Goal: Task Accomplishment & Management: Manage account settings

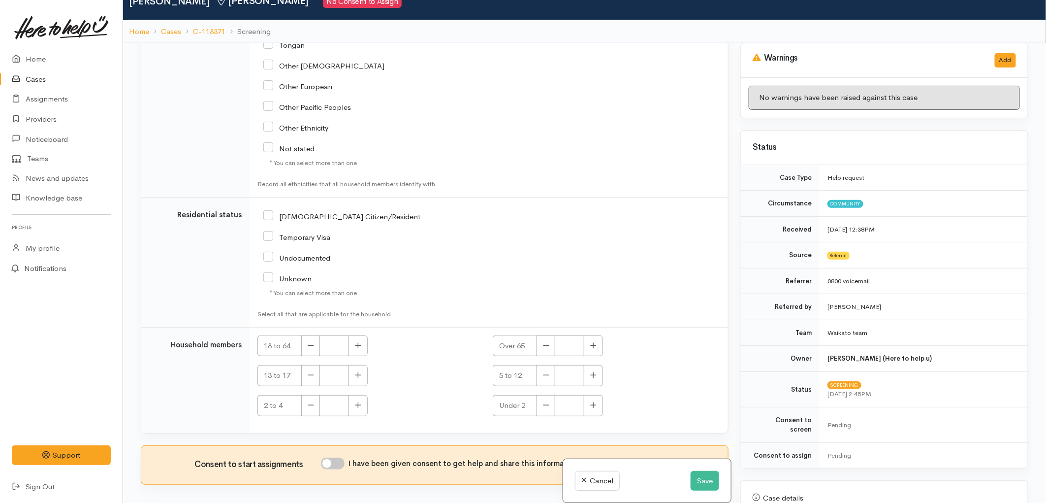
scroll to position [86, 0]
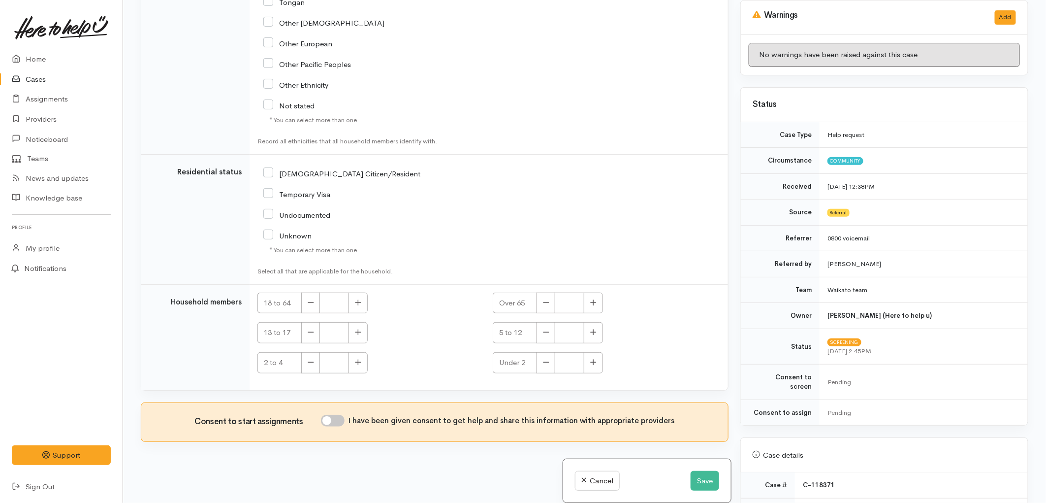
click at [336, 420] on input "I have been given consent to get help and share this information with appropria…" at bounding box center [333, 421] width 24 height 12
checkbox input "true"
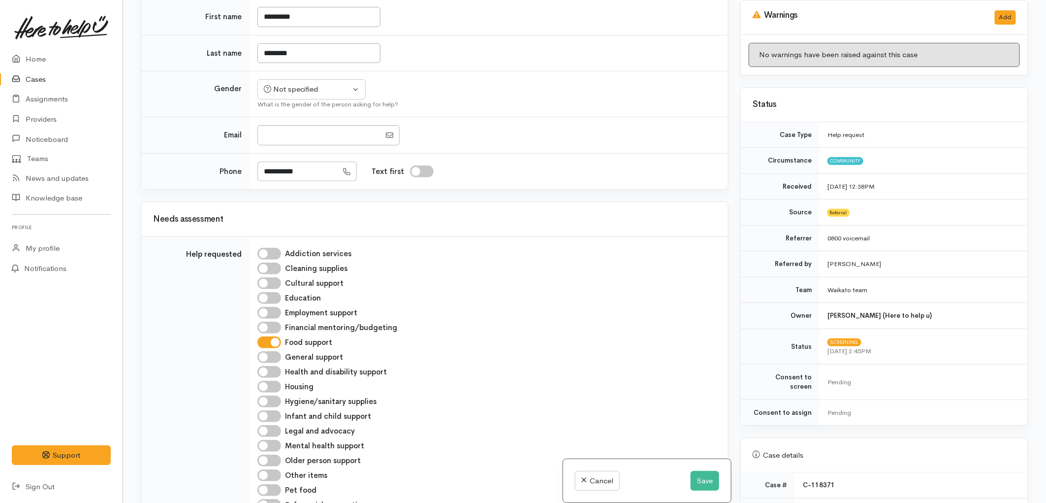
scroll to position [0, 0]
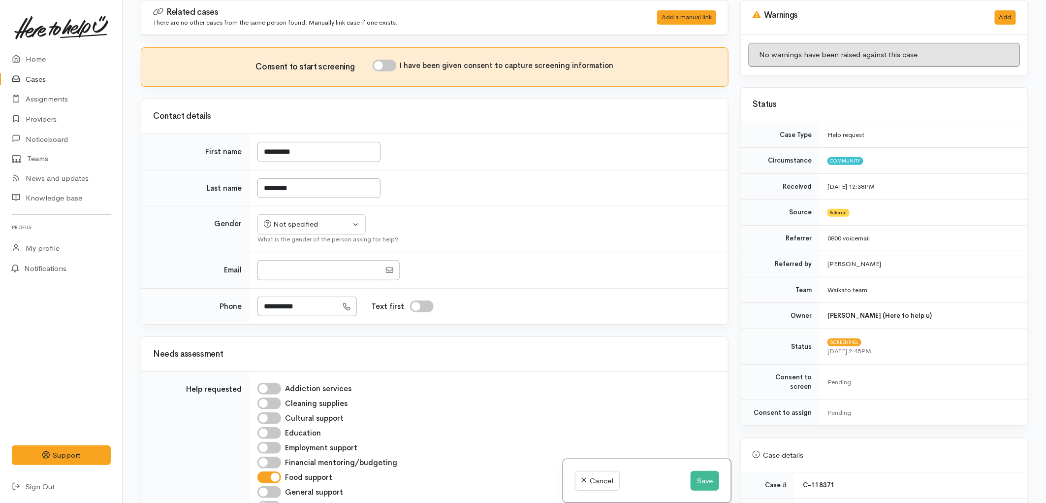
click at [396, 65] on input "I have been given consent to capture screening information" at bounding box center [385, 66] width 24 height 12
checkbox input "true"
click at [705, 483] on button "Save" at bounding box center [705, 481] width 29 height 20
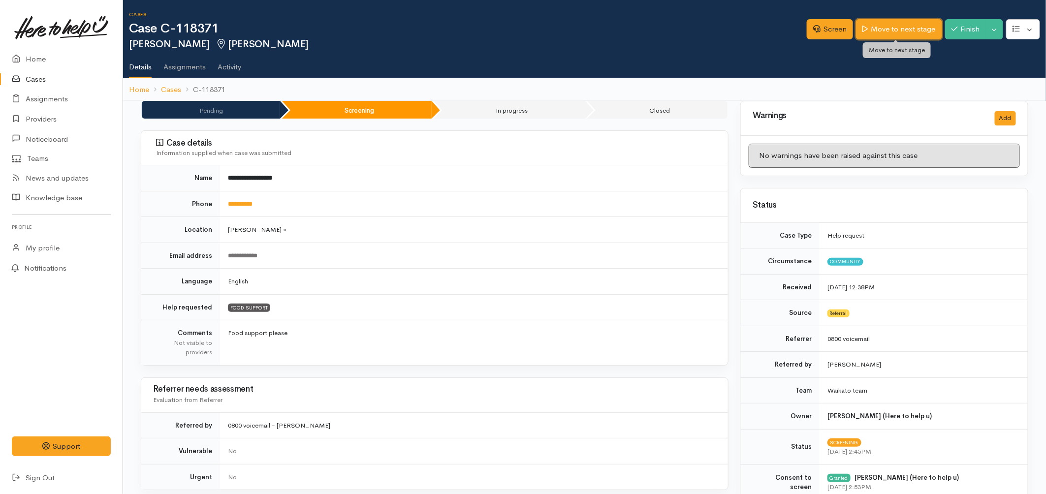
click at [906, 31] on link "Move to next stage" at bounding box center [899, 29] width 86 height 20
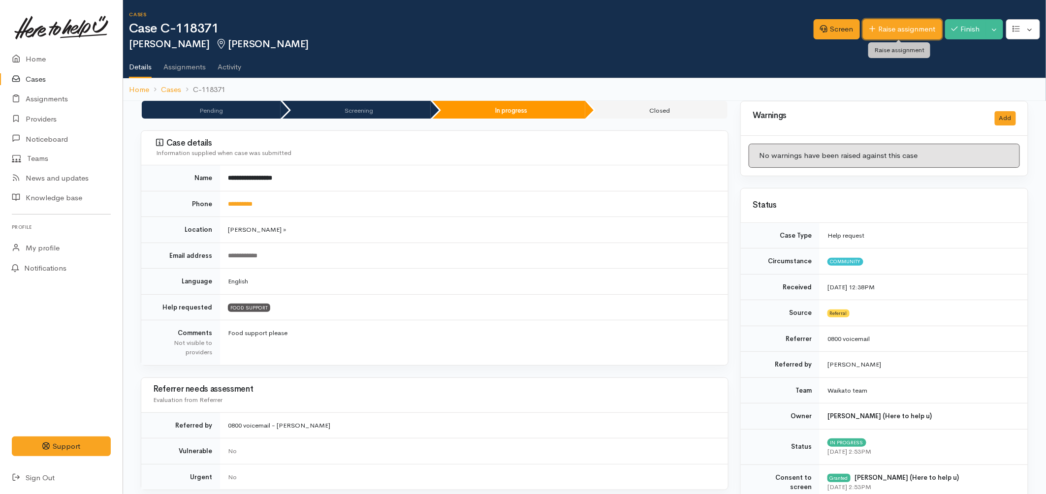
click at [908, 21] on link "Raise assignment" at bounding box center [902, 29] width 79 height 20
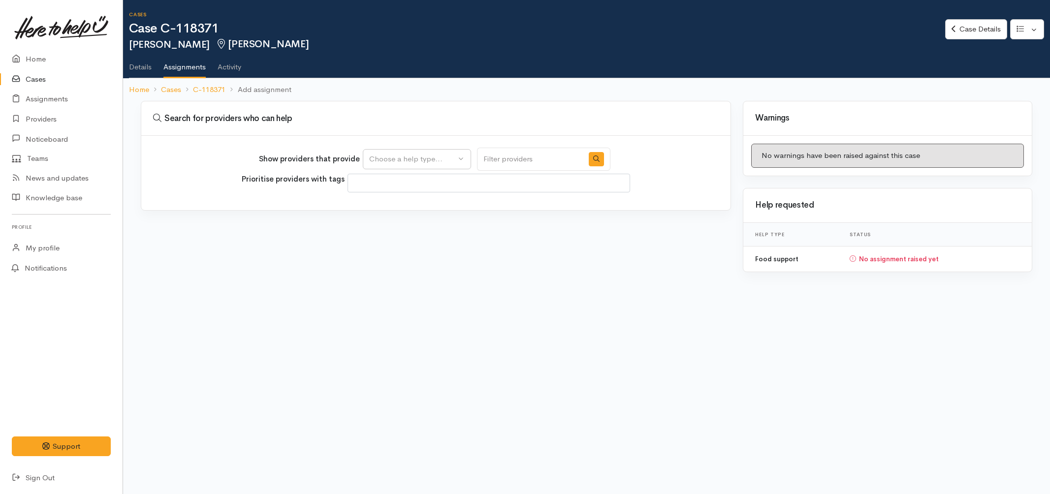
select select
click at [387, 148] on div "Show providers that provide Food support Choose a help type..." at bounding box center [435, 159] width 352 height 23
click at [388, 161] on div "Choose a help type..." at bounding box center [412, 159] width 87 height 11
click at [393, 204] on span "Food support" at bounding box center [398, 205] width 46 height 11
select select "3"
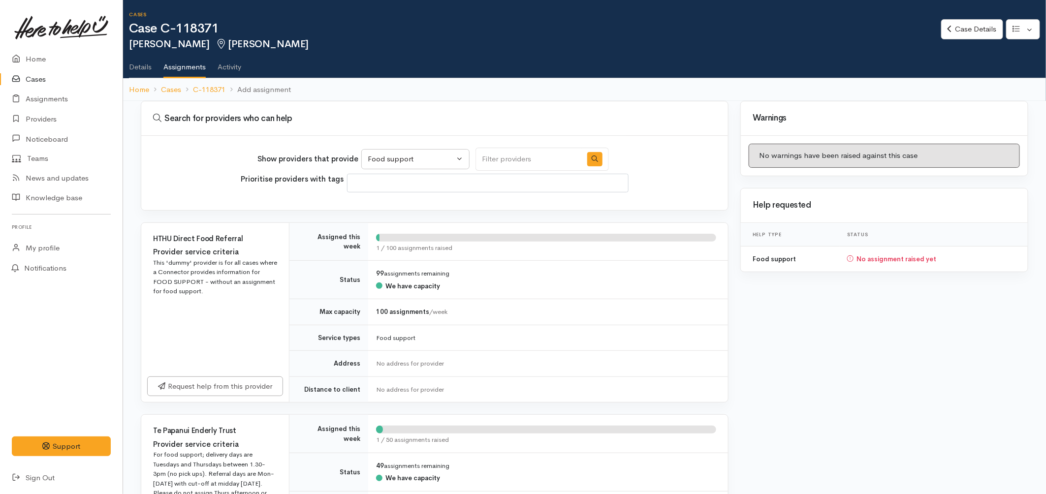
click at [33, 84] on link "Cases" at bounding box center [61, 79] width 123 height 20
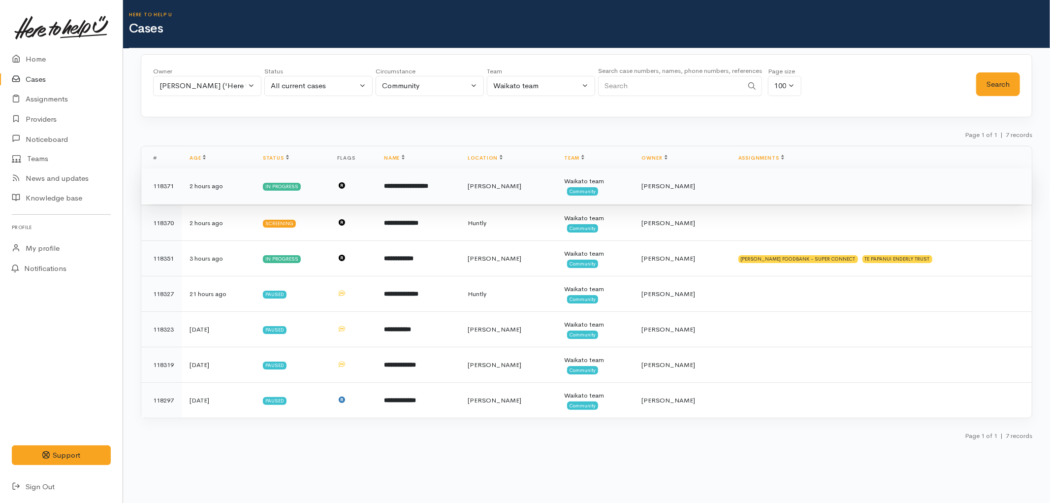
click at [407, 189] on b "**********" at bounding box center [406, 186] width 44 height 6
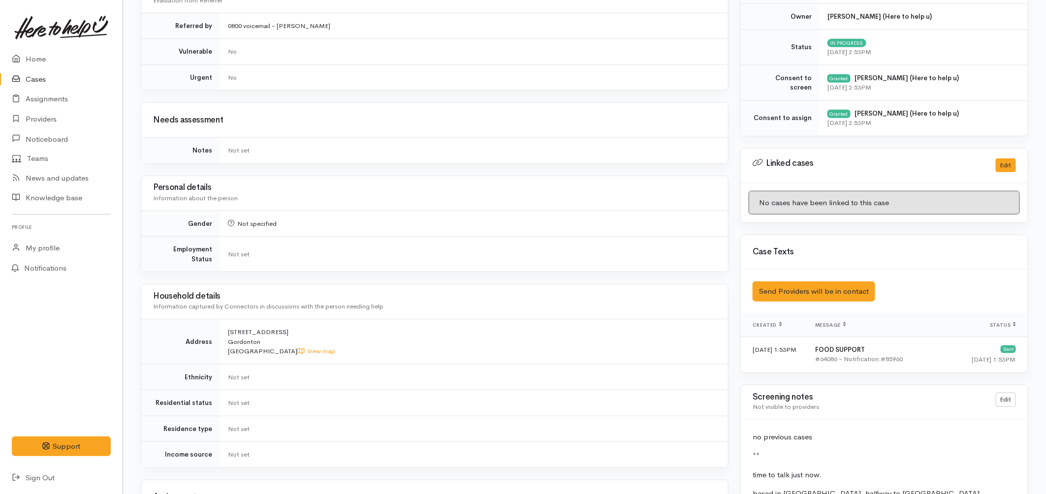
scroll to position [437, 0]
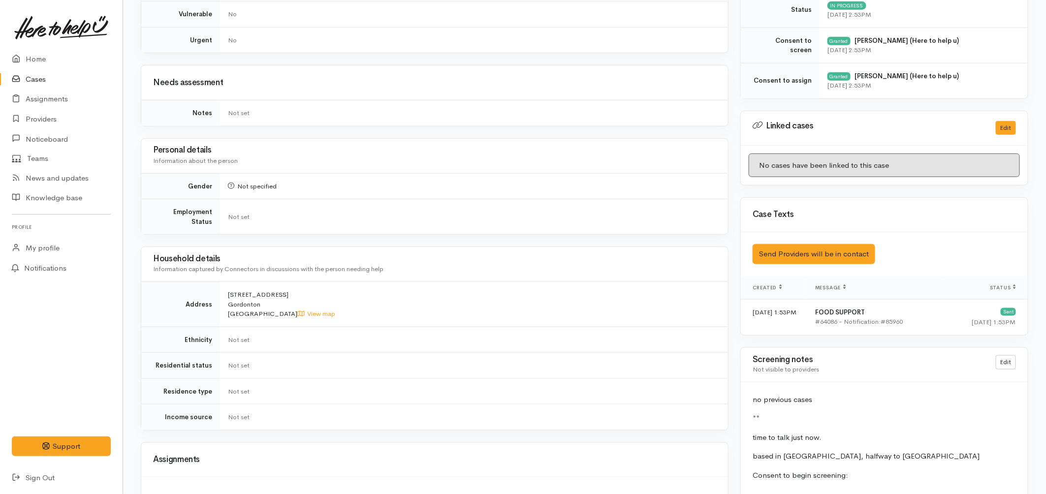
drag, startPoint x: 228, startPoint y: 283, endPoint x: 286, endPoint y: 284, distance: 58.6
click at [286, 284] on td "988c Piako Road Gordonton New Zealand View map" at bounding box center [474, 304] width 508 height 45
copy span "988c Piako Road"
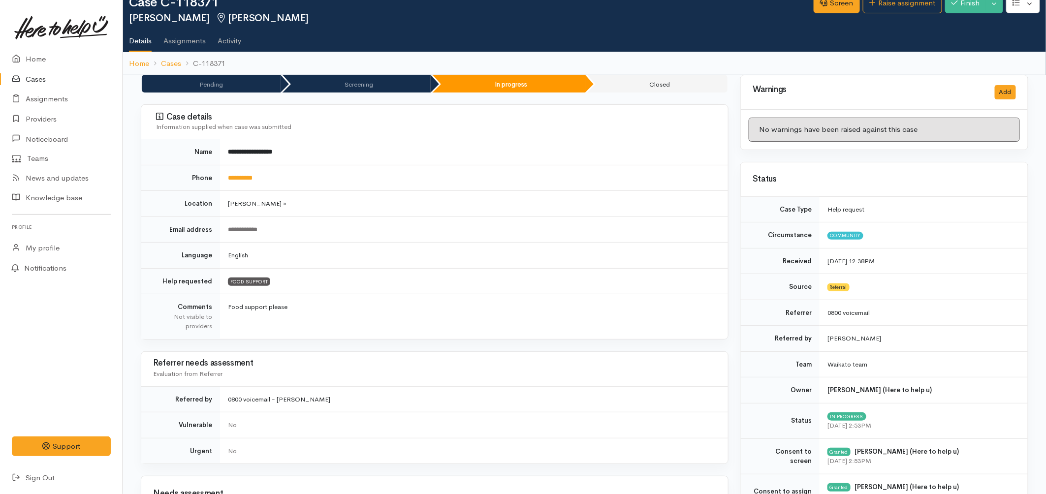
scroll to position [0, 0]
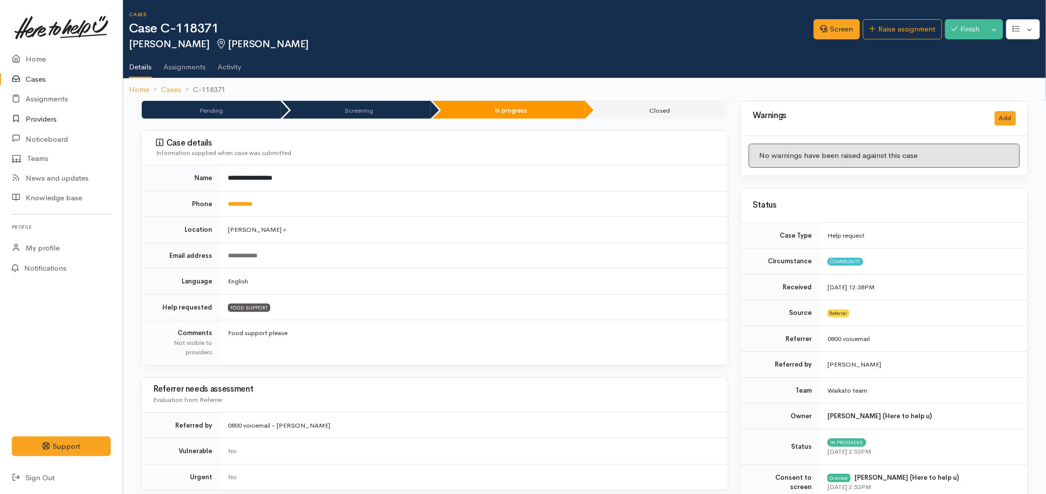
click at [42, 122] on link "Providers" at bounding box center [61, 119] width 123 height 20
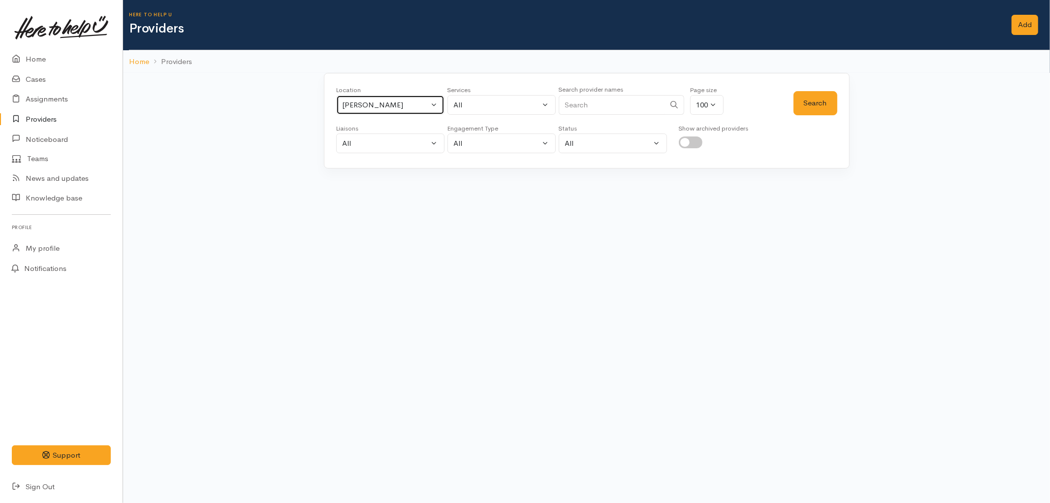
click at [366, 103] on div "[PERSON_NAME]" at bounding box center [386, 104] width 87 height 11
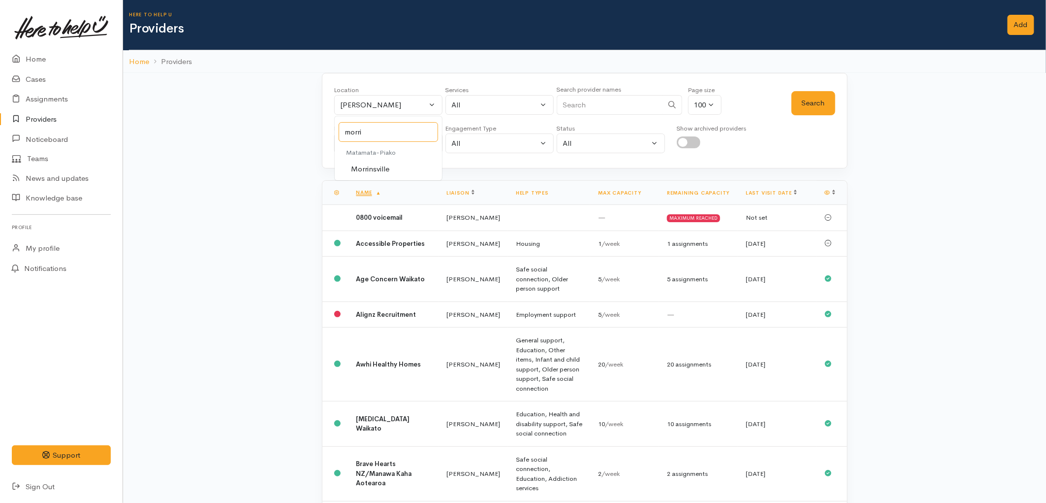
type input "morri"
click at [353, 170] on span "Morrinsville" at bounding box center [370, 168] width 38 height 11
select select "23"
drag, startPoint x: 803, startPoint y: 107, endPoint x: 666, endPoint y: 124, distance: 137.9
click at [803, 107] on button "Search" at bounding box center [814, 103] width 44 height 24
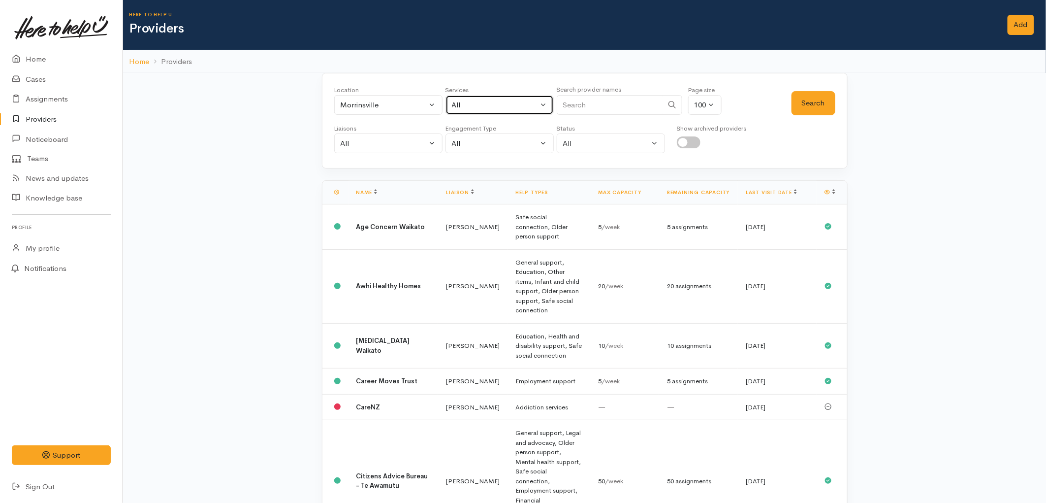
click at [492, 110] on div "All" at bounding box center [495, 104] width 87 height 11
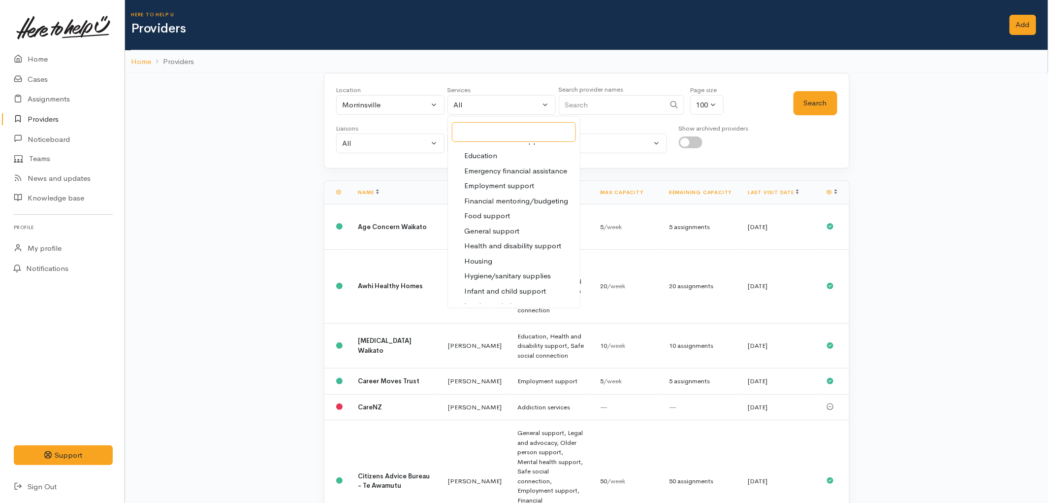
scroll to position [109, 0]
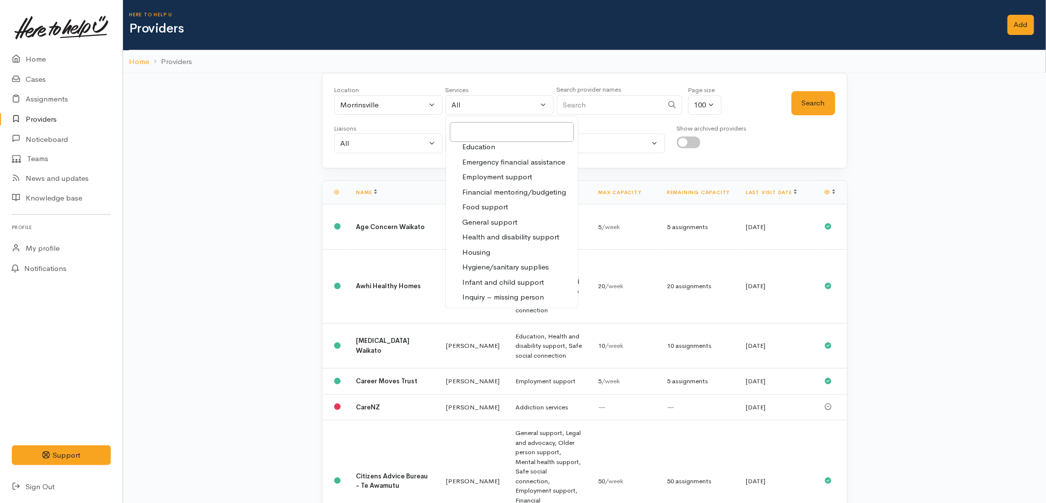
click at [493, 206] on span "Food support" at bounding box center [485, 206] width 46 height 11
select select "3"
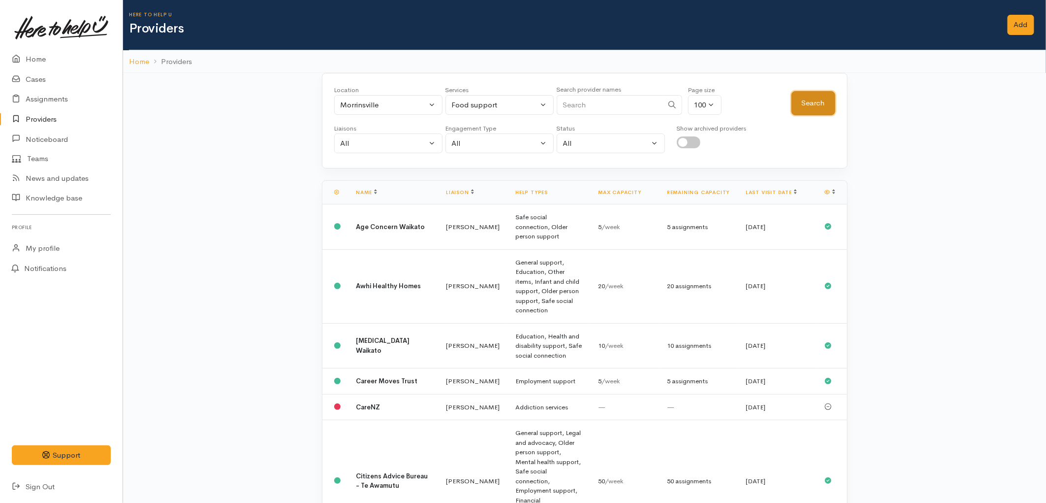
click at [798, 104] on button "Search" at bounding box center [814, 103] width 44 height 24
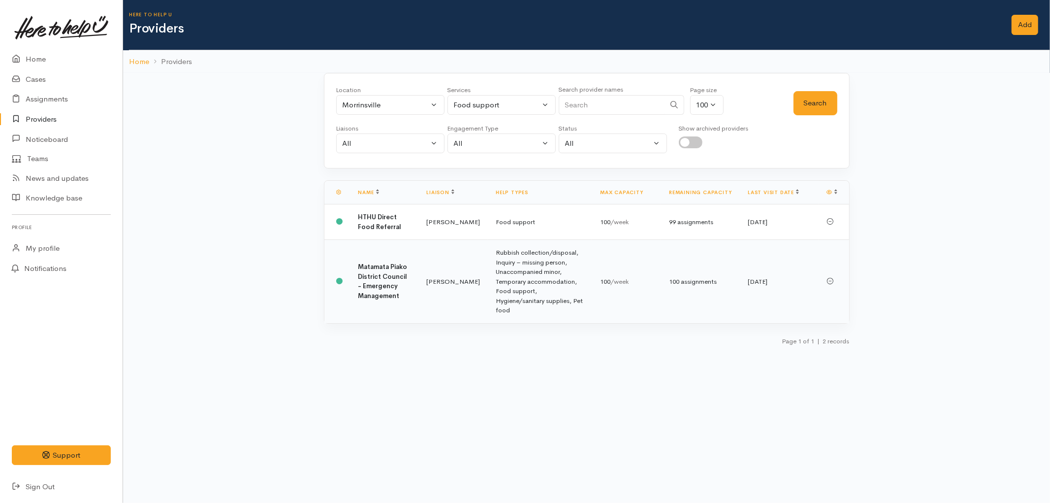
click at [456, 268] on td "Heather Moore" at bounding box center [453, 281] width 69 height 83
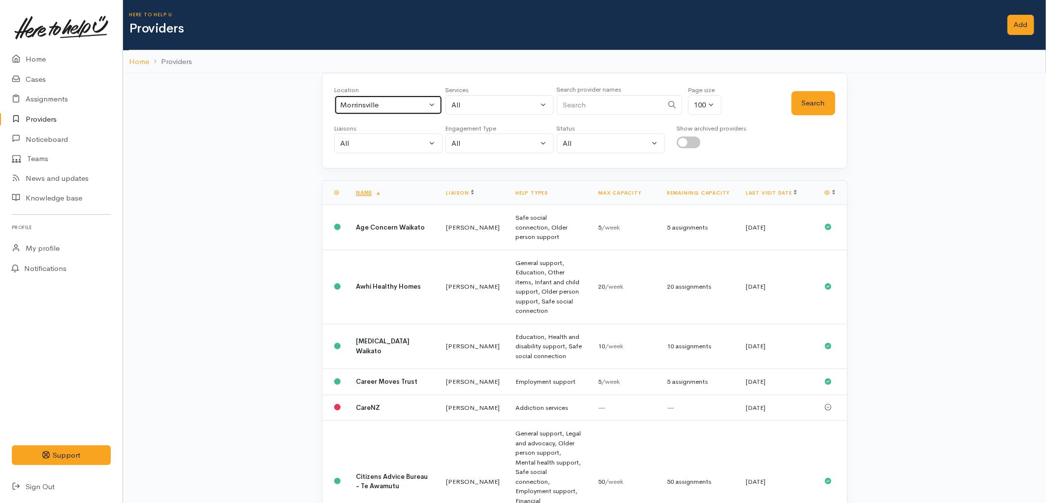
click at [405, 105] on div "Morrinsville" at bounding box center [384, 104] width 87 height 11
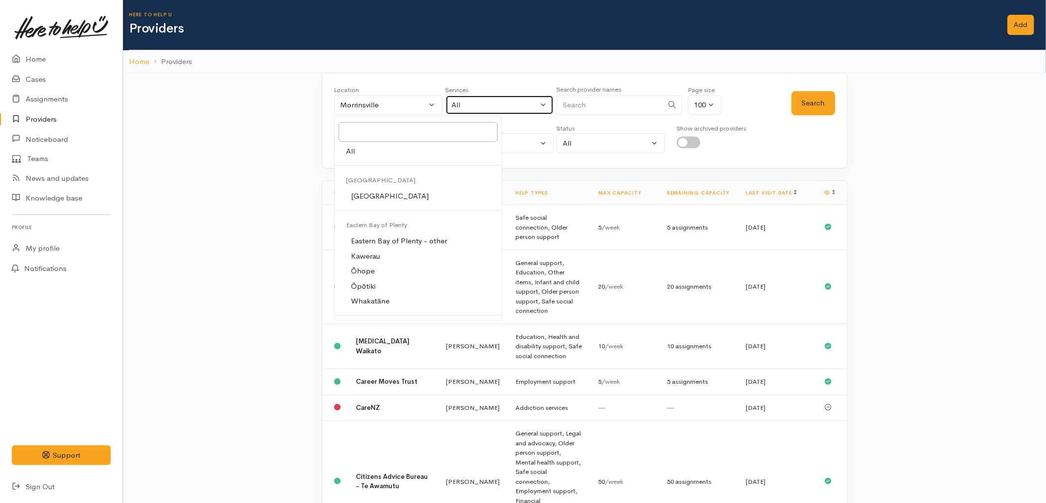
drag, startPoint x: 534, startPoint y: 114, endPoint x: 524, endPoint y: 120, distance: 11.5
click at [534, 114] on button "All" at bounding box center [500, 105] width 108 height 20
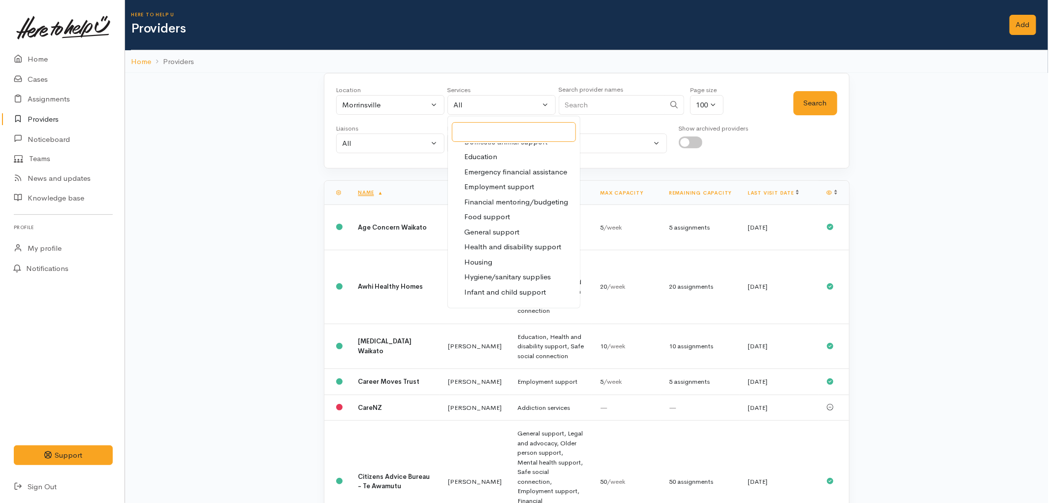
scroll to position [109, 0]
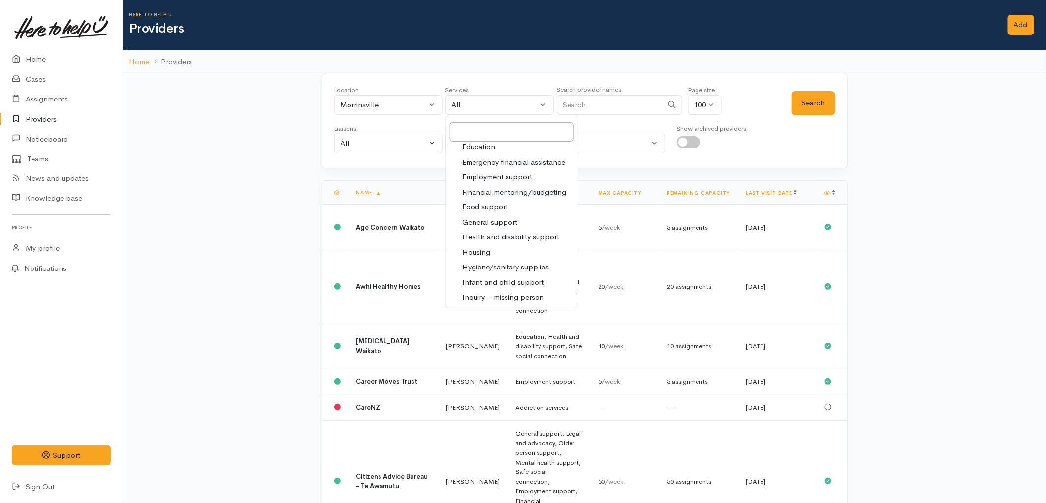
click at [491, 208] on span "Food support" at bounding box center [485, 206] width 46 height 11
select select "3"
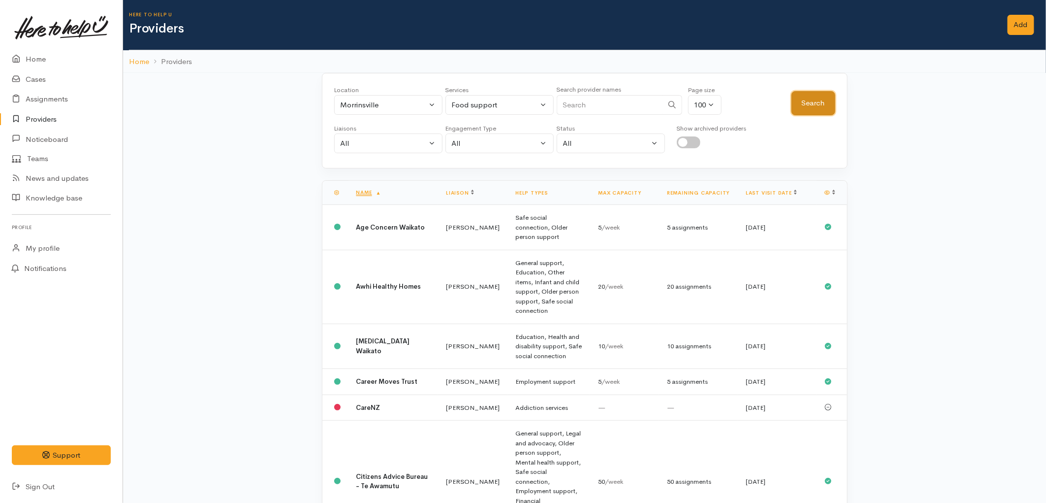
click at [803, 106] on button "Search" at bounding box center [814, 103] width 44 height 24
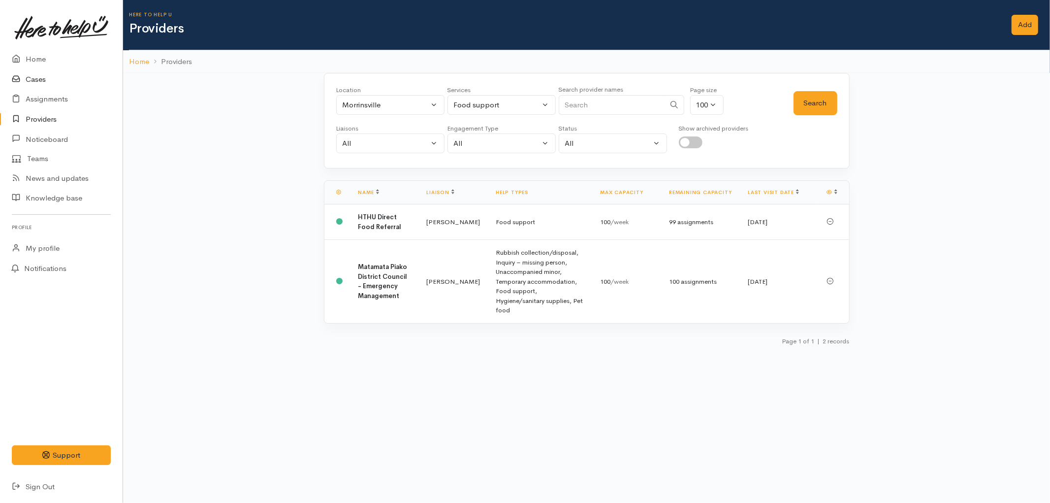
click at [35, 79] on link "Cases" at bounding box center [61, 79] width 123 height 20
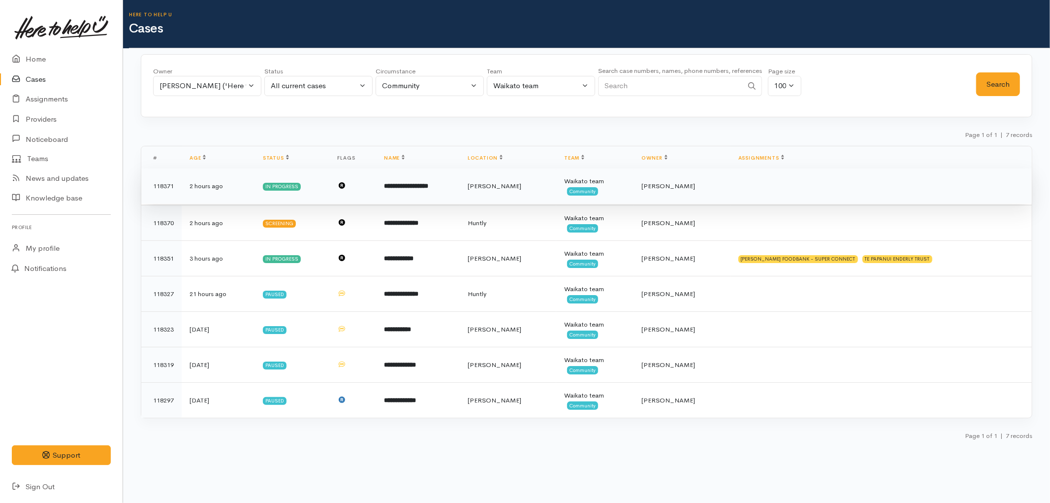
click at [460, 181] on td "**********" at bounding box center [418, 185] width 84 height 35
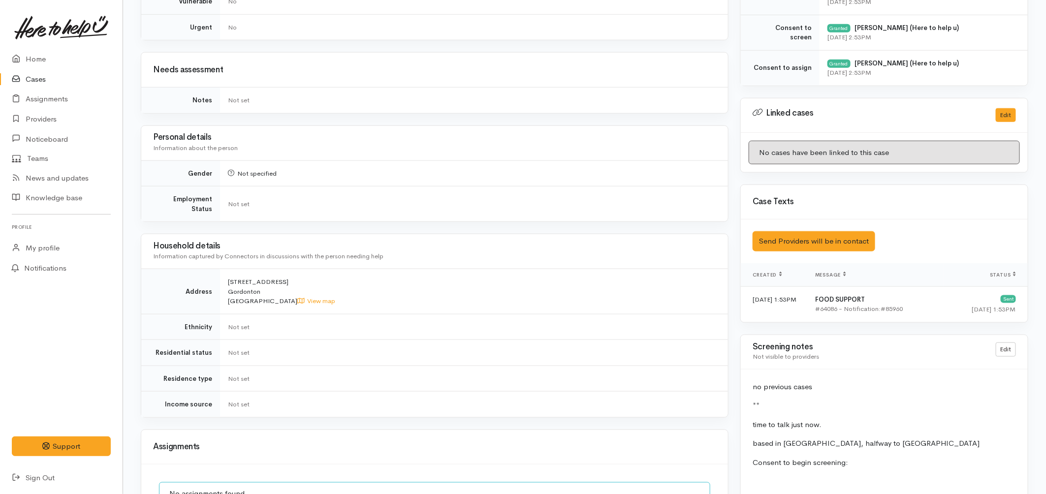
scroll to position [492, 0]
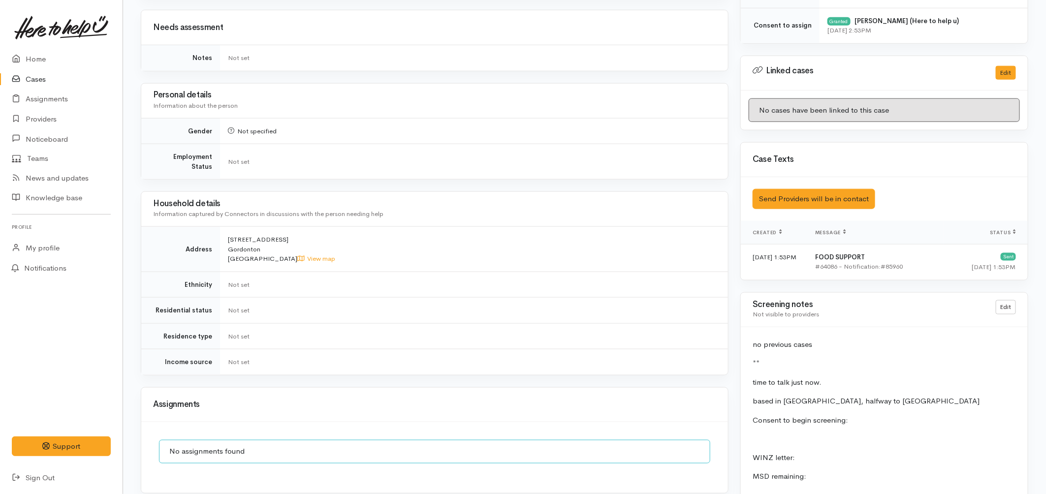
drag, startPoint x: 226, startPoint y: 229, endPoint x: 262, endPoint y: 241, distance: 38.9
click at [262, 241] on td "988c Piako Road Gordonton New Zealand View map" at bounding box center [474, 249] width 508 height 45
copy span "988c Piako Road Gordonton"
click at [40, 60] on link "Home" at bounding box center [61, 59] width 123 height 20
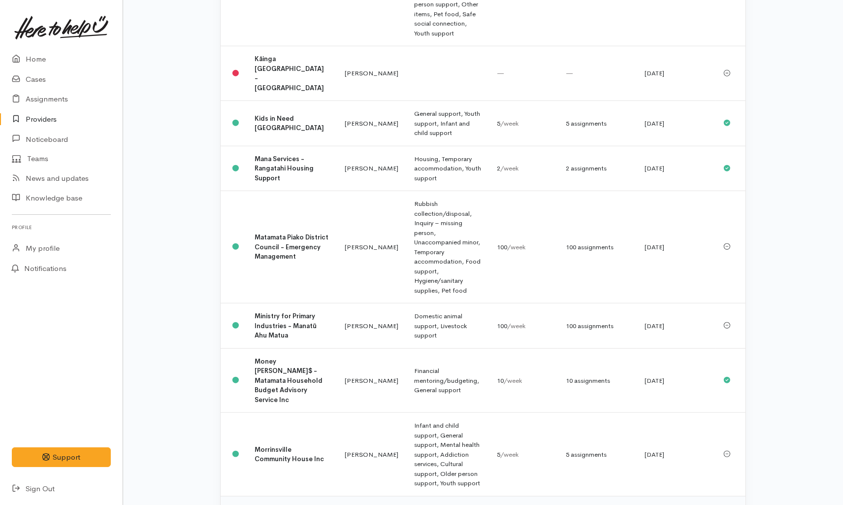
scroll to position [985, 0]
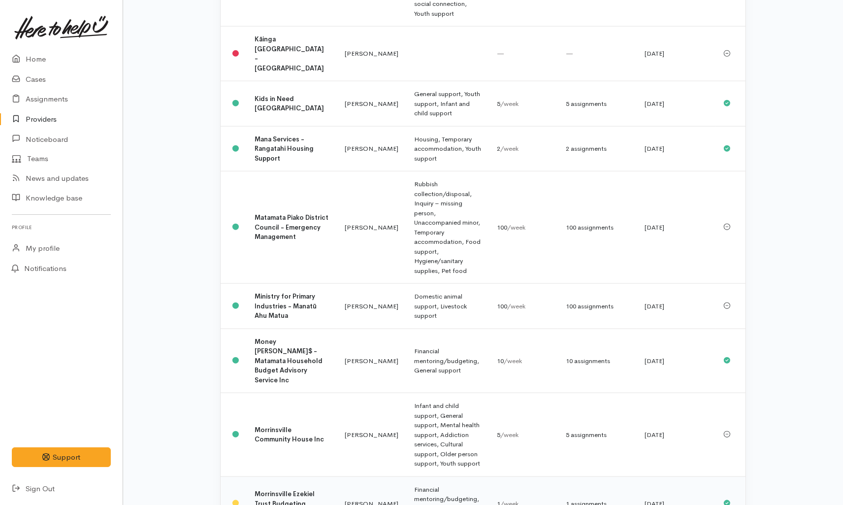
click at [337, 476] on td "[PERSON_NAME]" at bounding box center [371, 503] width 69 height 55
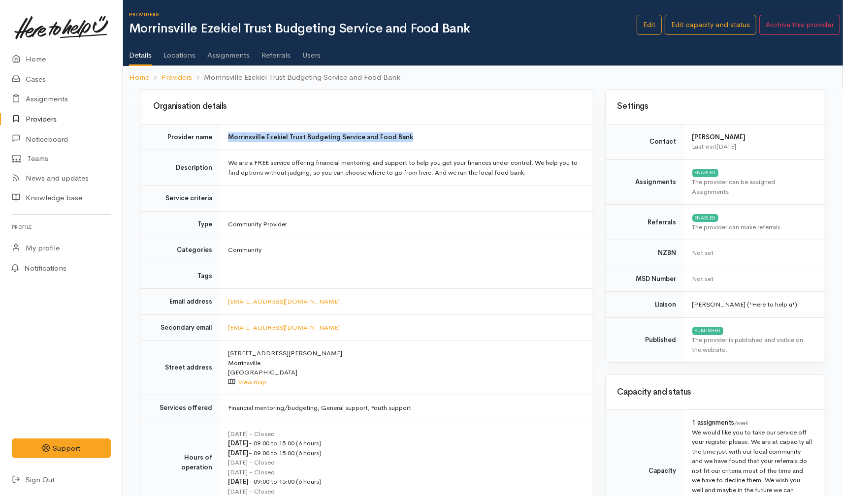
drag, startPoint x: 409, startPoint y: 137, endPoint x: 227, endPoint y: 132, distance: 182.3
click at [227, 132] on td "Morrinsville Ezekiel Trust Budgeting Service and Food Bank" at bounding box center [406, 137] width 373 height 26
click at [362, 168] on td "We are a FREE service offering financial mentoring and support to help you get …" at bounding box center [406, 167] width 373 height 35
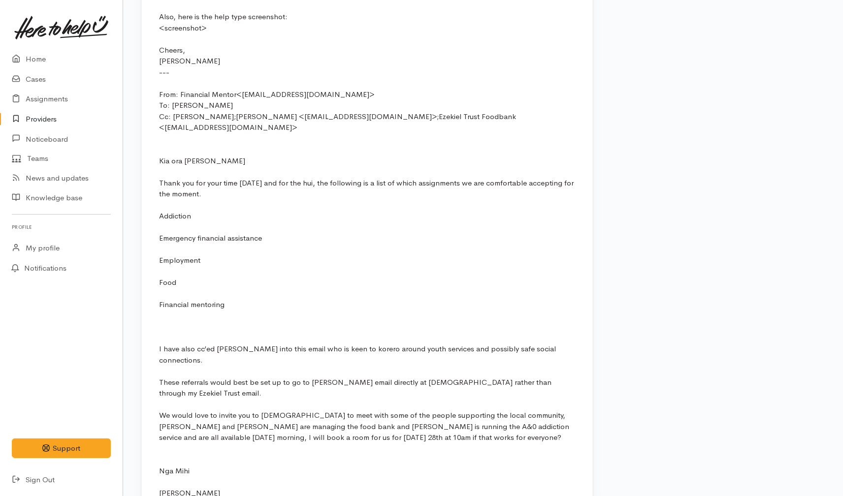
scroll to position [2243, 0]
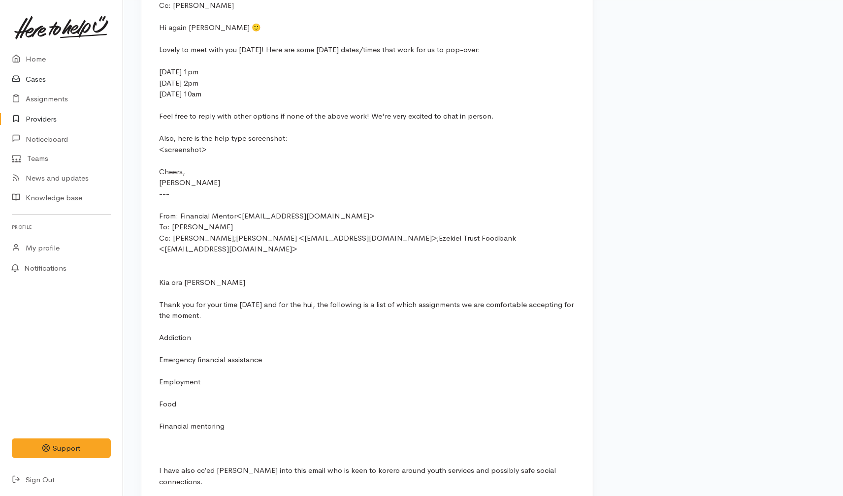
click at [41, 80] on link "Cases" at bounding box center [61, 79] width 123 height 20
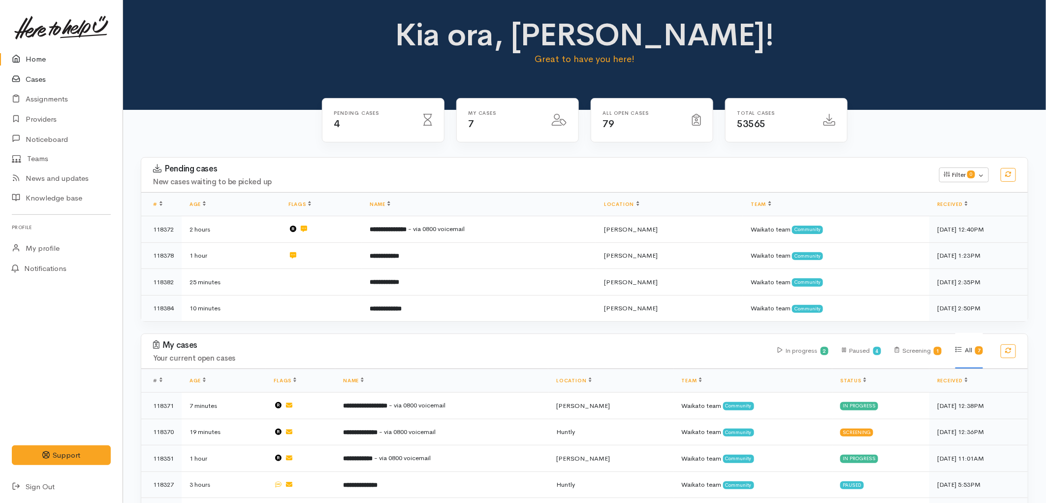
click at [42, 77] on link "Cases" at bounding box center [61, 79] width 123 height 20
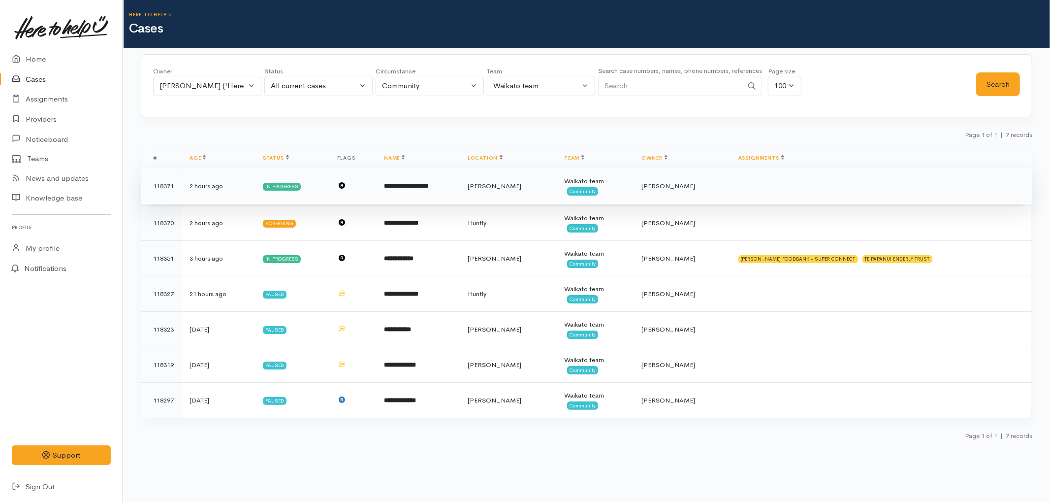
click at [428, 187] on b "**********" at bounding box center [406, 186] width 44 height 6
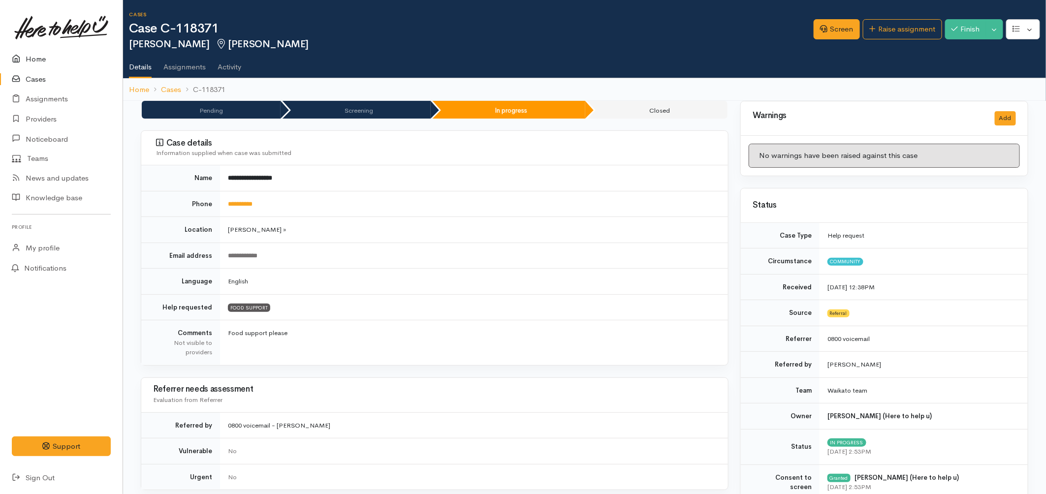
click at [41, 60] on link "Home" at bounding box center [61, 59] width 123 height 20
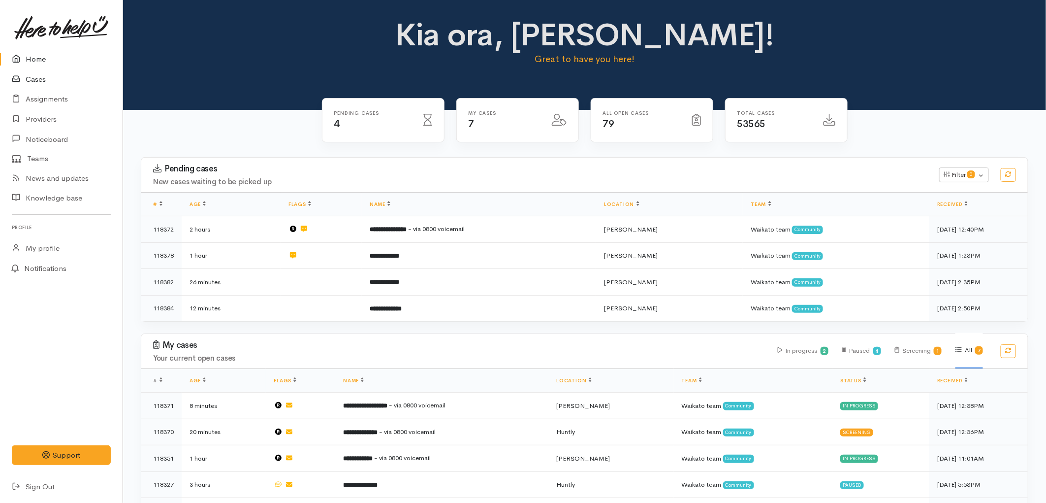
click at [34, 75] on link "Cases" at bounding box center [61, 79] width 123 height 20
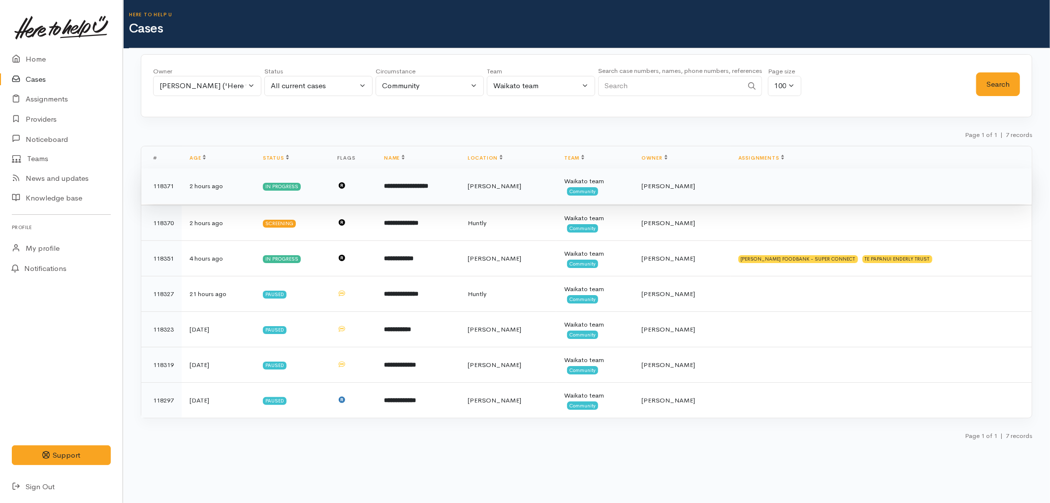
click at [394, 190] on td "**********" at bounding box center [418, 185] width 84 height 35
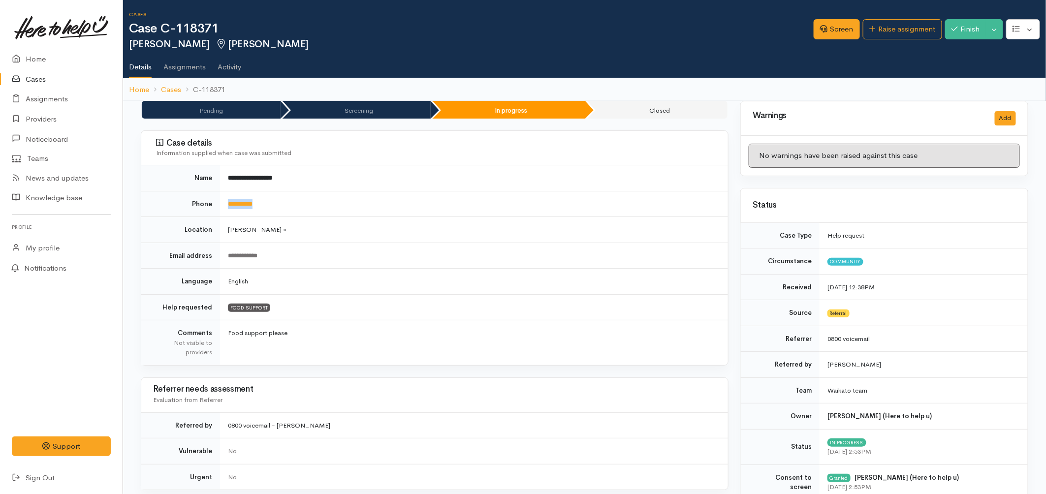
drag, startPoint x: 276, startPoint y: 205, endPoint x: 219, endPoint y: 206, distance: 57.1
click at [219, 206] on tr "**********" at bounding box center [434, 204] width 587 height 26
copy tr "**********"
click at [309, 202] on td "**********" at bounding box center [474, 204] width 508 height 26
drag, startPoint x: 280, startPoint y: 207, endPoint x: 231, endPoint y: 212, distance: 48.5
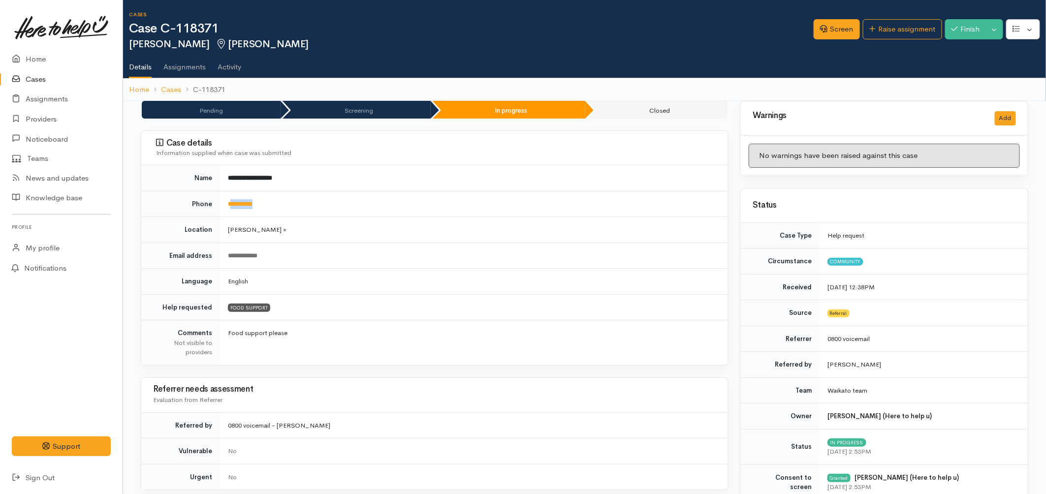
click at [231, 212] on td "**********" at bounding box center [474, 204] width 508 height 26
copy link "*********"
drag, startPoint x: 221, startPoint y: 30, endPoint x: 178, endPoint y: 32, distance: 42.9
click at [178, 32] on h1 "Case C-118371" at bounding box center [471, 29] width 685 height 14
copy h1 "118371"
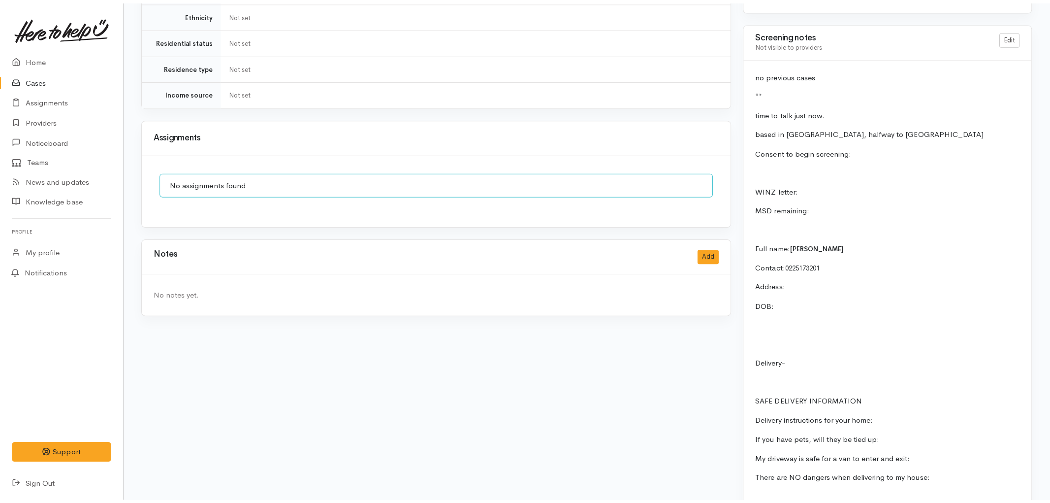
scroll to position [766, 0]
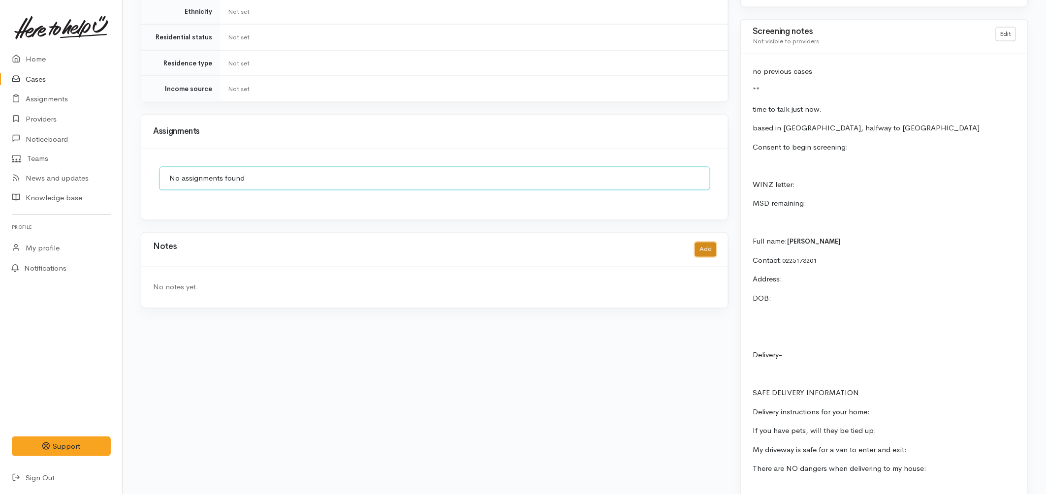
click at [712, 243] on button "Add" at bounding box center [705, 250] width 21 height 14
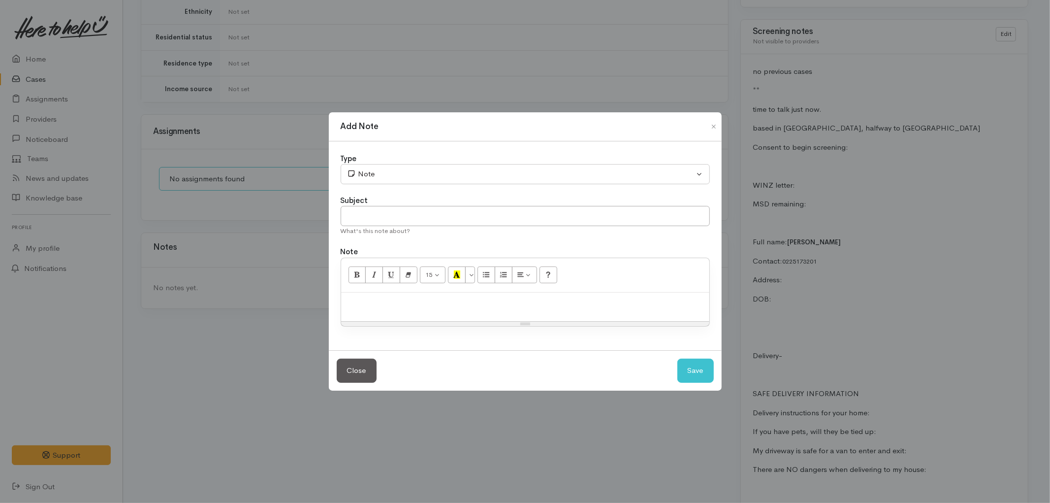
click at [454, 303] on p at bounding box center [525, 302] width 358 height 11
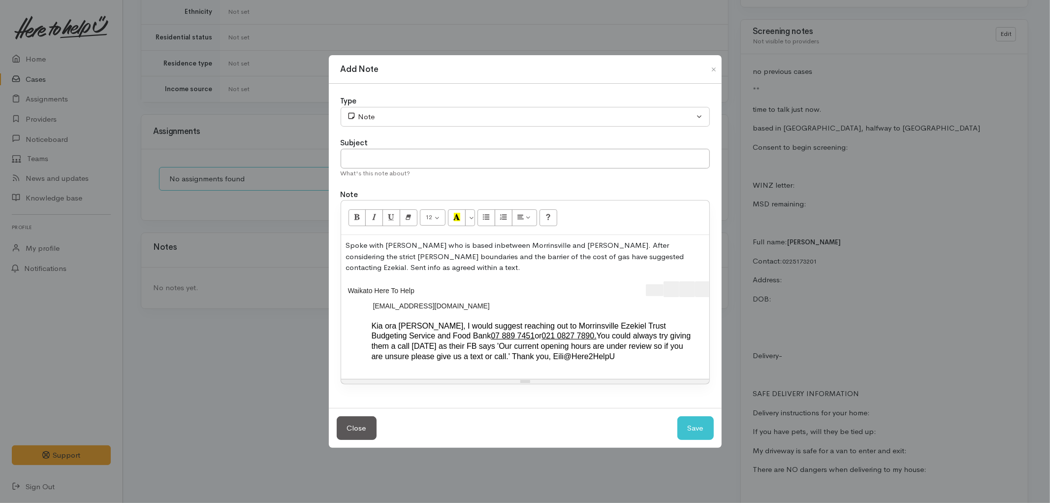
scroll to position [0, 20]
drag, startPoint x: 614, startPoint y: 279, endPoint x: 736, endPoint y: 287, distance: 121.9
click at [736, 287] on div "Add Note Type Correspondence Discussion Email Note Phone call SMS text message …" at bounding box center [525, 251] width 1050 height 503
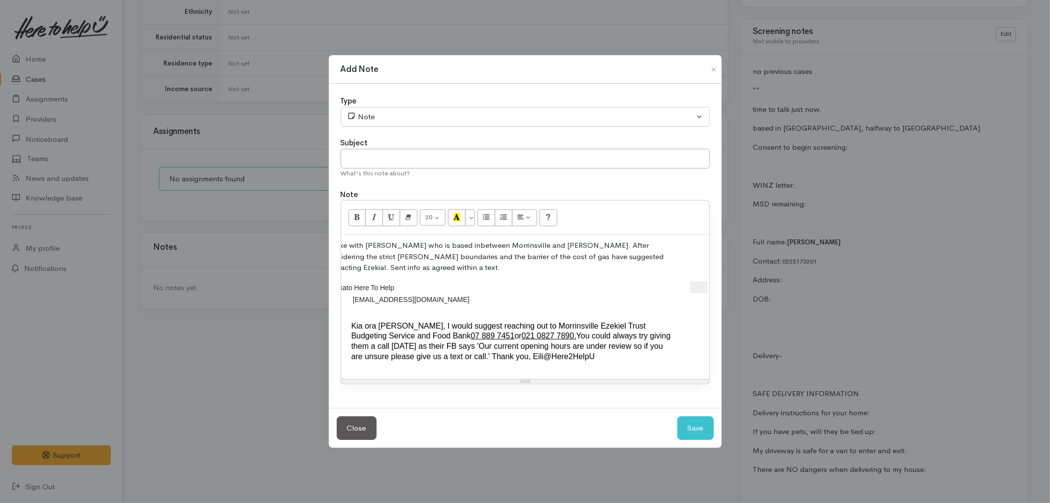
scroll to position [0, 0]
click at [479, 155] on input "text" at bounding box center [525, 159] width 369 height 20
type input "Info sent"
click at [439, 272] on p "Spoke with Christine who is based inbetween Morrinsville and Hamilton. After co…" at bounding box center [525, 256] width 358 height 33
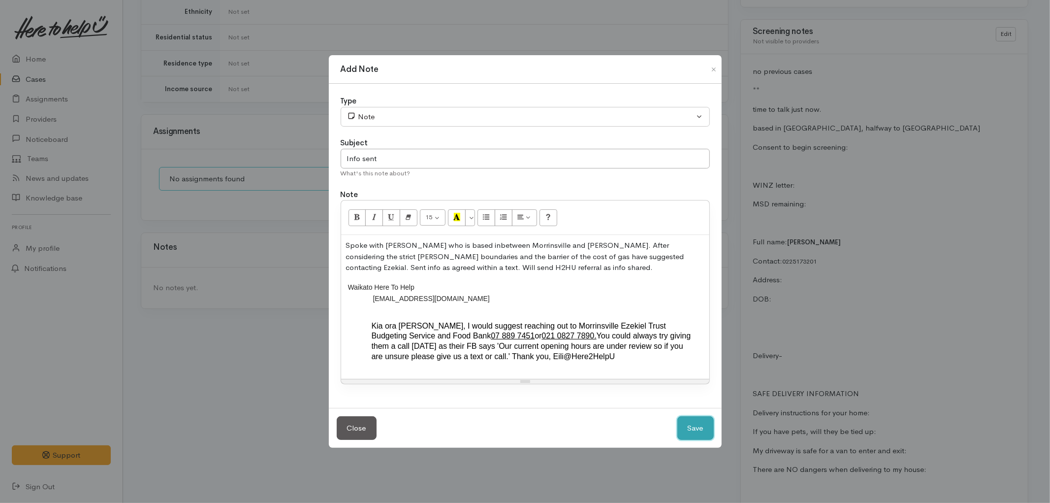
click at [695, 425] on button "Save" at bounding box center [696, 428] width 36 height 24
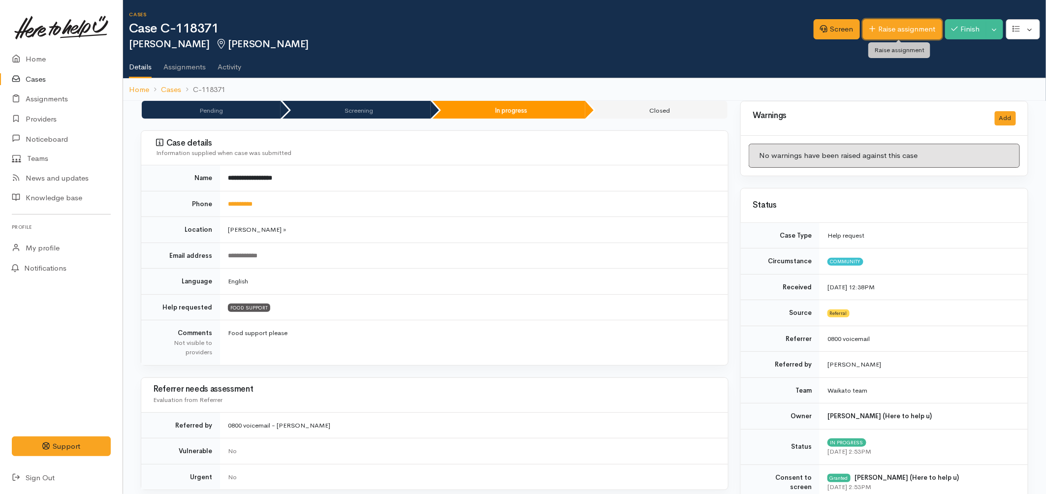
click at [898, 32] on link "Raise assignment" at bounding box center [902, 29] width 79 height 20
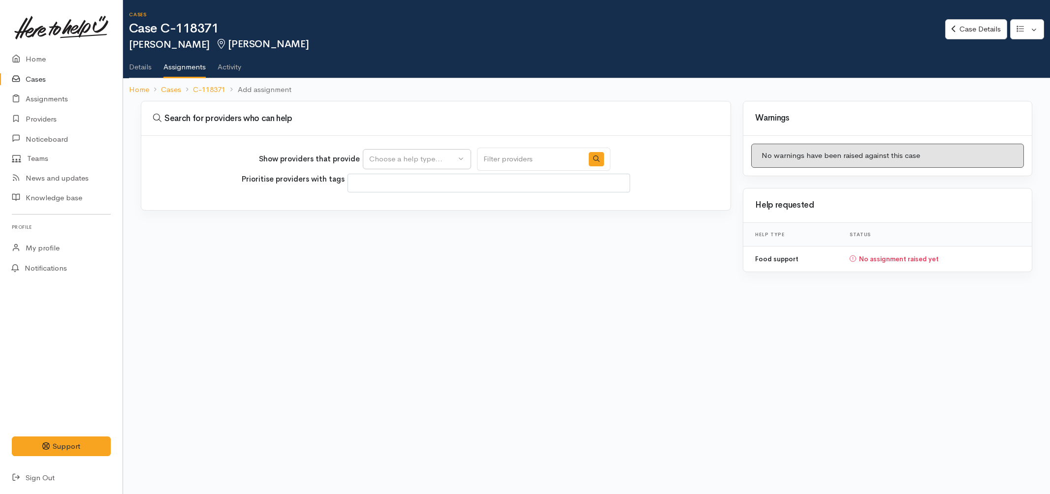
select select
click at [420, 163] on div "Choose a help type..." at bounding box center [412, 159] width 87 height 11
click at [402, 210] on span "Food support" at bounding box center [398, 205] width 46 height 11
select select "3"
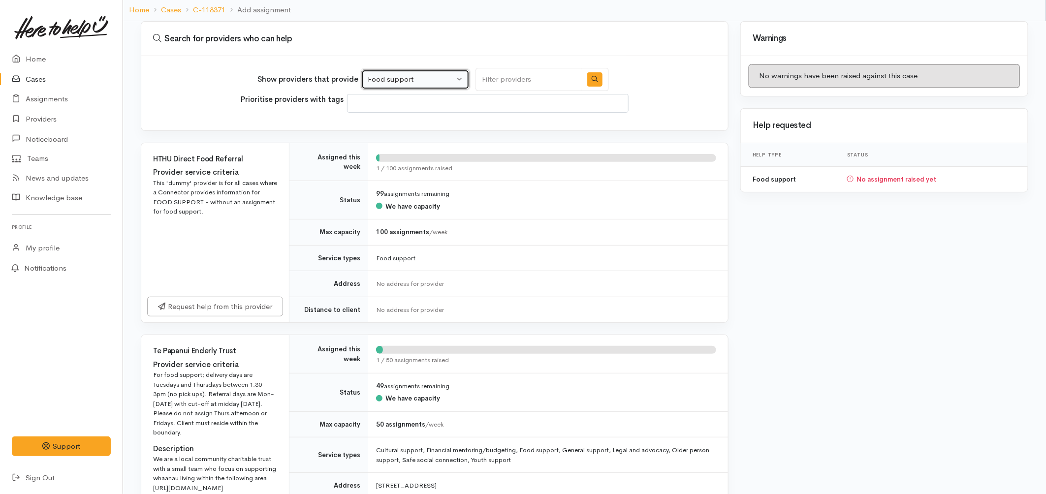
scroll to position [109, 0]
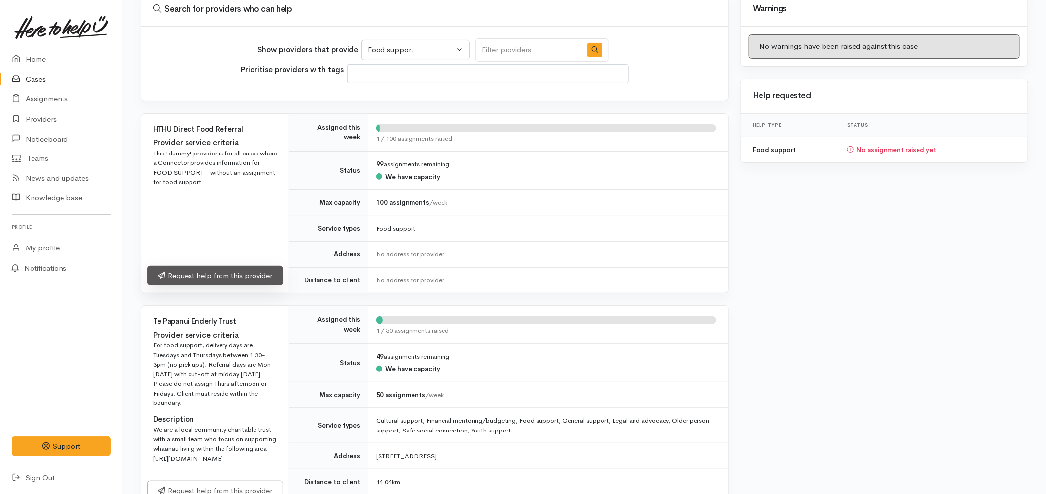
click at [238, 283] on link "Request help from this provider" at bounding box center [215, 276] width 136 height 20
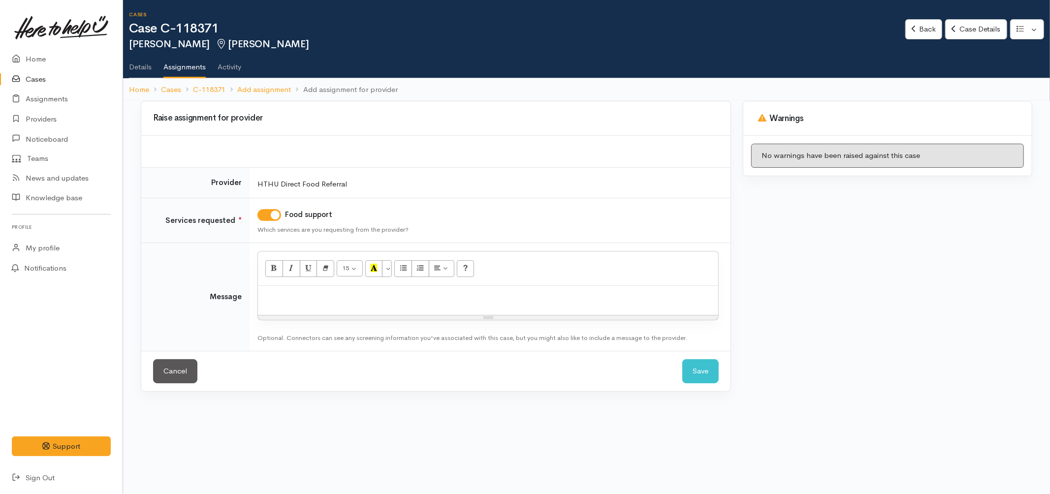
click at [438, 298] on p at bounding box center [488, 296] width 451 height 11
click at [697, 370] on button "Save" at bounding box center [701, 371] width 36 height 24
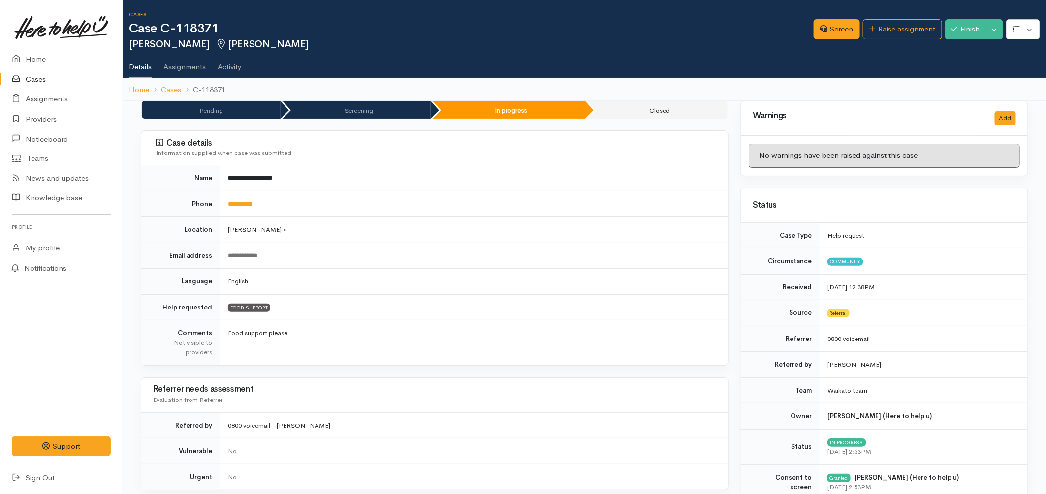
click at [41, 81] on link "Cases" at bounding box center [61, 79] width 123 height 20
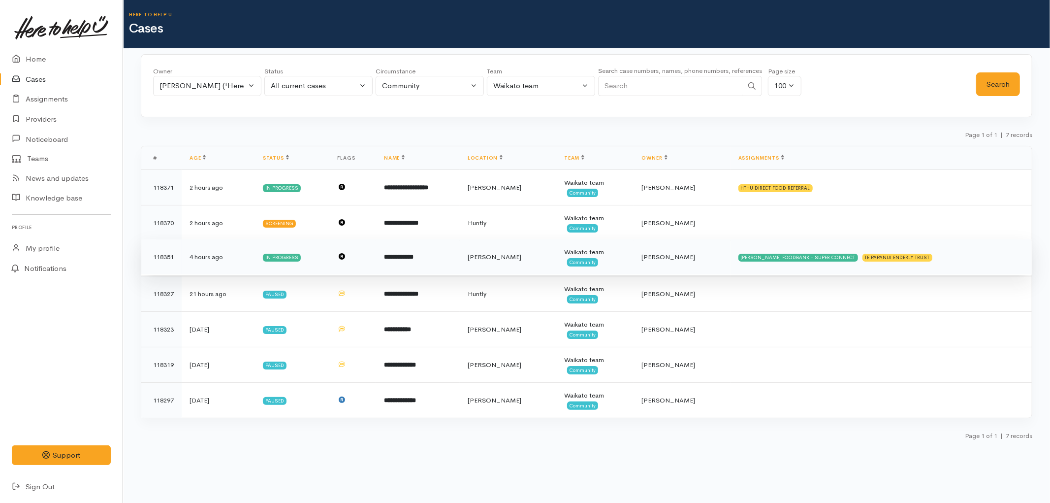
click at [460, 247] on td "**********" at bounding box center [418, 256] width 84 height 35
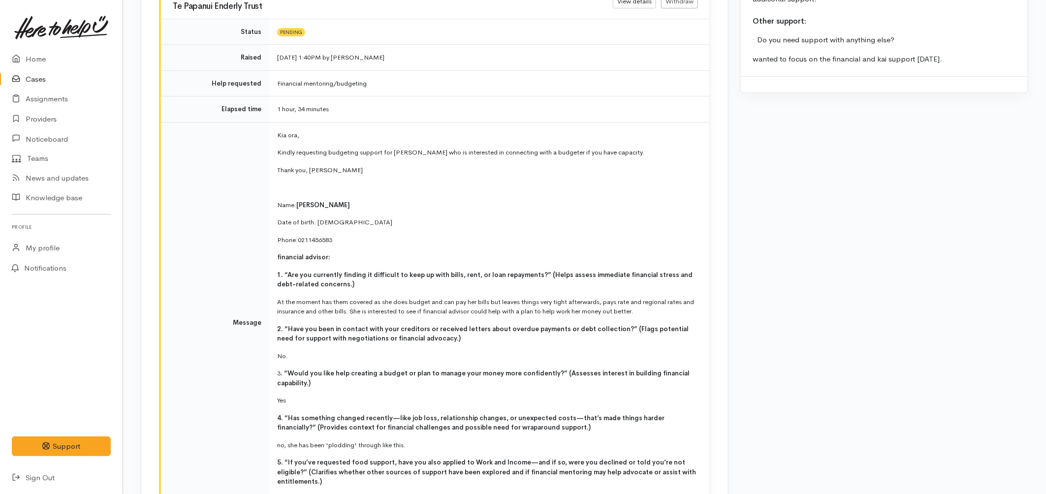
scroll to position [1917, 0]
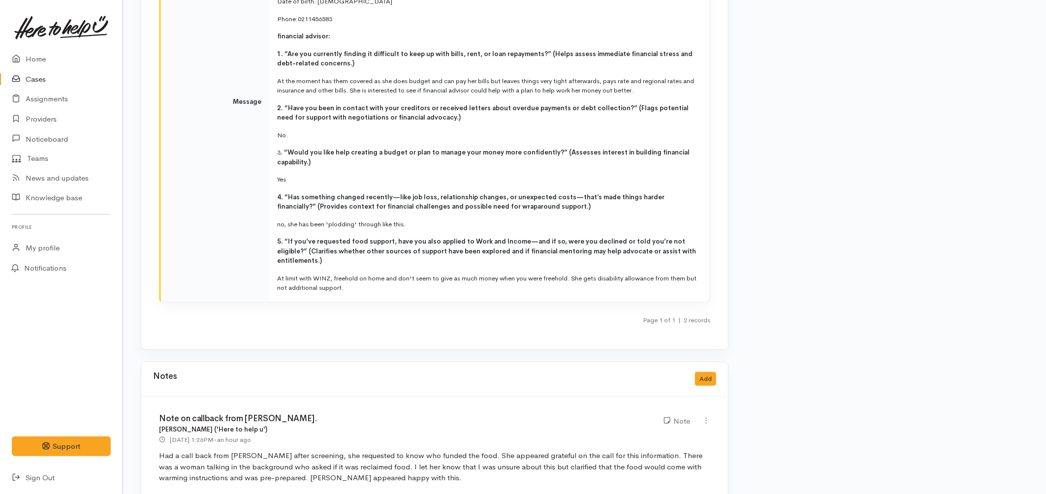
click at [43, 81] on link "Cases" at bounding box center [61, 79] width 123 height 20
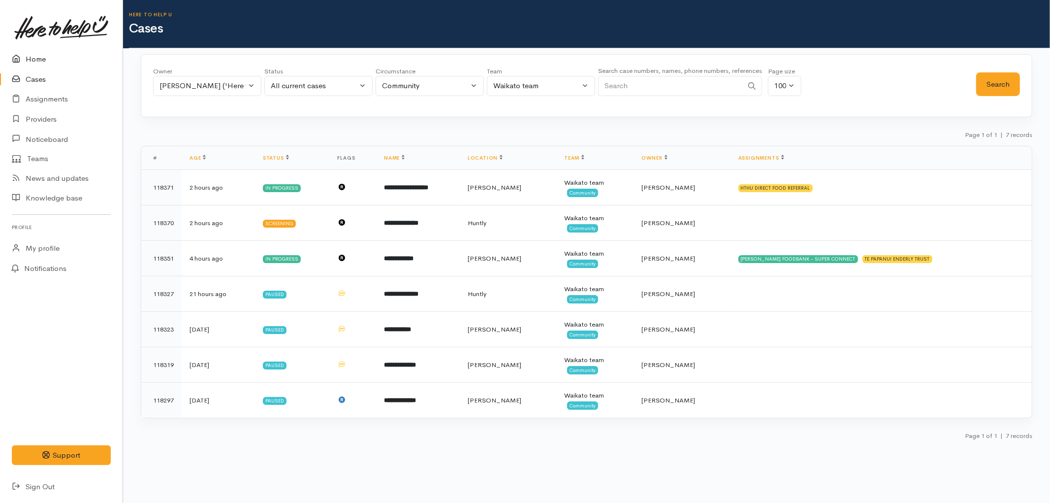
click at [47, 57] on link "Home" at bounding box center [61, 59] width 123 height 20
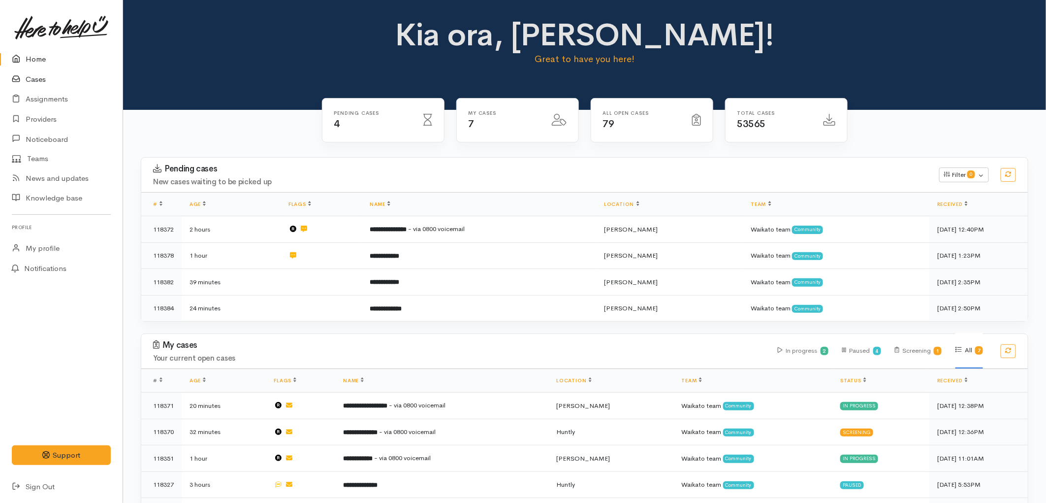
click at [45, 75] on link "Cases" at bounding box center [61, 79] width 123 height 20
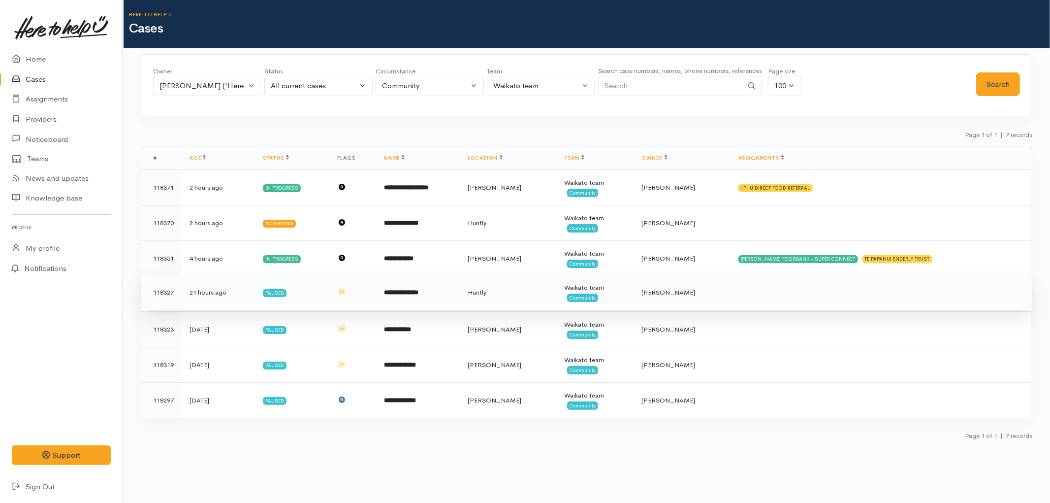
click at [445, 286] on td "**********" at bounding box center [418, 292] width 84 height 35
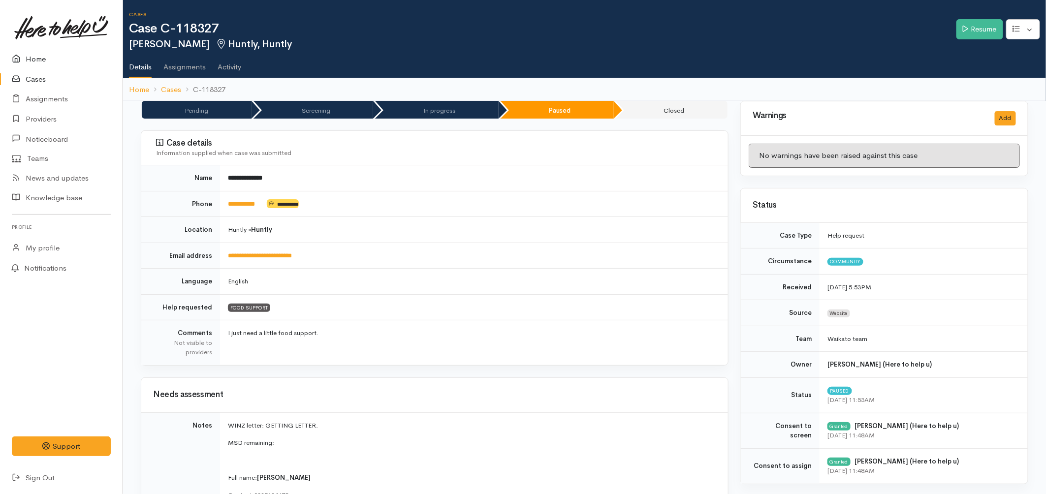
click at [36, 57] on link "Home" at bounding box center [61, 59] width 123 height 20
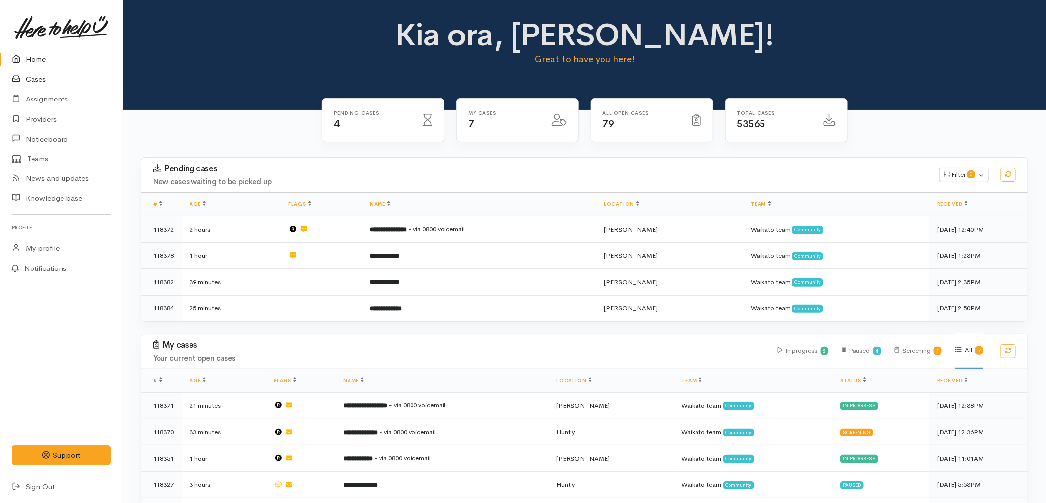
click at [32, 82] on link "Cases" at bounding box center [61, 79] width 123 height 20
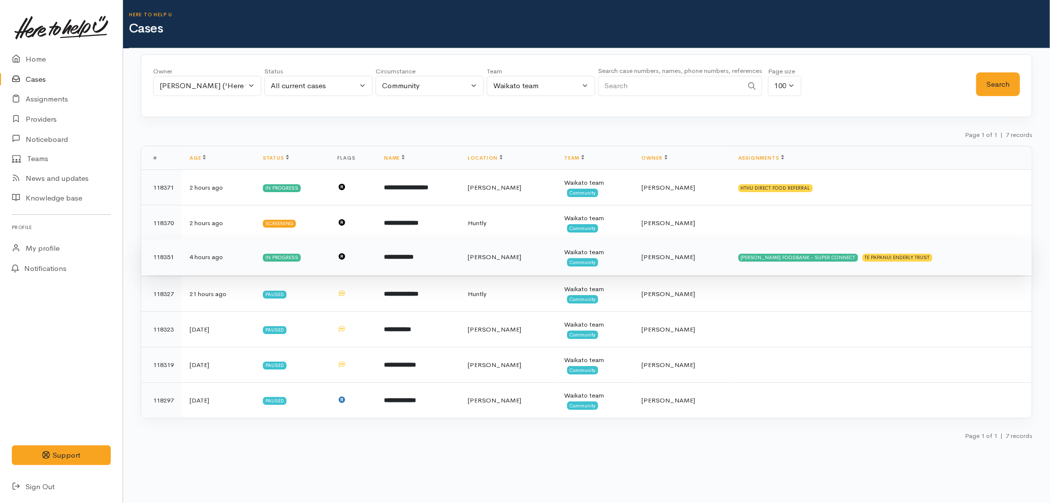
click at [330, 257] on td "In progress" at bounding box center [292, 256] width 75 height 35
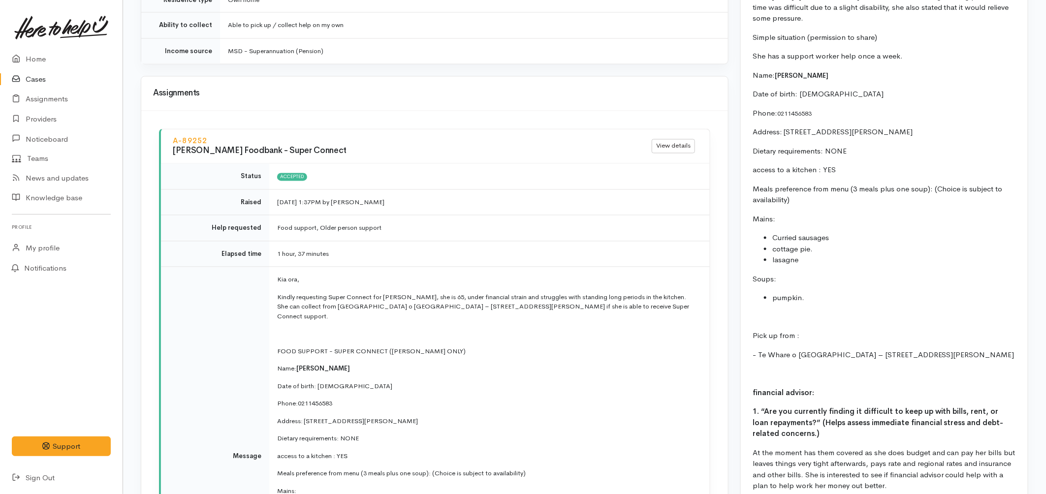
scroll to position [932, 0]
click at [661, 142] on link "View details" at bounding box center [673, 149] width 43 height 14
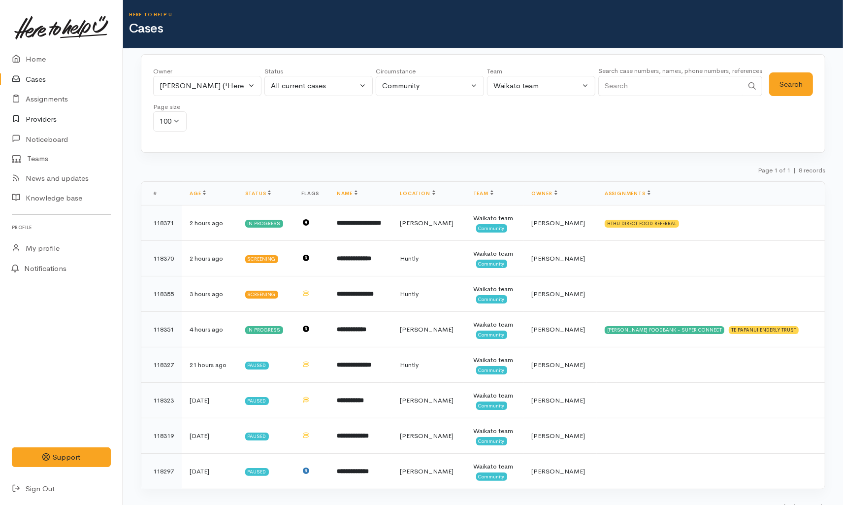
click at [41, 122] on link "Providers" at bounding box center [61, 119] width 123 height 20
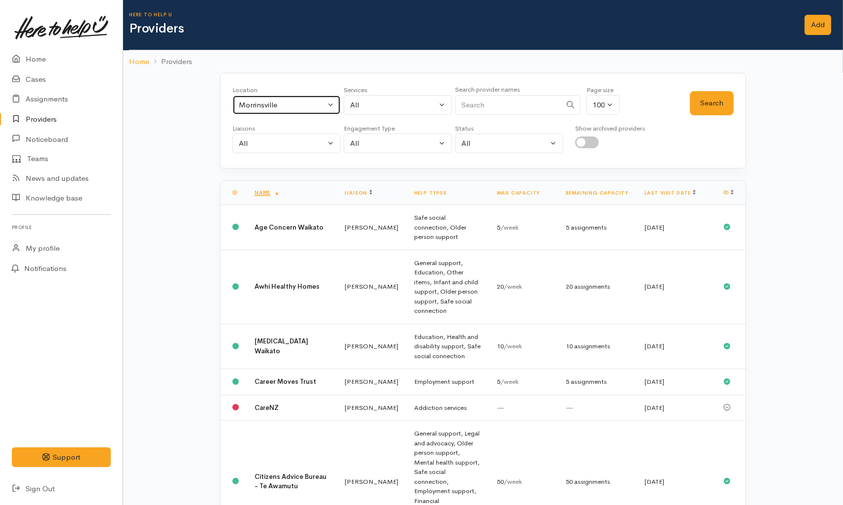
click at [277, 100] on div "Morrinsville" at bounding box center [282, 104] width 87 height 11
type input "huntl"
drag, startPoint x: 289, startPoint y: 168, endPoint x: 293, endPoint y: 161, distance: 8.4
click at [289, 168] on link "Huntly" at bounding box center [286, 169] width 107 height 15
select select "110"
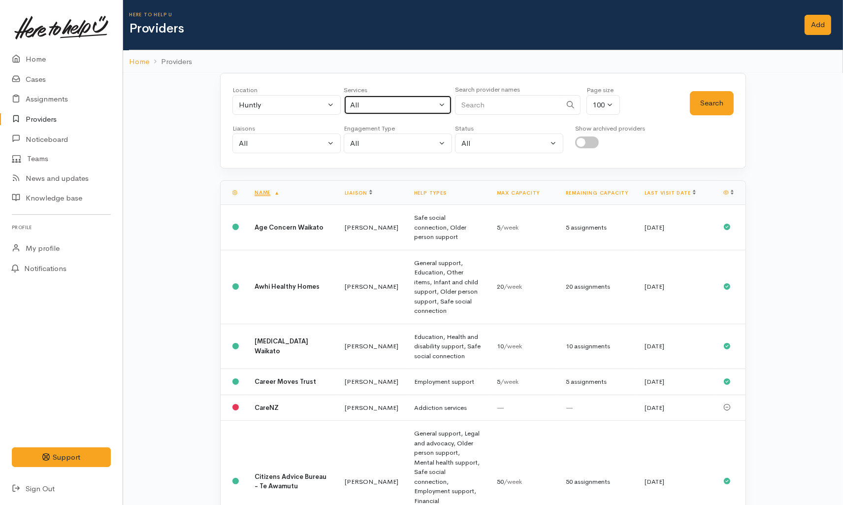
click at [377, 109] on div "All" at bounding box center [393, 104] width 87 height 11
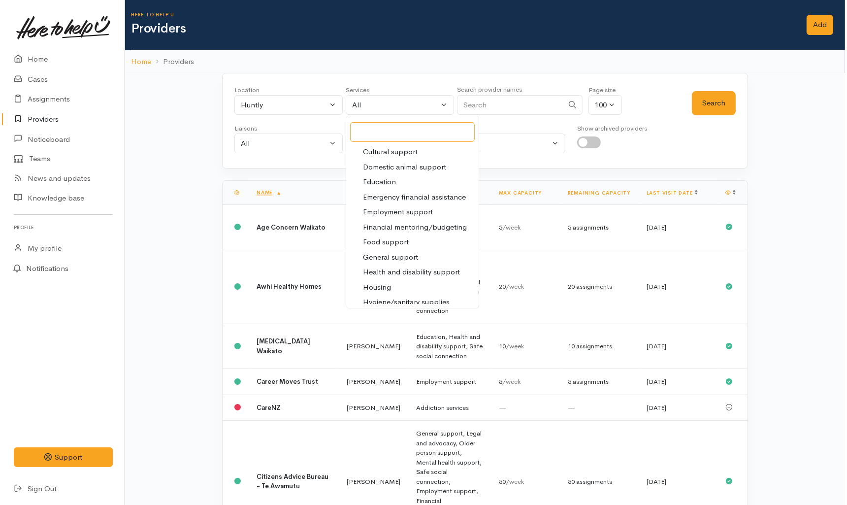
scroll to position [109, 0]
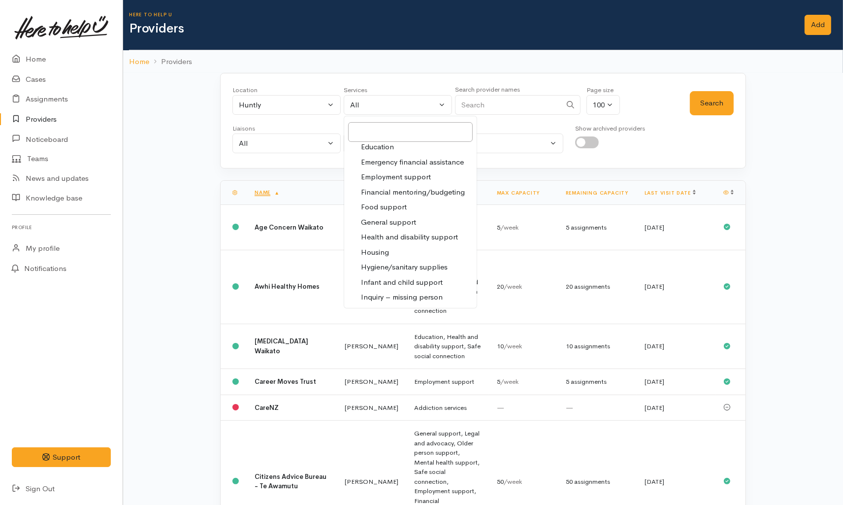
click at [385, 204] on span "Food support" at bounding box center [384, 206] width 46 height 11
select select "3"
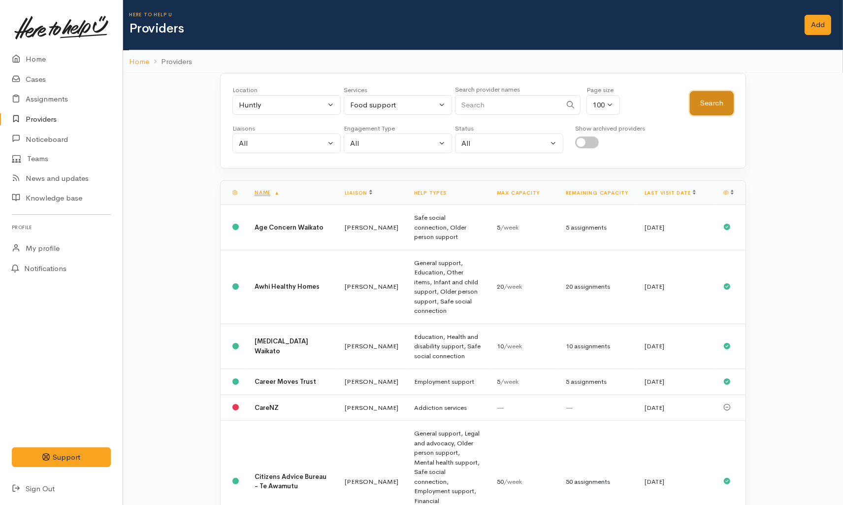
click at [706, 102] on button "Search" at bounding box center [712, 103] width 44 height 24
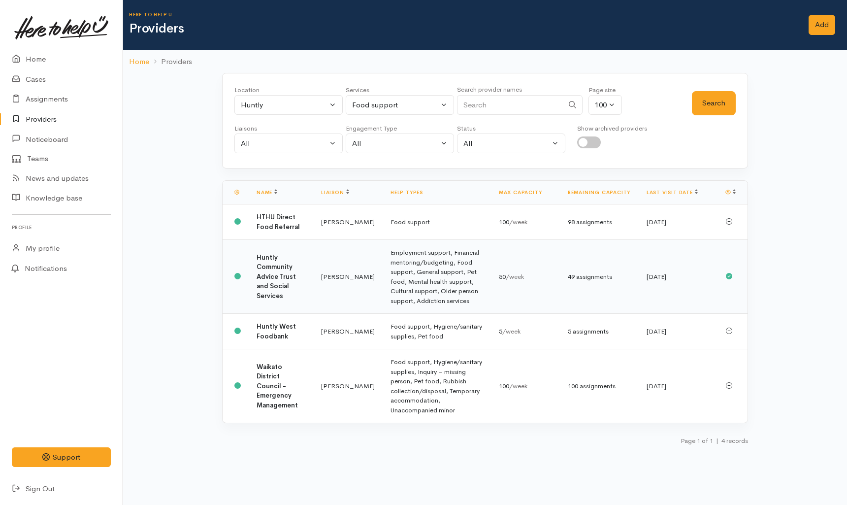
click at [360, 276] on td "Kyleigh Pike" at bounding box center [347, 277] width 69 height 74
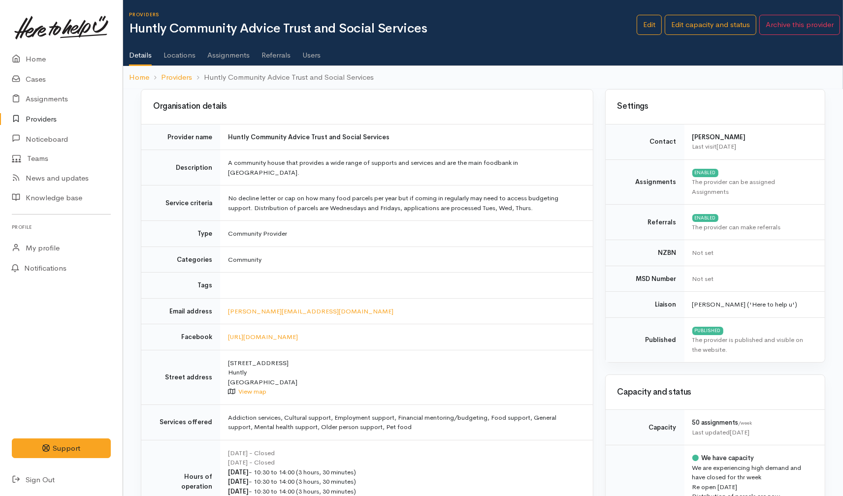
click at [580, 77] on ol "Home Providers Huntly Community Advice Trust and Social Services" at bounding box center [483, 77] width 708 height 23
click at [519, 55] on ul "Details Locations Assignments Referrals Users" at bounding box center [486, 52] width 714 height 28
click at [26, 84] on link "Cases" at bounding box center [61, 79] width 123 height 20
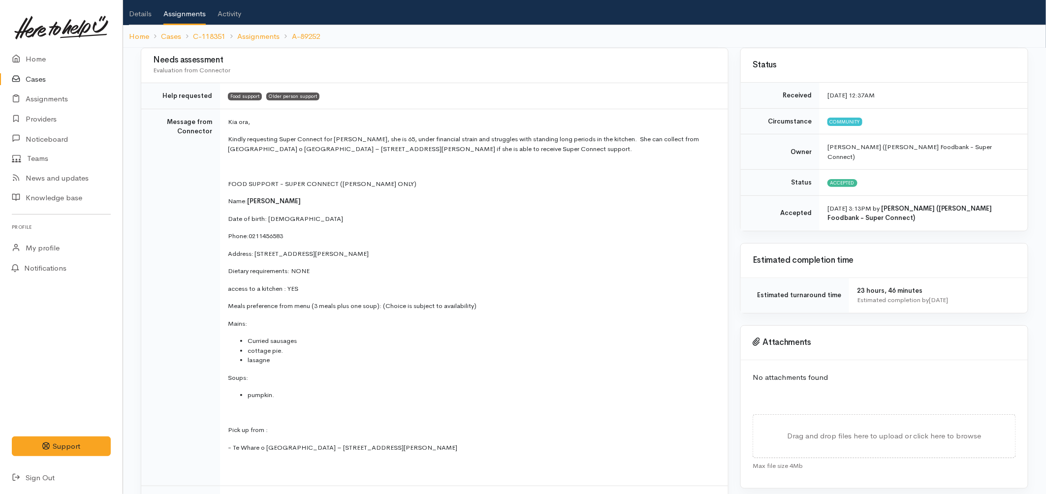
scroll to position [33, 0]
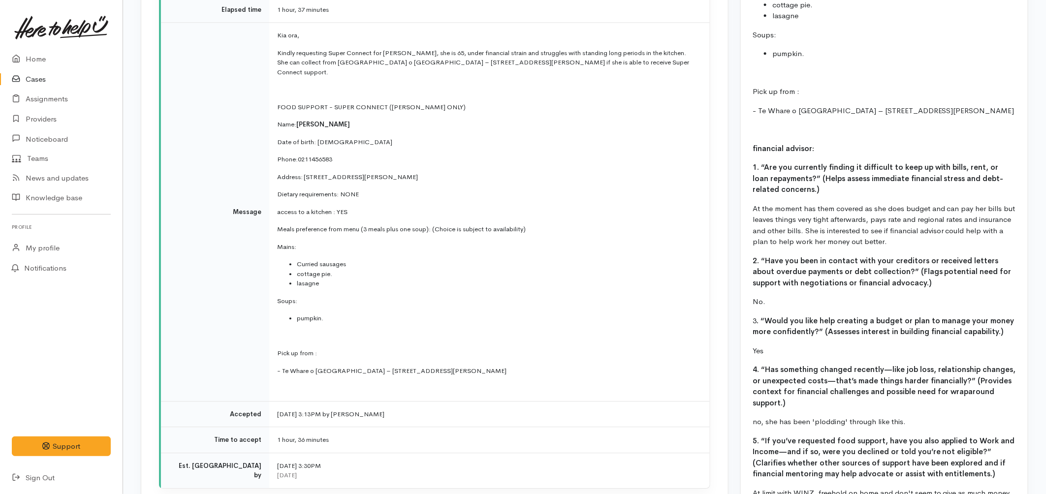
scroll to position [1205, 0]
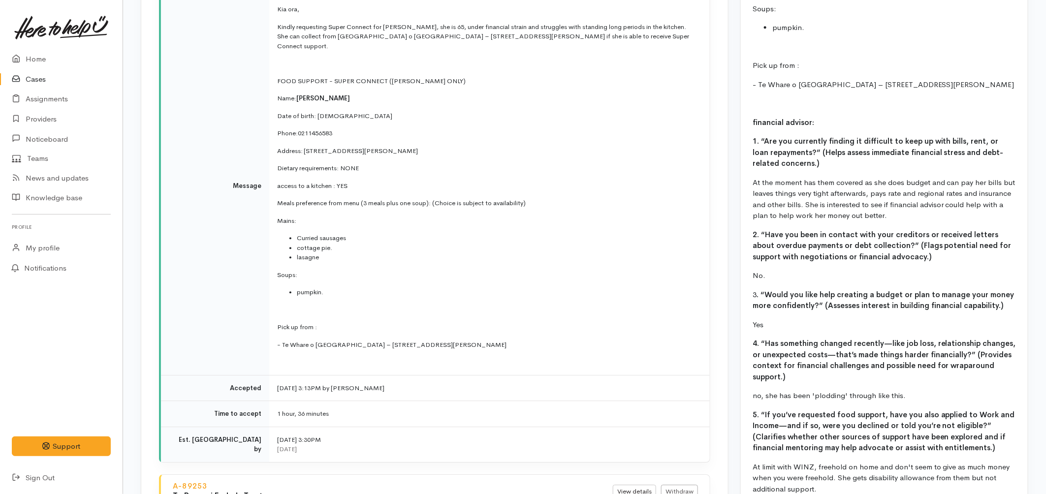
click at [36, 73] on link "Cases" at bounding box center [61, 79] width 123 height 20
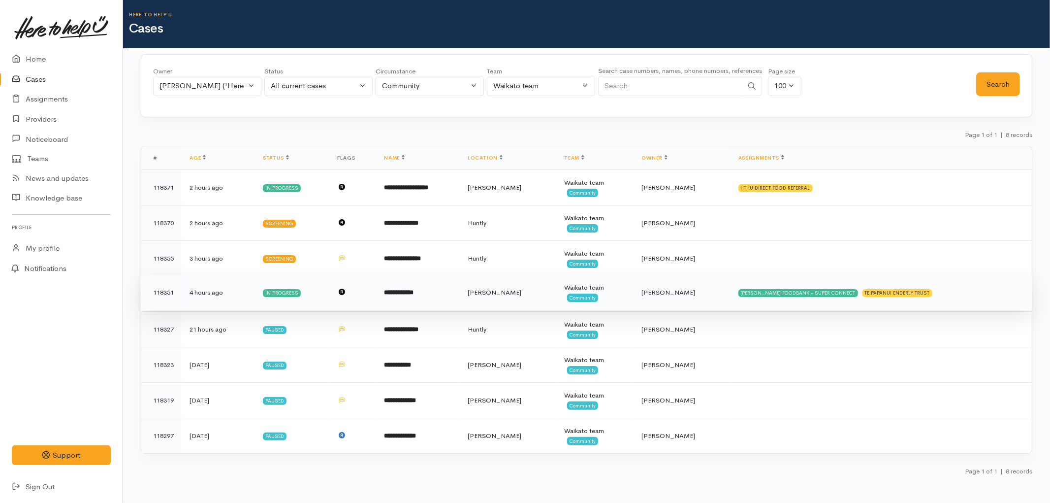
click at [373, 283] on td at bounding box center [352, 292] width 47 height 35
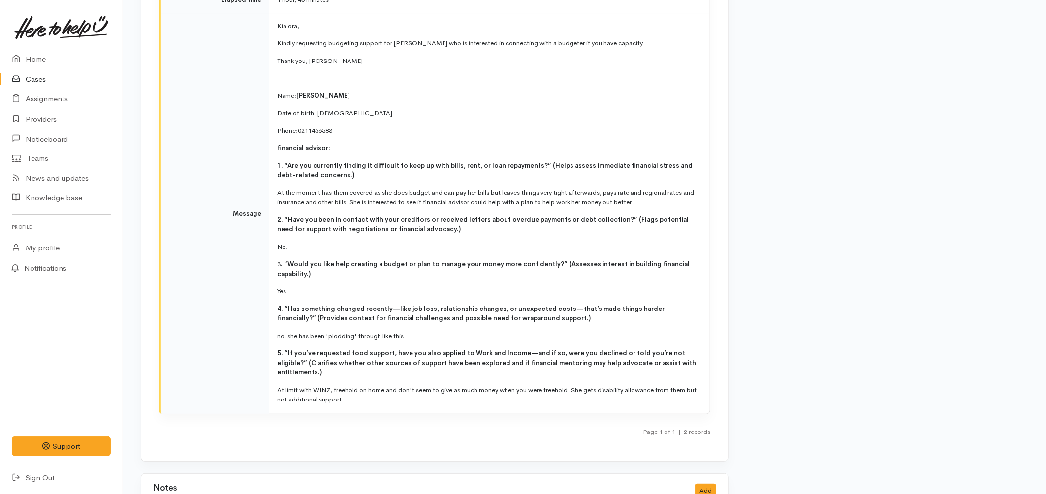
scroll to position [1917, 0]
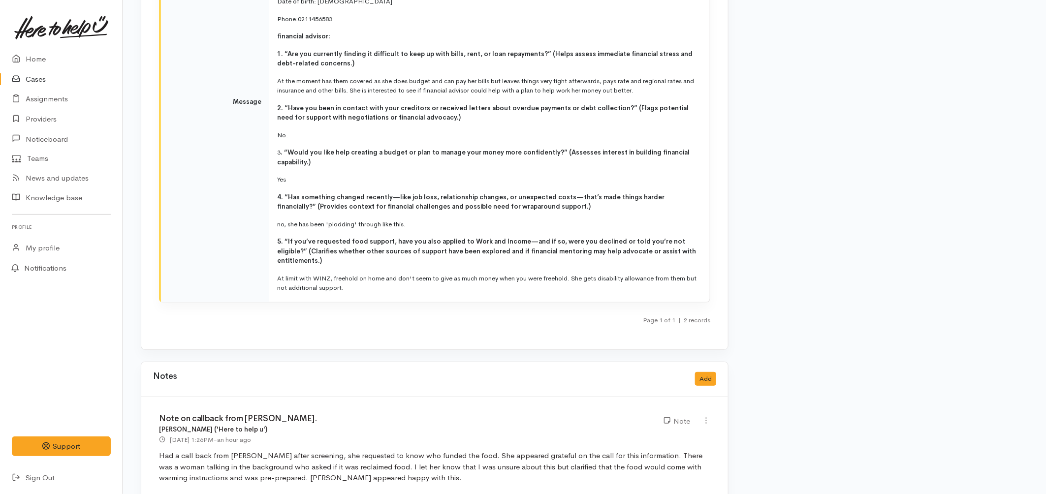
click at [31, 80] on link "Cases" at bounding box center [61, 79] width 123 height 20
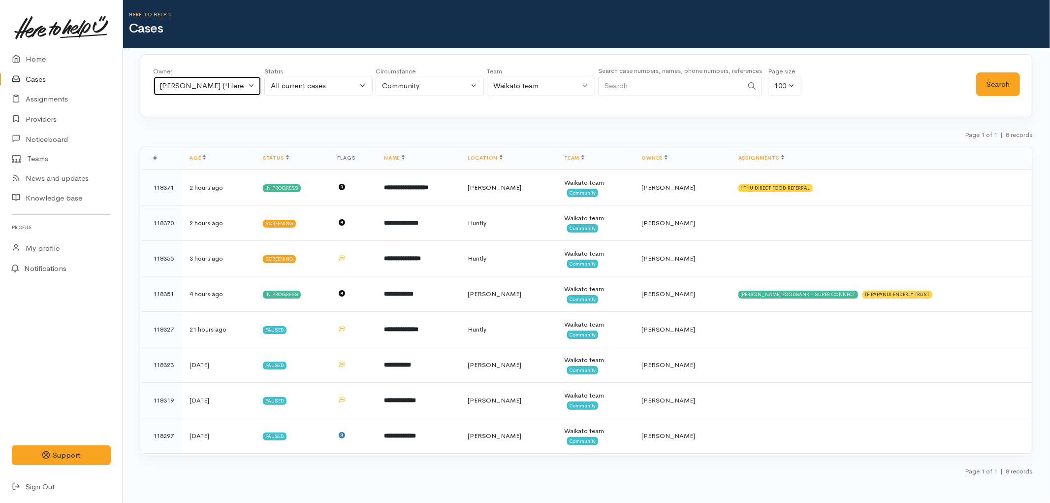
click at [200, 87] on div "[PERSON_NAME] ('Here to help u')" at bounding box center [203, 85] width 87 height 11
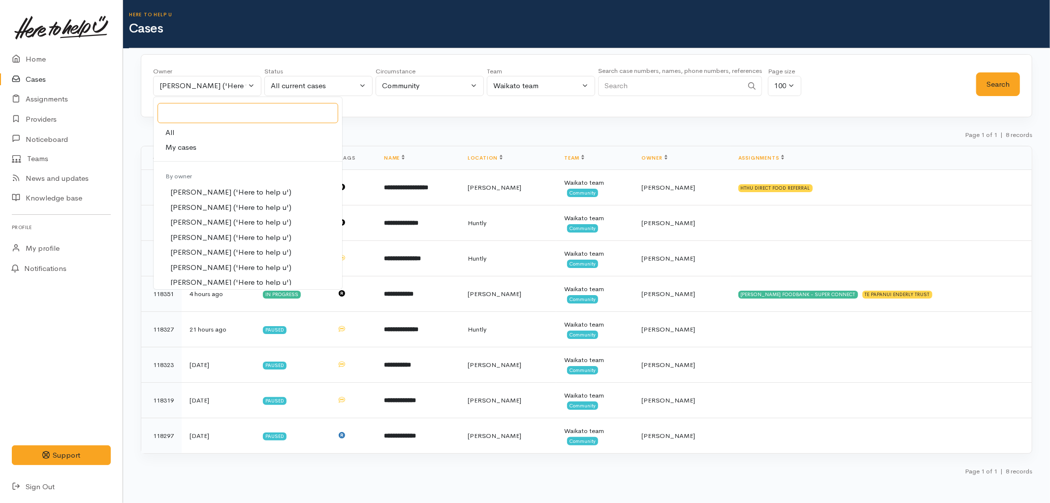
click at [213, 119] on input "Search" at bounding box center [248, 113] width 181 height 20
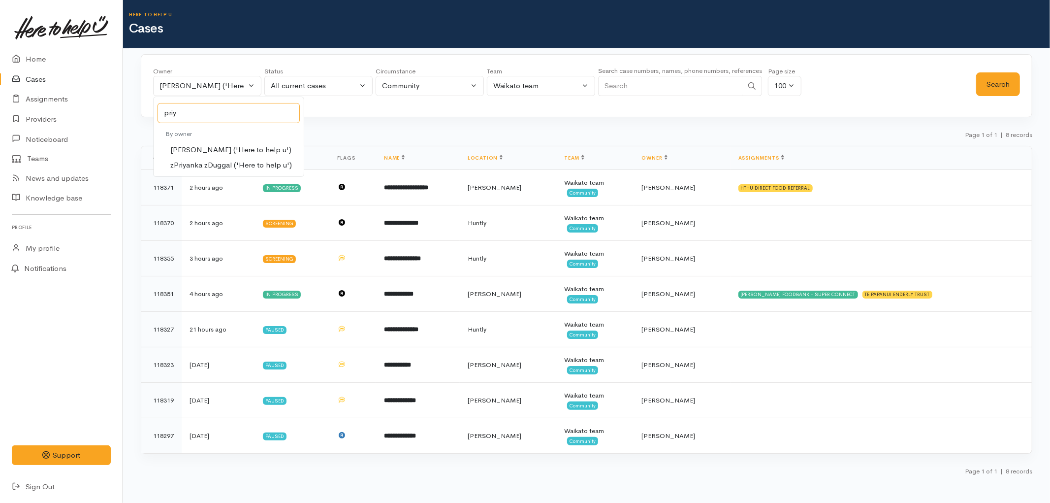
type input "priy"
click at [234, 149] on span "[PERSON_NAME] ('Here to help u')" at bounding box center [230, 149] width 121 height 11
select select "2109"
click at [992, 85] on button "Search" at bounding box center [999, 84] width 44 height 24
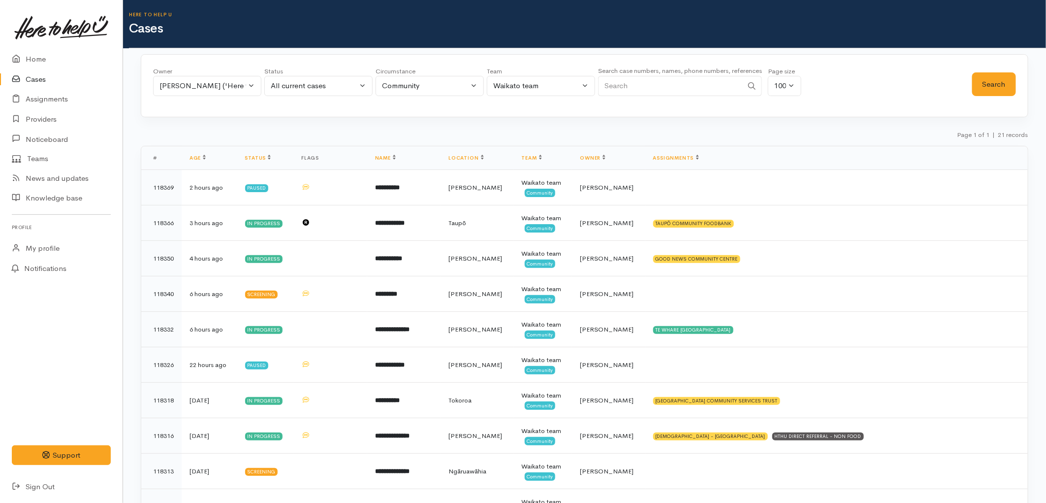
click at [33, 77] on link "Cases" at bounding box center [61, 79] width 123 height 20
click at [284, 86] on div "All current cases" at bounding box center [314, 85] width 87 height 11
click at [229, 90] on div "[PERSON_NAME] ('Here to help u')" at bounding box center [203, 85] width 87 height 11
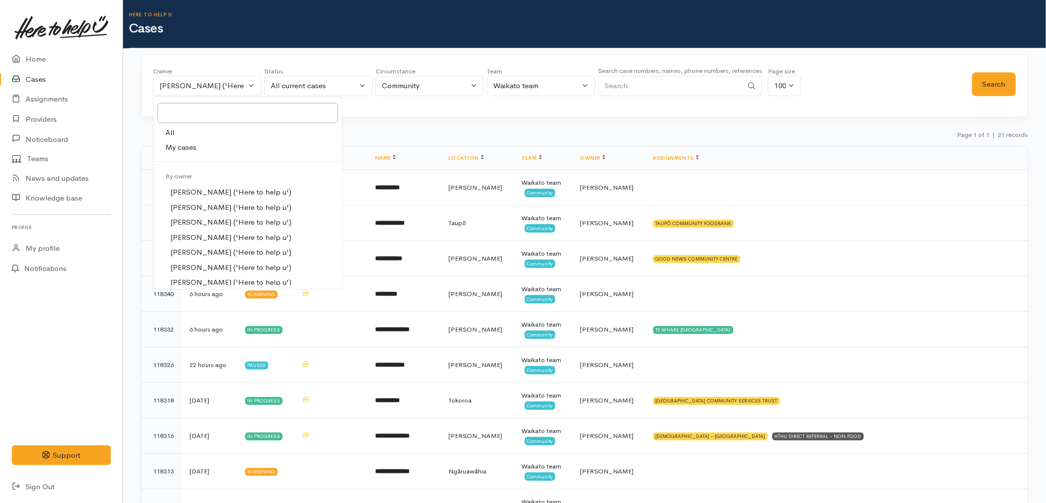
click at [200, 145] on link "My cases" at bounding box center [248, 147] width 189 height 15
select select "1648"
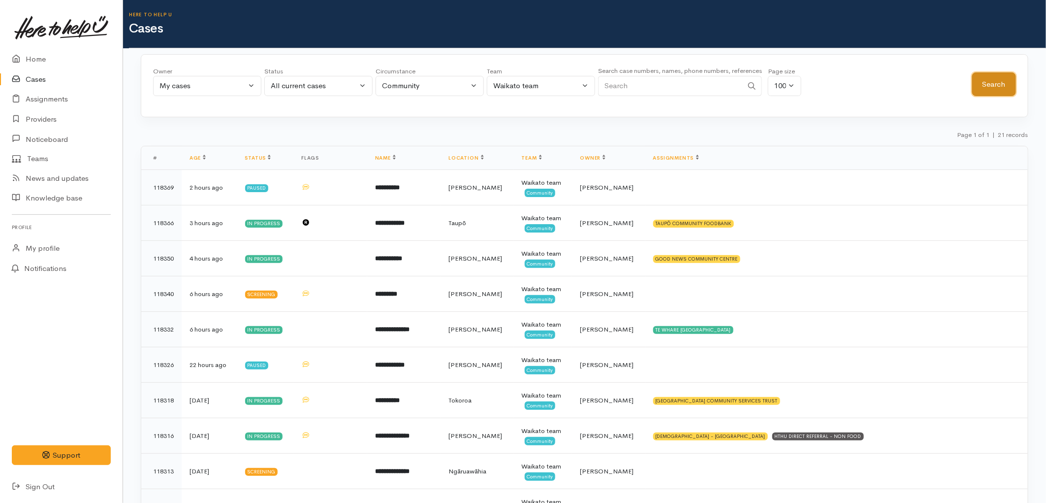
click at [988, 93] on button "Search" at bounding box center [995, 84] width 44 height 24
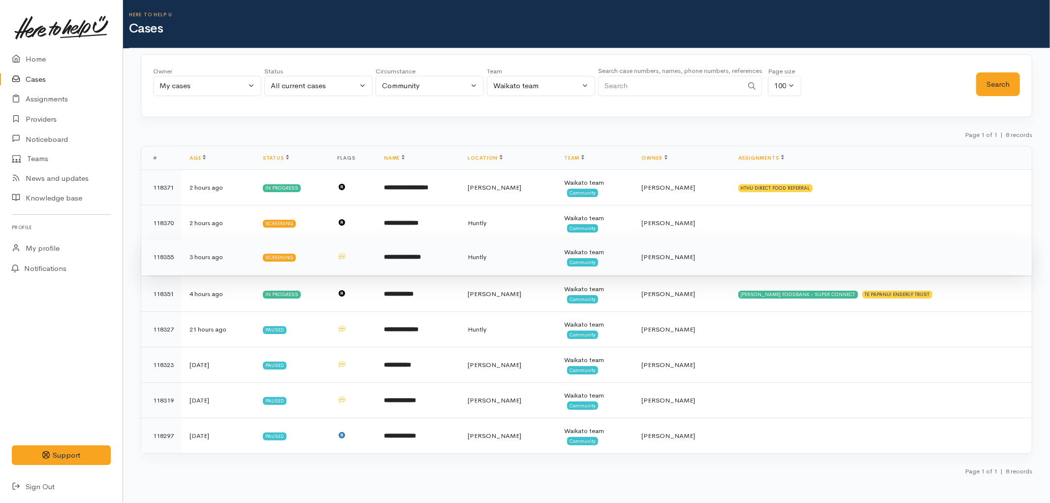
click at [542, 265] on td "Huntly" at bounding box center [508, 256] width 97 height 35
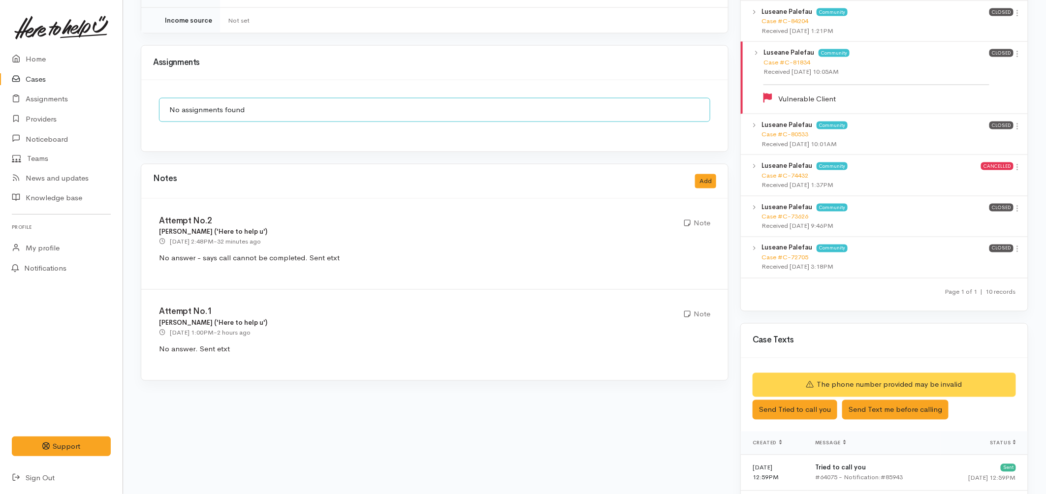
scroll to position [698, 0]
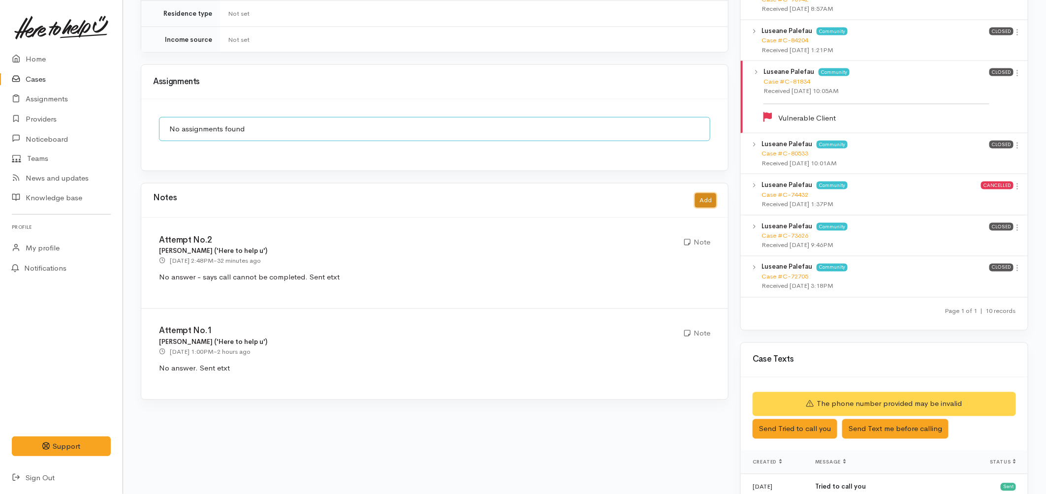
click at [714, 194] on button "Add" at bounding box center [705, 201] width 21 height 14
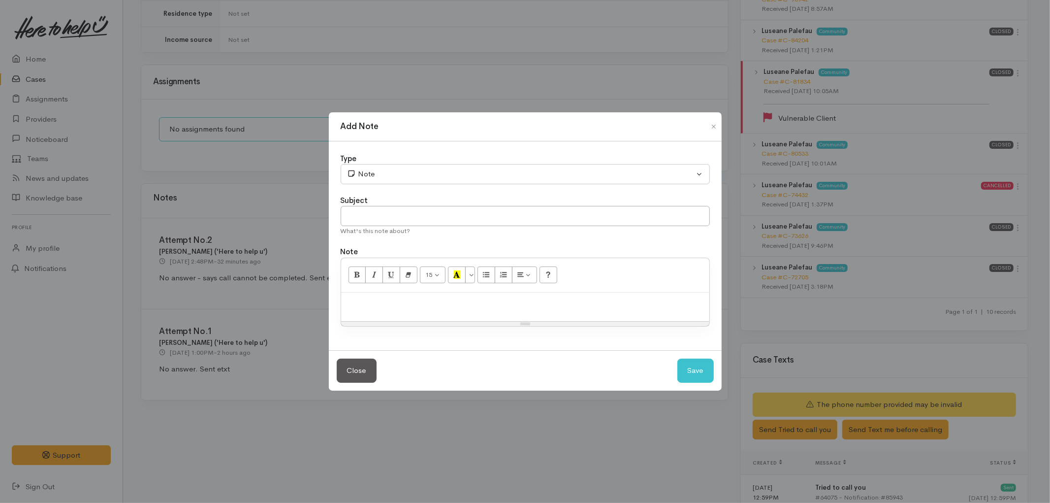
click at [405, 306] on p at bounding box center [525, 302] width 358 height 11
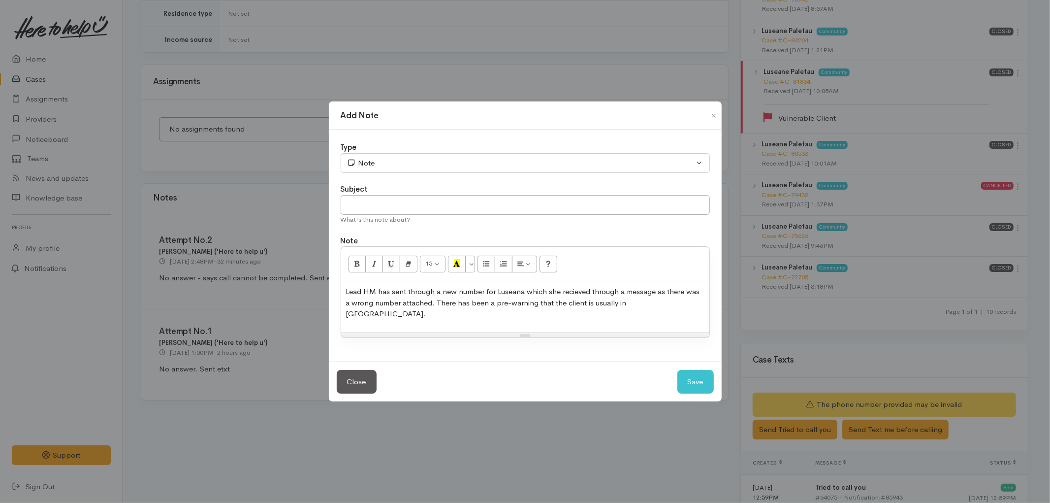
click at [666, 303] on p "Lead HM has sent through a new number for Luseana which she recieved through a …" at bounding box center [525, 302] width 358 height 33
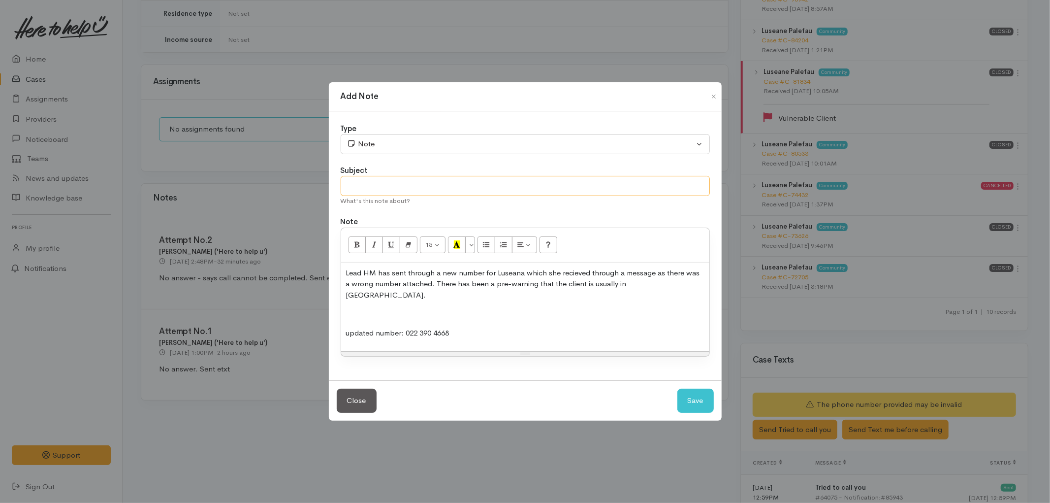
click at [572, 189] on input "text" at bounding box center [525, 186] width 369 height 20
type input "Note on case"
click at [684, 404] on button "Save" at bounding box center [696, 401] width 36 height 24
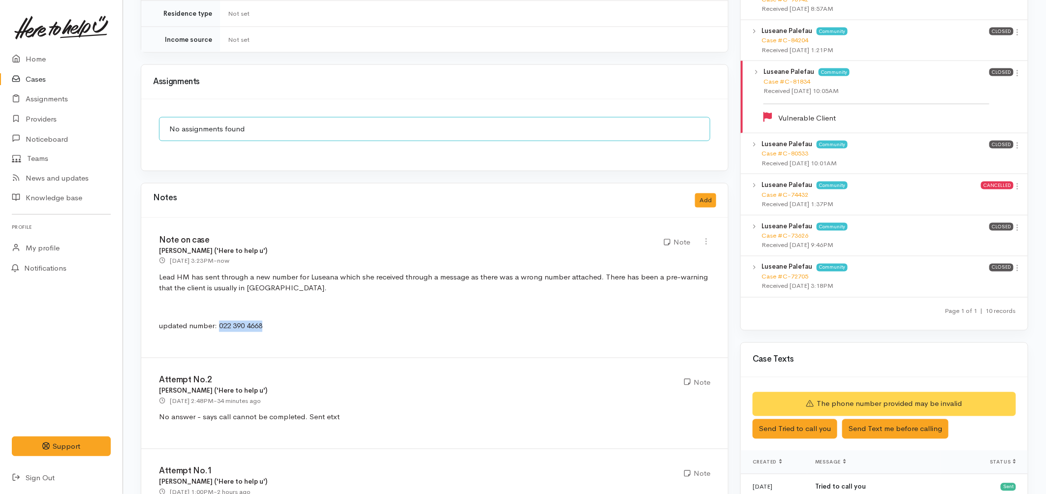
drag, startPoint x: 269, startPoint y: 313, endPoint x: 219, endPoint y: 322, distance: 51.1
click at [219, 322] on p "updated number: 022 390 4668" at bounding box center [435, 326] width 552 height 11
copy p "022 390 4668"
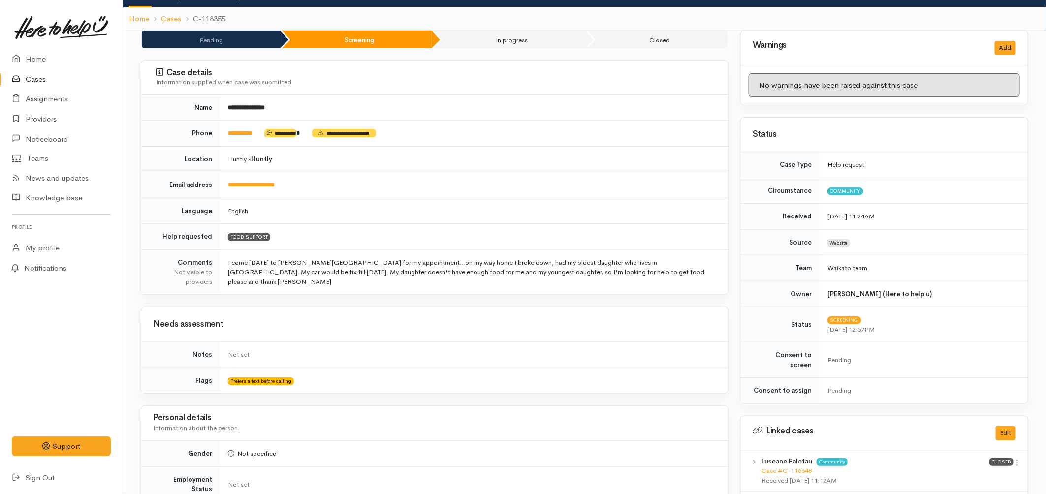
scroll to position [0, 0]
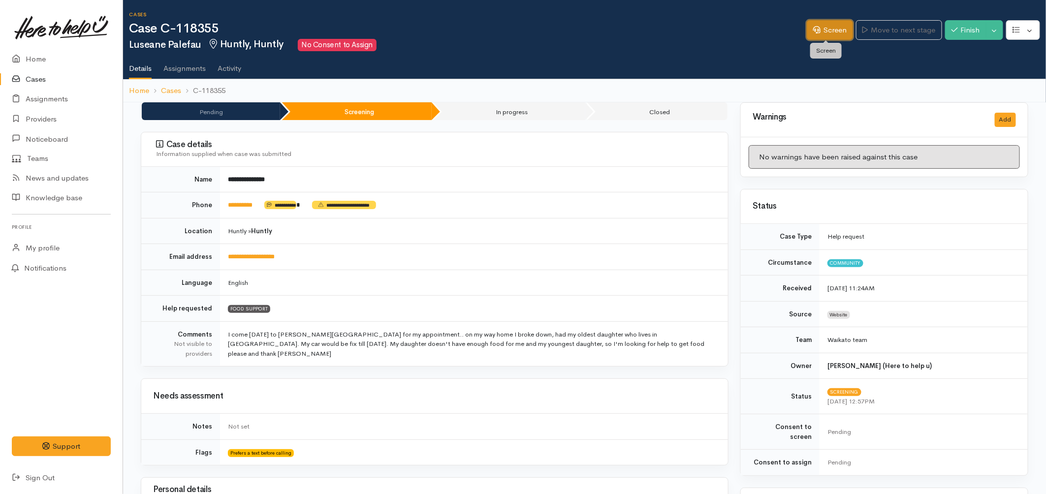
click at [834, 31] on link "Screen" at bounding box center [830, 30] width 46 height 20
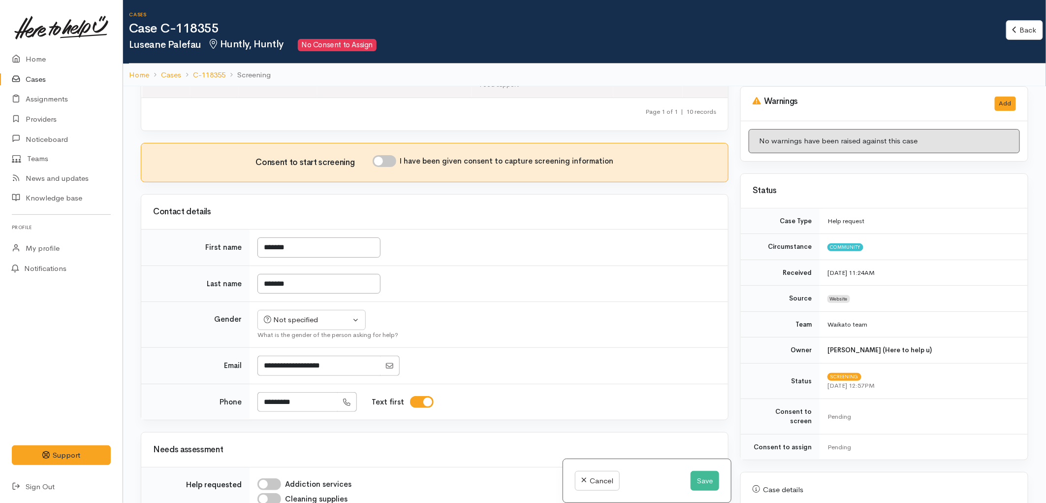
scroll to position [492, 0]
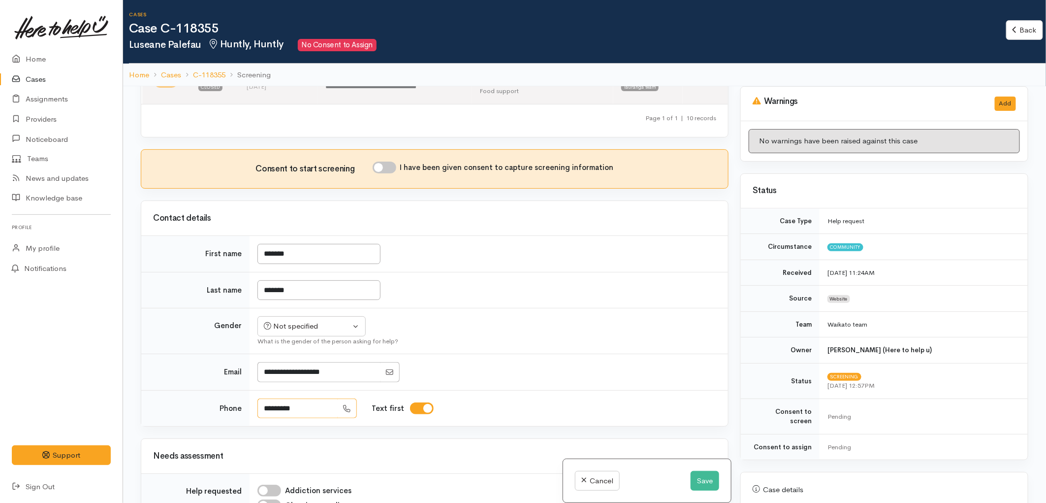
drag, startPoint x: 266, startPoint y: 368, endPoint x: 249, endPoint y: 368, distance: 16.7
click at [250, 390] on td "********* Text first" at bounding box center [489, 408] width 479 height 36
type input "***"
click at [584, 479] on link "Cancel" at bounding box center [597, 481] width 45 height 20
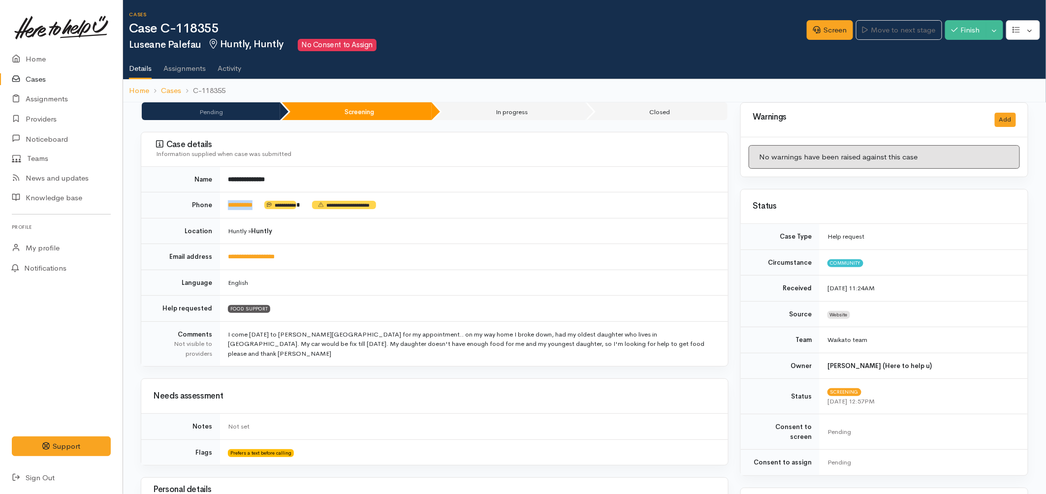
drag, startPoint x: 265, startPoint y: 206, endPoint x: 220, endPoint y: 210, distance: 45.5
click at [220, 210] on td "**********" at bounding box center [474, 206] width 508 height 26
copy td "*********"
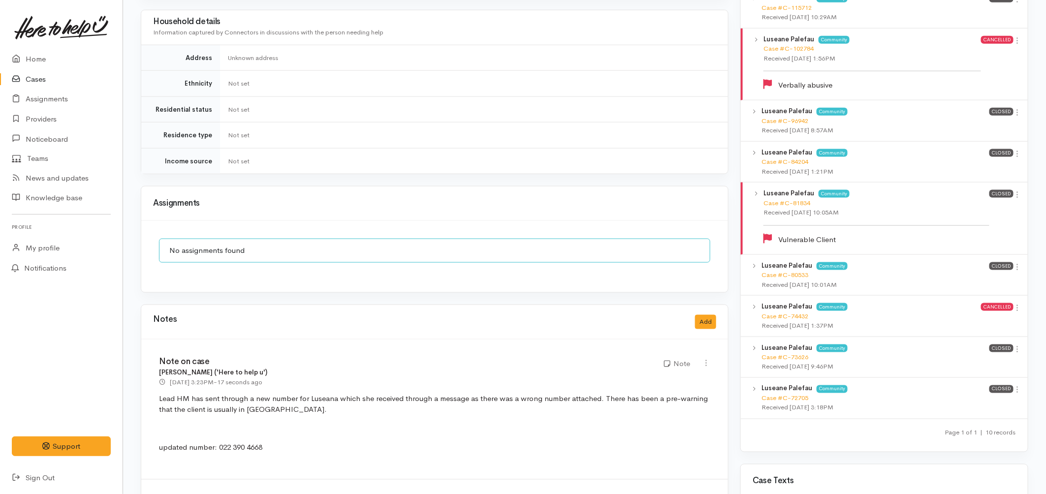
scroll to position [753, 0]
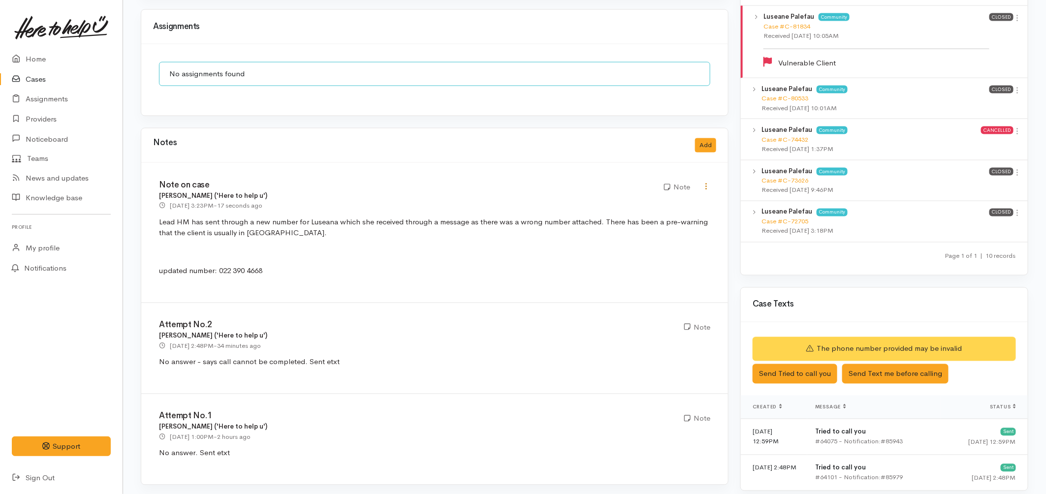
click at [705, 183] on icon at bounding box center [706, 187] width 8 height 8
click at [659, 198] on link "Edit" at bounding box center [671, 205] width 78 height 15
type input "Note on case"
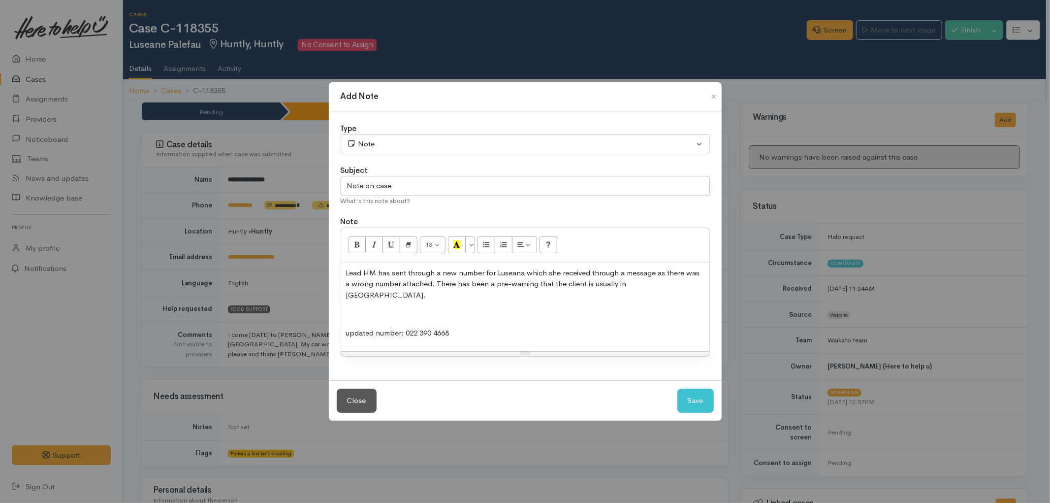
click at [368, 313] on p at bounding box center [525, 313] width 358 height 11
click at [689, 397] on button "Save" at bounding box center [696, 401] width 36 height 24
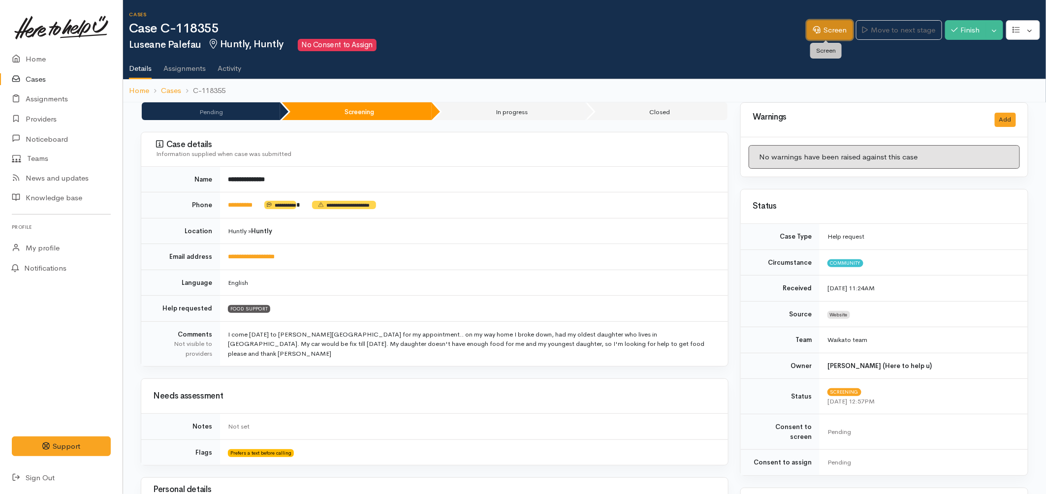
click at [817, 27] on link "Screen" at bounding box center [830, 30] width 46 height 20
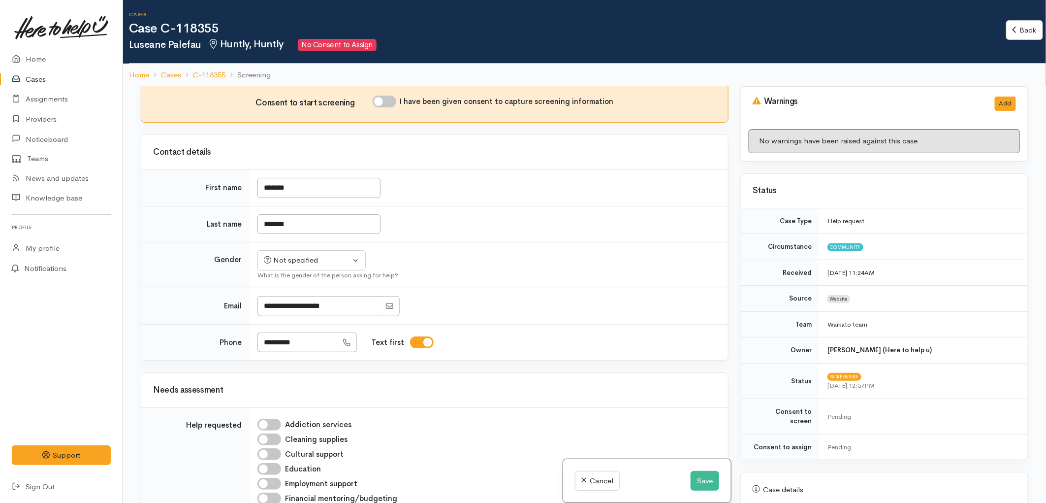
scroll to position [547, 0]
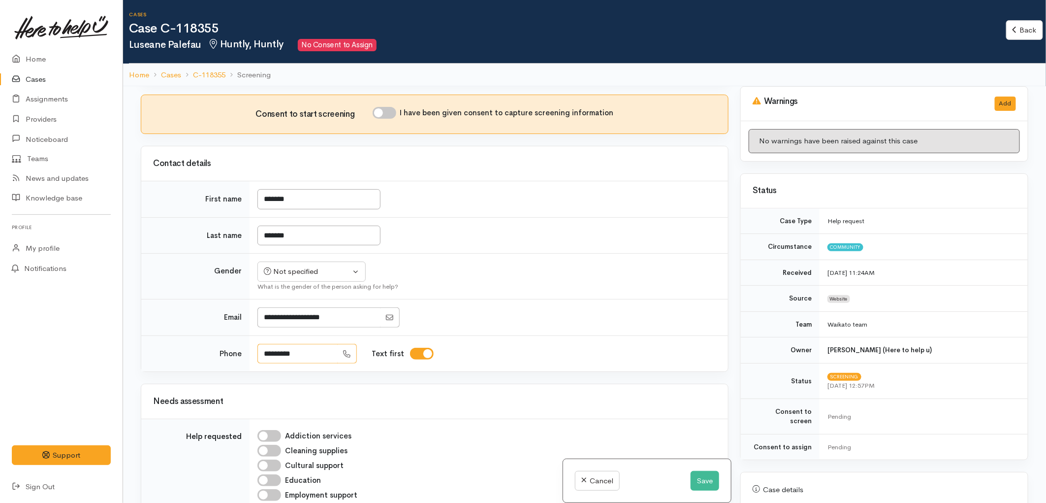
drag, startPoint x: 315, startPoint y: 306, endPoint x: 263, endPoint y: 315, distance: 52.5
click at [263, 344] on input "*********" at bounding box center [298, 354] width 80 height 20
type input "**********"
click at [708, 483] on button "Save" at bounding box center [705, 481] width 29 height 20
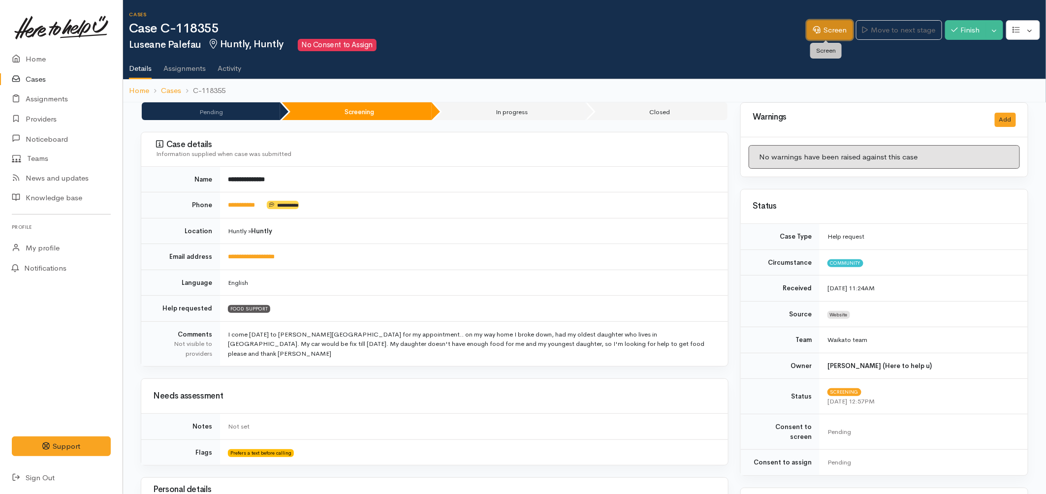
click at [823, 25] on link "Screen" at bounding box center [830, 30] width 46 height 20
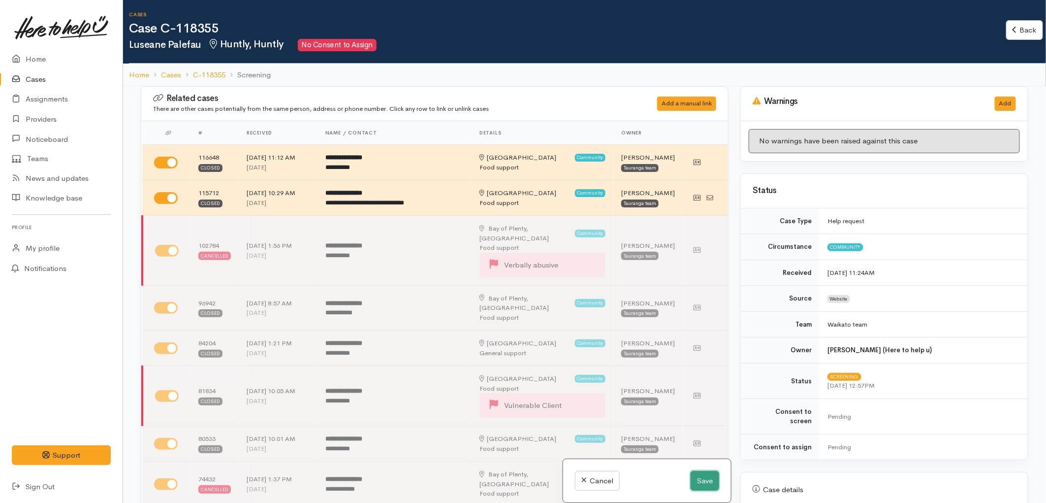
click at [710, 478] on button "Save" at bounding box center [705, 481] width 29 height 20
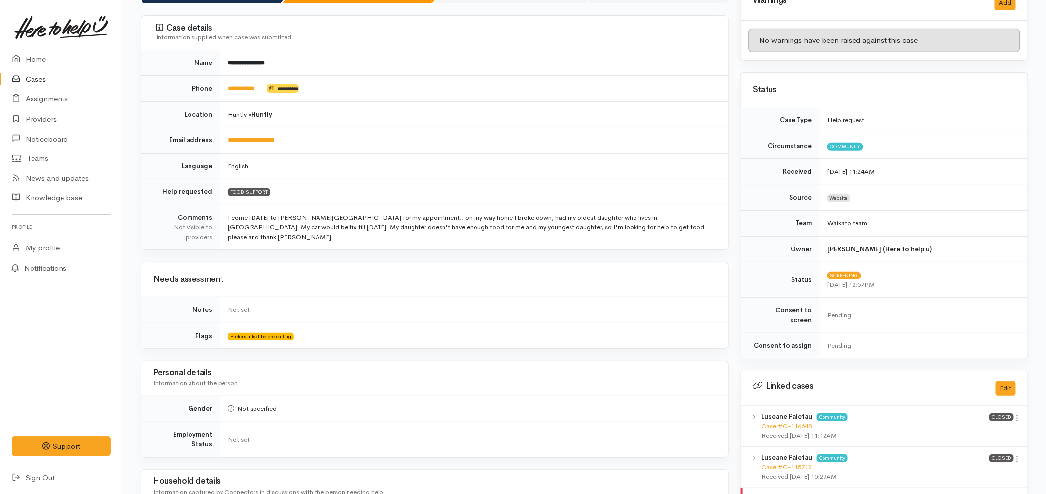
scroll to position [328, 0]
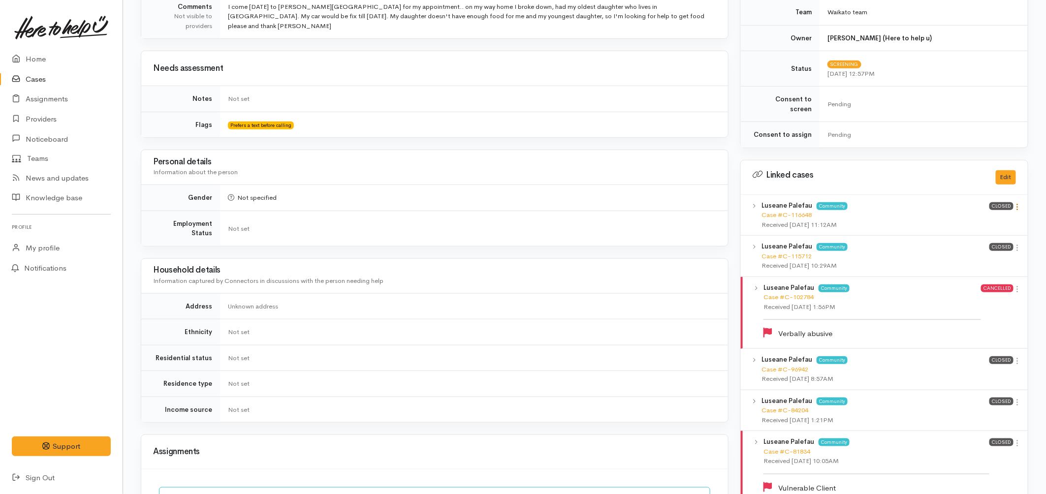
click at [1018, 203] on icon at bounding box center [1018, 207] width 8 height 8
click at [978, 219] on link "View case" at bounding box center [983, 226] width 78 height 15
click at [1019, 244] on icon at bounding box center [1018, 248] width 8 height 8
click at [959, 260] on link "View case" at bounding box center [983, 267] width 78 height 15
click at [1018, 357] on icon at bounding box center [1018, 361] width 8 height 8
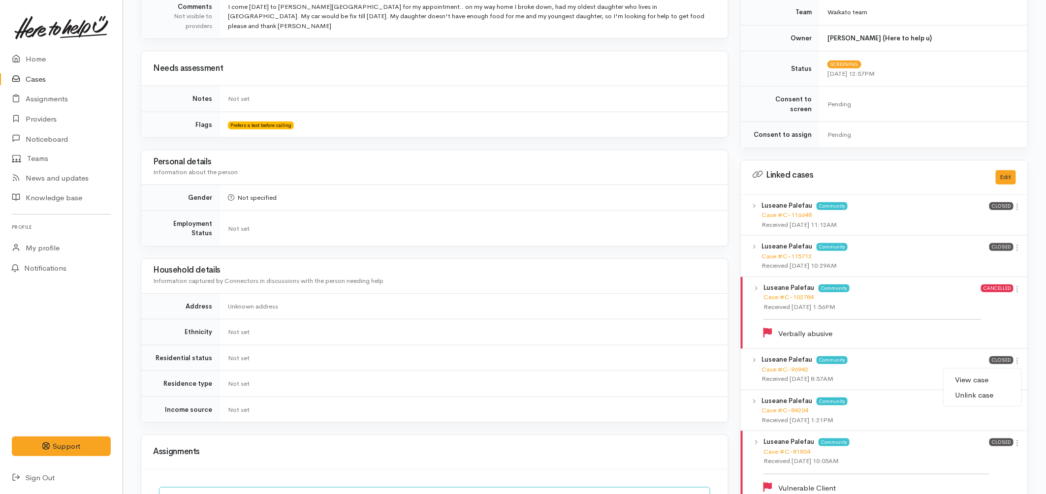
click at [980, 373] on link "View case" at bounding box center [983, 380] width 78 height 15
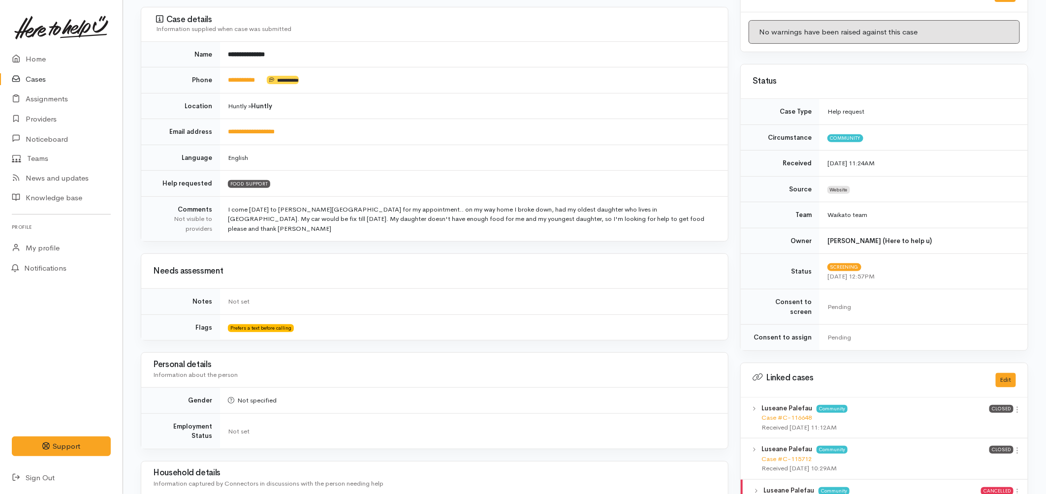
scroll to position [0, 0]
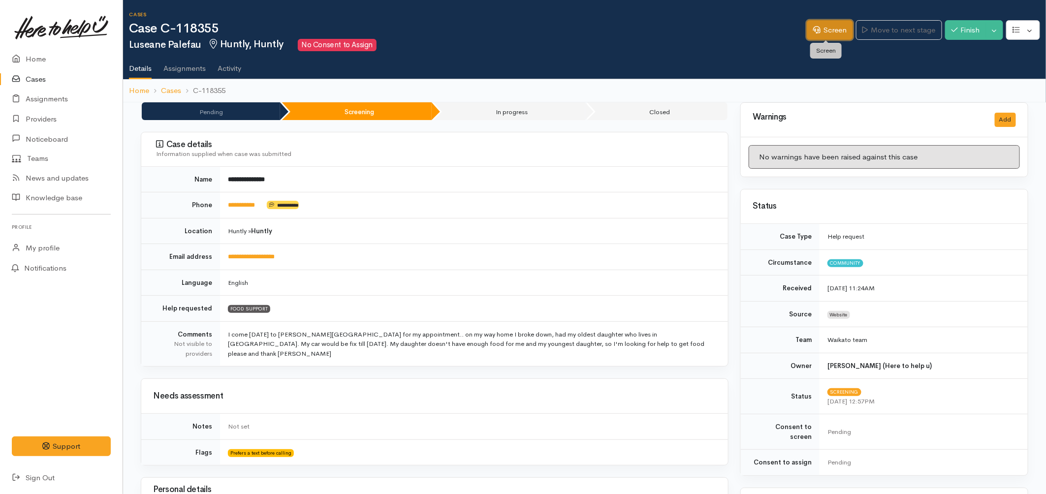
click at [814, 33] on icon at bounding box center [817, 29] width 7 height 7
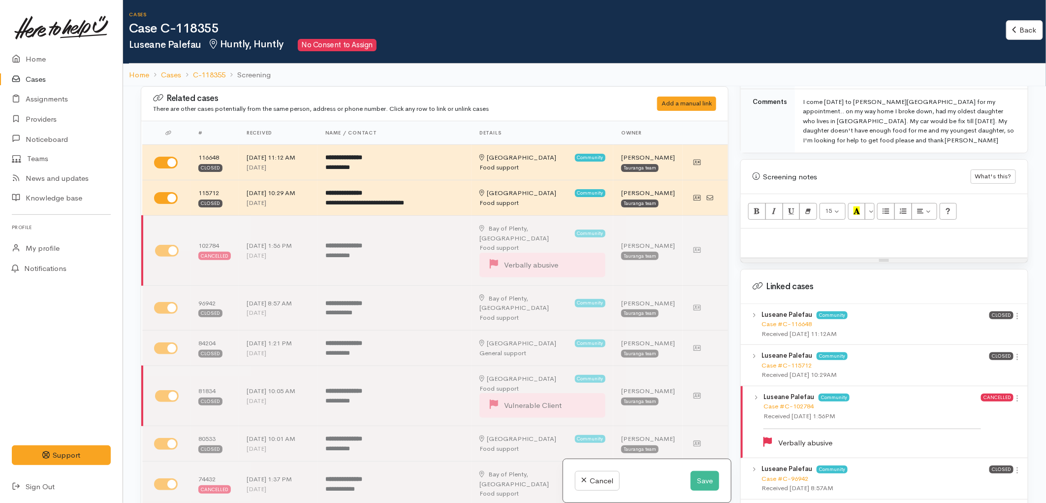
click at [796, 234] on p at bounding box center [884, 238] width 277 height 11
paste div
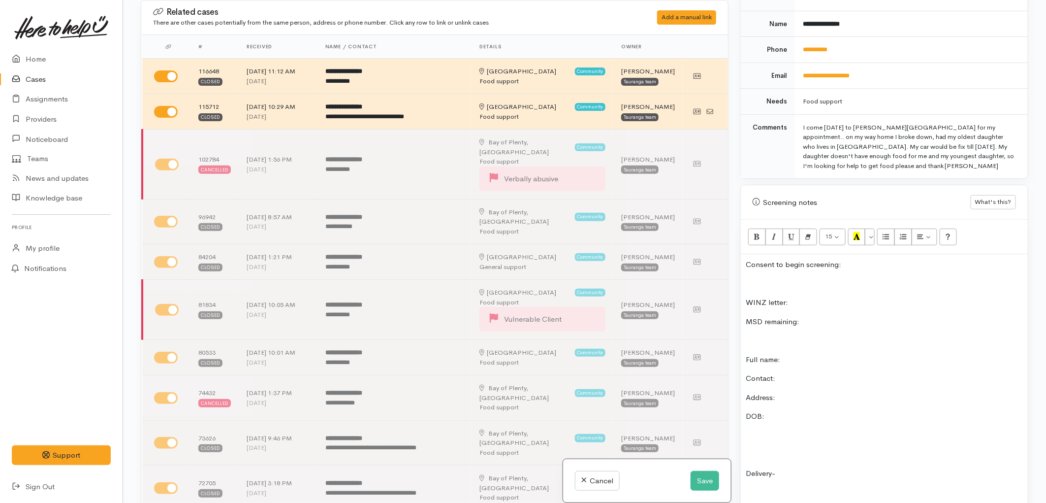
scroll to position [287, 0]
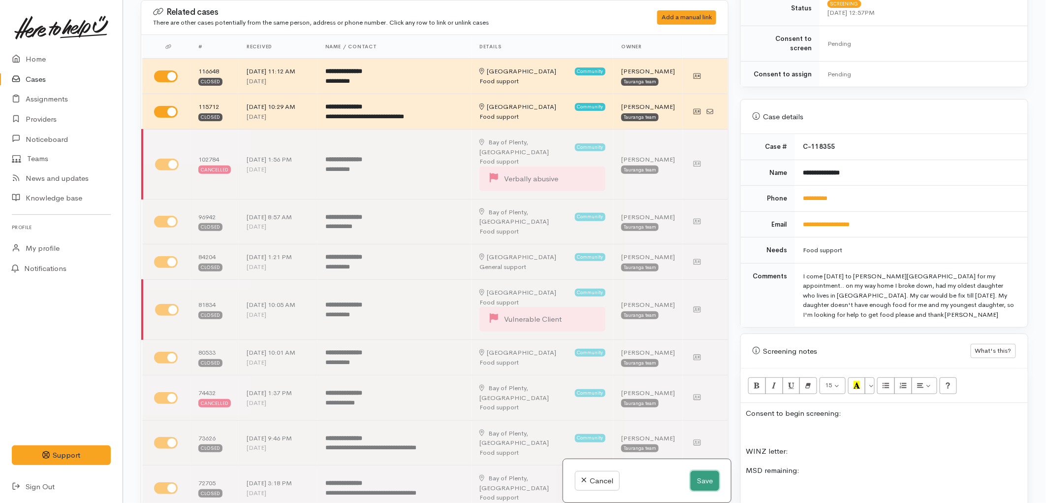
click at [707, 478] on button "Save" at bounding box center [705, 481] width 29 height 20
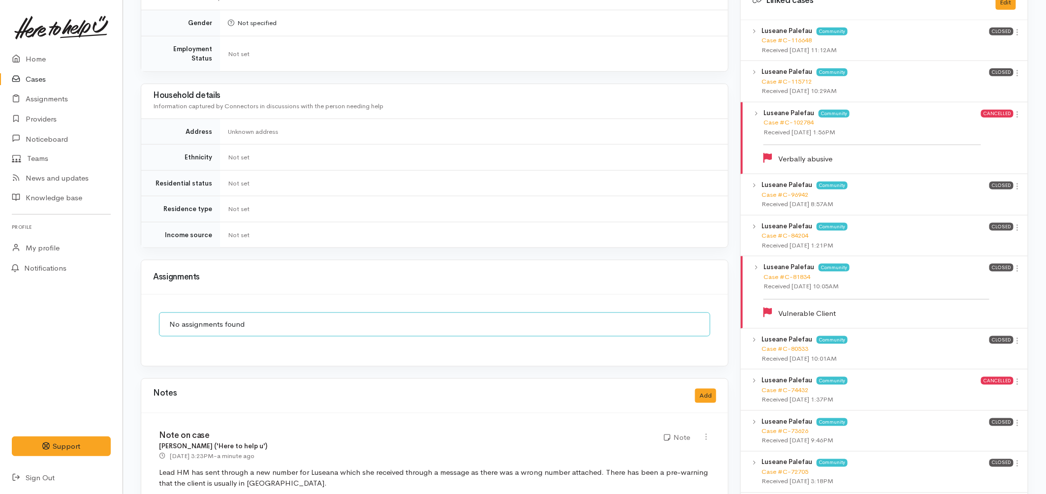
scroll to position [766, 0]
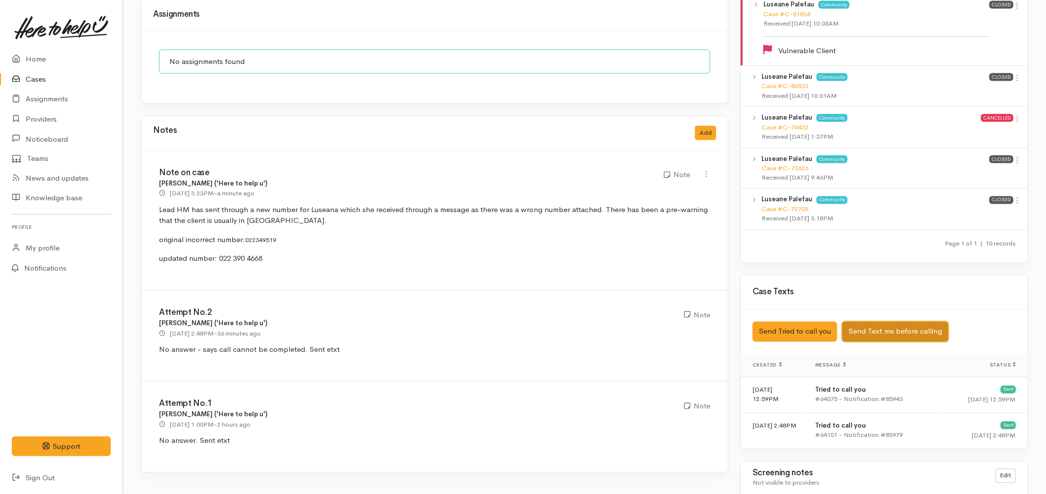
click at [862, 324] on button "Send Text me before calling" at bounding box center [896, 332] width 106 height 20
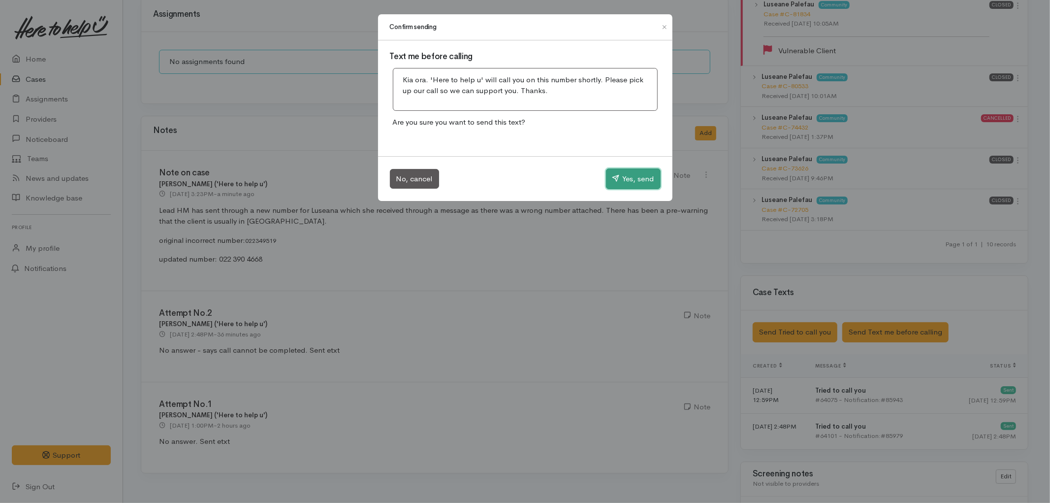
click at [640, 177] on button "Yes, send" at bounding box center [633, 178] width 55 height 21
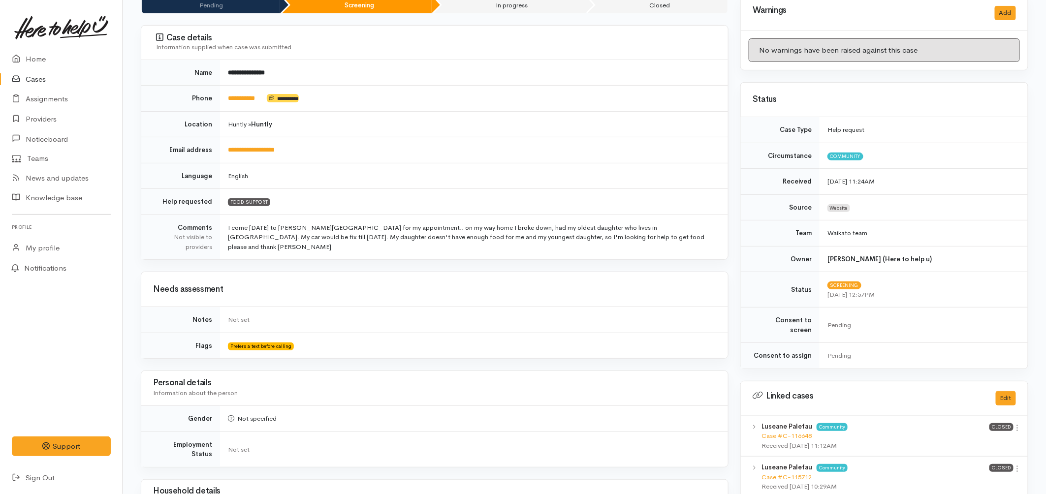
scroll to position [0, 0]
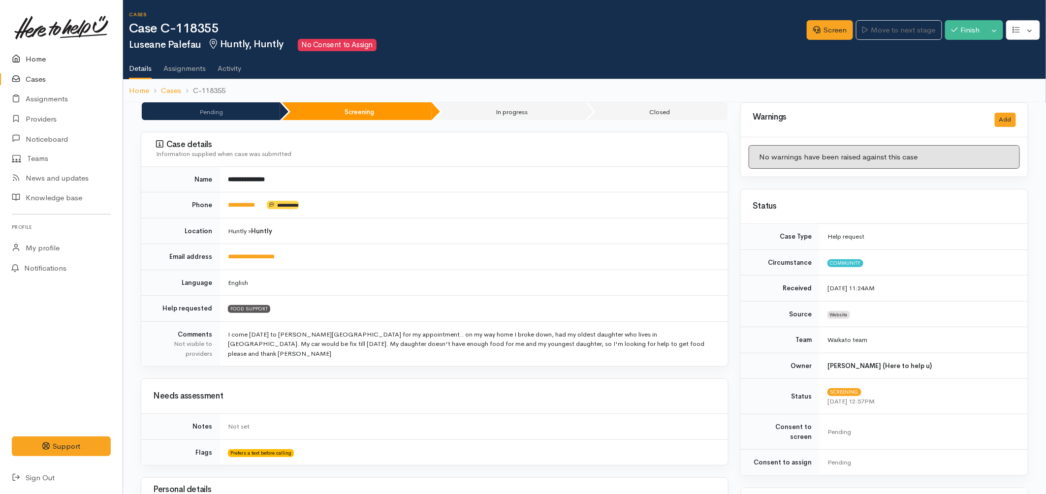
click at [38, 63] on link "Home" at bounding box center [61, 59] width 123 height 20
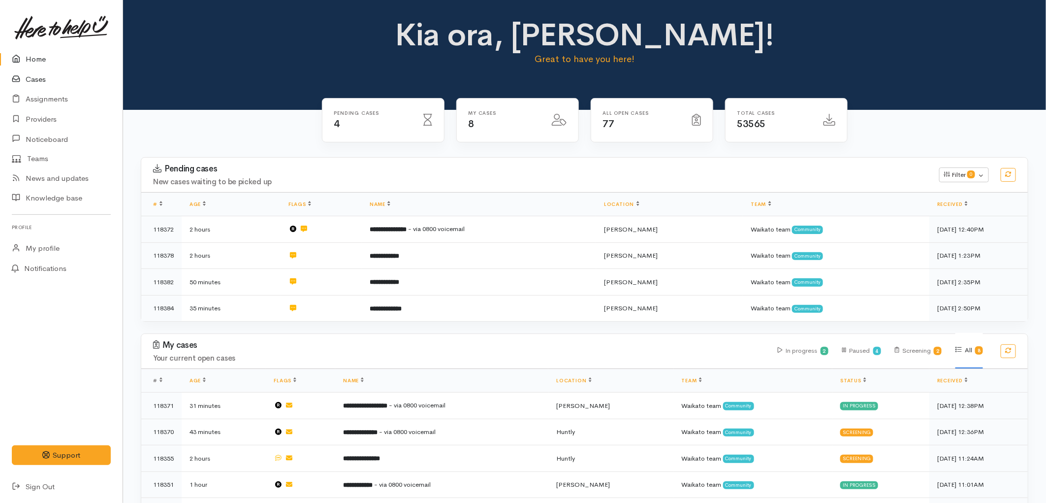
click at [40, 80] on link "Cases" at bounding box center [61, 79] width 123 height 20
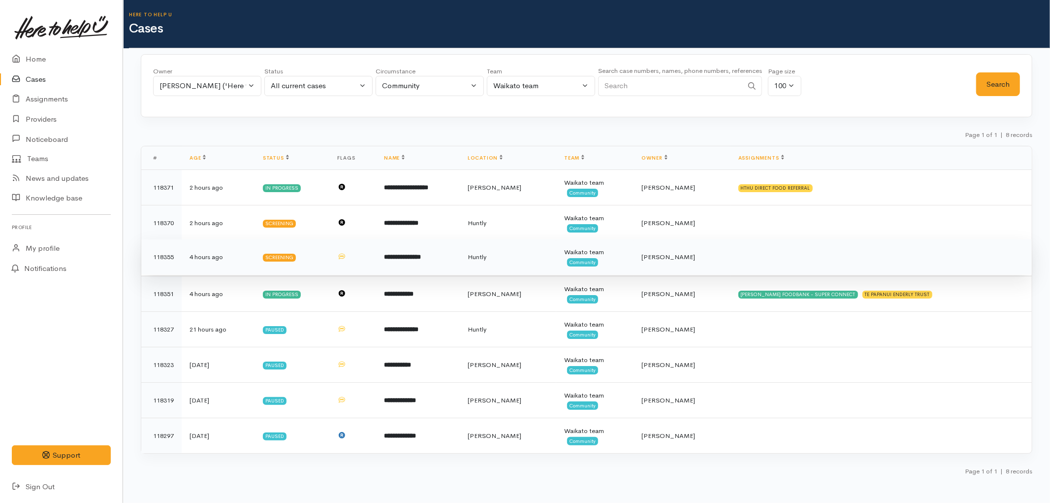
click at [556, 260] on td "Huntly" at bounding box center [508, 256] width 97 height 35
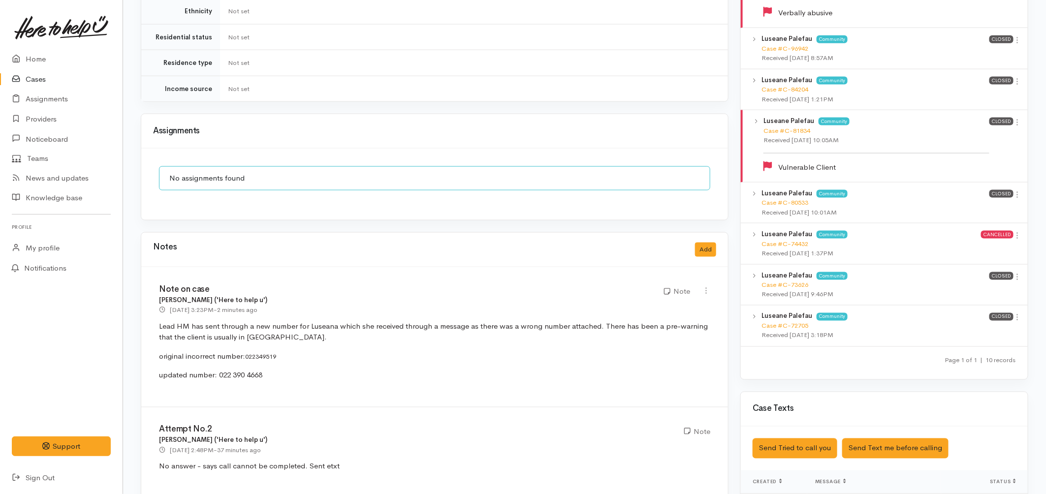
scroll to position [656, 0]
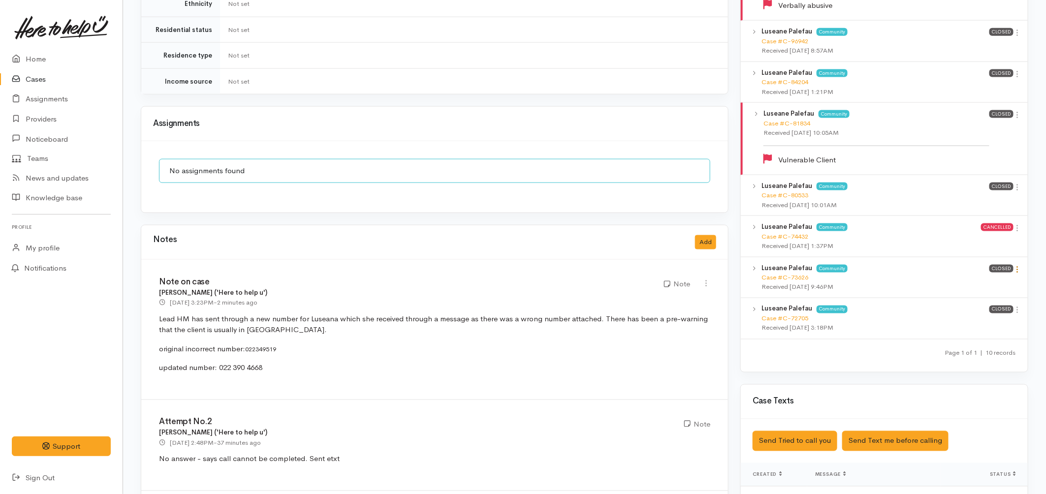
drag, startPoint x: 1021, startPoint y: 258, endPoint x: 1015, endPoint y: 262, distance: 7.4
click at [1020, 265] on icon at bounding box center [1018, 269] width 8 height 8
click at [985, 281] on link "View case" at bounding box center [983, 288] width 78 height 15
click at [60, 61] on link "Home" at bounding box center [61, 59] width 123 height 20
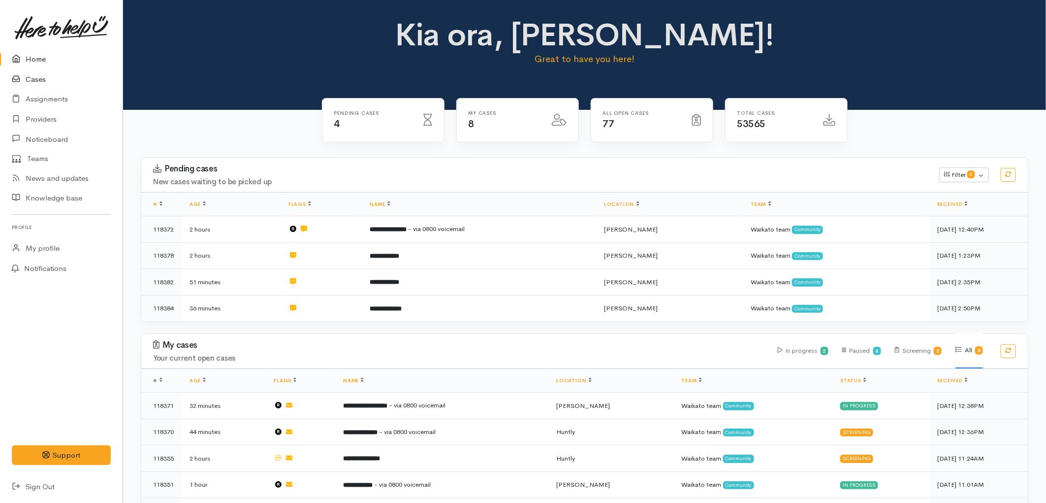
click at [48, 80] on link "Cases" at bounding box center [61, 79] width 123 height 20
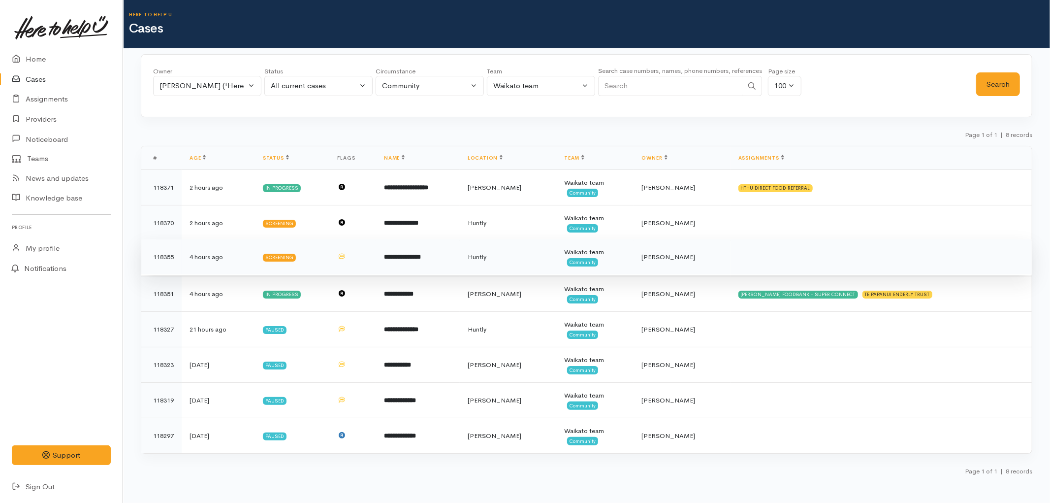
click at [460, 265] on td "**********" at bounding box center [418, 256] width 84 height 35
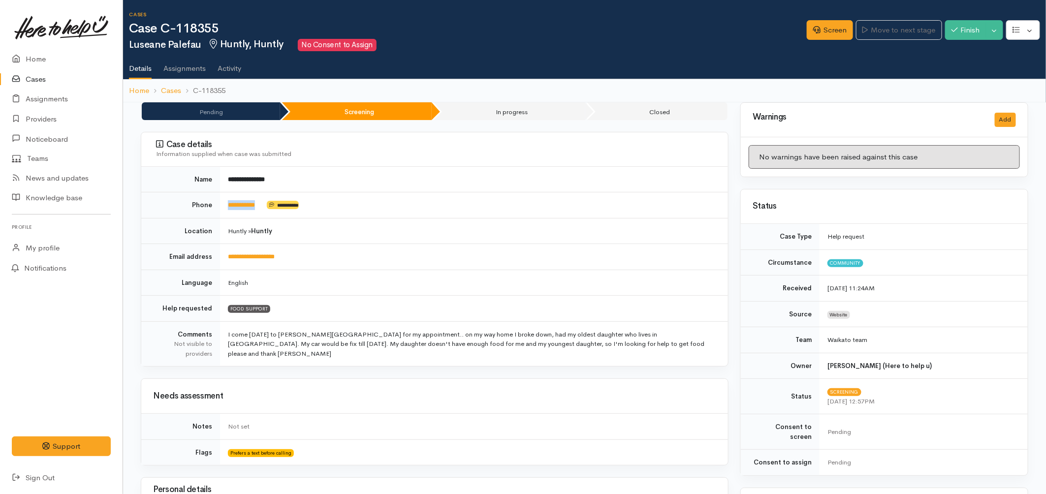
drag, startPoint x: 275, startPoint y: 208, endPoint x: 228, endPoint y: 209, distance: 46.8
click at [228, 209] on td "**********" at bounding box center [474, 206] width 508 height 26
copy td "**********"
click at [825, 35] on link "Screen" at bounding box center [830, 30] width 46 height 20
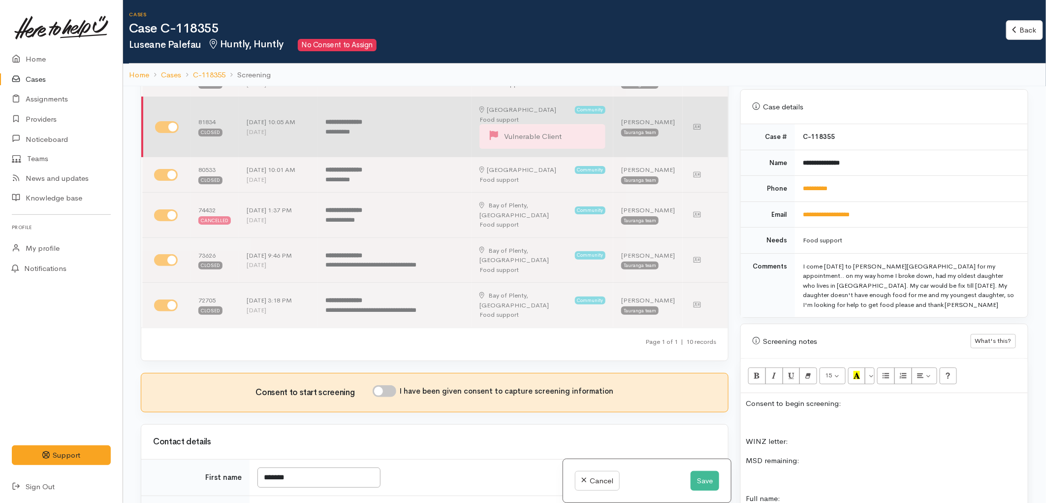
scroll to position [328, 0]
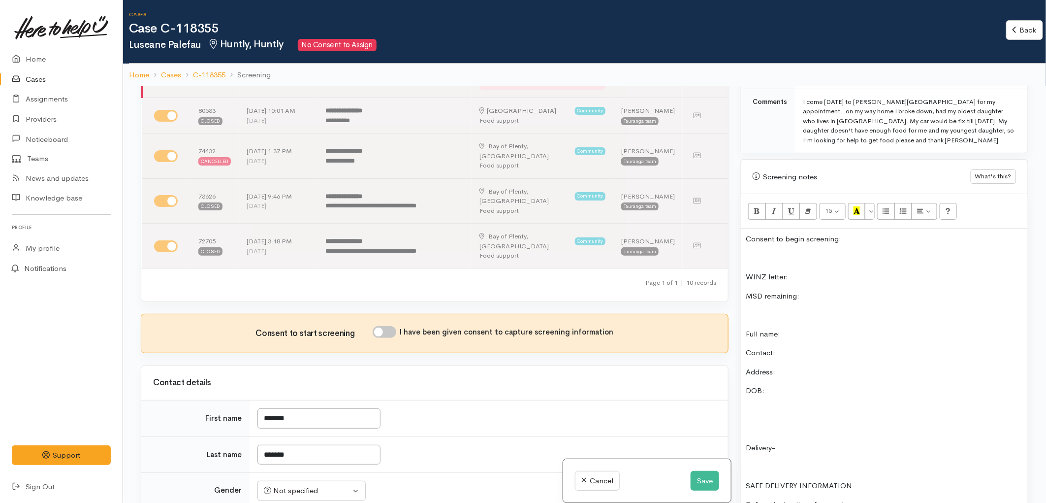
click at [792, 328] on p "Full name:" at bounding box center [884, 333] width 277 height 11
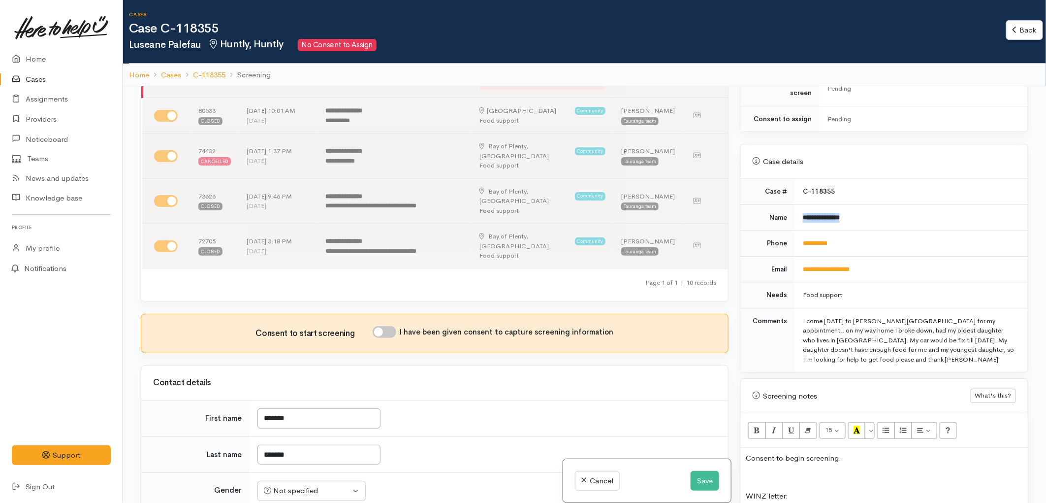
drag, startPoint x: 852, startPoint y: 210, endPoint x: 800, endPoint y: 207, distance: 51.8
click at [800, 207] on td "**********" at bounding box center [911, 217] width 233 height 26
copy b "**********"
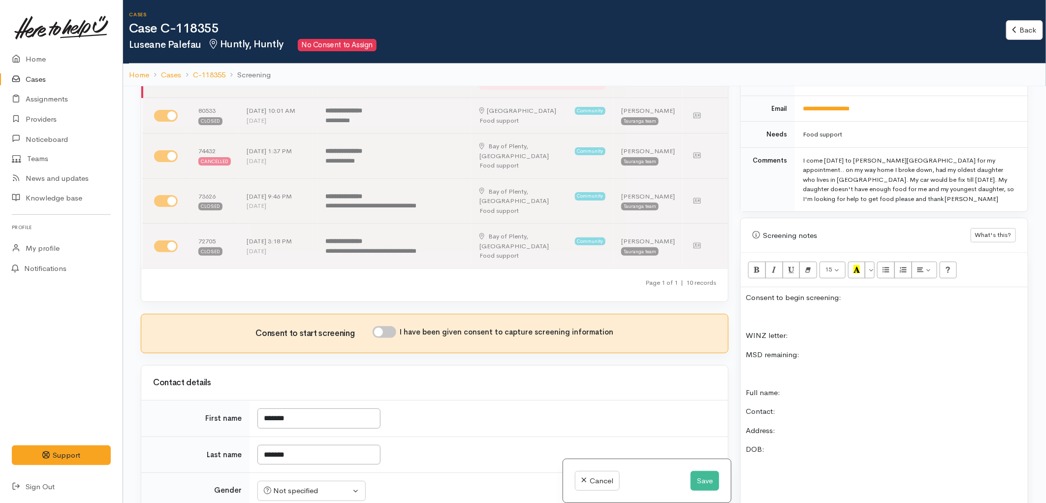
scroll to position [547, 0]
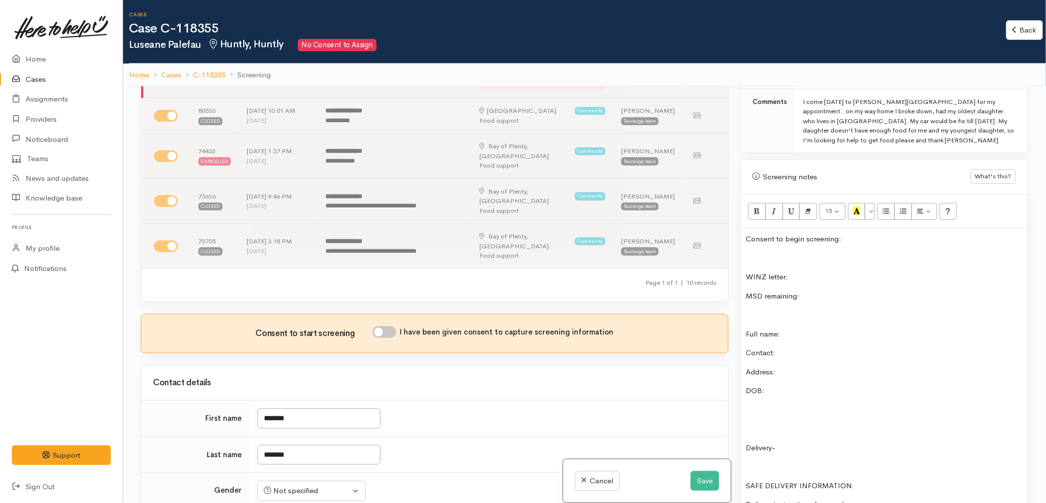
click at [790, 328] on p "Full name:" at bounding box center [884, 333] width 277 height 11
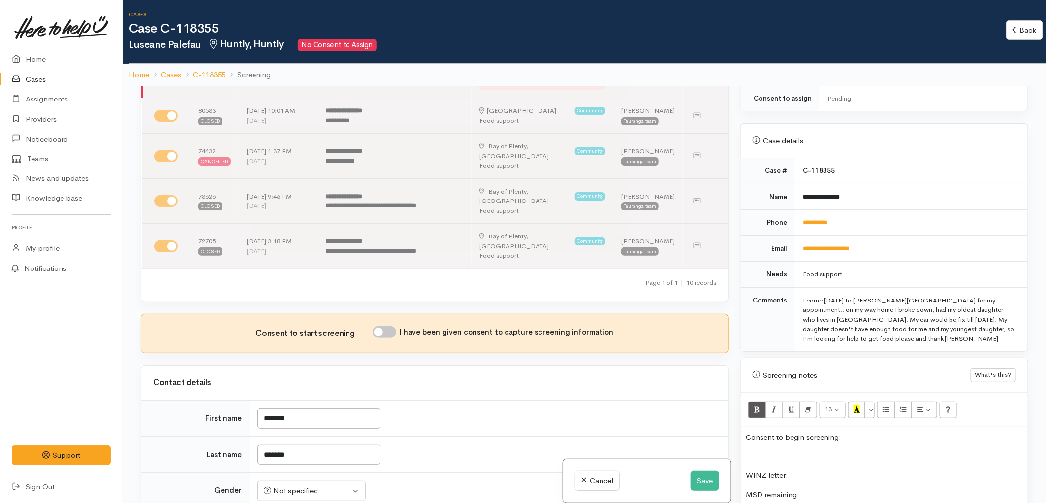
scroll to position [328, 0]
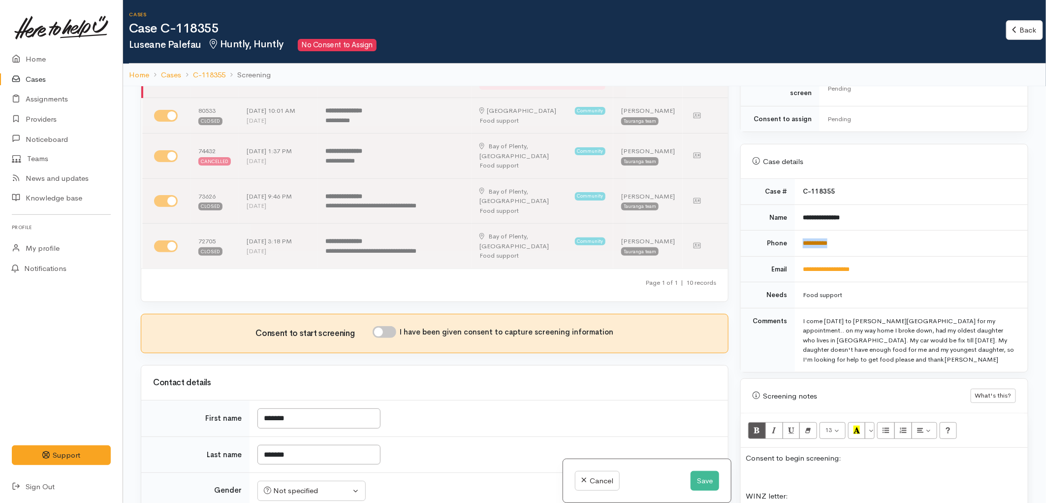
drag, startPoint x: 840, startPoint y: 237, endPoint x: 801, endPoint y: 233, distance: 38.6
click at [801, 233] on td "**********" at bounding box center [911, 243] width 233 height 26
copy link "**********"
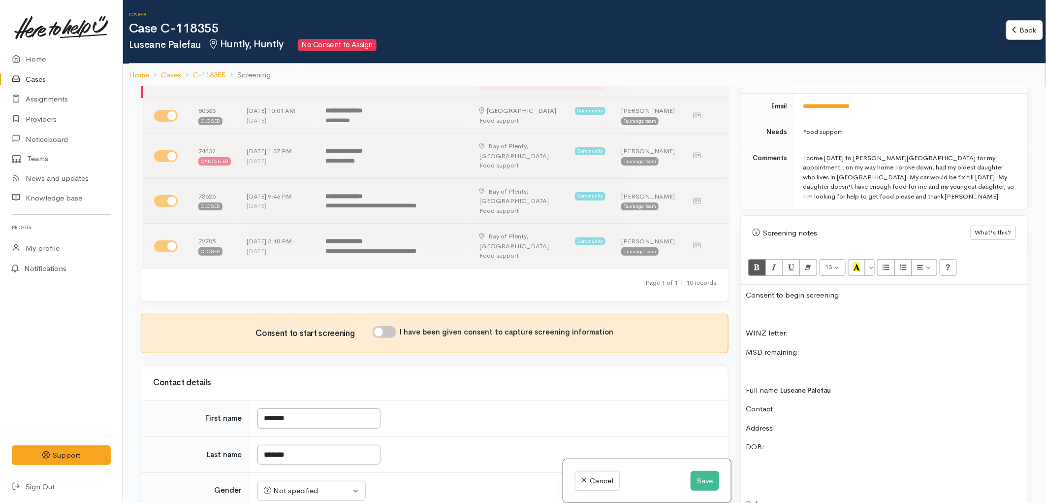
scroll to position [492, 0]
click at [786, 402] on p "Contact:" at bounding box center [884, 407] width 277 height 11
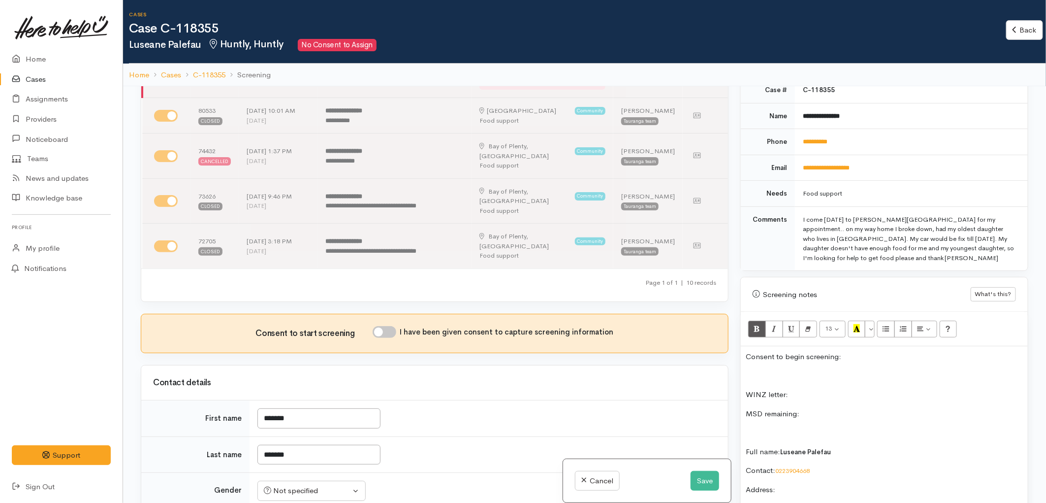
scroll to position [547, 0]
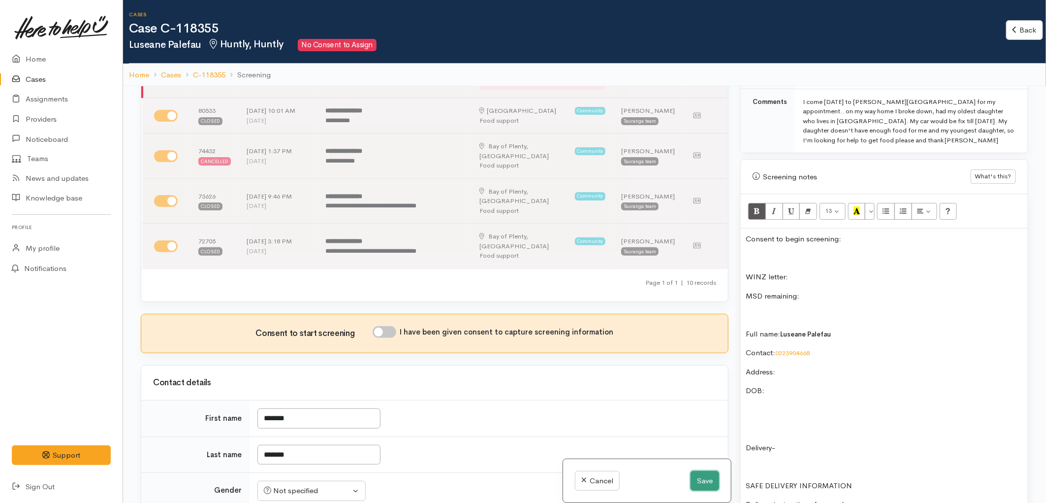
click at [696, 480] on button "Save" at bounding box center [705, 481] width 29 height 20
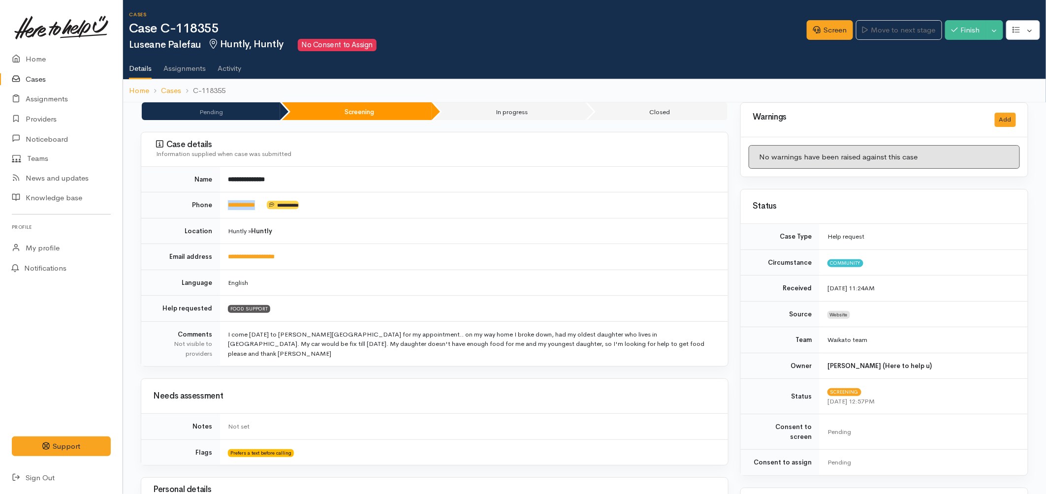
drag, startPoint x: 268, startPoint y: 202, endPoint x: 224, endPoint y: 203, distance: 44.8
click at [224, 203] on td "**********" at bounding box center [474, 206] width 508 height 26
copy td "**********"
click at [816, 30] on link "Screen" at bounding box center [830, 30] width 46 height 20
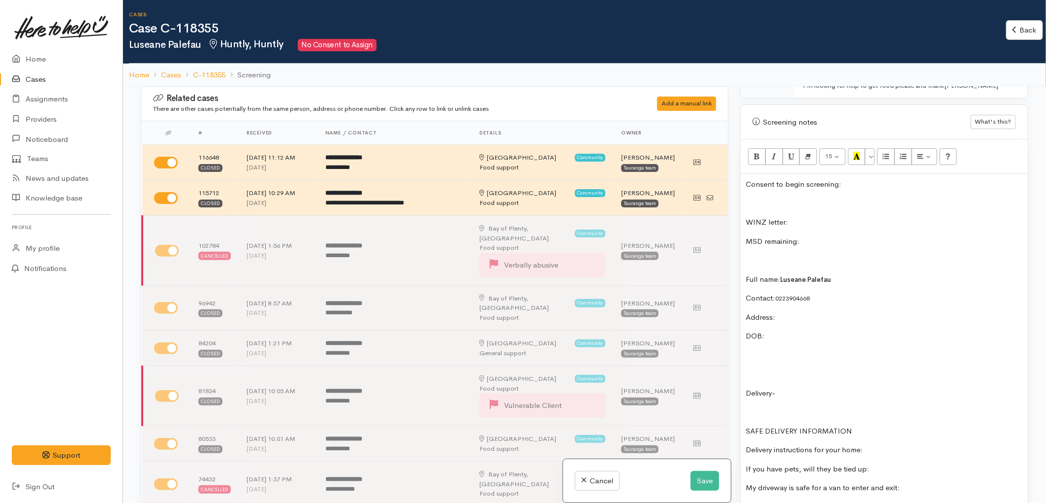
click at [747, 179] on p "Consent to begin screening:" at bounding box center [884, 184] width 277 height 11
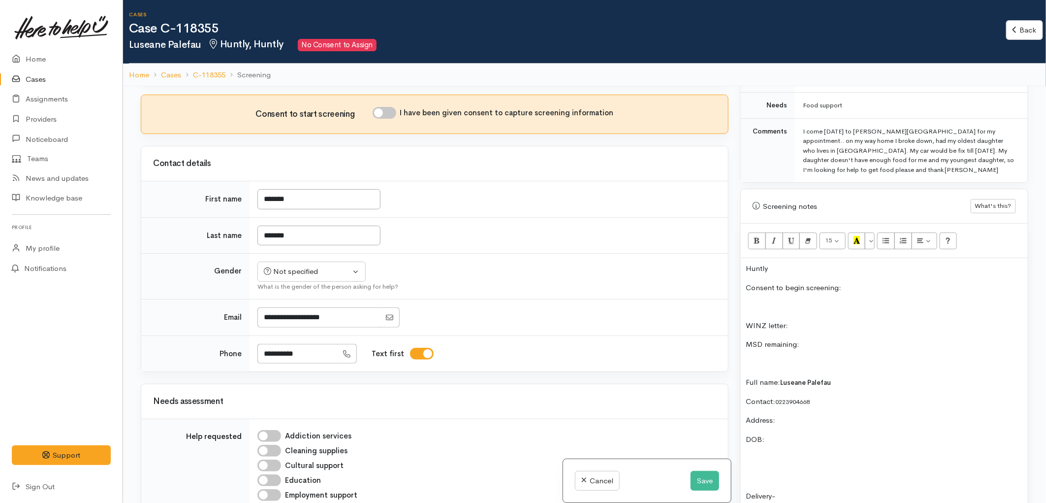
scroll to position [492, 0]
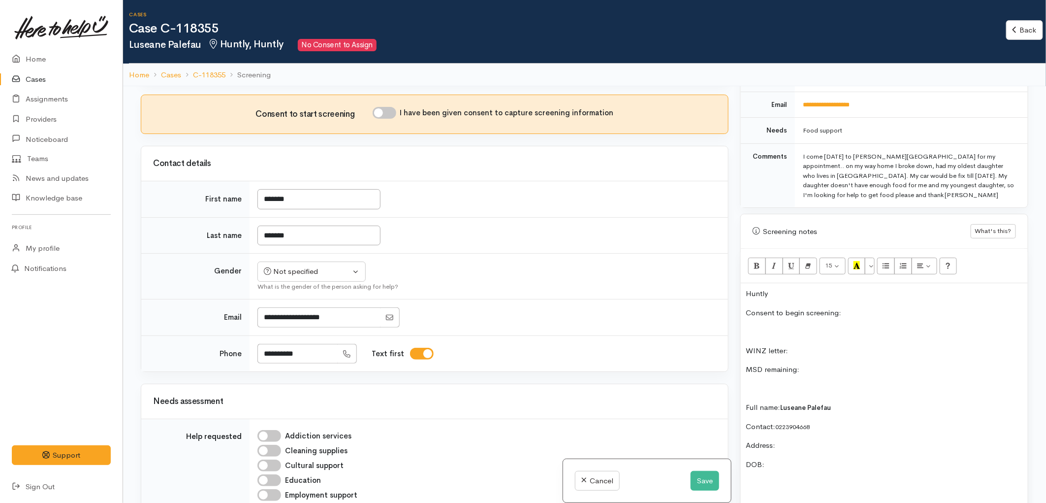
click at [779, 288] on p "Huntly" at bounding box center [884, 293] width 277 height 11
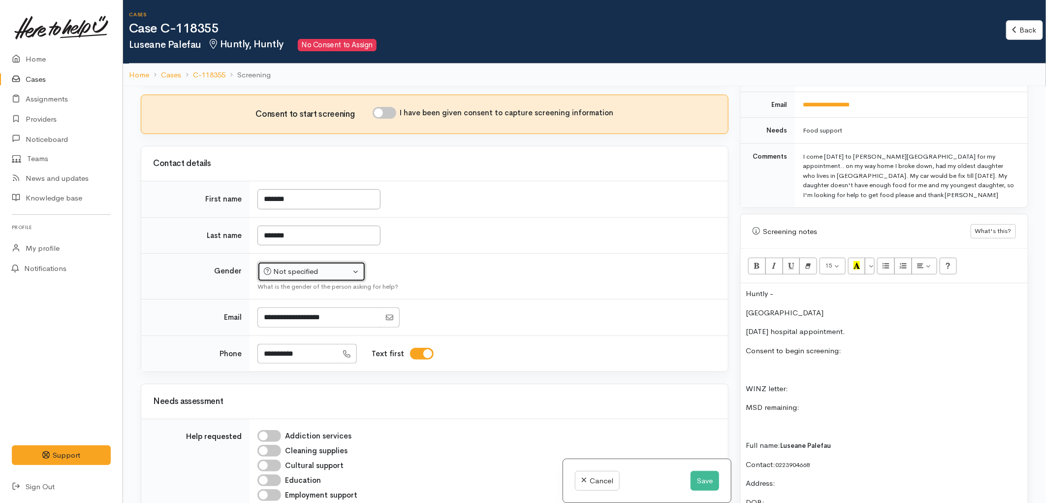
click at [330, 266] on div "Not specified" at bounding box center [307, 271] width 87 height 11
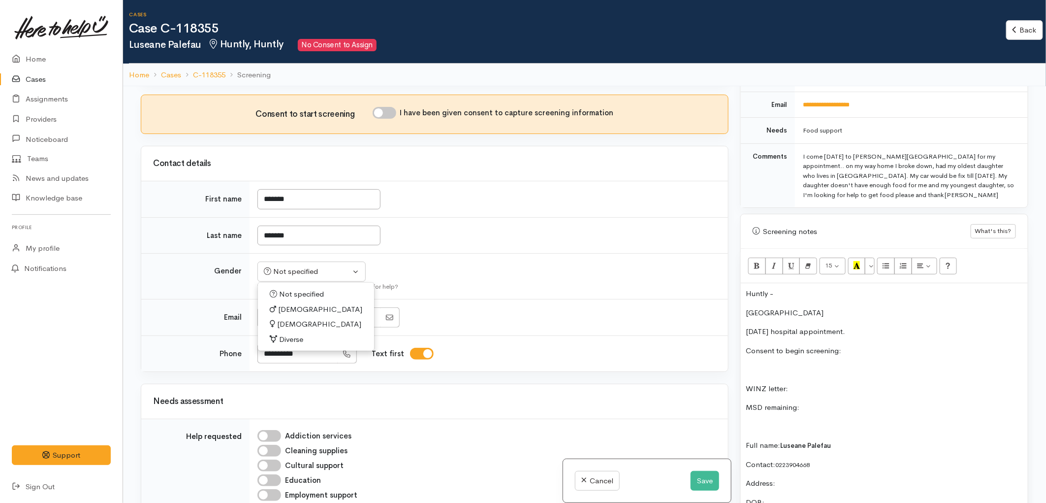
click at [294, 319] on span "[DEMOGRAPHIC_DATA]" at bounding box center [319, 324] width 84 height 11
select select "[DEMOGRAPHIC_DATA]"
click at [850, 326] on p "friday hospital appointment." at bounding box center [884, 331] width 277 height 11
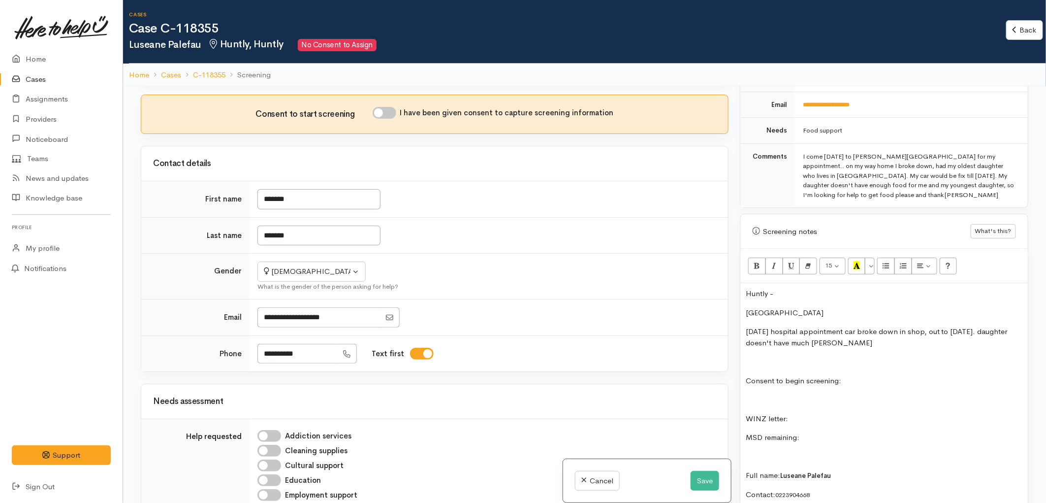
click at [746, 326] on p "friday hospital appointment car broke down in shop, out to Thursday. daughter d…" at bounding box center [884, 337] width 277 height 22
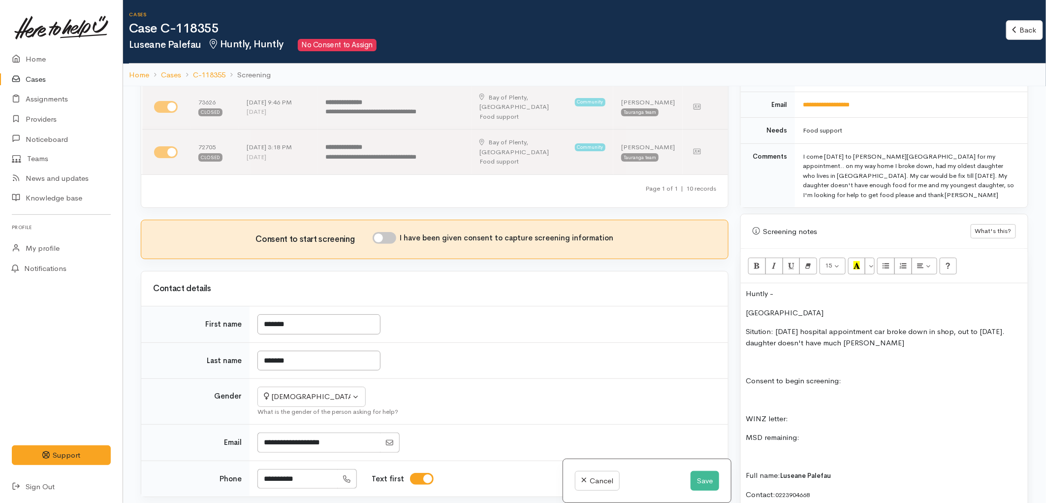
scroll to position [328, 0]
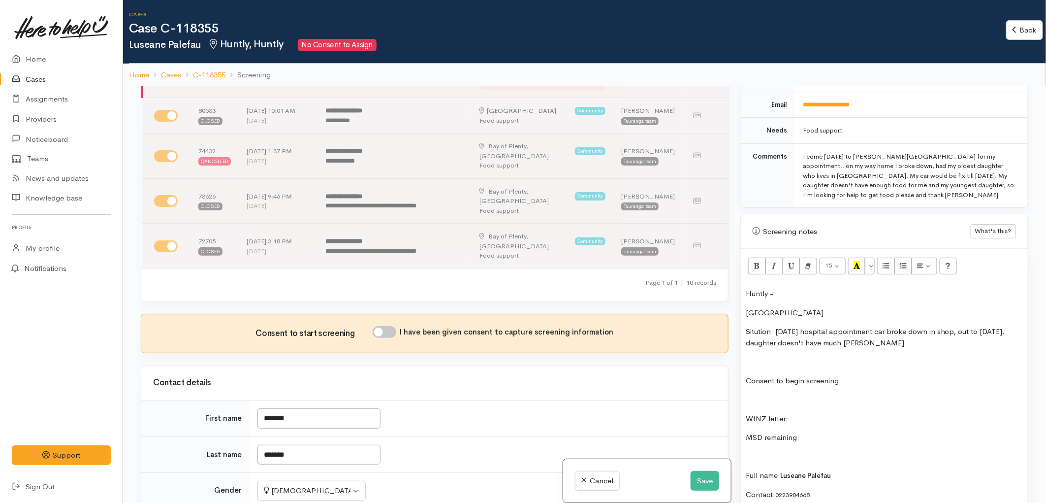
click at [381, 326] on input "I have been given consent to capture screening information" at bounding box center [385, 332] width 24 height 12
checkbox input "true"
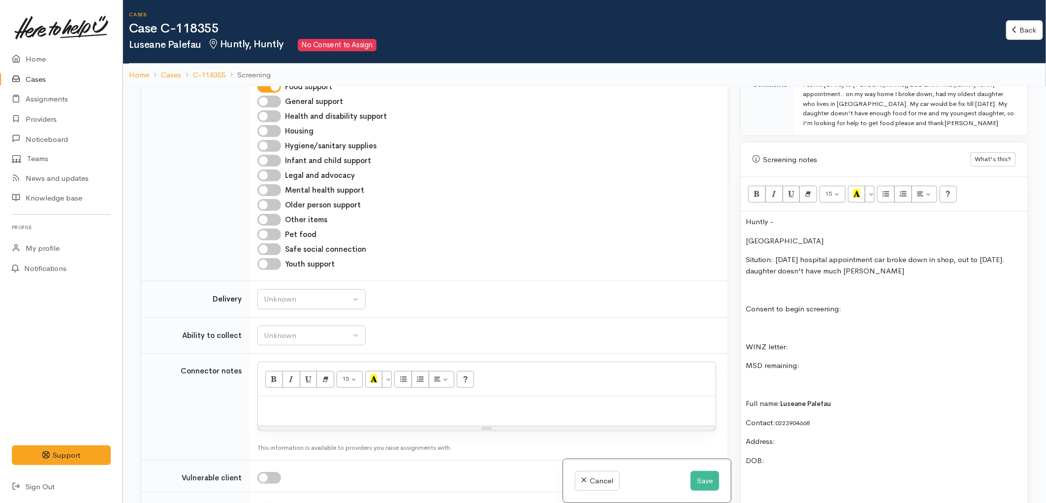
scroll to position [602, 0]
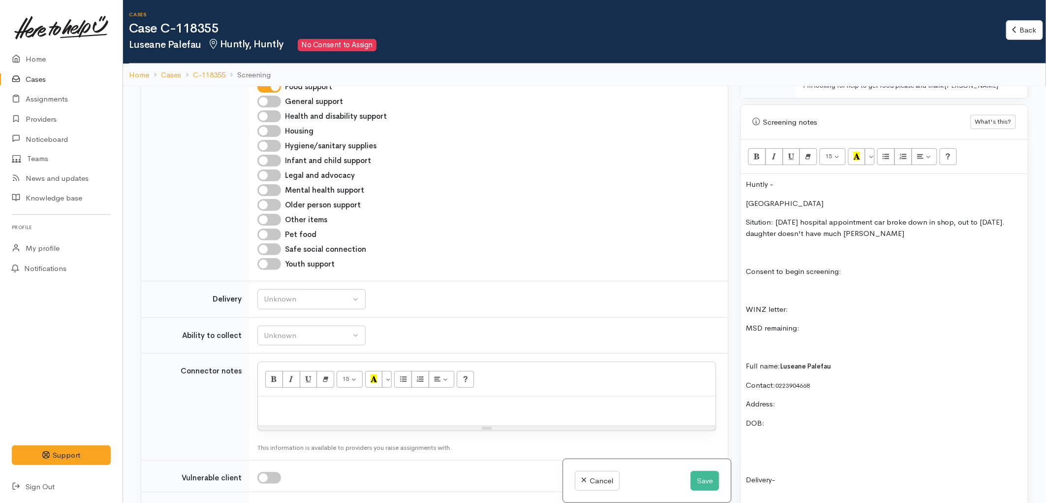
click at [782, 418] on p "DOB:" at bounding box center [884, 423] width 277 height 11
click at [789, 398] on p "Address:" at bounding box center [884, 403] width 277 height 11
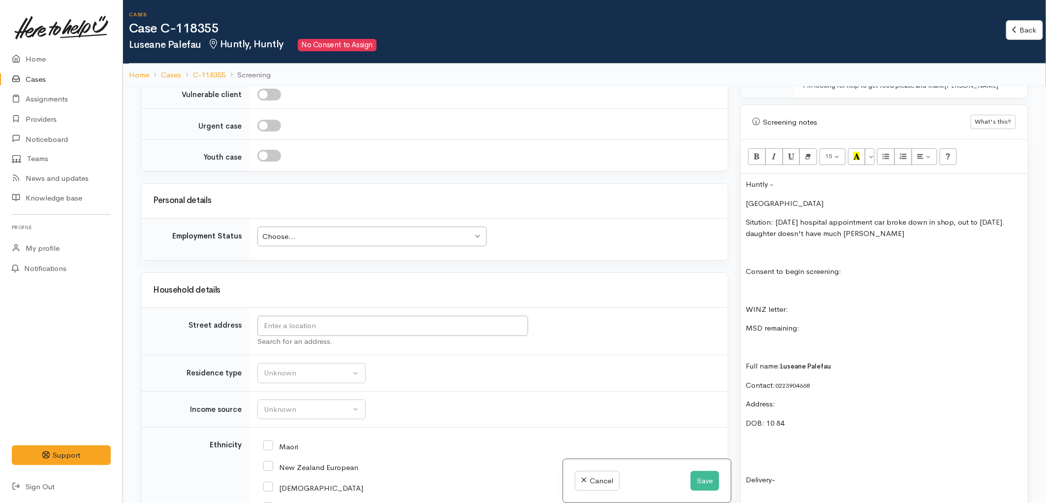
scroll to position [1368, 0]
click at [343, 316] on input "text" at bounding box center [393, 326] width 271 height 20
click at [795, 398] on p "Address:" at bounding box center [884, 403] width 277 height 11
click at [757, 418] on p at bounding box center [884, 423] width 277 height 11
click at [440, 316] on input "text" at bounding box center [393, 326] width 271 height 20
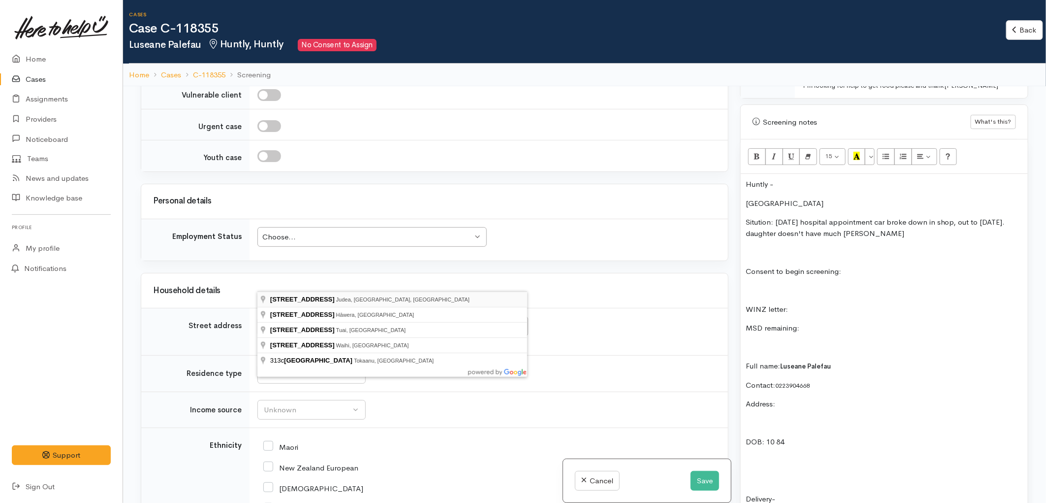
type input "313c Waihi Road, Judea, Tauranga, New Zealand"
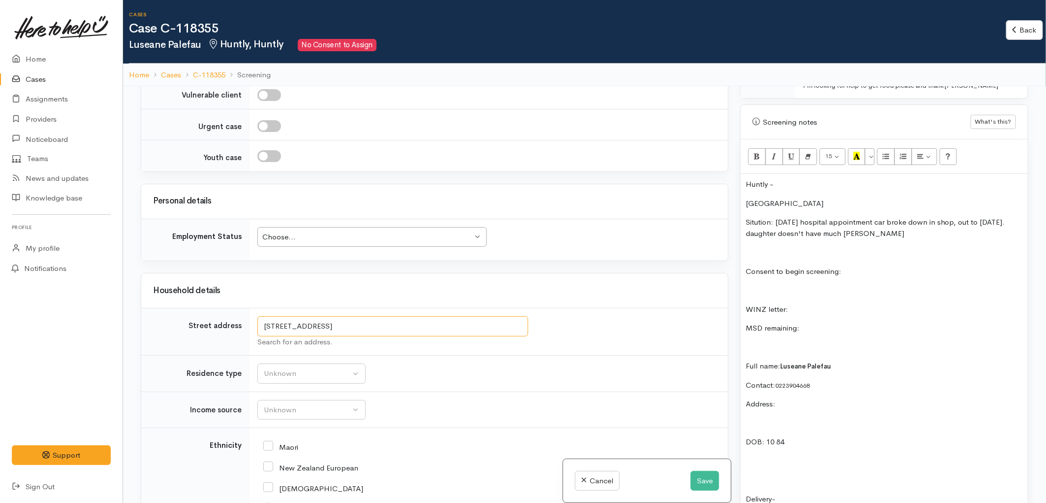
drag, startPoint x: 434, startPoint y: 277, endPoint x: 230, endPoint y: 277, distance: 203.9
click at [230, 308] on tr "Street address 313c Waihi Road, Judea, Tauranga, New Zealand Search for an addr…" at bounding box center [434, 331] width 587 height 47
click at [804, 398] on p "Address:" at bounding box center [884, 403] width 277 height 11
drag, startPoint x: 435, startPoint y: 281, endPoint x: 242, endPoint y: 291, distance: 193.3
click at [242, 308] on tr "Street address 313c Waihi Road, Judea, Tauranga, New Zealand Search for an addr…" at bounding box center [434, 331] width 587 height 47
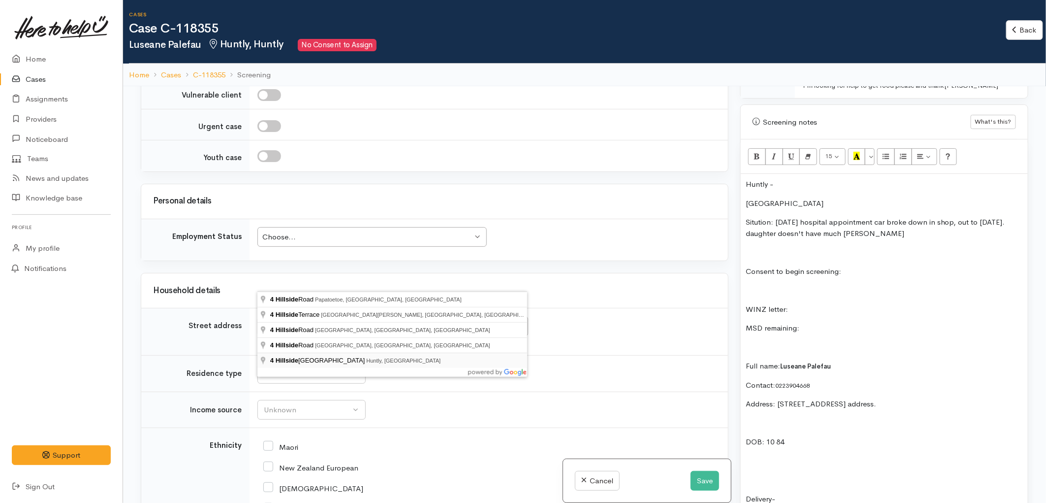
type input "4 Hillside Heights Road, Huntly, New Zealand"
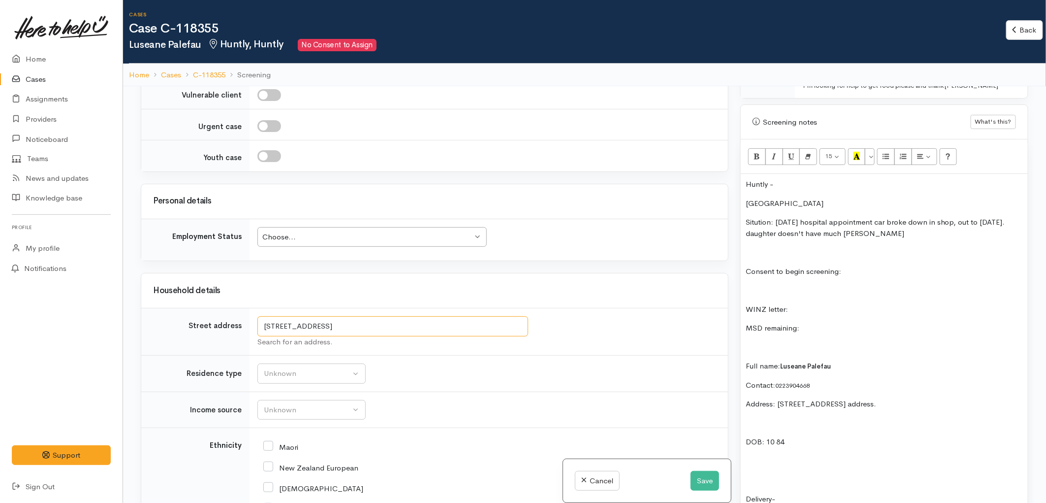
drag, startPoint x: 424, startPoint y: 282, endPoint x: 249, endPoint y: 283, distance: 174.8
click at [250, 308] on td "4 Hillside Heights Road, Huntly, New Zealand Search for an address." at bounding box center [489, 331] width 479 height 47
click at [894, 418] on p at bounding box center [884, 423] width 277 height 11
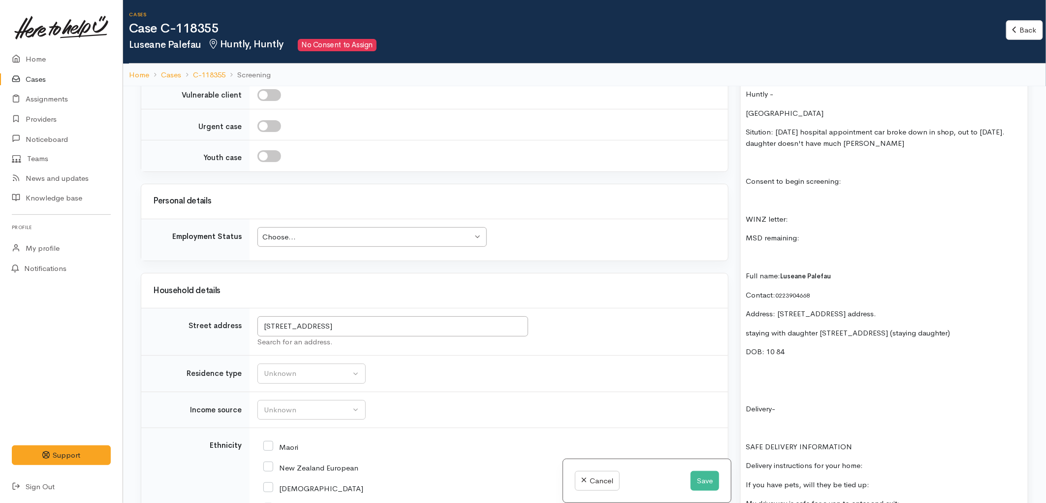
scroll to position [711, 0]
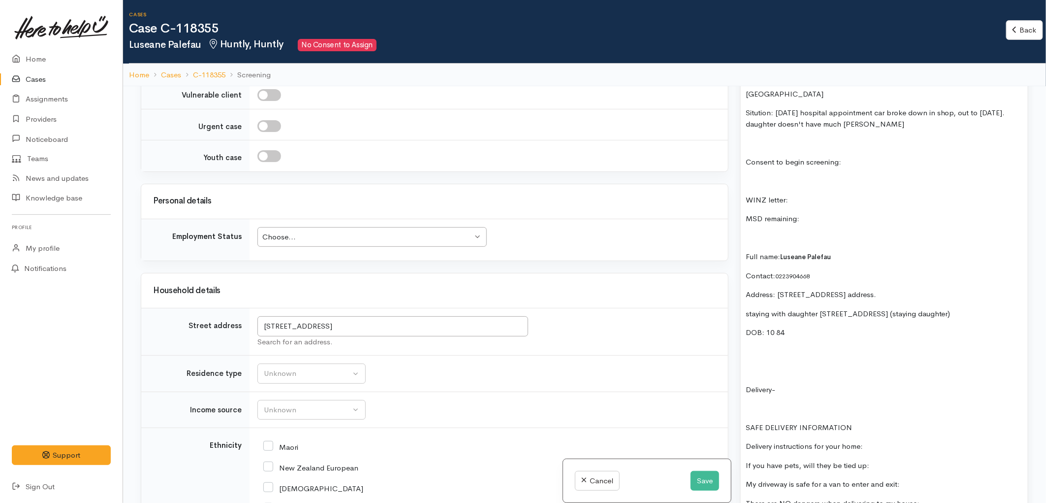
click at [770, 369] on p at bounding box center [884, 370] width 277 height 11
click at [774, 353] on p at bounding box center [884, 351] width 277 height 11
click at [895, 351] on p "can collect with support if needed." at bounding box center [884, 351] width 277 height 11
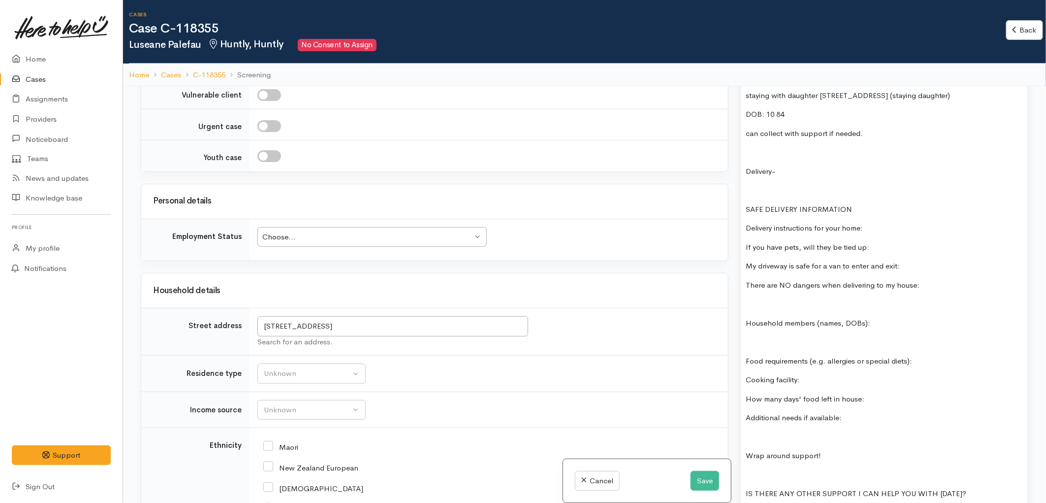
scroll to position [930, 0]
click at [823, 338] on p at bounding box center [884, 341] width 277 height 11
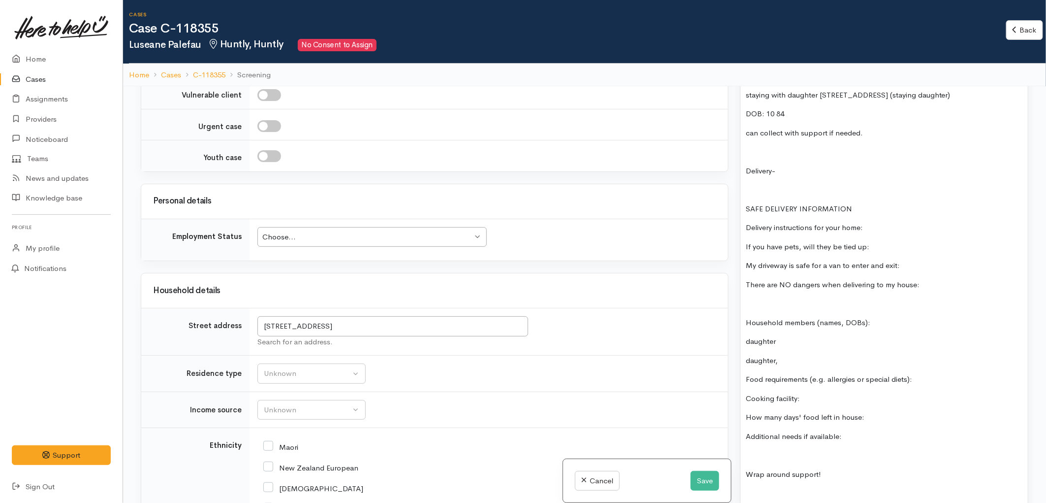
click at [777, 341] on p "daughter" at bounding box center [884, 341] width 277 height 11
click at [892, 324] on p "Household members (names, DOBs):" at bounding box center [884, 322] width 277 height 11
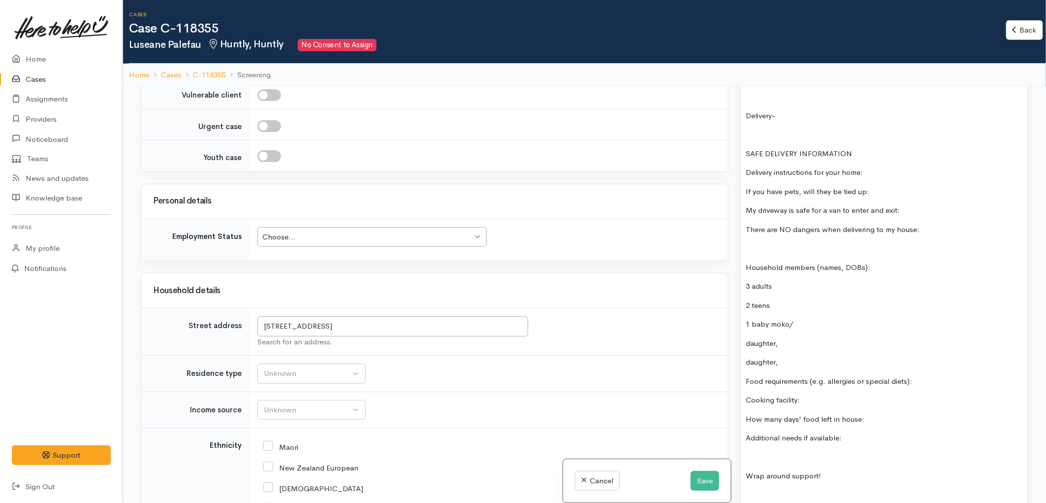
click at [791, 346] on p "daughter," at bounding box center [884, 343] width 277 height 11
click at [795, 367] on p "daughter," at bounding box center [884, 362] width 277 height 11
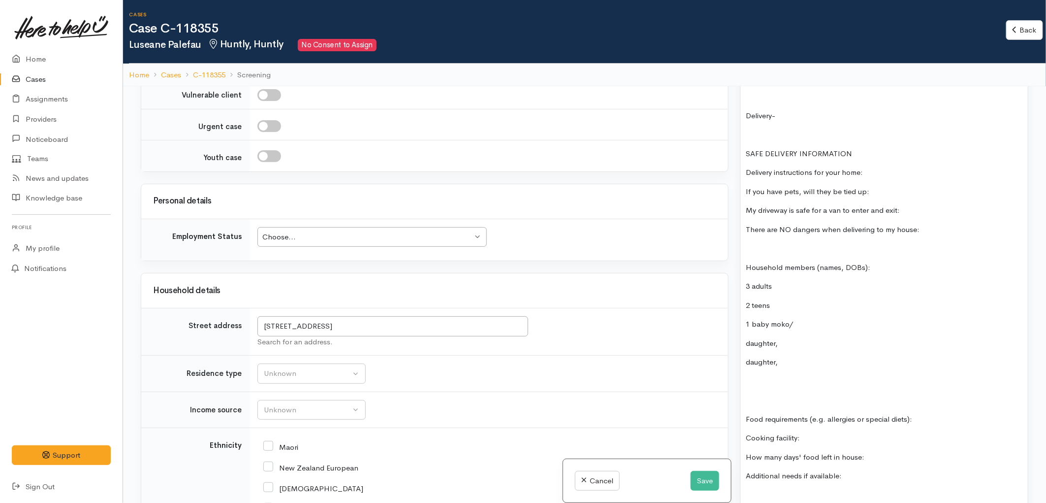
click at [762, 387] on p at bounding box center [884, 381] width 277 height 11
click at [782, 297] on div "Huntly - Tauranga Sitution: friday hospital appointment car broke down in shop,…" at bounding box center [884, 286] width 287 height 991
click at [783, 287] on p "3 adults" at bounding box center [884, 286] width 277 height 11
click at [745, 307] on div "Huntly - Tauranga Sitution: friday hospital appointment car broke down in shop,…" at bounding box center [884, 296] width 287 height 1010
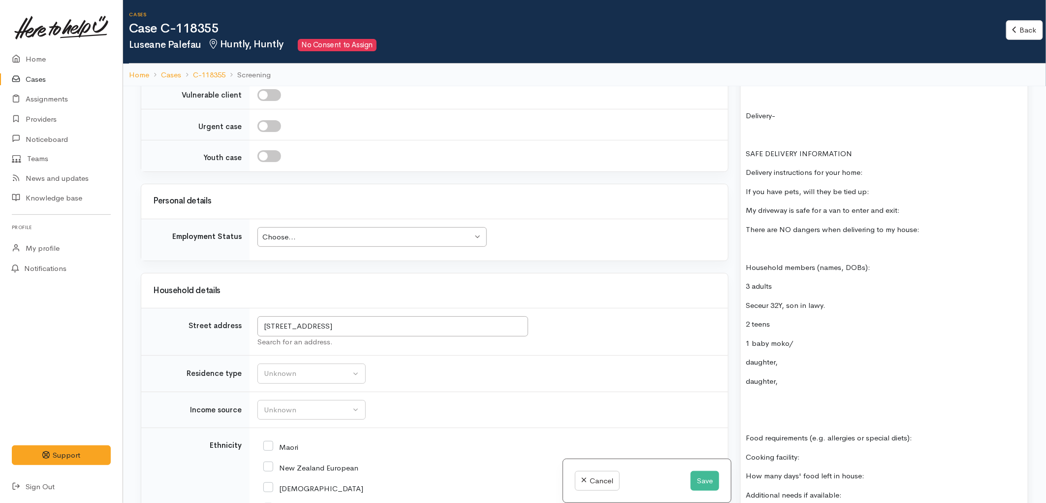
click at [745, 323] on div "Huntly - Tauranga Sitution: friday hospital appointment car broke down in shop,…" at bounding box center [884, 296] width 287 height 1010
click at [831, 309] on p "Seceur 32Y, son in lawy." at bounding box center [884, 305] width 277 height 11
click at [771, 309] on p "Seceur 32Y, son in lawy." at bounding box center [884, 305] width 277 height 11
click at [839, 300] on div "Huntly - Tauranga Sitution: friday hospital appointment car broke down in shop,…" at bounding box center [884, 305] width 287 height 1029
click at [775, 324] on p at bounding box center [884, 324] width 277 height 11
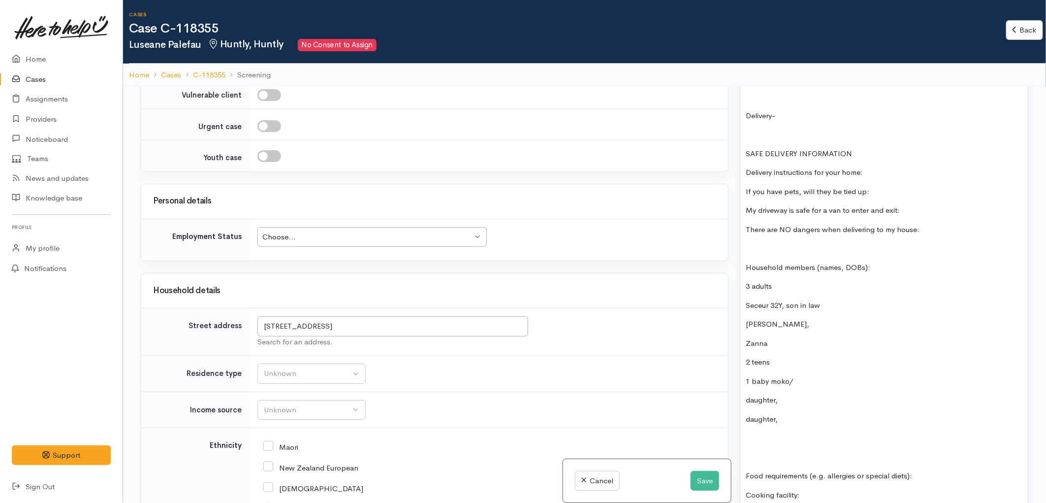
click at [750, 347] on p "Zanna" at bounding box center [884, 343] width 277 height 11
click at [787, 342] on p "Zezanna" at bounding box center [884, 343] width 277 height 11
click at [754, 363] on p "FJ 1Y" at bounding box center [884, 362] width 277 height 11
click at [817, 324] on p "Jay Jay erakina," at bounding box center [884, 324] width 277 height 11
drag, startPoint x: 830, startPoint y: 352, endPoint x: 824, endPoint y: 343, distance: 10.7
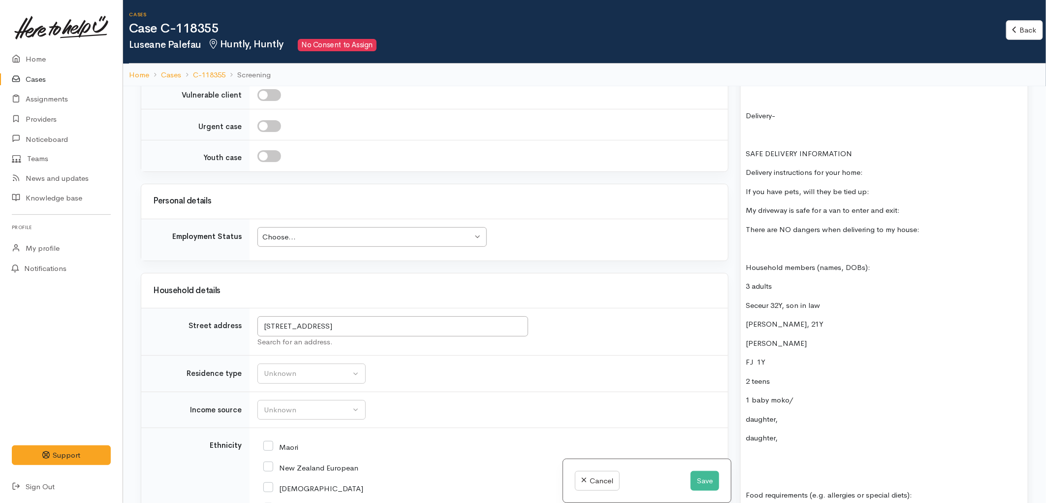
click at [830, 349] on p "Zezanna Palefau" at bounding box center [884, 343] width 277 height 11
click at [821, 346] on p "Zezanna Palefau" at bounding box center [884, 343] width 277 height 11
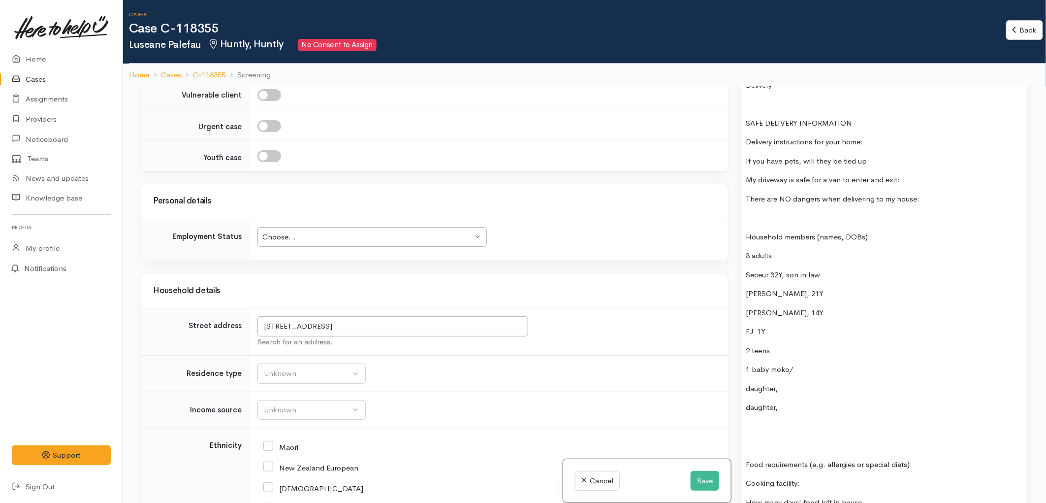
scroll to position [1040, 0]
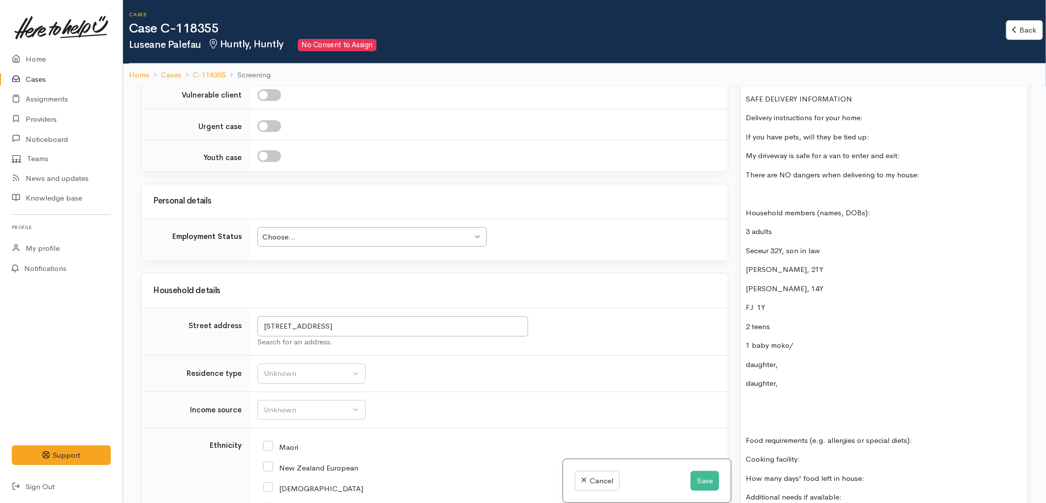
click at [749, 311] on p "FJ 1Y" at bounding box center [884, 307] width 277 height 11
drag, startPoint x: 788, startPoint y: 382, endPoint x: 745, endPoint y: 323, distance: 73.2
click at [745, 323] on div "Huntly - Tauranga Sitution: friday hospital appointment car broke down in shop,…" at bounding box center [884, 269] width 287 height 1067
click at [803, 381] on p "daughter," at bounding box center [884, 383] width 277 height 11
click at [774, 408] on p at bounding box center [884, 402] width 277 height 11
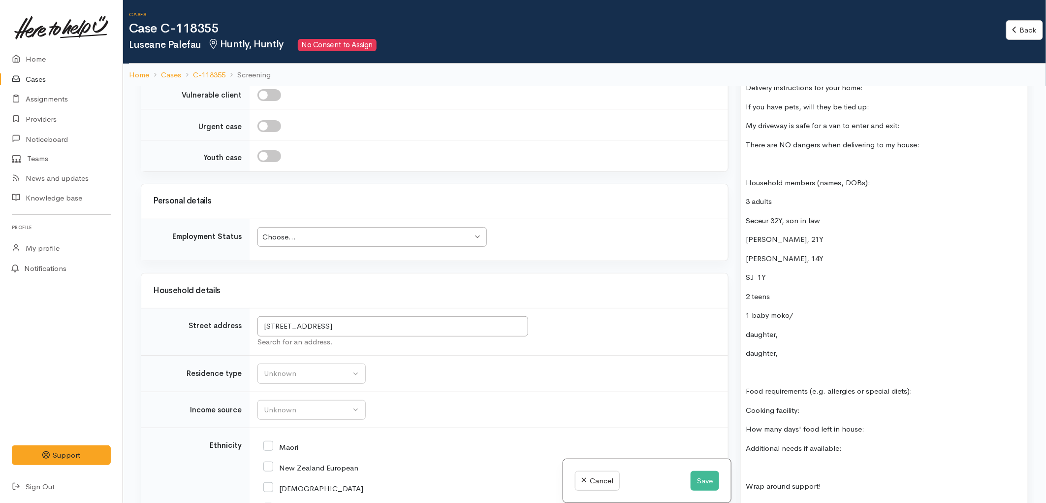
scroll to position [1094, 0]
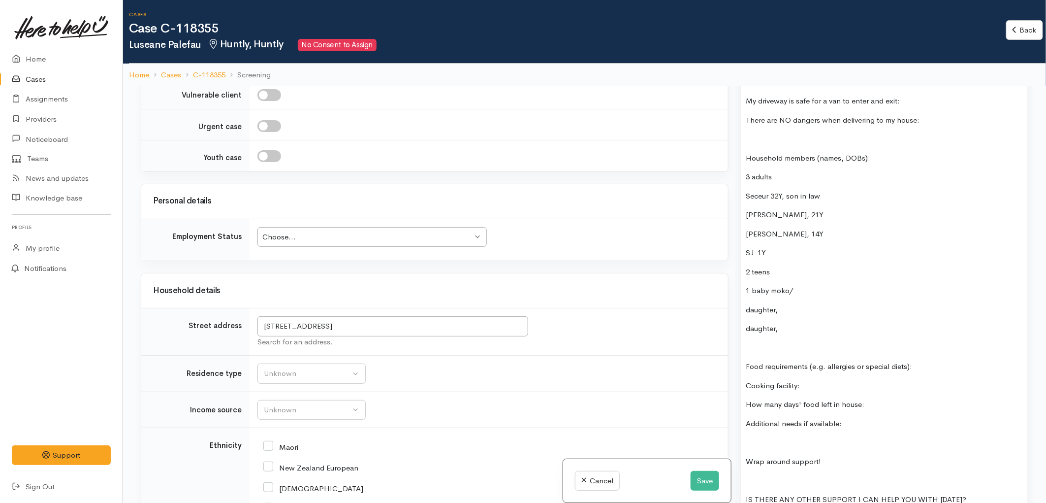
click at [937, 363] on p "Food requirements (e.g. allergies or special diets):" at bounding box center [884, 366] width 277 height 11
click at [824, 380] on div "Huntly - Tauranga Sitution: friday hospital appointment car broke down in shop,…" at bounding box center [884, 205] width 287 height 1048
drag, startPoint x: 868, startPoint y: 401, endPoint x: 739, endPoint y: 408, distance: 128.7
click at [739, 408] on div "Warnings Add No warnings have been raised against this case Add Warning Title ●…" at bounding box center [885, 337] width 300 height 503
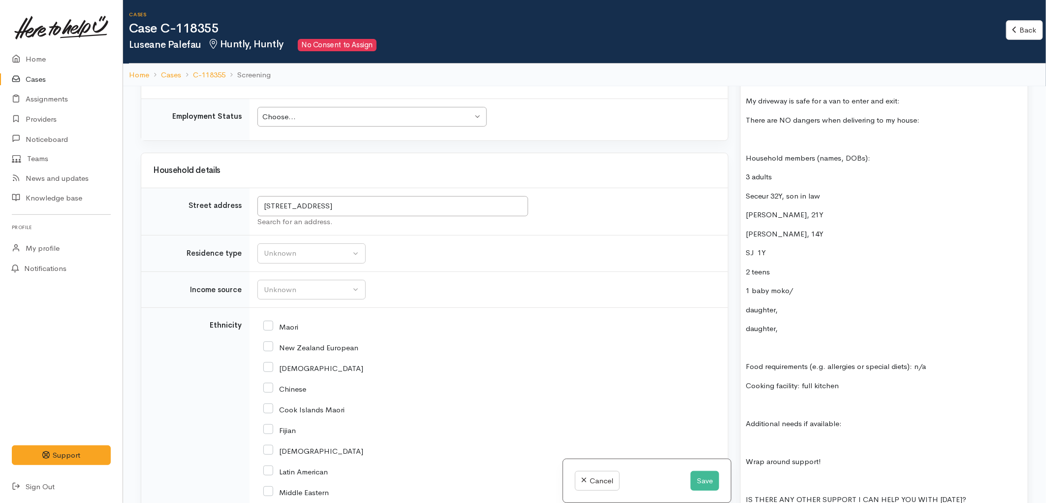
scroll to position [1477, 0]
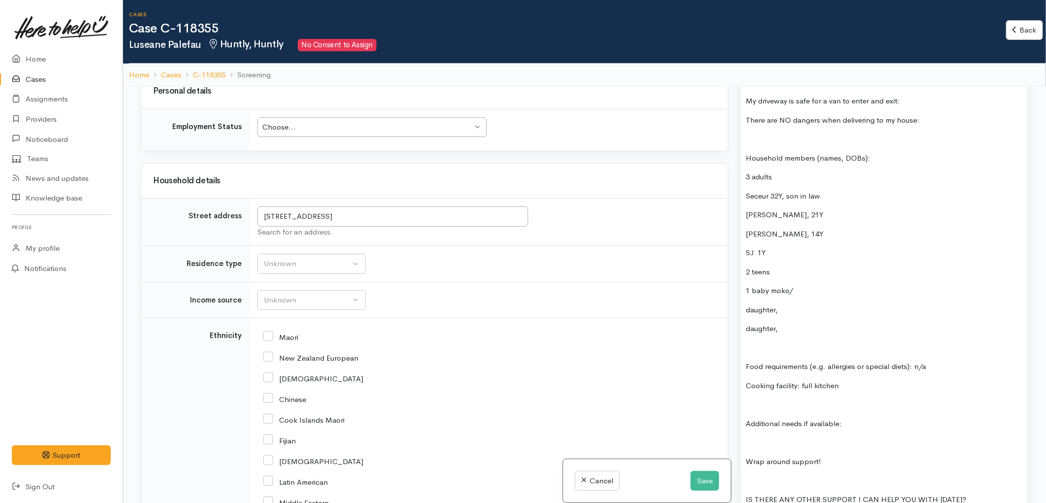
click at [772, 400] on div "Huntly - Tauranga Sitution: friday hospital appointment car broke down in shop,…" at bounding box center [884, 205] width 287 height 1048
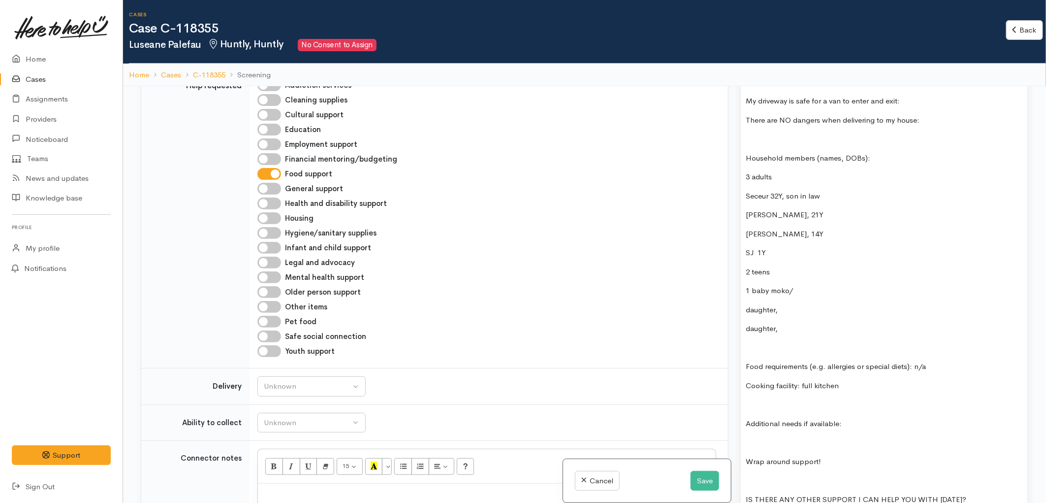
scroll to position [820, 0]
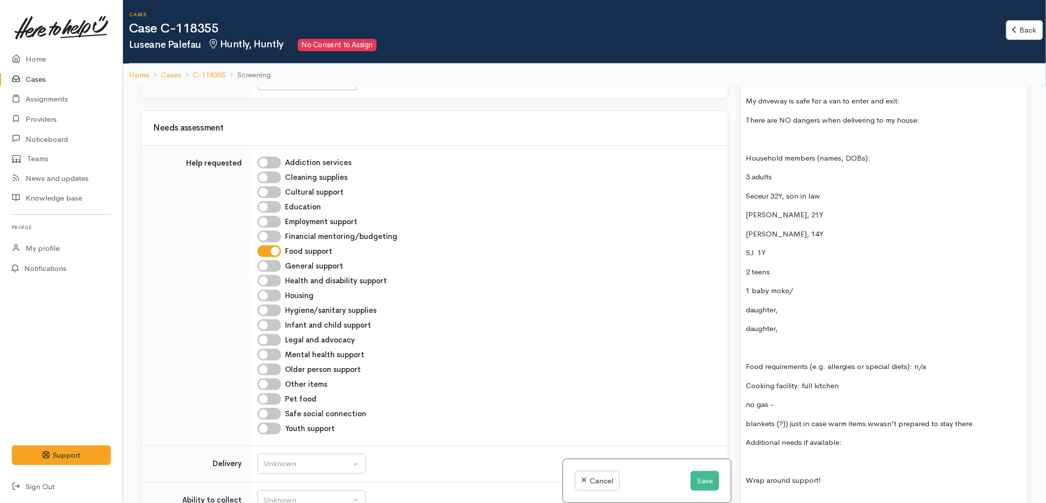
click at [872, 429] on p "blankets (?)) just in case warm items wwasn't prepared to stay there." at bounding box center [884, 423] width 277 height 11
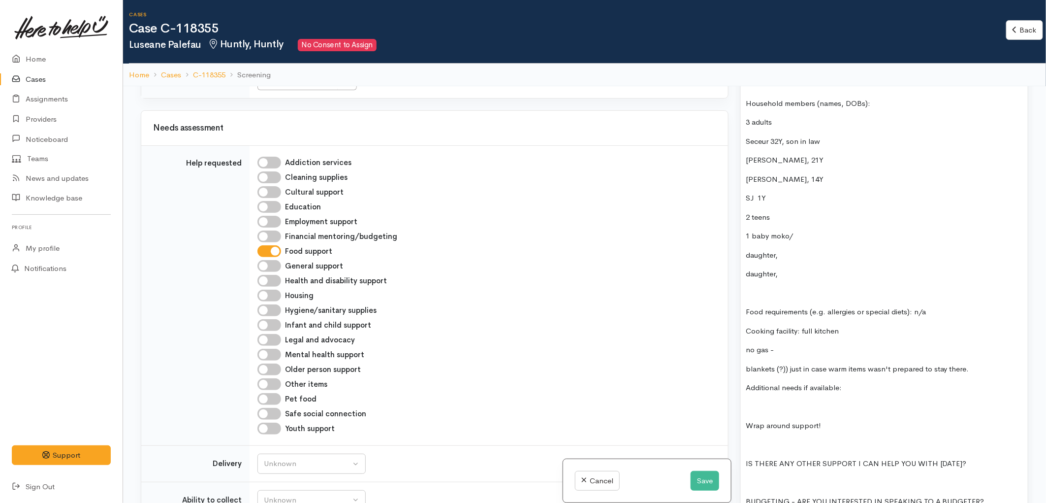
scroll to position [1204, 0]
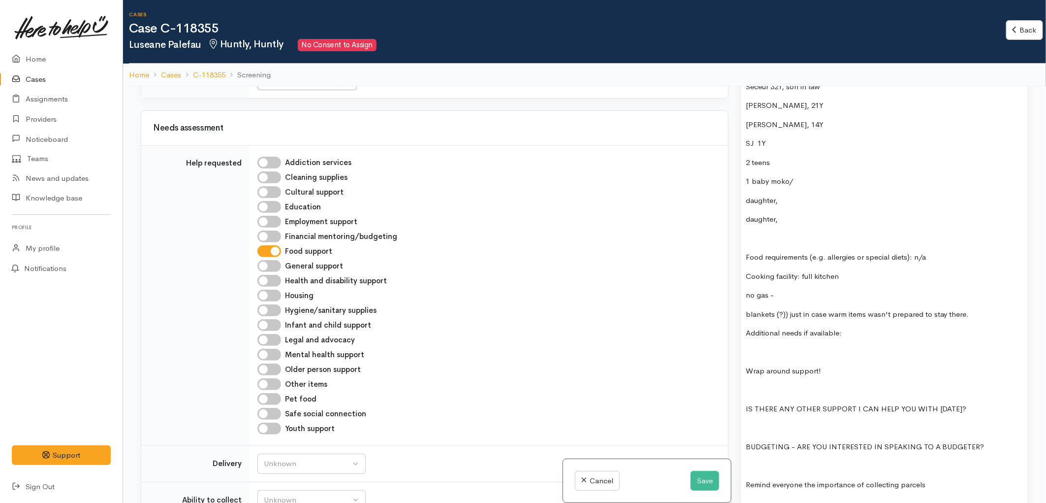
click at [969, 313] on p "blankets (?)) just in case warm items wasn't prepared to stay there." at bounding box center [884, 314] width 277 height 11
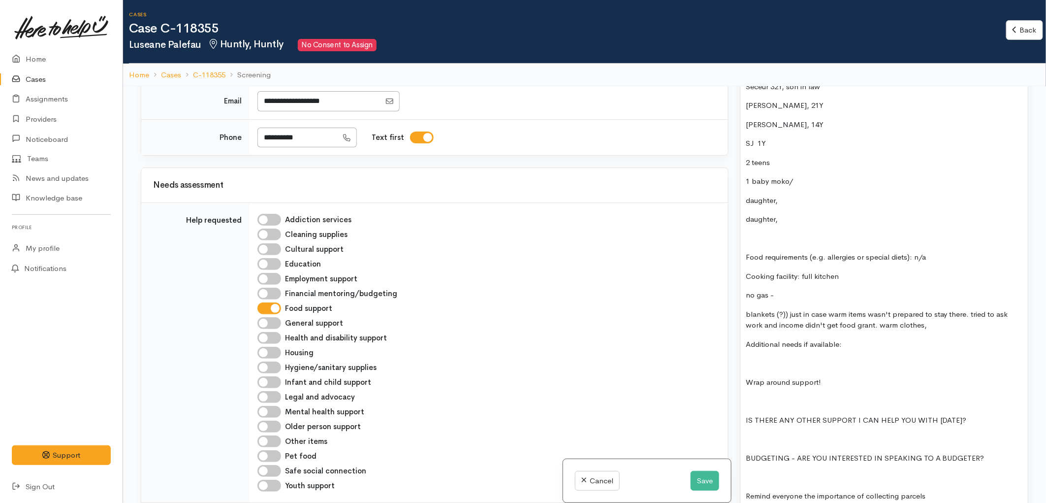
scroll to position [820, 0]
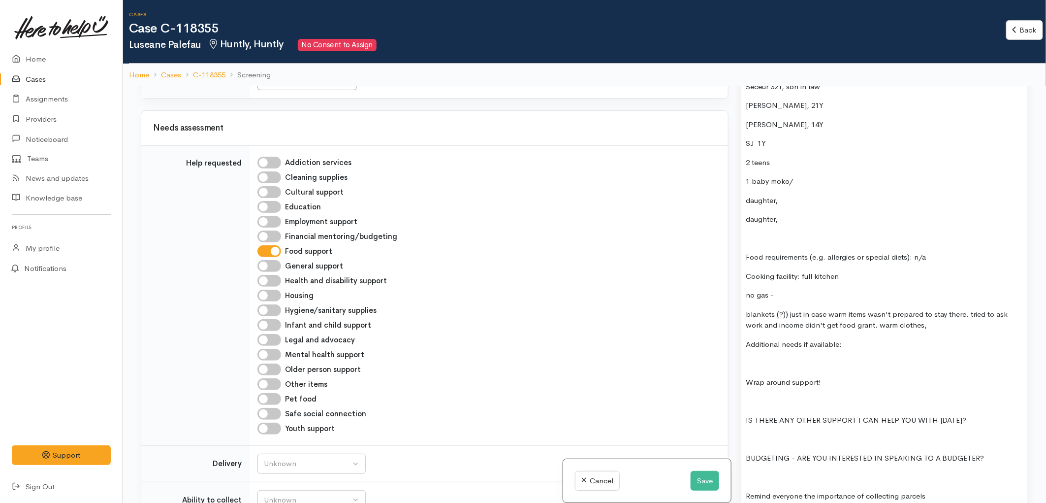
click at [274, 304] on input "Hygiene/sanitary supplies" at bounding box center [270, 310] width 24 height 12
checkbox input "true"
click at [937, 327] on p "blankets (?)) just in case warm items wasn't prepared to stay there. tried to a…" at bounding box center [884, 320] width 277 height 22
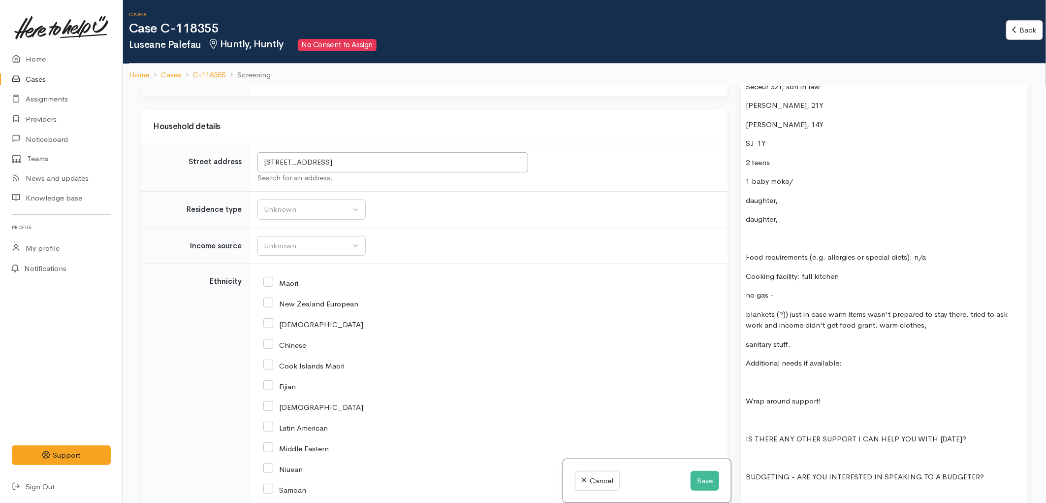
scroll to position [1532, 0]
click at [779, 243] on p at bounding box center [884, 238] width 277 height 11
click at [302, 203] on div "Unknown" at bounding box center [307, 208] width 87 height 11
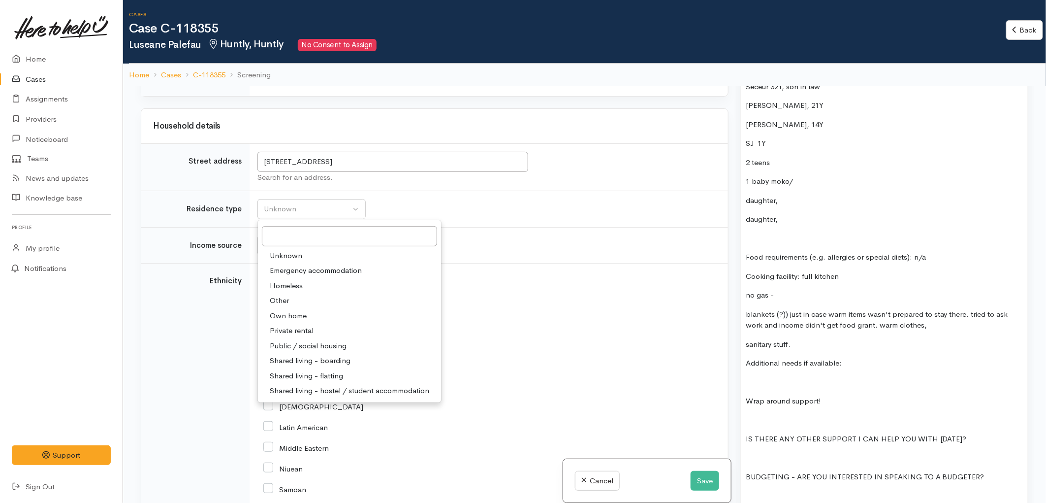
click at [542, 191] on td "Unknown Emergency accommodation Homeless Other Own home Private rental Public /…" at bounding box center [489, 209] width 479 height 36
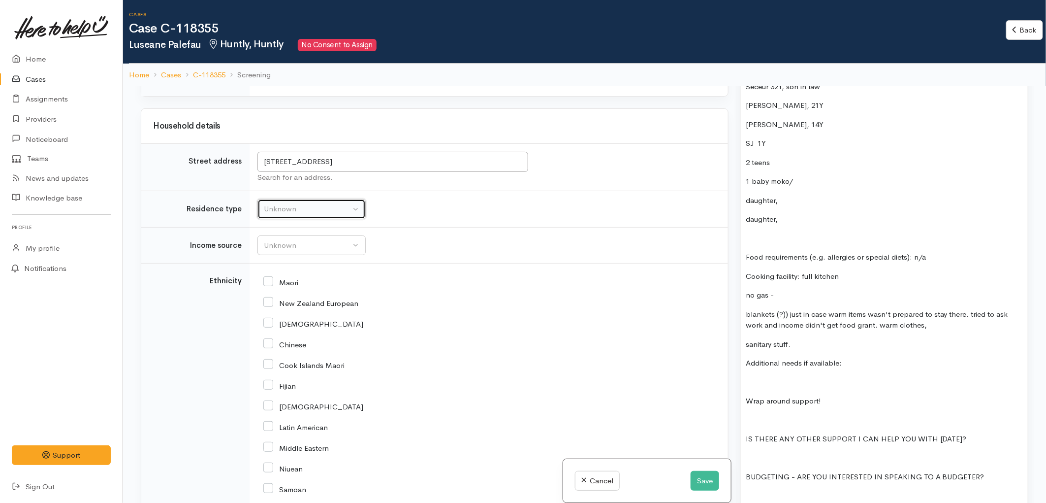
click at [303, 203] on div "Unknown" at bounding box center [307, 208] width 87 height 11
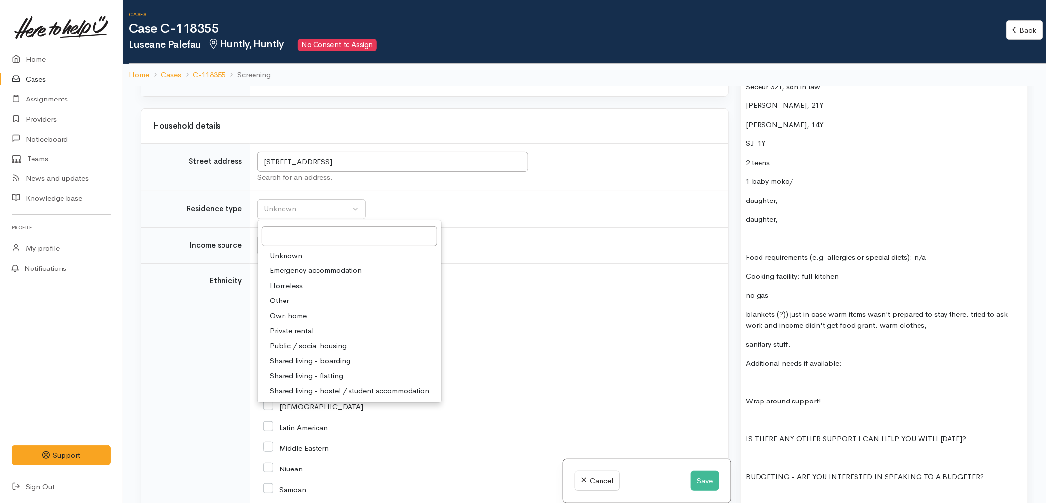
click at [296, 293] on link "Other" at bounding box center [349, 300] width 183 height 15
select select "8"
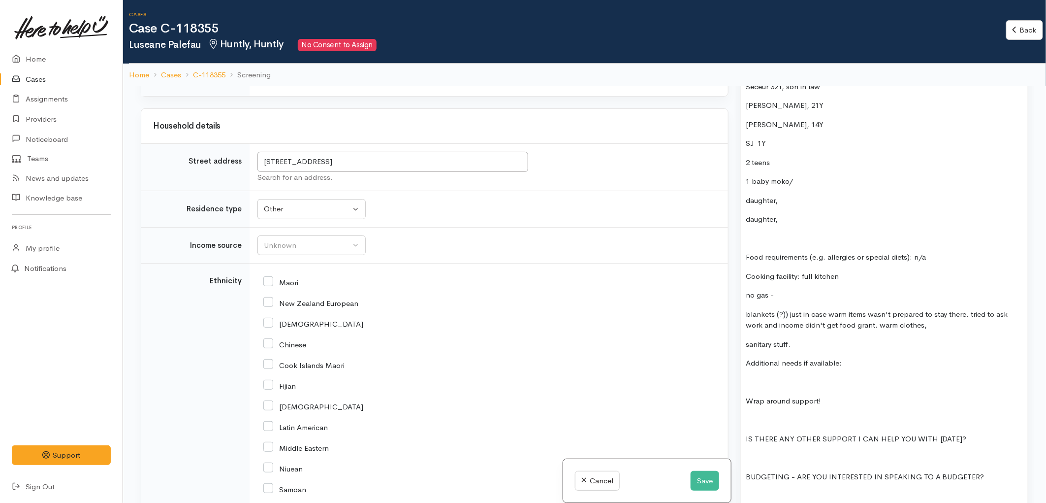
click at [423, 227] on td "Unknown ACC Maternity leave MSD - Away from Home Allowance MSD - Child Disabili…" at bounding box center [489, 245] width 479 height 36
click at [299, 240] on div "Unknown" at bounding box center [307, 245] width 87 height 11
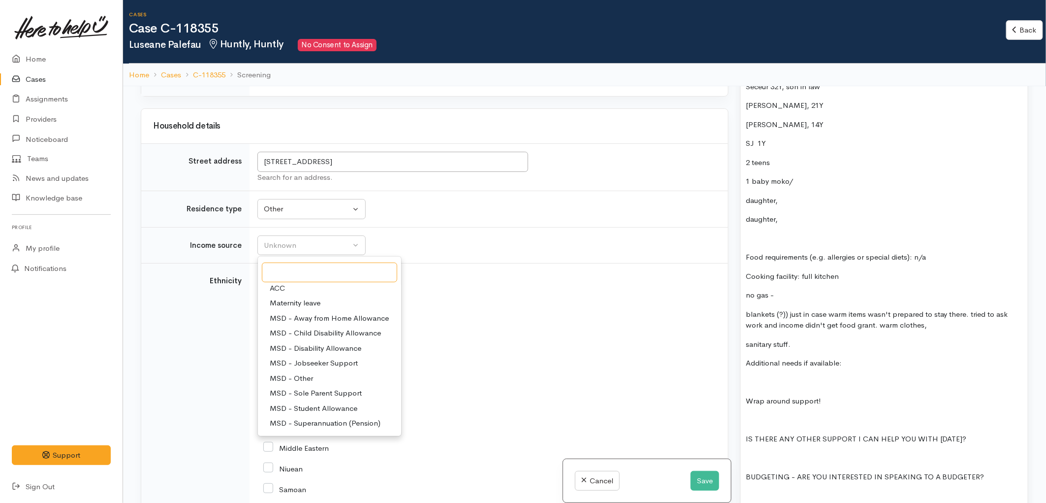
scroll to position [0, 0]
click at [334, 376] on span "MSD - Jobseeker Support" at bounding box center [314, 381] width 88 height 11
select select "4"
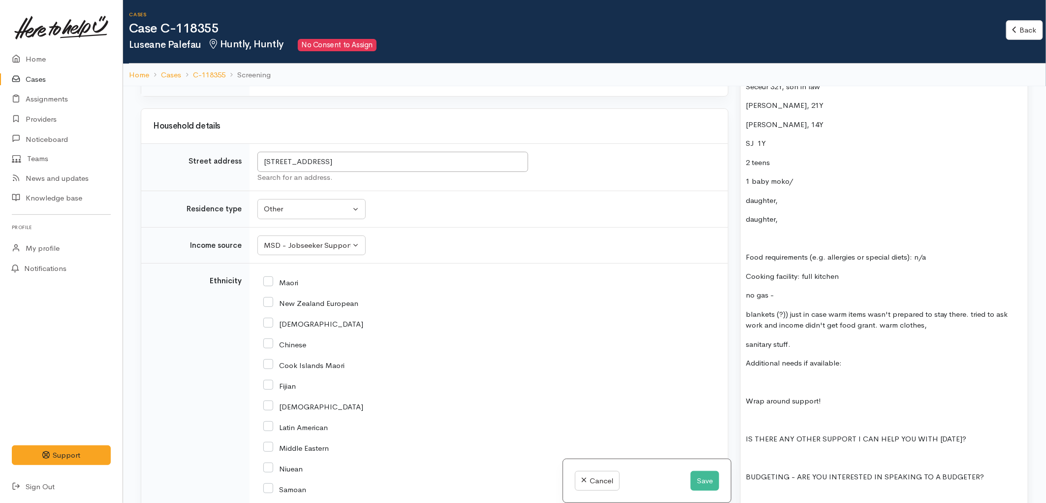
click at [414, 263] on td "Maori" at bounding box center [489, 483] width 479 height 440
click at [313, 203] on div "Other" at bounding box center [307, 208] width 87 height 11
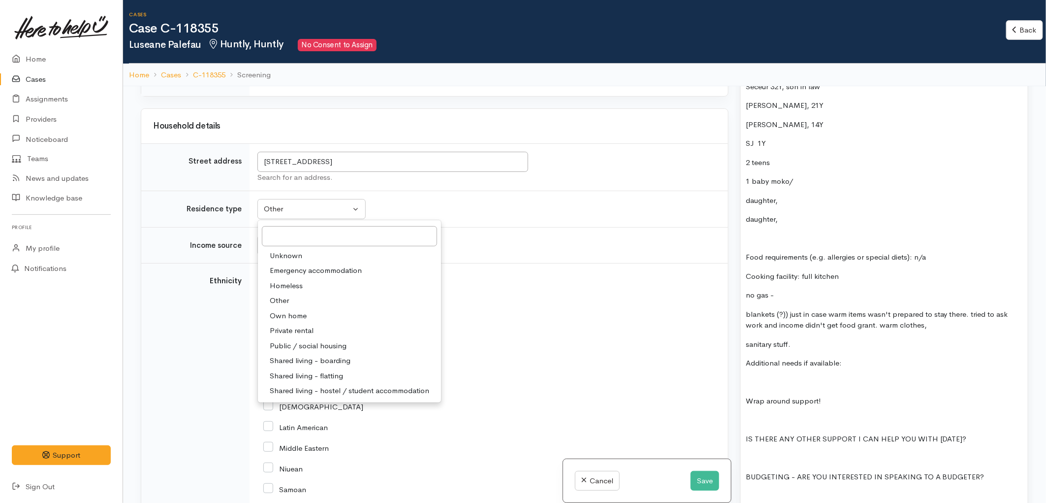
click at [479, 191] on td "Unknown Emergency accommodation Homeless Other Own home Private rental Public /…" at bounding box center [489, 209] width 479 height 36
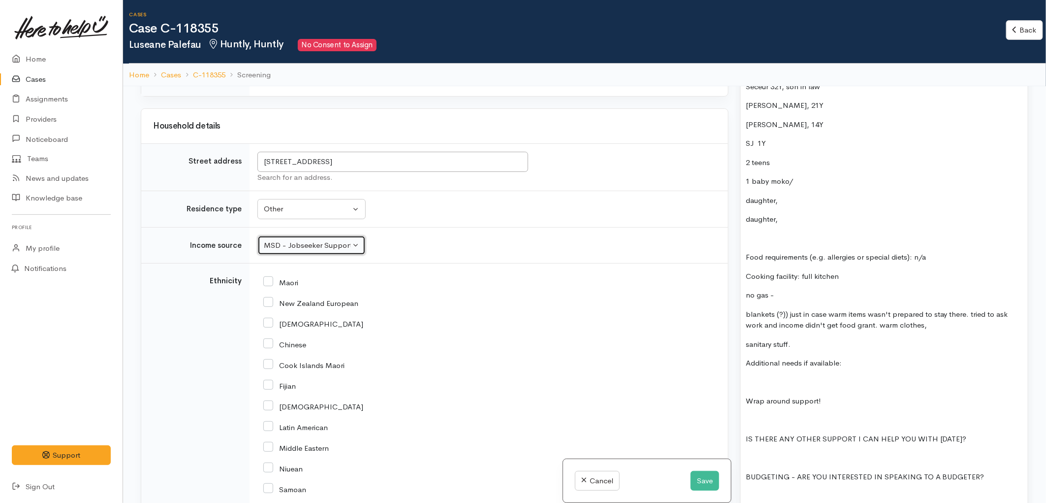
click at [317, 240] on div "MSD - Jobseeker Support" at bounding box center [307, 245] width 87 height 11
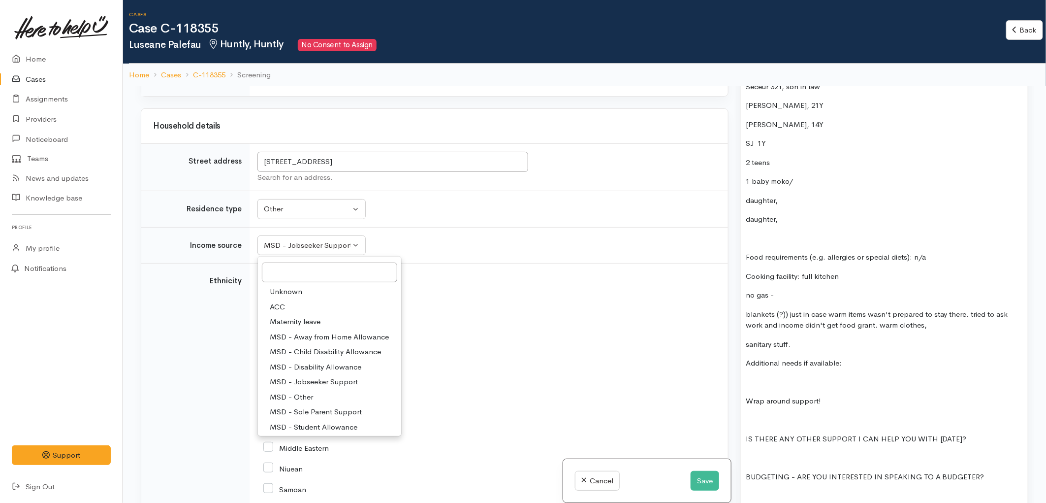
click at [785, 238] on p at bounding box center [884, 238] width 277 height 11
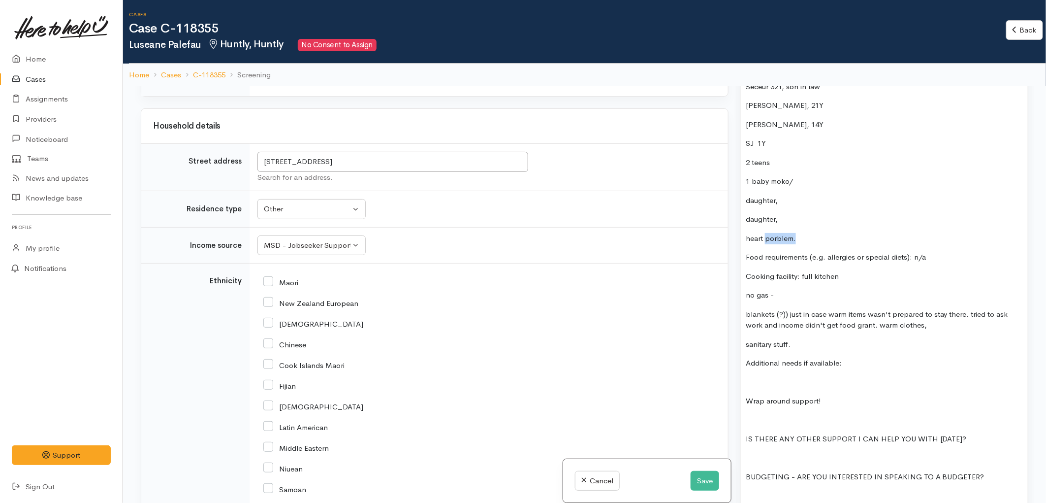
drag, startPoint x: 795, startPoint y: 242, endPoint x: 765, endPoint y: 242, distance: 30.0
click at [765, 242] on p "heart porblem." at bounding box center [884, 238] width 277 height 11
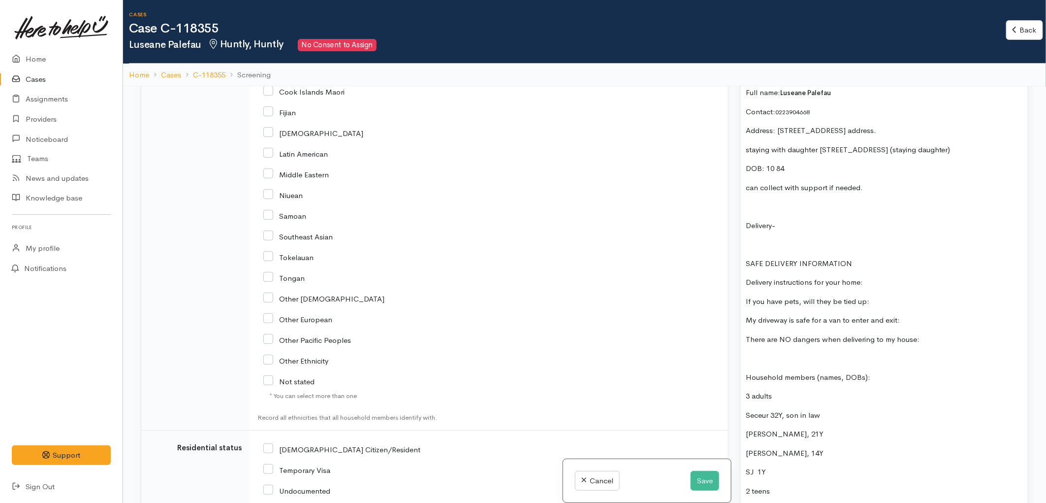
scroll to position [1860, 0]
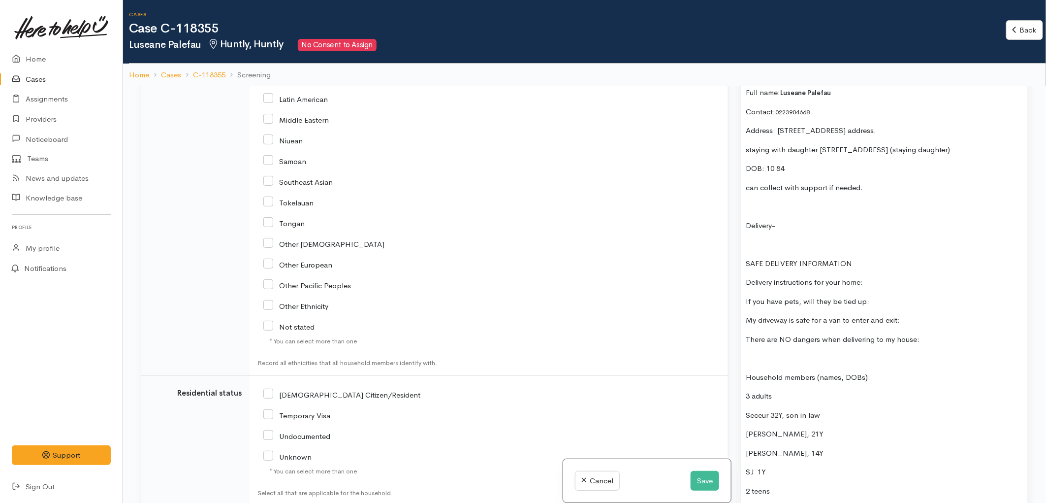
click at [264, 390] on input "NZ Citizen/Resident" at bounding box center [341, 394] width 157 height 9
checkbox input "true"
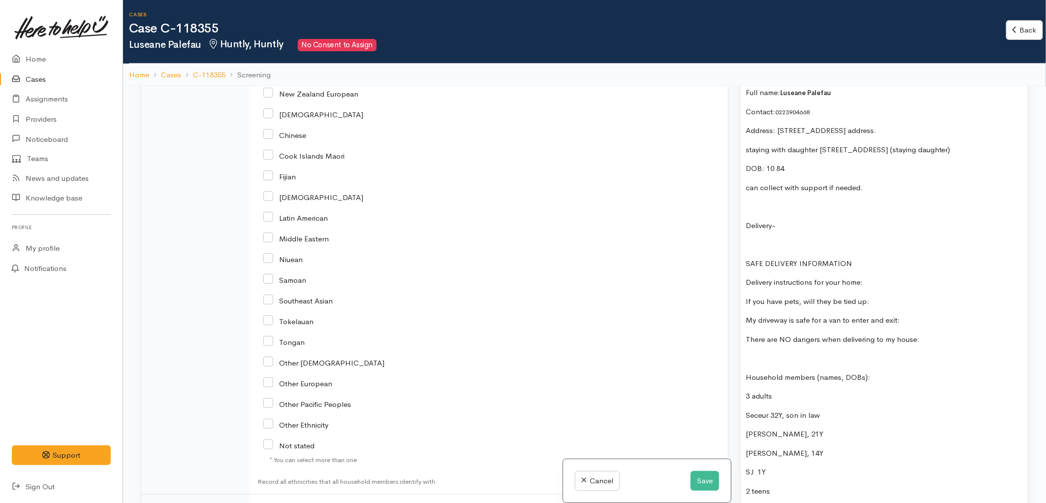
scroll to position [1622, 0]
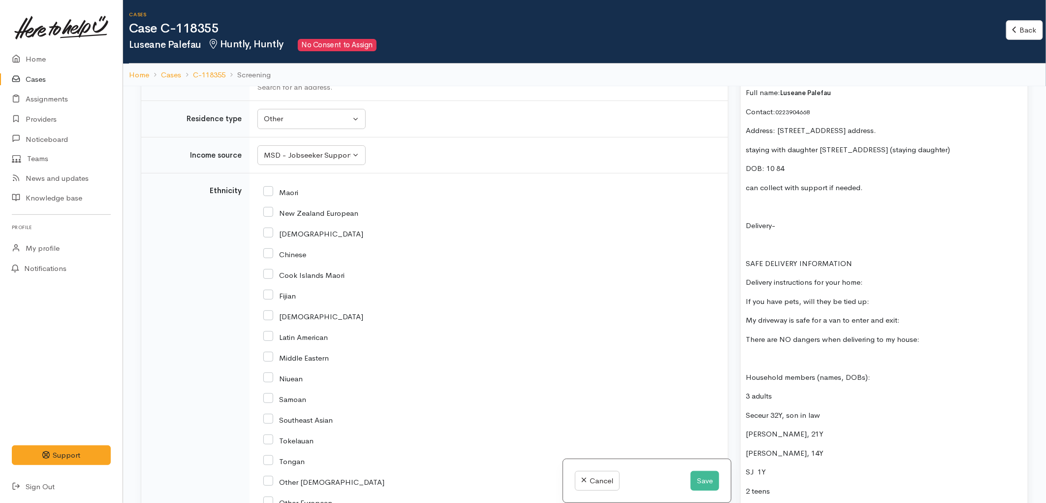
click at [266, 456] on input "Tongan" at bounding box center [283, 460] width 41 height 9
checkbox input "true"
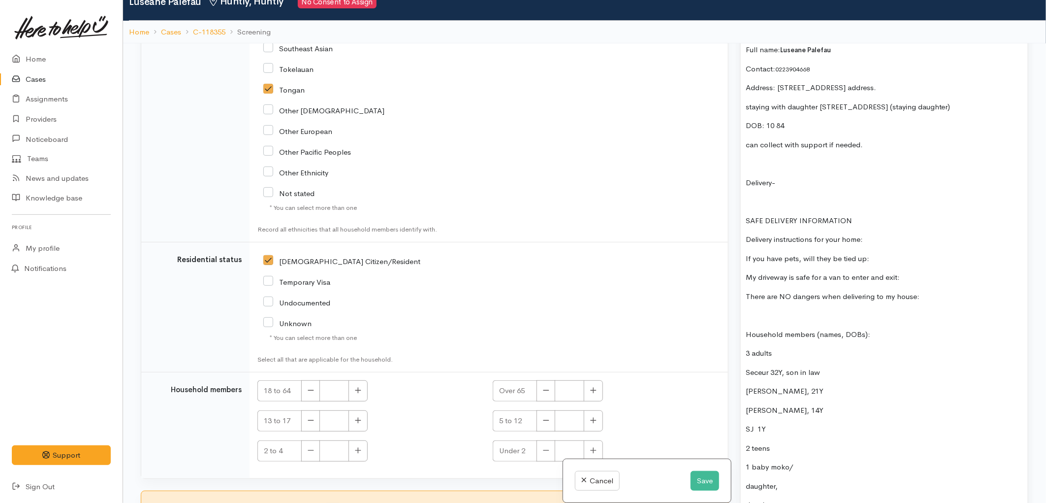
scroll to position [86, 0]
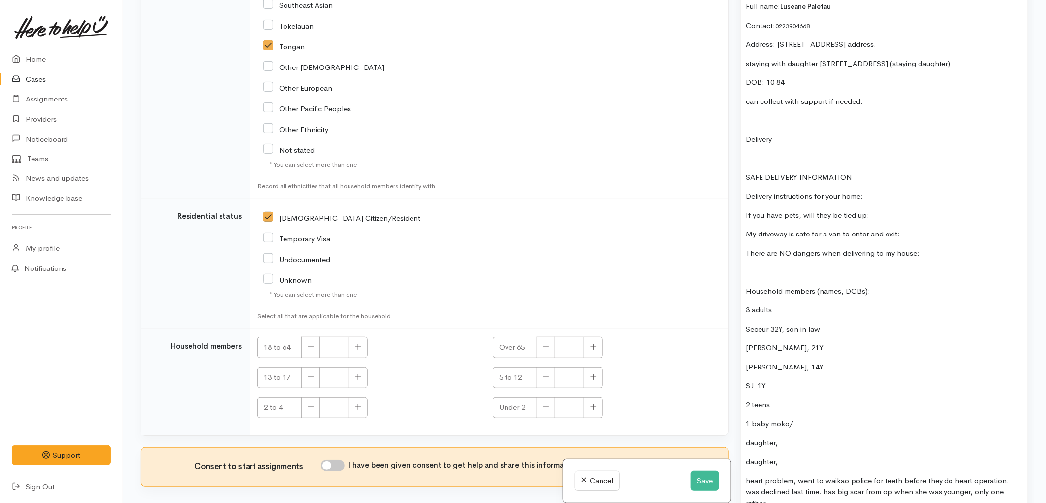
click at [332, 459] on input "I have been given consent to get help and share this information with appropria…" at bounding box center [333, 465] width 24 height 12
checkbox input "true"
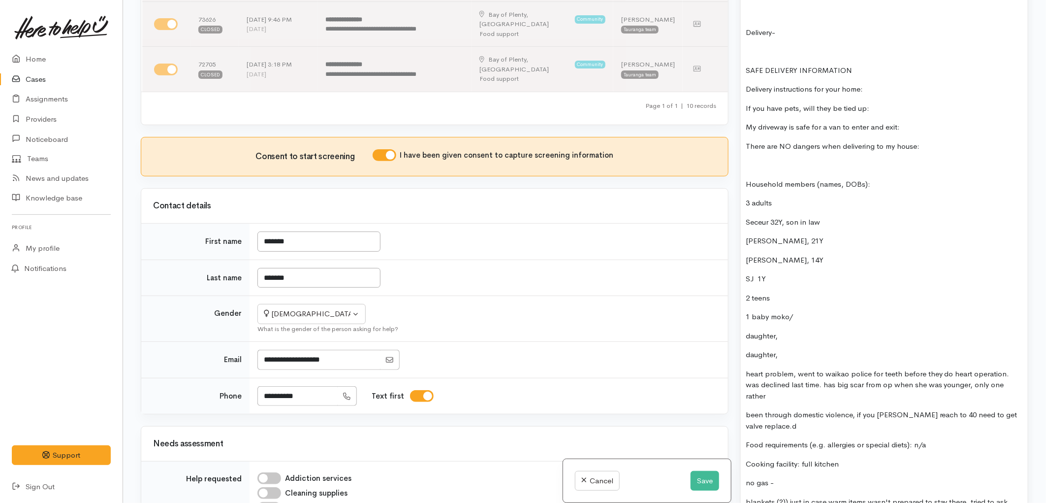
scroll to position [985, 0]
click at [769, 224] on p "Seceur 32Y, son in law" at bounding box center [884, 219] width 277 height 11
click at [771, 221] on p "Seceur 32Y, son in law" at bounding box center [884, 219] width 277 height 11
click at [857, 220] on p "Seceur (shrek) 32Y, son in law" at bounding box center [884, 219] width 277 height 11
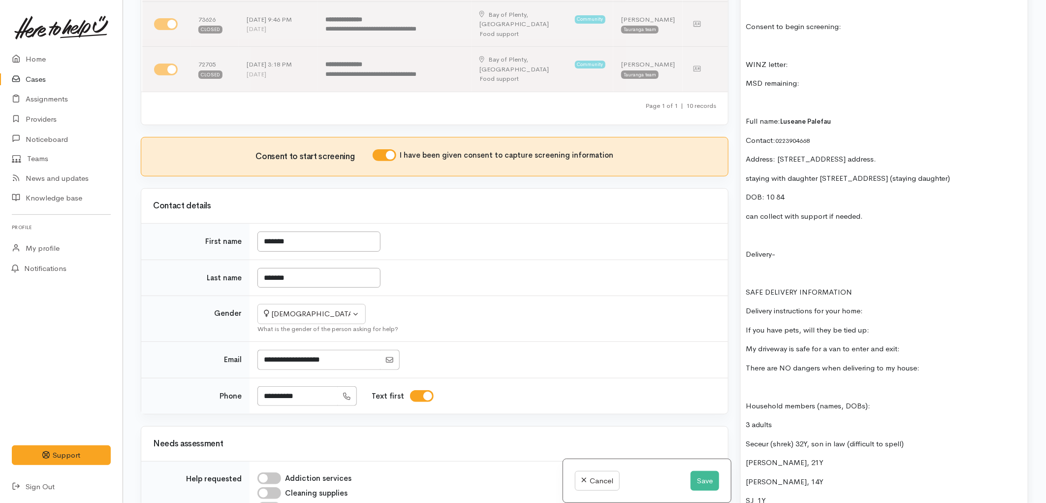
scroll to position [766, 0]
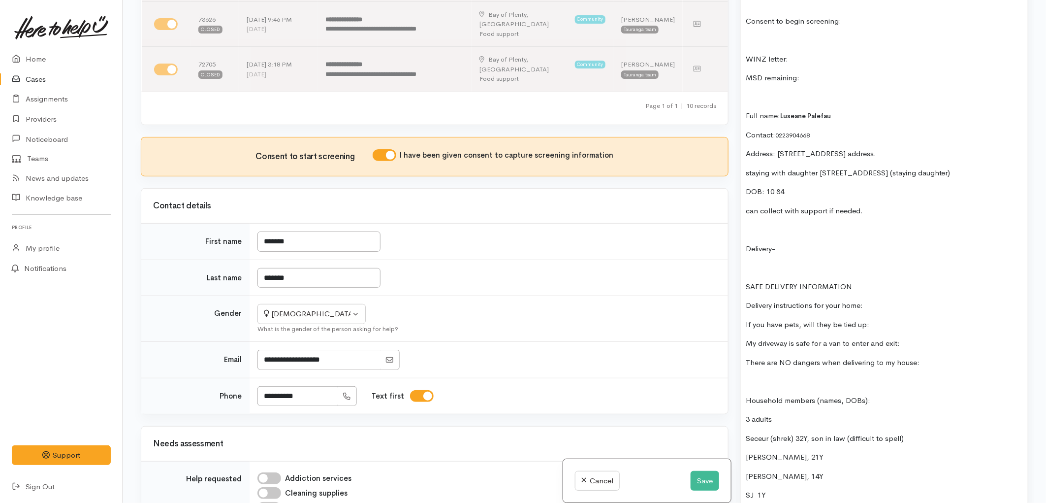
drag, startPoint x: 922, startPoint y: 362, endPoint x: 744, endPoint y: 250, distance: 210.3
click at [744, 250] on div "Huntly - Tauranga Sitution: friday hospital appointment car broke down in shop,…" at bounding box center [884, 498] width 287 height 1149
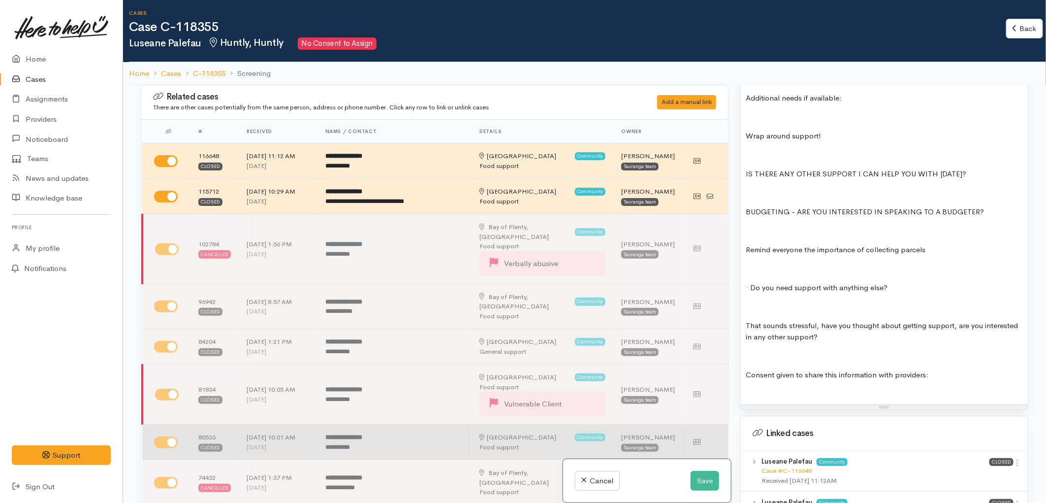
scroll to position [0, 0]
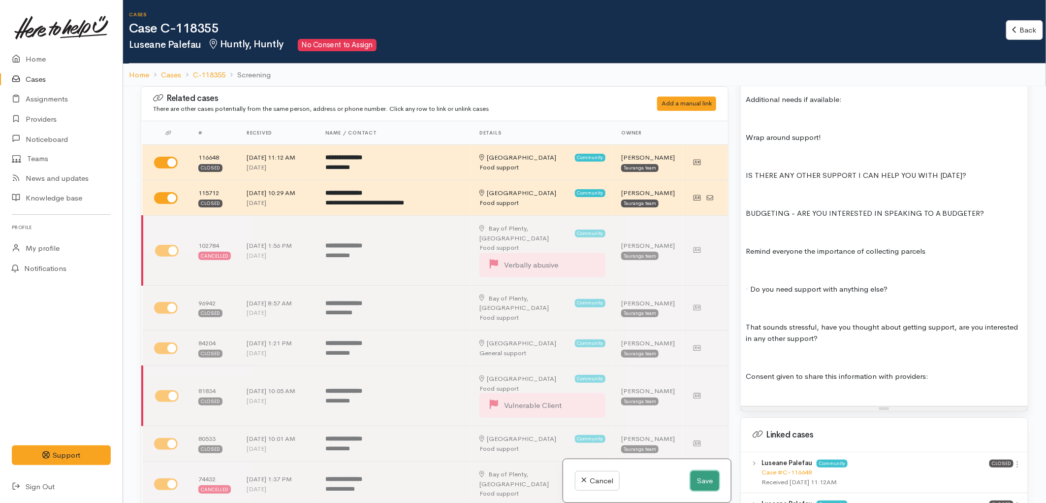
click at [691, 475] on button "Save" at bounding box center [705, 481] width 29 height 20
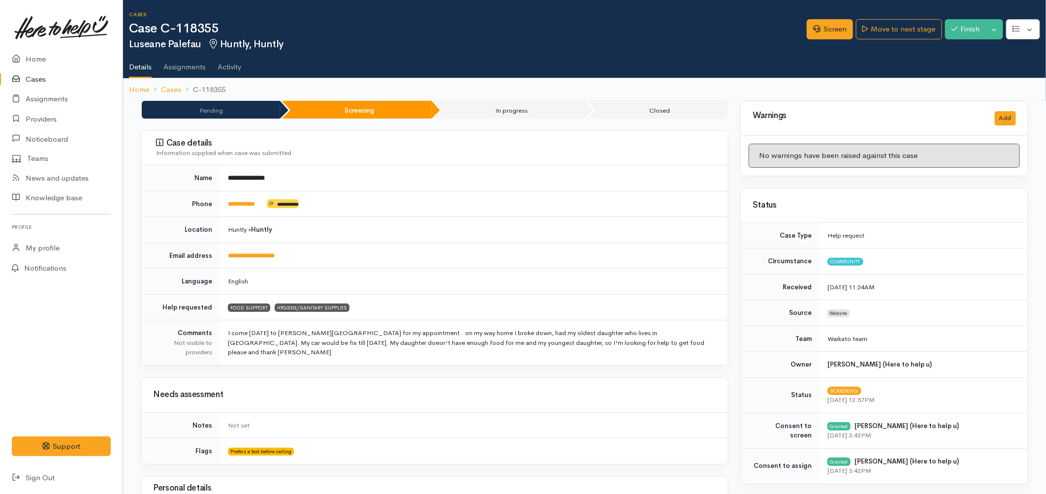
click at [35, 79] on link "Cases" at bounding box center [61, 79] width 123 height 20
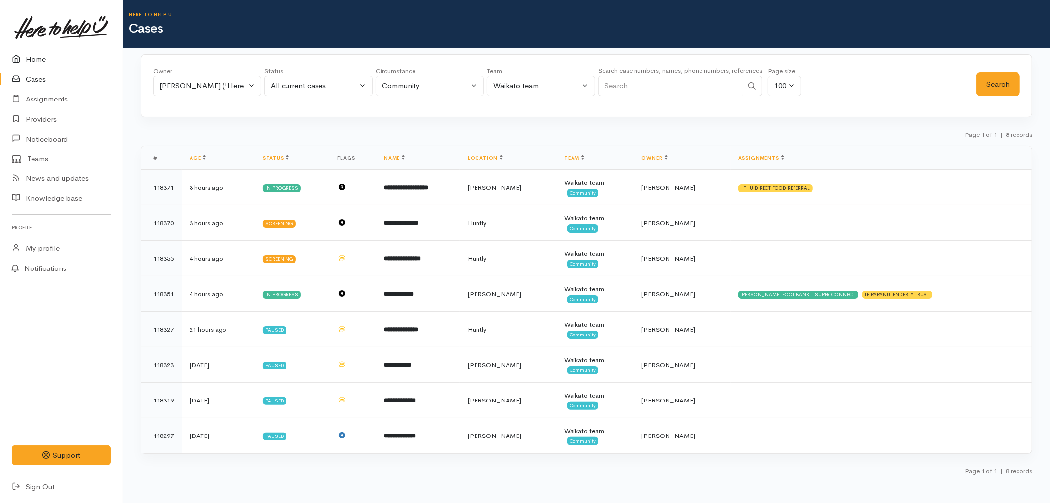
click at [35, 65] on link "Home" at bounding box center [61, 59] width 123 height 20
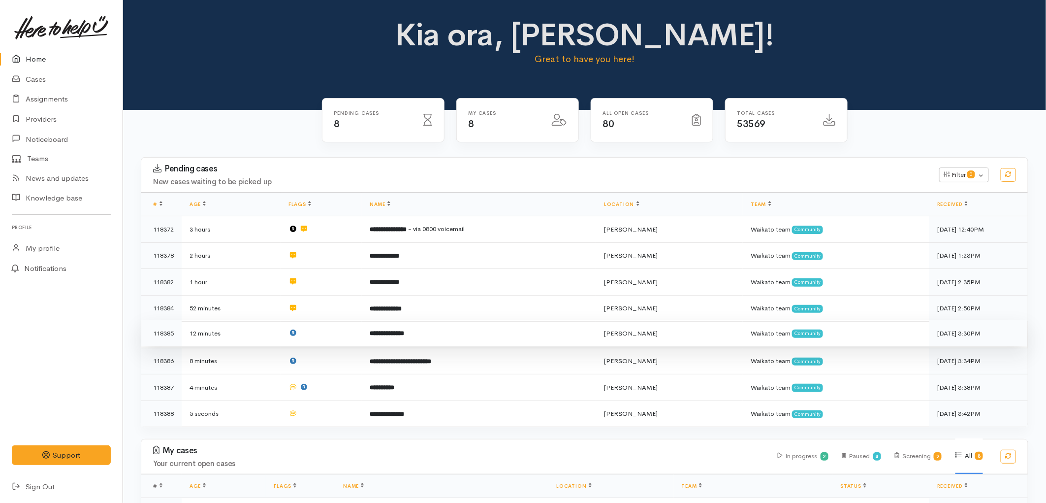
click at [333, 327] on td at bounding box center [321, 333] width 81 height 27
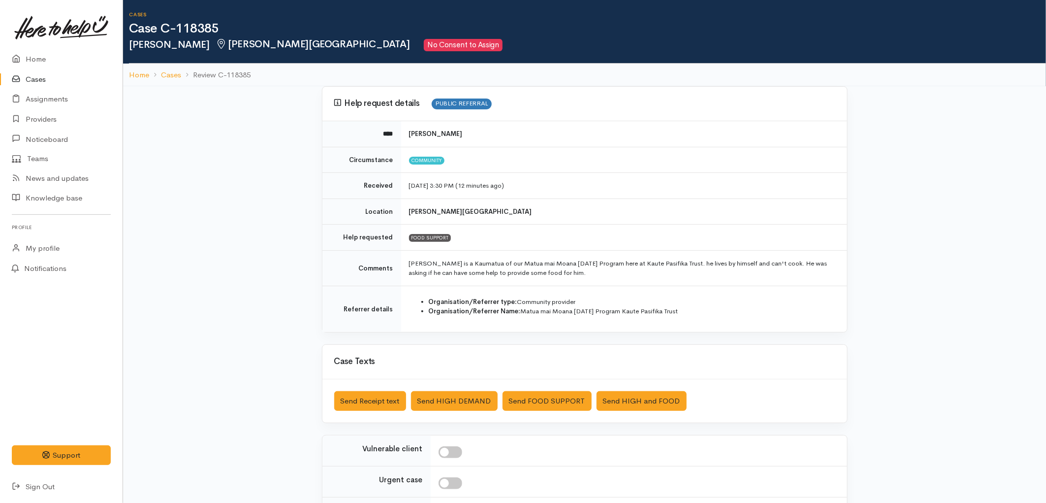
click at [47, 76] on link "Cases" at bounding box center [61, 79] width 123 height 20
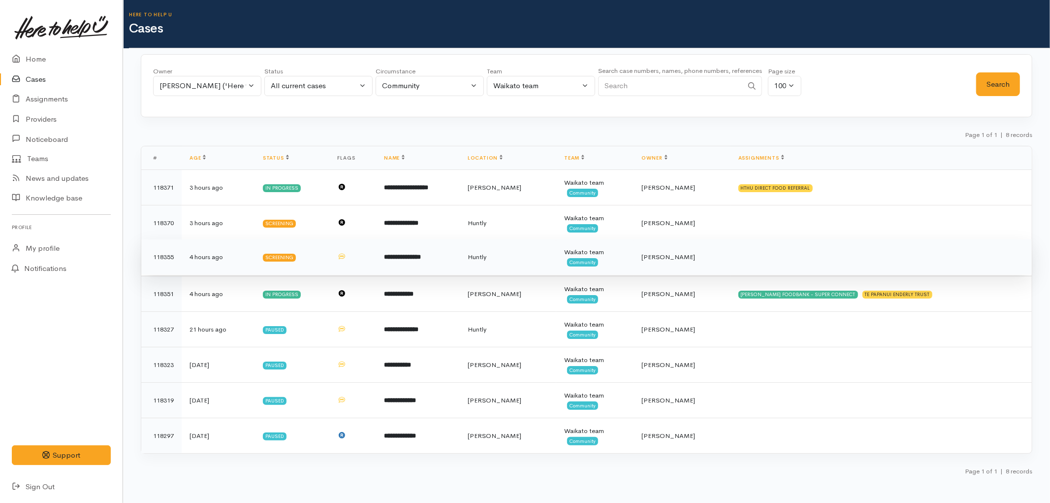
click at [460, 264] on td "**********" at bounding box center [418, 256] width 84 height 35
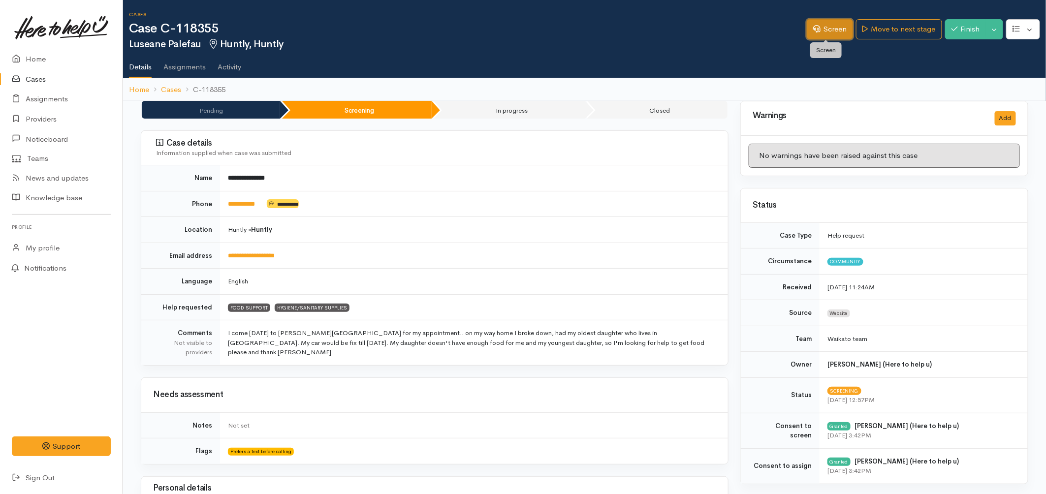
click at [826, 28] on link "Screen" at bounding box center [830, 29] width 46 height 20
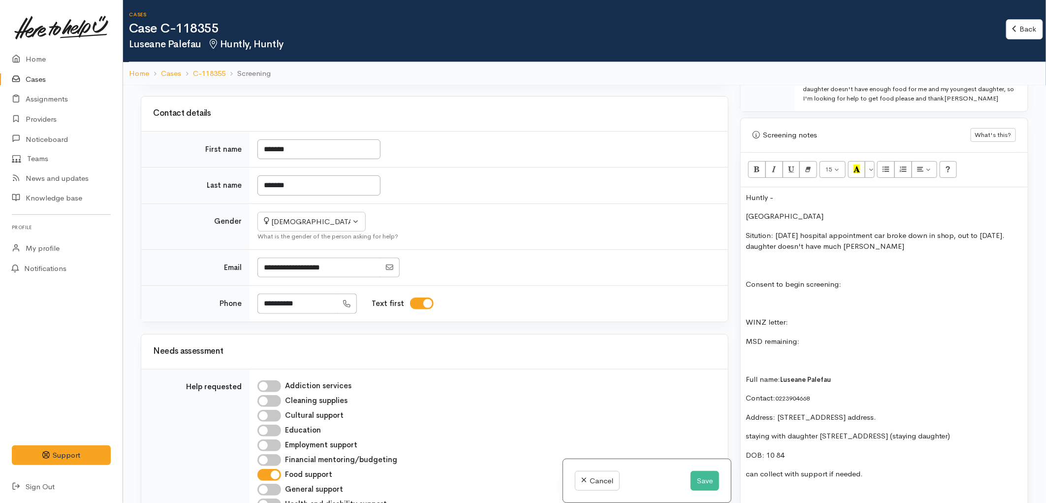
scroll to position [656, 0]
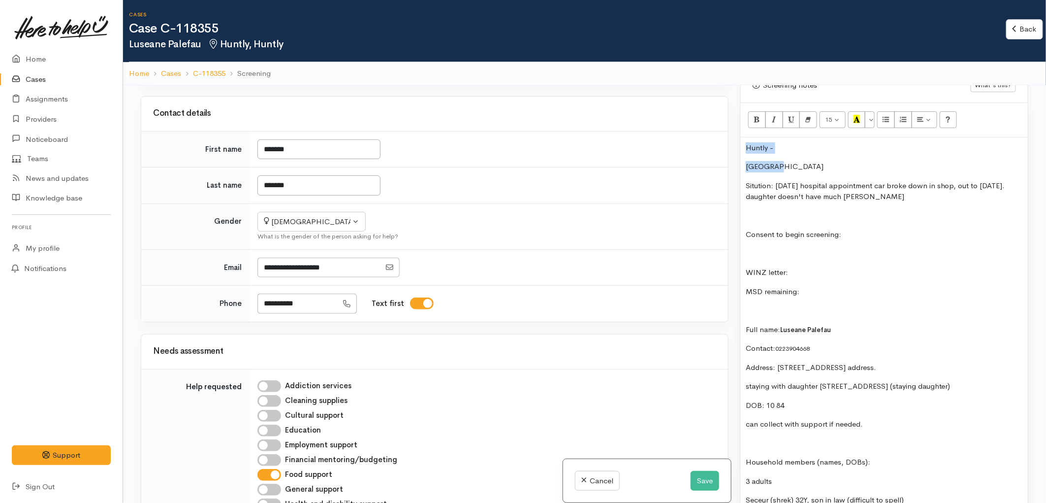
drag, startPoint x: 777, startPoint y: 168, endPoint x: 746, endPoint y: 149, distance: 36.3
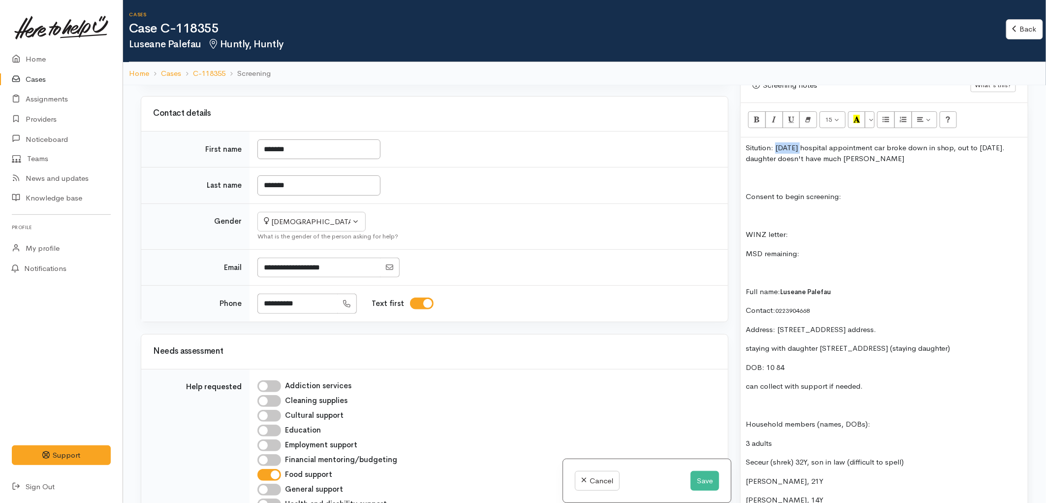
drag, startPoint x: 796, startPoint y: 149, endPoint x: 777, endPoint y: 146, distance: 19.9
click at [777, 146] on p "Sitution: friday hospital appointment car broke down in shop, out to Thursday. …" at bounding box center [884, 153] width 277 height 22
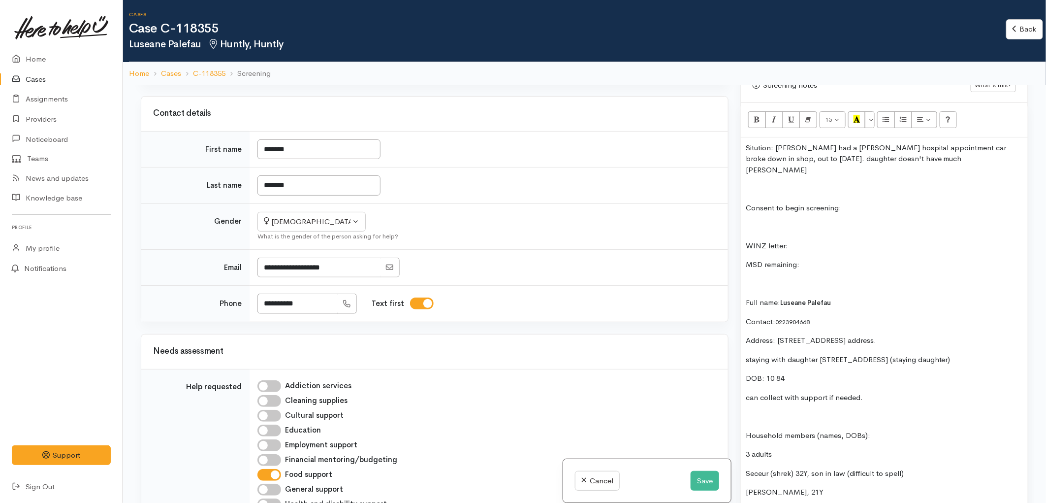
click at [928, 147] on p "Sitution: Luseane had a Hamilton hospital appointment car broke down in shop, o…" at bounding box center [884, 158] width 277 height 33
click at [772, 159] on p "Sitution: Luseane had a Hamilton hospital appointment, her car broke down and i…" at bounding box center [884, 158] width 277 height 33
drag, startPoint x: 996, startPoint y: 156, endPoint x: 825, endPoint y: 163, distance: 170.5
click at [825, 163] on p "Sitution: Luseane had a Hamilton hospital appointment, her car broke down and i…" at bounding box center [884, 158] width 277 height 33
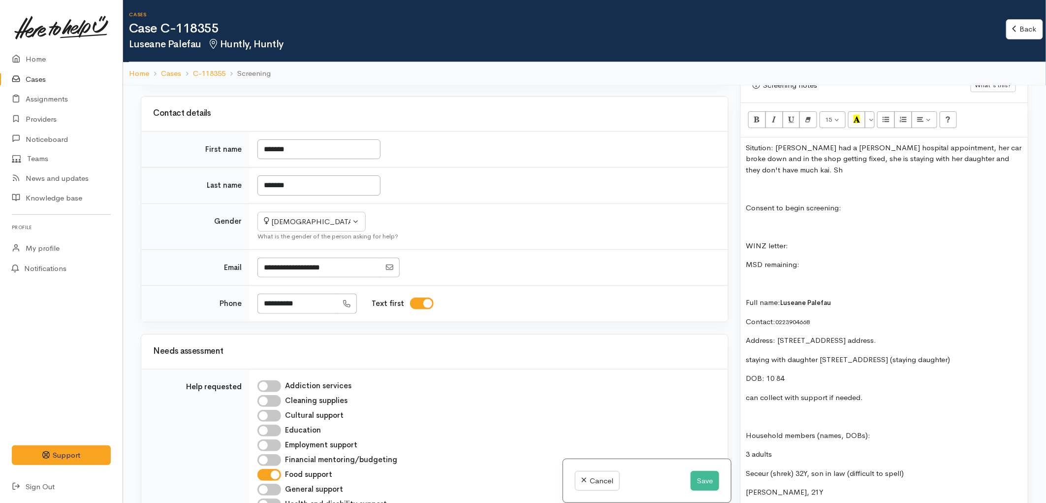
click at [820, 160] on p "Sitution: Luseane had a Hamilton hospital appointment, her car broke down and i…" at bounding box center [884, 158] width 277 height 33
click at [908, 170] on p "Sitution: Luseane had a Hamilton hospital appointment, her car broke down and i…" at bounding box center [884, 158] width 277 height 33
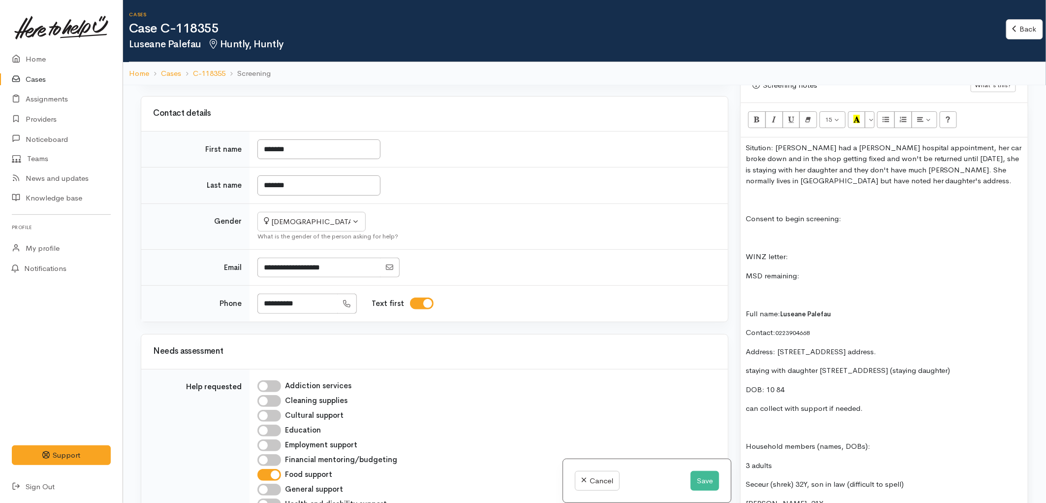
click at [893, 216] on p "Consent to begin screening:" at bounding box center [884, 218] width 277 height 11
drag, startPoint x: 806, startPoint y: 282, endPoint x: 760, endPoint y: 248, distance: 57.4
click at [805, 252] on p "WINZ letter:" at bounding box center [884, 256] width 277 height 11
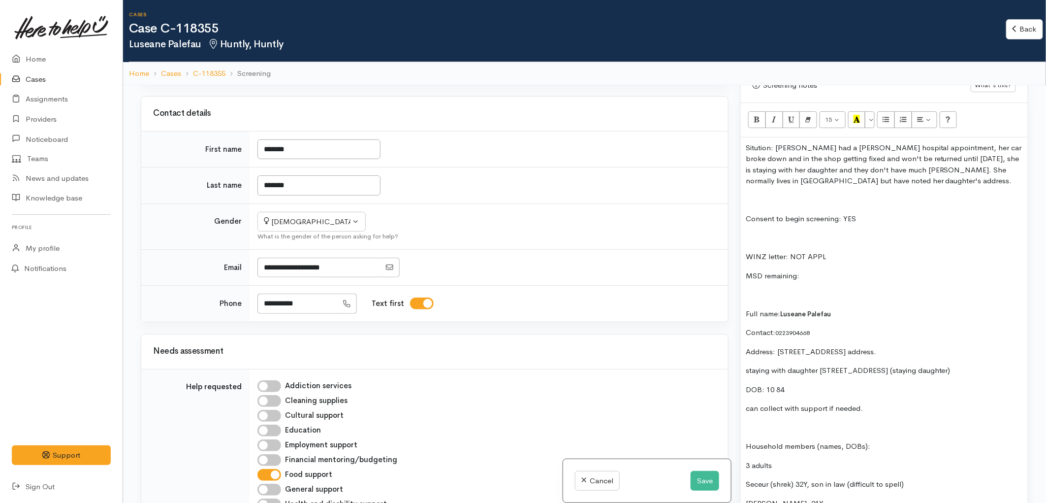
click at [812, 281] on p "MSD remaining:" at bounding box center [884, 275] width 277 height 11
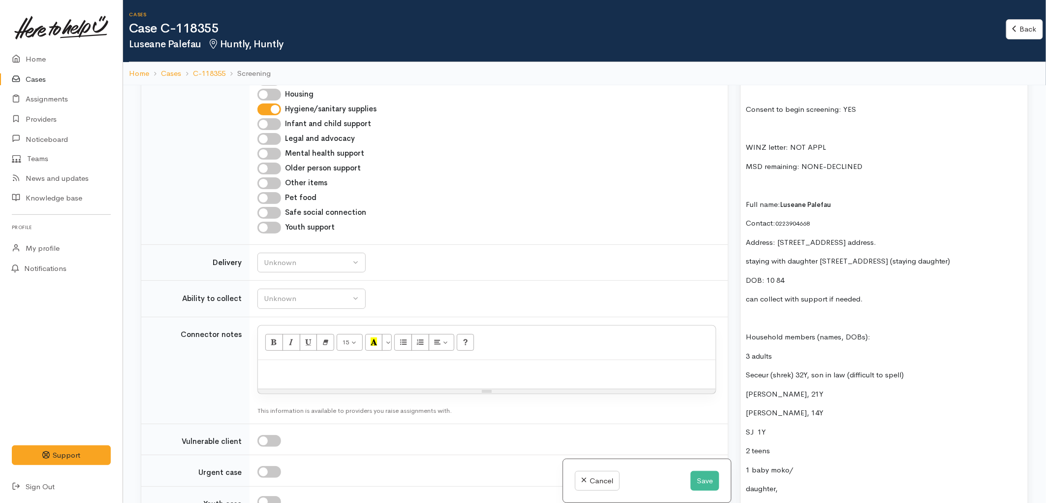
scroll to position [1040, 0]
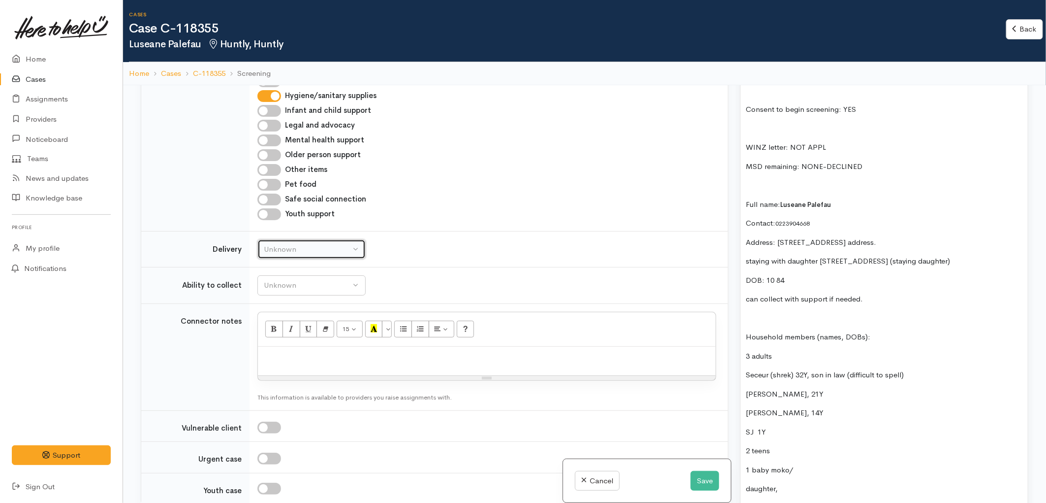
click at [333, 244] on div "Unknown" at bounding box center [307, 249] width 87 height 11
click at [298, 333] on link "No" at bounding box center [311, 340] width 107 height 15
select select "1"
click at [308, 280] on div "Unknown" at bounding box center [307, 285] width 87 height 11
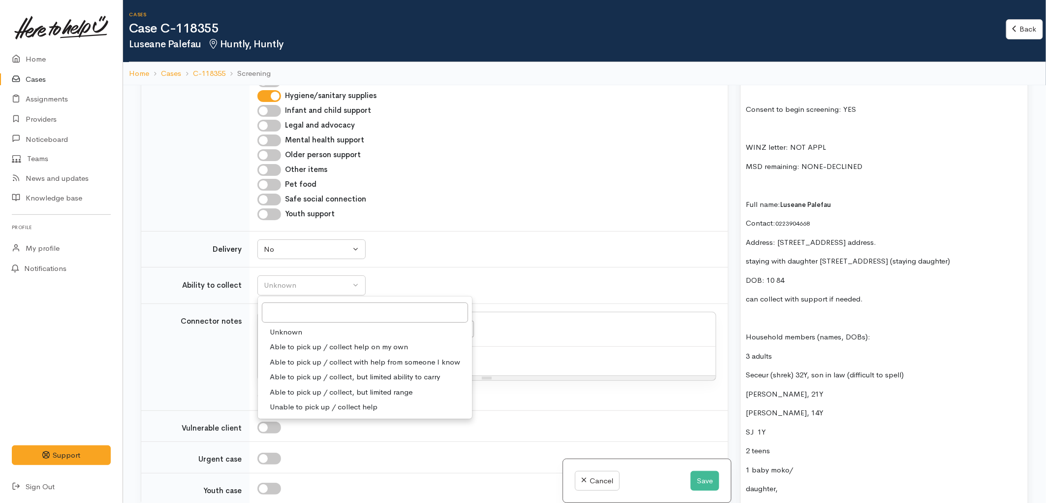
click at [328, 341] on span "Able to pick up / collect help on my own" at bounding box center [339, 346] width 138 height 11
select select "2"
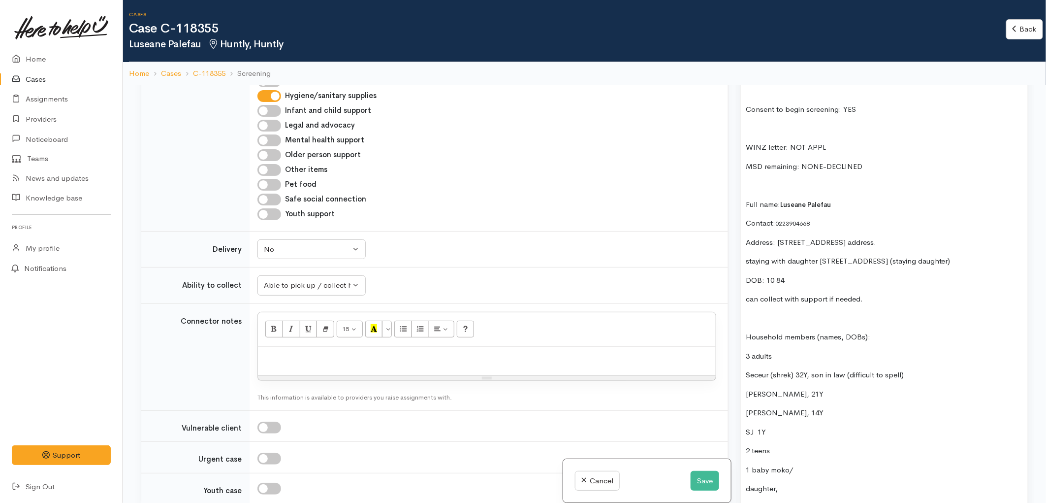
click at [475, 231] on td "Unknown Delivery needed Delivery preferred No No Unknown Delivery needed Delive…" at bounding box center [489, 249] width 479 height 36
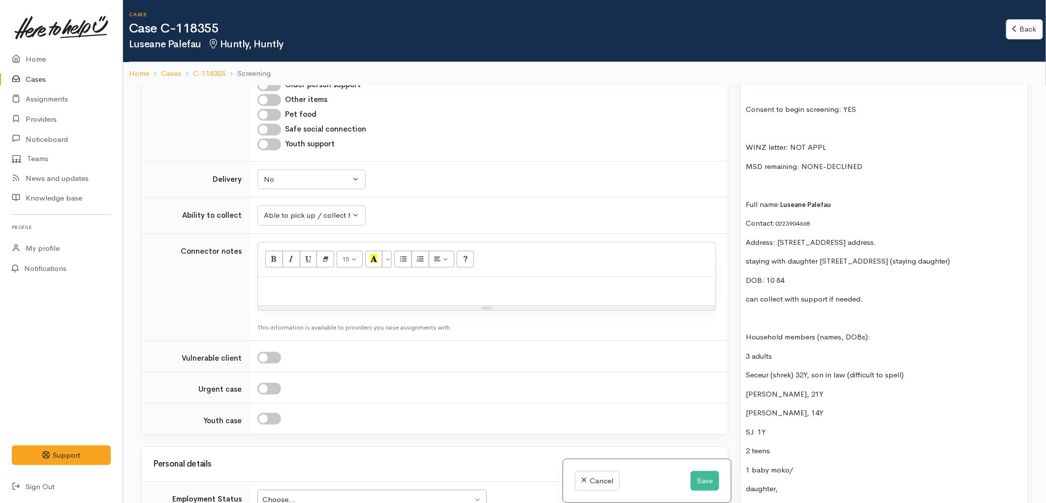
scroll to position [1368, 0]
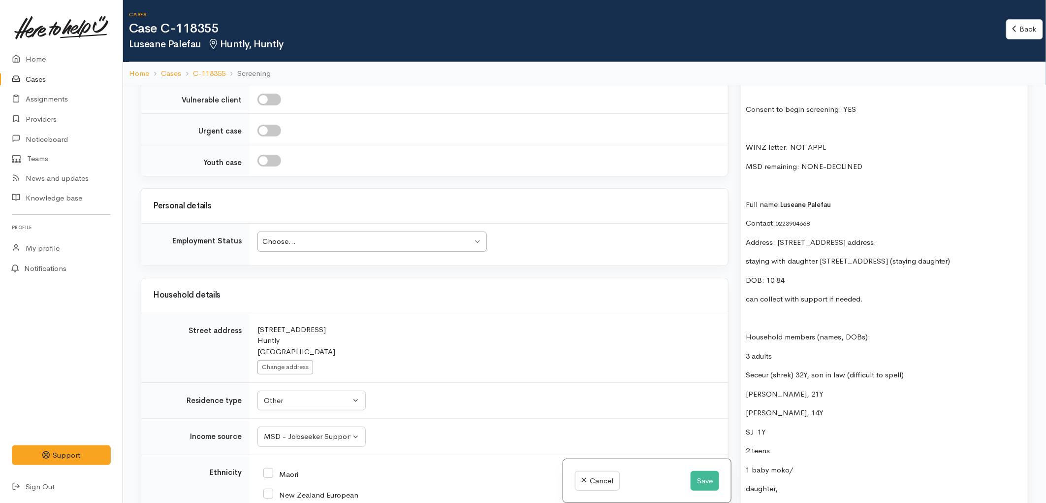
click at [428, 236] on div "Choose..." at bounding box center [367, 241] width 210 height 11
click at [385, 324] on div "4 Hillside Heights Road Huntly New Zealand" at bounding box center [487, 340] width 459 height 33
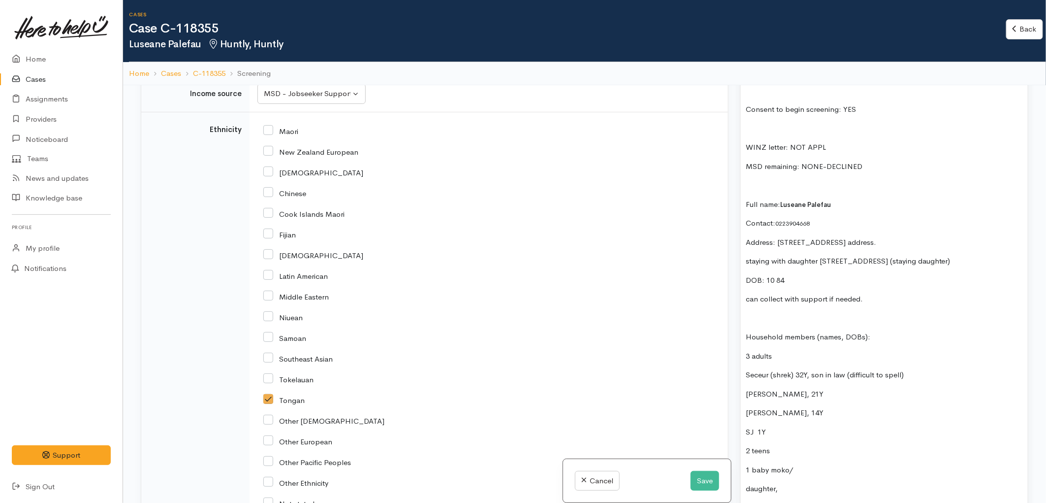
scroll to position [1985, 0]
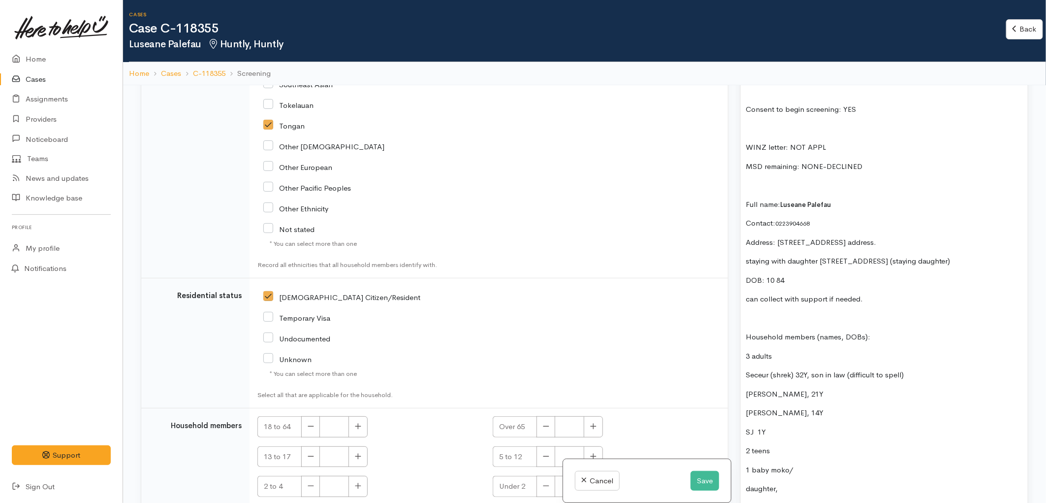
click at [776, 286] on p "DOB: 10 84" at bounding box center [884, 280] width 277 height 11
click at [767, 286] on p "DOB: 10/84" at bounding box center [884, 280] width 277 height 11
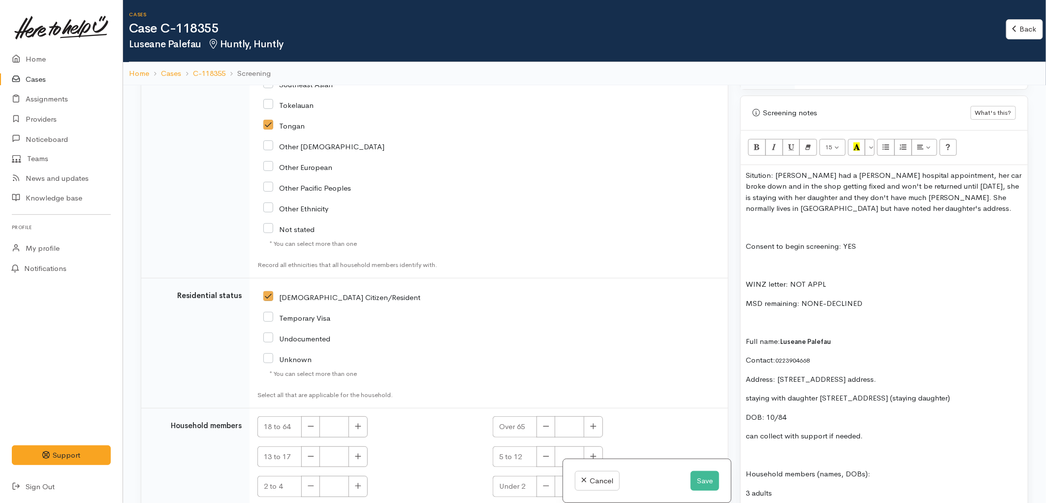
scroll to position [602, 0]
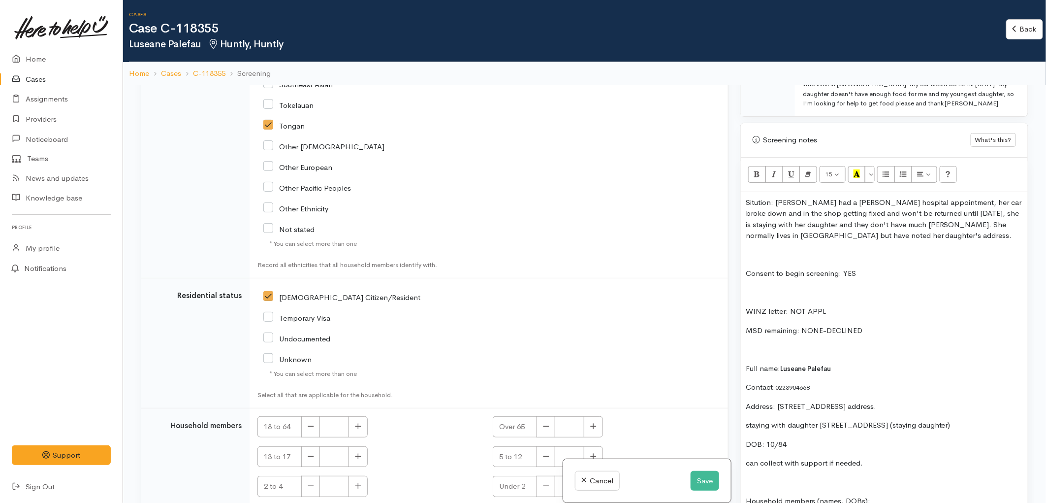
click at [763, 253] on p at bounding box center [884, 254] width 277 height 11
click at [766, 205] on p "Sitution: Luseane had a Hamilton hospital appointment, her car broke down and i…" at bounding box center [884, 219] width 277 height 44
click at [864, 233] on p "Situation: Luseane had a Hamilton hospital appointment, her car broke down and …" at bounding box center [884, 219] width 277 height 44
click at [866, 237] on p "Situation: Luseane had a Hamilton hospital appointment, her car broke down and …" at bounding box center [884, 219] width 277 height 44
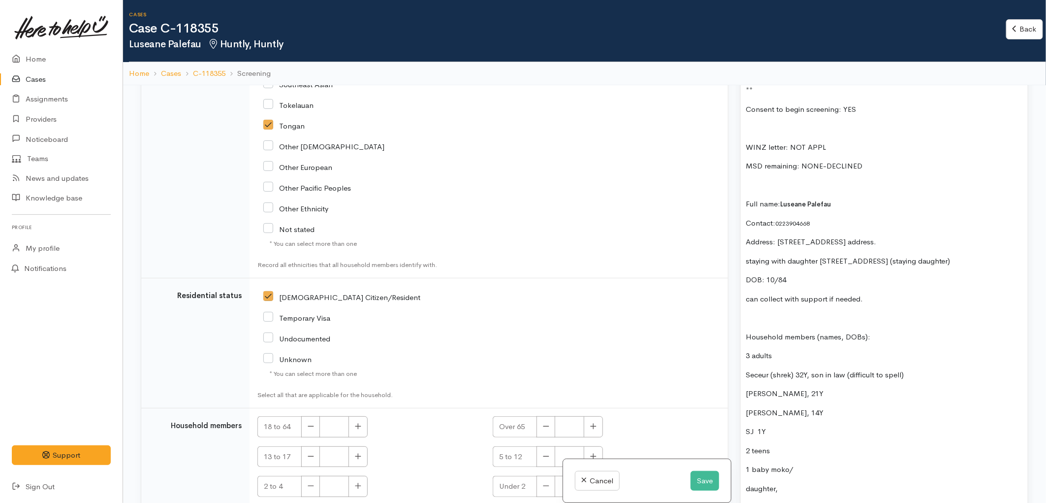
scroll to position [854, 0]
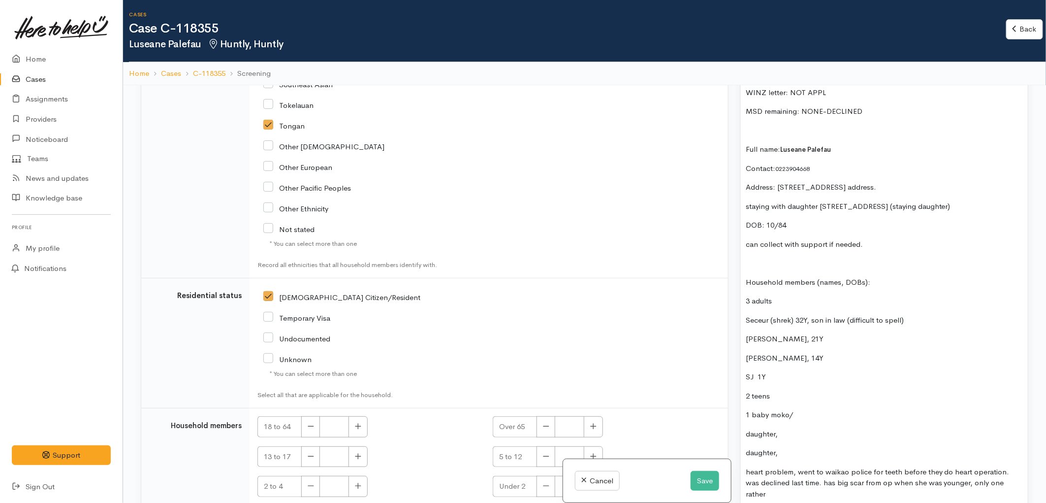
drag, startPoint x: 783, startPoint y: 300, endPoint x: 731, endPoint y: 305, distance: 52.4
click at [731, 305] on div "Related cases There are other cases potentially from the same person, address o…" at bounding box center [585, 336] width 900 height 503
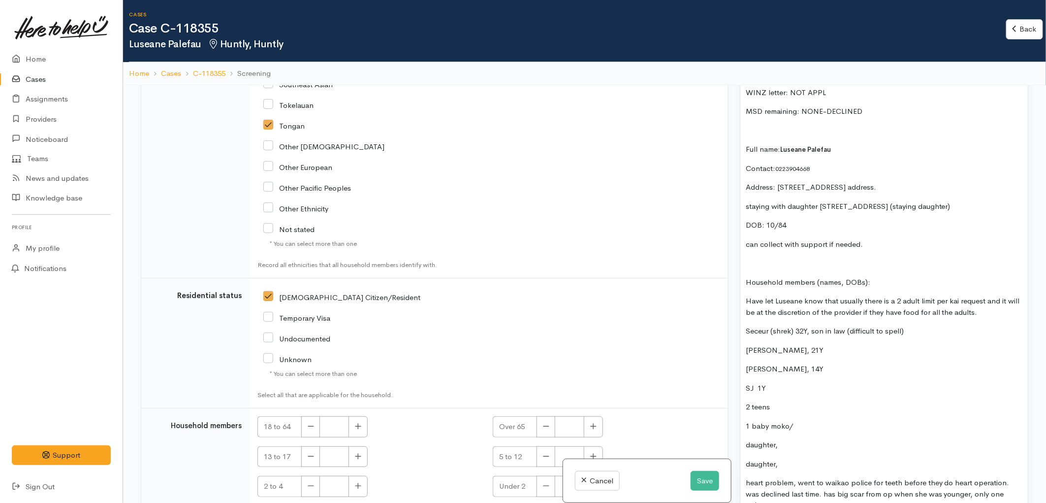
drag, startPoint x: 907, startPoint y: 334, endPoint x: 845, endPoint y: 334, distance: 62.0
click at [845, 334] on p "Seceur (shrek) 32Y, son in law (difficult to spell)" at bounding box center [884, 331] width 277 height 11
click at [990, 311] on p "Have let Luseane know that usually there is a 2 adult limit per kai request and…" at bounding box center [884, 306] width 277 height 22
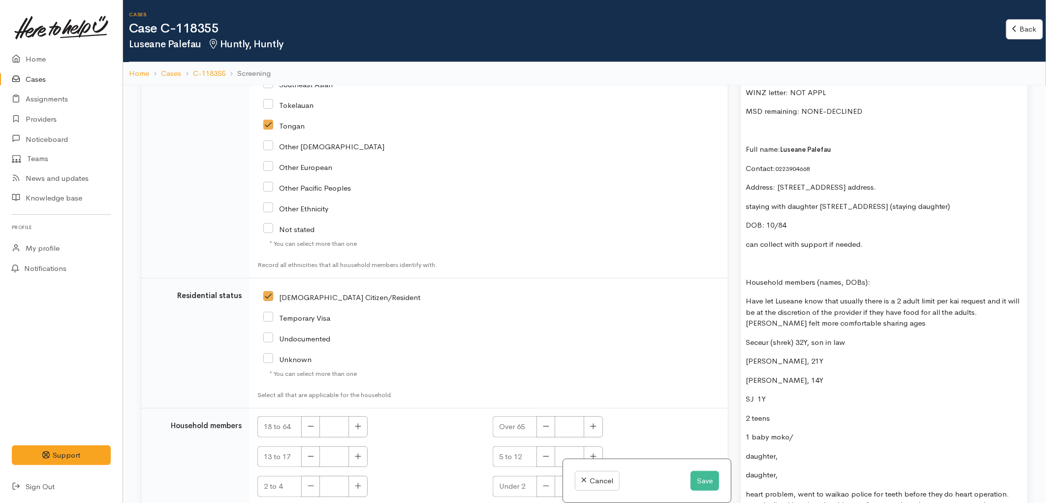
click at [767, 226] on p "DOB: 10/84" at bounding box center [884, 225] width 277 height 11
click at [867, 322] on p "Have let Luseane know that usually there is a 2 adult limit per kai request and…" at bounding box center [884, 311] width 277 height 33
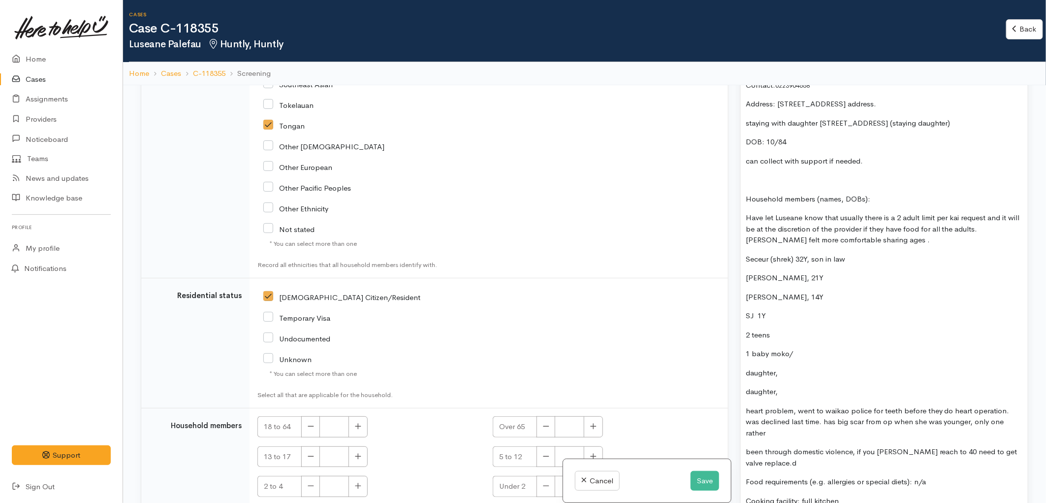
scroll to position [963, 0]
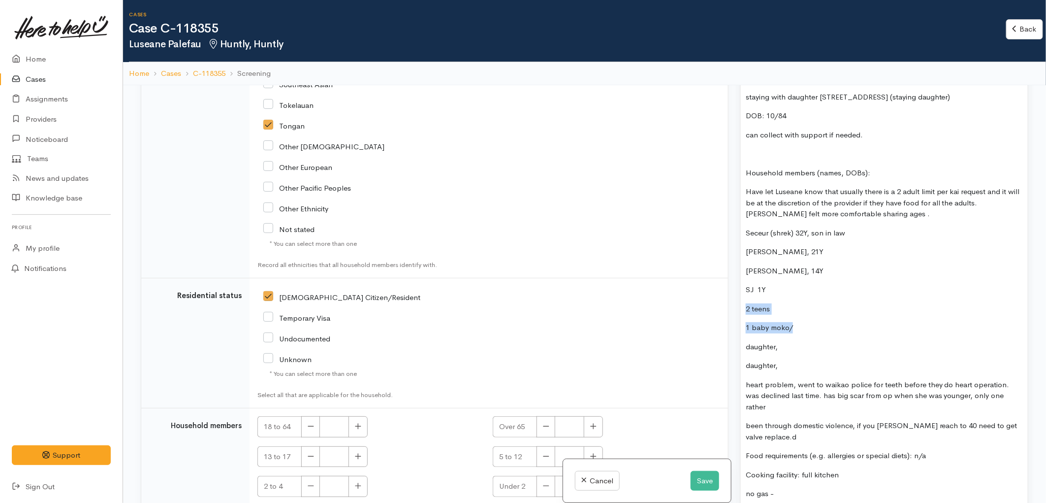
drag, startPoint x: 747, startPoint y: 308, endPoint x: 806, endPoint y: 330, distance: 63.7
click at [806, 330] on div "Situation: Luseane had a Hamilton hospital appointment, her car broke down and …" at bounding box center [884, 349] width 287 height 1037
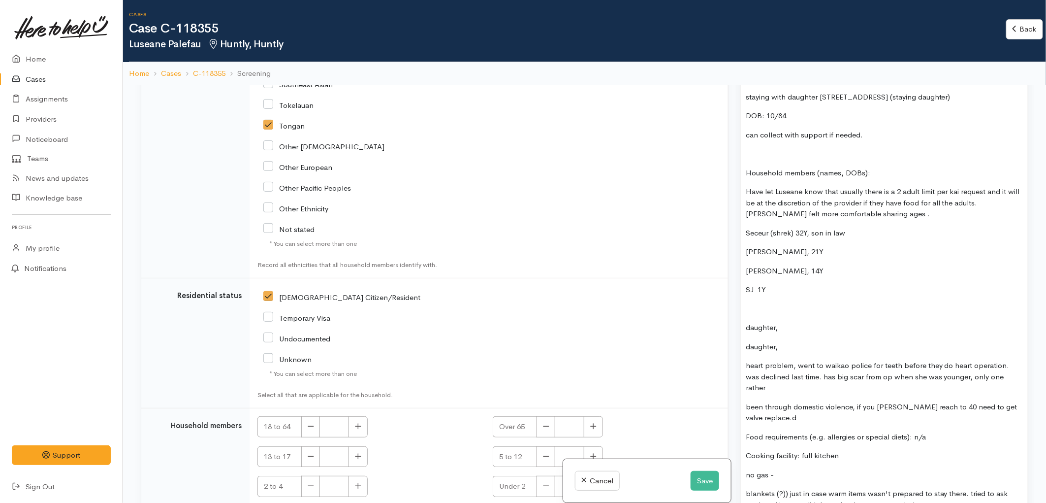
click at [759, 291] on p "SJ 1Y" at bounding box center [884, 289] width 277 height 11
click at [748, 250] on p "Jay Jay erakina, 21Y" at bounding box center [884, 251] width 277 height 11
click at [746, 271] on p "Zezanna Palefau, 14Y" at bounding box center [884, 270] width 277 height 11
drag, startPoint x: 786, startPoint y: 347, endPoint x: 746, endPoint y: 316, distance: 51.2
click at [746, 316] on div "Situation: Luseane had a Hamilton hospital appointment, her car broke down and …" at bounding box center [884, 340] width 287 height 1018
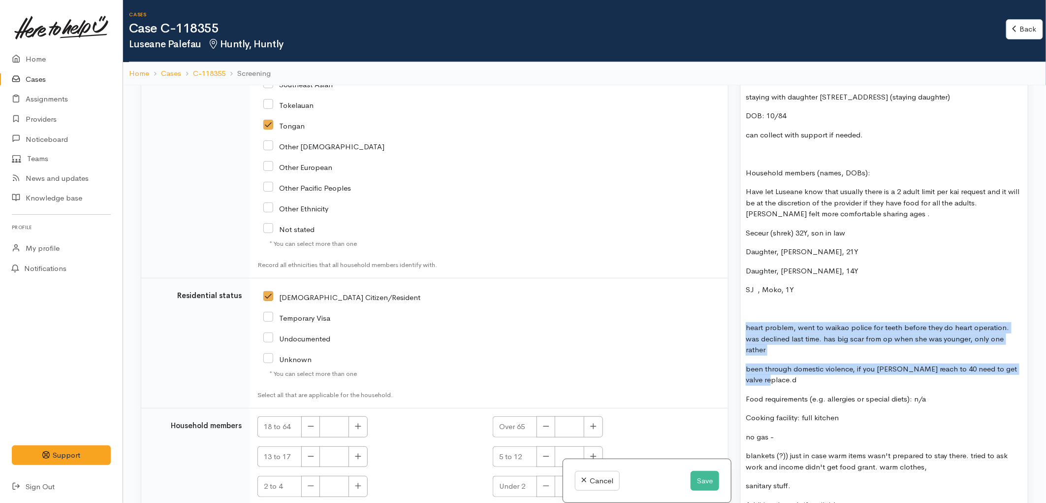
drag, startPoint x: 797, startPoint y: 384, endPoint x: 745, endPoint y: 317, distance: 84.6
click at [745, 317] on div "Situation: Luseane had a Hamilton hospital appointment, her car broke down and …" at bounding box center [884, 321] width 287 height 980
copy div "heart problem, went to waikao police for teeth before they do heart operation. …"
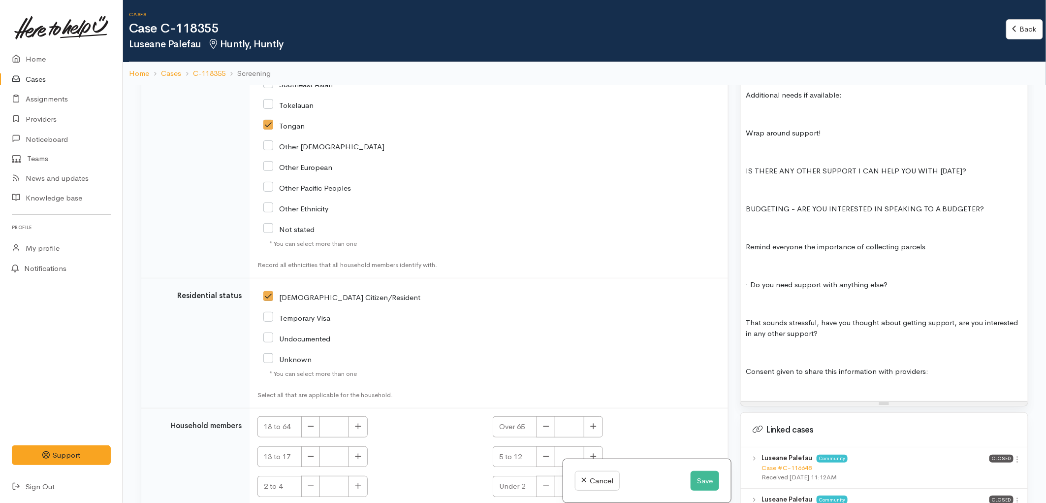
scroll to position [1282, 0]
click at [936, 374] on p "Consent given to share this information with providers:" at bounding box center [884, 371] width 277 height 11
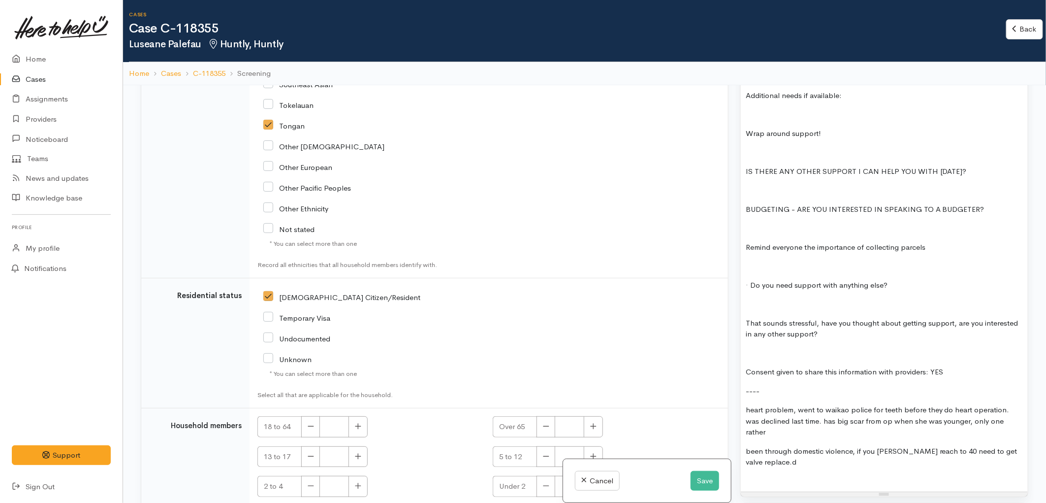
click at [783, 395] on p "----" at bounding box center [884, 391] width 277 height 11
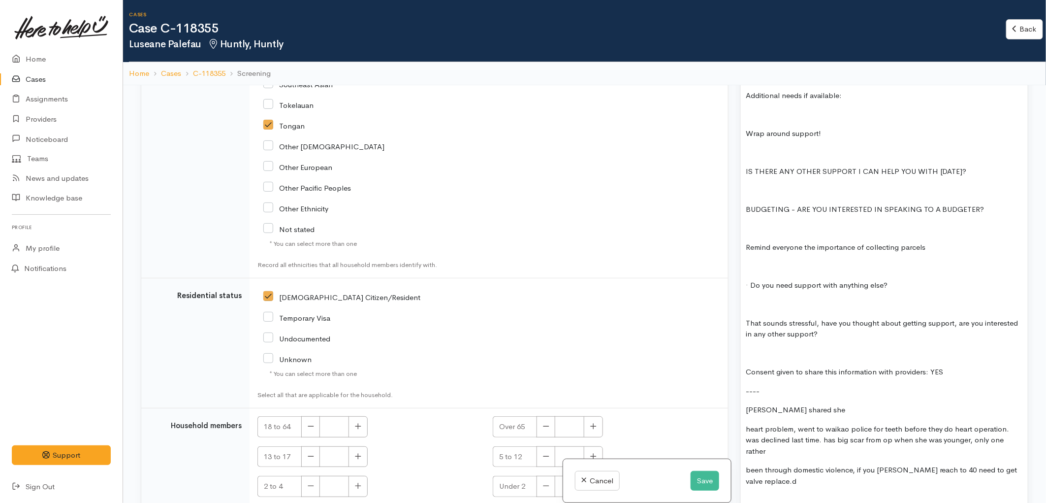
click at [829, 409] on p "Luseane shared she" at bounding box center [884, 409] width 277 height 11
click at [825, 411] on p "Luseane shared she has" at bounding box center [884, 409] width 277 height 11
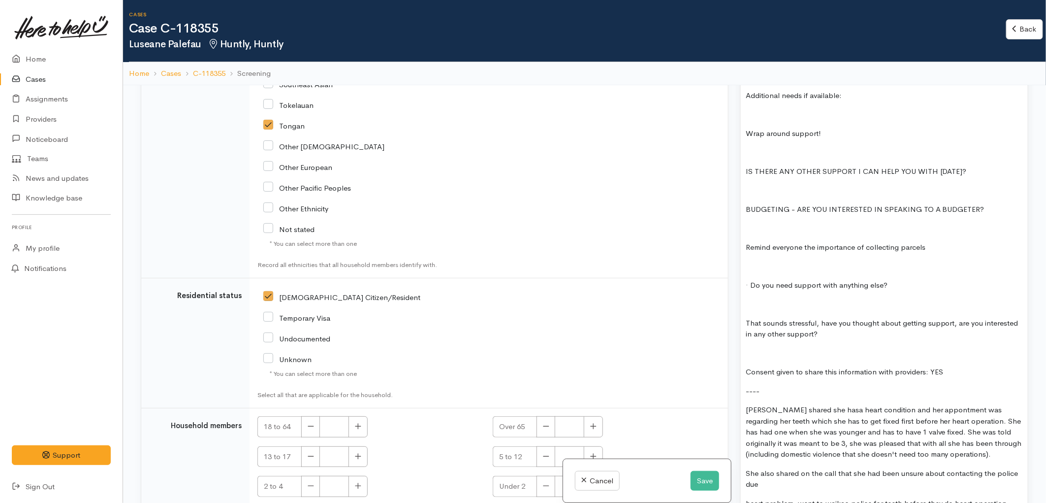
click at [824, 410] on p "Luseane shared she hasa heart condition and her appontment was regarding her te…" at bounding box center [884, 432] width 277 height 56
click at [968, 456] on p "Luseane shared she has a heart condition and her appontment was regarding her t…" at bounding box center [884, 432] width 277 height 56
click at [857, 481] on p "She also shared on the call that she had been unsure about contacting the polic…" at bounding box center [884, 479] width 277 height 22
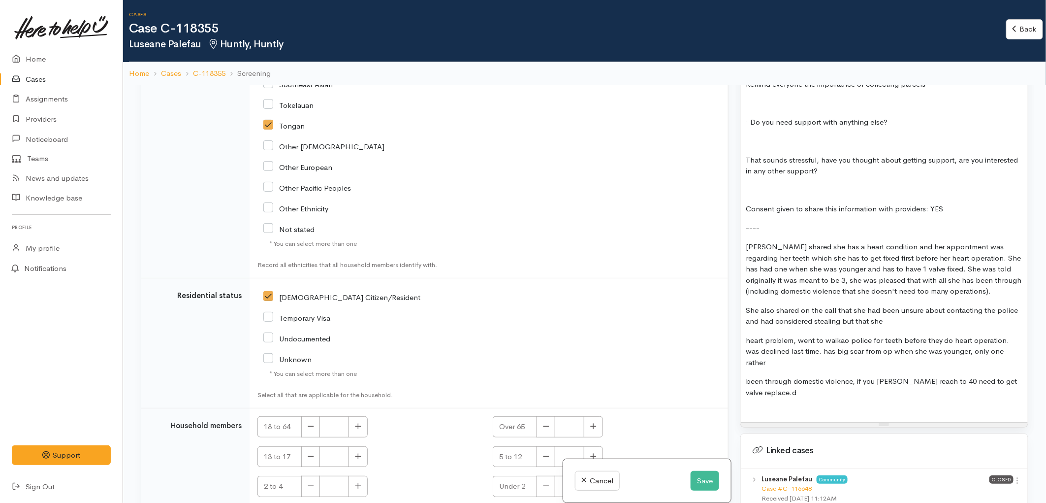
scroll to position [1446, 0]
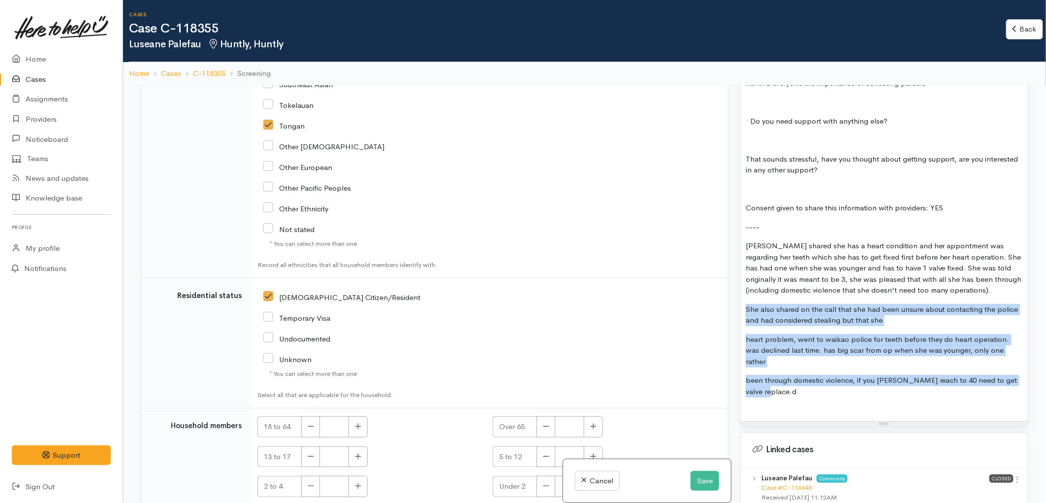
drag, startPoint x: 784, startPoint y: 378, endPoint x: 745, endPoint y: 310, distance: 78.1
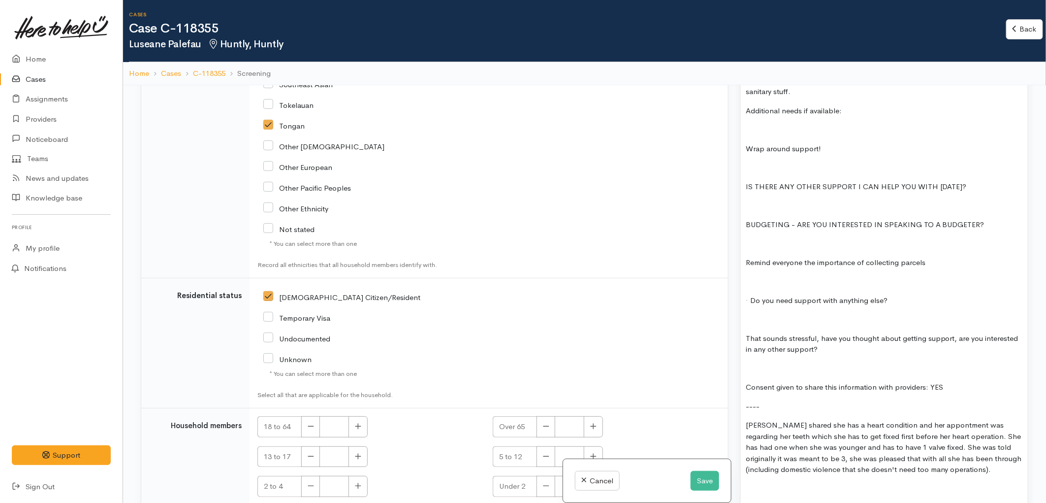
scroll to position [1228, 0]
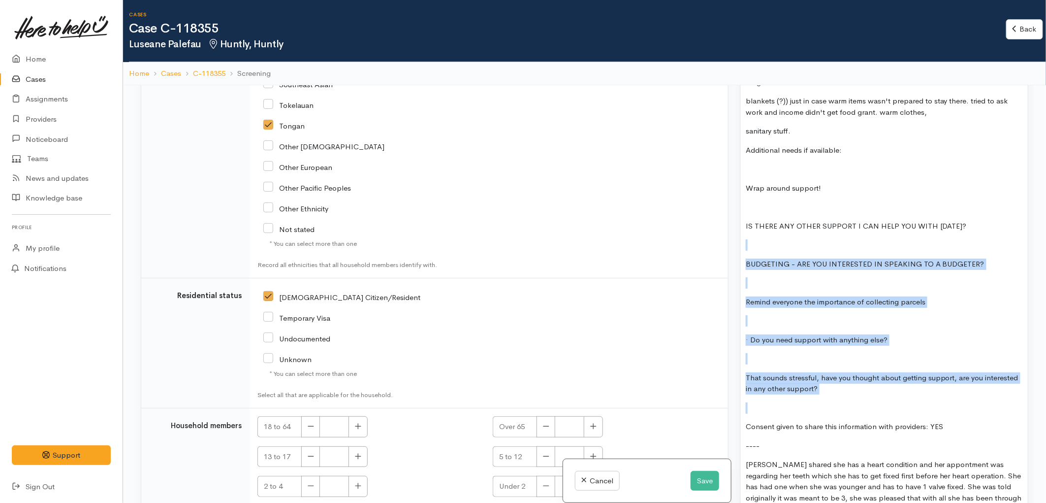
drag, startPoint x: 824, startPoint y: 397, endPoint x: 740, endPoint y: 245, distance: 174.6
click at [740, 245] on div "Warnings Add No warnings have been raised against this case Add Warning Title ●…" at bounding box center [885, 336] width 300 height 503
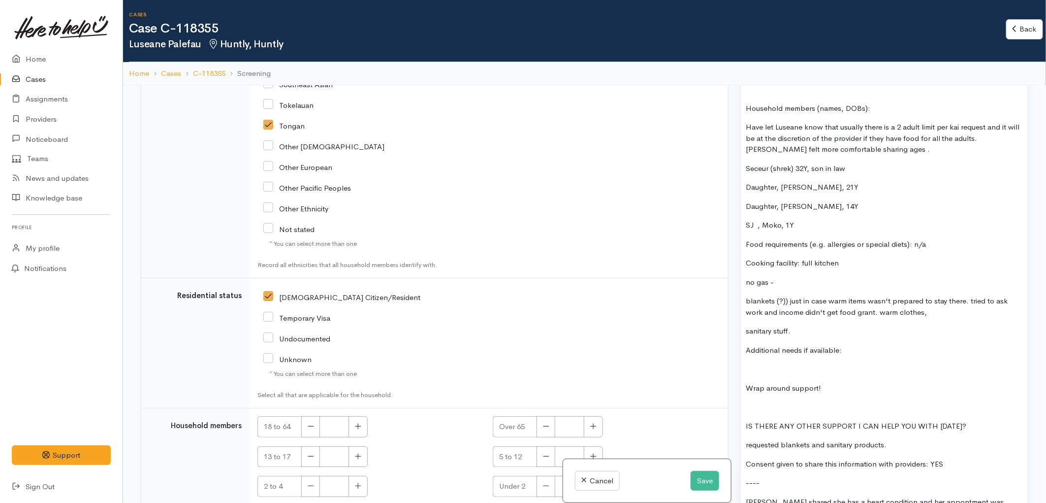
scroll to position [1009, 0]
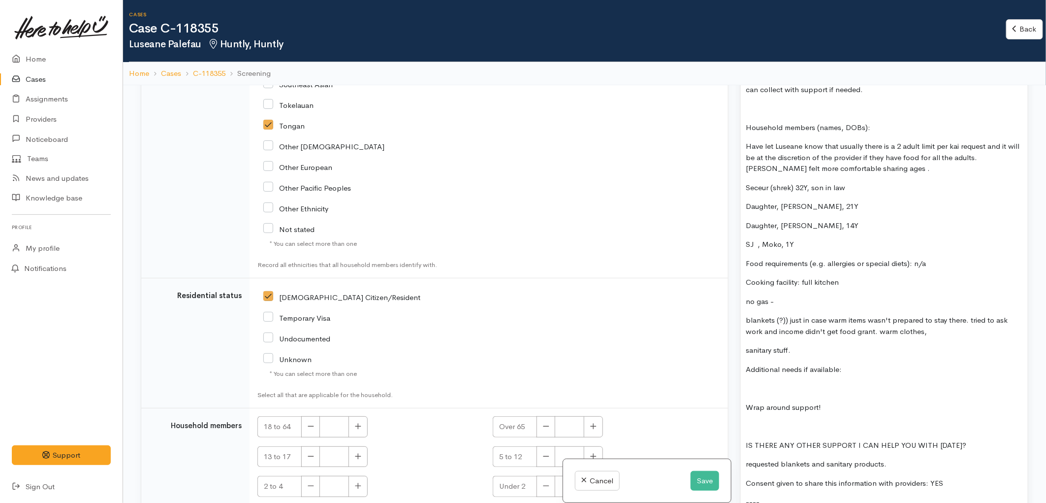
drag, startPoint x: 798, startPoint y: 350, endPoint x: 747, endPoint y: 317, distance: 61.3
click at [747, 317] on div "Situation: Luseane had a Hamilton hospital appointment, her car broke down and …" at bounding box center [884, 199] width 287 height 829
copy div "blankets (?)) just in case warm items wasn't prepared to stay there. tried to a…"
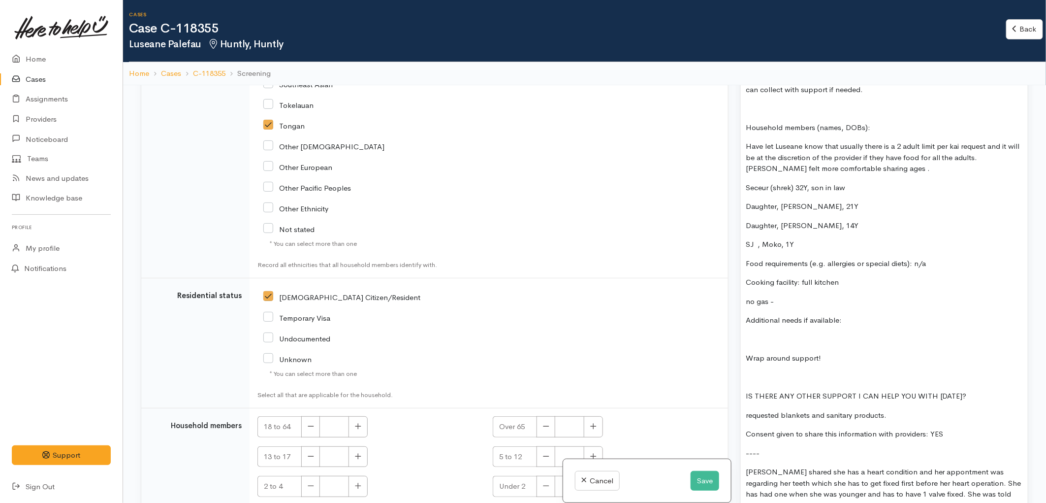
click at [755, 347] on div "Situation: Luseane had a Hamilton hospital appointment, her car broke down and …" at bounding box center [884, 175] width 287 height 780
click at [748, 333] on div "Situation: Luseane had a Hamilton hospital appointment, her car broke down and …" at bounding box center [884, 175] width 287 height 780
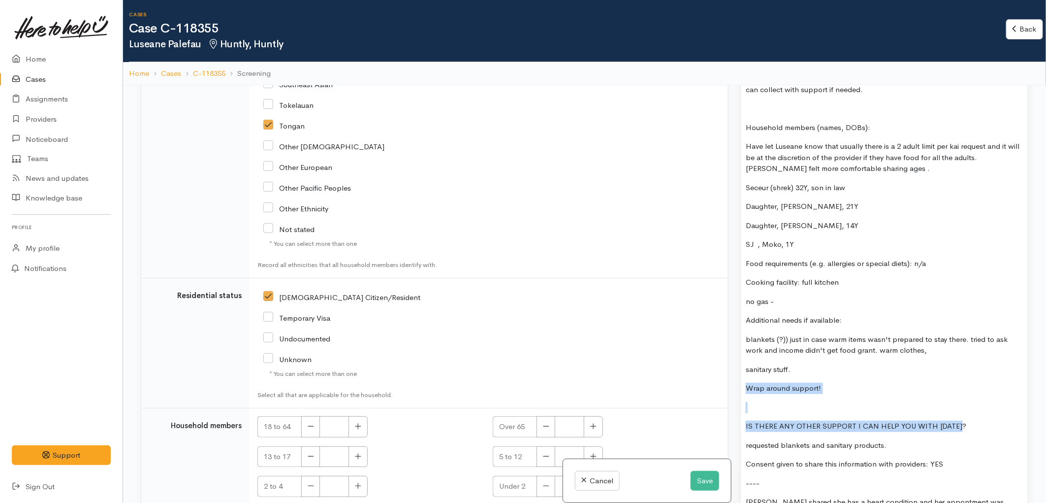
drag, startPoint x: 746, startPoint y: 391, endPoint x: 966, endPoint y: 431, distance: 223.4
click at [966, 431] on div "Situation: Luseane had a Hamilton hospital appointment, her car broke down and …" at bounding box center [884, 190] width 287 height 810
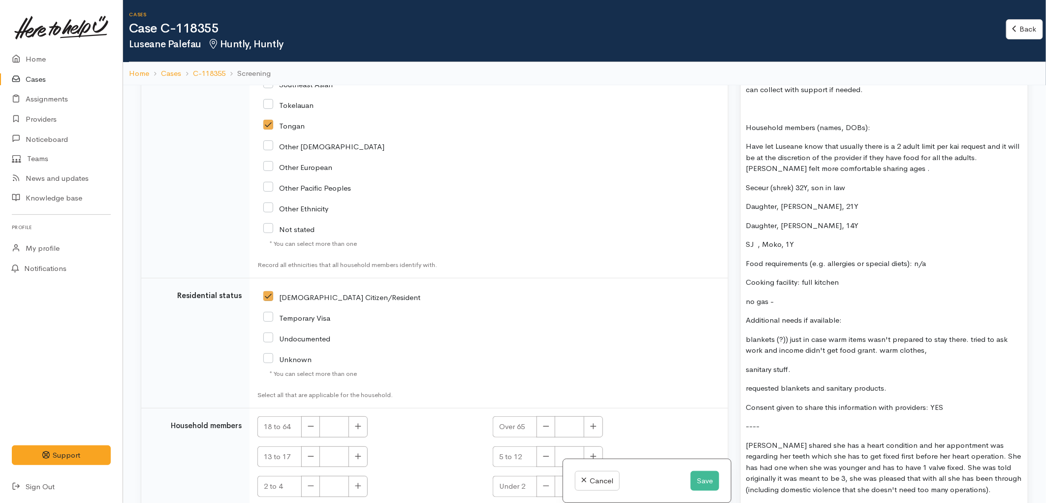
click at [892, 390] on p "requested blankets and sanitary products." at bounding box center [884, 388] width 277 height 11
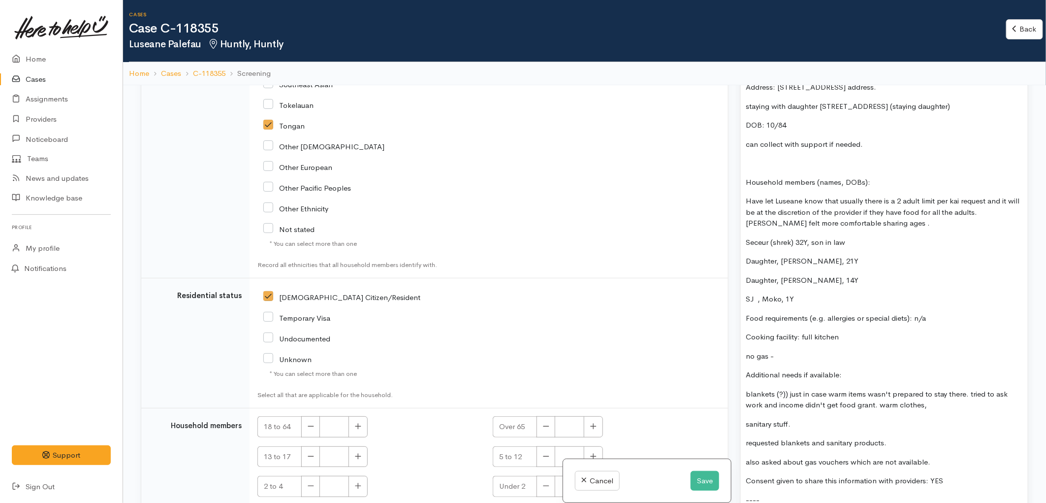
scroll to position [899, 0]
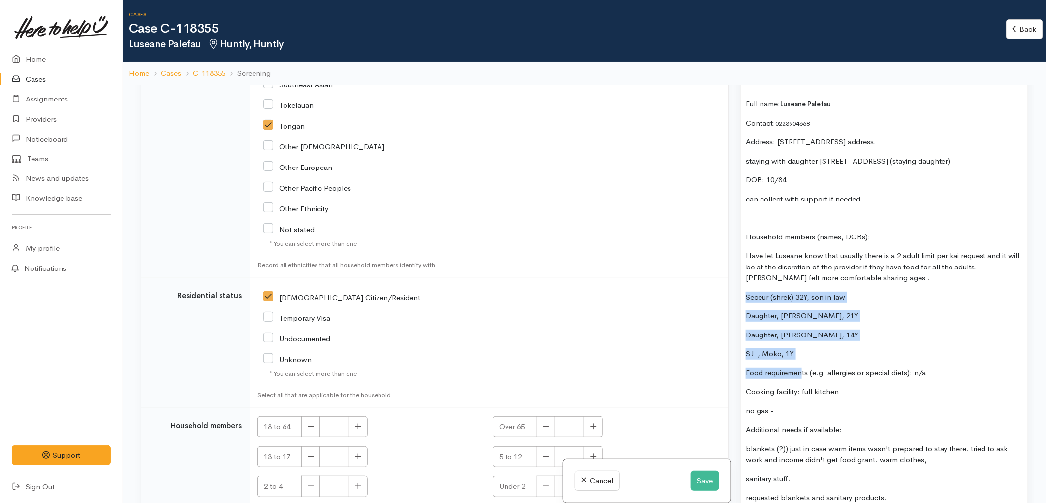
drag, startPoint x: 801, startPoint y: 363, endPoint x: 749, endPoint y: 297, distance: 83.8
click at [749, 297] on div "Situation: Luseane had a Hamilton hospital appointment, her car broke down and …" at bounding box center [884, 281] width 287 height 772
click at [789, 358] on p "SJ , Moko, 1Y" at bounding box center [884, 353] width 277 height 11
drag, startPoint x: 801, startPoint y: 357, endPoint x: 737, endPoint y: 296, distance: 88.2
click at [737, 296] on div "Warnings Add No warnings have been raised against this case Add Warning Title ●…" at bounding box center [885, 336] width 300 height 503
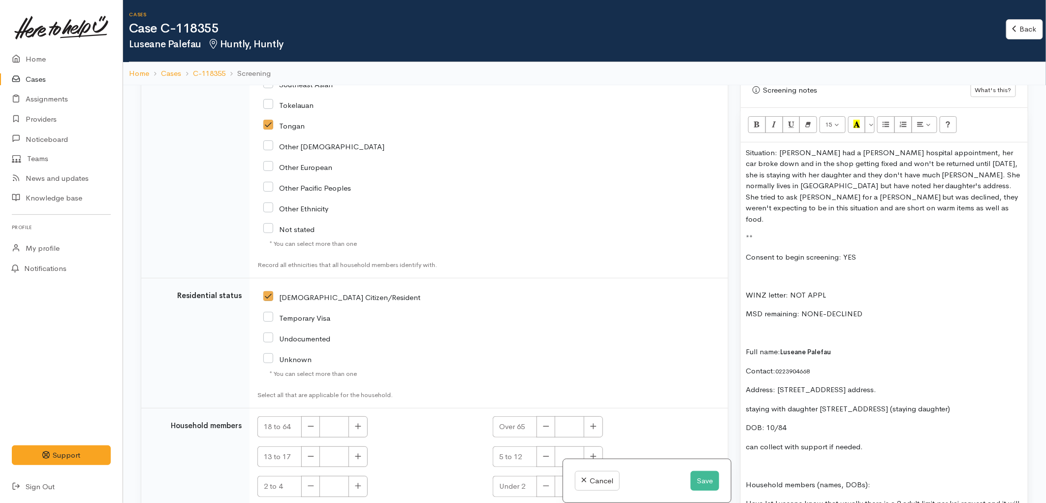
scroll to position [626, 0]
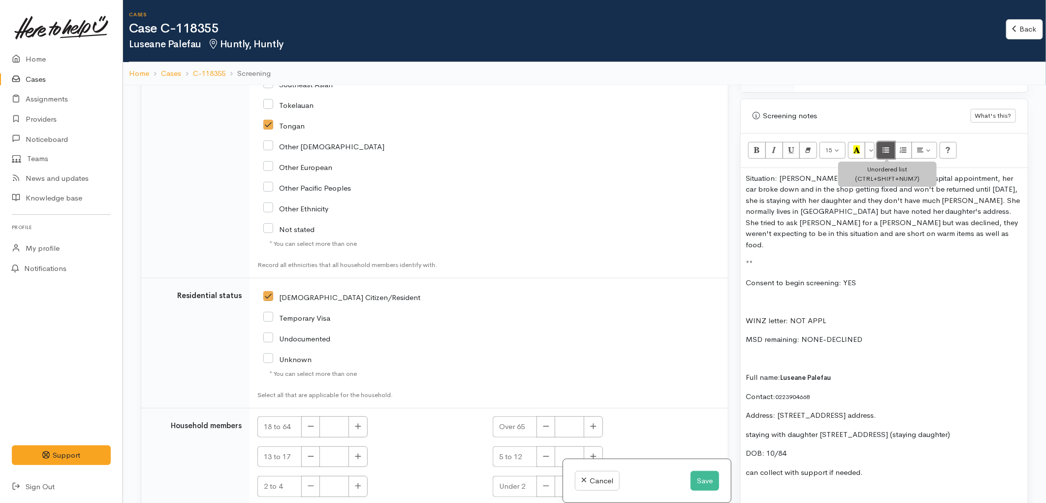
click at [885, 154] on icon "Unordered list (CTRL+SHIFT+NUM7)" at bounding box center [886, 149] width 6 height 8
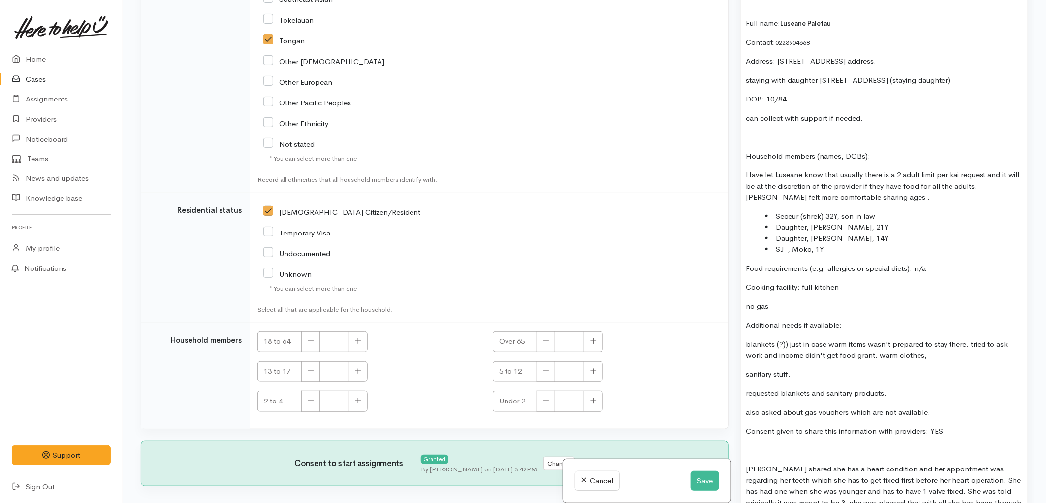
scroll to position [899, 0]
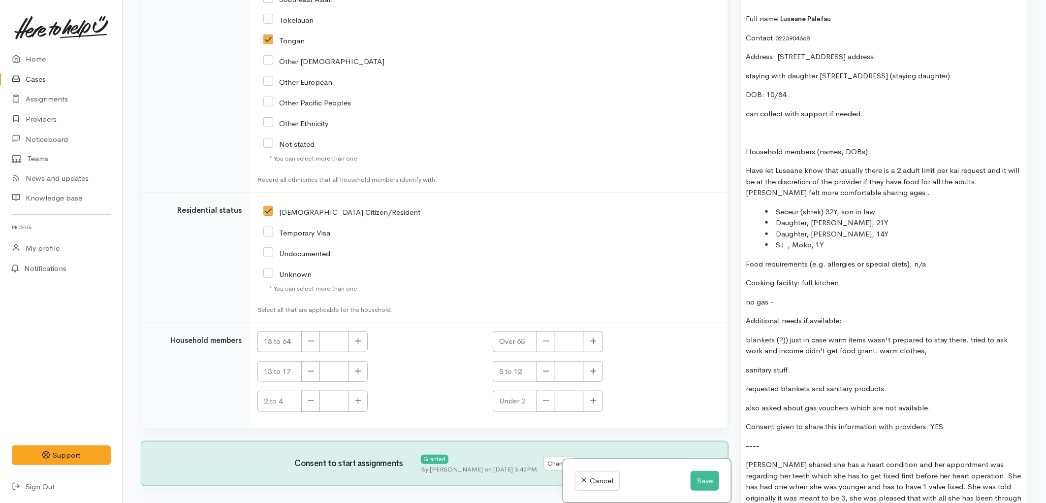
click at [870, 298] on p "no gas -" at bounding box center [884, 301] width 277 height 11
drag, startPoint x: 744, startPoint y: 299, endPoint x: 790, endPoint y: 303, distance: 46.4
click at [790, 303] on div "Situation: Luseane had a Hamilton hospital appointment, her car broke down and …" at bounding box center [884, 183] width 287 height 748
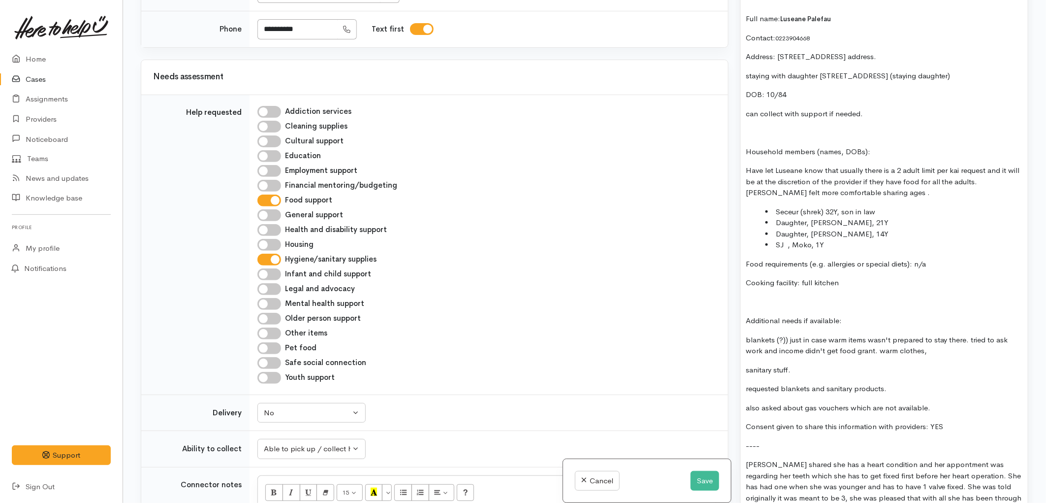
scroll to position [781, 0]
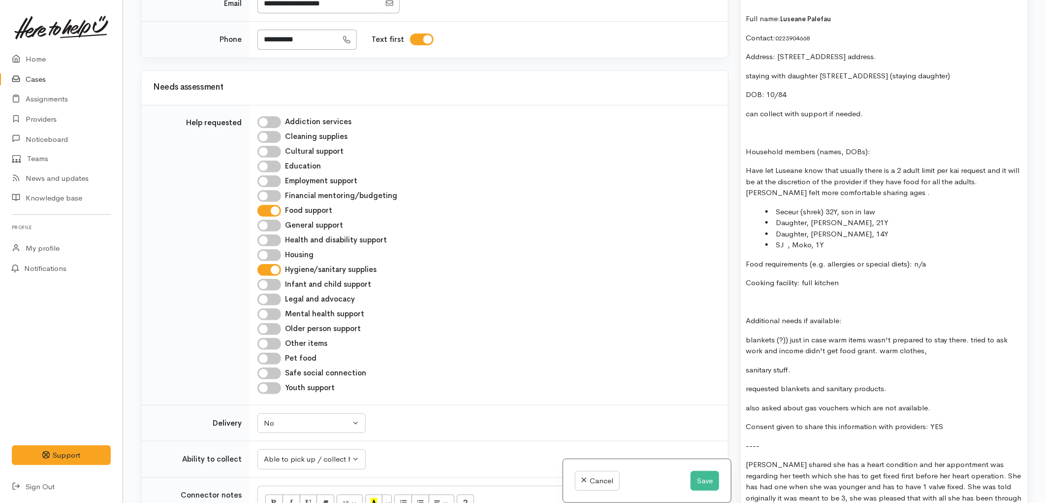
click at [272, 338] on input "Other items" at bounding box center [270, 344] width 24 height 12
checkbox input "true"
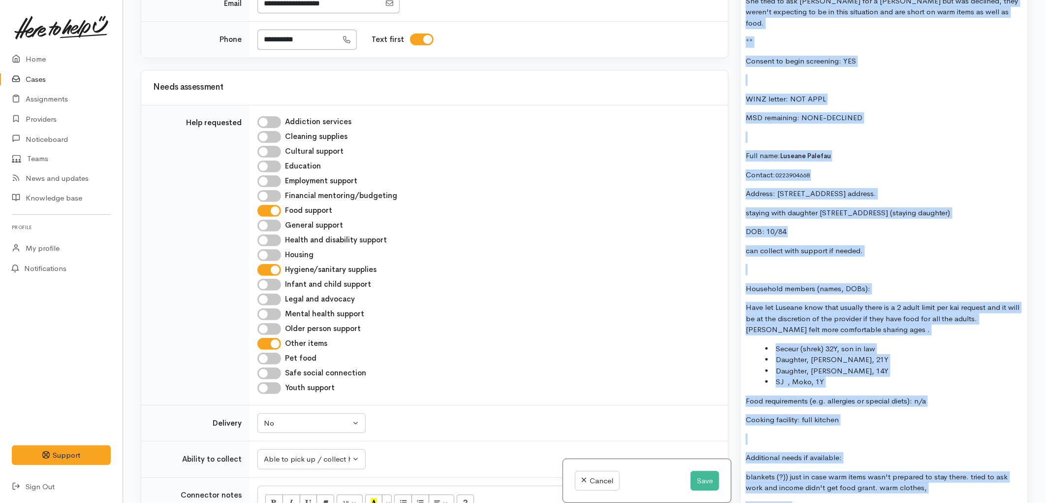
scroll to position [716, 0]
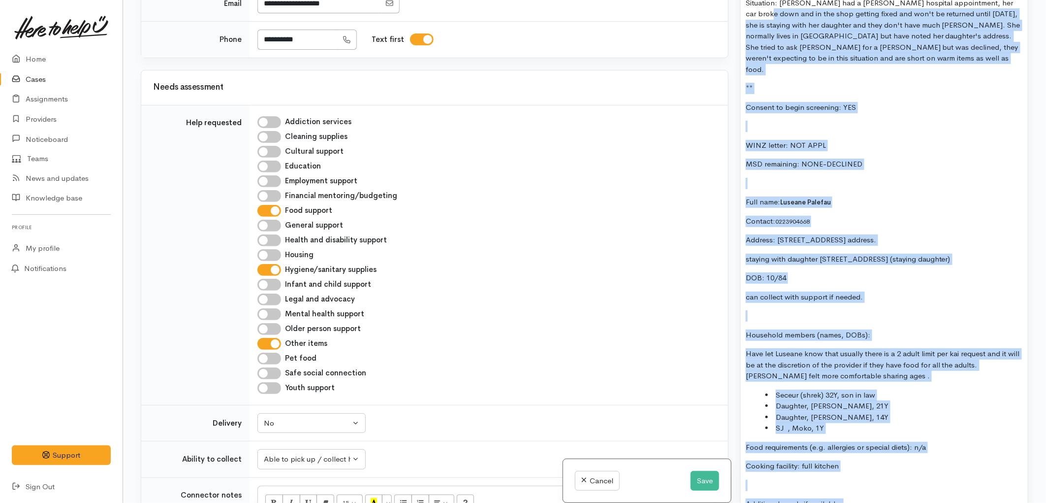
drag, startPoint x: 943, startPoint y: 373, endPoint x: 739, endPoint y: 15, distance: 412.2
click at [739, 15] on div "Warnings Add No warnings have been raised against this case Add Warning Title ●…" at bounding box center [885, 251] width 300 height 503
click at [788, 61] on p "Situation: Luseane had a Hamilton hospital appointment, her car broke down and …" at bounding box center [884, 37] width 277 height 78
copy div "Situation: Luseane had a Hamilton hospital appointment, her car broke down and …"
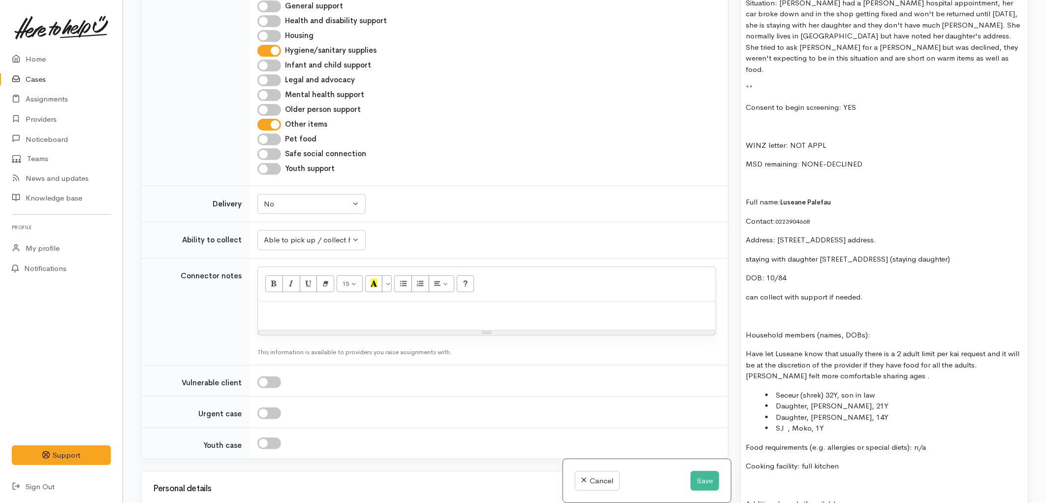
click at [341, 306] on p at bounding box center [487, 311] width 448 height 11
paste div
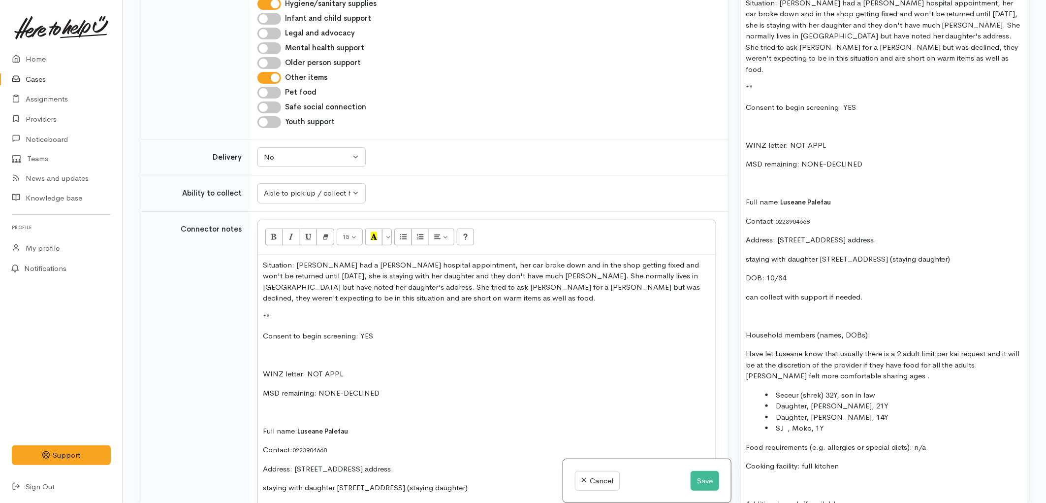
scroll to position [1033, 0]
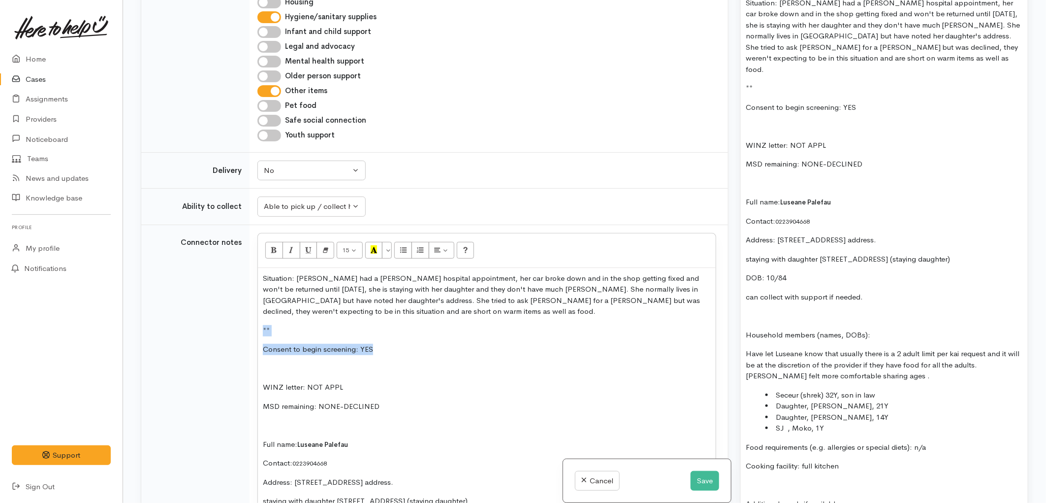
drag, startPoint x: 361, startPoint y: 302, endPoint x: 254, endPoint y: 276, distance: 110.5
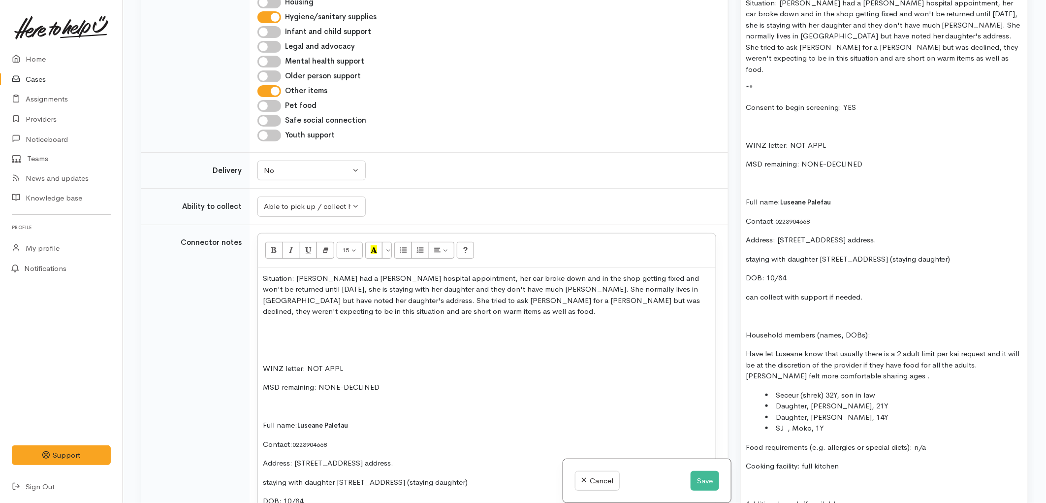
click at [277, 344] on p at bounding box center [487, 349] width 448 height 11
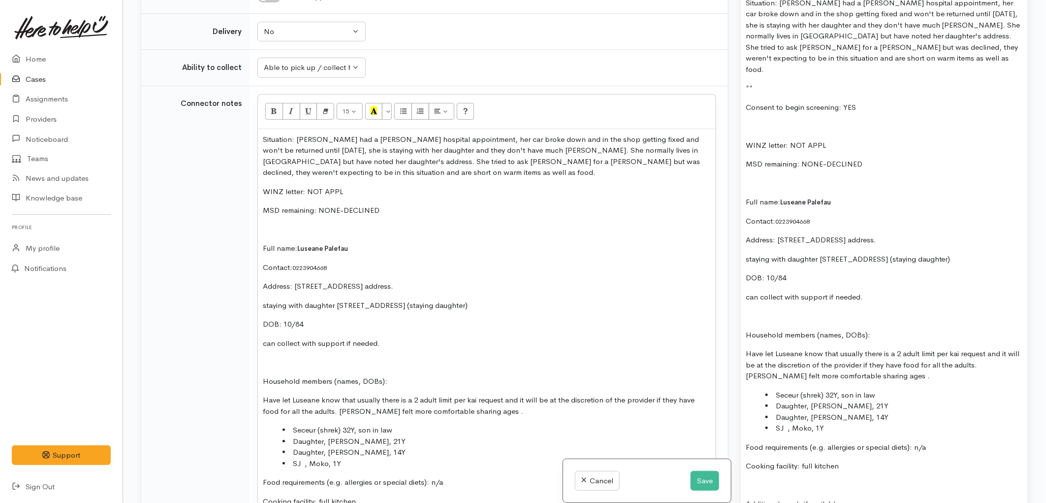
scroll to position [1198, 0]
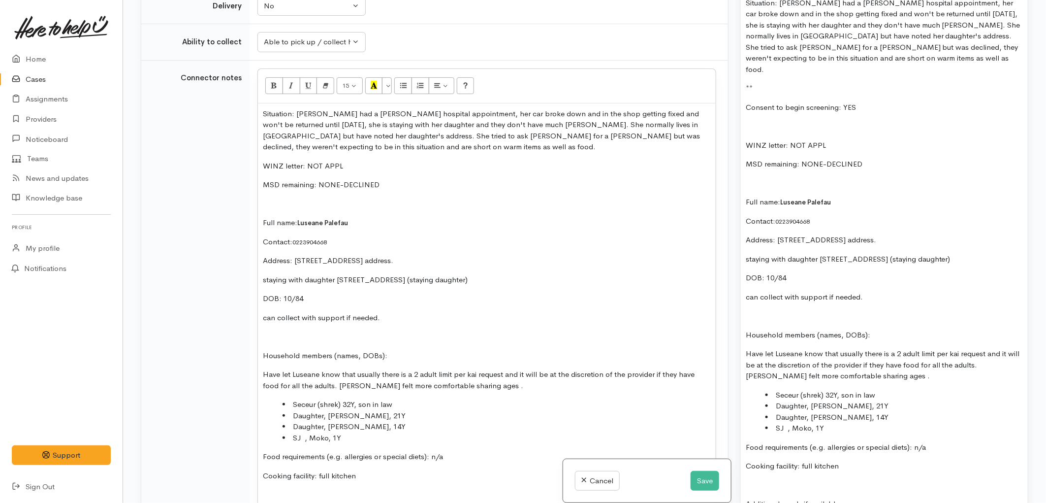
drag, startPoint x: 312, startPoint y: 217, endPoint x: 241, endPoint y: 219, distance: 70.9
click at [241, 219] on tr "Connector notes 15 8 9 10 11 12 14 18 24 36 Background Color Transparent Select…" at bounding box center [434, 411] width 587 height 703
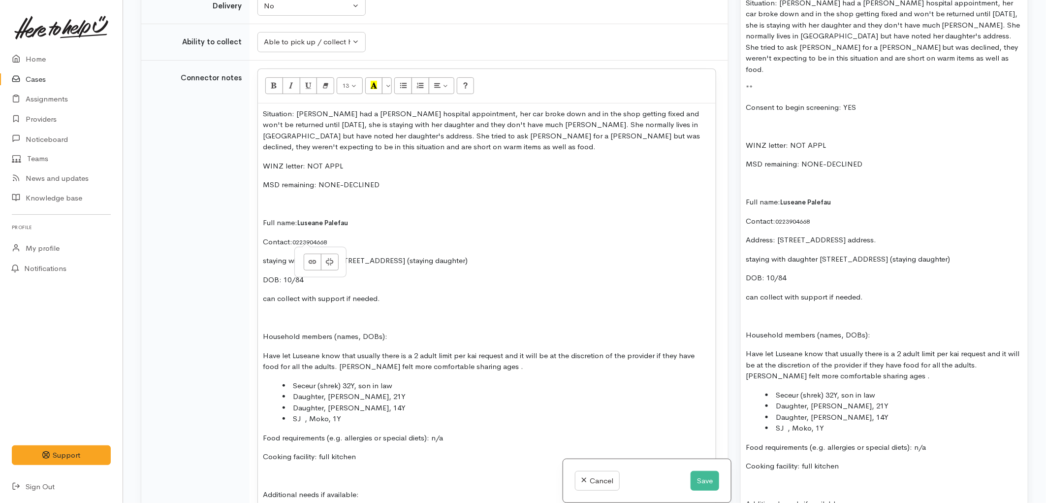
drag, startPoint x: 566, startPoint y: 217, endPoint x: 247, endPoint y: 210, distance: 319.7
click at [247, 210] on tr "Connector notes 13 8 9 10 11 12 14 18 24 36 Background Color Transparent Select…" at bounding box center [434, 402] width 587 height 684
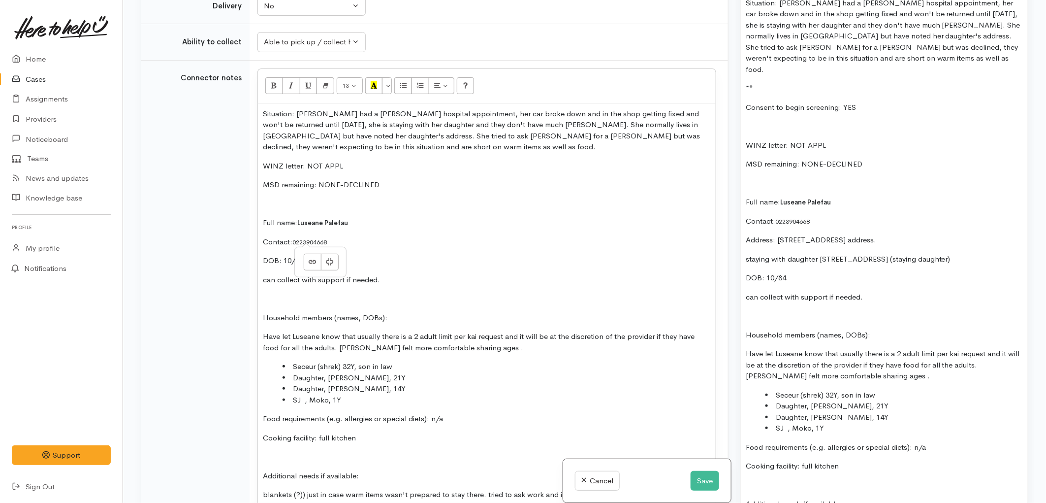
click at [449, 255] on p "DOB: 10/84" at bounding box center [487, 260] width 448 height 11
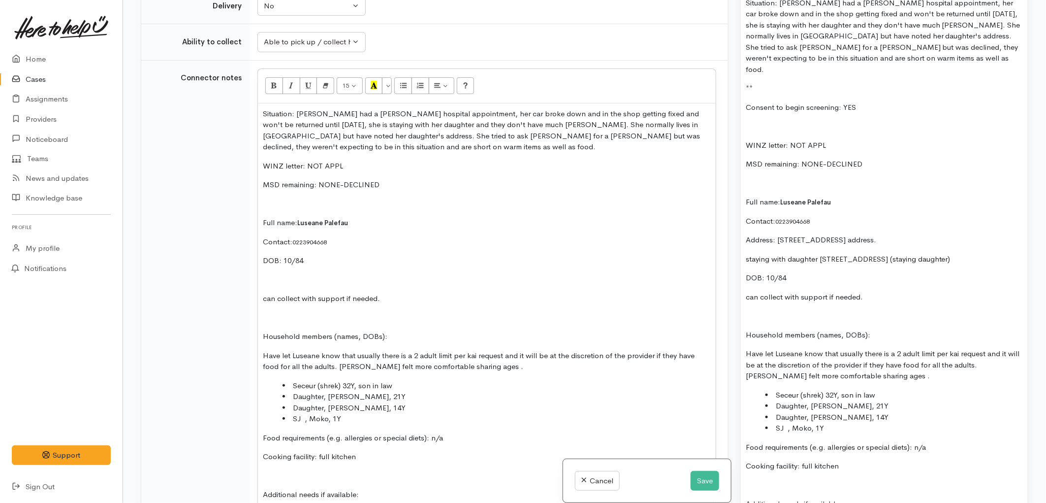
scroll to position [1252, 0]
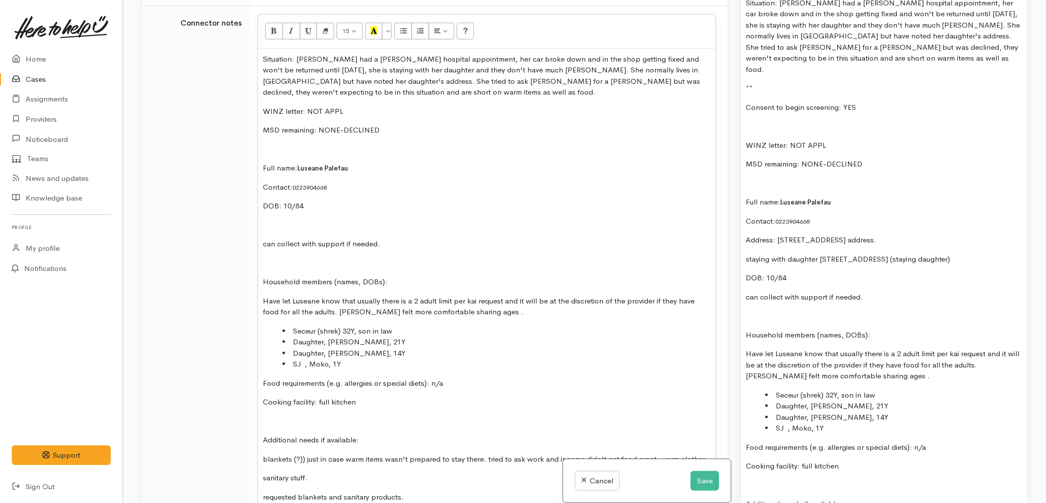
drag, startPoint x: 383, startPoint y: 200, endPoint x: 259, endPoint y: 197, distance: 124.1
click at [259, 197] on div "Situation: Luseane had a Hamilton hospital appointment, her car broke down and …" at bounding box center [487, 352] width 458 height 606
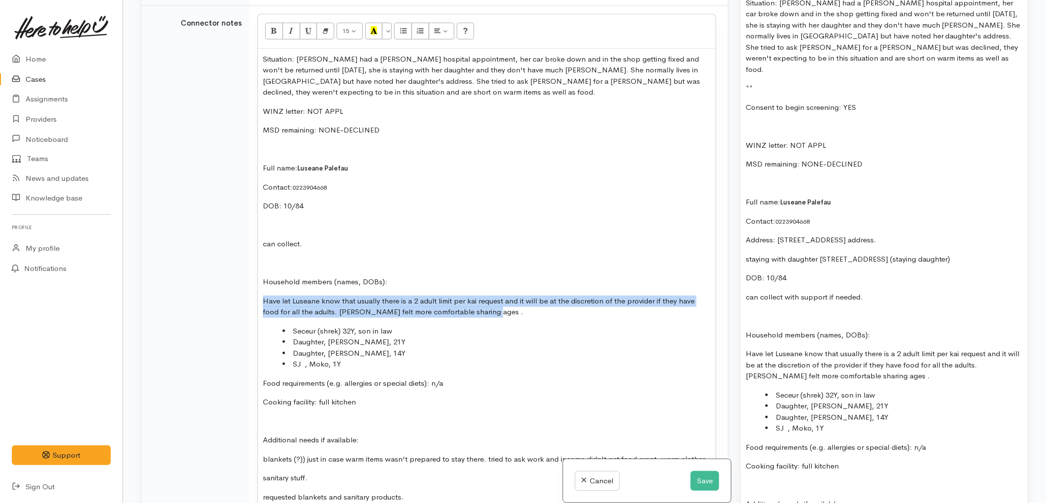
drag, startPoint x: 493, startPoint y: 265, endPoint x: 261, endPoint y: 253, distance: 231.7
click at [263, 295] on p "Have let Luseane know that usually there is a 2 adult limit per kai request and…" at bounding box center [487, 306] width 448 height 22
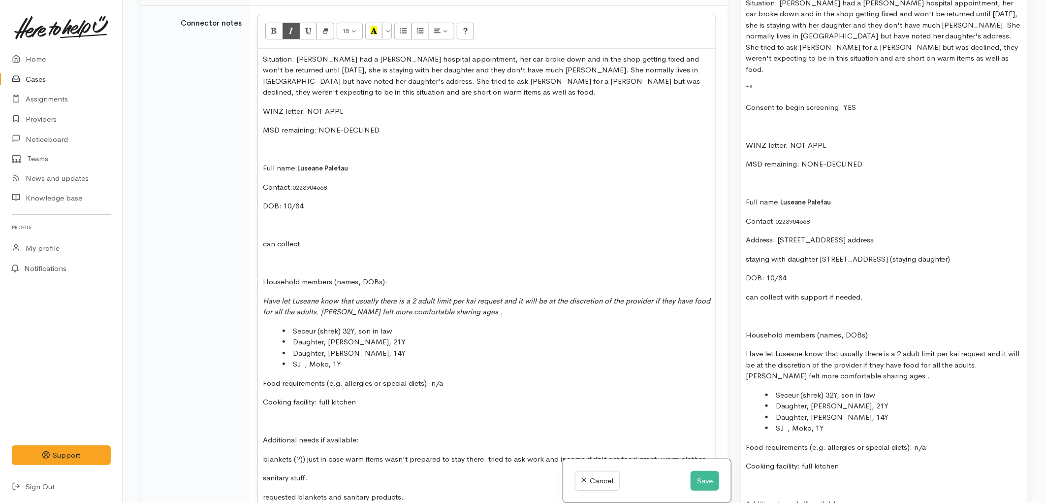
click at [424, 273] on div "Situation: Luseane had a Hamilton hospital appointment, her car broke down and …" at bounding box center [487, 352] width 458 height 606
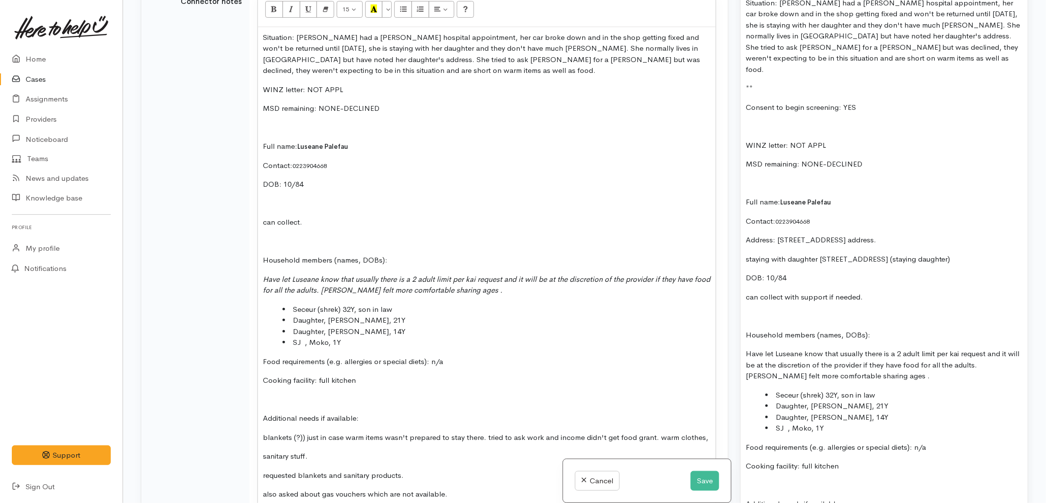
scroll to position [1307, 0]
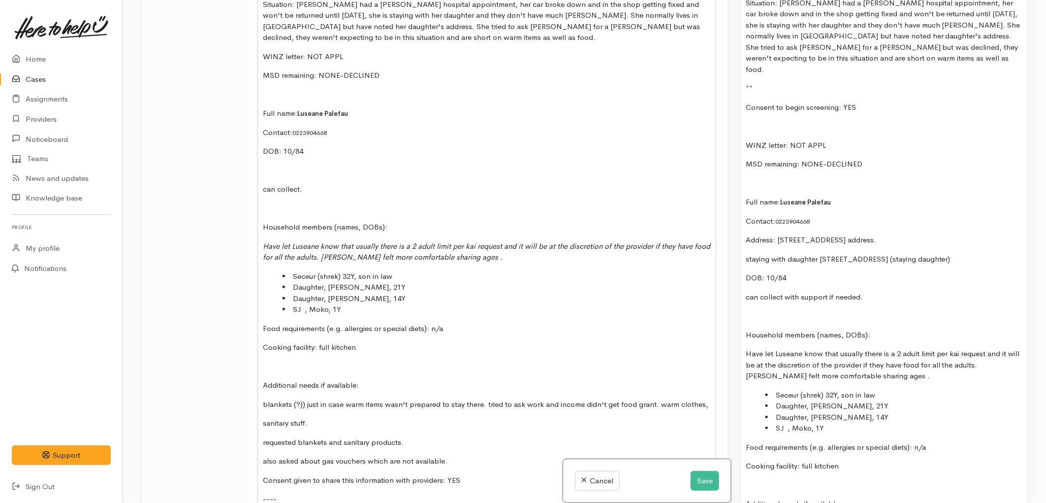
click at [355, 282] on li "Daughter, Jay Jay erakina, 21Y" at bounding box center [497, 287] width 428 height 11
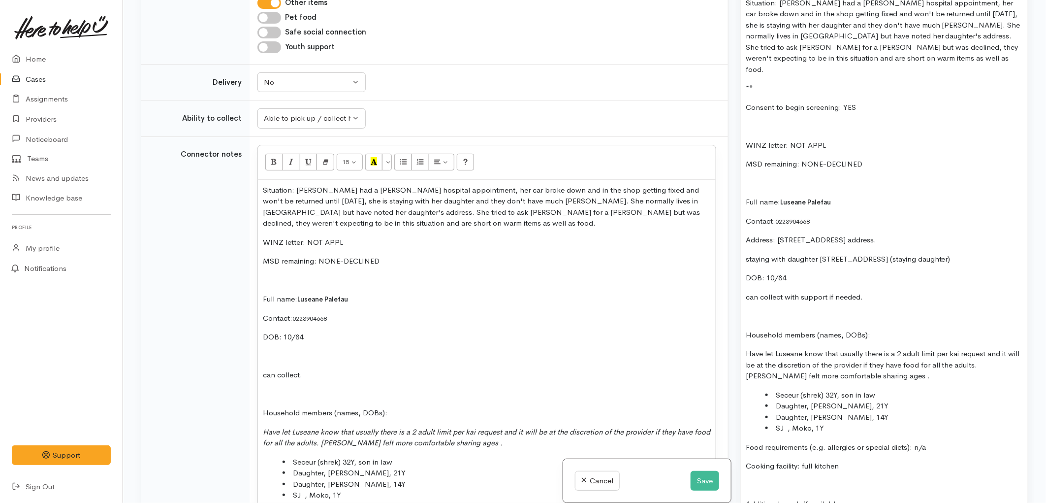
scroll to position [1088, 0]
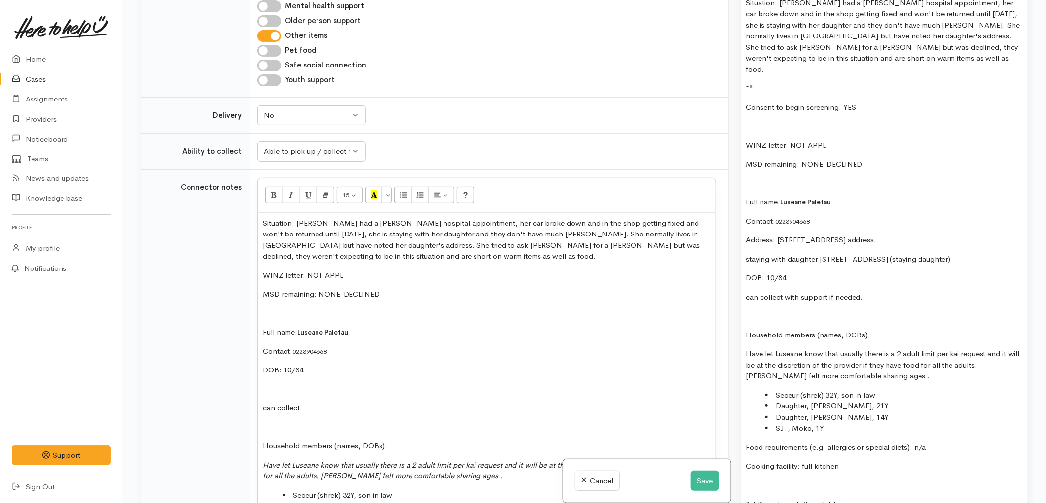
click at [340, 218] on p "Situation: Luseane had a Hamilton hospital appointment, her car broke down and …" at bounding box center [487, 240] width 448 height 44
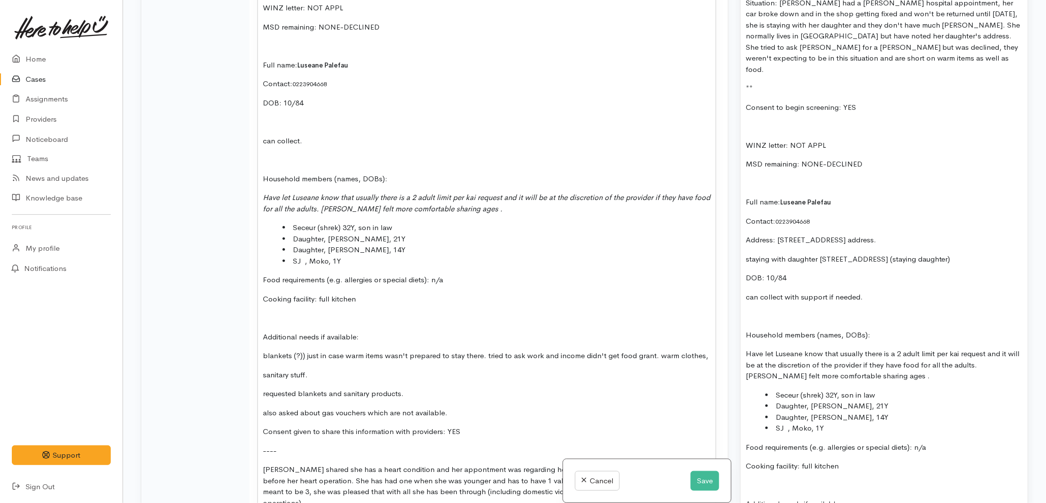
scroll to position [1416, 0]
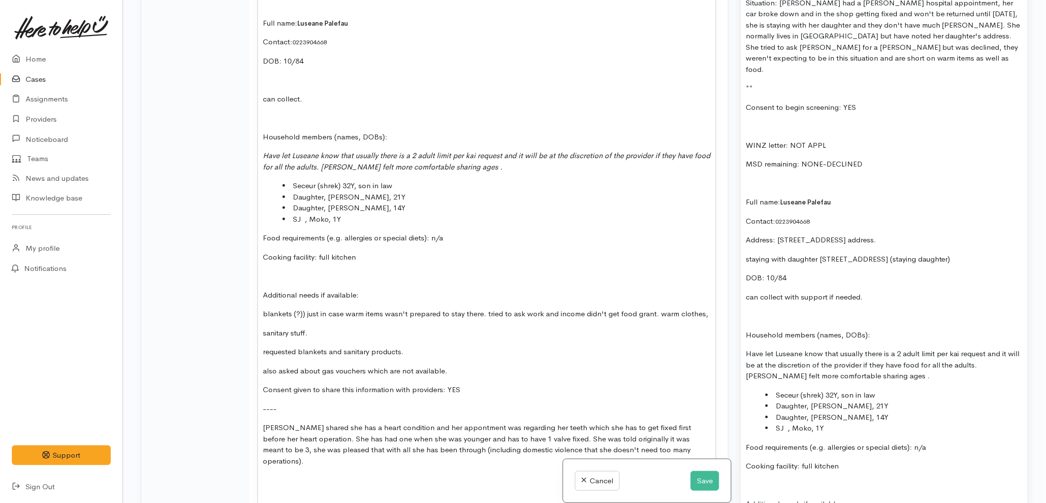
click at [366, 290] on p "Additional needs if available:" at bounding box center [487, 295] width 448 height 11
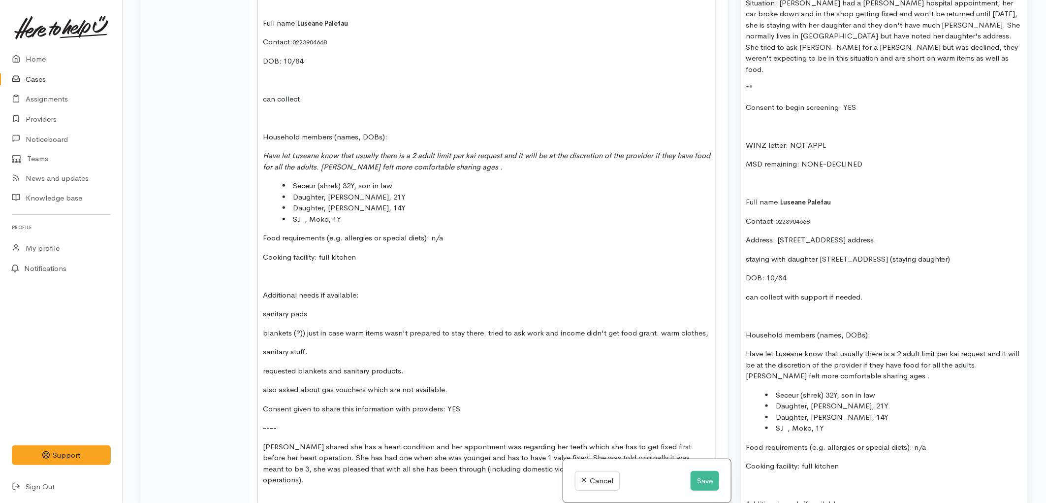
click at [262, 264] on div "Situation: Luseane had a Hamilton hospital appointment, her car broke down and …" at bounding box center [487, 207] width 458 height 644
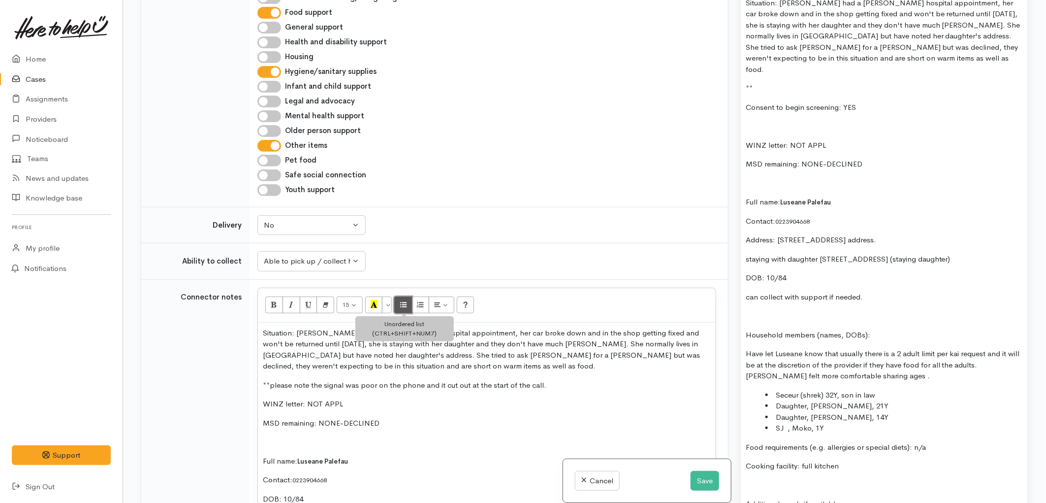
click at [407, 300] on icon "Unordered list (CTRL+SHIFT+NUM7)" at bounding box center [403, 304] width 6 height 8
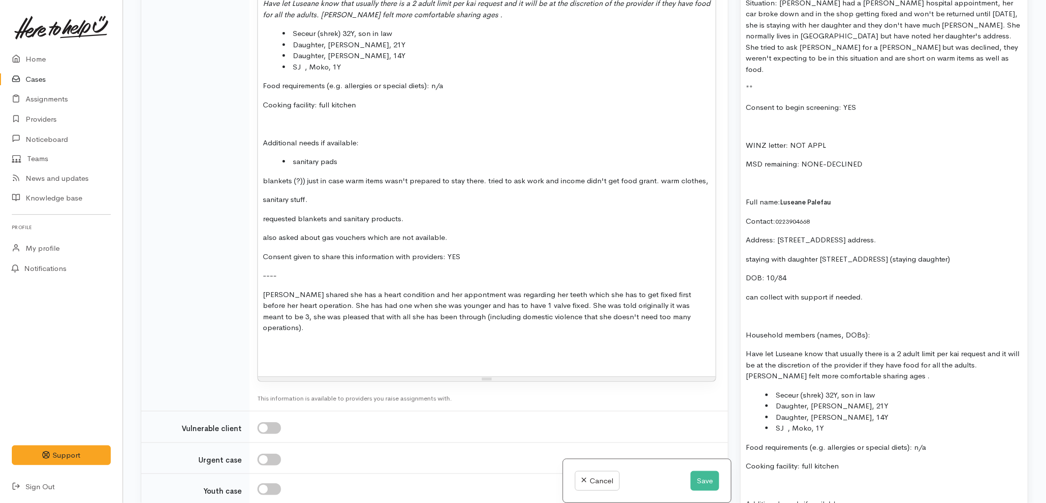
scroll to position [1542, 0]
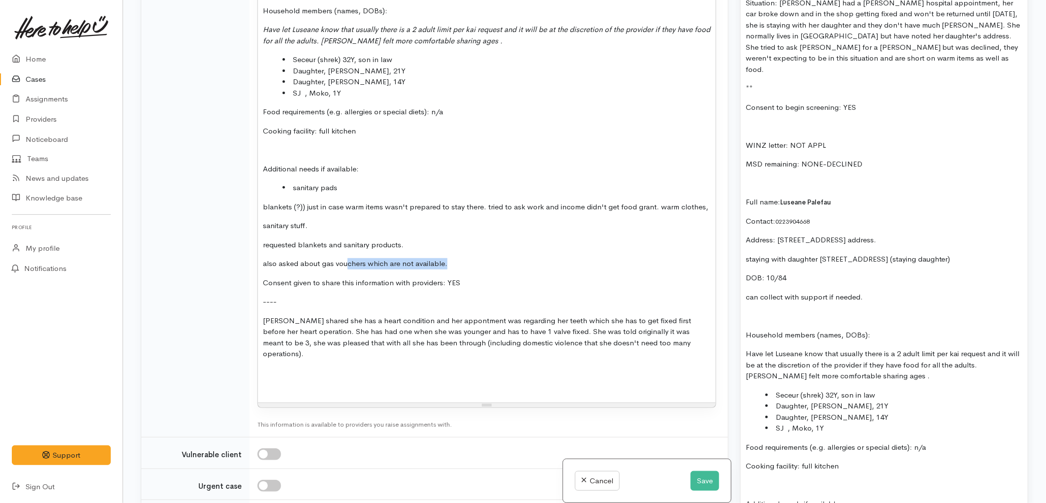
drag, startPoint x: 454, startPoint y: 217, endPoint x: 346, endPoint y: 208, distance: 108.2
click at [346, 208] on div "Situation: Luseane had a Hamilton hospital appointment, her car broke down and …" at bounding box center [487, 81] width 458 height 644
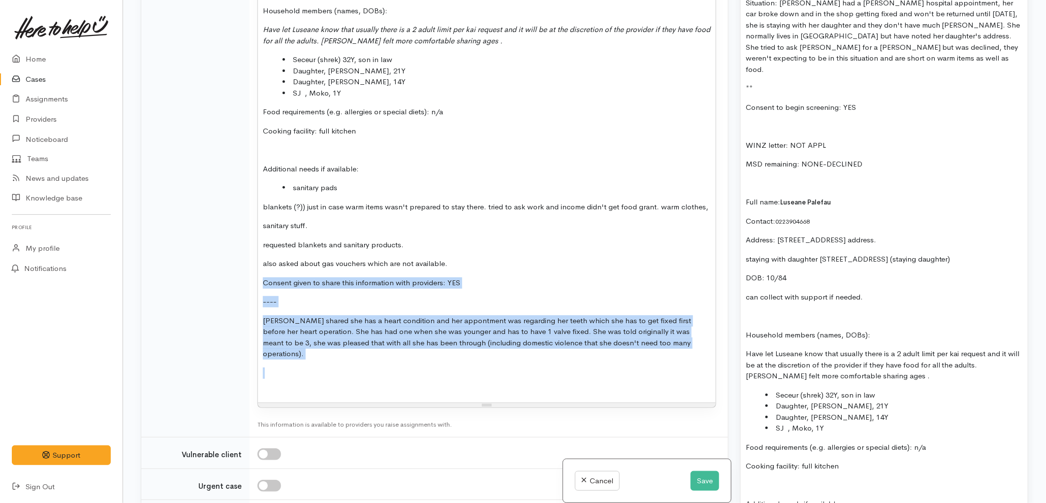
drag, startPoint x: 512, startPoint y: 291, endPoint x: 261, endPoint y: 225, distance: 259.7
click at [261, 225] on div "Situation: Luseane had a Hamilton hospital appointment, her car broke down and …" at bounding box center [487, 81] width 458 height 644
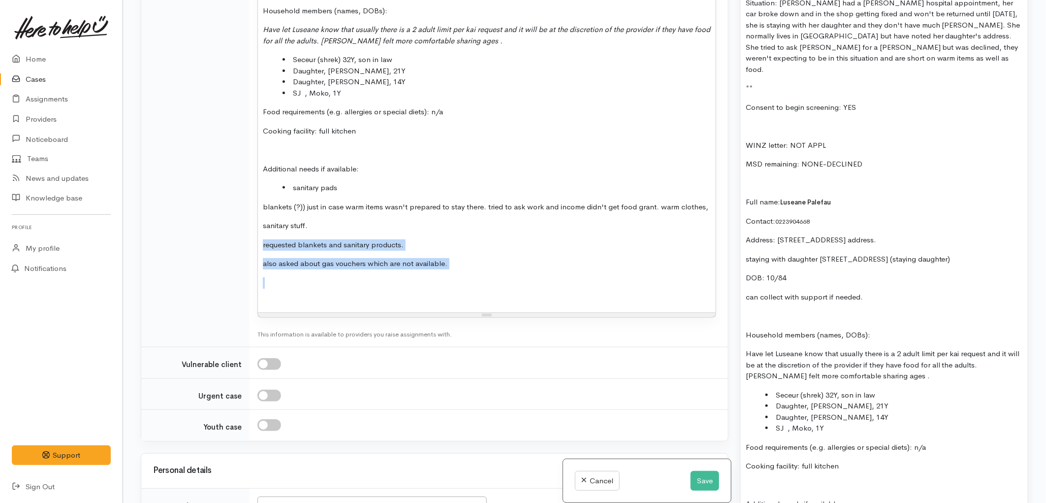
drag, startPoint x: 464, startPoint y: 225, endPoint x: 260, endPoint y: 189, distance: 208.0
click at [260, 189] on div "Situation: Luseane had a Hamilton hospital appointment, her car broke down and …" at bounding box center [487, 36] width 458 height 554
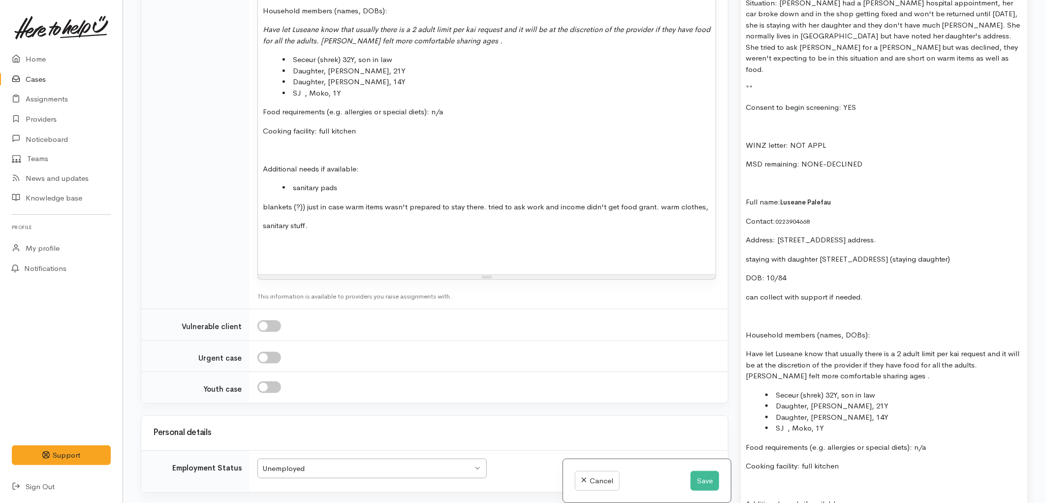
drag, startPoint x: 312, startPoint y: 182, endPoint x: 258, endPoint y: 174, distance: 55.3
click at [258, 174] on div "Situation: Luseane had a Hamilton hospital appointment, her car broke down and …" at bounding box center [487, 17] width 458 height 516
click at [354, 182] on li "sanitary pads" at bounding box center [497, 187] width 428 height 11
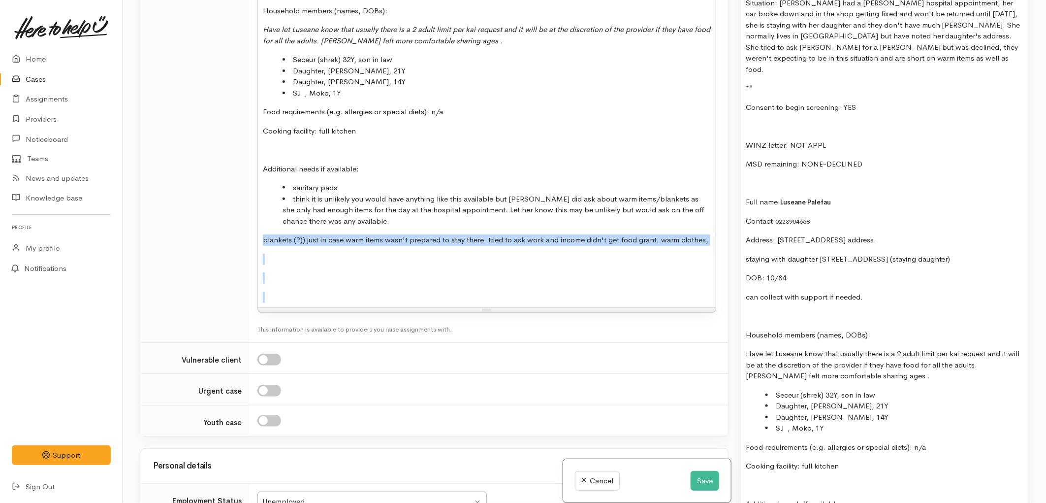
drag, startPoint x: 481, startPoint y: 238, endPoint x: 259, endPoint y: 188, distance: 227.7
click at [259, 188] on div "Situation: Luseane had a Hamilton hospital appointment, her car broke down and …" at bounding box center [487, 33] width 458 height 549
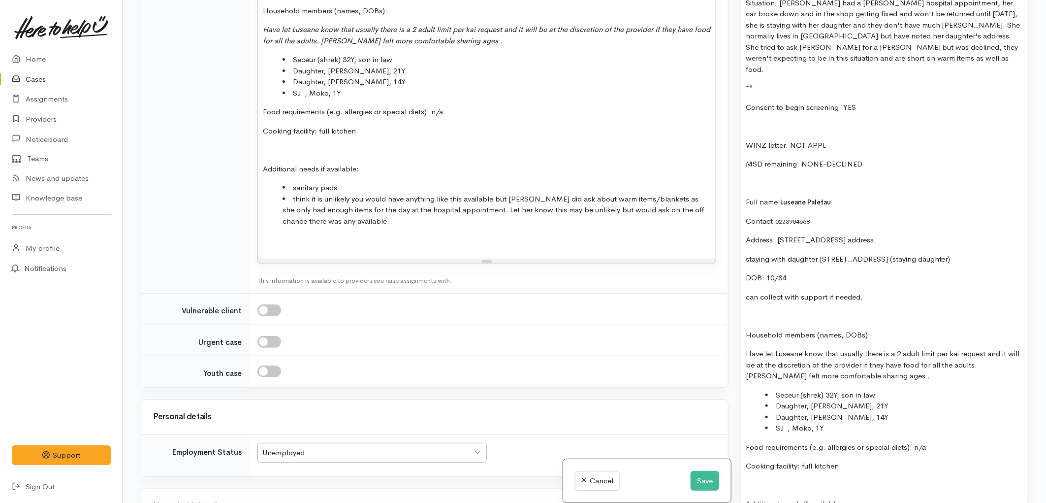
click at [340, 194] on li "think it is unlikely you would have anything like this available but Luseane di…" at bounding box center [497, 210] width 428 height 33
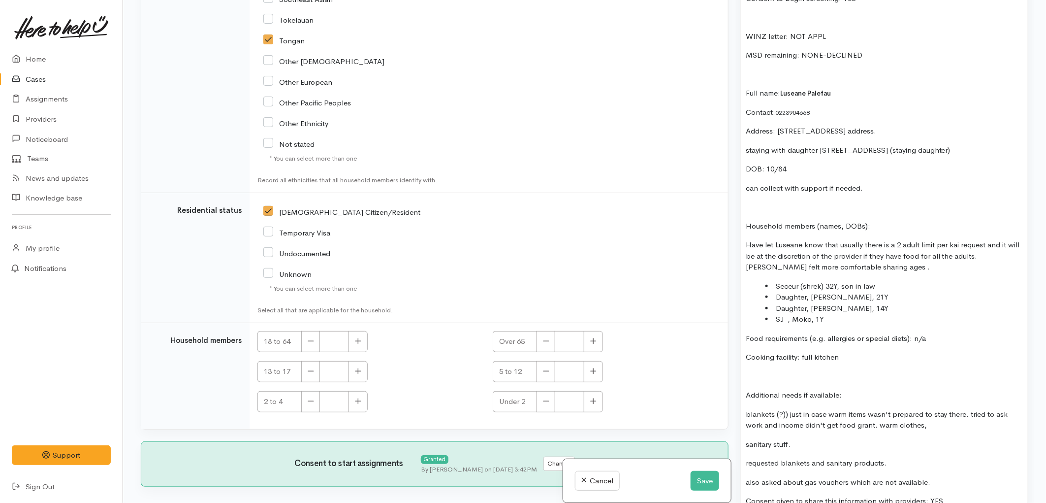
scroll to position [825, 0]
click at [360, 337] on icon "button" at bounding box center [358, 340] width 6 height 7
type input "3"
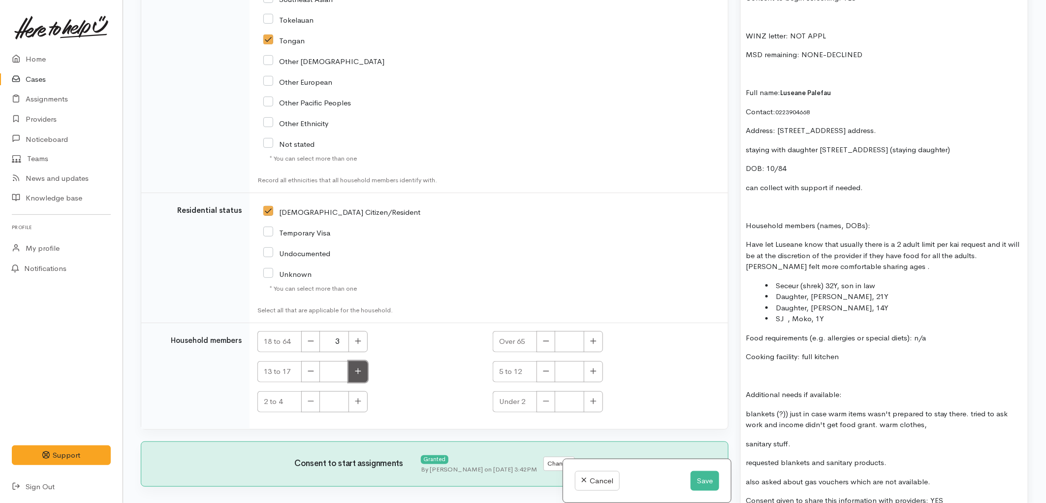
click at [353, 361] on button "button" at bounding box center [358, 371] width 19 height 21
type input "1"
click at [596, 391] on button "button" at bounding box center [593, 401] width 19 height 21
type input "1"
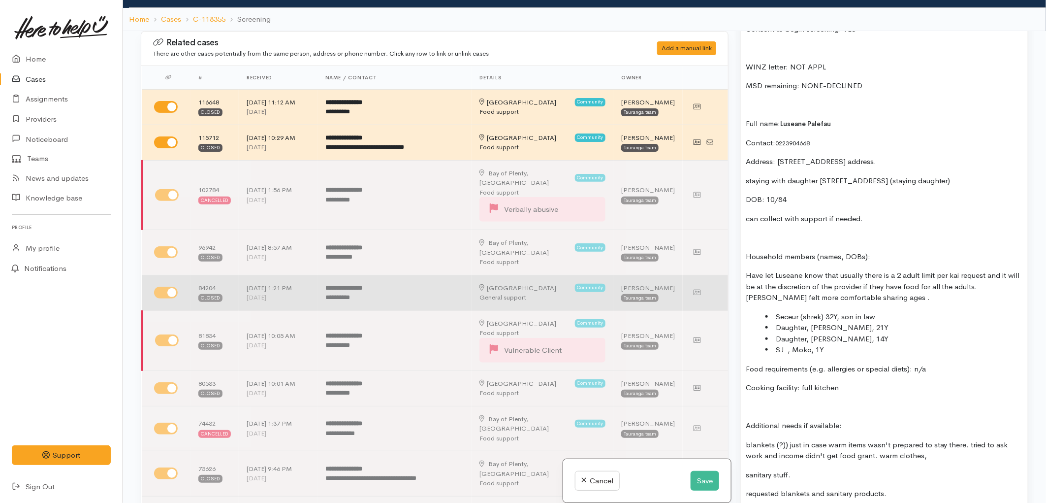
scroll to position [0, 0]
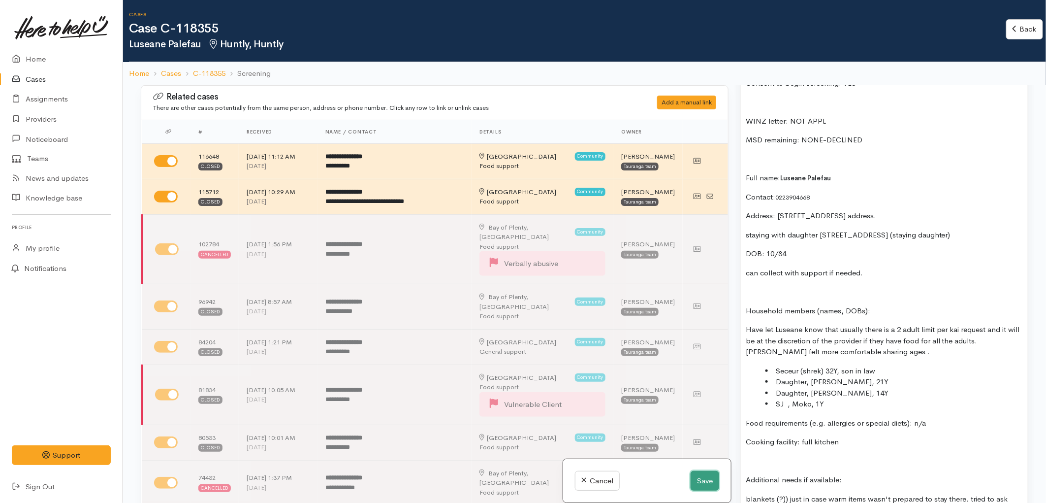
click at [697, 480] on button "Save" at bounding box center [705, 481] width 29 height 20
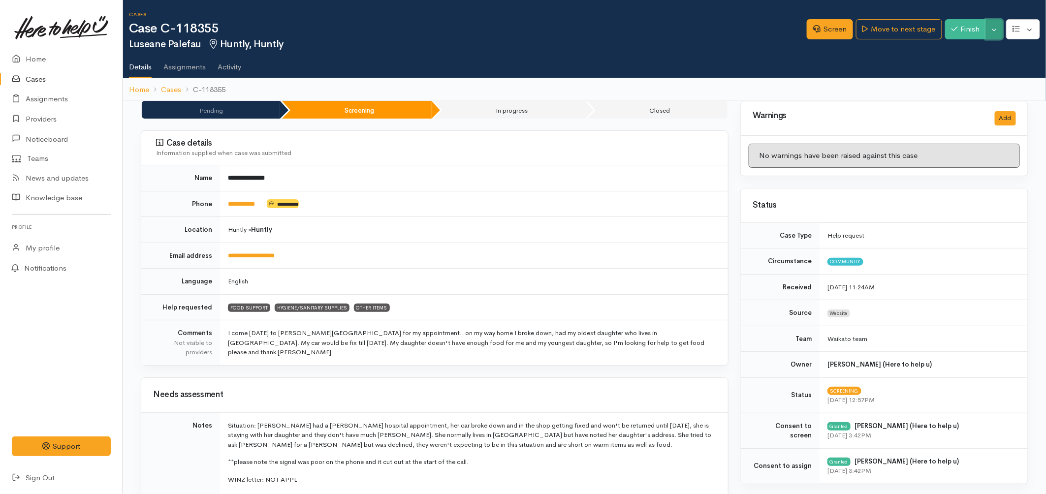
click at [993, 26] on button "Toggle Dropdown" at bounding box center [994, 29] width 17 height 20
click at [960, 47] on link "Pause" at bounding box center [964, 51] width 78 height 15
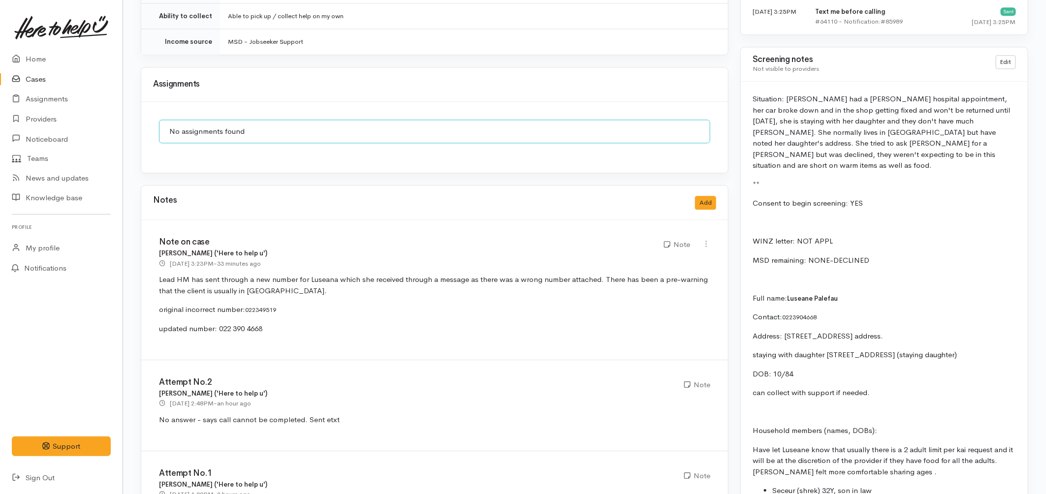
scroll to position [1204, 0]
click at [725, 193] on div "Notes Add" at bounding box center [434, 204] width 587 height 34
click at [717, 199] on div "Notes Add" at bounding box center [434, 204] width 587 height 34
click at [710, 198] on button "Add" at bounding box center [705, 204] width 21 height 14
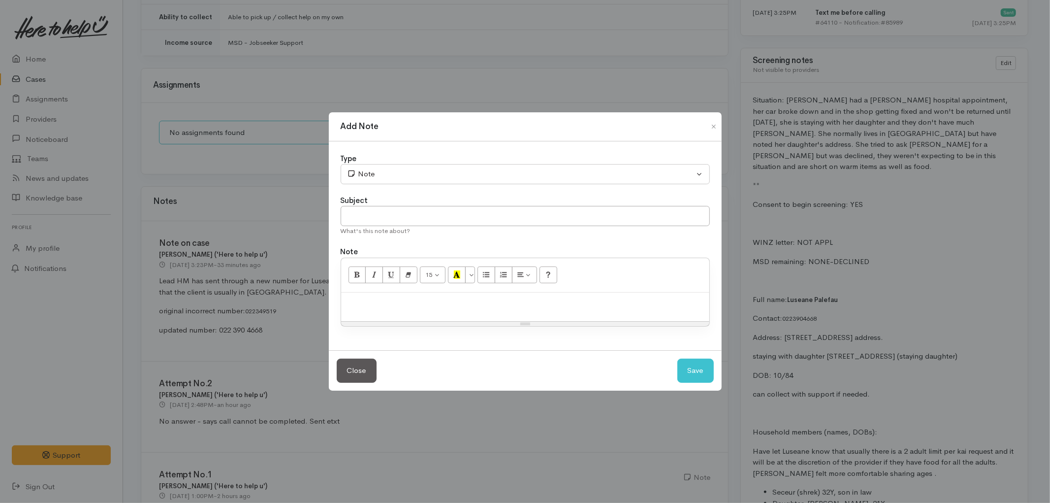
drag, startPoint x: 395, startPoint y: 309, endPoint x: 397, endPoint y: 299, distance: 10.2
click at [394, 309] on div at bounding box center [525, 307] width 368 height 29
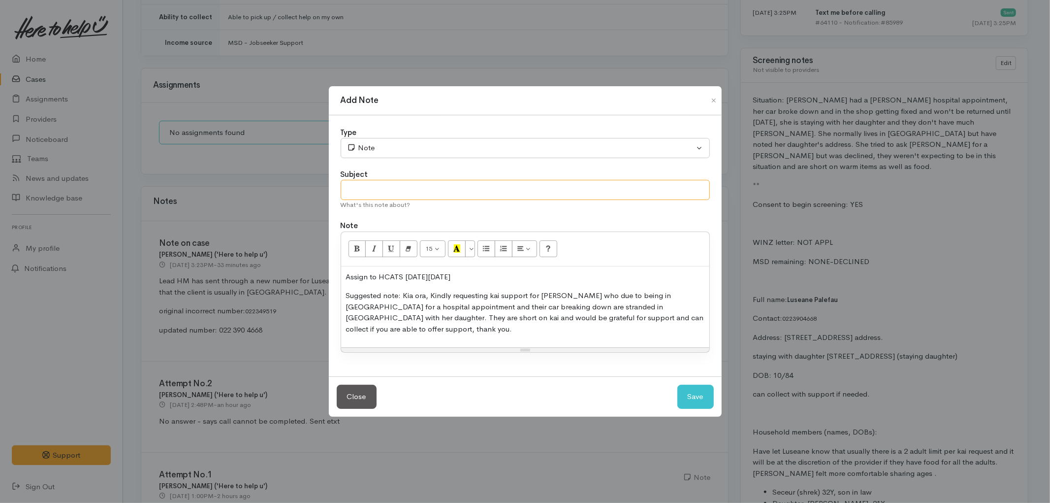
click at [574, 194] on input "text" at bounding box center [525, 190] width 369 height 20
type input "PAUSE to assign"
click at [700, 386] on button "Save" at bounding box center [696, 397] width 36 height 24
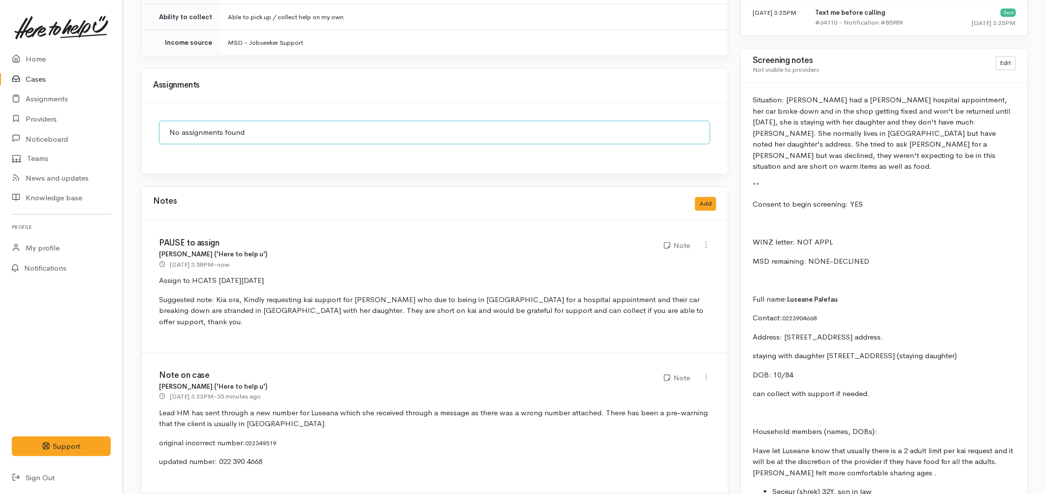
click at [32, 81] on link "Cases" at bounding box center [61, 79] width 123 height 20
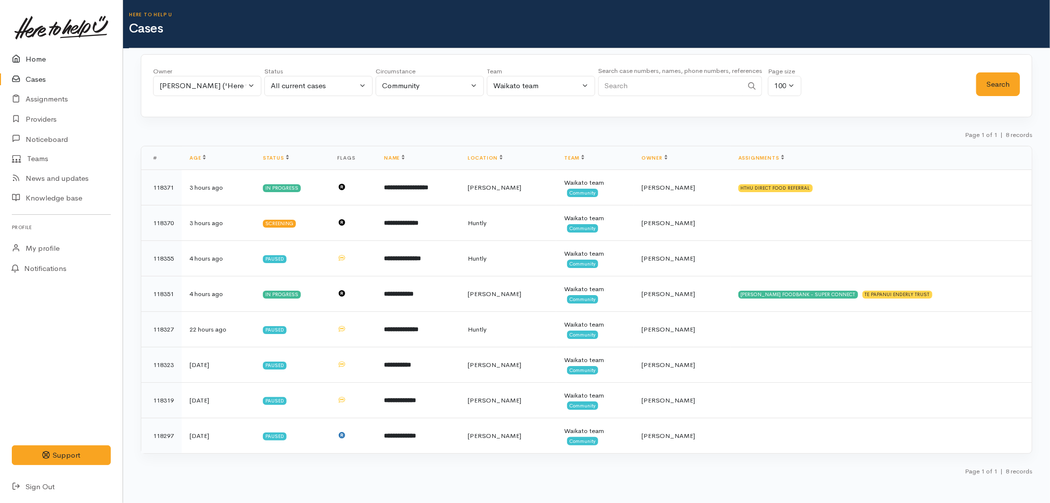
click at [45, 53] on link "Home" at bounding box center [61, 59] width 123 height 20
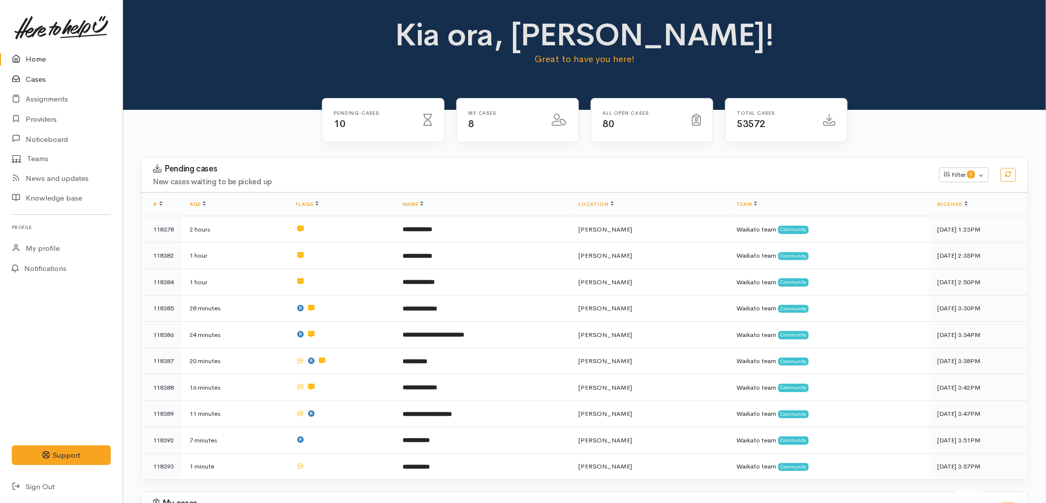
click at [45, 81] on link "Cases" at bounding box center [61, 79] width 123 height 20
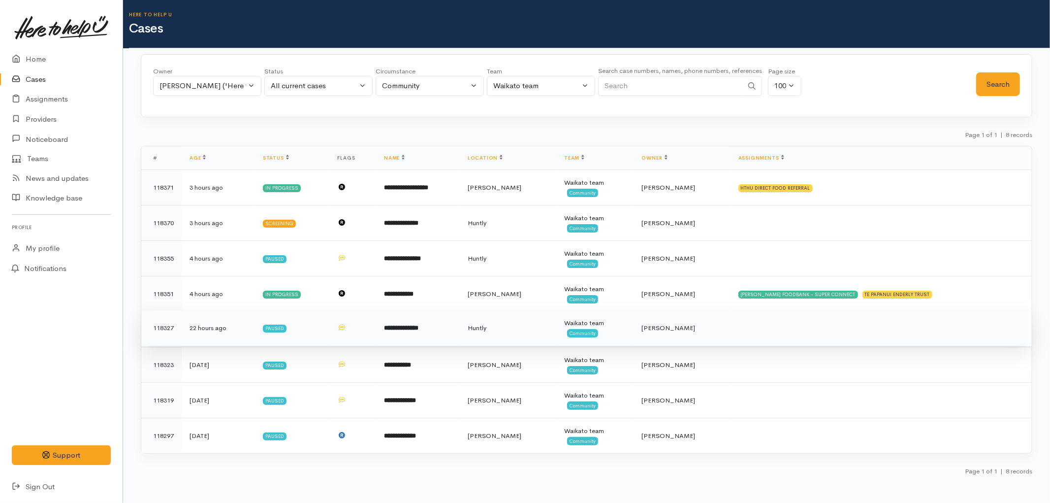
click at [459, 336] on td "**********" at bounding box center [418, 327] width 84 height 35
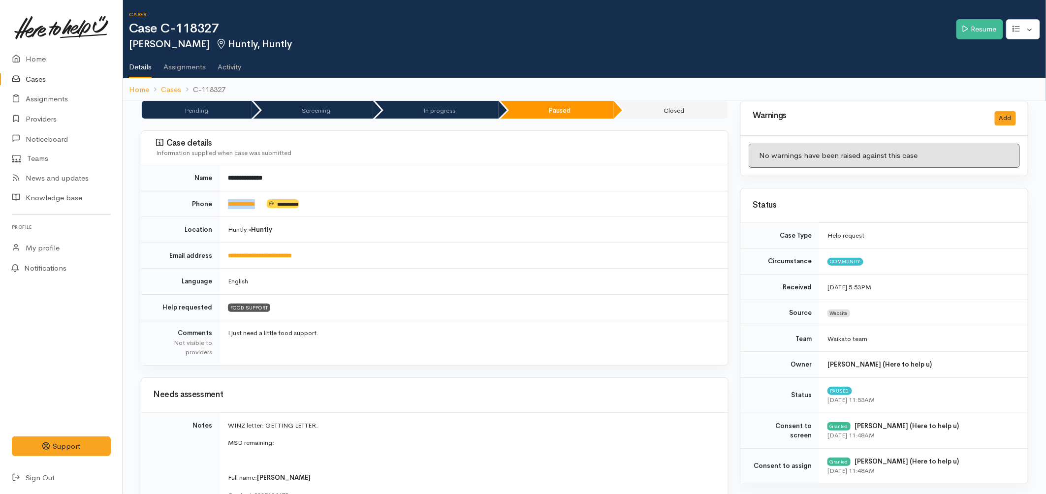
drag, startPoint x: 271, startPoint y: 204, endPoint x: 226, endPoint y: 207, distance: 45.9
click at [226, 207] on td "**********" at bounding box center [474, 204] width 508 height 26
copy td "**********"
click at [376, 184] on td "**********" at bounding box center [474, 178] width 508 height 26
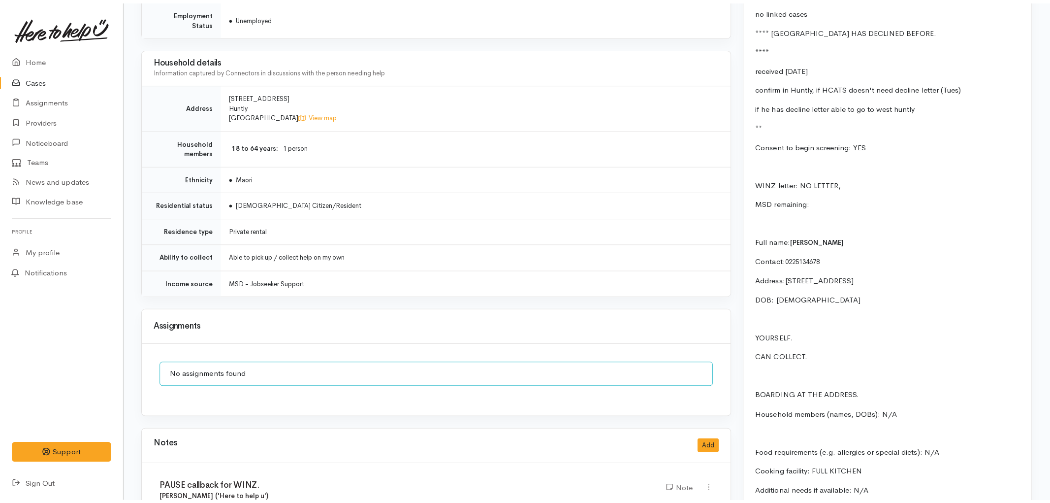
scroll to position [1040, 0]
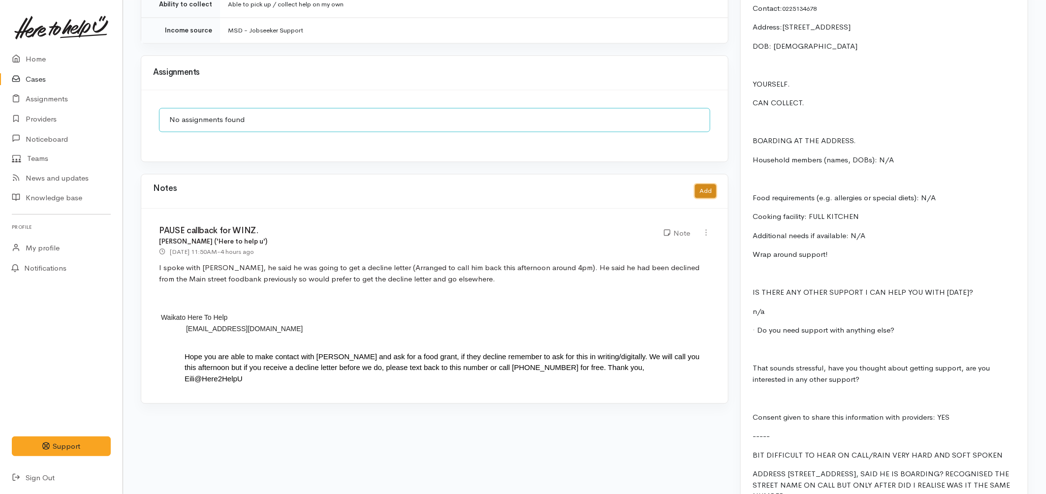
click at [708, 184] on button "Add" at bounding box center [705, 191] width 21 height 14
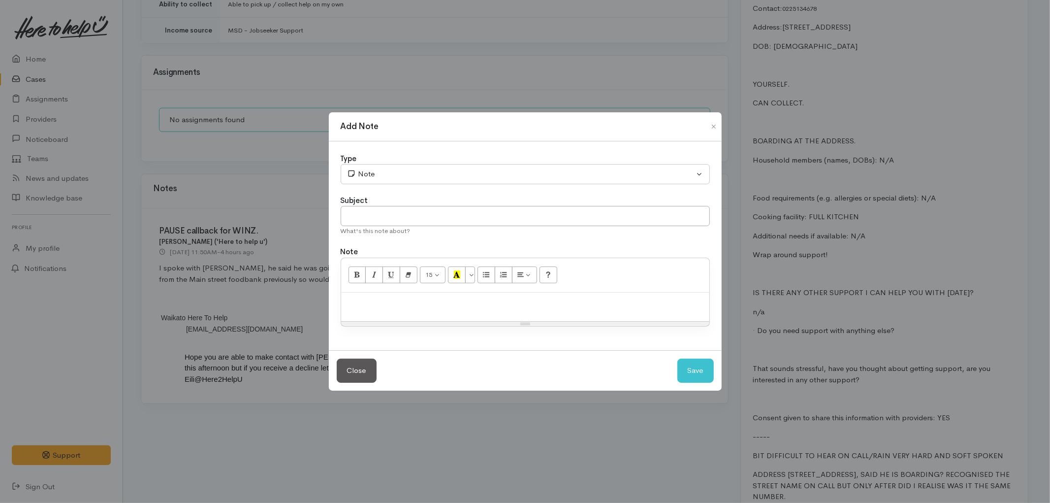
click at [431, 298] on p at bounding box center [525, 302] width 358 height 11
click at [456, 213] on input "text" at bounding box center [525, 216] width 369 height 20
type input "Call back no.1"
click at [693, 371] on button "Save" at bounding box center [696, 370] width 36 height 24
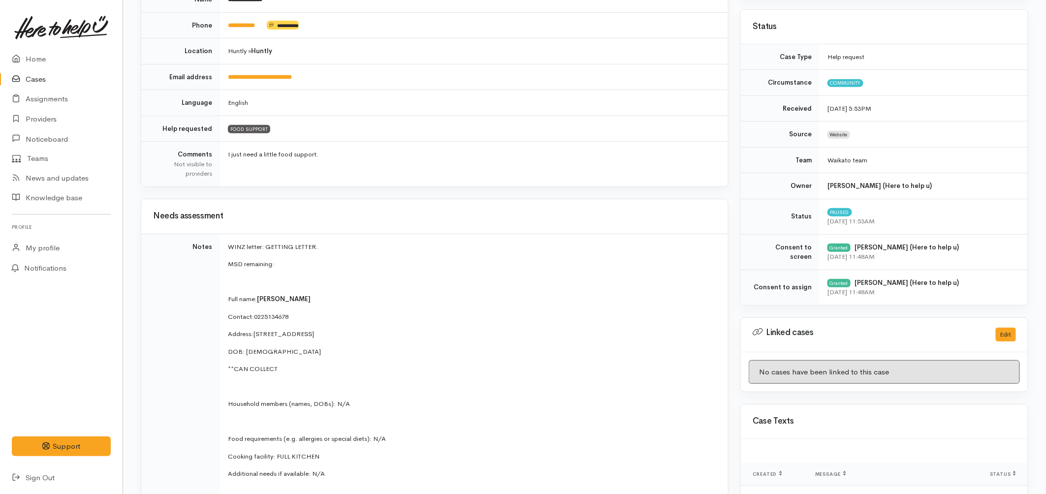
scroll to position [0, 0]
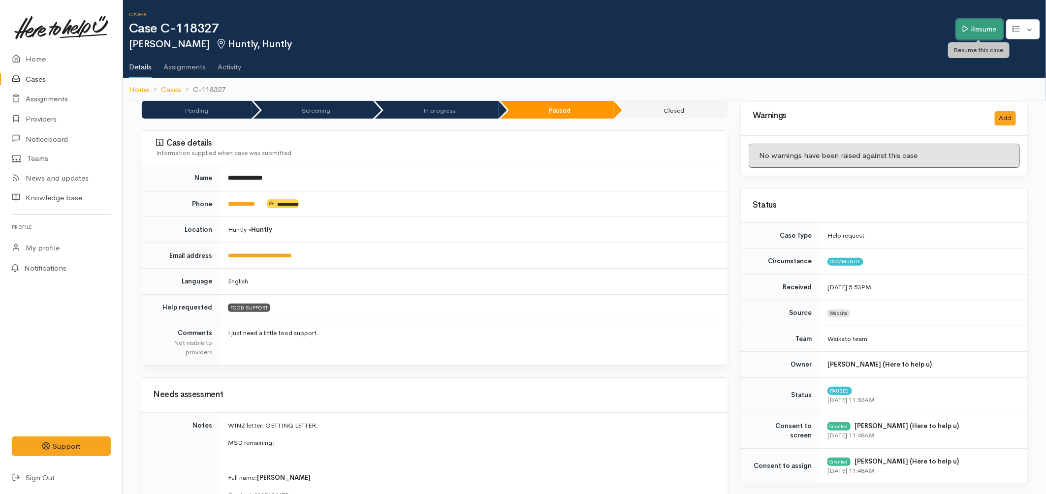
click at [983, 26] on link "Resume" at bounding box center [980, 29] width 47 height 20
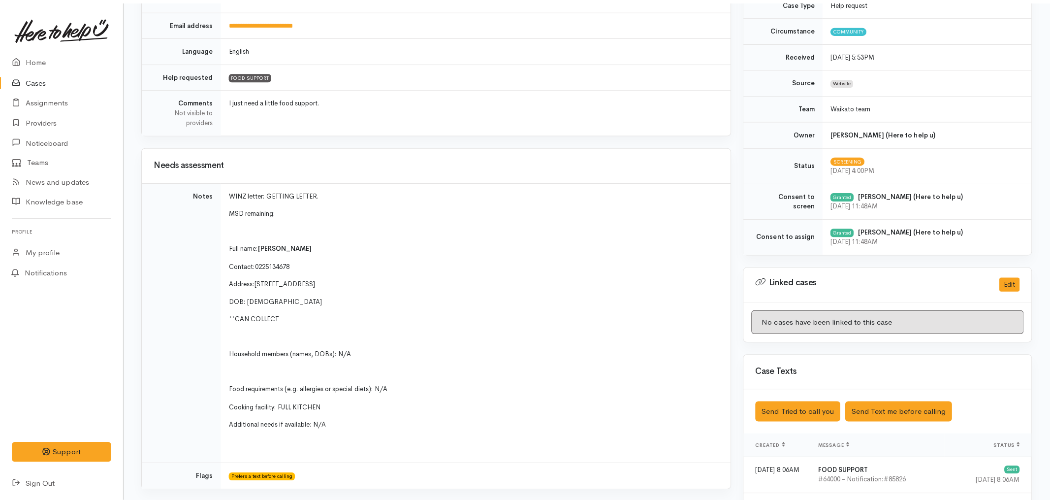
scroll to position [273, 0]
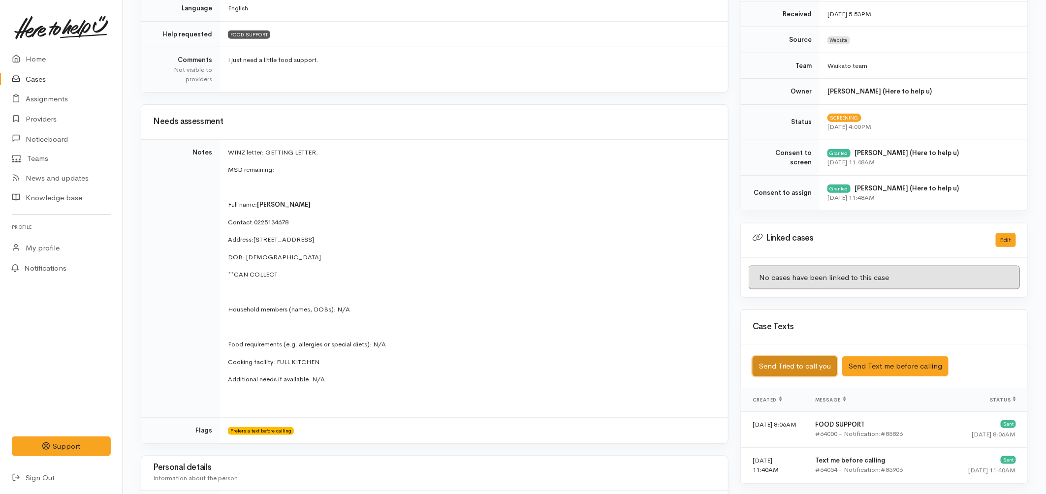
click at [816, 367] on button "Send Tried to call you" at bounding box center [795, 367] width 85 height 20
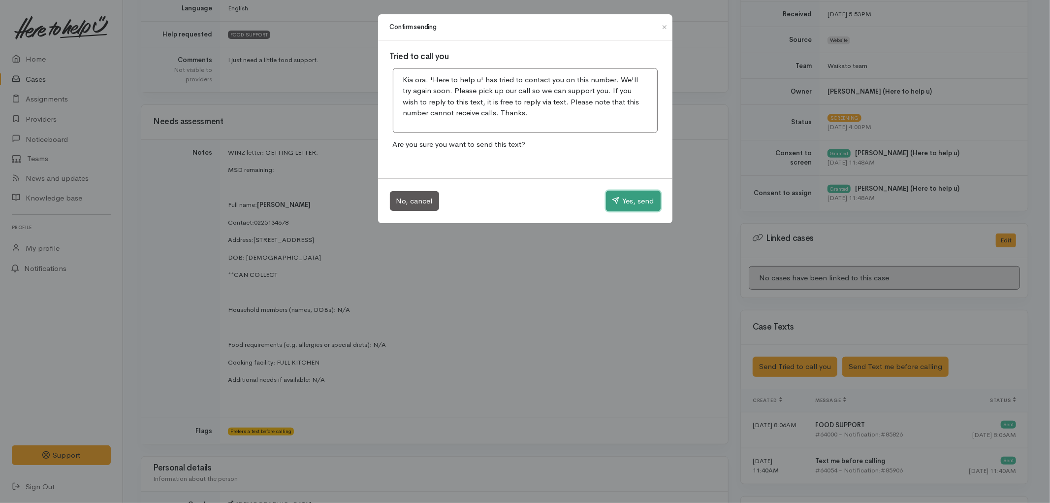
click at [627, 198] on button "Yes, send" at bounding box center [633, 201] width 55 height 21
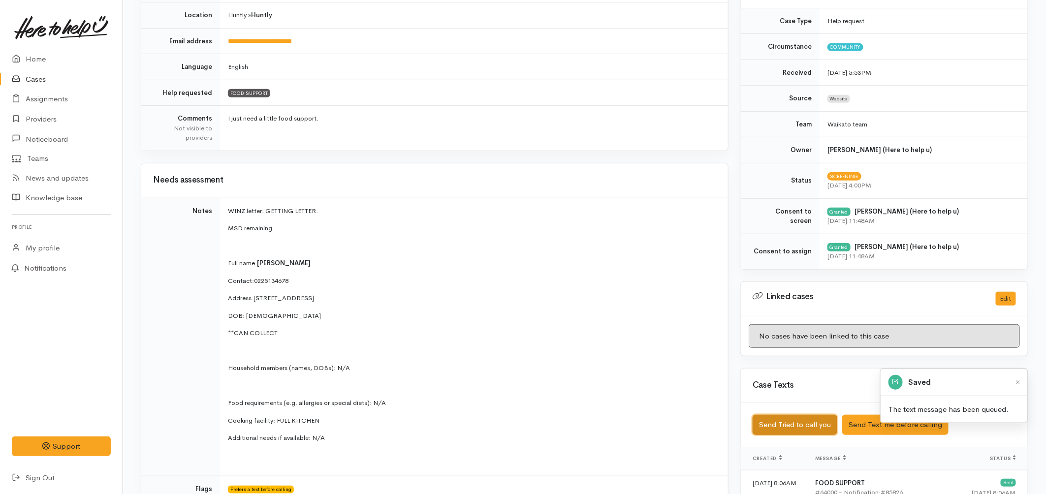
scroll to position [0, 0]
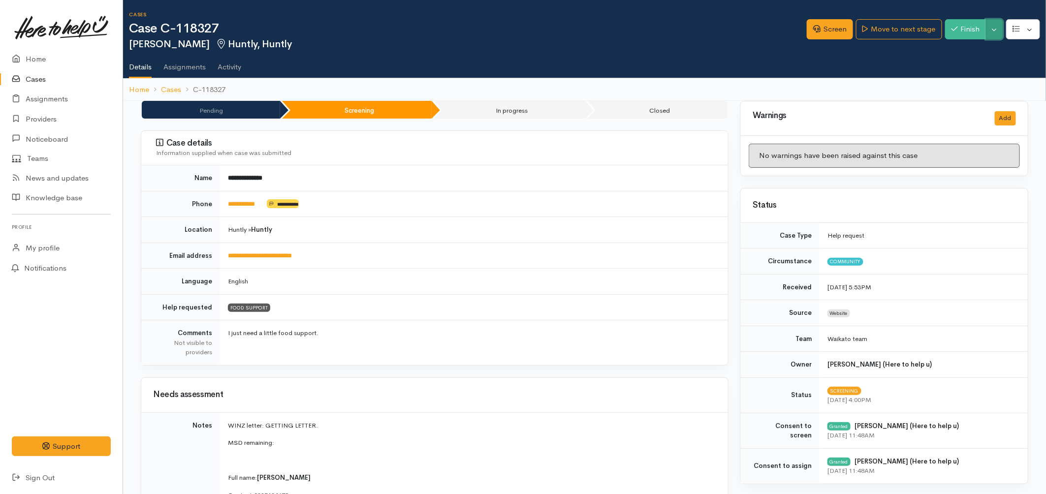
drag, startPoint x: 1001, startPoint y: 28, endPoint x: 951, endPoint y: 57, distance: 57.6
click at [999, 28] on button "Toggle Dropdown" at bounding box center [994, 29] width 17 height 20
click at [949, 52] on link "Pause" at bounding box center [964, 51] width 78 height 15
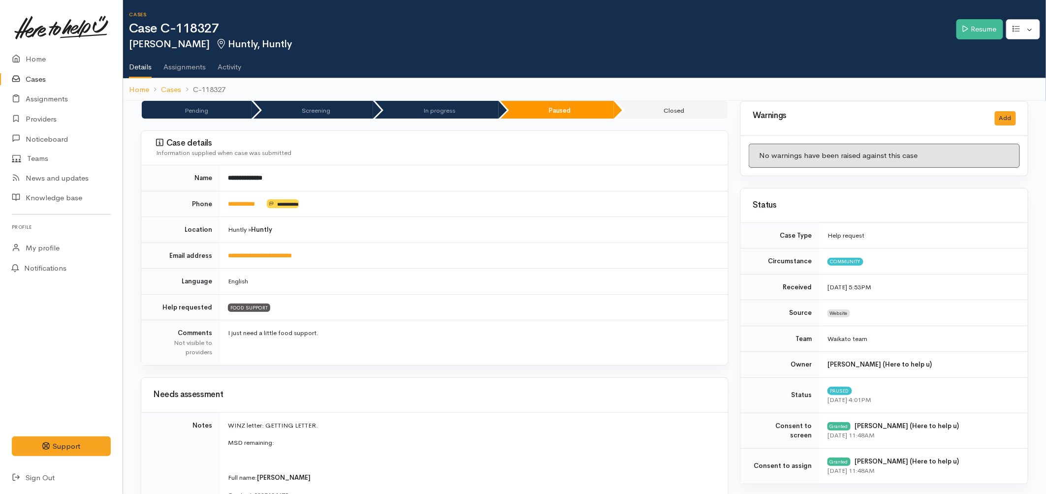
click at [50, 81] on link "Cases" at bounding box center [61, 79] width 123 height 20
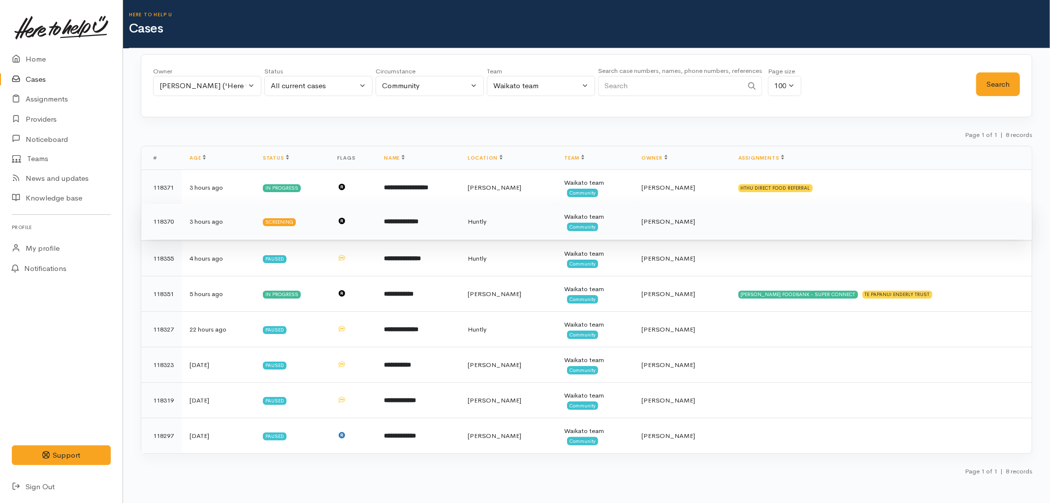
click at [460, 234] on td "**********" at bounding box center [418, 221] width 84 height 35
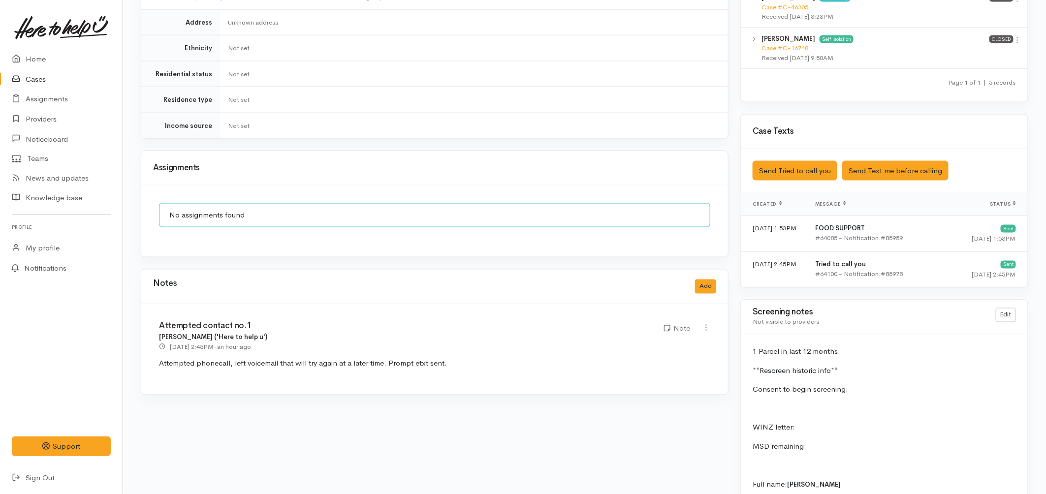
scroll to position [766, 0]
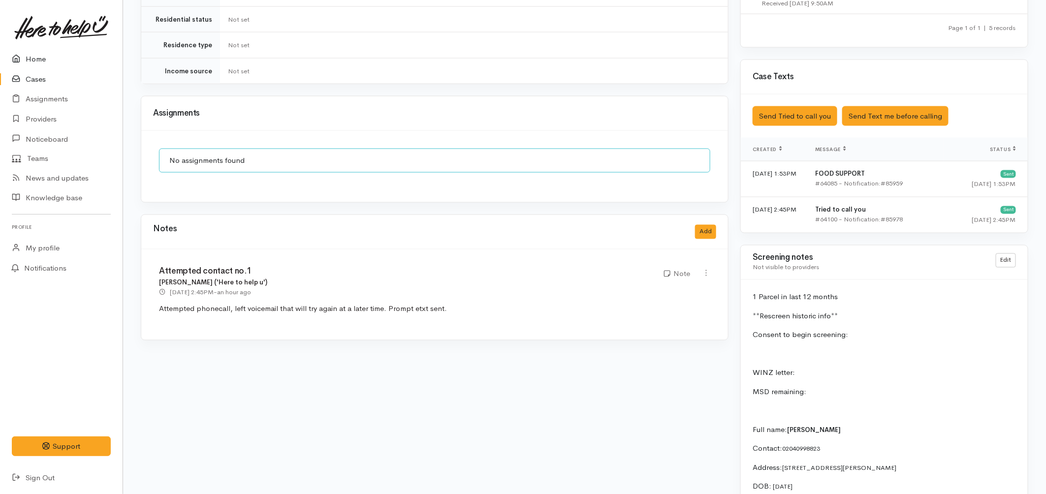
click at [48, 57] on link "Home" at bounding box center [61, 59] width 123 height 20
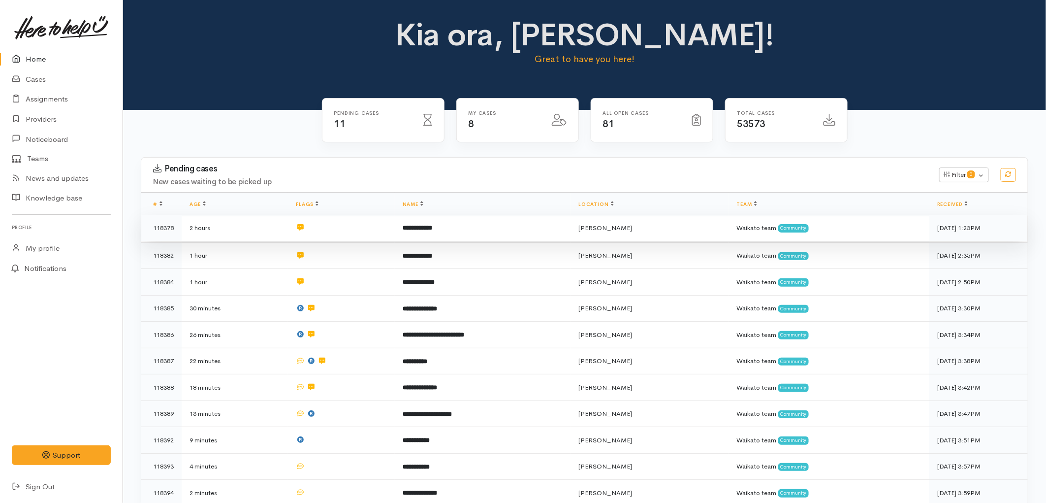
click at [528, 222] on td "**********" at bounding box center [483, 228] width 176 height 27
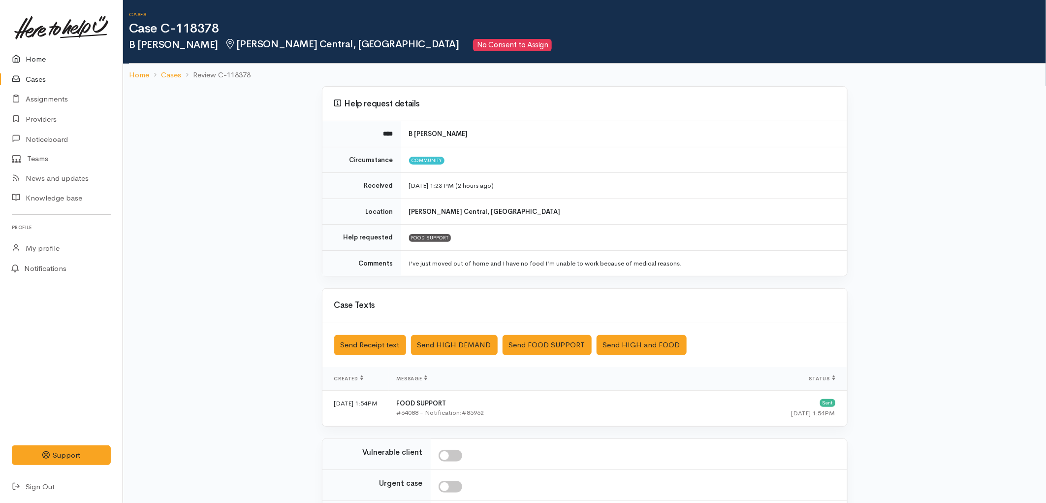
click at [31, 59] on link "Home" at bounding box center [61, 59] width 123 height 20
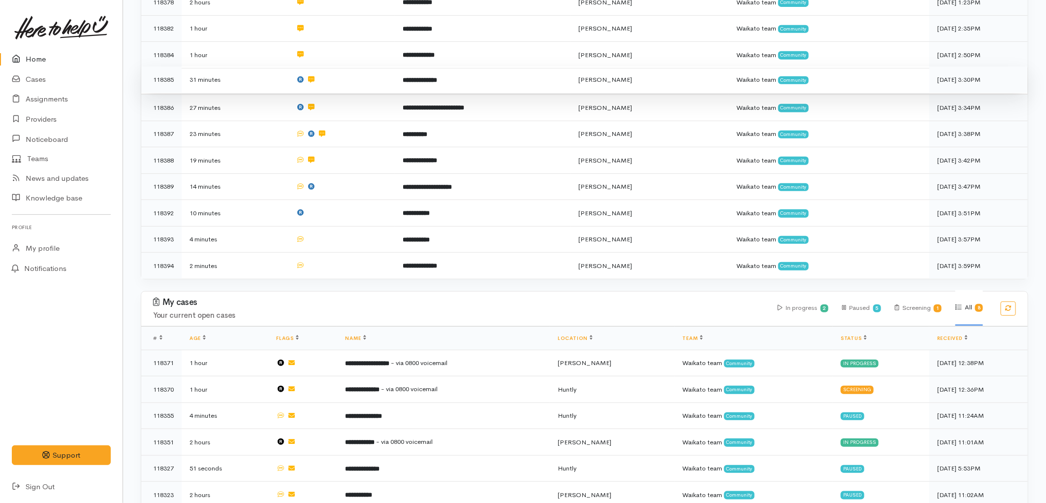
scroll to position [273, 0]
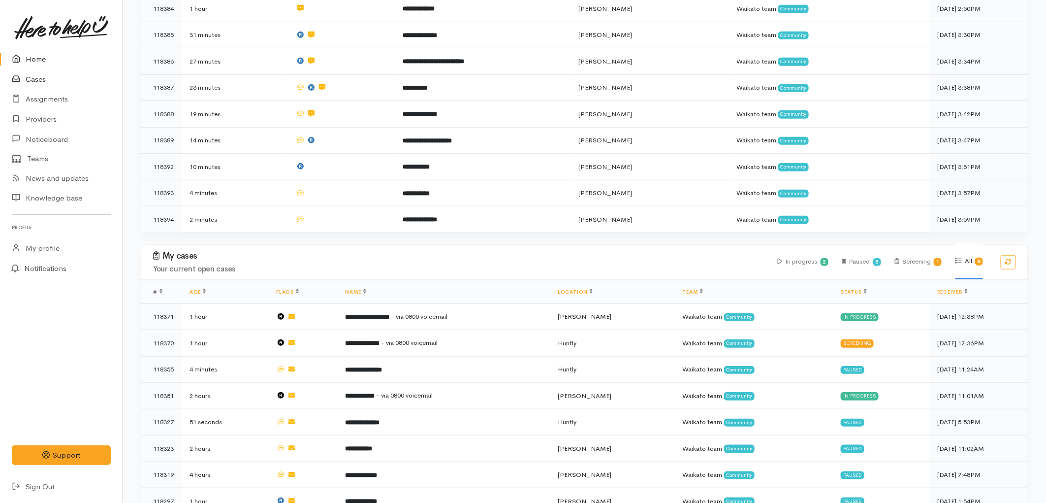
click at [37, 80] on link "Cases" at bounding box center [61, 79] width 123 height 20
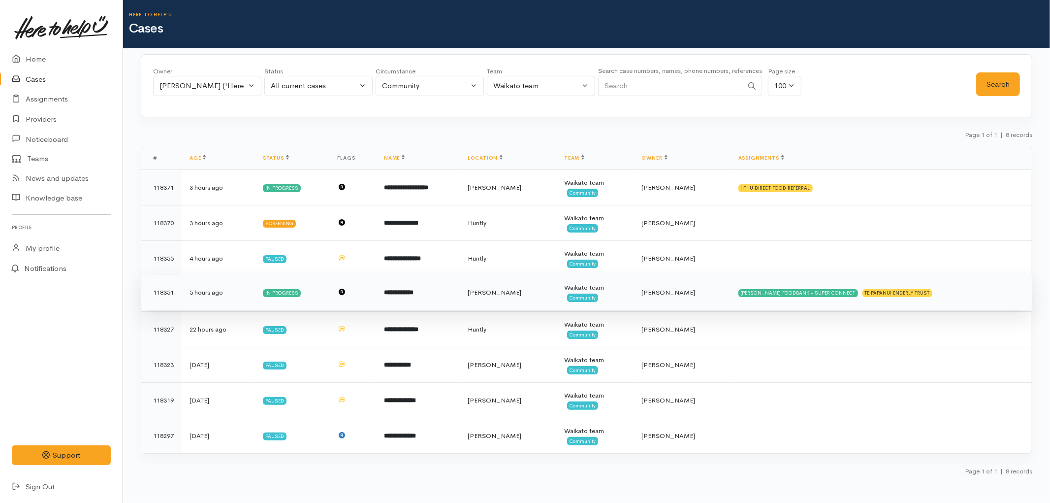
click at [460, 287] on td "**********" at bounding box center [418, 292] width 84 height 35
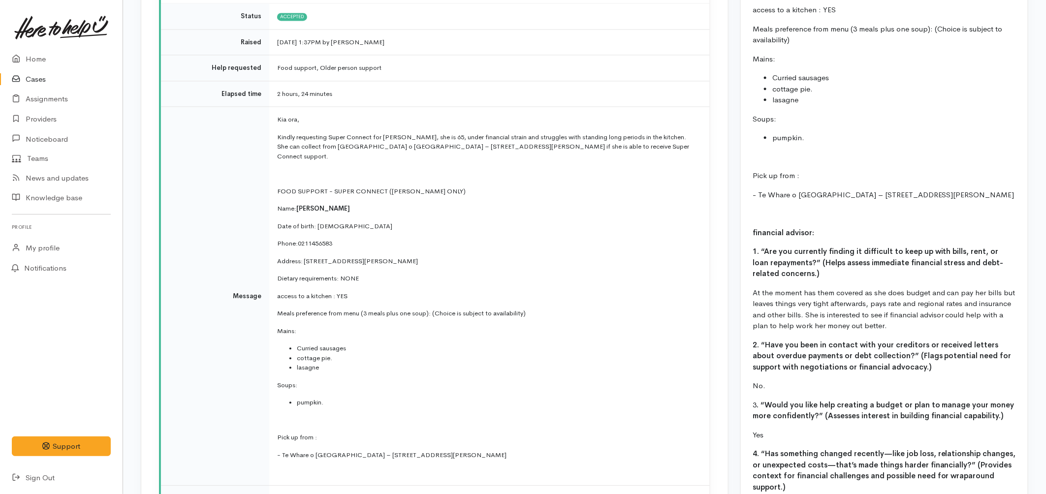
scroll to position [1092, 0]
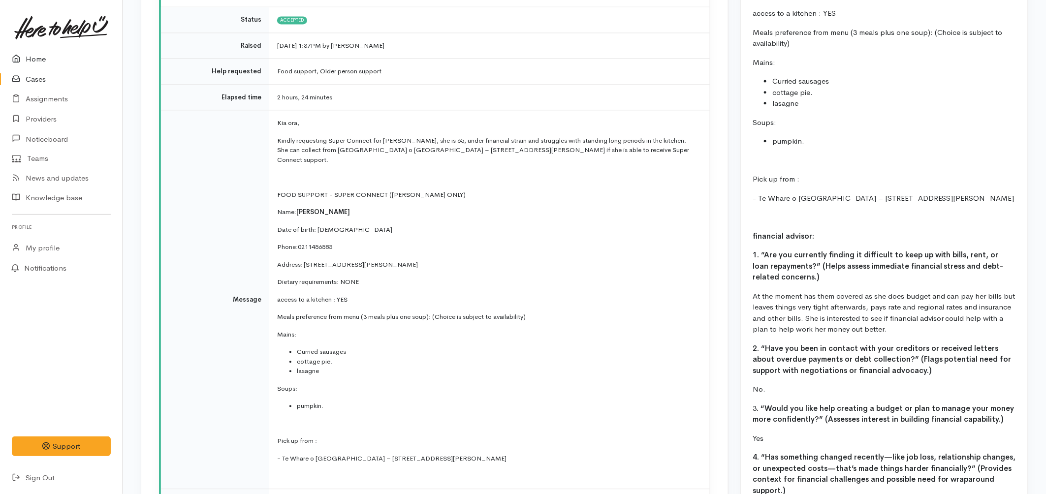
click at [56, 65] on link "Home" at bounding box center [61, 59] width 123 height 20
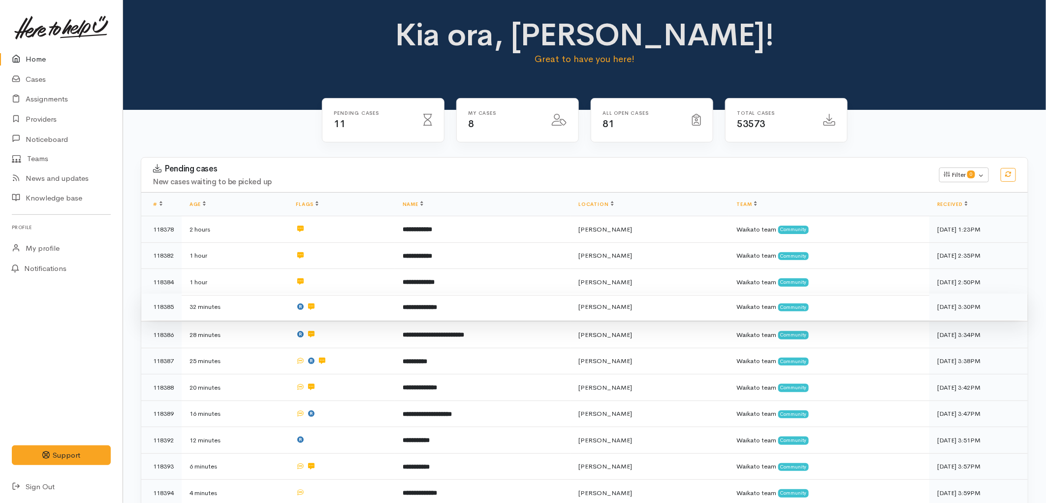
click at [282, 306] on td "32 minutes" at bounding box center [235, 306] width 106 height 27
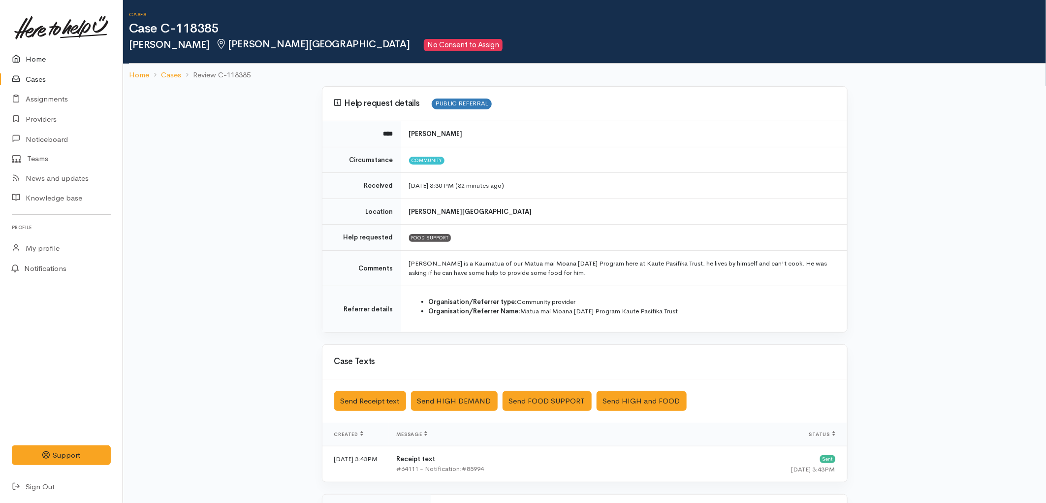
click at [53, 56] on link "Home" at bounding box center [61, 59] width 123 height 20
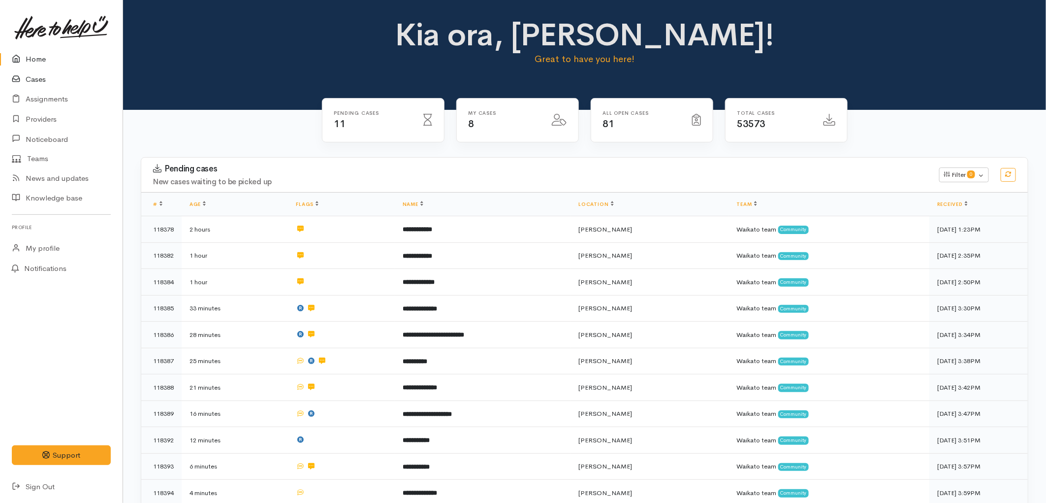
click at [35, 78] on link "Cases" at bounding box center [61, 79] width 123 height 20
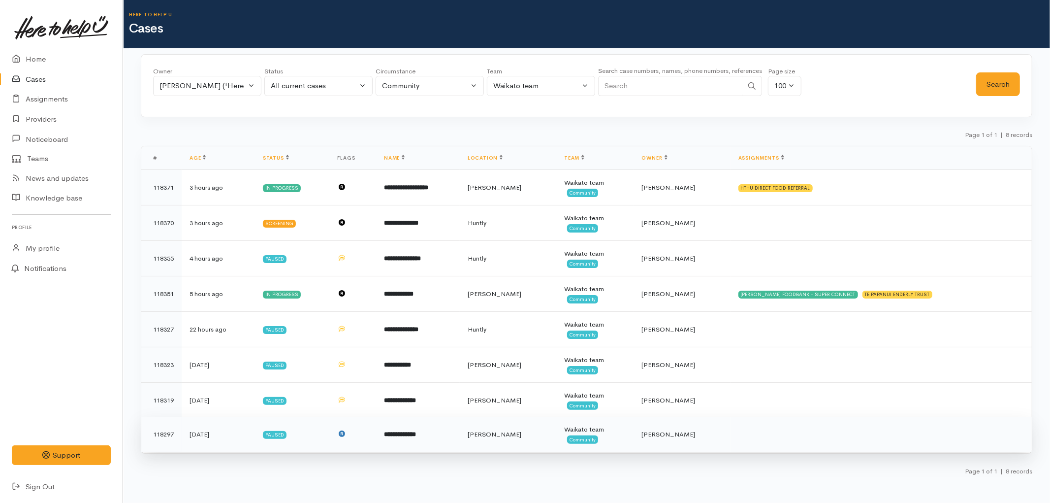
click at [416, 433] on b "**********" at bounding box center [400, 434] width 32 height 6
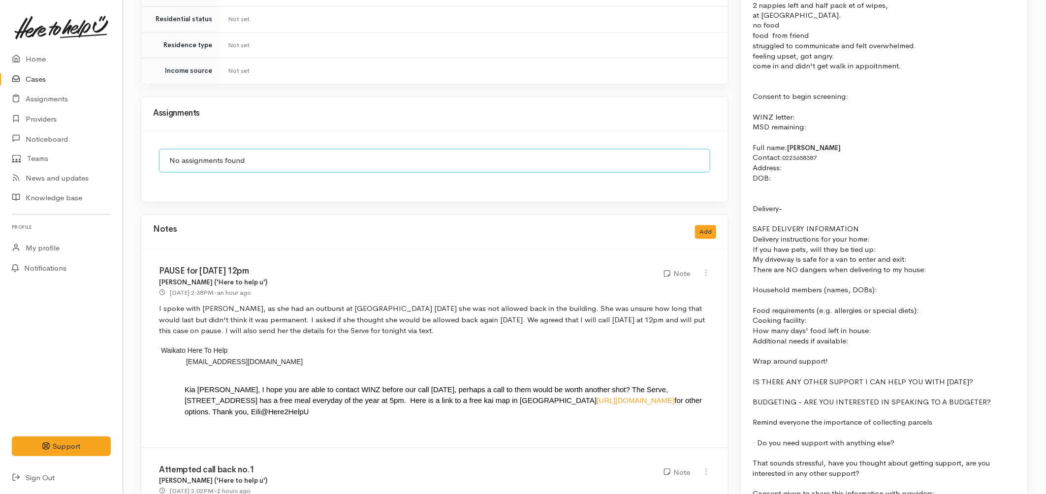
scroll to position [930, 0]
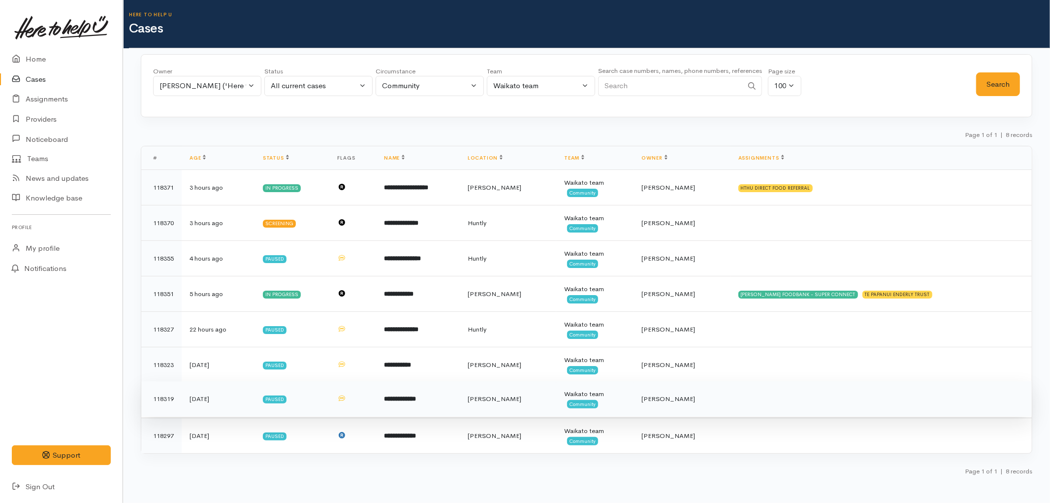
click at [504, 388] on td "Hamilton" at bounding box center [508, 398] width 97 height 35
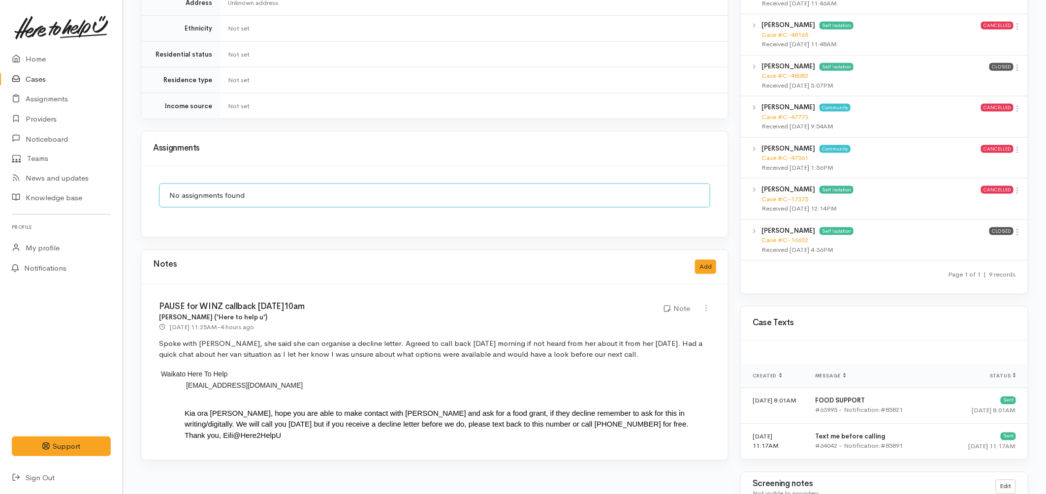
scroll to position [766, 0]
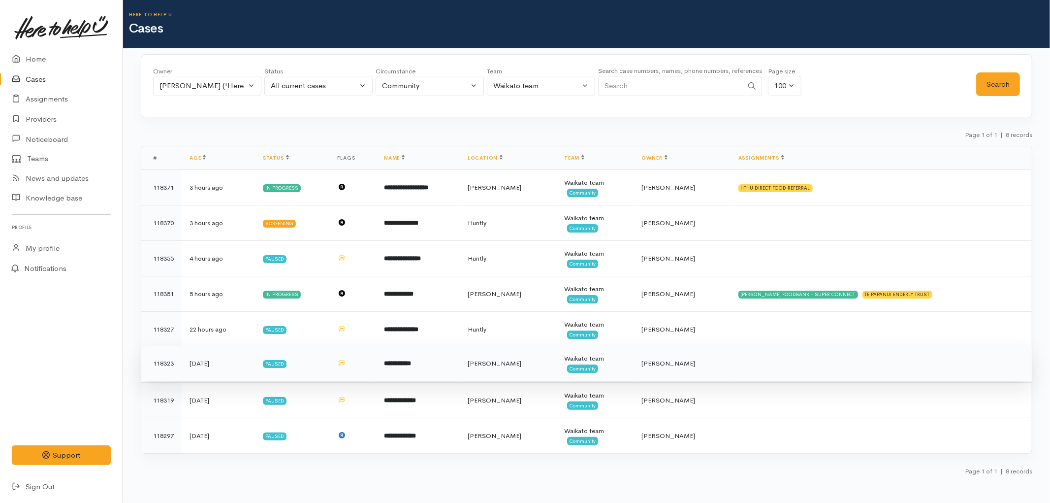
click at [409, 375] on td "**********" at bounding box center [418, 363] width 84 height 35
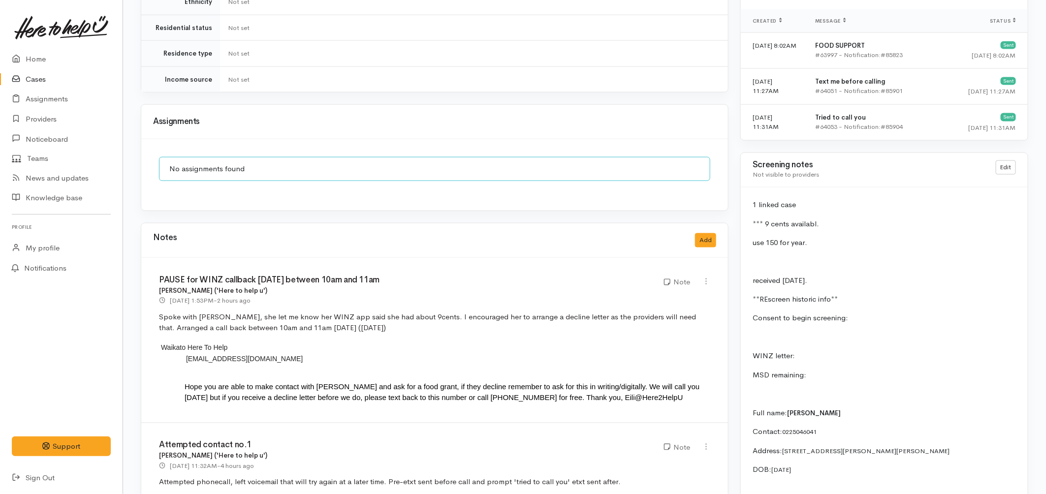
scroll to position [766, 0]
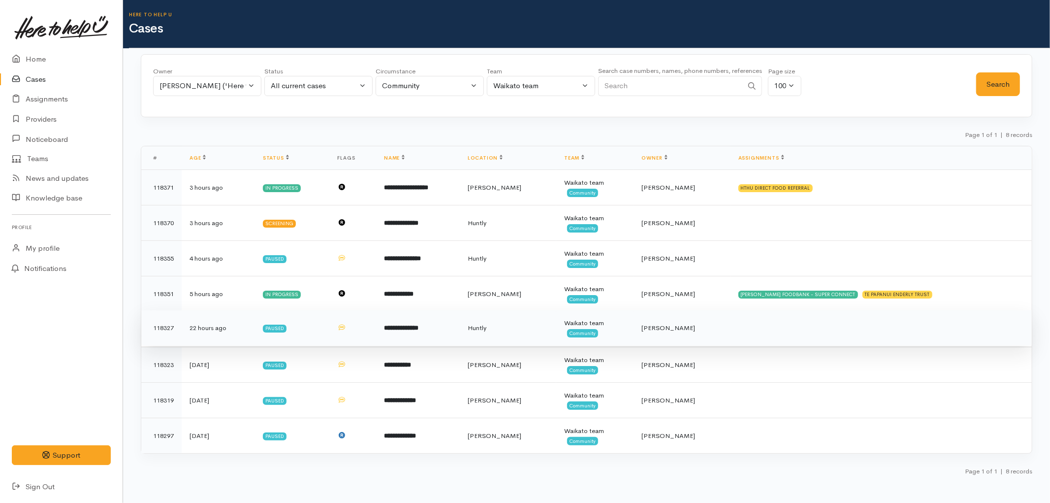
click at [417, 325] on b "**********" at bounding box center [401, 328] width 34 height 6
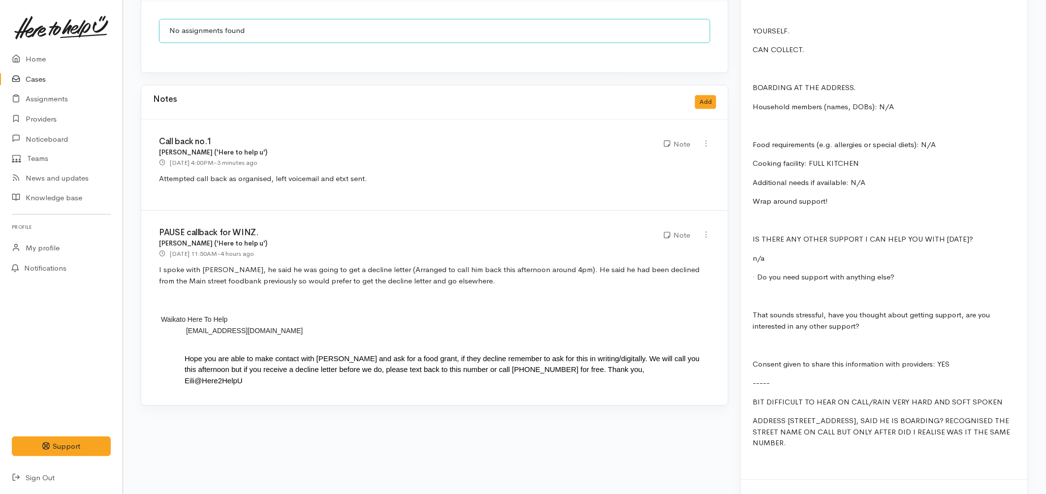
scroll to position [1141, 0]
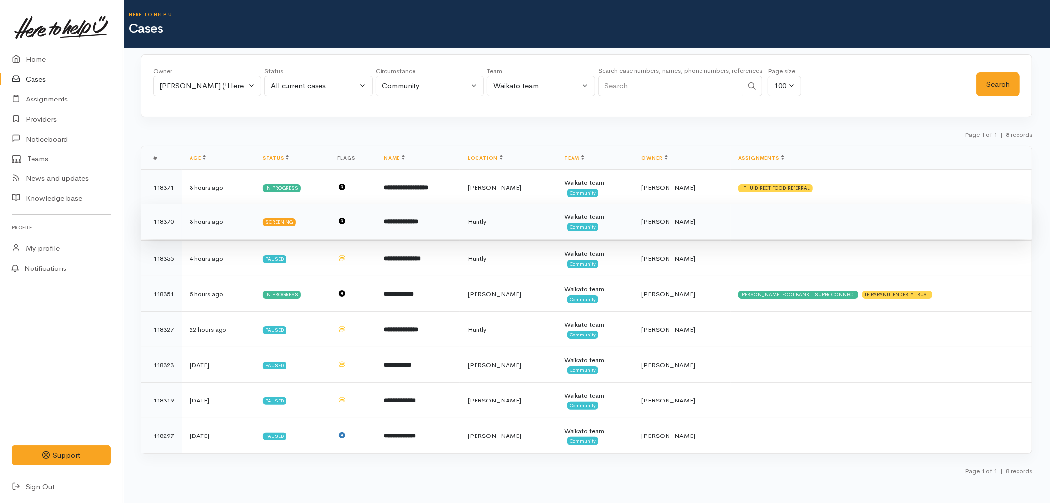
click at [452, 220] on td "**********" at bounding box center [418, 221] width 84 height 35
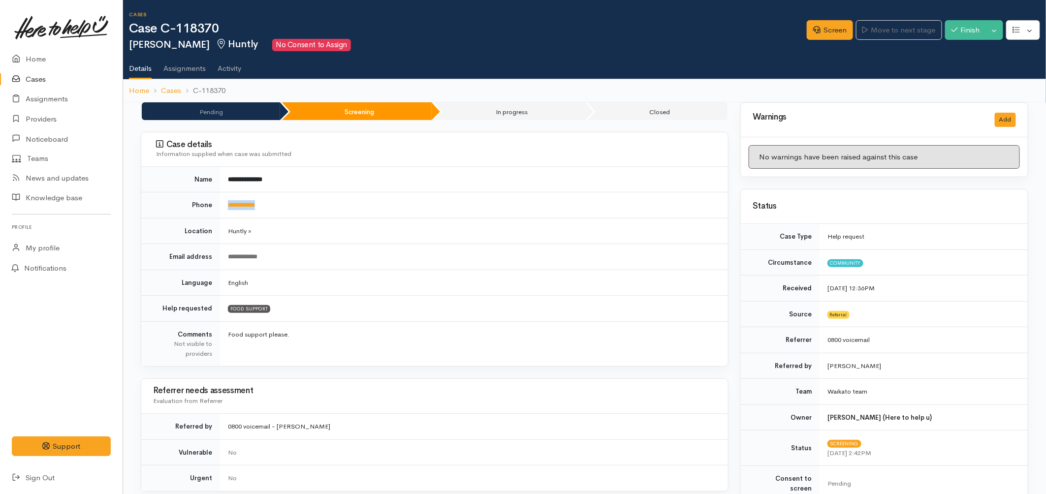
drag, startPoint x: 279, startPoint y: 202, endPoint x: 222, endPoint y: 204, distance: 57.2
click at [222, 204] on td "**********" at bounding box center [474, 206] width 508 height 26
copy link "**********"
click at [371, 235] on td "Huntly »" at bounding box center [474, 231] width 508 height 26
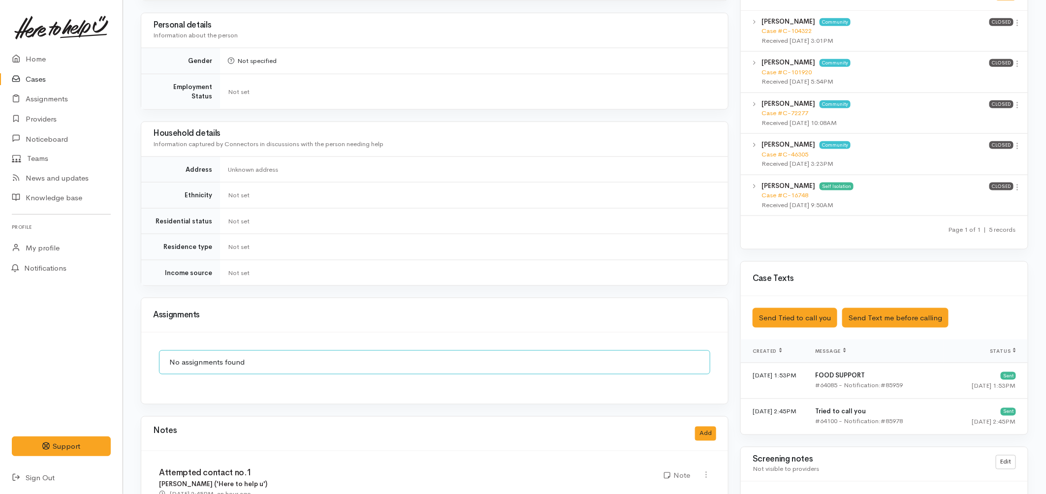
scroll to position [711, 0]
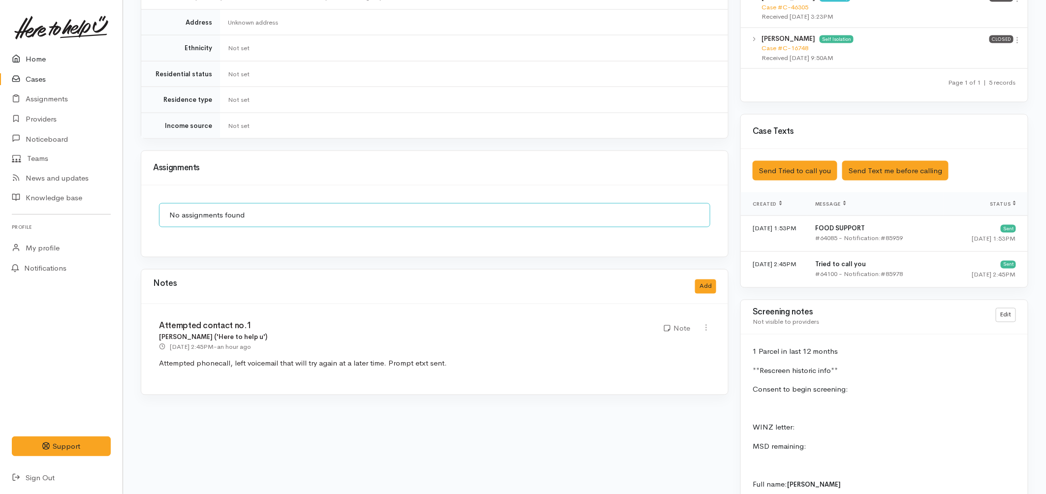
click at [26, 65] on link "Home" at bounding box center [61, 59] width 123 height 20
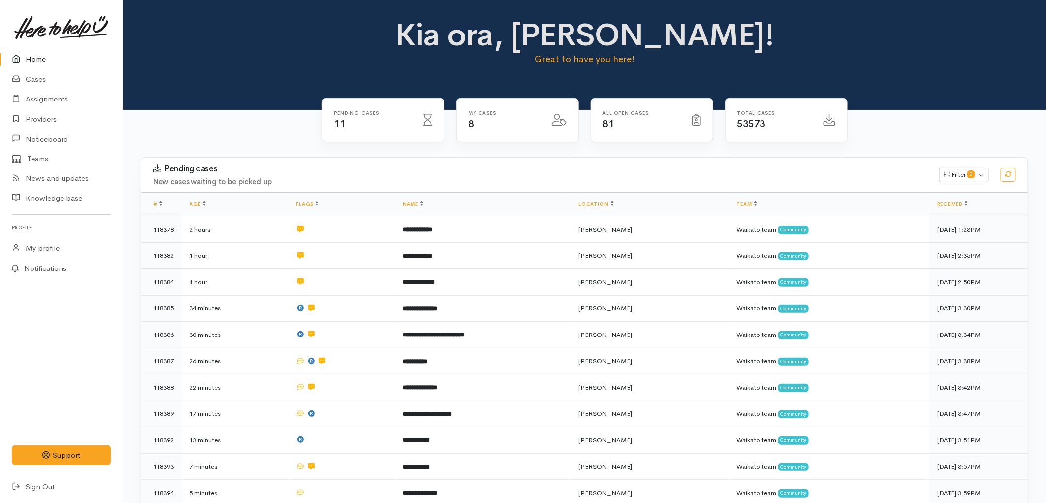
click at [45, 61] on link "Home" at bounding box center [61, 59] width 123 height 20
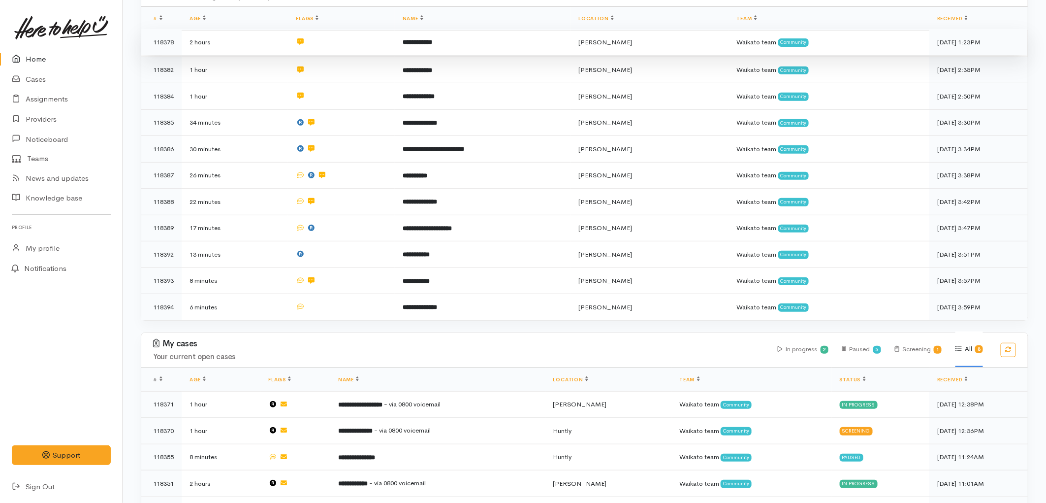
scroll to position [219, 0]
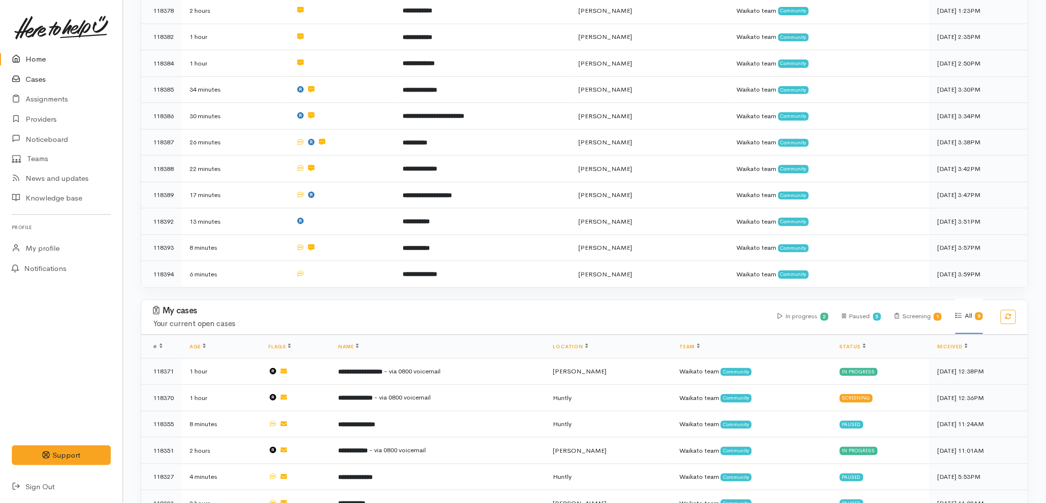
click at [43, 79] on link "Cases" at bounding box center [61, 79] width 123 height 20
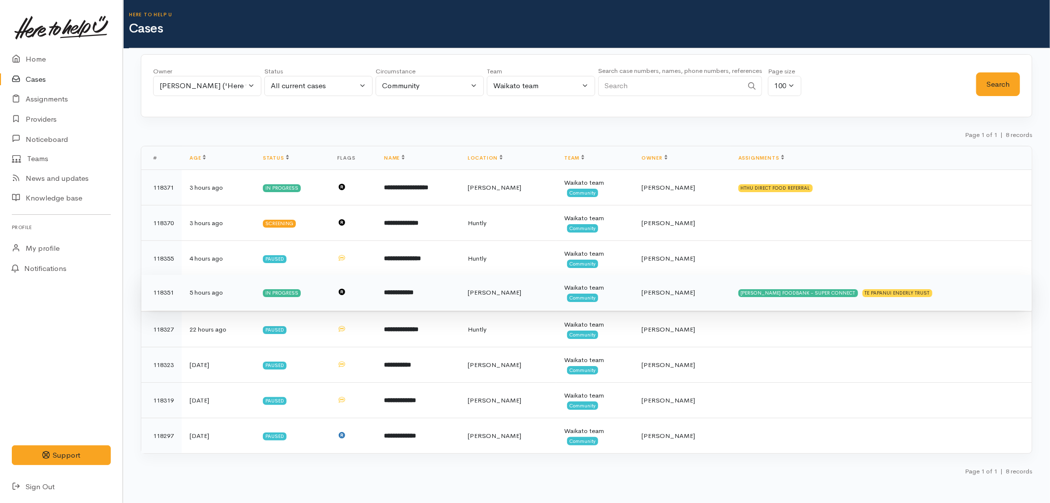
click at [294, 293] on div "In progress" at bounding box center [282, 293] width 38 height 8
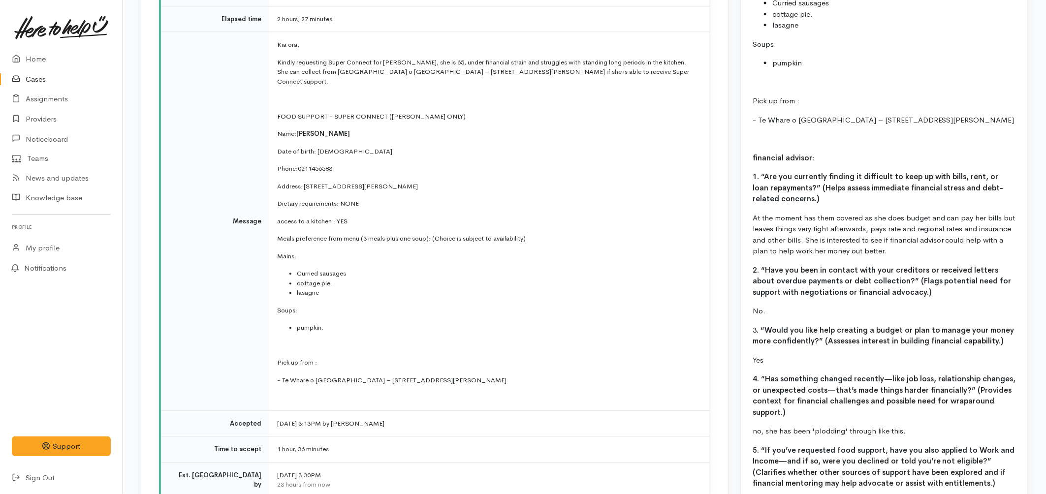
scroll to position [1204, 0]
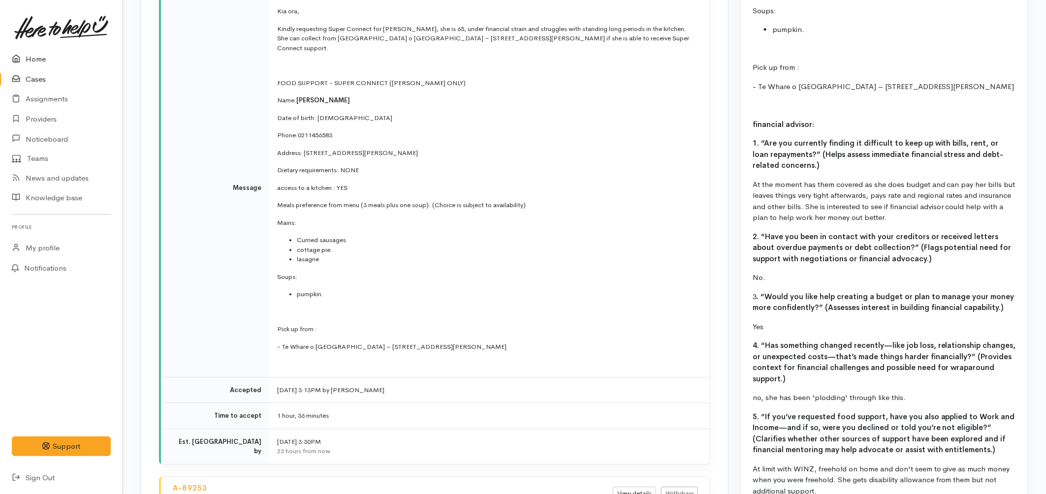
click at [30, 63] on link "Home" at bounding box center [61, 59] width 123 height 20
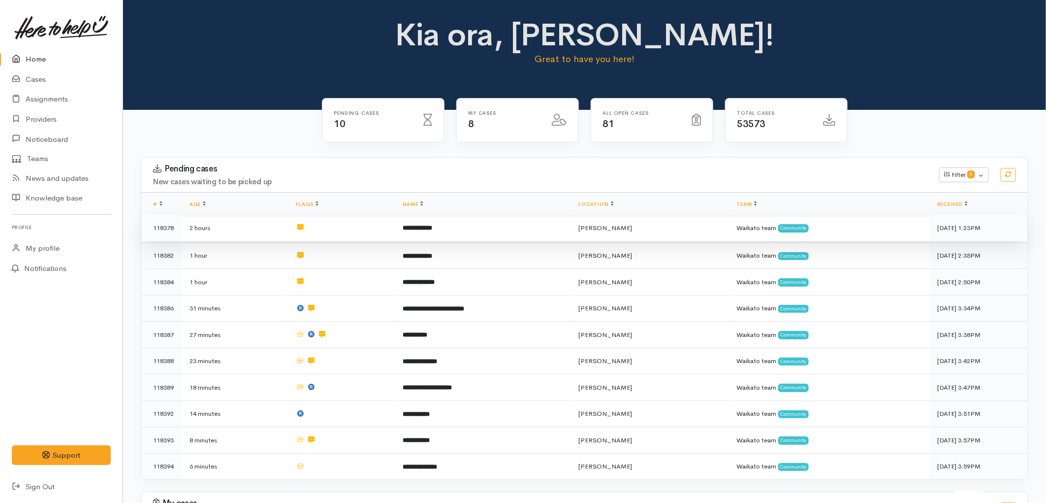
click at [319, 228] on td at bounding box center [341, 228] width 106 height 27
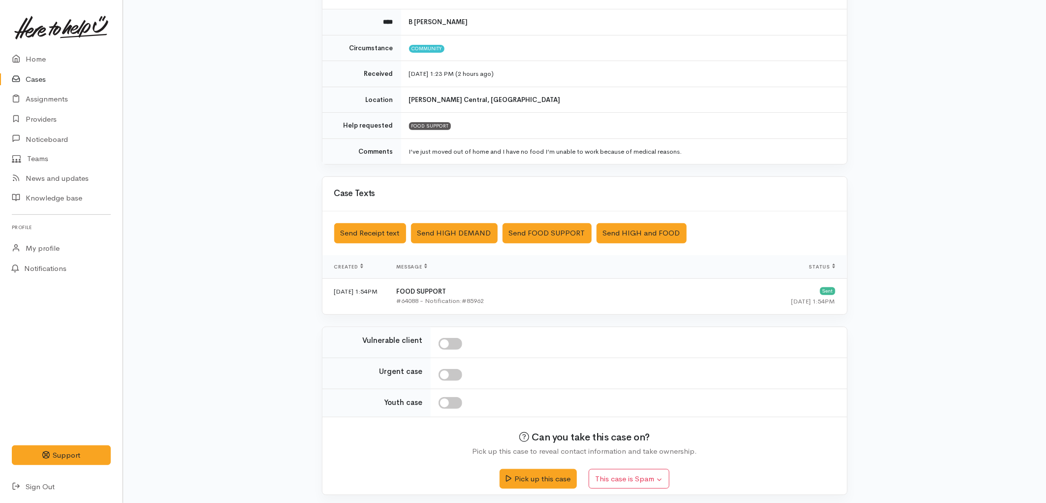
scroll to position [116, 0]
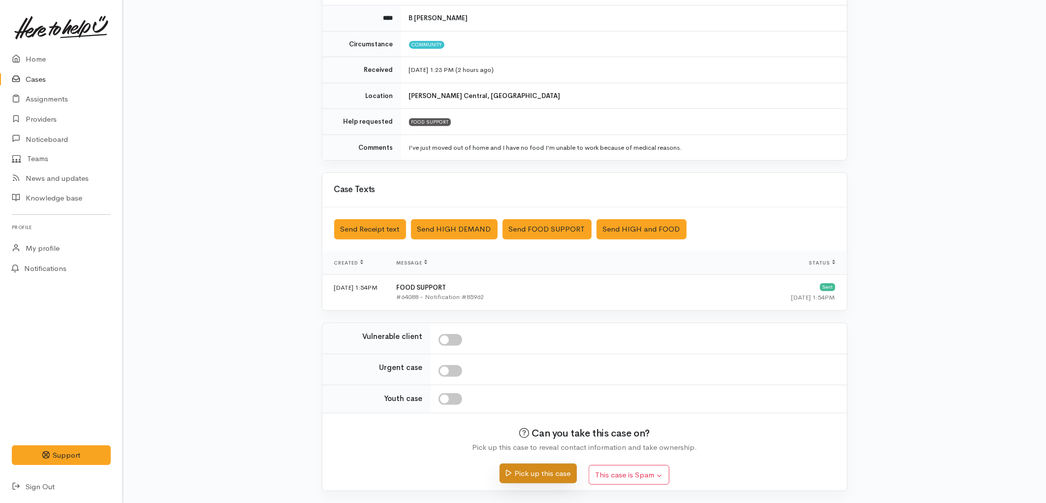
click at [545, 468] on button "Pick up this case" at bounding box center [538, 473] width 77 height 20
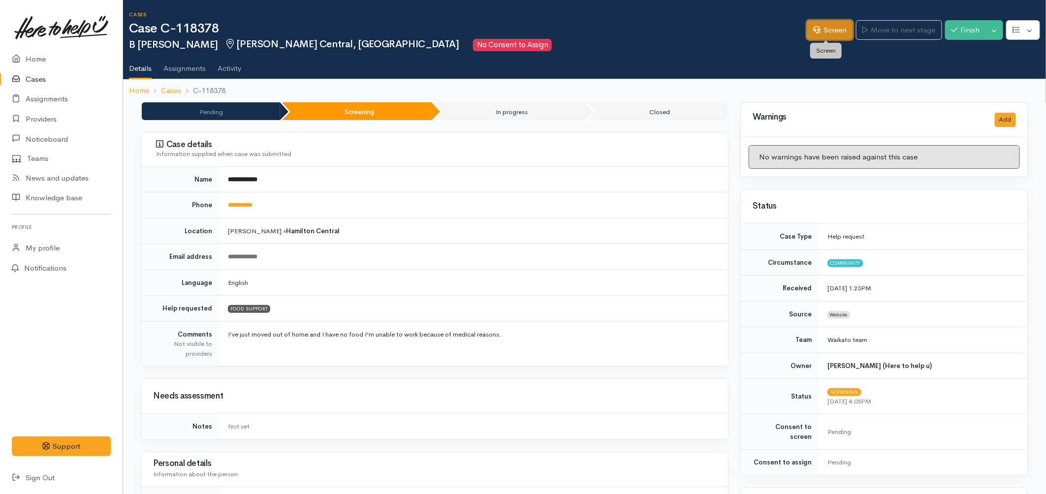
click at [817, 31] on link "Screen" at bounding box center [830, 30] width 46 height 20
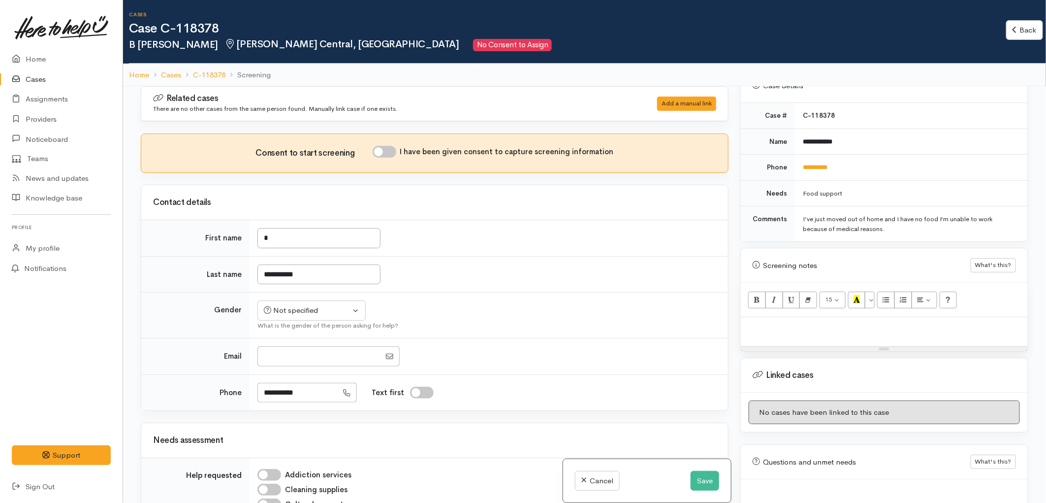
scroll to position [379, 0]
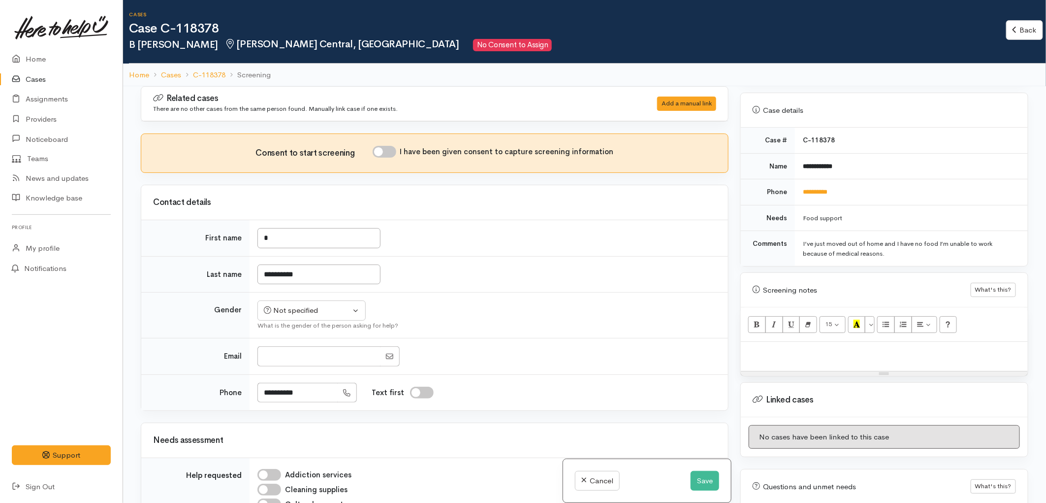
click at [782, 350] on div at bounding box center [884, 356] width 287 height 29
paste div
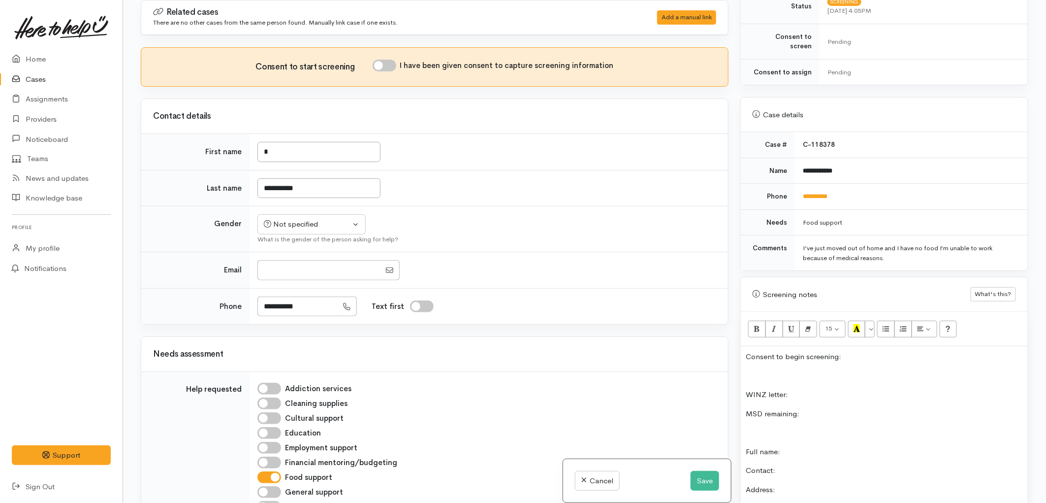
scroll to position [287, 0]
drag, startPoint x: 848, startPoint y: 161, endPoint x: 801, endPoint y: 167, distance: 47.8
click at [801, 167] on td "**********" at bounding box center [911, 173] width 233 height 26
copy b "**********"
click at [798, 448] on p "Full name:" at bounding box center [884, 453] width 277 height 11
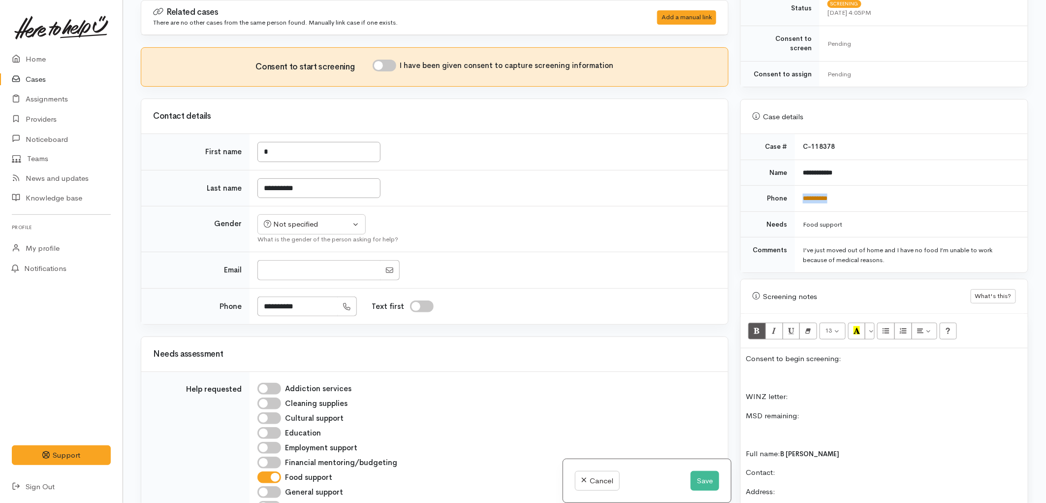
drag, startPoint x: 850, startPoint y: 195, endPoint x: 801, endPoint y: 193, distance: 49.3
click at [801, 193] on td "**********" at bounding box center [911, 199] width 233 height 26
copy link "**********"
click at [791, 467] on p "Contact:" at bounding box center [884, 472] width 277 height 11
click at [706, 479] on button "Save" at bounding box center [705, 481] width 29 height 20
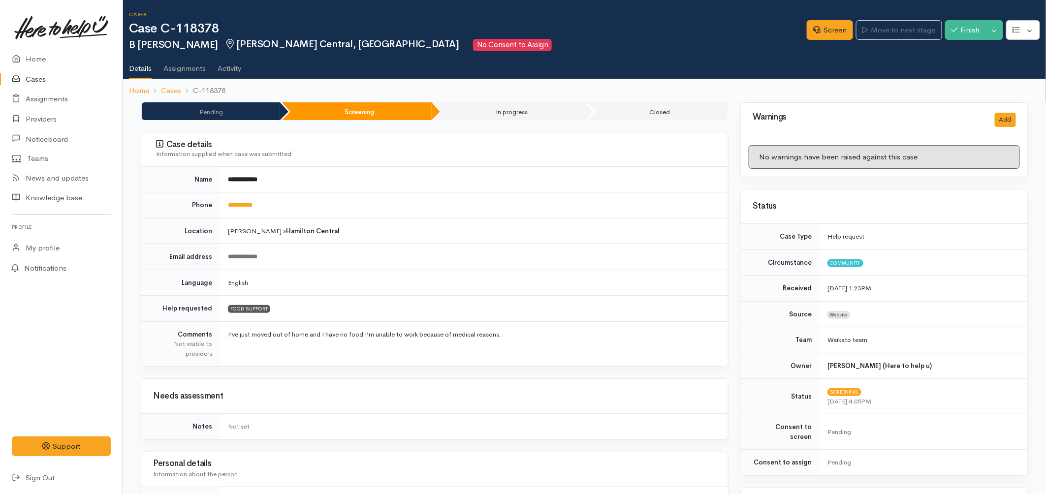
click at [35, 77] on link "Cases" at bounding box center [61, 79] width 123 height 20
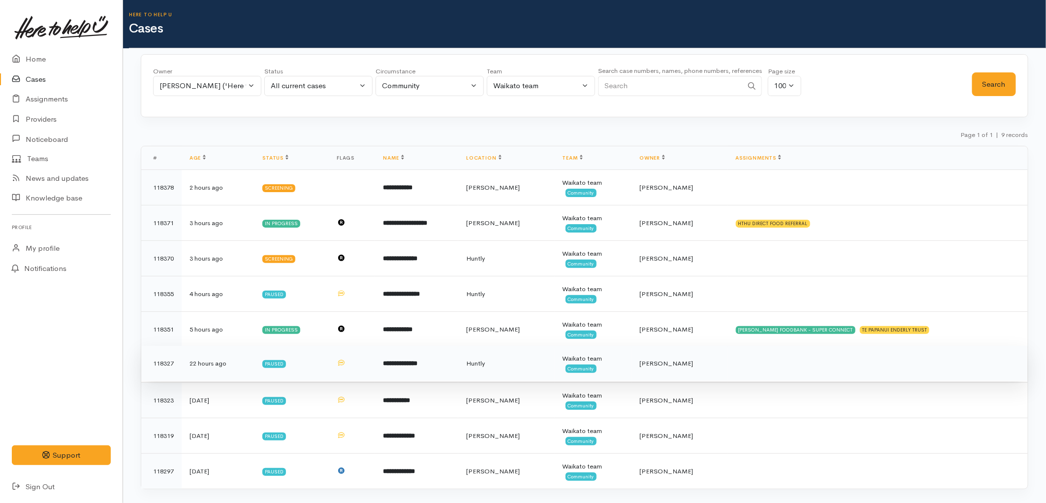
click at [432, 375] on td "**********" at bounding box center [416, 363] width 83 height 35
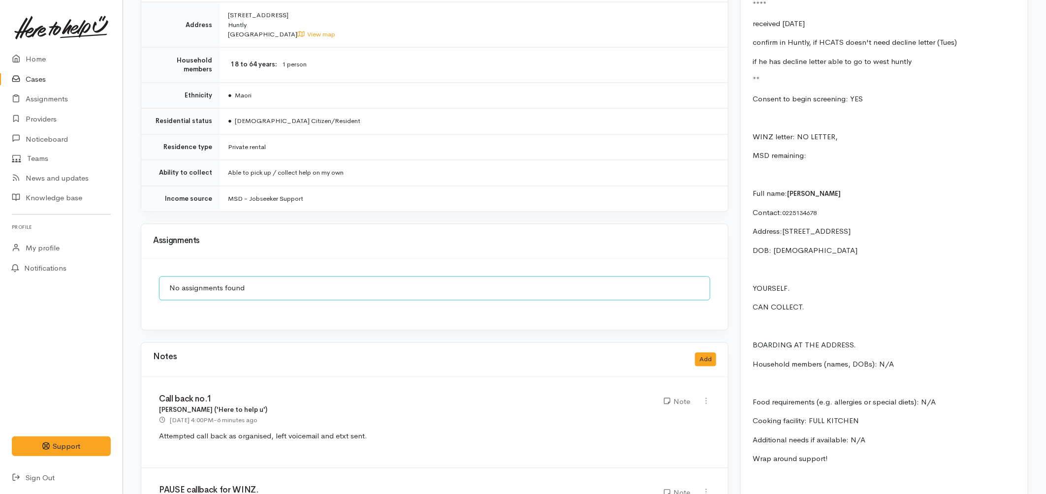
scroll to position [1040, 0]
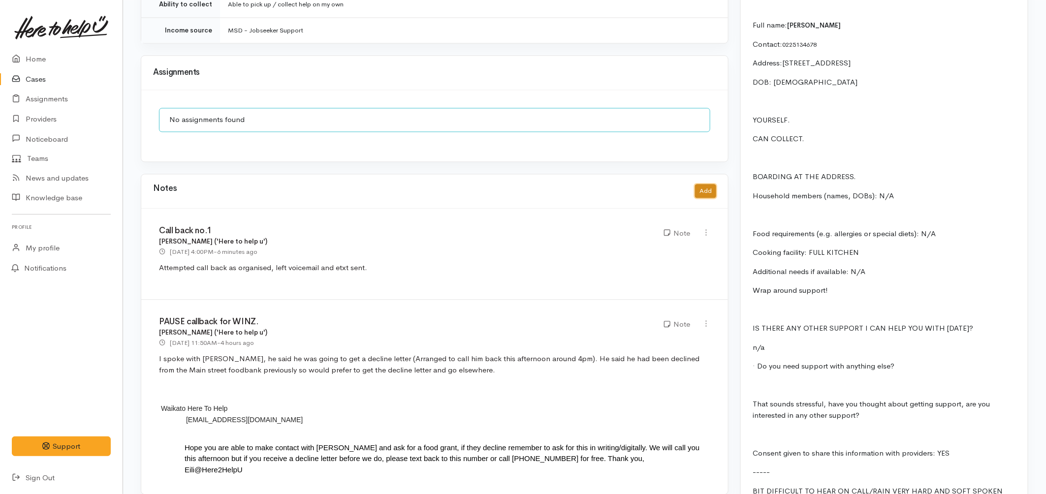
click at [705, 184] on button "Add" at bounding box center [705, 191] width 21 height 14
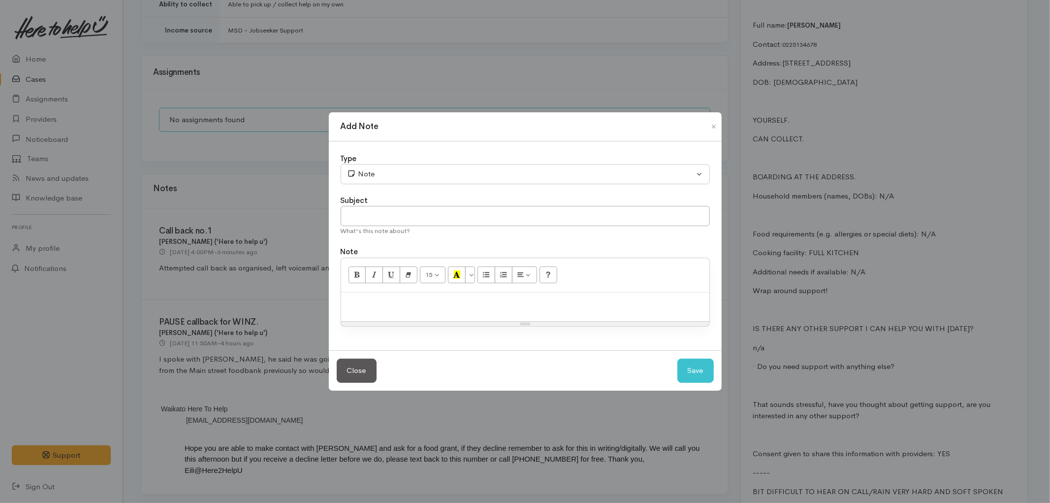
click at [434, 311] on div at bounding box center [525, 307] width 368 height 29
click at [459, 219] on input "text" at bounding box center [525, 216] width 369 height 20
type input "Withdrawn-cancel"
click at [703, 368] on button "Save" at bounding box center [696, 370] width 36 height 24
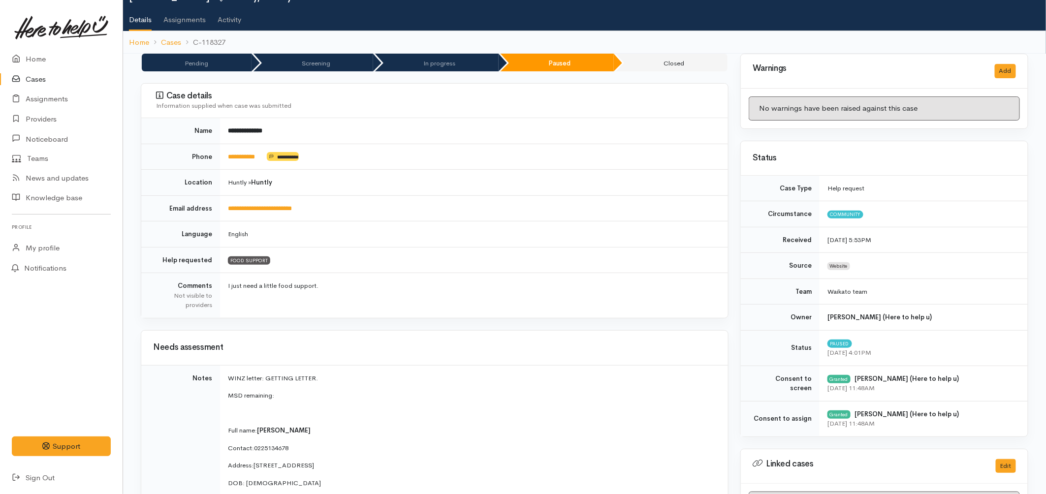
scroll to position [0, 0]
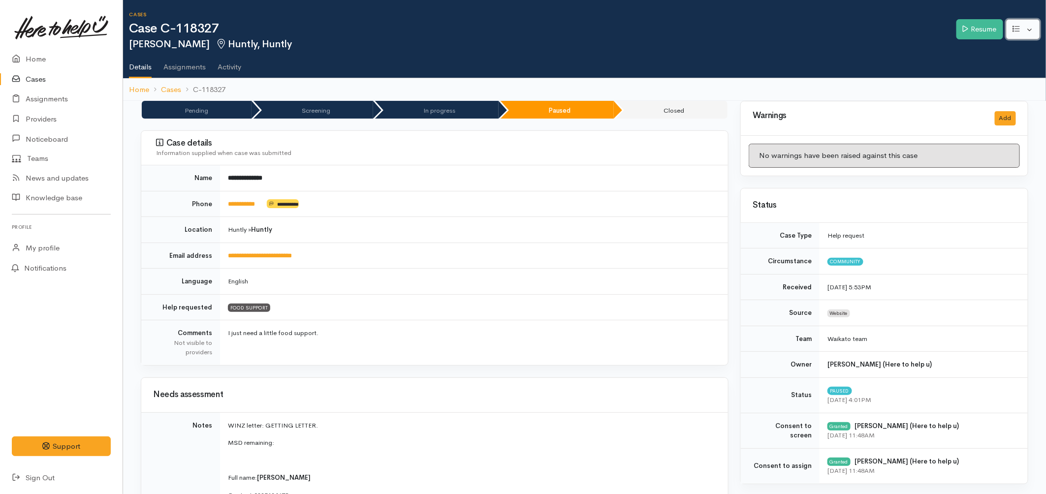
click at [1035, 31] on button "button" at bounding box center [1024, 29] width 34 height 20
click at [988, 26] on link "Resume" at bounding box center [980, 29] width 47 height 20
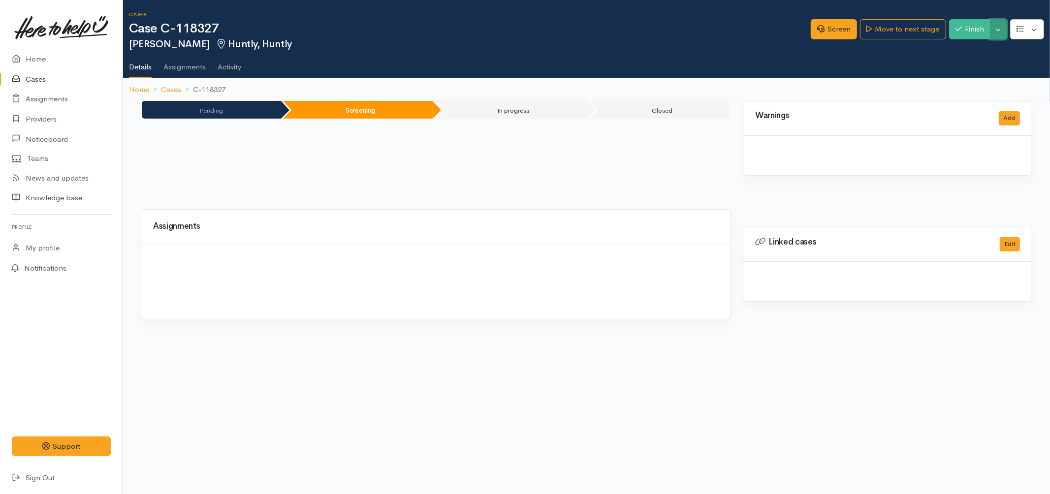
click at [994, 31] on button "Toggle Dropdown" at bounding box center [998, 29] width 17 height 20
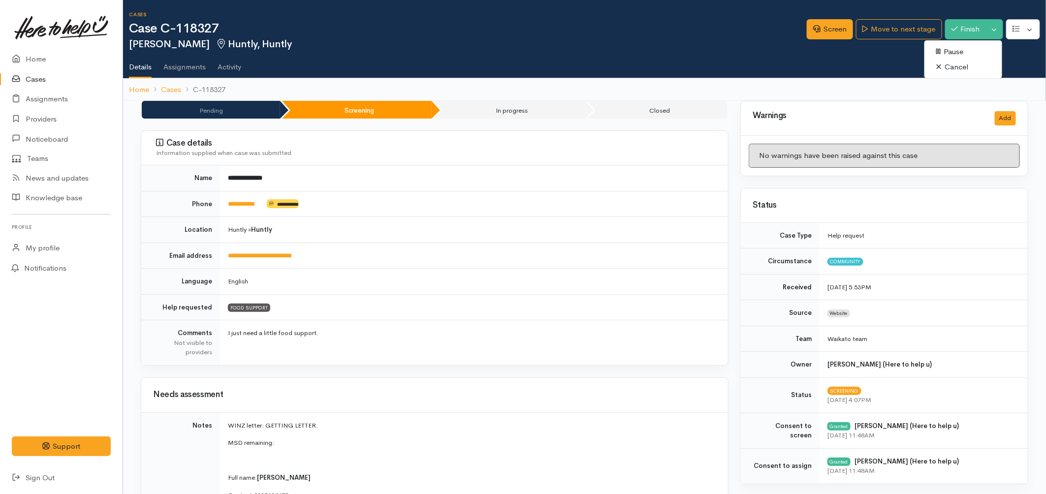
click at [962, 67] on link "Cancel" at bounding box center [964, 67] width 78 height 15
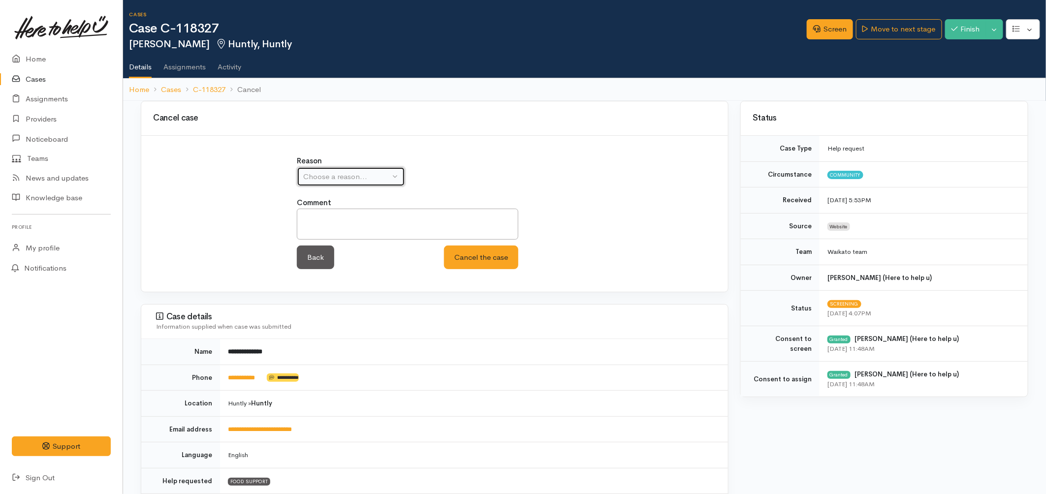
click at [360, 182] on button "Choose a reason..." at bounding box center [351, 177] width 108 height 20
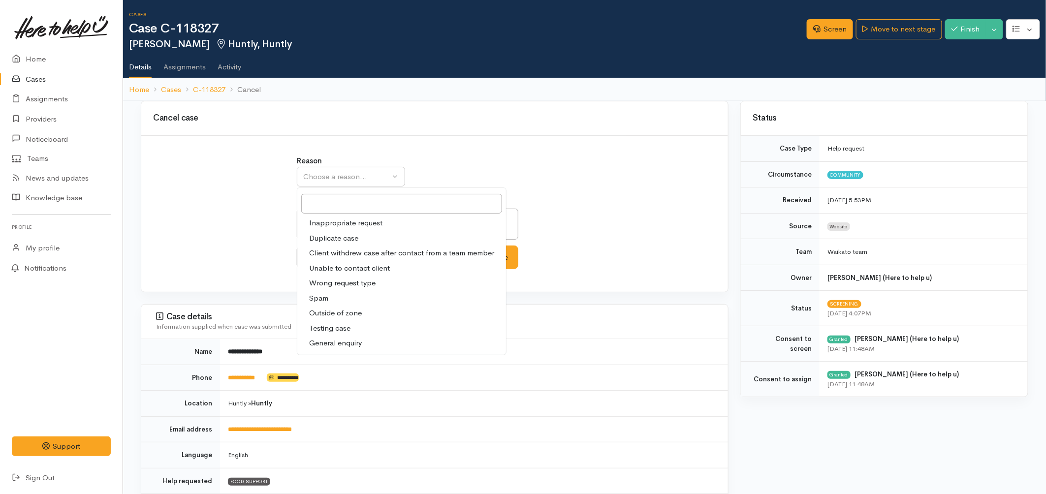
click at [363, 254] on span "Client withdrew case after contact from a team member" at bounding box center [401, 253] width 185 height 11
select select "3"
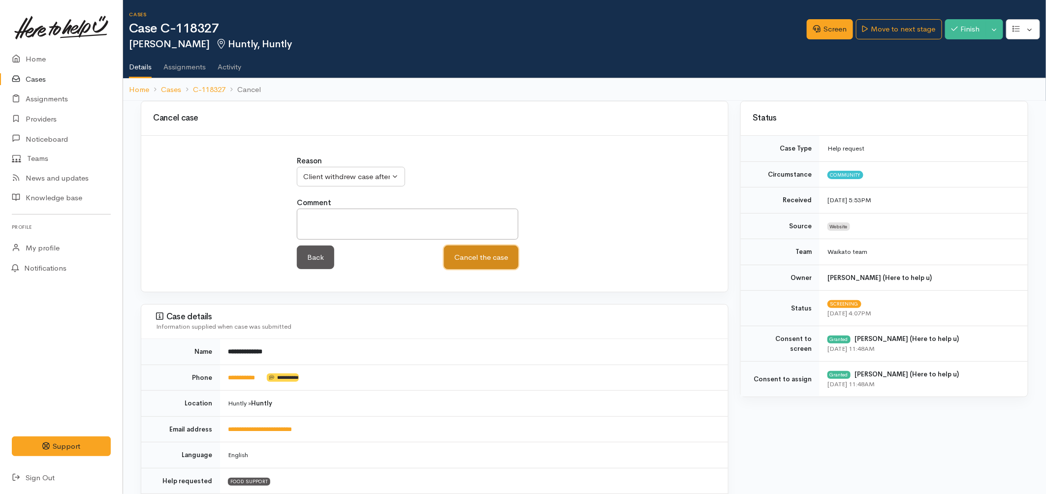
click at [466, 259] on button "Cancel the case" at bounding box center [481, 258] width 74 height 24
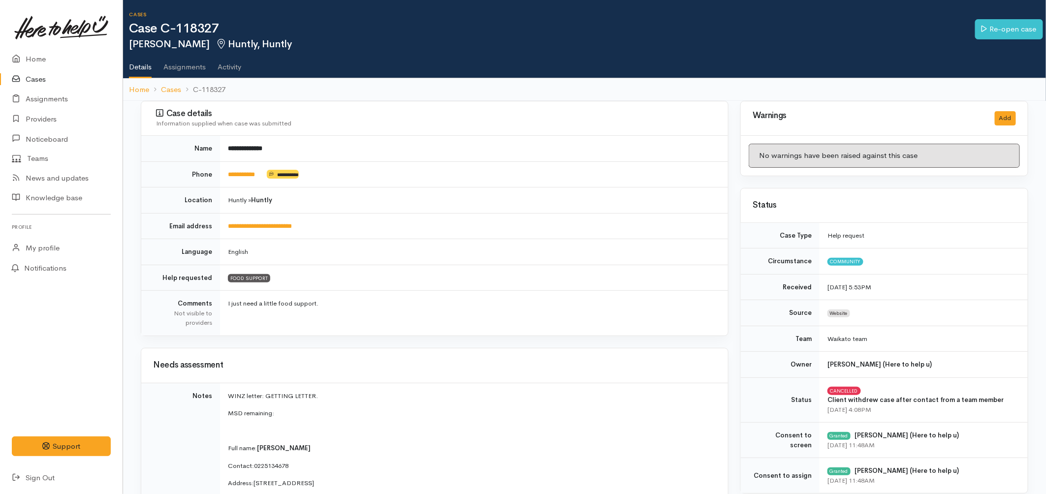
click at [41, 74] on link "Cases" at bounding box center [61, 79] width 123 height 20
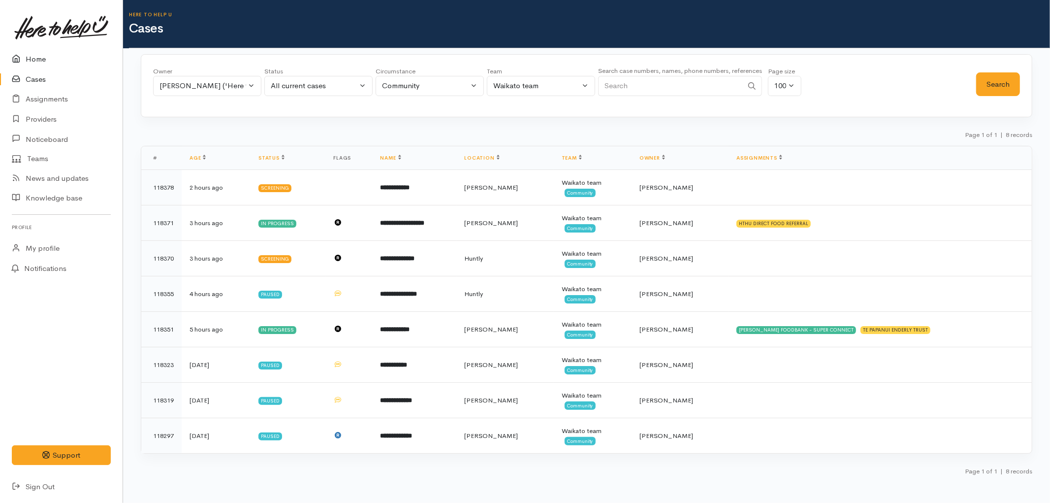
click at [53, 55] on link "Home" at bounding box center [61, 59] width 123 height 20
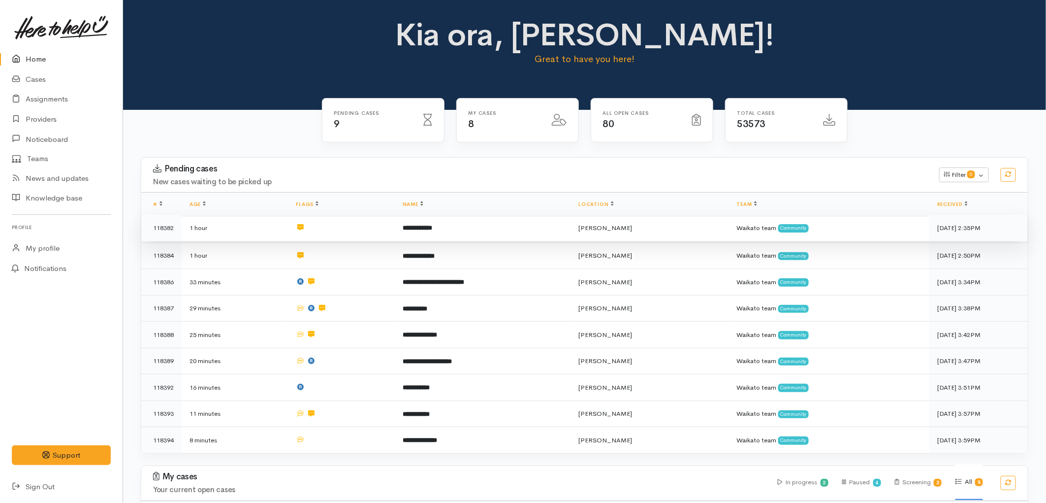
click at [370, 228] on td at bounding box center [341, 228] width 106 height 27
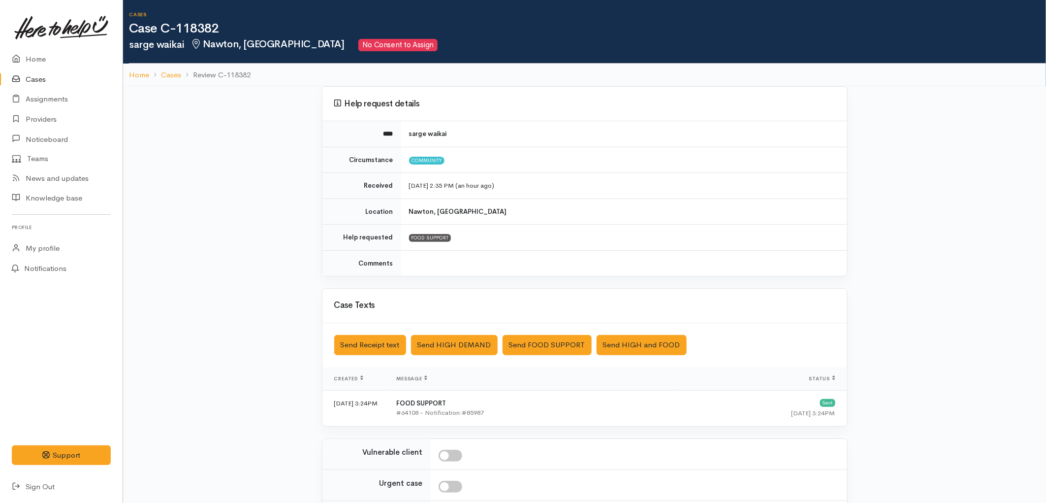
click at [42, 76] on link "Cases" at bounding box center [61, 79] width 123 height 20
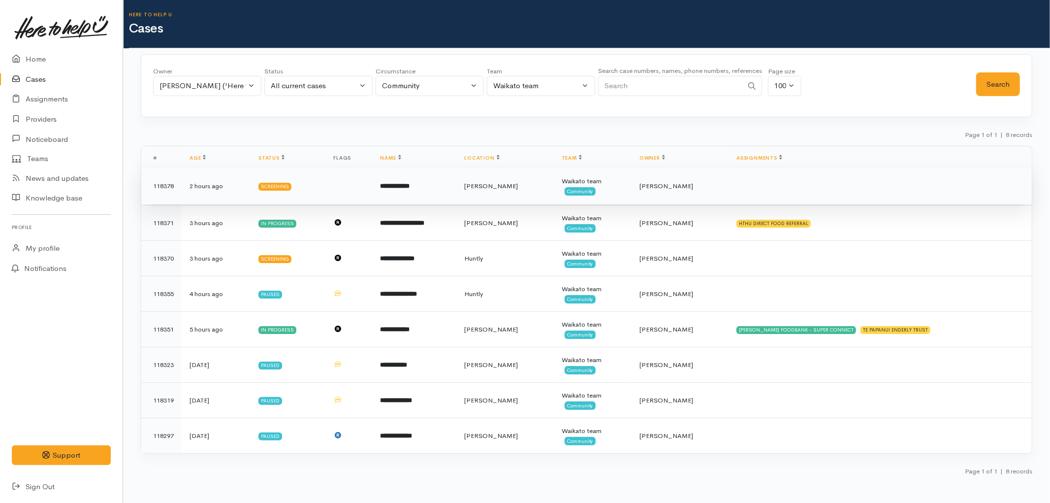
click at [410, 189] on b "**********" at bounding box center [396, 186] width 30 height 6
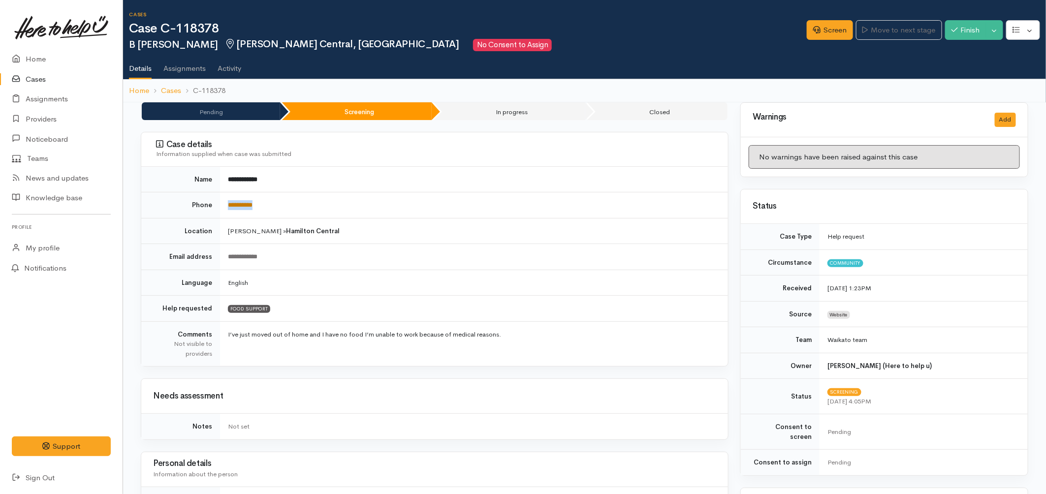
drag, startPoint x: 278, startPoint y: 207, endPoint x: 228, endPoint y: 205, distance: 50.7
click at [228, 205] on td "**********" at bounding box center [474, 206] width 508 height 26
copy link "**********"
click at [819, 26] on link "Screen" at bounding box center [830, 30] width 46 height 20
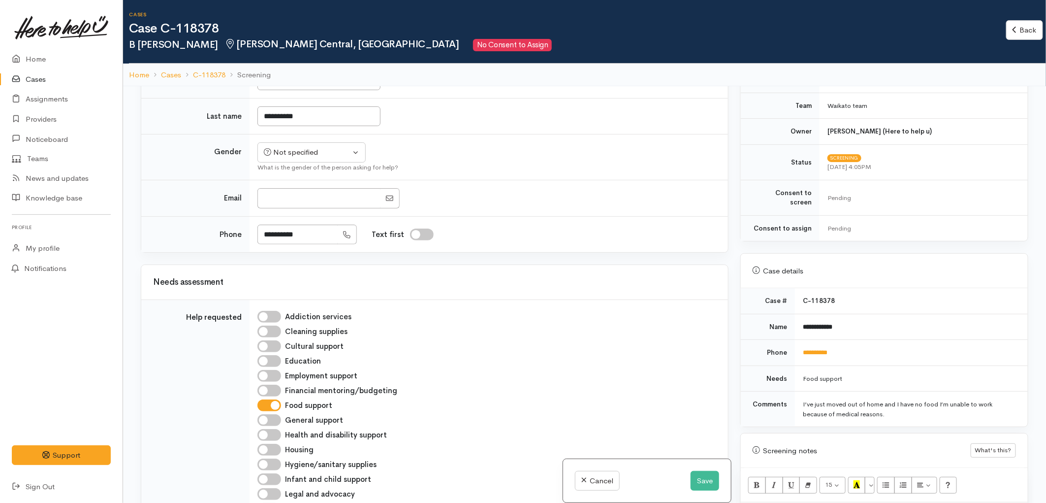
scroll to position [164, 0]
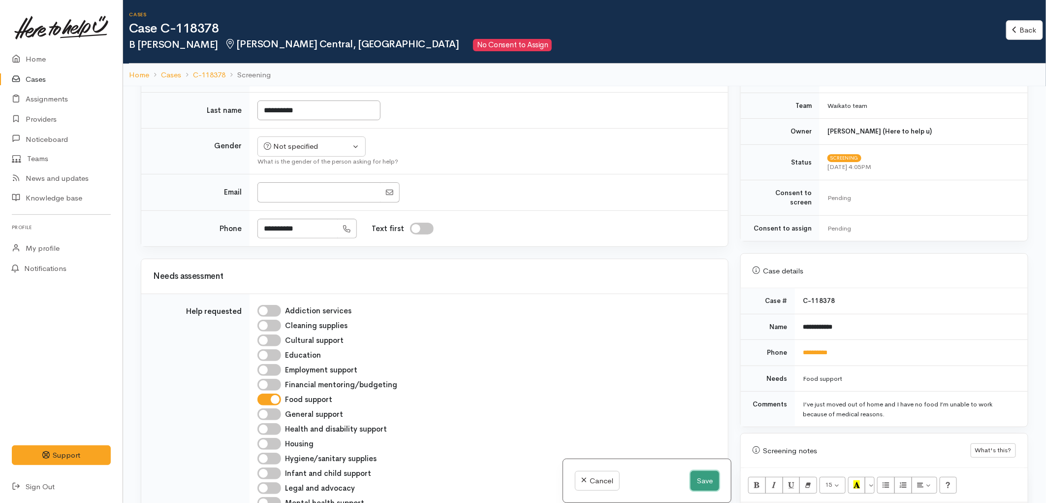
click at [694, 487] on button "Save" at bounding box center [705, 481] width 29 height 20
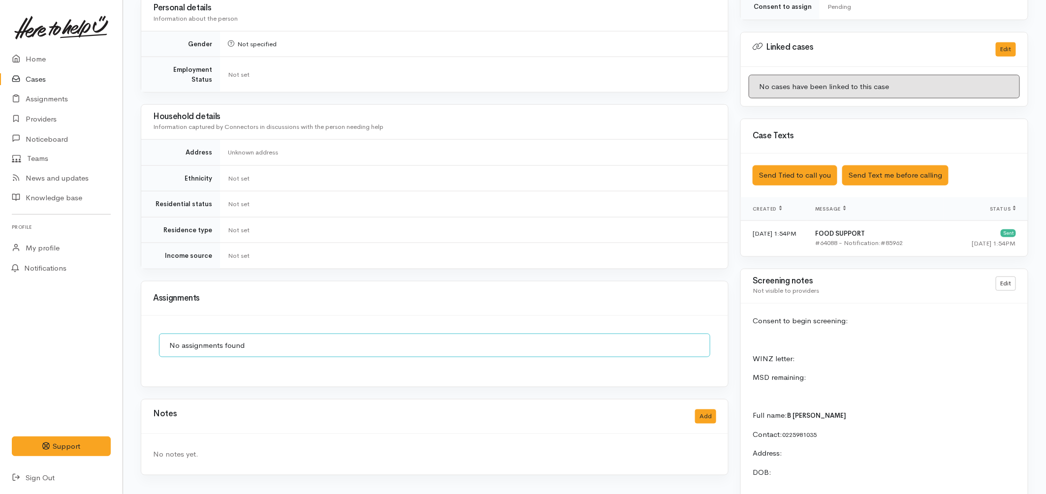
scroll to position [547, 0]
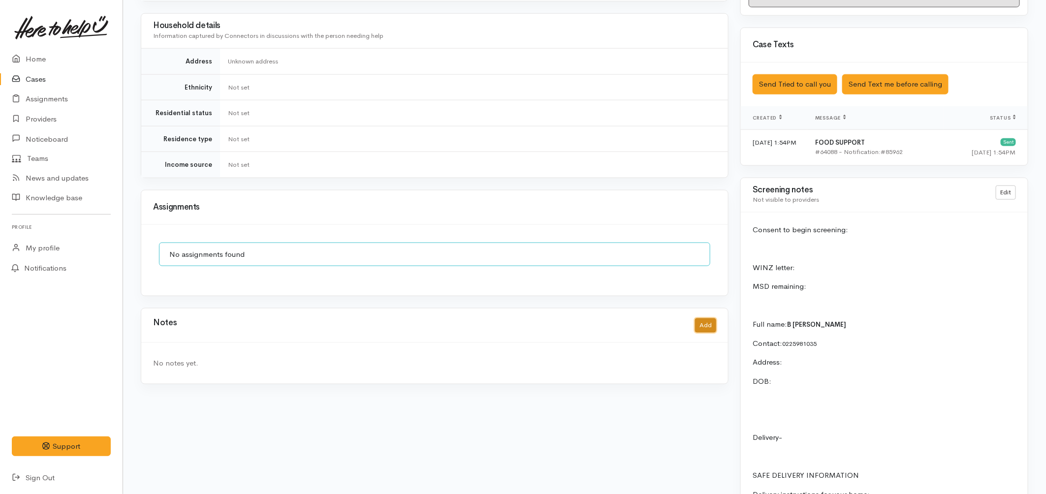
click at [703, 320] on button "Add" at bounding box center [705, 326] width 21 height 14
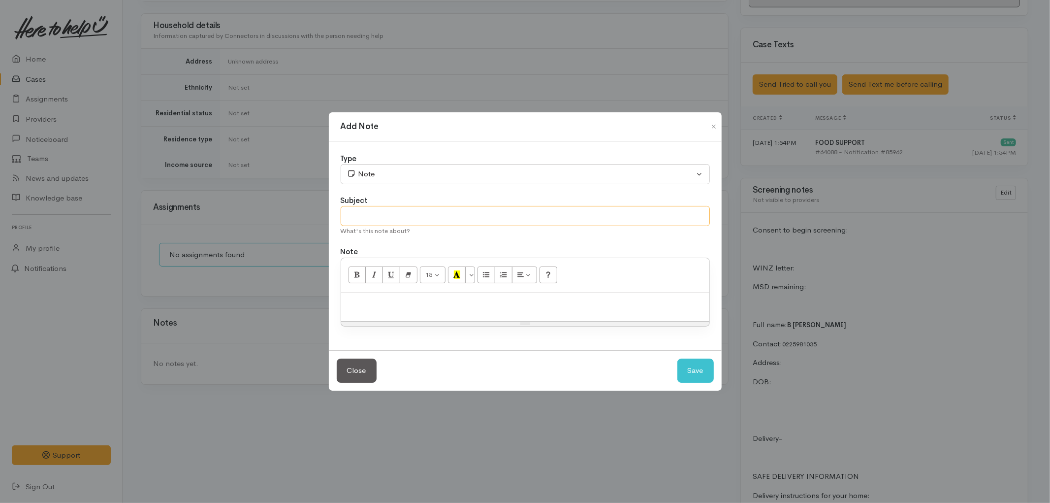
click at [459, 214] on input "text" at bounding box center [525, 216] width 369 height 20
type input "Attempted contact no.1"
paste div
click at [700, 383] on div "Close Save" at bounding box center [525, 370] width 393 height 40
click at [699, 378] on button "Save" at bounding box center [696, 370] width 36 height 24
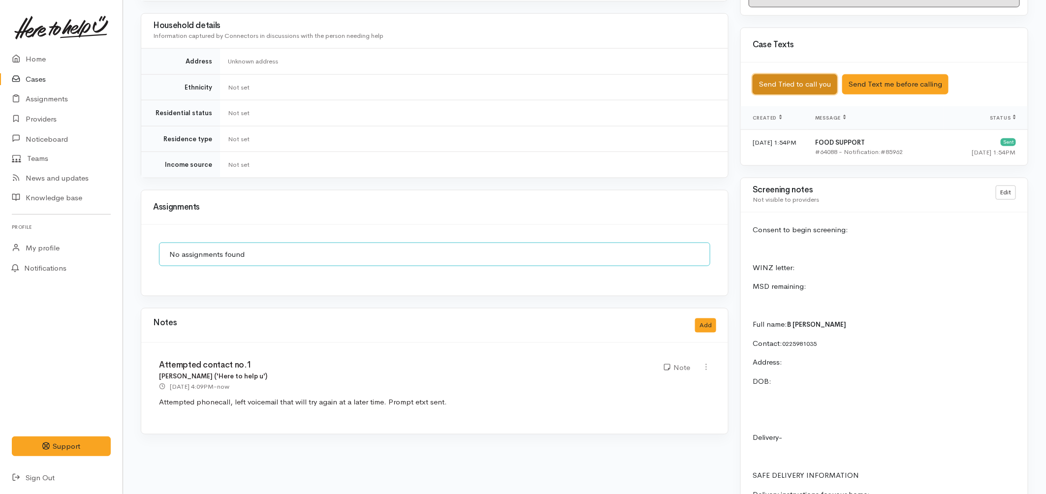
click at [826, 74] on button "Send Tried to call you" at bounding box center [795, 84] width 85 height 20
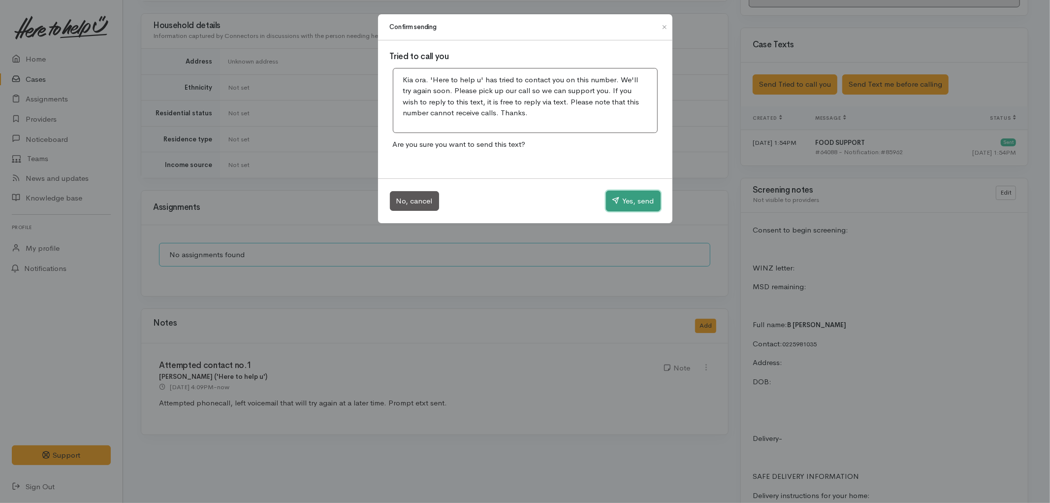
click at [630, 207] on button "Yes, send" at bounding box center [633, 201] width 55 height 21
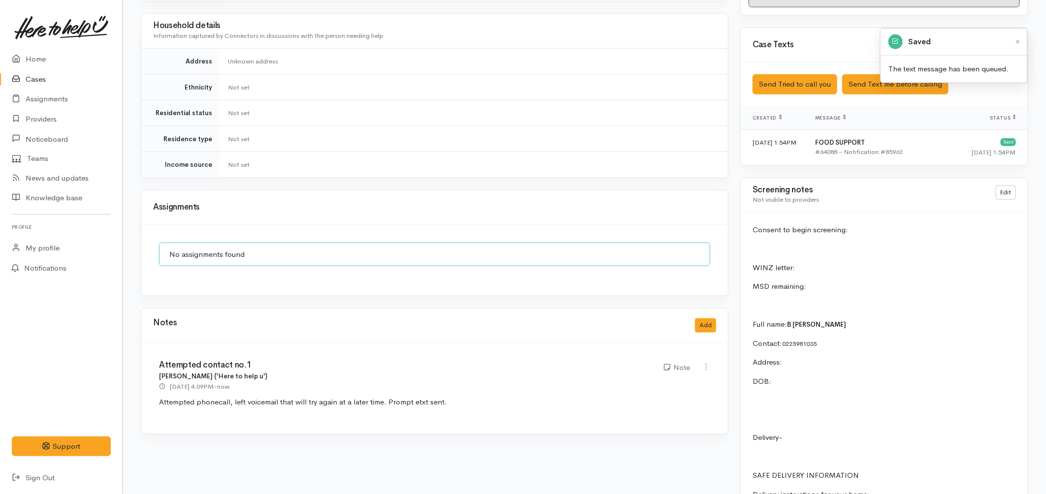
click at [38, 79] on link "Cases" at bounding box center [61, 79] width 123 height 20
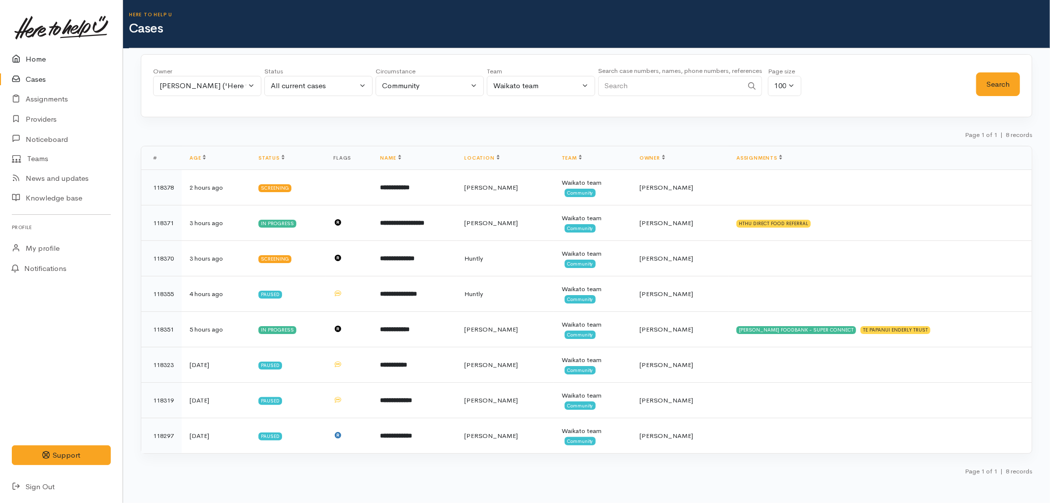
click at [40, 52] on link "Home" at bounding box center [61, 59] width 123 height 20
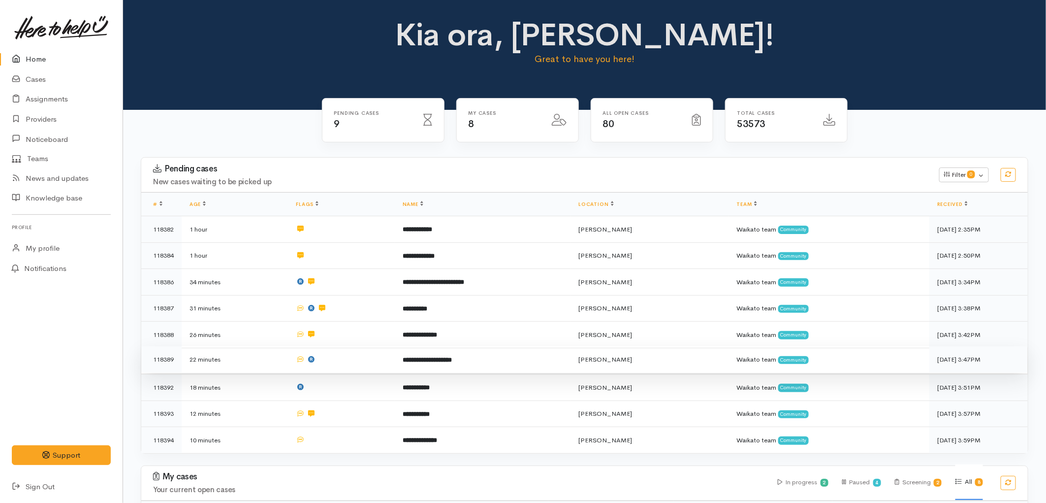
click at [348, 356] on td at bounding box center [341, 359] width 106 height 27
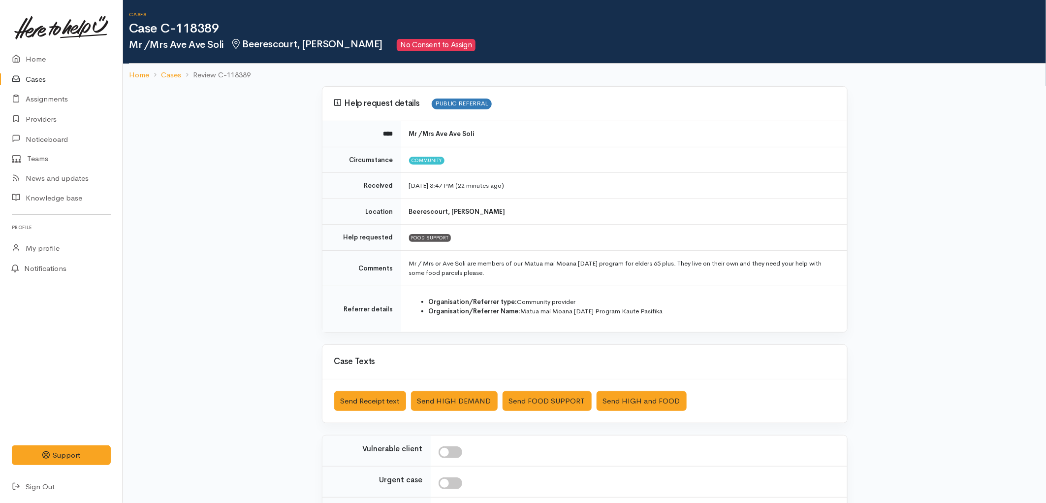
click at [39, 78] on link "Cases" at bounding box center [61, 79] width 123 height 20
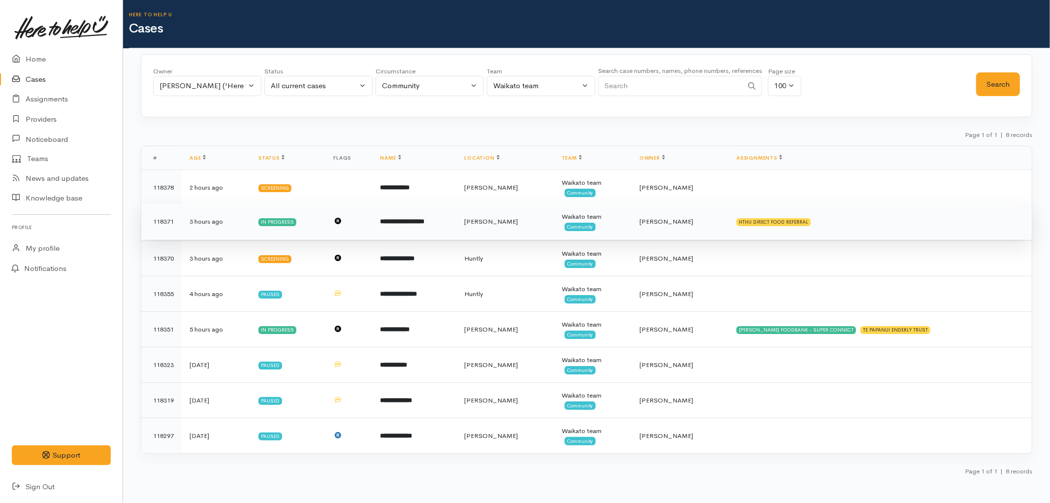
click at [498, 224] on td "[PERSON_NAME]" at bounding box center [504, 221] width 97 height 35
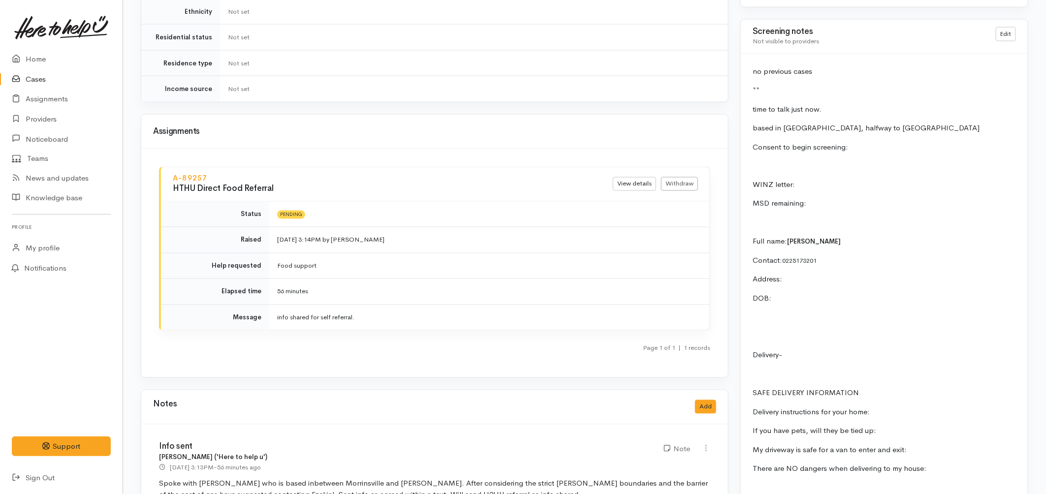
scroll to position [1094, 0]
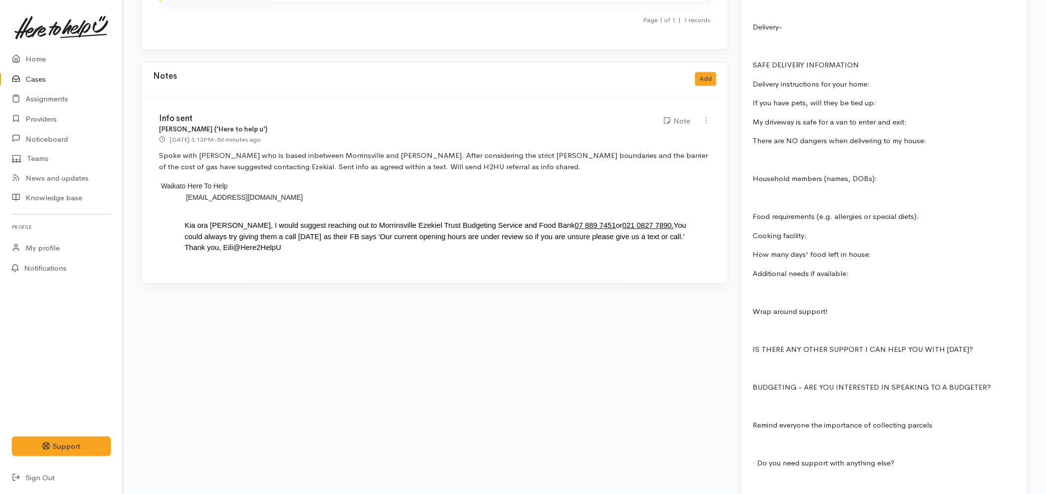
click at [31, 73] on link "Cases" at bounding box center [61, 79] width 123 height 20
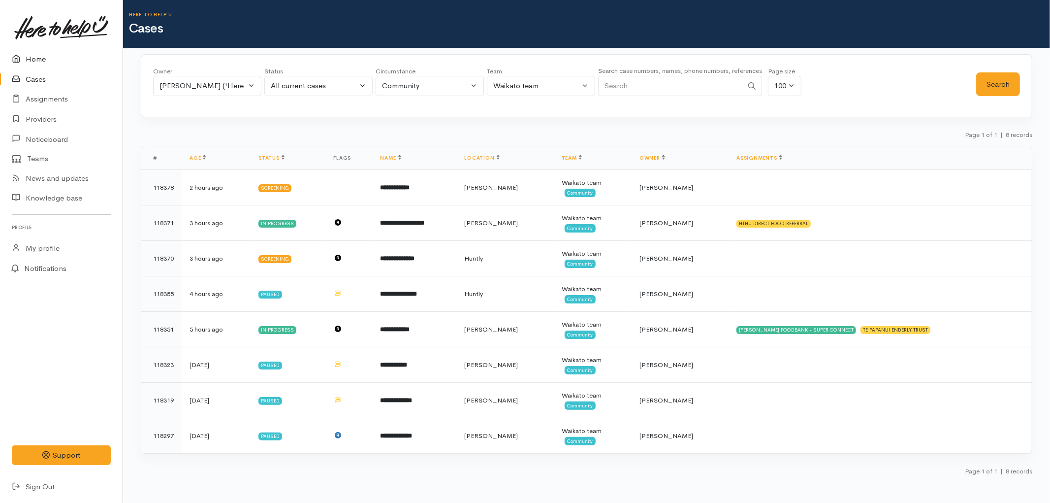
click at [32, 56] on link "Home" at bounding box center [61, 59] width 123 height 20
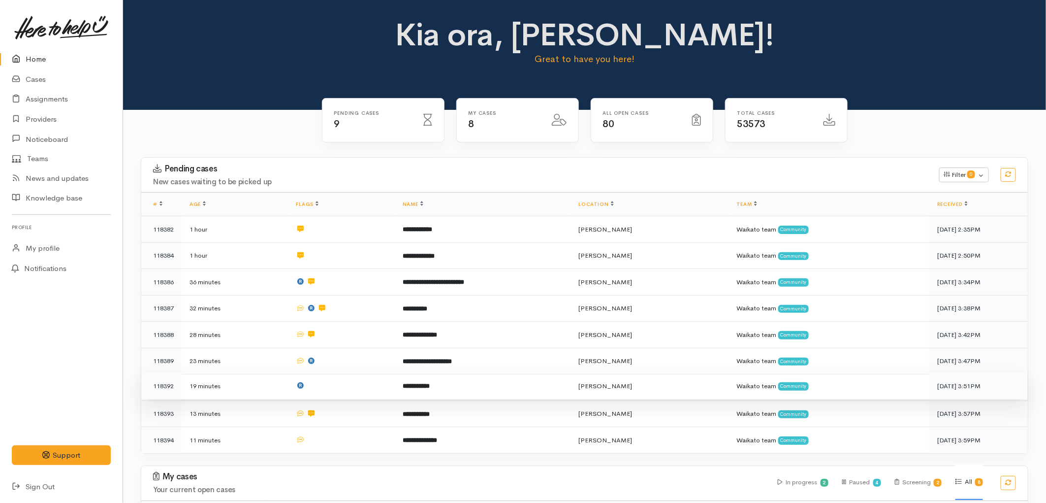
click at [552, 380] on td "**********" at bounding box center [483, 386] width 176 height 27
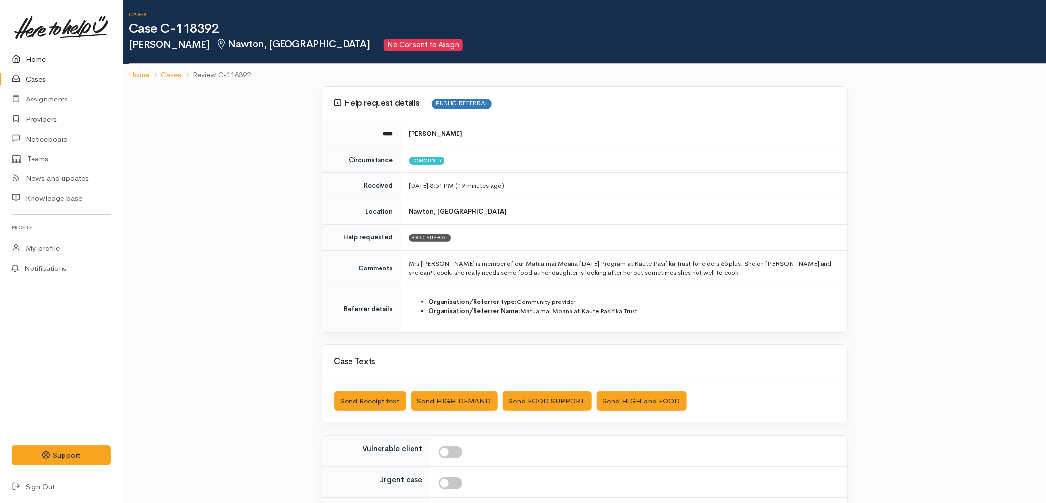
click at [37, 58] on link "Home" at bounding box center [61, 59] width 123 height 20
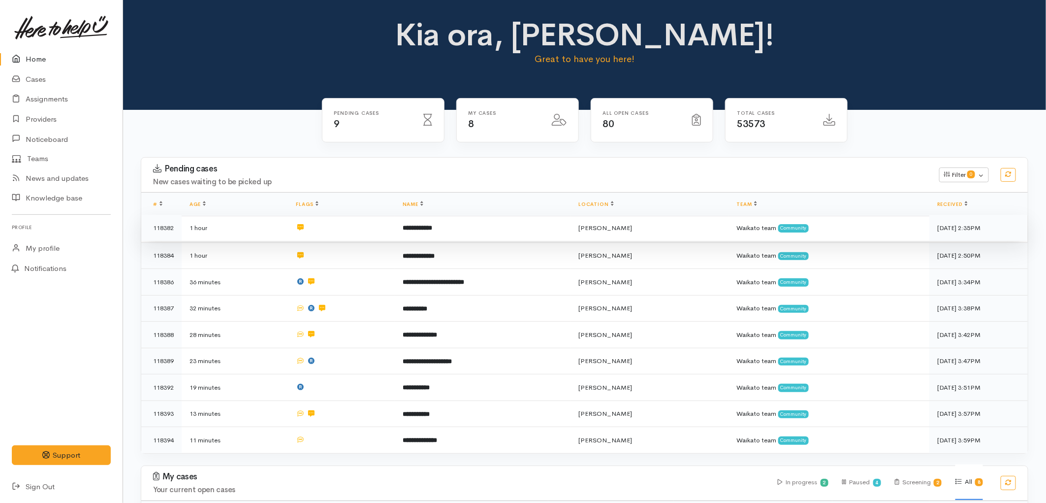
click at [329, 229] on td at bounding box center [341, 228] width 106 height 27
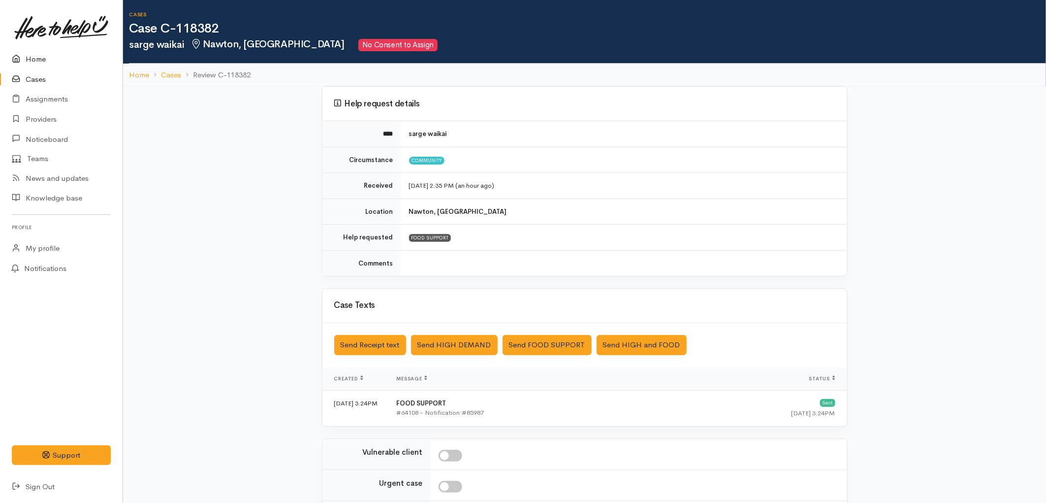
click at [44, 52] on link "Home" at bounding box center [61, 59] width 123 height 20
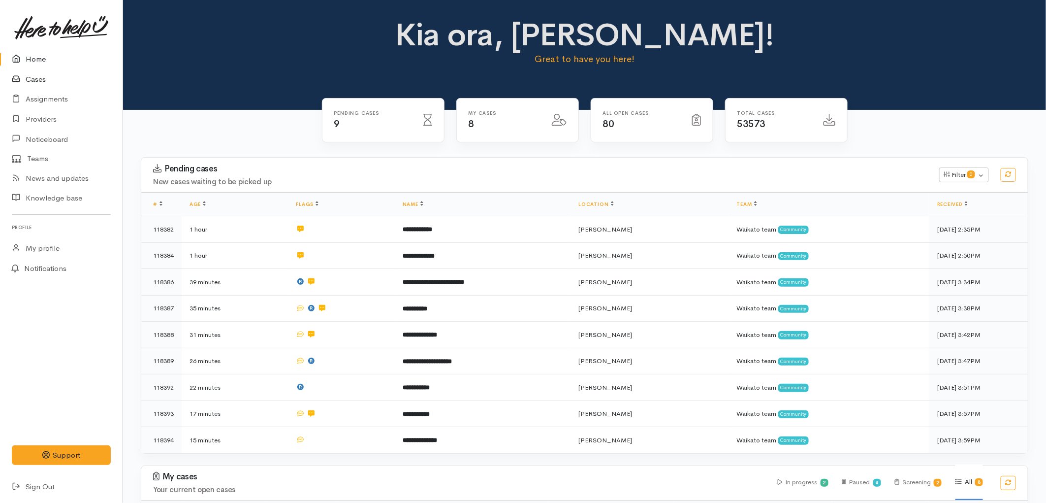
click at [43, 80] on link "Cases" at bounding box center [61, 79] width 123 height 20
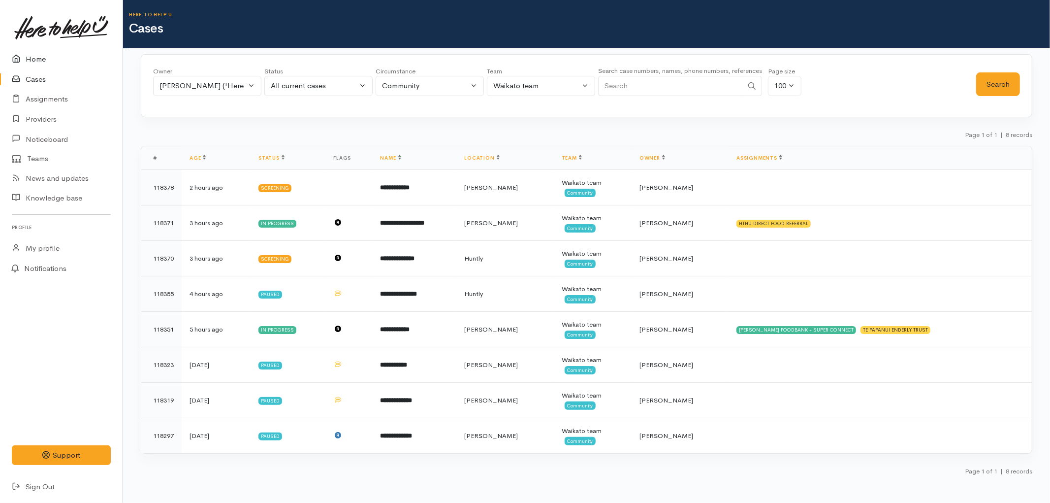
click at [48, 62] on link "Home" at bounding box center [61, 59] width 123 height 20
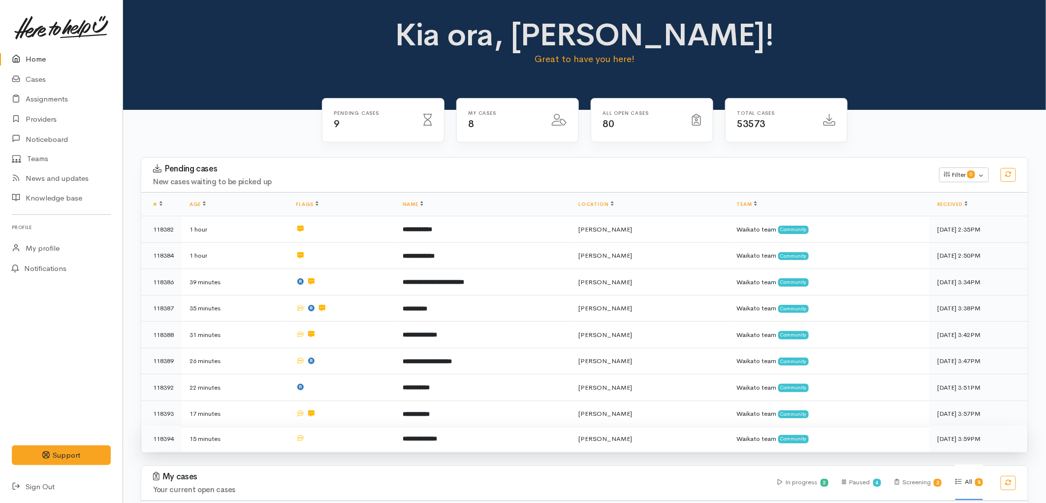
click at [385, 433] on td at bounding box center [341, 438] width 106 height 26
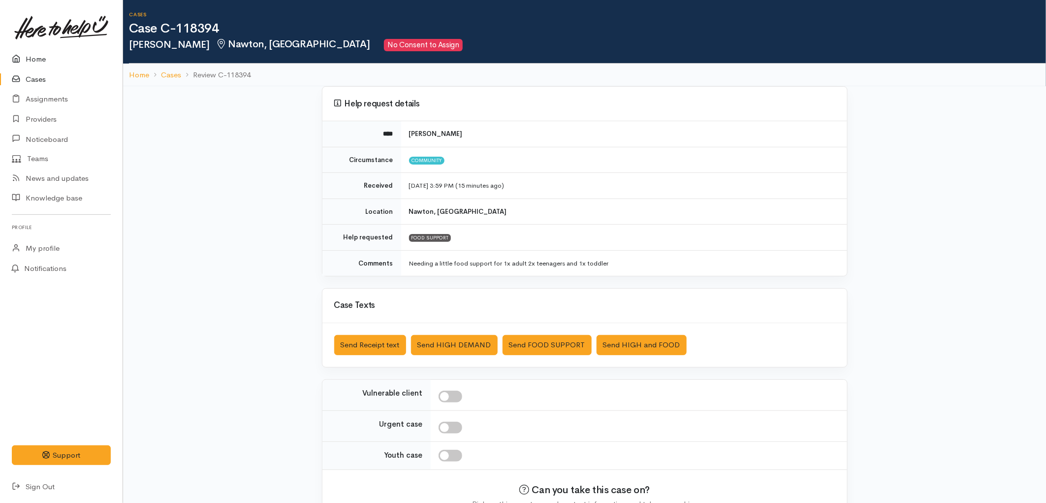
click at [36, 59] on link "Home" at bounding box center [61, 59] width 123 height 20
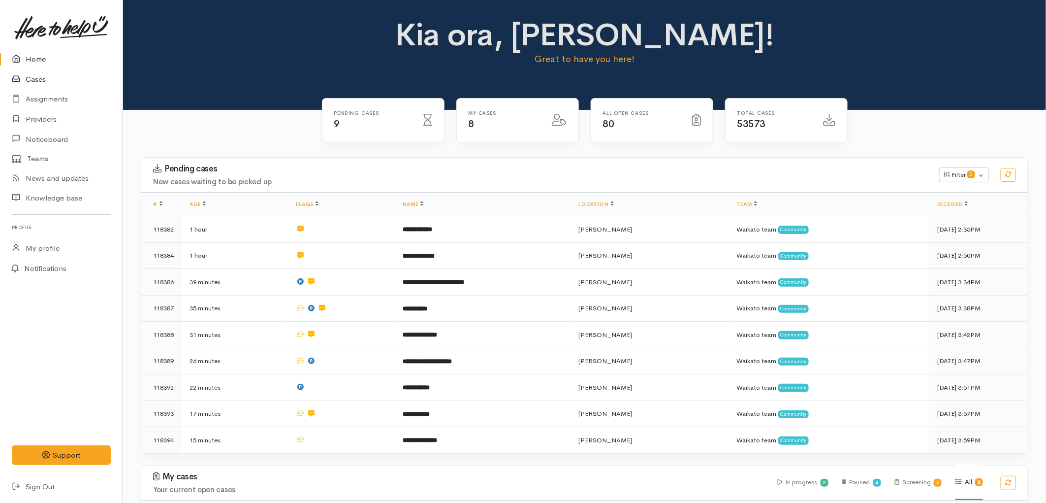
click at [39, 79] on link "Cases" at bounding box center [61, 79] width 123 height 20
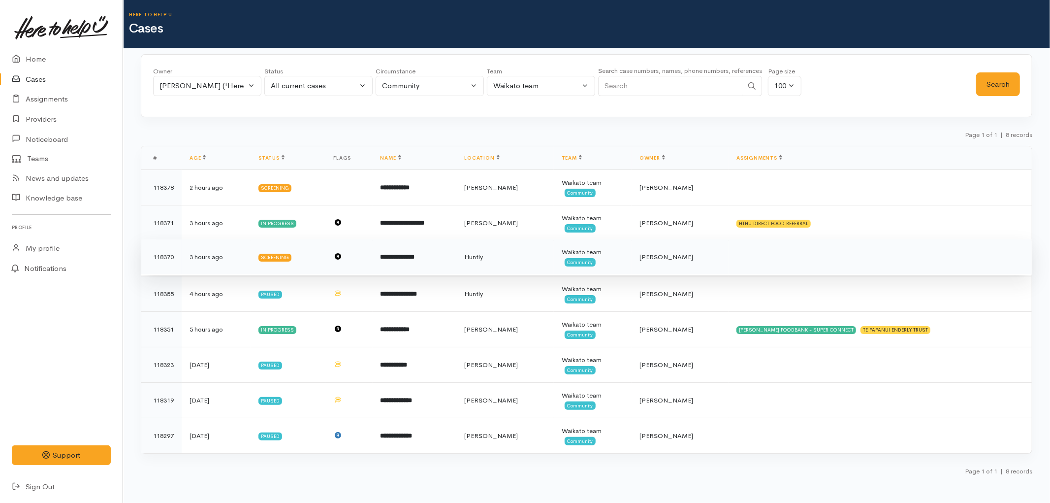
click at [402, 268] on td "**********" at bounding box center [415, 256] width 84 height 35
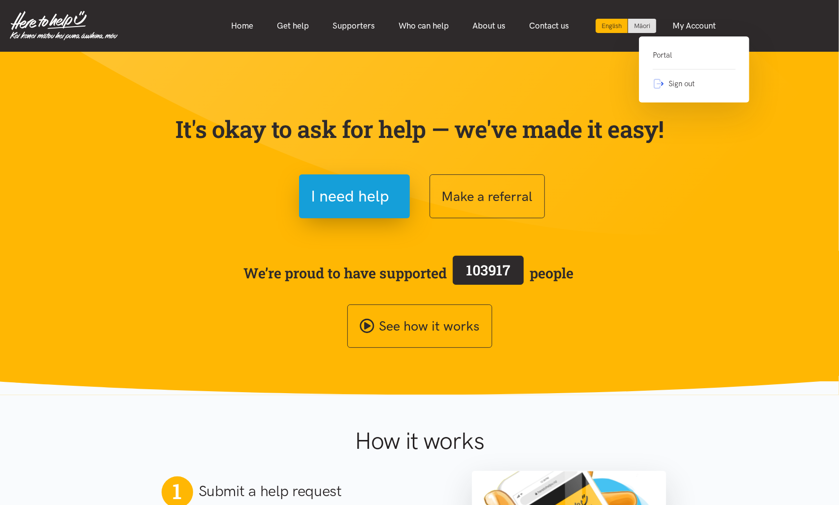
click at [679, 52] on link "Portal" at bounding box center [693, 59] width 83 height 20
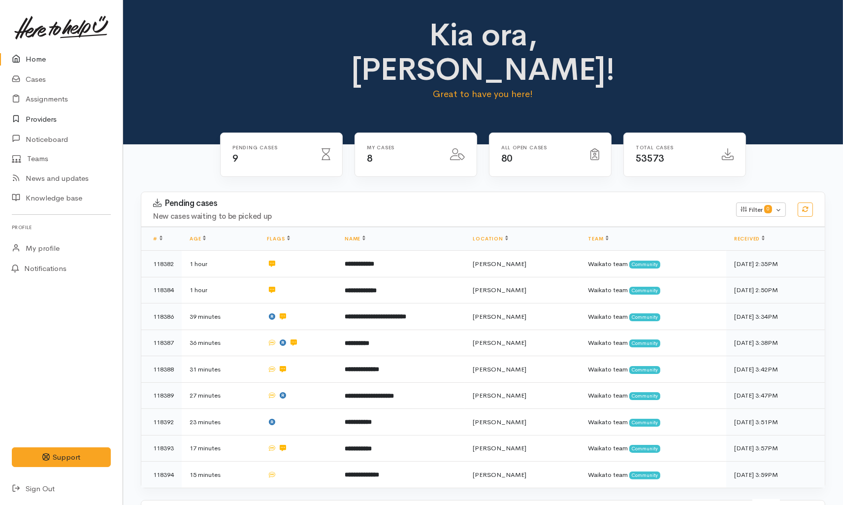
click at [38, 115] on link "Providers" at bounding box center [61, 119] width 123 height 20
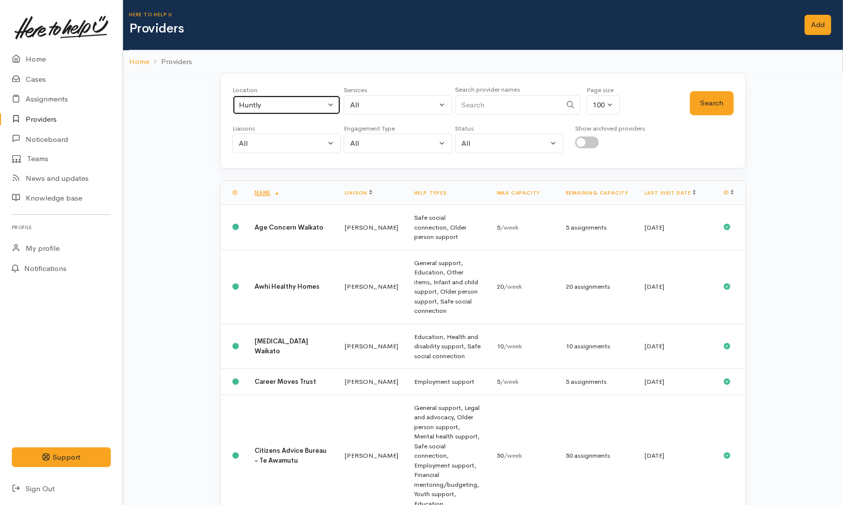
click at [305, 107] on div "Huntly" at bounding box center [282, 104] width 87 height 11
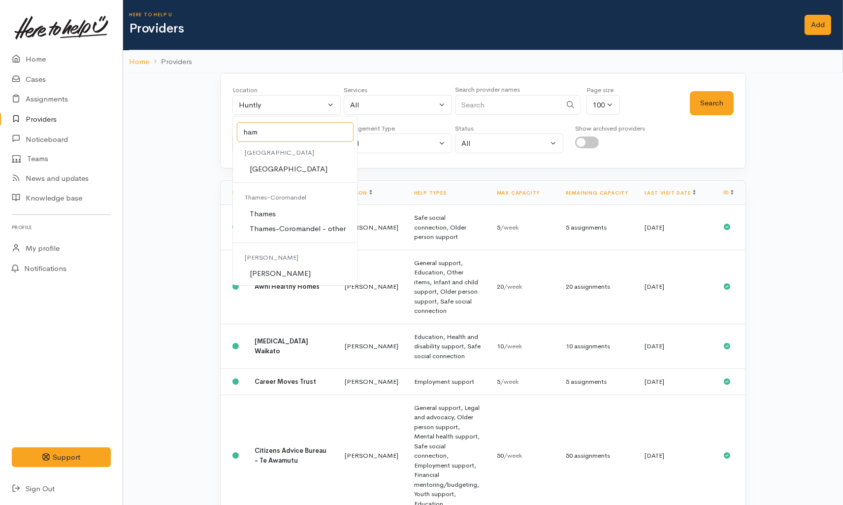
type input "ham"
click at [290, 266] on link "[PERSON_NAME]" at bounding box center [295, 273] width 125 height 15
select select "1"
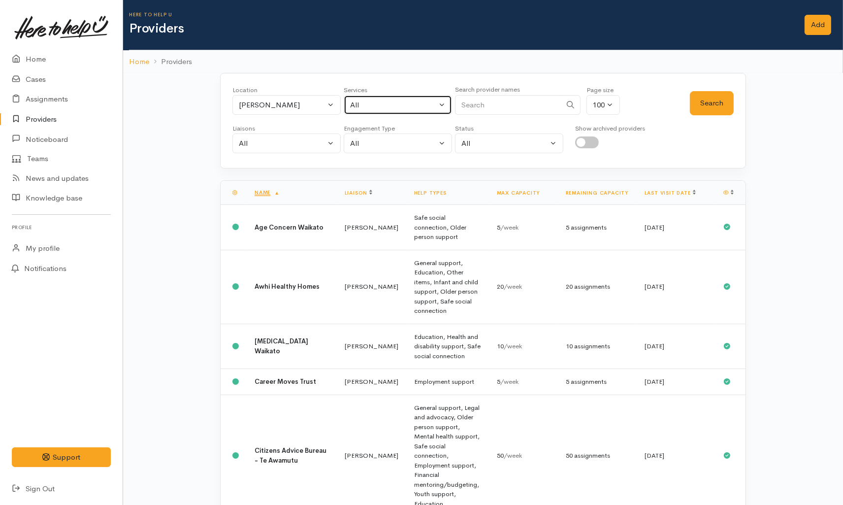
click at [411, 101] on div "All" at bounding box center [393, 104] width 87 height 11
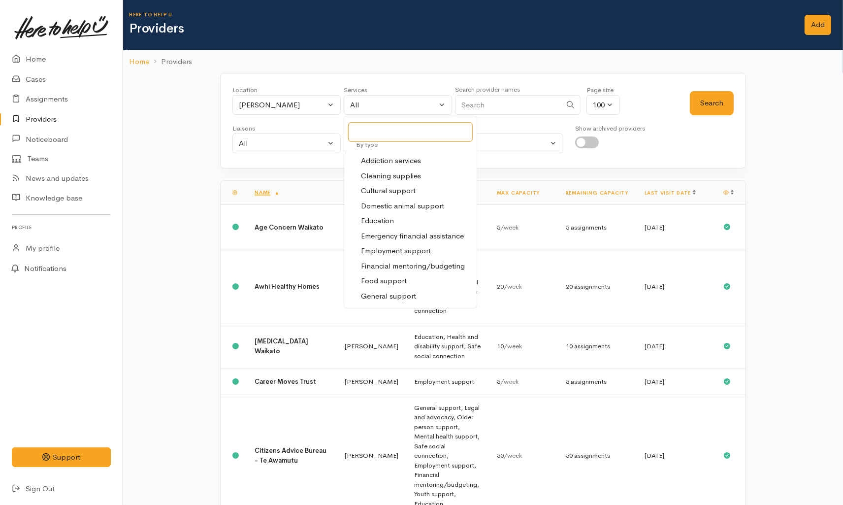
scroll to position [55, 0]
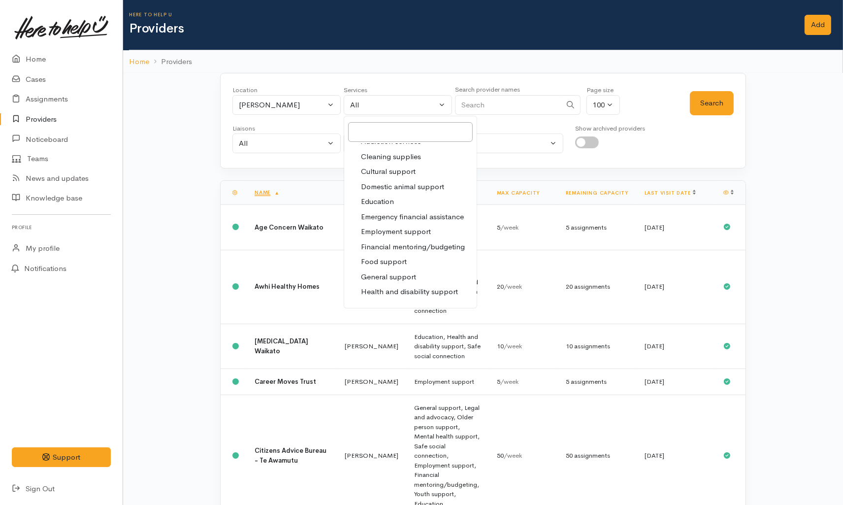
click at [399, 255] on link "Food support" at bounding box center [410, 261] width 132 height 15
select select "3"
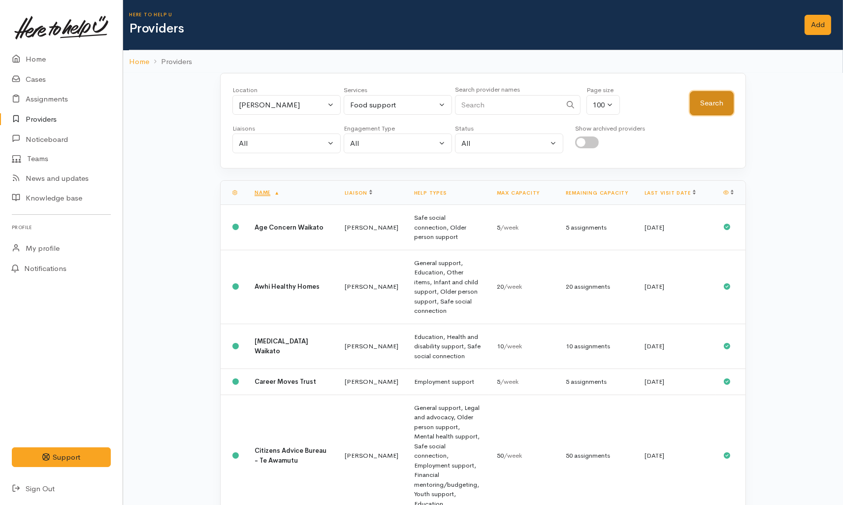
click at [703, 102] on button "Search" at bounding box center [712, 103] width 44 height 24
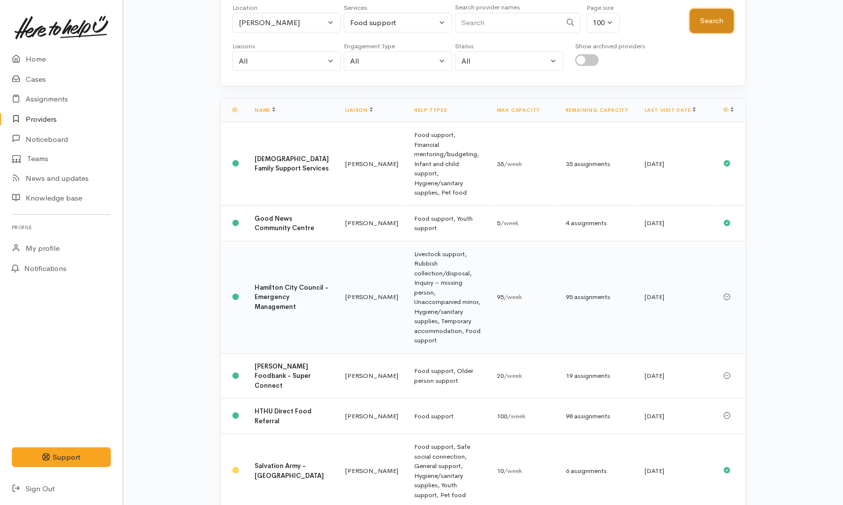
scroll to position [109, 0]
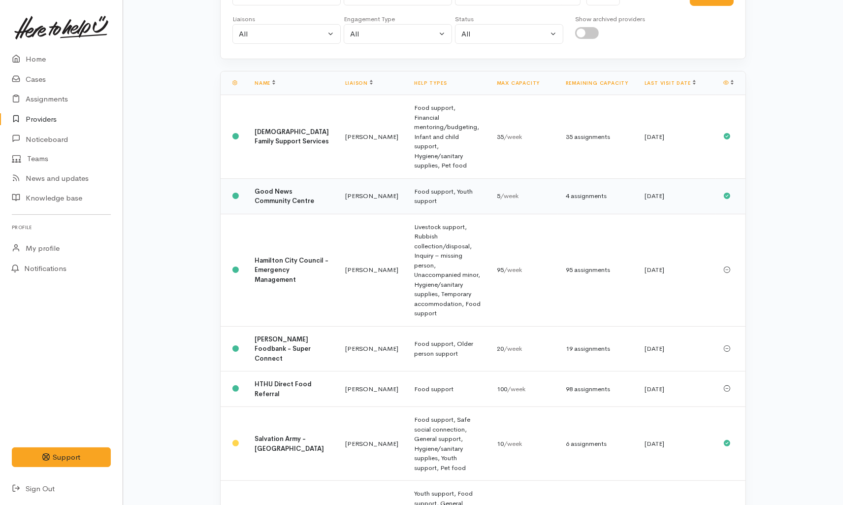
click at [337, 178] on td "[PERSON_NAME]" at bounding box center [371, 195] width 69 height 35
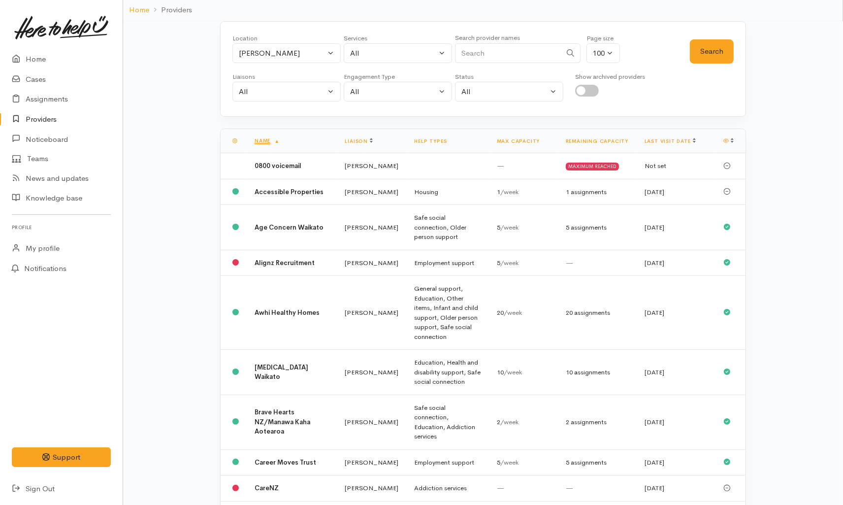
scroll to position [55, 0]
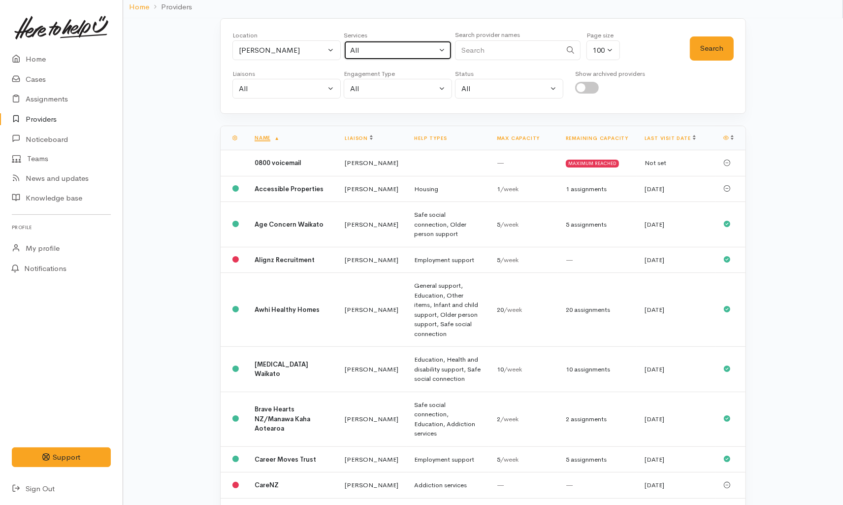
click at [389, 49] on div "All" at bounding box center [393, 50] width 87 height 11
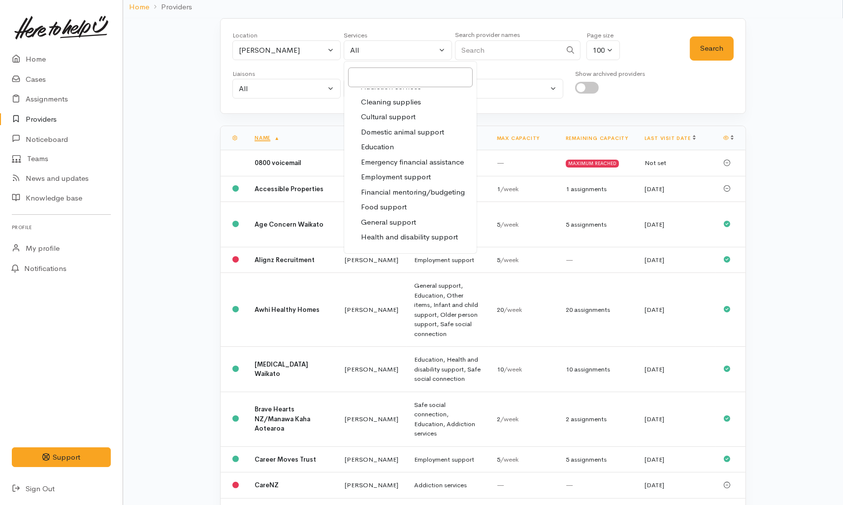
click at [391, 203] on span "Food support" at bounding box center [384, 206] width 46 height 11
select select "3"
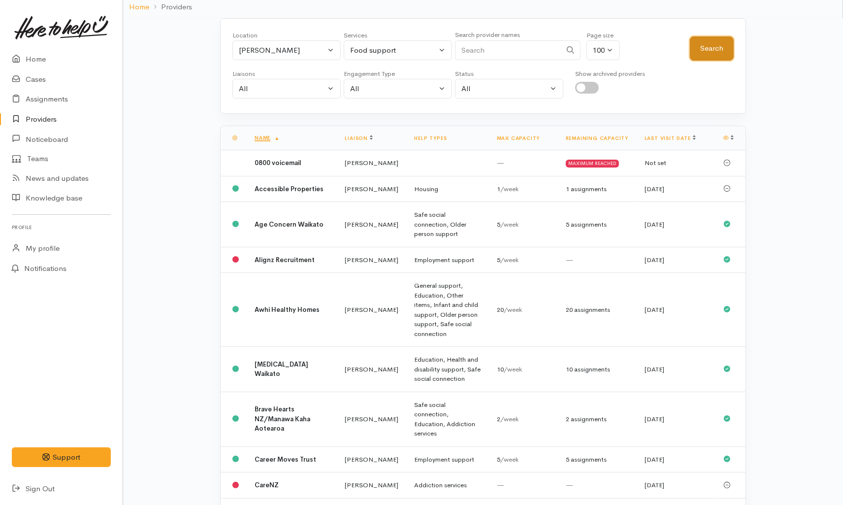
click at [704, 46] on button "Search" at bounding box center [712, 48] width 44 height 24
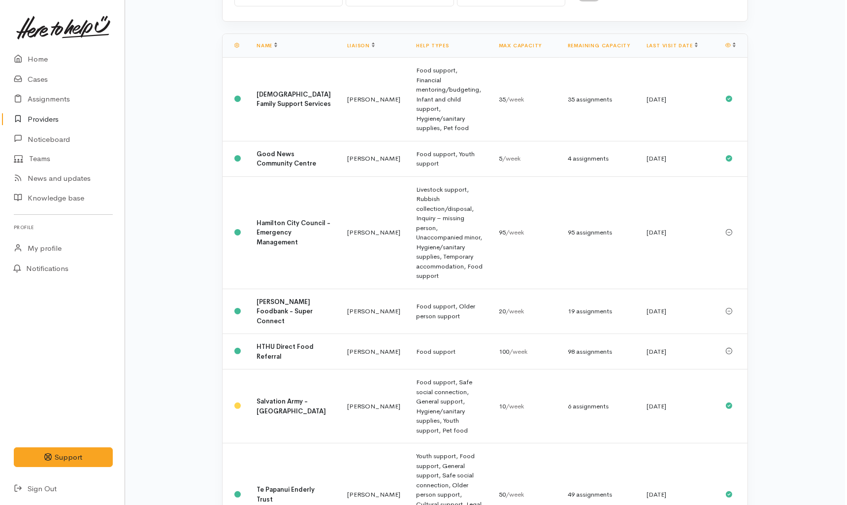
scroll to position [0, 0]
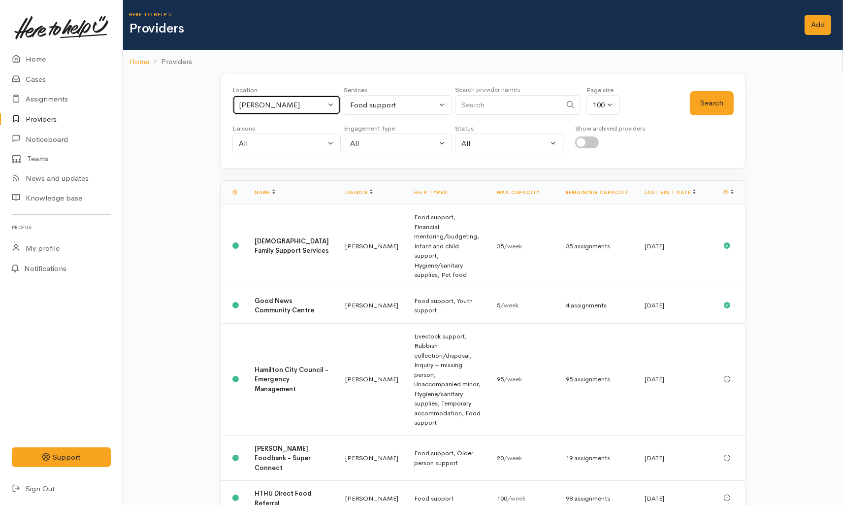
click at [280, 101] on div "Hamilton" at bounding box center [282, 104] width 87 height 11
type input "hun"
click at [296, 165] on link "Huntly" at bounding box center [286, 169] width 107 height 15
select select "110"
click at [716, 93] on button "Search" at bounding box center [712, 103] width 44 height 24
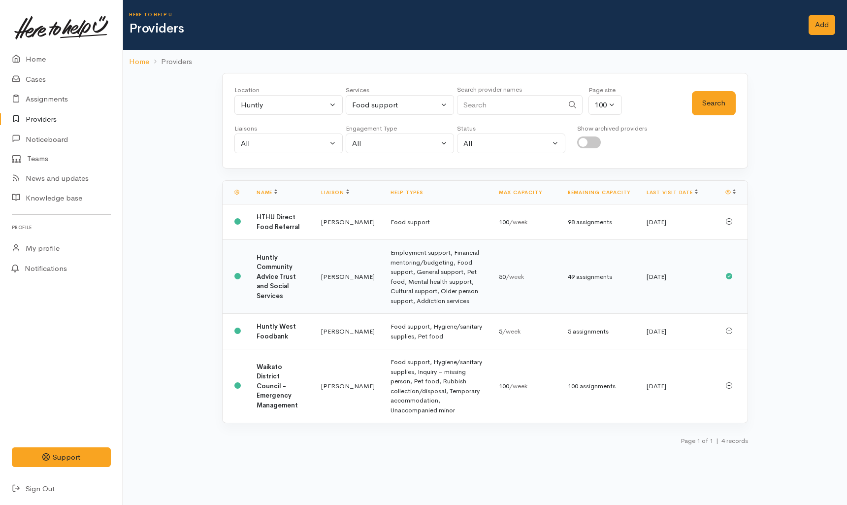
click at [330, 260] on td "Kyleigh Pike" at bounding box center [347, 277] width 69 height 74
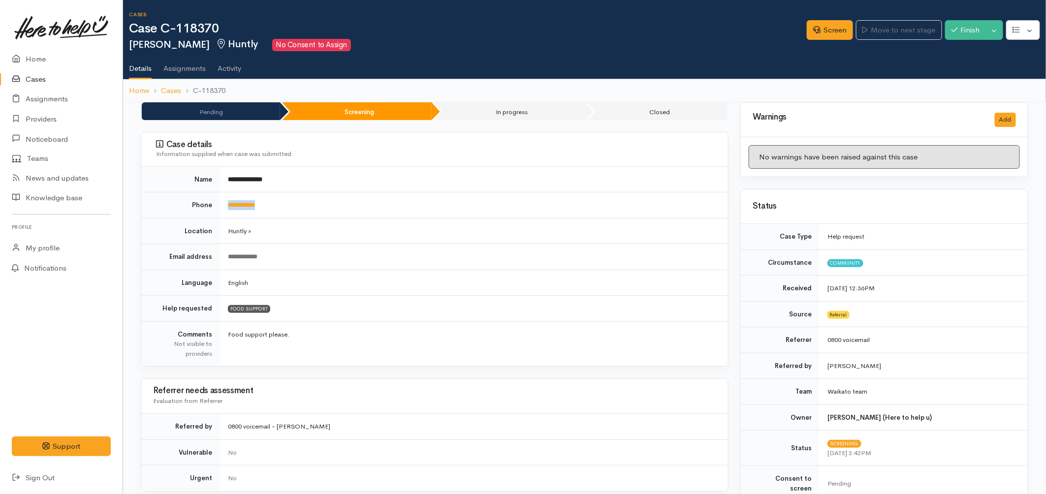
drag, startPoint x: 277, startPoint y: 207, endPoint x: 225, endPoint y: 205, distance: 52.2
click at [225, 205] on td "**********" at bounding box center [474, 206] width 508 height 26
copy link "**********"
click at [815, 35] on link "Screen" at bounding box center [830, 30] width 46 height 20
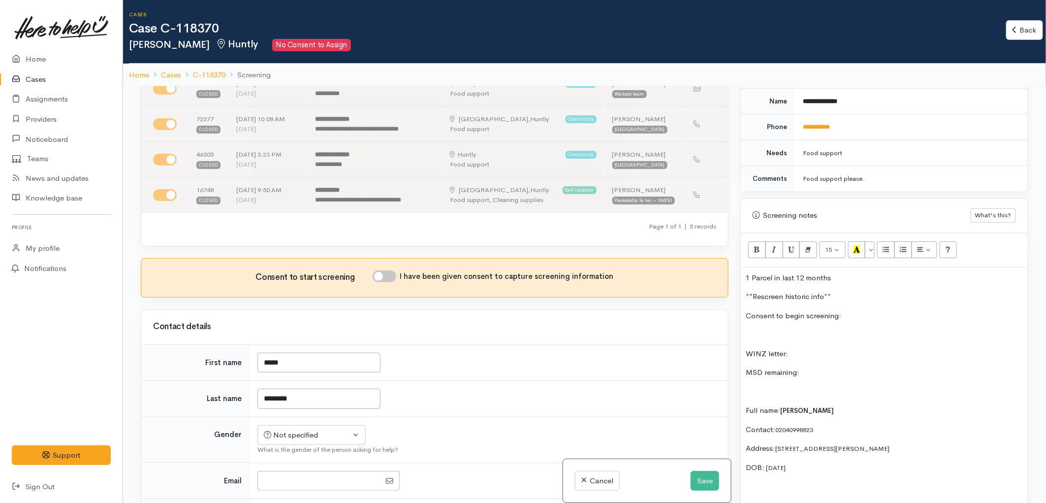
scroll to position [547, 0]
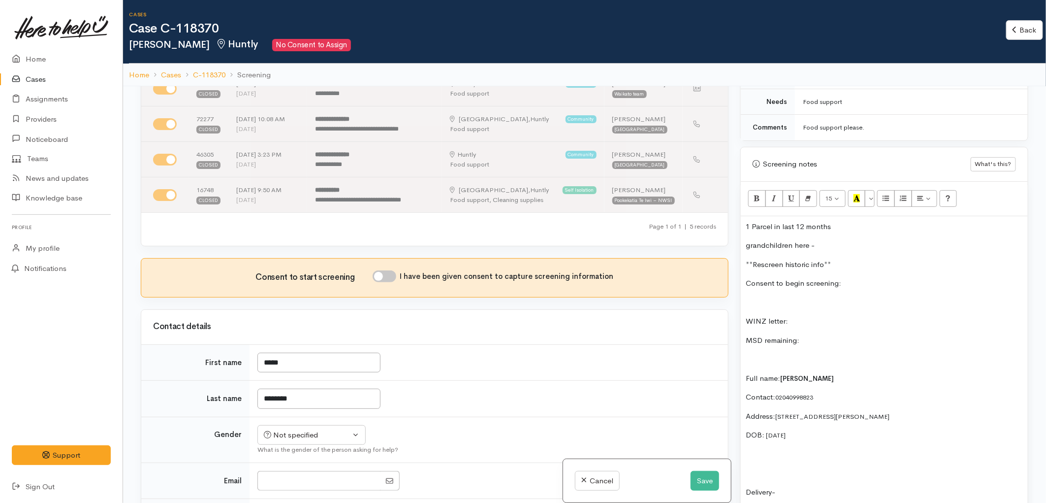
click at [396, 277] on input "I have been given consent to capture screening information" at bounding box center [385, 276] width 24 height 12
checkbox input "true"
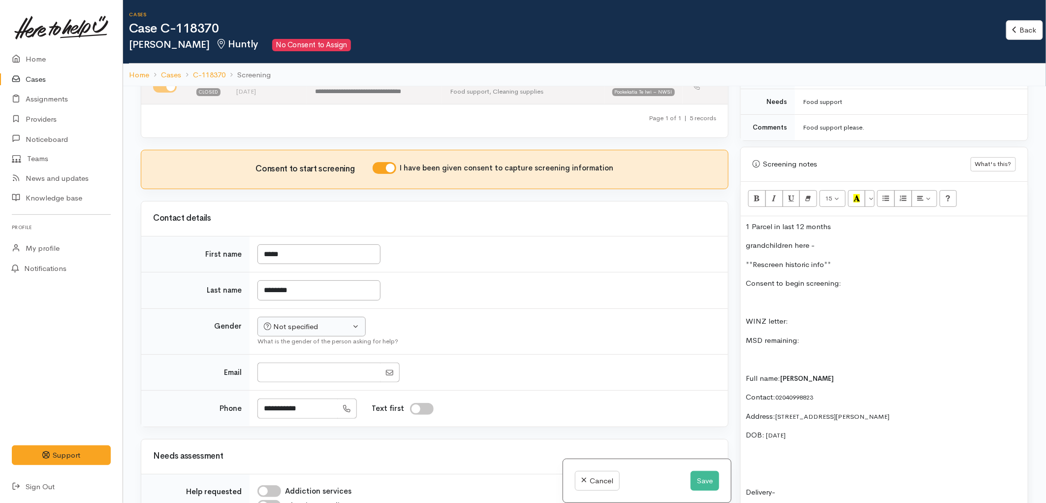
scroll to position [219, 0]
click at [341, 322] on div "Not specified" at bounding box center [307, 325] width 87 height 11
click at [288, 379] on span "[DEMOGRAPHIC_DATA]" at bounding box center [319, 378] width 84 height 11
select select "[DEMOGRAPHIC_DATA]"
click at [831, 240] on p "grandchildren here -" at bounding box center [884, 245] width 277 height 11
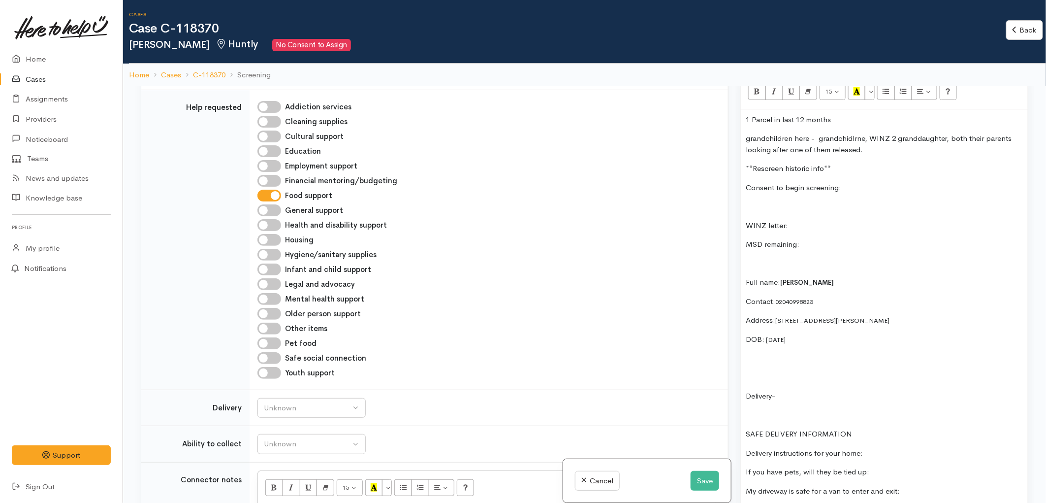
scroll to position [656, 0]
click at [786, 333] on span "[DATE]" at bounding box center [776, 337] width 20 height 8
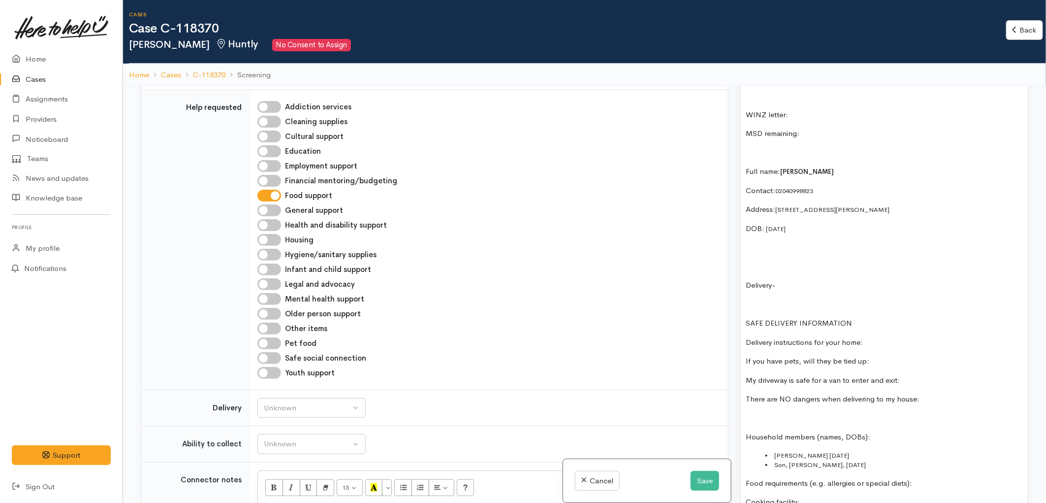
scroll to position [766, 0]
click at [812, 222] on p "DOB: 09/ 01 /1970" at bounding box center [884, 227] width 277 height 11
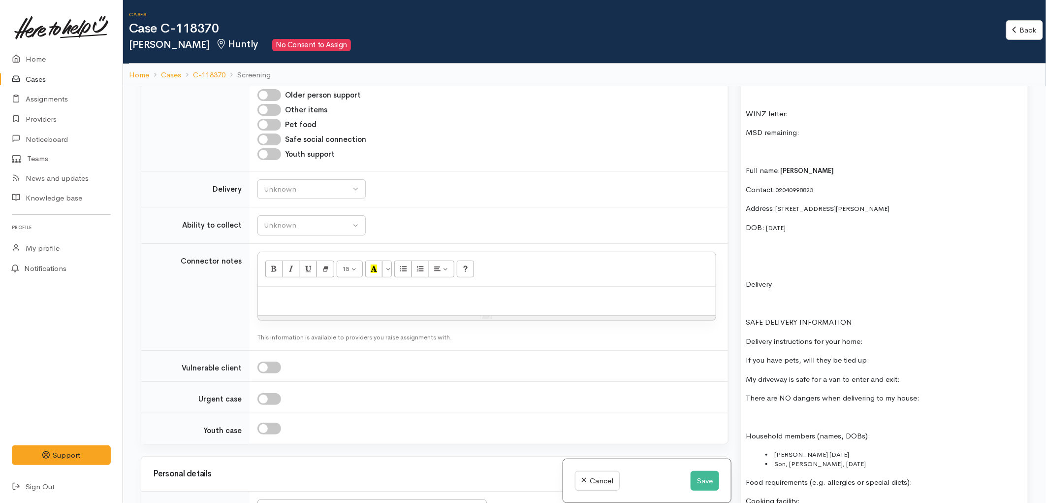
scroll to position [1204, 0]
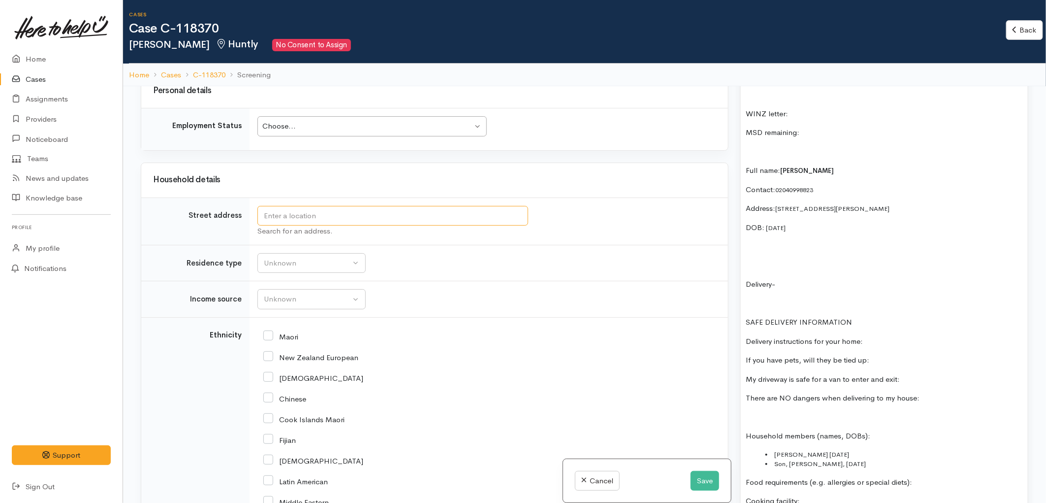
click at [319, 220] on input "text" at bounding box center [393, 216] width 271 height 20
drag, startPoint x: 778, startPoint y: 199, endPoint x: 922, endPoint y: 193, distance: 143.9
click at [922, 193] on div "1 Parcel in last 12 months grandchildren here - grandchidlrne, WINZ 2 granddaug…" at bounding box center [884, 421] width 287 height 847
copy span "[STREET_ADDRESS][PERSON_NAME]"
click at [344, 219] on input "text" at bounding box center [393, 216] width 271 height 20
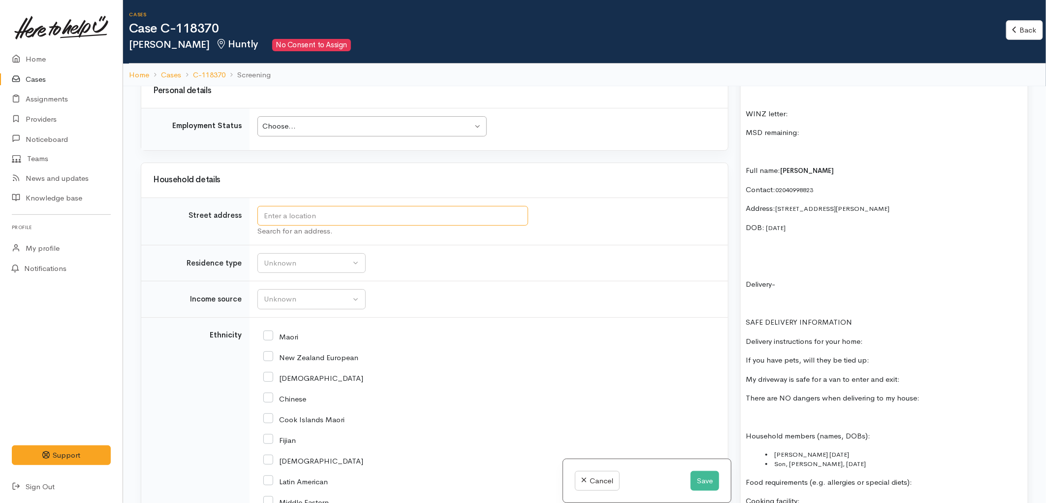
paste input "71 Harris Street, Huntly, New Zealand"
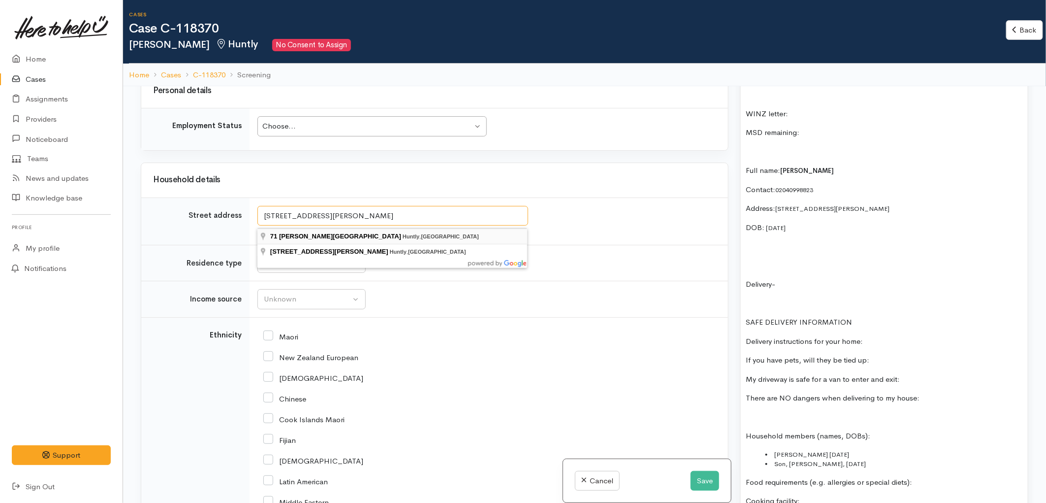
type input "71 Harris Street, Huntly, New Zealand"
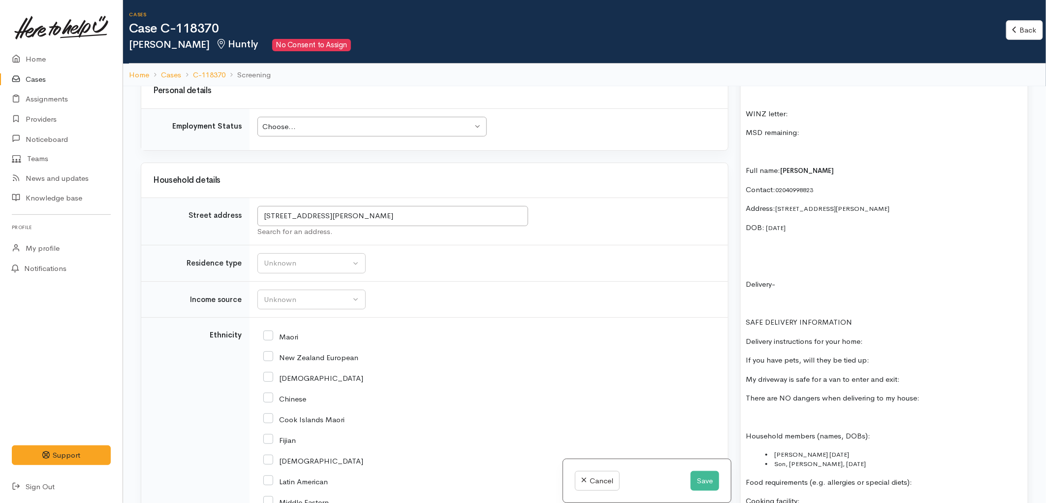
drag, startPoint x: 504, startPoint y: 249, endPoint x: 520, endPoint y: 274, distance: 29.6
click at [504, 249] on td "Unknown Emergency accommodation Homeless Other Own home Private rental Public /…" at bounding box center [489, 263] width 479 height 36
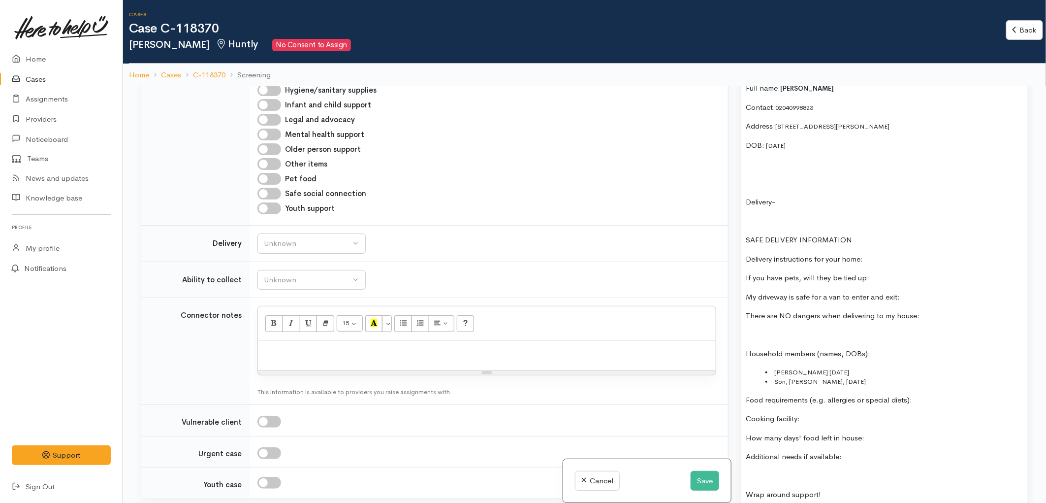
scroll to position [875, 0]
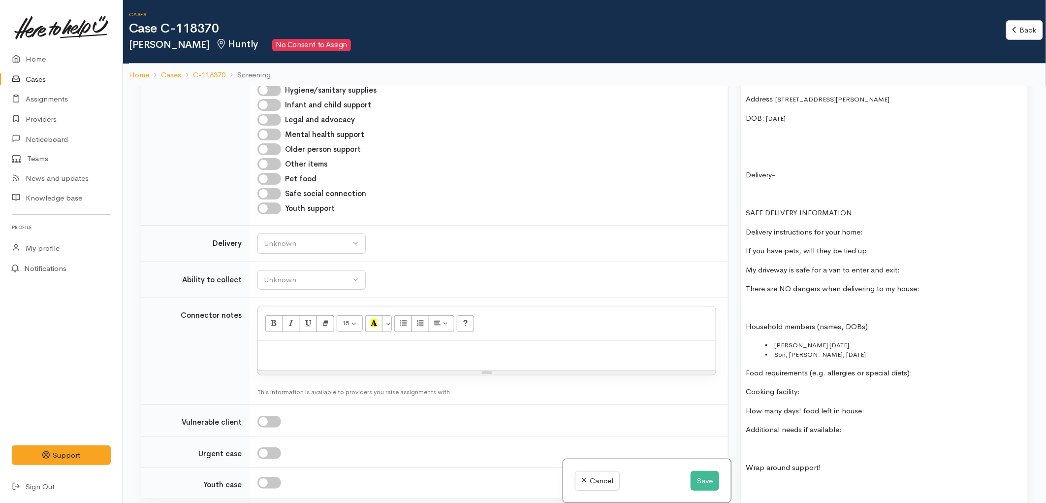
click at [760, 303] on p at bounding box center [884, 307] width 277 height 11
click at [878, 322] on p "Household members (names, DOBs):" at bounding box center [884, 326] width 277 height 11
click at [859, 350] on li "Son, hori, 26/08/1991" at bounding box center [895, 355] width 258 height 10
click at [858, 330] on div "1 Parcel in last 12 months grandchildren here - grandchidlrne, WINZ 2 granddaug…" at bounding box center [884, 311] width 287 height 847
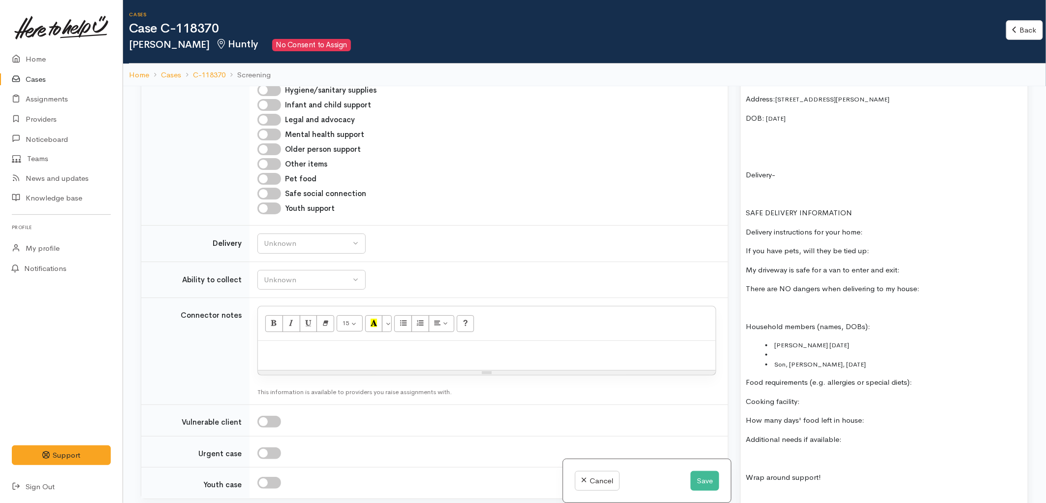
click at [847, 340] on li "Abe Heurea 19/08/1962" at bounding box center [895, 345] width 258 height 10
click at [801, 350] on li at bounding box center [895, 355] width 258 height 10
click at [843, 350] on li at bounding box center [895, 355] width 258 height 10
click at [776, 340] on li "Abe Heurea 19/08/1962" at bounding box center [895, 345] width 258 height 10
click at [819, 340] on li "Abe Heurea 19/08/1962" at bounding box center [895, 345] width 258 height 10
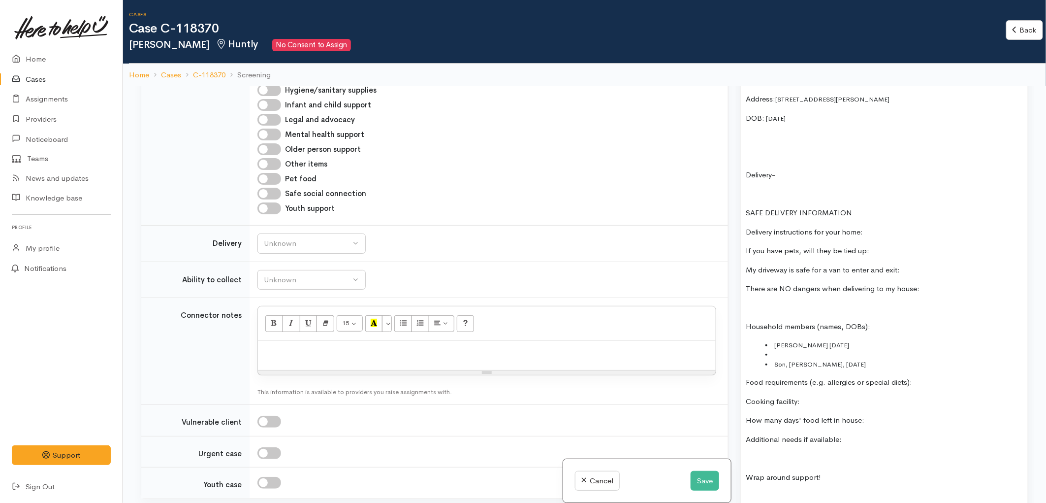
click at [830, 350] on li at bounding box center [895, 355] width 258 height 10
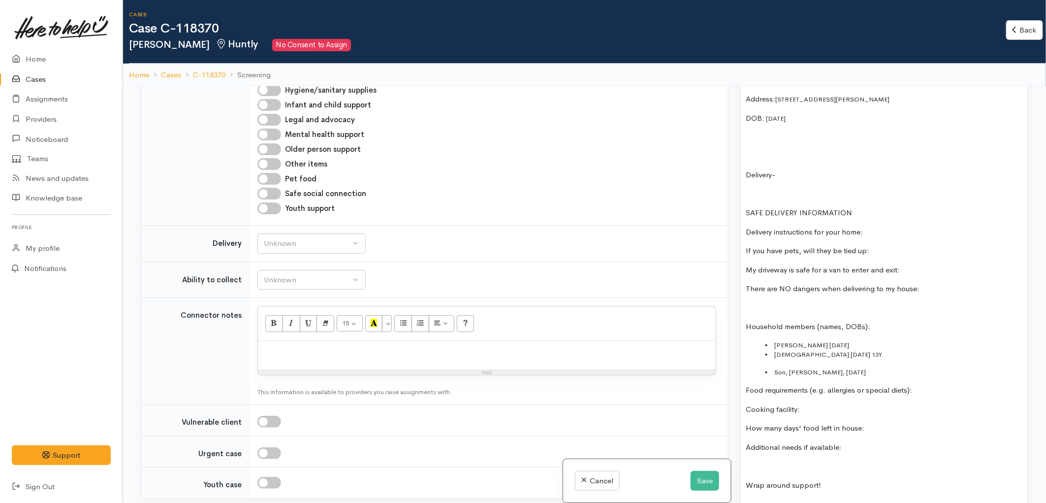
click at [783, 350] on li "Taou 15 sept 13Y." at bounding box center [895, 355] width 258 height 10
click at [774, 350] on li "Tapu 15 sept 13Y." at bounding box center [895, 355] width 258 height 10
click at [880, 350] on li "Grandaughter, Tapu 15 sept 13Y." at bounding box center [895, 355] width 258 height 10
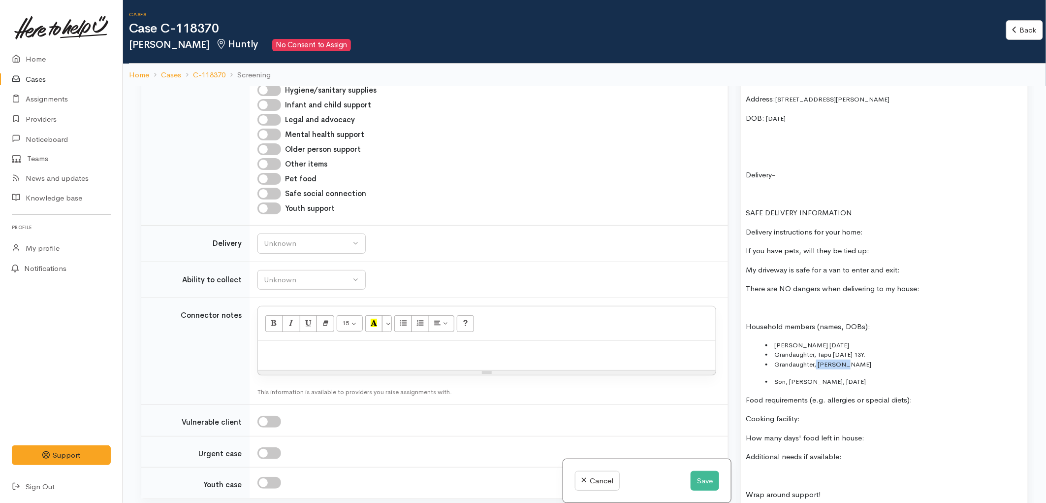
drag, startPoint x: 844, startPoint y: 357, endPoint x: 817, endPoint y: 356, distance: 26.6
click at [817, 359] on li "Grandaughter, Ngahuia Ngawai" at bounding box center [895, 364] width 258 height 10
click at [870, 359] on li "Grandaughter,Ngawai" at bounding box center [895, 364] width 258 height 10
drag, startPoint x: 848, startPoint y: 370, endPoint x: 775, endPoint y: 372, distance: 73.4
click at [775, 377] on li "Son, hori, 26/08/1991" at bounding box center [895, 382] width 258 height 10
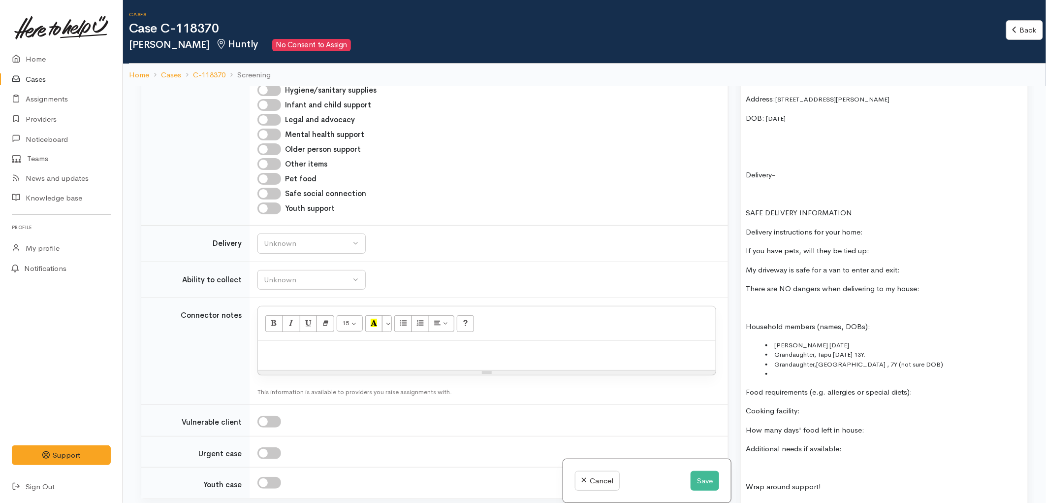
click at [845, 369] on li at bounding box center [895, 374] width 258 height 10
click at [927, 396] on p "Food requirements (e.g. allergies or special diets):" at bounding box center [884, 401] width 277 height 11
click at [830, 415] on p "Cooking facility:" at bounding box center [884, 420] width 277 height 11
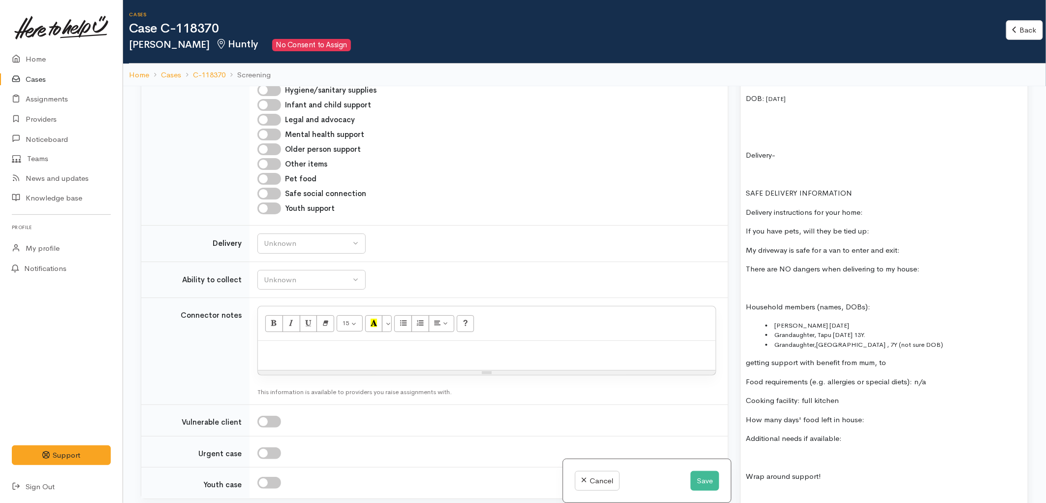
scroll to position [930, 0]
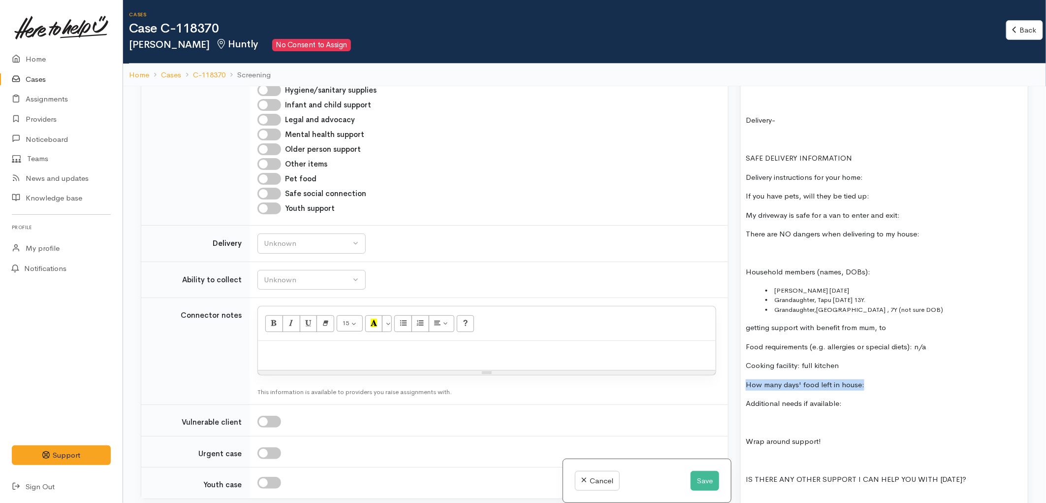
drag, startPoint x: 872, startPoint y: 376, endPoint x: 727, endPoint y: 368, distance: 145.5
click at [727, 368] on div "Related cases There are other cases potentially from the same person, address o…" at bounding box center [585, 337] width 900 height 503
click at [781, 406] on div "1 Parcel in last 12 months grandchildren here - grandchidlrne, WINZ 2 granddaug…" at bounding box center [884, 272] width 287 height 876
click at [268, 175] on input "Pet food" at bounding box center [270, 179] width 24 height 12
checkbox input "true"
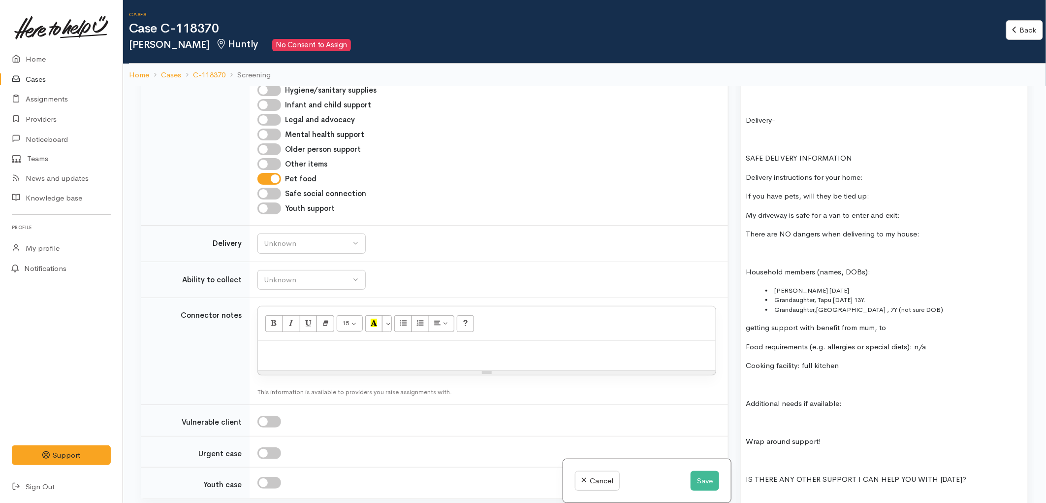
click at [762, 417] on p at bounding box center [884, 422] width 277 height 11
click at [804, 417] on p "dog food x 1" at bounding box center [884, 422] width 277 height 11
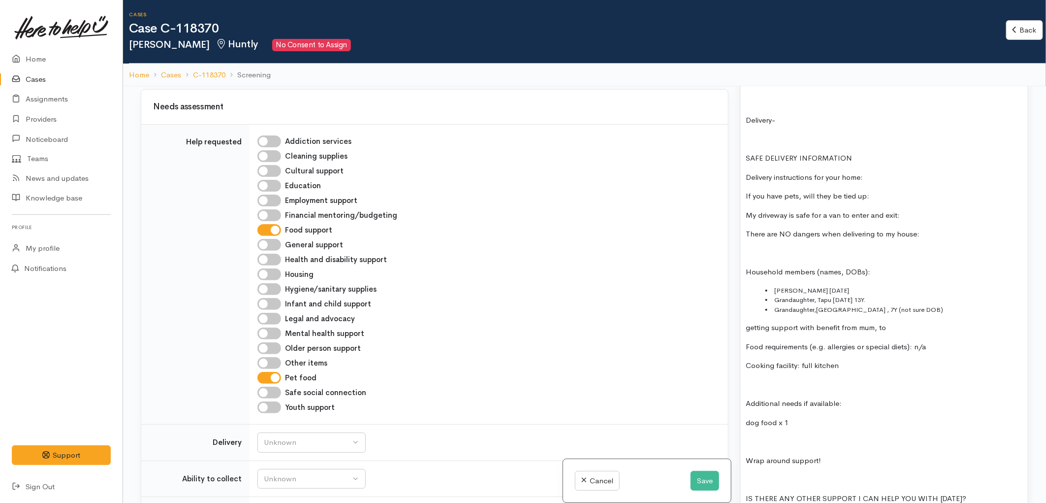
scroll to position [576, 0]
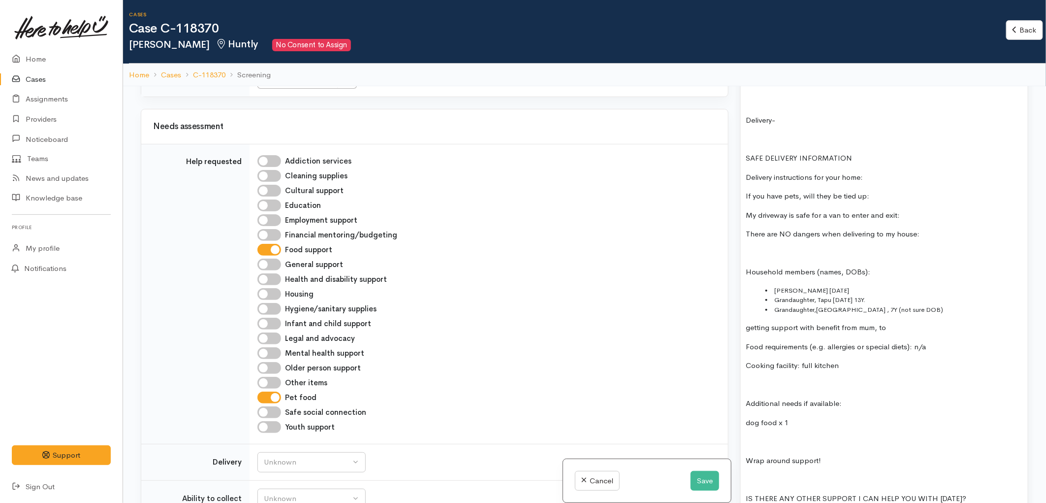
click at [797, 422] on div "1 Parcel in last 12 months grandchildren here - grandchidlrne, WINZ 2 granddaug…" at bounding box center [884, 281] width 287 height 895
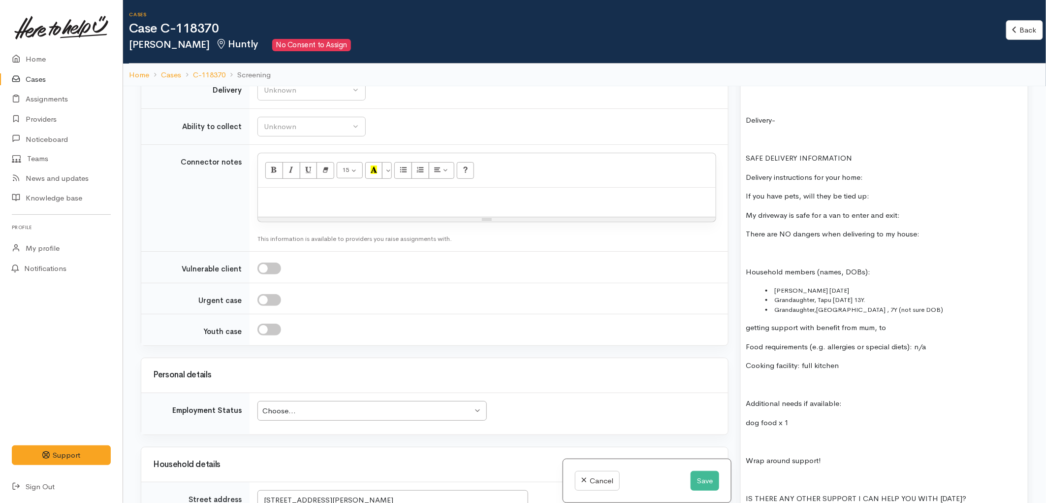
scroll to position [1013, 0]
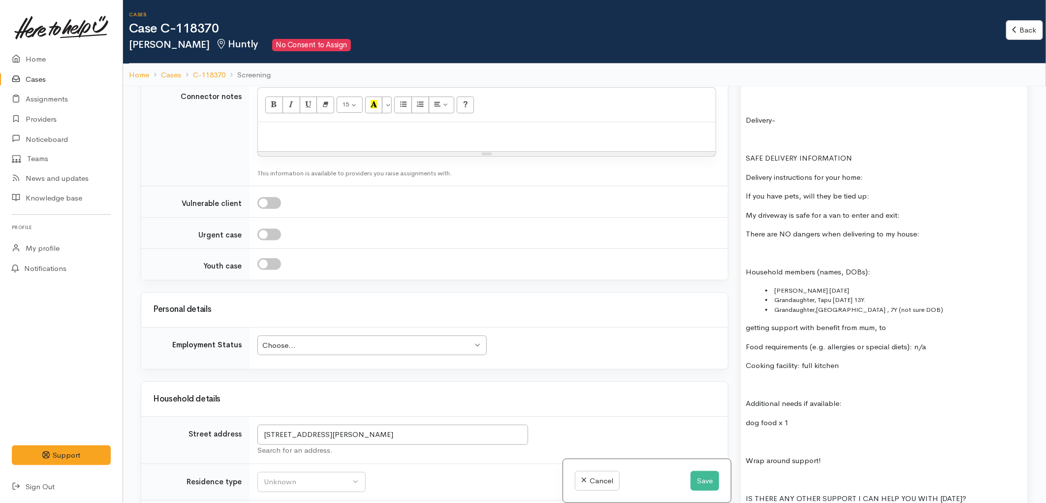
click at [381, 337] on div "Choose... Choose..." at bounding box center [372, 345] width 229 height 20
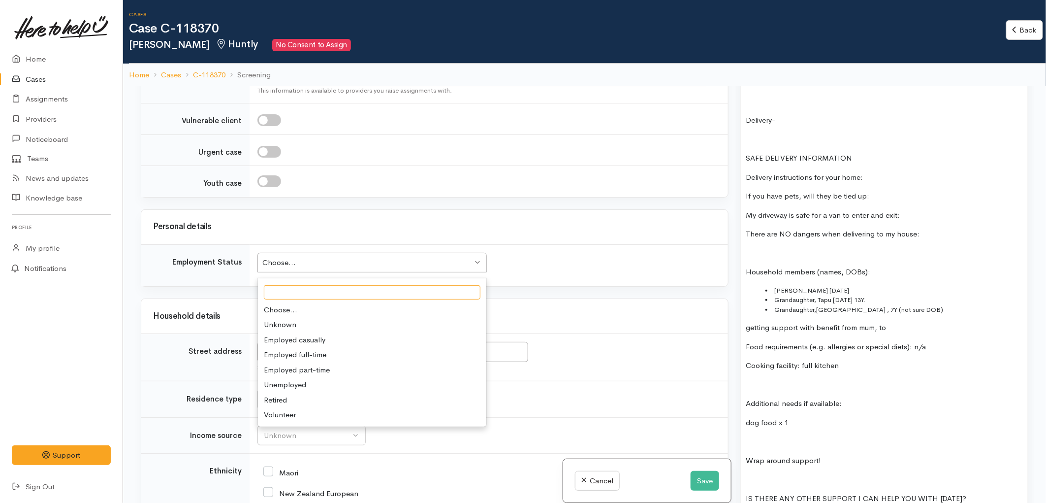
scroll to position [1123, 0]
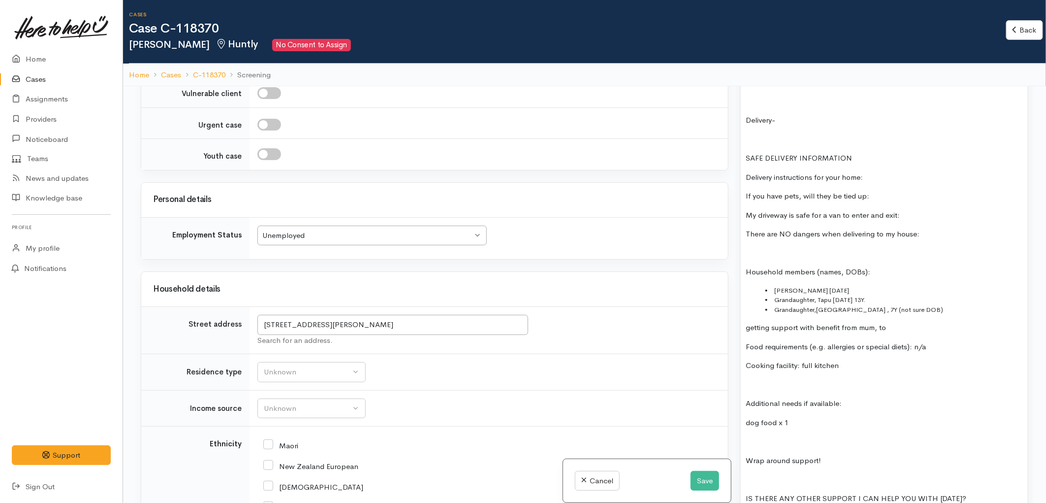
click at [538, 285] on div "Household details" at bounding box center [434, 289] width 563 height 15
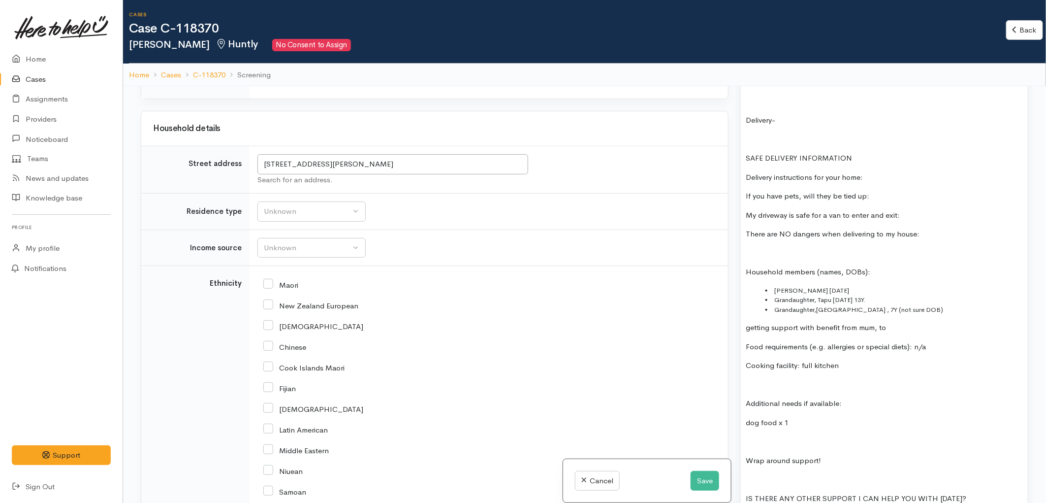
scroll to position [1287, 0]
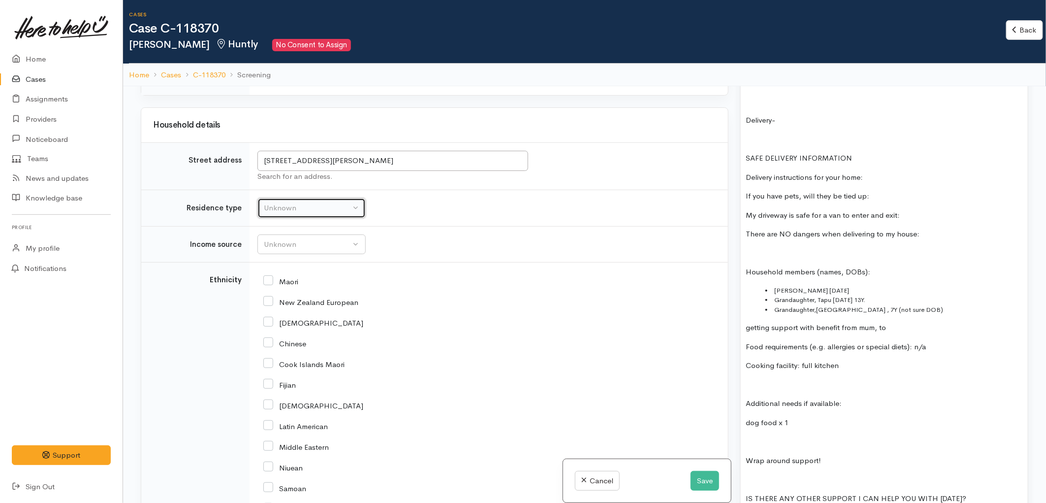
click at [310, 204] on button "Unknown" at bounding box center [312, 208] width 108 height 20
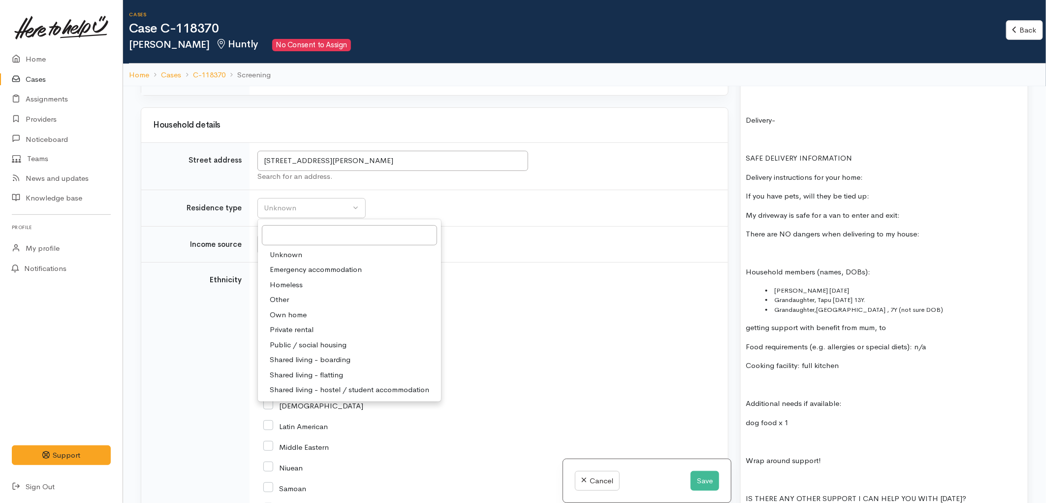
click at [326, 362] on span "Shared living - boarding" at bounding box center [310, 359] width 81 height 11
select select "4"
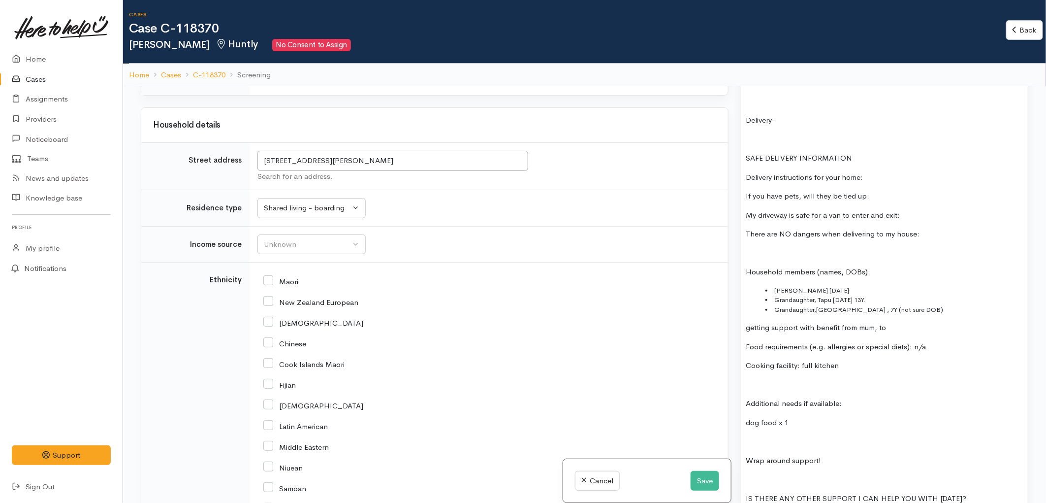
click at [413, 256] on td "Unknown ACC Maternity leave MSD - Away from Home Allowance MSD - Child Disabili…" at bounding box center [489, 244] width 479 height 36
click at [319, 255] on button "Unknown" at bounding box center [312, 244] width 108 height 20
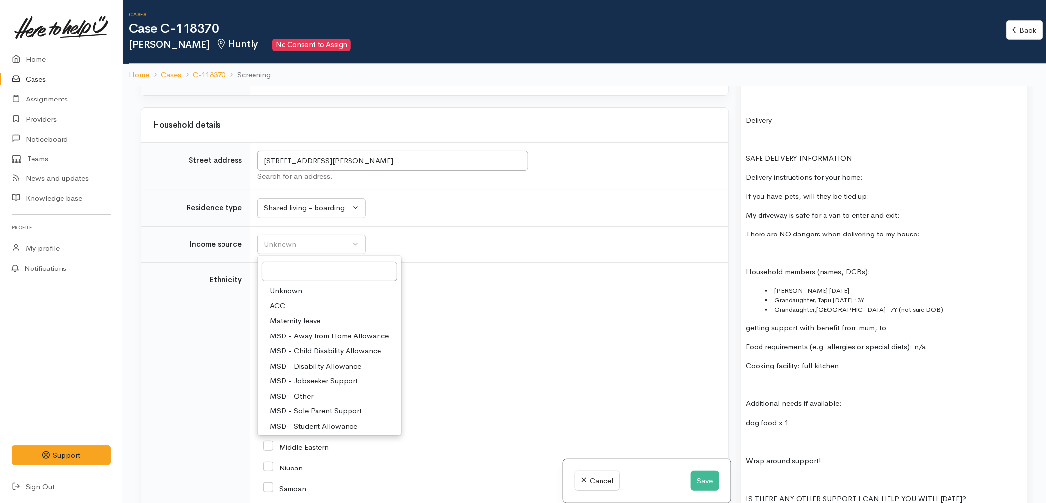
click at [314, 381] on span "MSD - Jobseeker Support" at bounding box center [314, 380] width 88 height 11
select select "4"
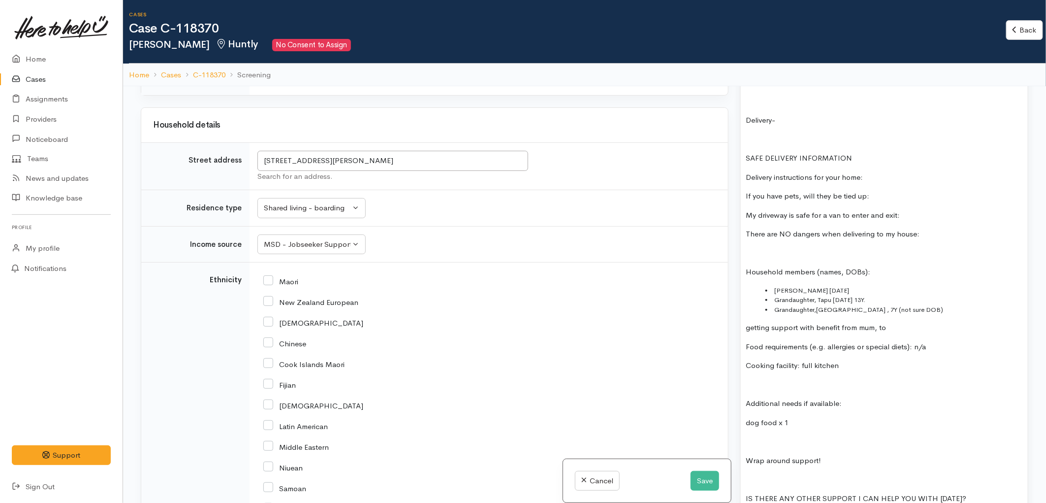
click at [431, 258] on td "Unknown ACC Maternity leave MSD - Away from Home Allowance MSD - Child Disabili…" at bounding box center [489, 244] width 479 height 36
click at [267, 284] on input "Maori" at bounding box center [280, 280] width 35 height 9
checkbox input "true"
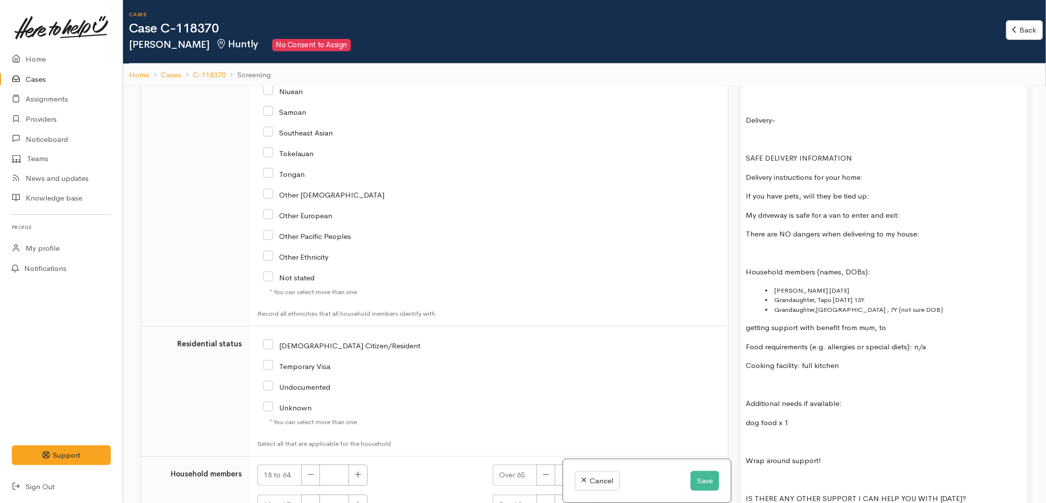
scroll to position [1725, 0]
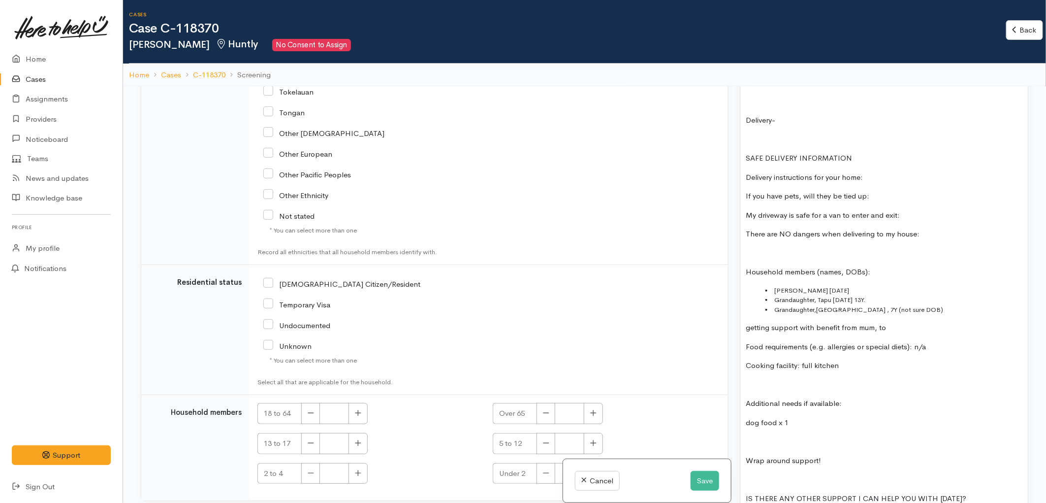
click at [259, 284] on div "NZ Citizen/Resident" at bounding box center [411, 325] width 306 height 104
click at [272, 284] on input "NZ Citizen/Resident" at bounding box center [341, 283] width 157 height 9
checkbox input "true"
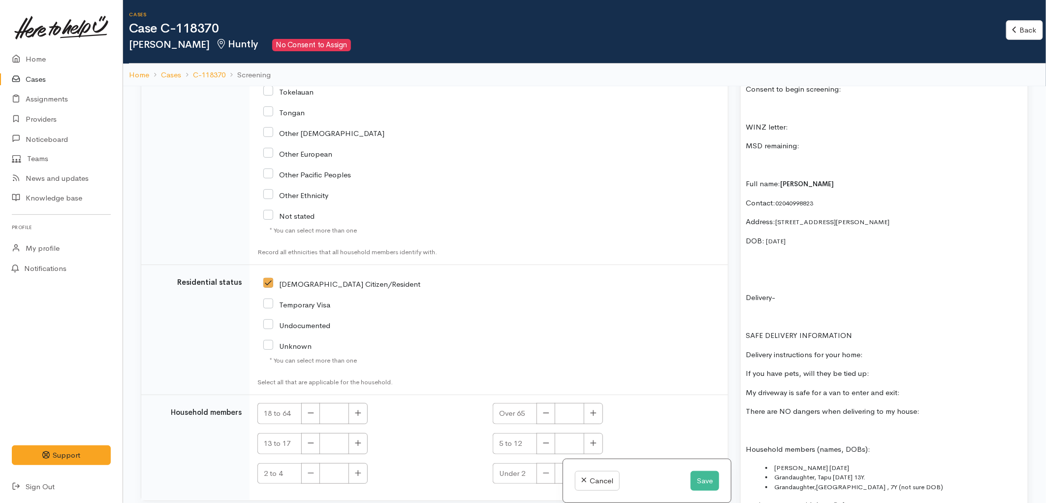
scroll to position [656, 0]
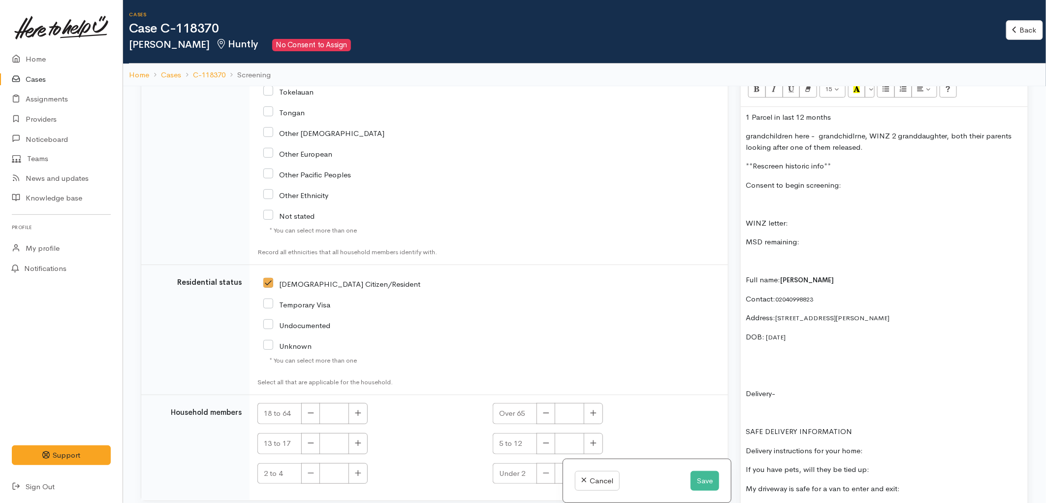
click at [784, 352] on p at bounding box center [884, 355] width 277 height 11
drag, startPoint x: 786, startPoint y: 366, endPoint x: 772, endPoint y: 367, distance: 14.3
click at [772, 369] on p "Delivery-" at bounding box center [884, 374] width 277 height 11
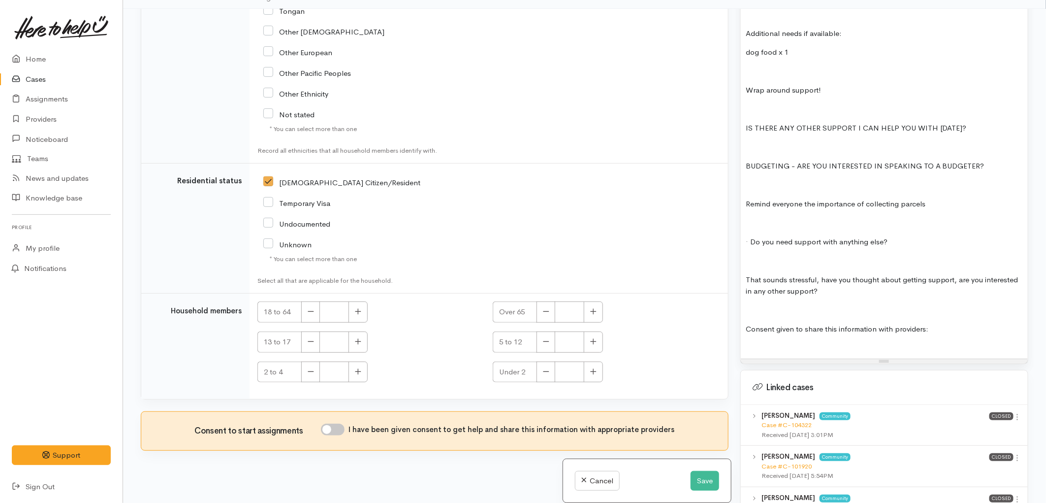
scroll to position [86, 0]
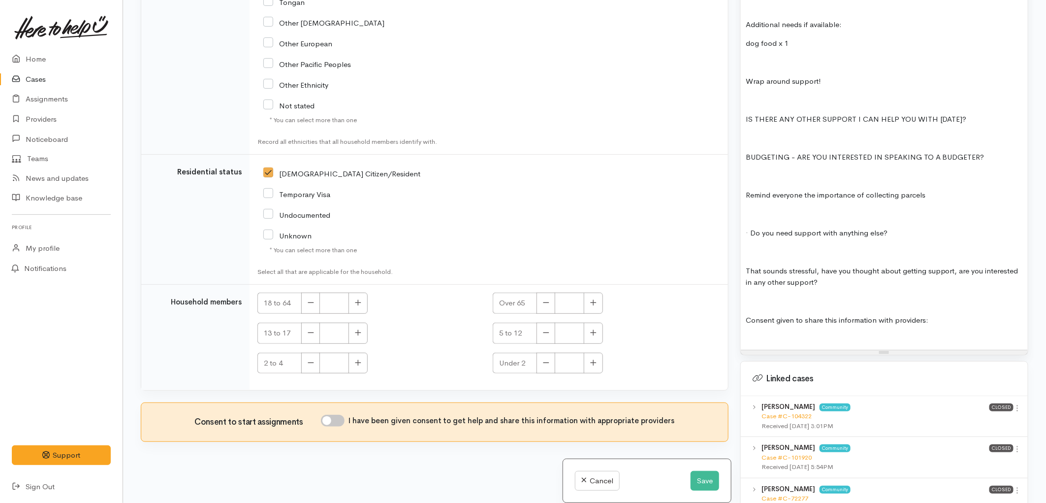
click at [338, 420] on input "I have been given consent to get help and share this information with appropria…" at bounding box center [333, 421] width 24 height 12
checkbox input "true"
click at [953, 315] on p "Consent given to share this information with providers:" at bounding box center [884, 320] width 277 height 11
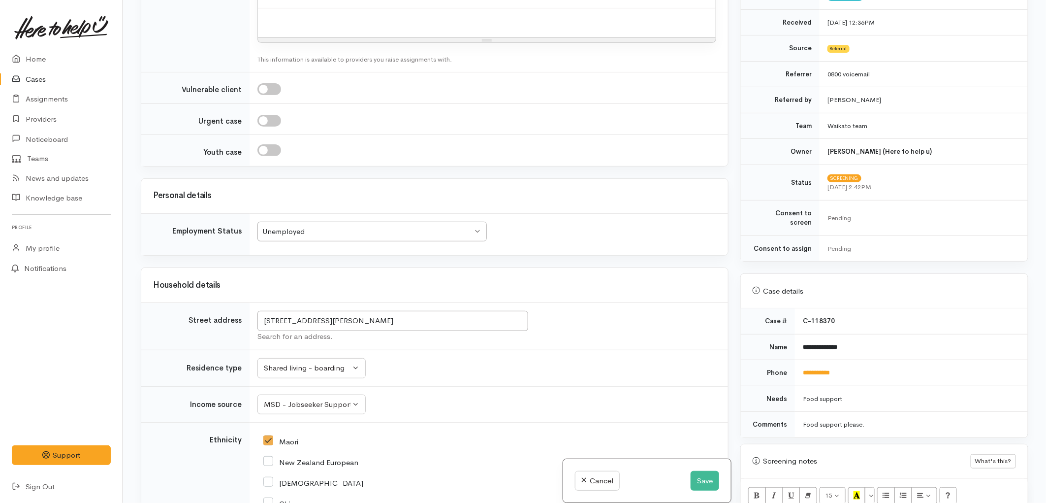
scroll to position [1041, 0]
click at [703, 486] on button "Save" at bounding box center [705, 481] width 29 height 20
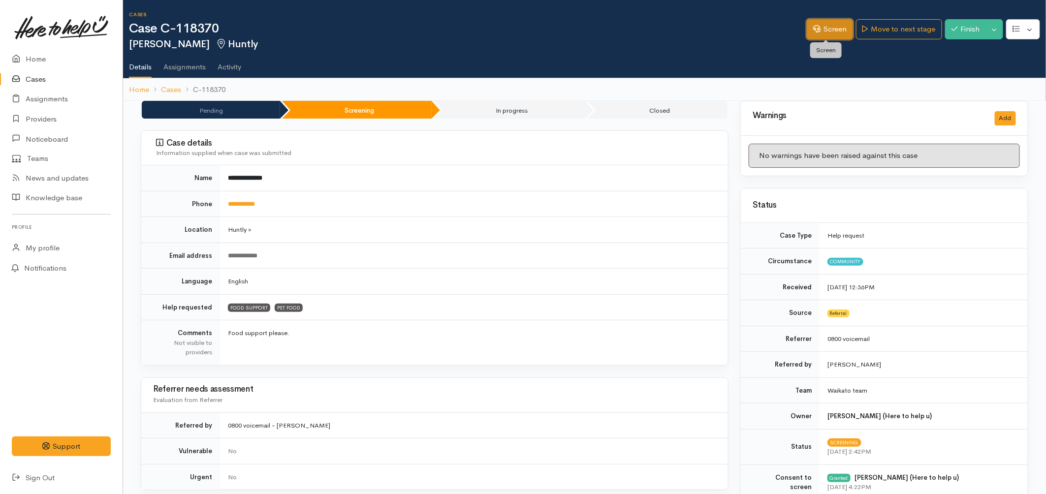
click at [840, 27] on link "Screen" at bounding box center [830, 29] width 46 height 20
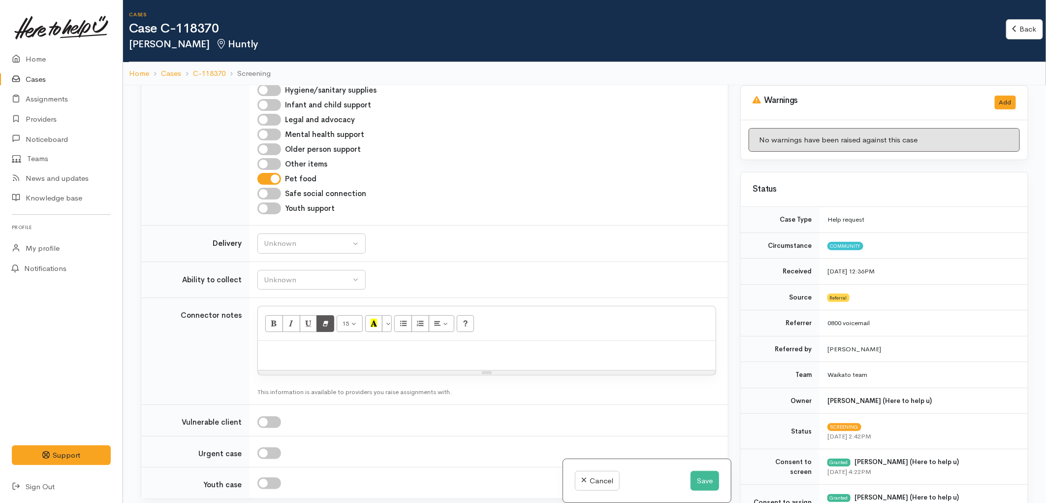
scroll to position [820, 0]
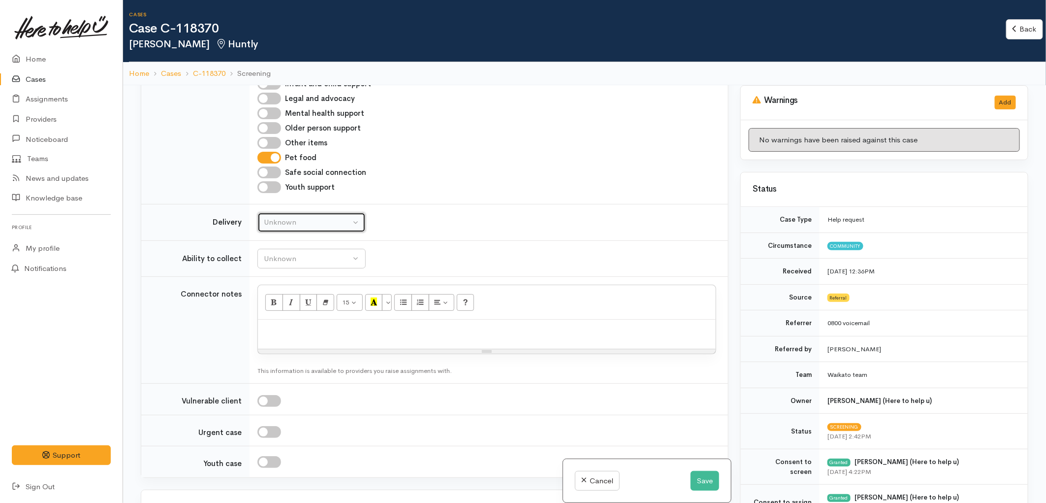
click at [318, 223] on div "Unknown" at bounding box center [307, 222] width 87 height 11
click at [298, 313] on link "No" at bounding box center [311, 313] width 107 height 15
select select "1"
click at [295, 260] on div "Unknown" at bounding box center [307, 258] width 87 height 11
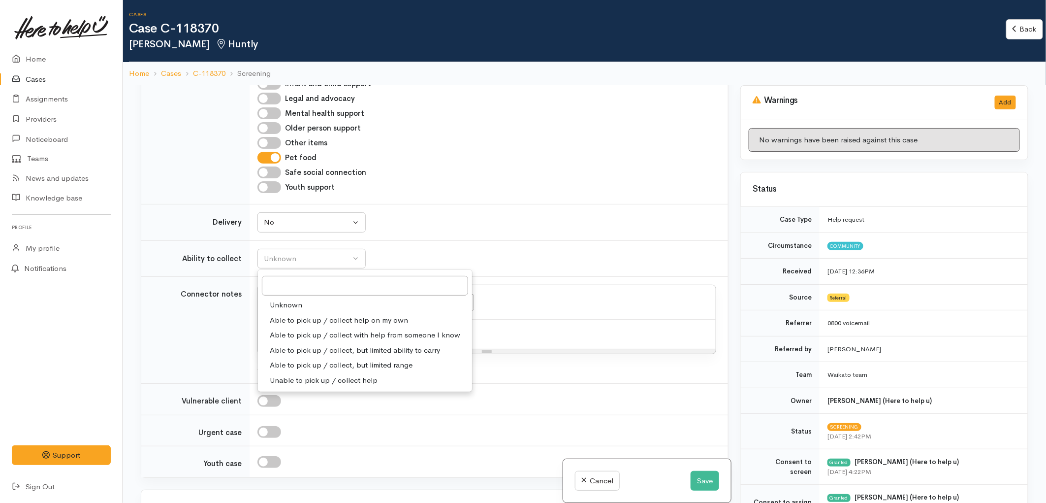
click at [358, 320] on span "Able to pick up / collect help on my own" at bounding box center [339, 320] width 138 height 11
select select "2"
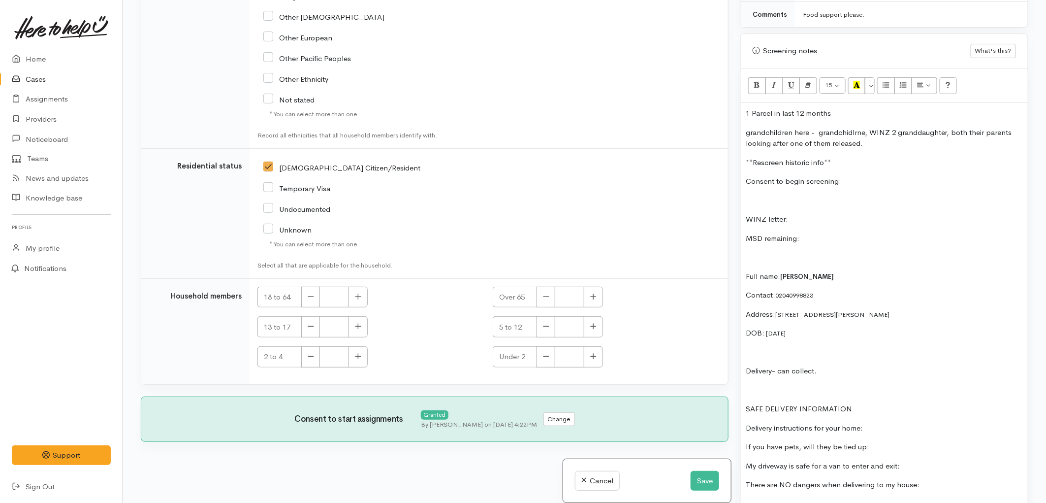
scroll to position [602, 0]
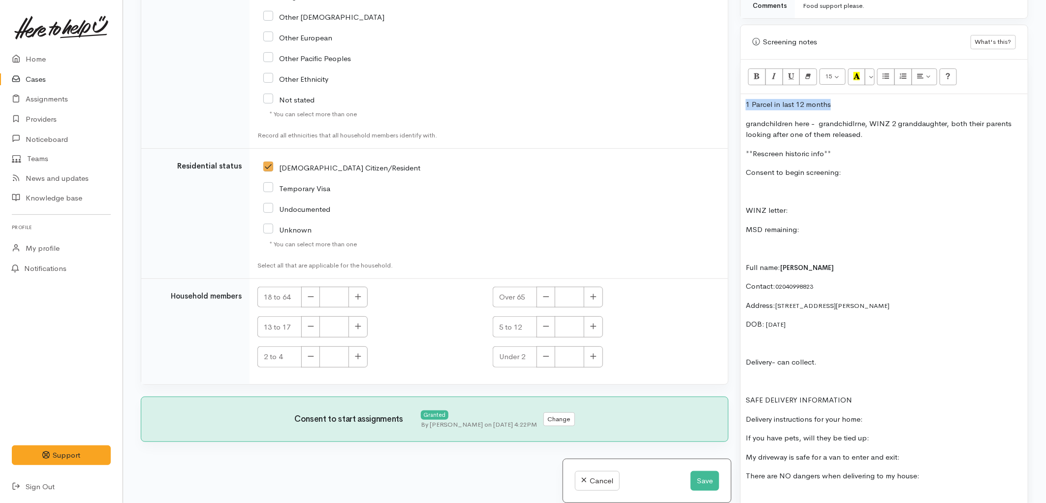
drag, startPoint x: 746, startPoint y: 104, endPoint x: 840, endPoint y: 109, distance: 94.2
click at [840, 109] on p "1 Parcel in last 12 months" at bounding box center [884, 104] width 277 height 11
click at [805, 104] on p "Julie's two grandaughters are currently in her care," at bounding box center [884, 104] width 277 height 11
click at [940, 101] on p "Julie's two granddaughters are currently in her care," at bounding box center [884, 104] width 277 height 11
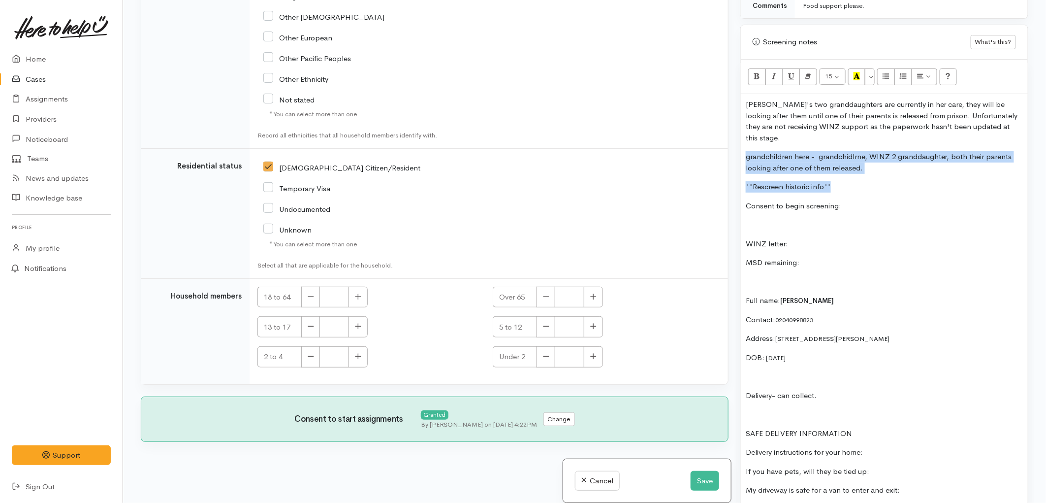
drag, startPoint x: 744, startPoint y: 144, endPoint x: 841, endPoint y: 175, distance: 101.9
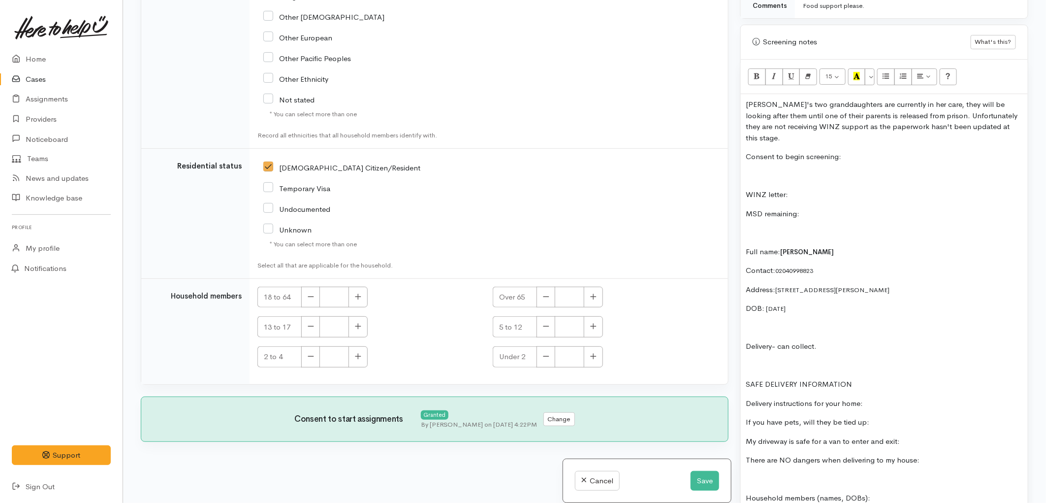
click at [865, 151] on p "Consent to begin screening:" at bounding box center [884, 156] width 277 height 11
drag, startPoint x: 810, startPoint y: 204, endPoint x: 799, endPoint y: 180, distance: 26.5
click at [799, 189] on p "WINZ letter:" at bounding box center [884, 194] width 277 height 11
drag, startPoint x: 811, startPoint y: 207, endPoint x: 739, endPoint y: 195, distance: 73.3
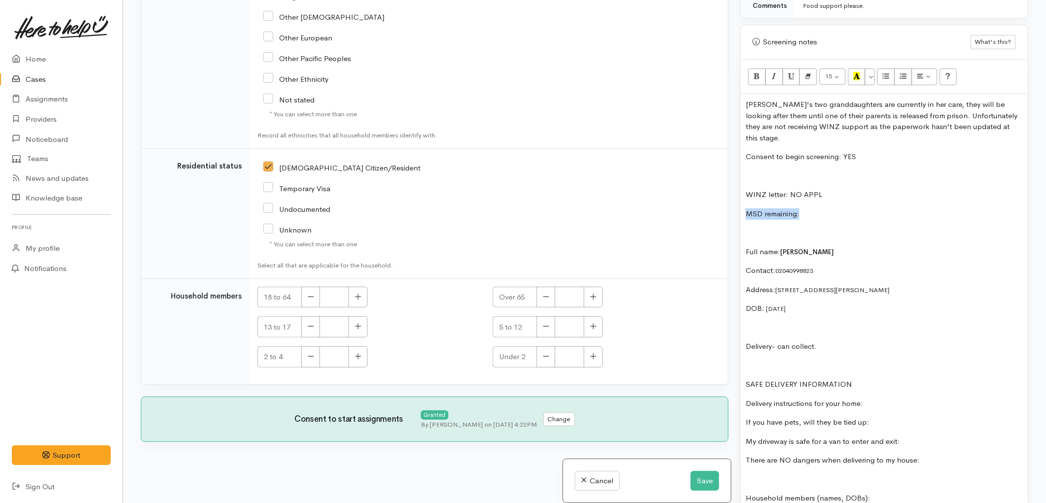
click at [739, 195] on div "Warnings Add No warnings have been raised against this case Add Warning Title ●…" at bounding box center [885, 251] width 300 height 503
click at [749, 104] on p "Julie's two granddaughters are currently in her care, they will be looking afte…" at bounding box center [884, 121] width 277 height 44
click at [779, 227] on p at bounding box center [884, 232] width 277 height 11
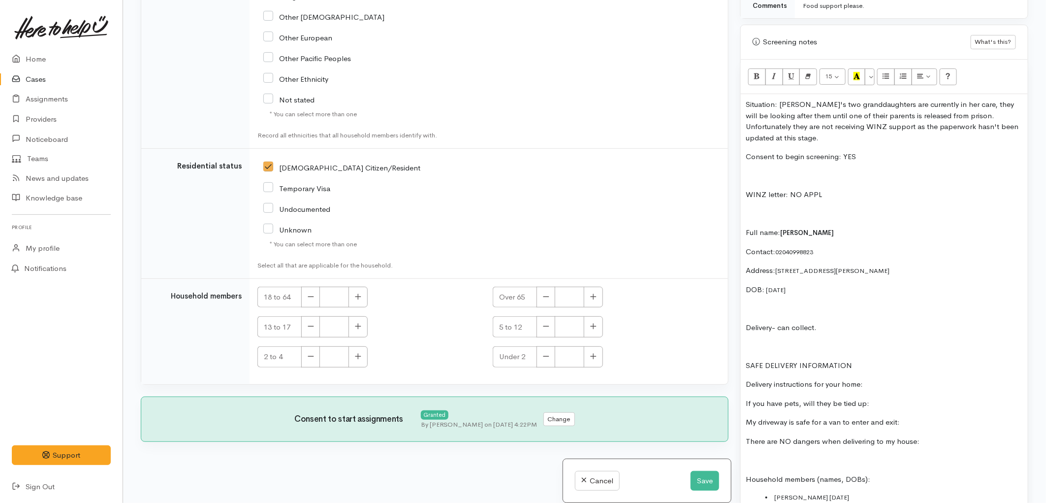
click at [756, 170] on p at bounding box center [884, 175] width 277 height 11
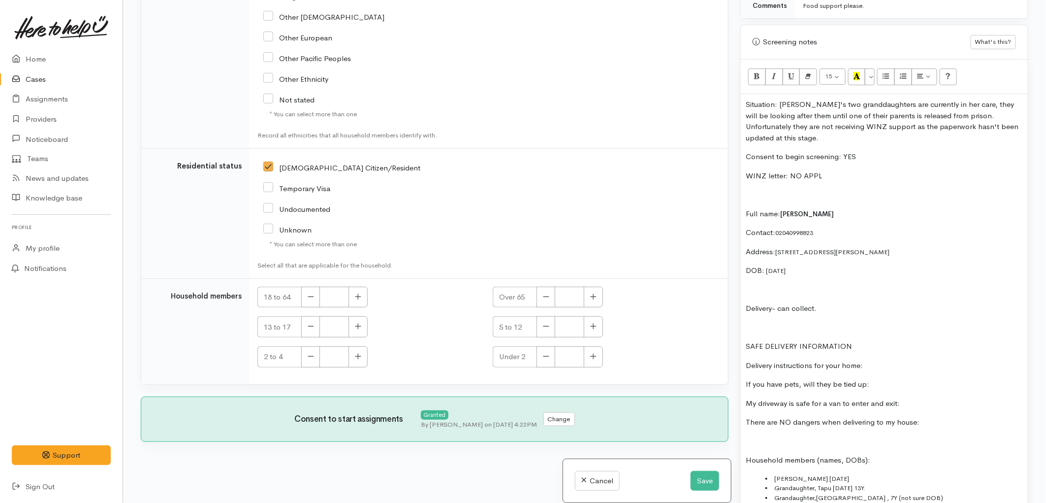
click at [764, 191] on div "Situation: Julie's two granddaughters are currently in her care, they will be l…" at bounding box center [884, 505] width 287 height 822
click at [751, 189] on p at bounding box center [884, 194] width 277 height 11
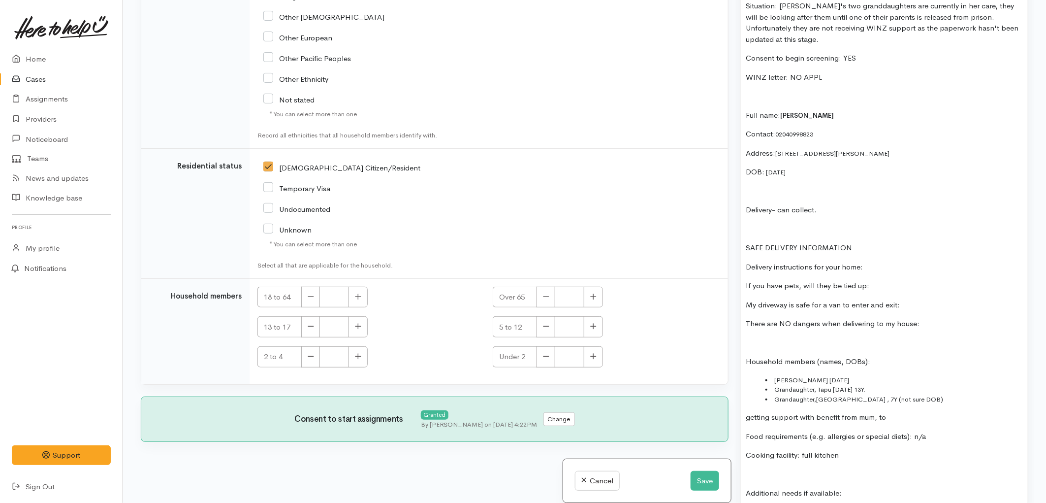
scroll to position [711, 0]
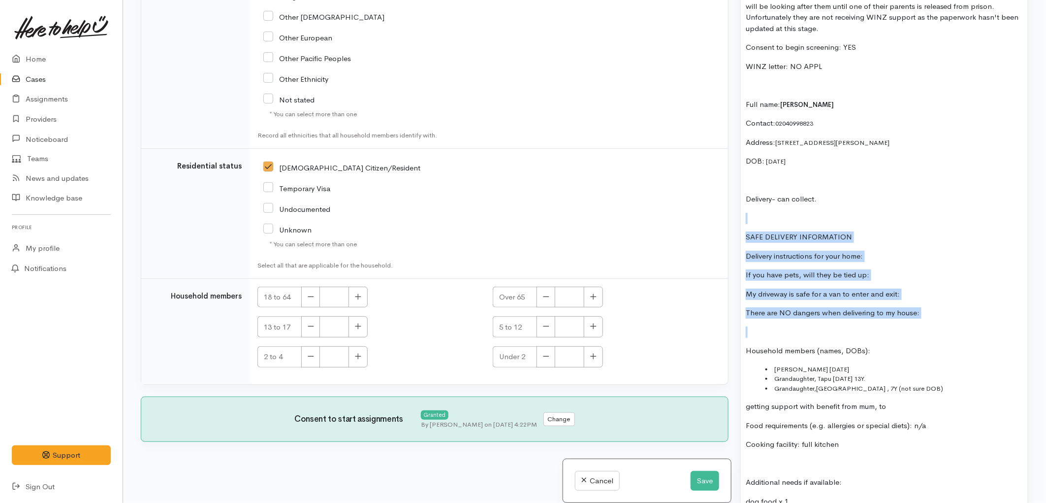
drag, startPoint x: 748, startPoint y: 203, endPoint x: 913, endPoint y: 313, distance: 198.6
click at [913, 313] on div "Situation: Julie's two granddaughters are currently in her care, they will be l…" at bounding box center [884, 396] width 287 height 822
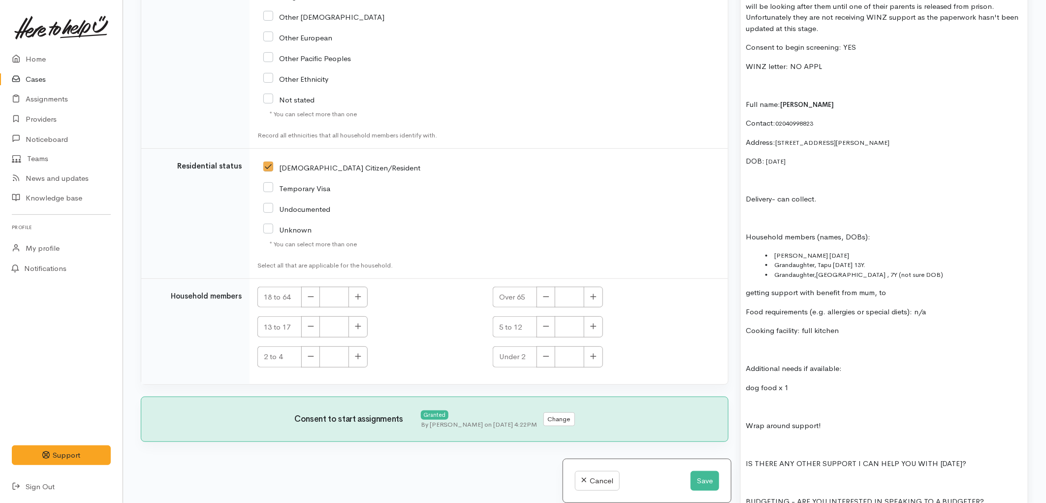
click at [774, 251] on li "Abe Heurea 19/08/1962" at bounding box center [895, 256] width 258 height 10
click at [863, 251] on li "Abe Heurea 19/08/1962" at bounding box center [895, 256] width 258 height 10
drag, startPoint x: 856, startPoint y: 253, endPoint x: 841, endPoint y: 254, distance: 15.3
click at [841, 260] on li "Grandaughter, Tapu 15 sept 13Y." at bounding box center [895, 265] width 258 height 10
click at [796, 260] on li "Grandaughter, Tapu 15/09/2012, 13Y." at bounding box center [895, 265] width 258 height 10
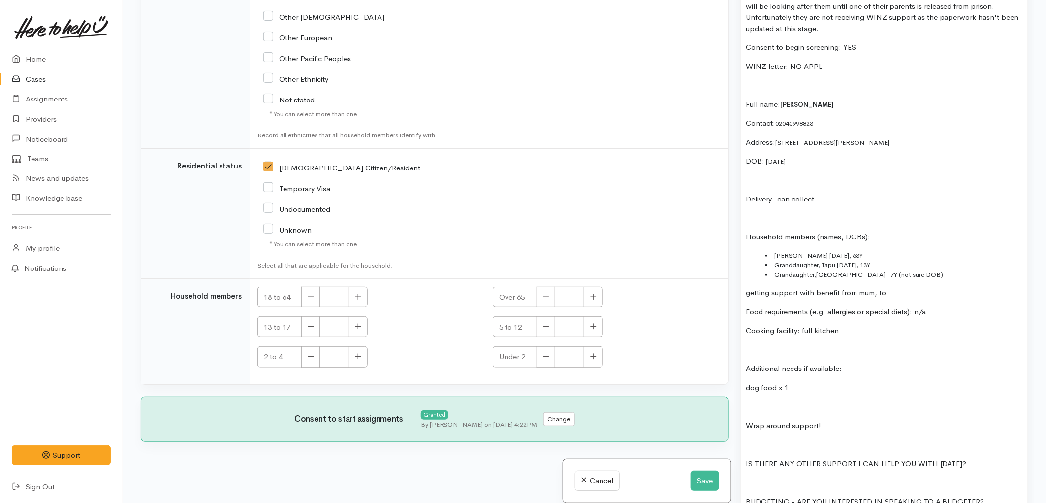
click at [799, 270] on li "Grandaughter,Ngawai , 7Y (not sure DOB)" at bounding box center [895, 275] width 258 height 10
drag, startPoint x: 799, startPoint y: 263, endPoint x: 787, endPoint y: 268, distance: 12.6
click at [787, 270] on li "Grandaughter,Ngawai , 7Y (not sure DOB)" at bounding box center [895, 275] width 258 height 10
click at [817, 270] on li "Grandaughter,Ngawai , 7Y (not sure DOB)" at bounding box center [895, 275] width 258 height 10
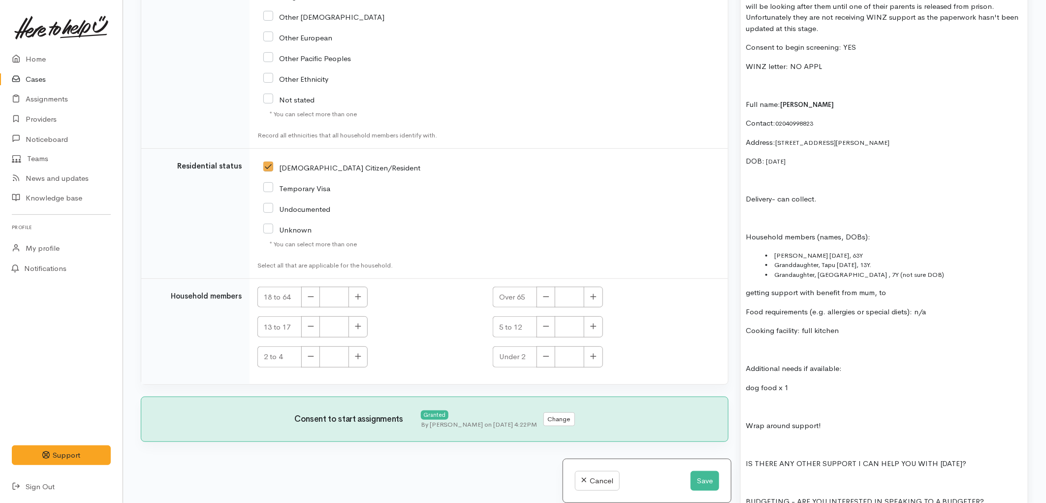
click at [799, 270] on li "Grandaughter, Ngawai , 7Y (not sure DOB)" at bounding box center [895, 275] width 258 height 10
click at [905, 270] on li "Granddaughter, Ngawai , 7Y (not sure DOB)" at bounding box center [895, 275] width 258 height 10
click at [884, 270] on li "Granddaughter, Ngawai , 7Y (not sure DOB)" at bounding box center [895, 275] width 258 height 10
drag, startPoint x: 745, startPoint y: 283, endPoint x: 915, endPoint y: 287, distance: 169.9
click at [915, 287] on div "Situation: Julie's two granddaughters are currently in her care, they will be l…" at bounding box center [884, 339] width 287 height 709
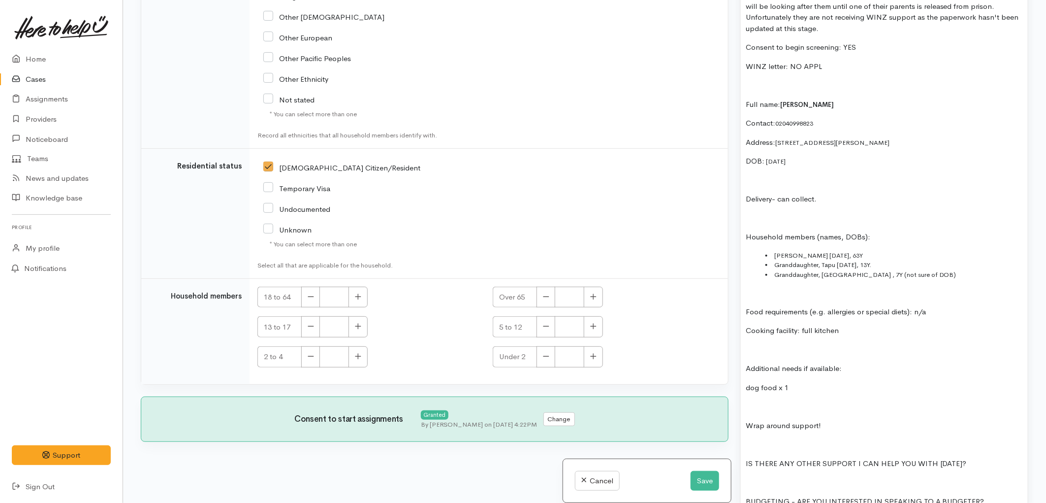
click at [772, 344] on p at bounding box center [884, 349] width 277 height 11
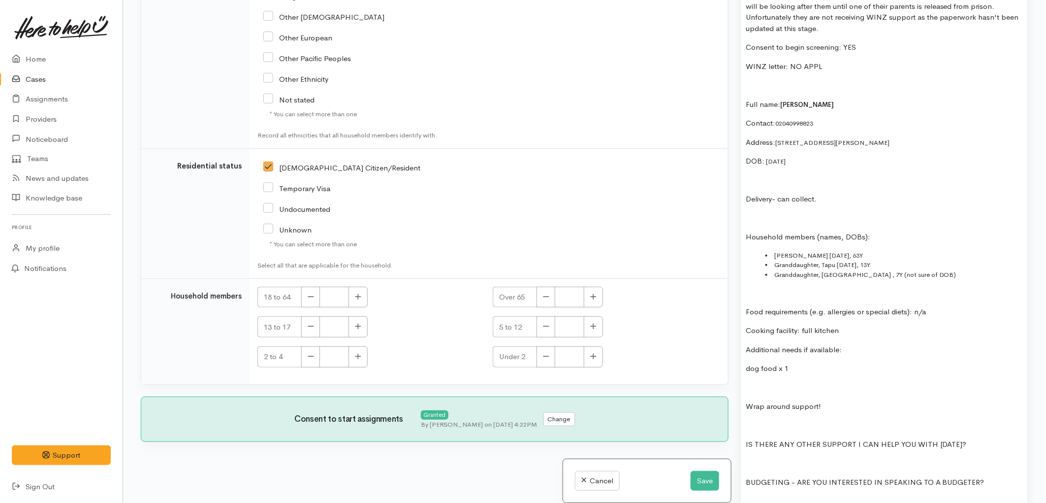
click at [814, 382] on p at bounding box center [884, 387] width 277 height 11
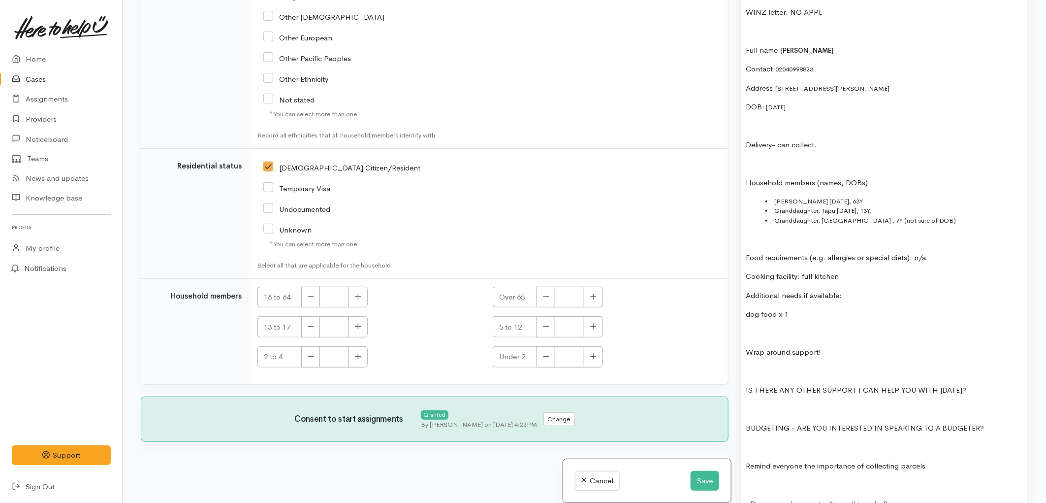
scroll to position [766, 0]
drag, startPoint x: 747, startPoint y: 329, endPoint x: 832, endPoint y: 345, distance: 86.6
click at [832, 345] on div "Situation: Julie's two granddaughters are currently in her care, they will be l…" at bounding box center [884, 275] width 287 height 690
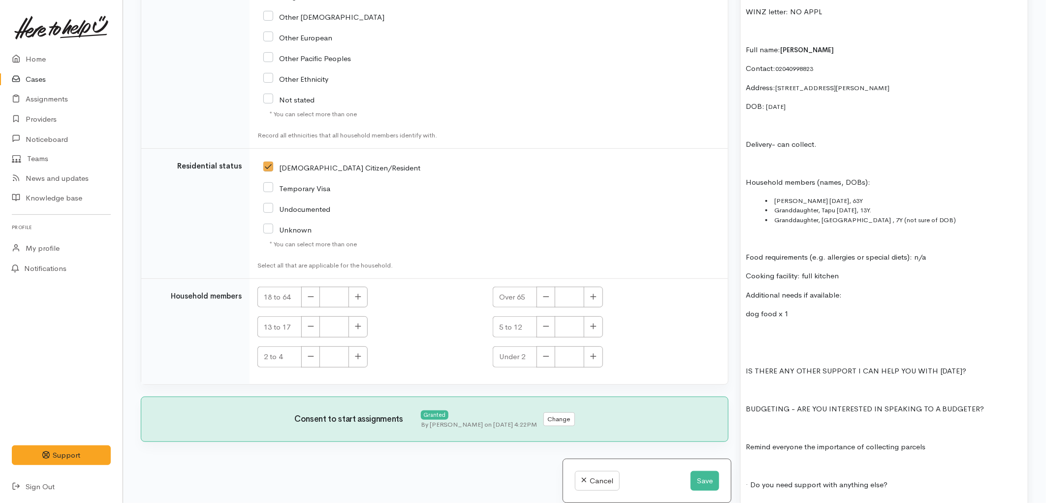
drag, startPoint x: 745, startPoint y: 380, endPoint x: 941, endPoint y: 435, distance: 203.7
click at [941, 435] on div "Situation: Julie's two granddaughters are currently in her care, they will be l…" at bounding box center [884, 265] width 287 height 671
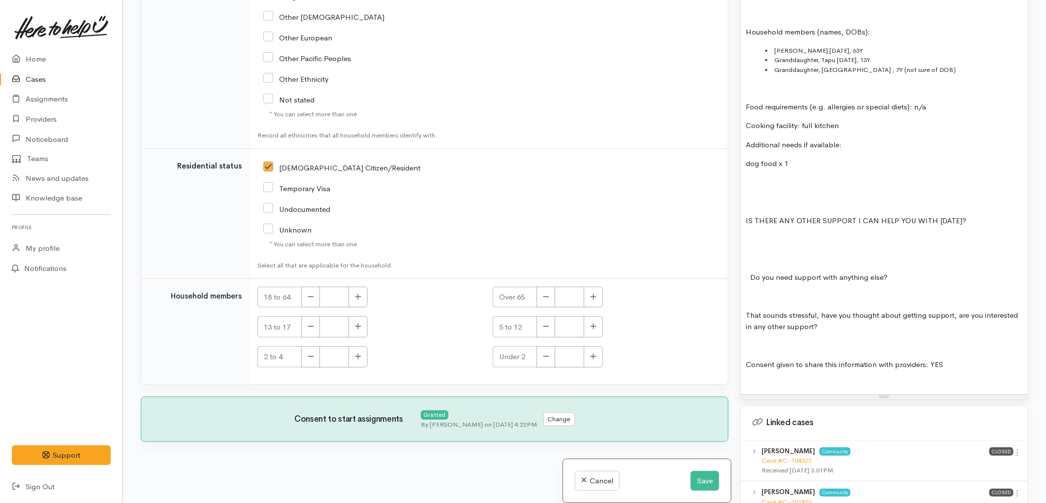
scroll to position [930, 0]
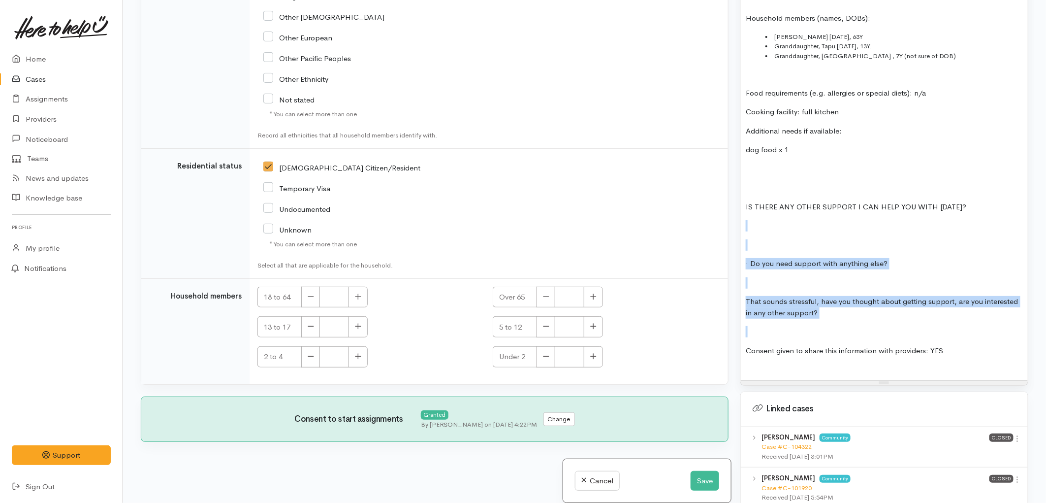
drag, startPoint x: 847, startPoint y: 310, endPoint x: 739, endPoint y: 213, distance: 145.1
click at [739, 213] on div "Warnings Add No warnings have been raised against this case Add Warning Title ●…" at bounding box center [885, 251] width 300 height 503
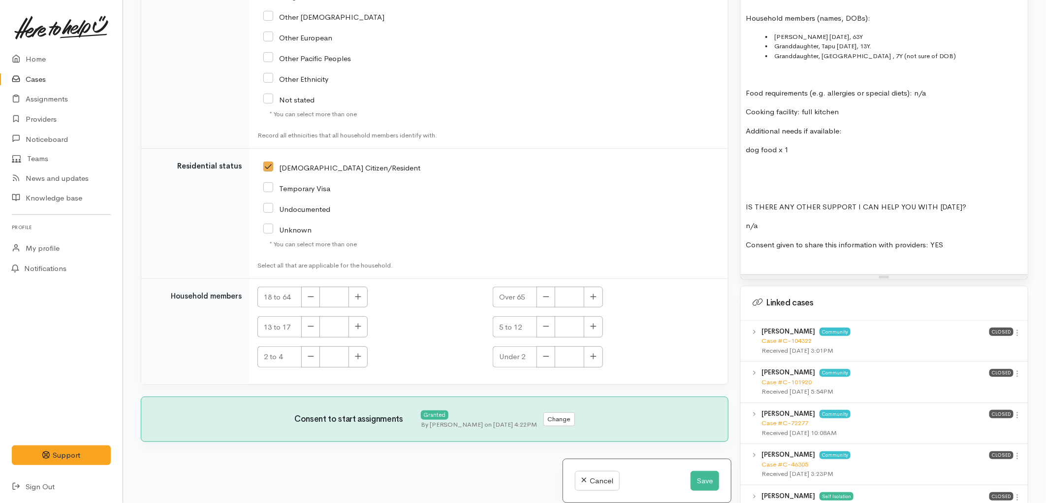
click at [746, 220] on p "n/a" at bounding box center [884, 225] width 277 height 11
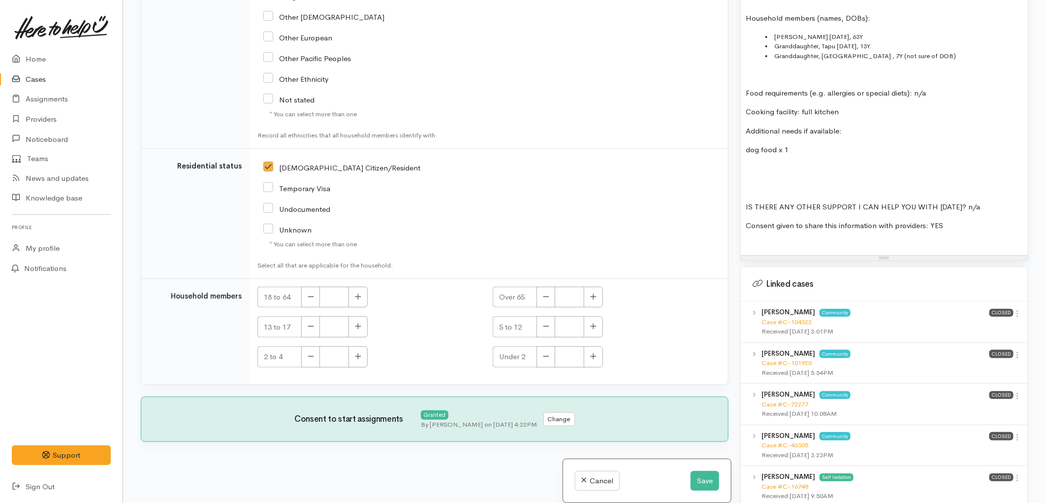
click at [753, 166] on div "Situation: Julie's two granddaughters are currently in her care, they will be l…" at bounding box center [884, 10] width 287 height 489
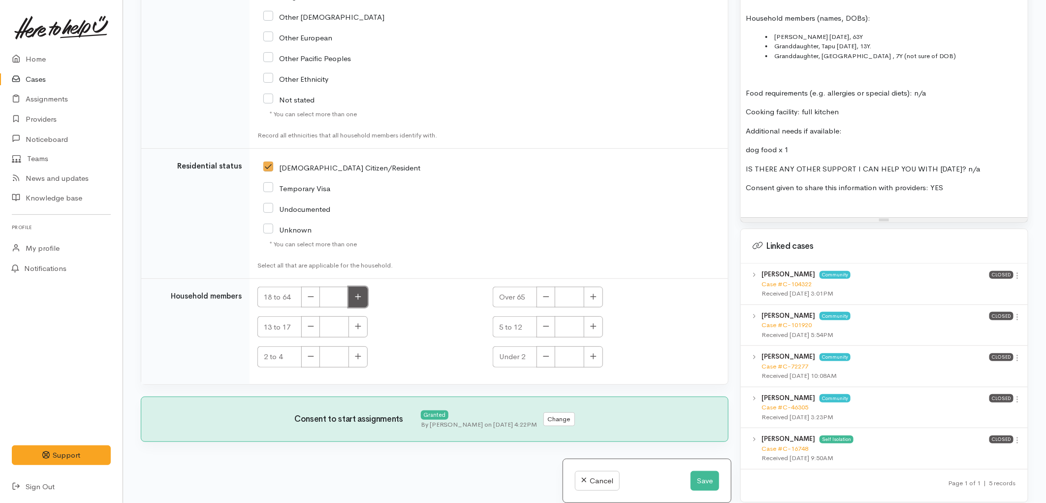
click at [352, 297] on button "button" at bounding box center [358, 297] width 19 height 21
type input "2"
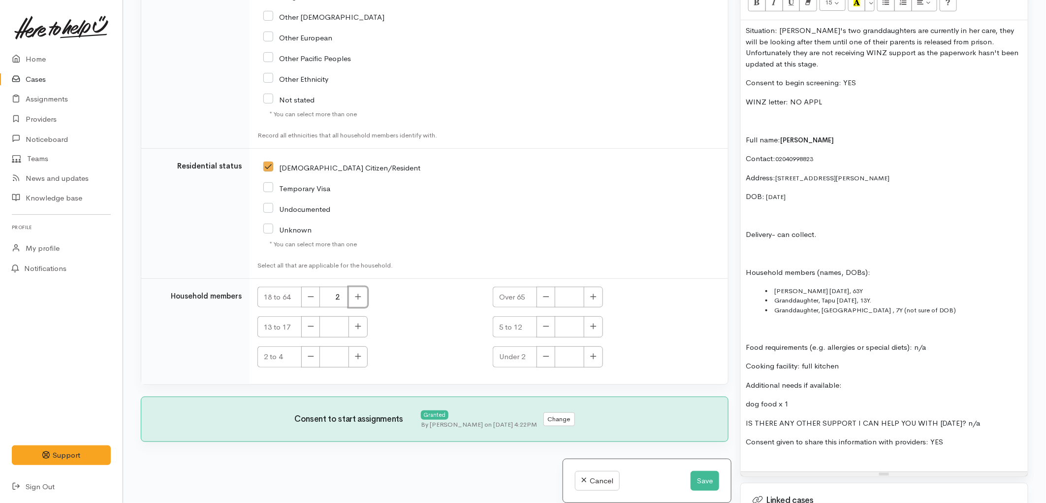
scroll to position [656, 0]
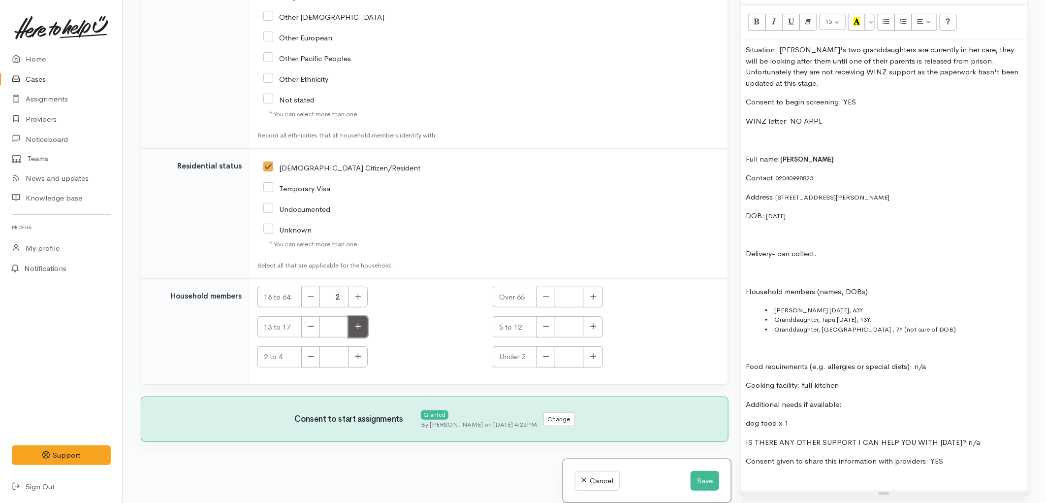
click at [355, 332] on button "button" at bounding box center [358, 326] width 19 height 21
type input "1"
click at [584, 324] on button "button" at bounding box center [593, 326] width 19 height 21
type input "1"
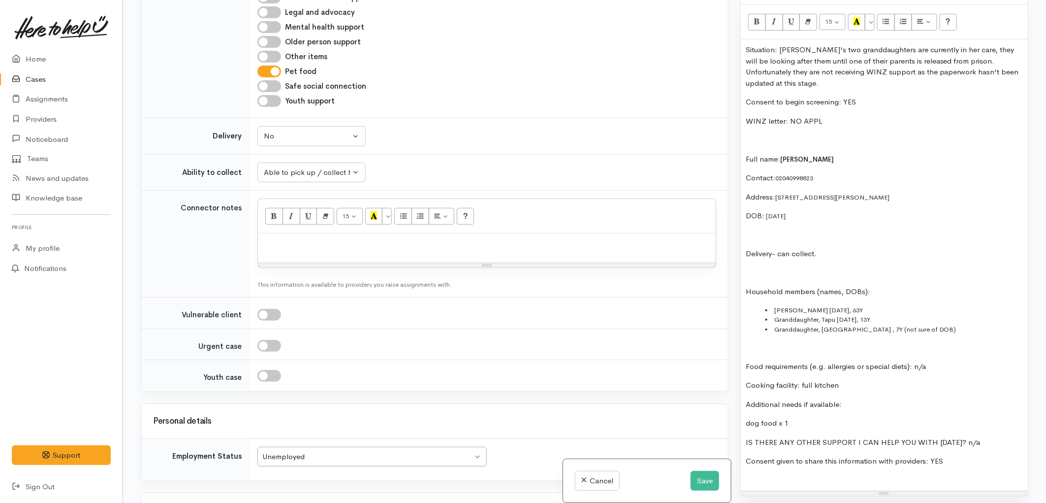
scroll to position [746, 0]
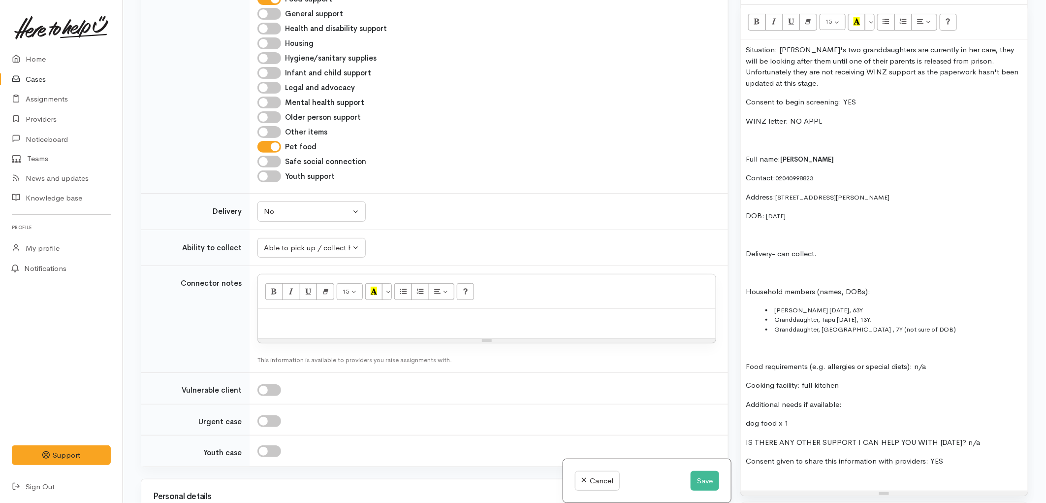
click at [826, 305] on li "Abe Heurea 19/08/1962, 63Y" at bounding box center [895, 310] width 258 height 10
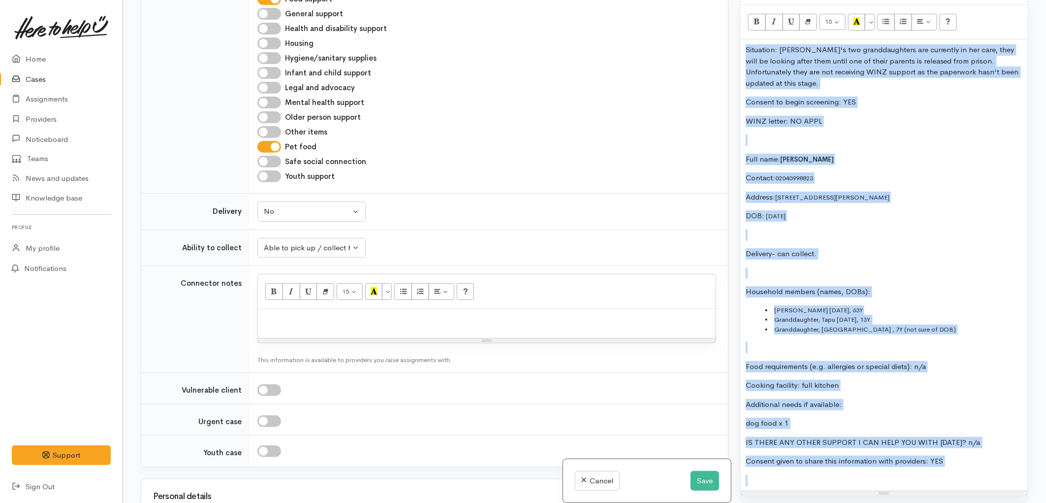
copy div "Situation: Julie's two granddaughters are currently in her care, they will be l…"
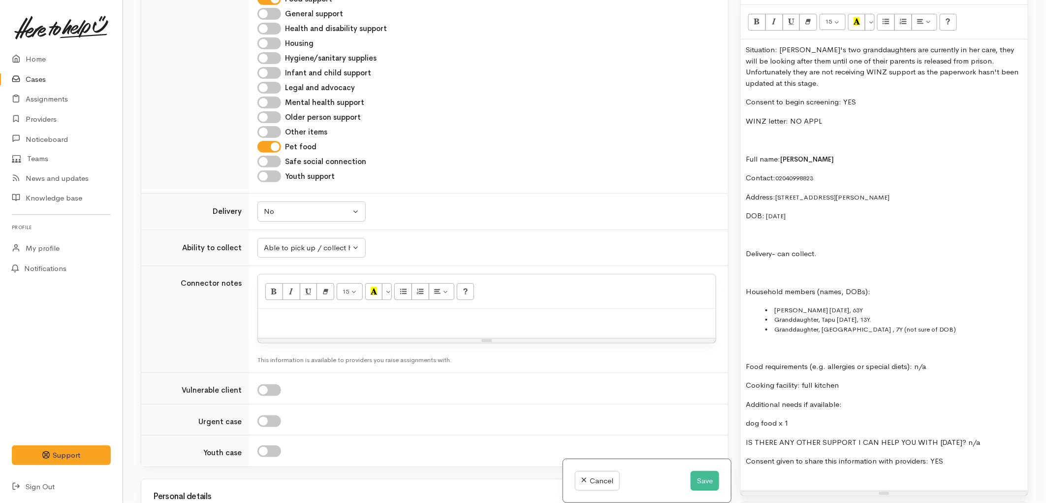
click at [383, 322] on p at bounding box center [487, 319] width 448 height 11
paste div
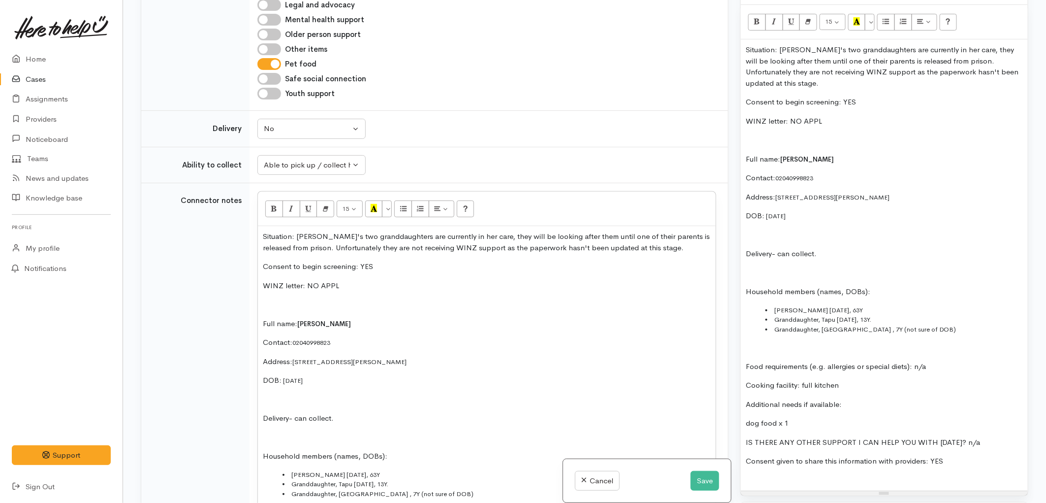
scroll to position [813, 0]
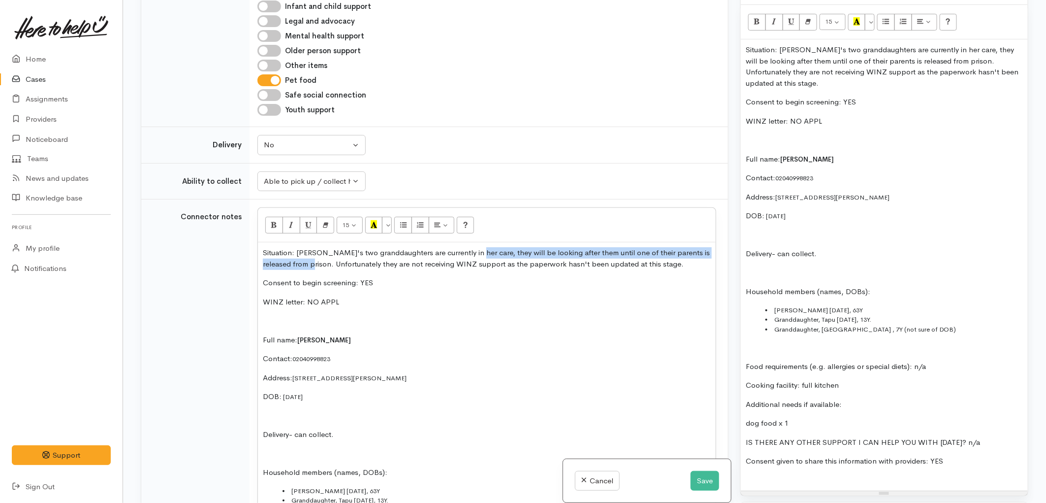
drag, startPoint x: 466, startPoint y: 255, endPoint x: 311, endPoint y: 267, distance: 155.6
click at [311, 267] on p "Situation: Julie's two granddaughters are currently in her care, they will be l…" at bounding box center [487, 258] width 448 height 22
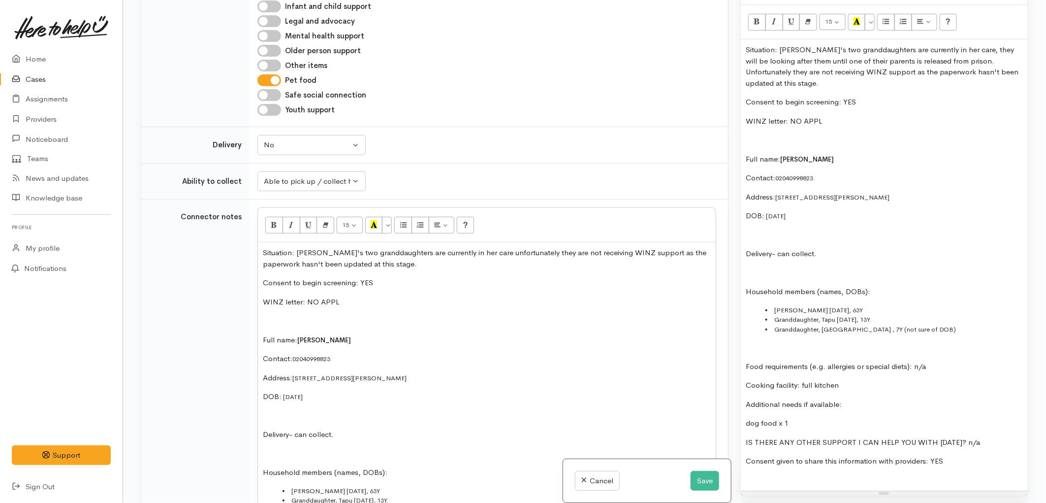
click at [637, 253] on p "Situation: Julie's two granddaughters are currently in her care unfortunately t…" at bounding box center [487, 258] width 448 height 22
click at [429, 266] on p "Situation: Julie's two granddaughters are currently in her care unfortunately t…" at bounding box center [487, 258] width 448 height 22
drag, startPoint x: 378, startPoint y: 284, endPoint x: 261, endPoint y: 282, distance: 116.7
click at [261, 282] on div "Situation: Julie's two granddaughters are currently in her care unfortunately t…" at bounding box center [487, 456] width 458 height 429
drag, startPoint x: 341, startPoint y: 313, endPoint x: 280, endPoint y: 282, distance: 68.7
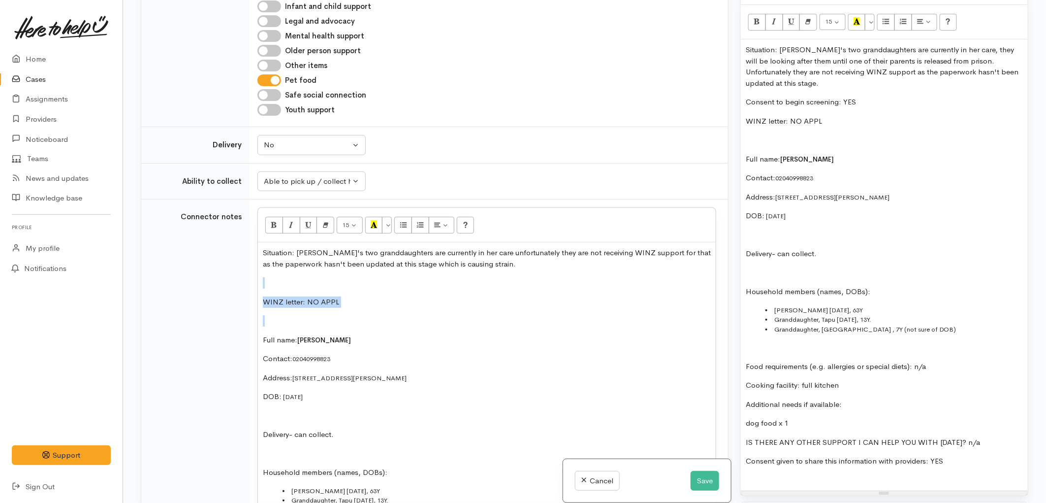
click at [280, 282] on div "Situation: Julie's two granddaughters are currently in her care unfortunately t…" at bounding box center [487, 456] width 458 height 429
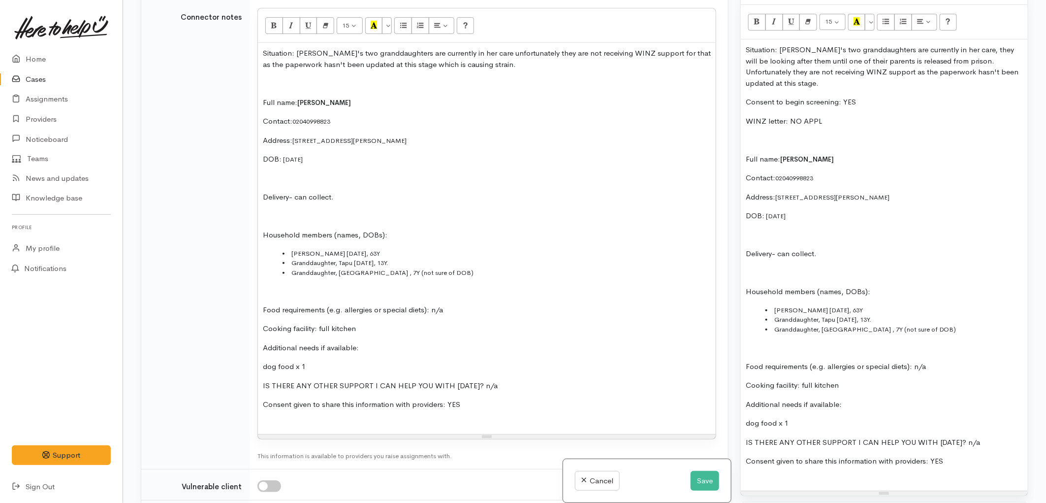
scroll to position [1031, 0]
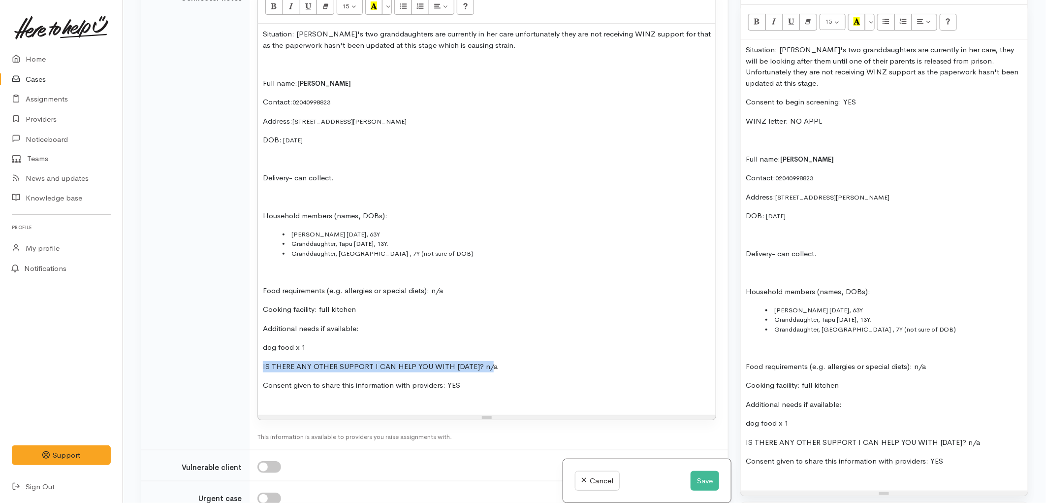
drag, startPoint x: 501, startPoint y: 366, endPoint x: 261, endPoint y: 362, distance: 239.9
click at [261, 362] on div "Situation: Julie's two granddaughters are currently in her care unfortunately t…" at bounding box center [487, 219] width 458 height 391
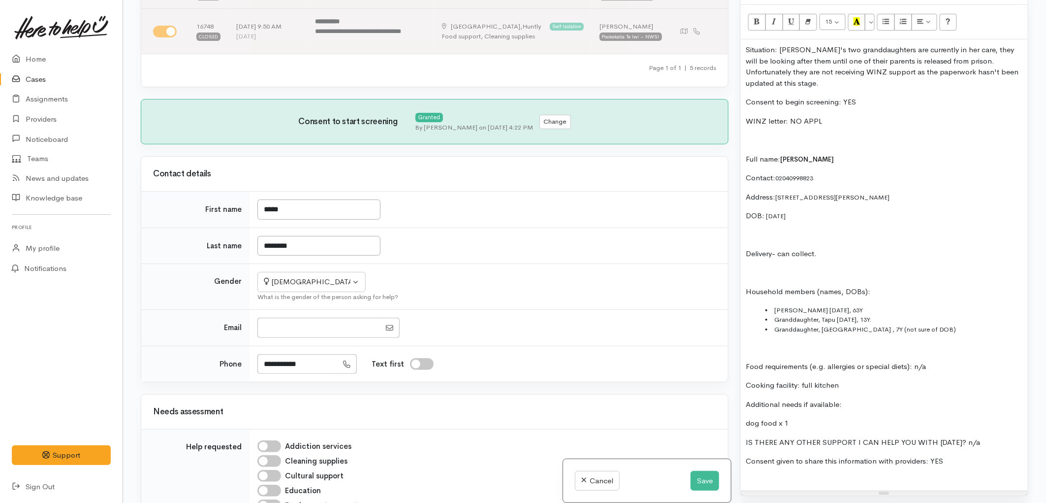
scroll to position [0, 0]
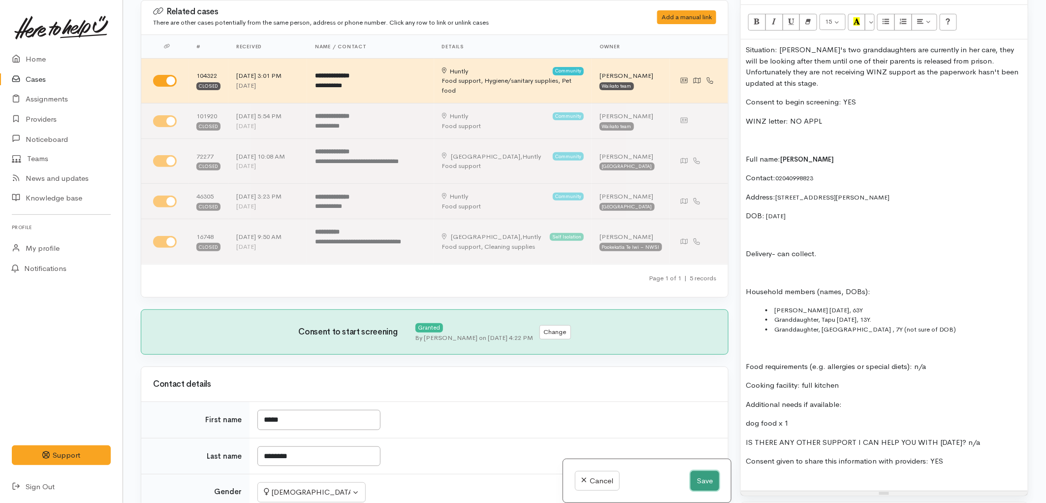
click at [697, 484] on button "Save" at bounding box center [705, 481] width 29 height 20
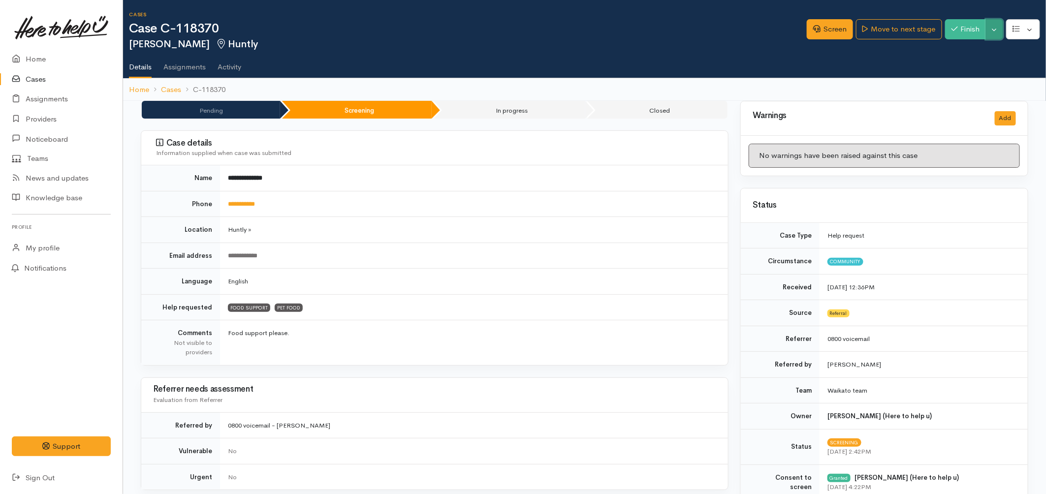
click at [995, 31] on button "Toggle Dropdown" at bounding box center [994, 29] width 17 height 20
click at [967, 48] on link "Pause" at bounding box center [964, 51] width 78 height 15
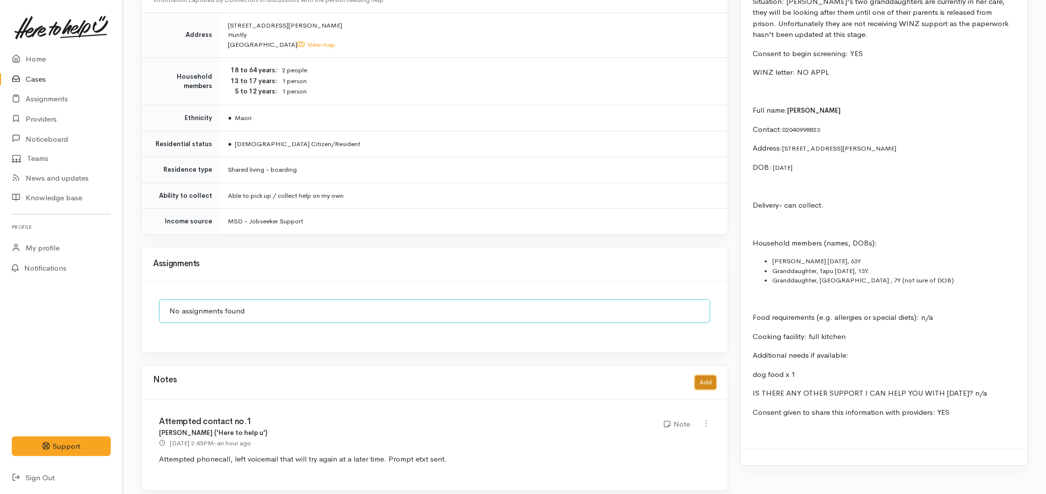
click at [703, 376] on button "Add" at bounding box center [705, 383] width 21 height 14
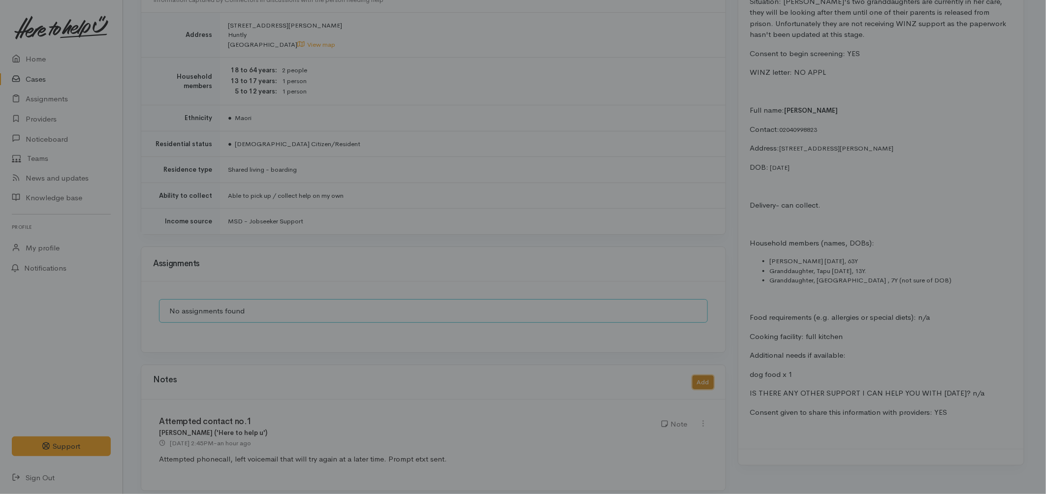
scroll to position [1042, 0]
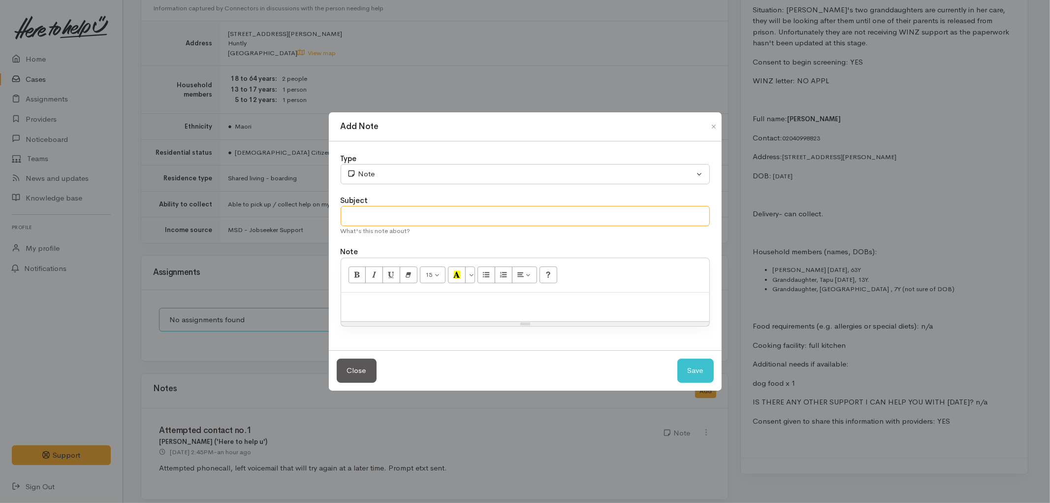
click at [392, 213] on input "text" at bounding box center [525, 216] width 369 height 20
type input "Assign [DATE]"
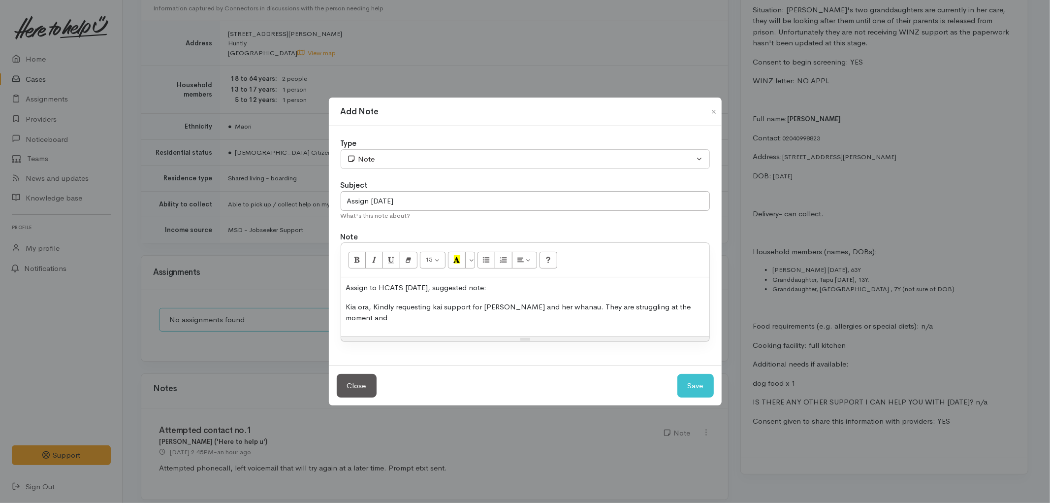
click at [685, 311] on p "Kia ora, Kindly requesting kai support for [PERSON_NAME] and her whanau. They a…" at bounding box center [525, 312] width 358 height 22
click at [690, 385] on button "Save" at bounding box center [696, 386] width 36 height 24
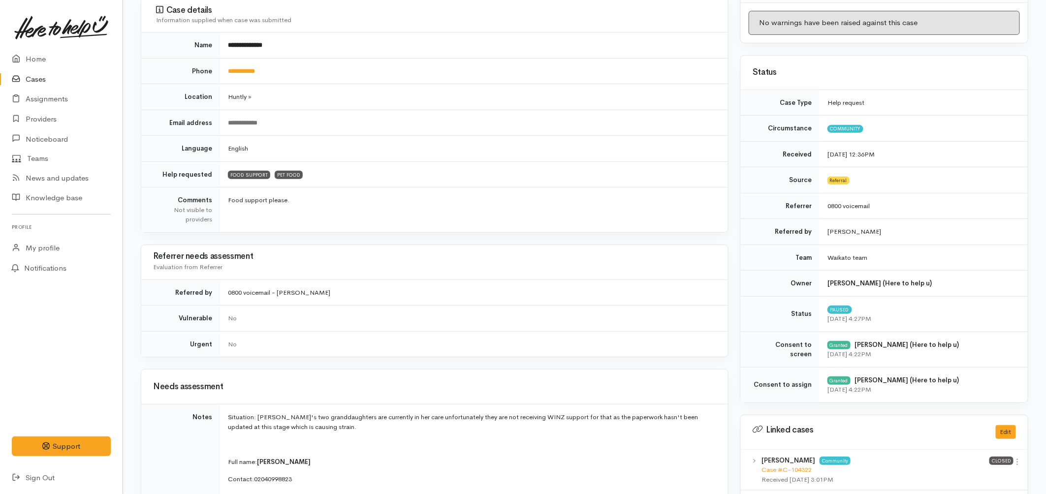
scroll to position [0, 0]
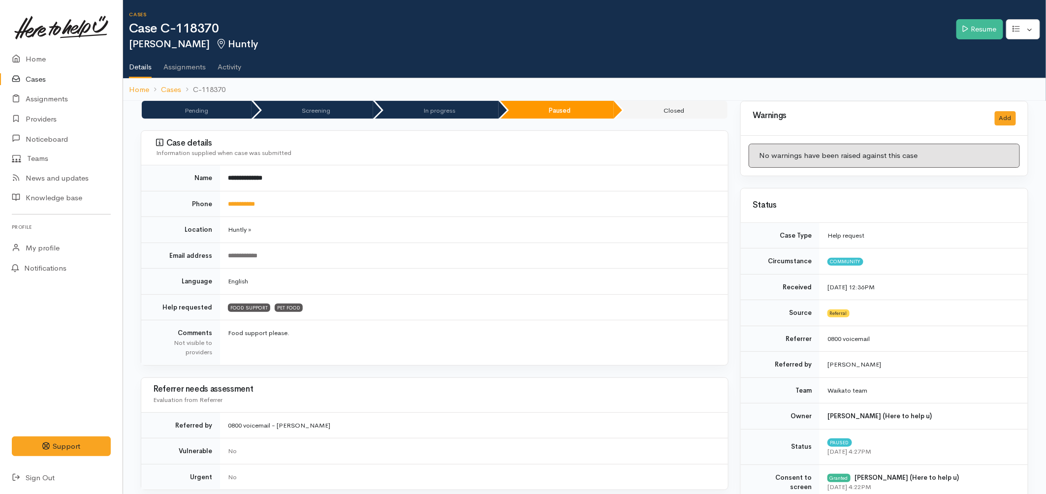
click at [46, 80] on link "Cases" at bounding box center [61, 79] width 123 height 20
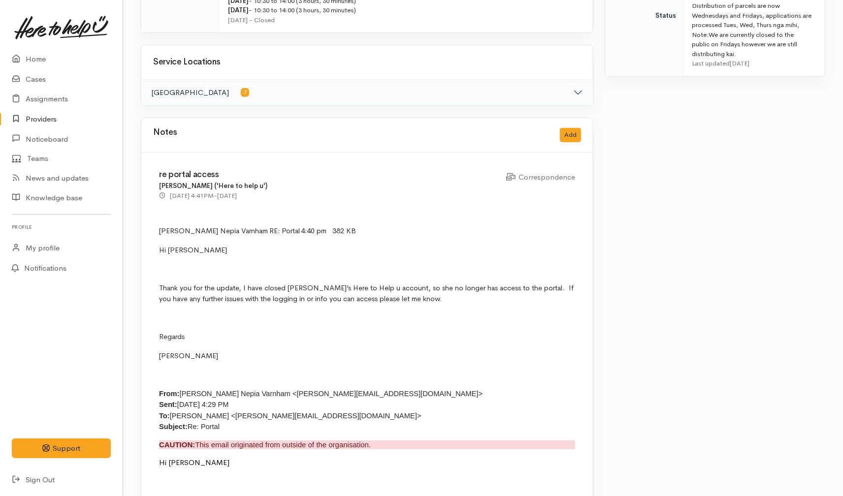
scroll to position [547, 0]
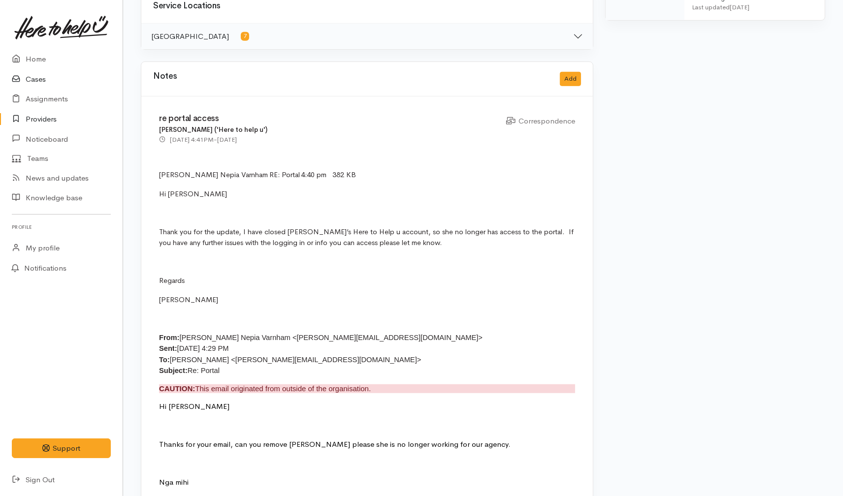
click at [48, 74] on link "Cases" at bounding box center [61, 79] width 123 height 20
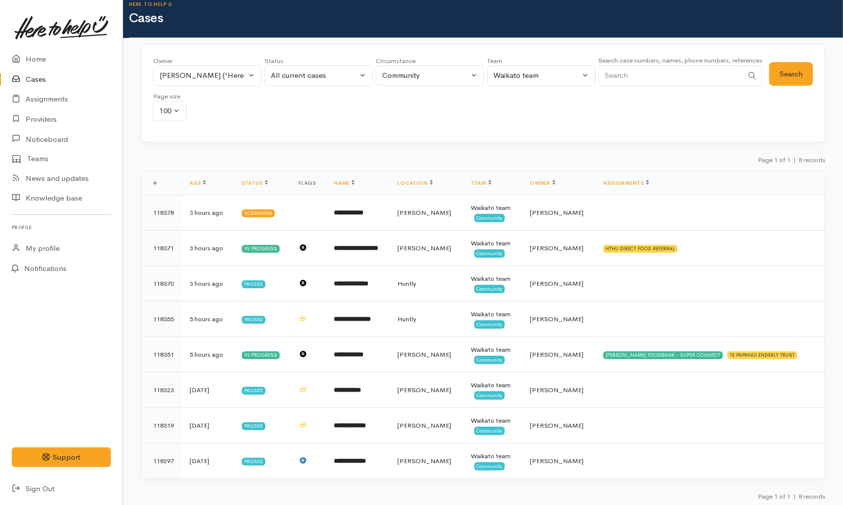
scroll to position [13, 0]
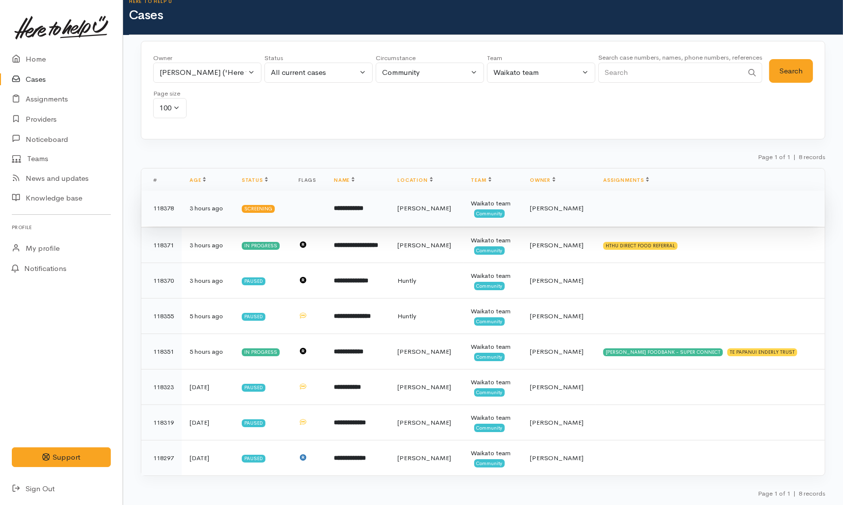
click at [390, 218] on td "**********" at bounding box center [358, 208] width 64 height 35
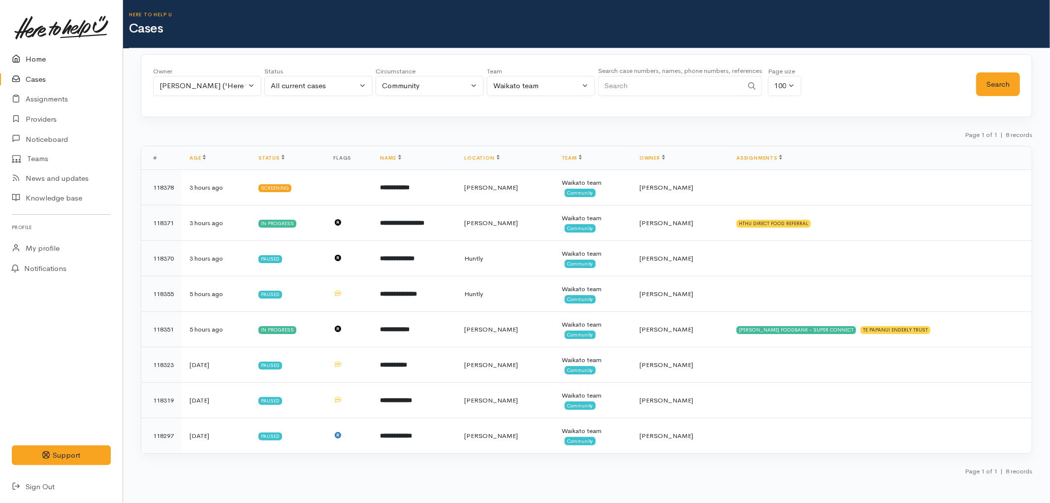
click at [45, 57] on link "Home" at bounding box center [61, 59] width 123 height 20
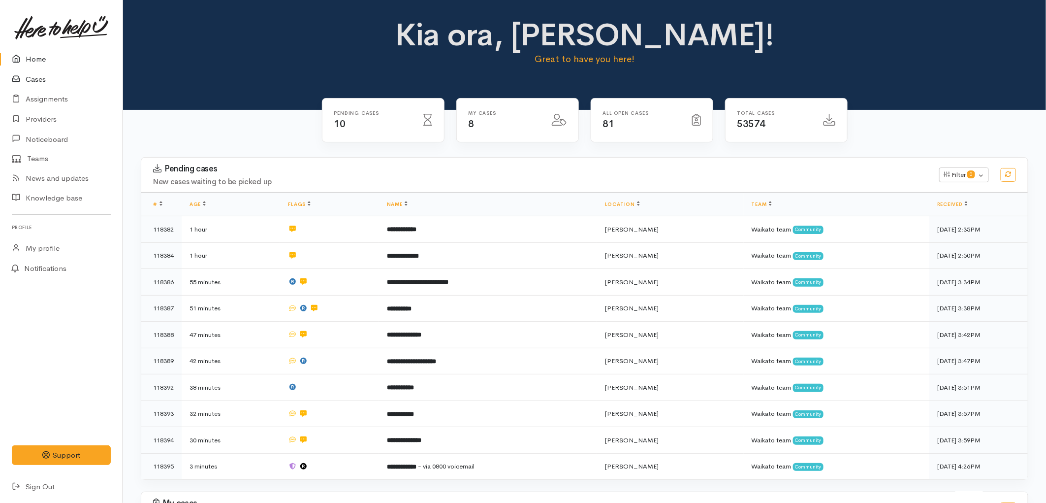
click at [25, 72] on link "Cases" at bounding box center [61, 79] width 123 height 20
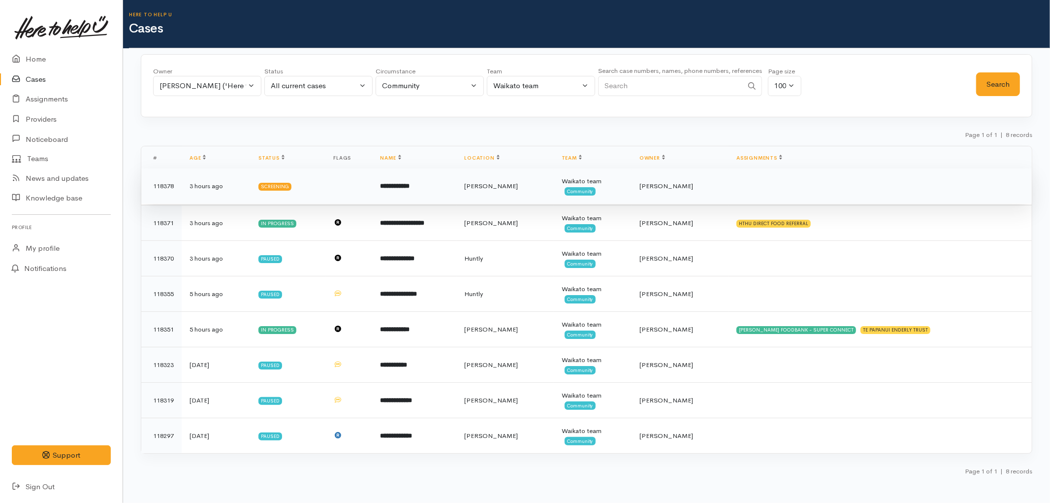
click at [457, 191] on td "**********" at bounding box center [415, 185] width 84 height 35
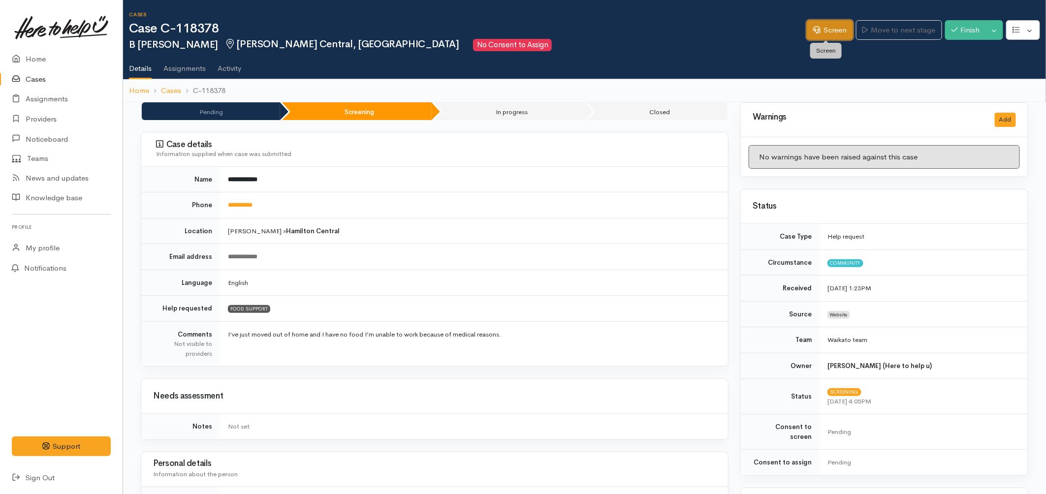
click at [816, 33] on link "Screen" at bounding box center [830, 30] width 46 height 20
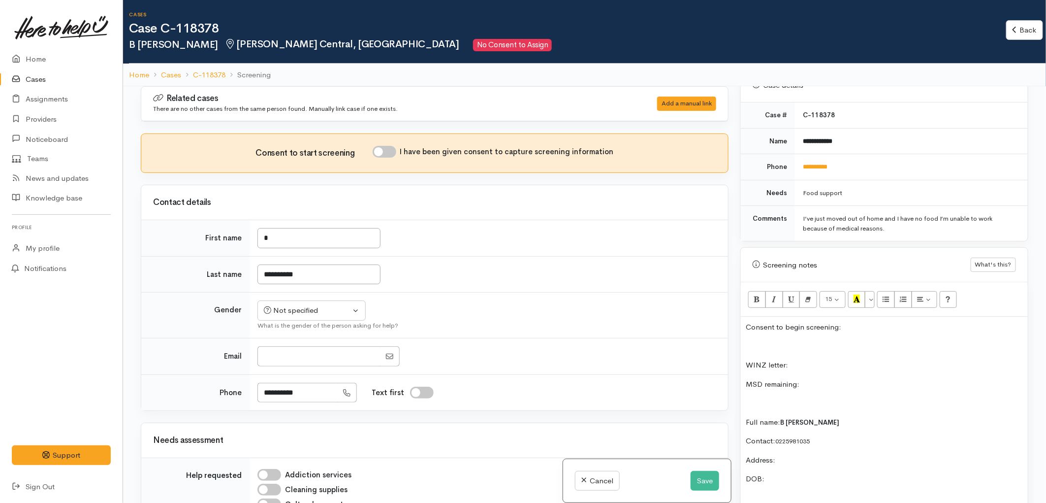
scroll to position [437, 0]
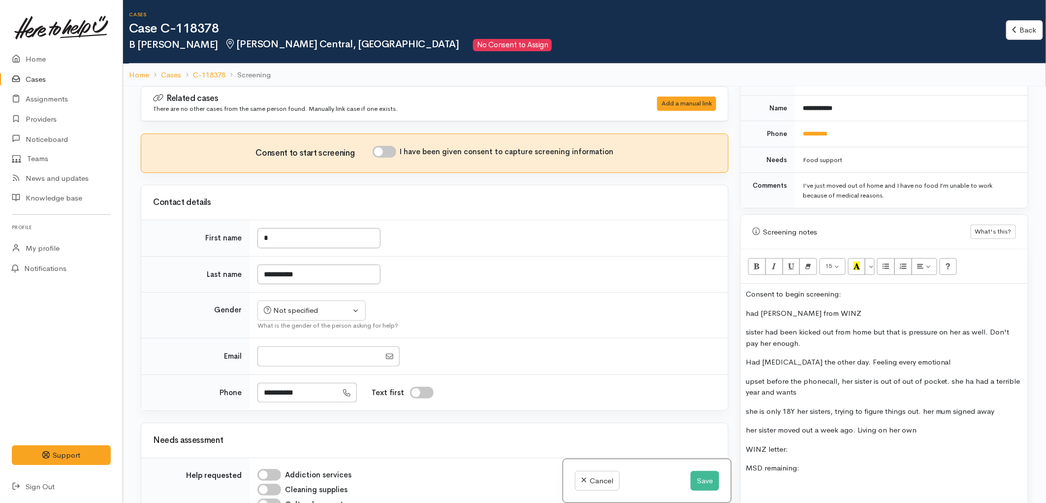
click at [949, 424] on p "her sister moved out a week ago. Living on her own" at bounding box center [884, 429] width 277 height 11
click at [822, 308] on p "had max from WINZ" at bounding box center [884, 313] width 277 height 11
click at [855, 289] on p "Consent to begin screening:" at bounding box center [884, 294] width 277 height 11
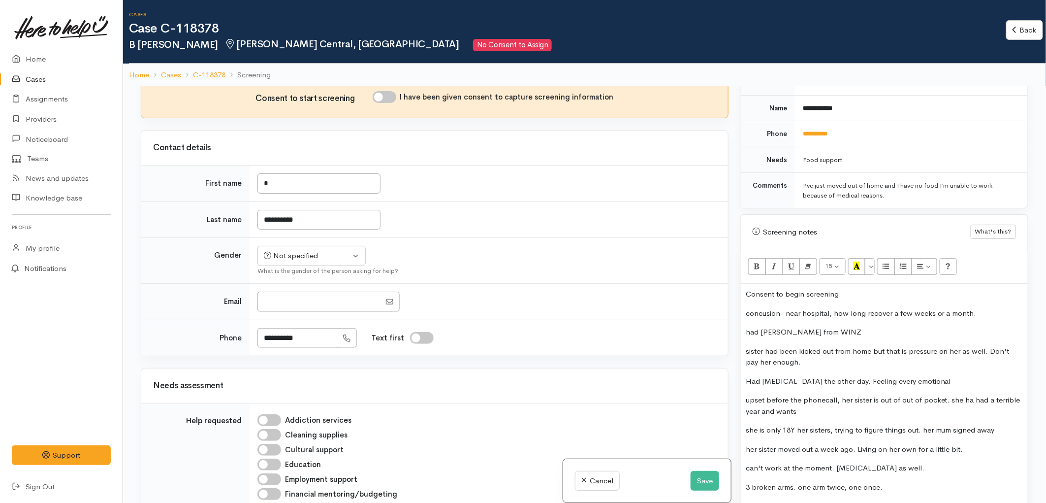
scroll to position [0, 0]
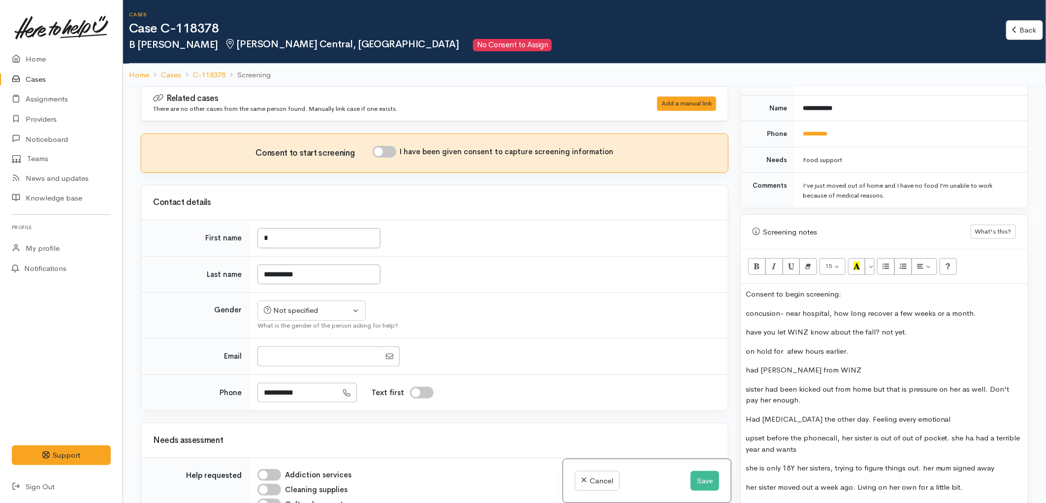
click at [788, 346] on p "on hold for afew hours earlier." at bounding box center [884, 351] width 277 height 11
click at [857, 346] on p "on hold for a few hours earlier." at bounding box center [884, 351] width 277 height 11
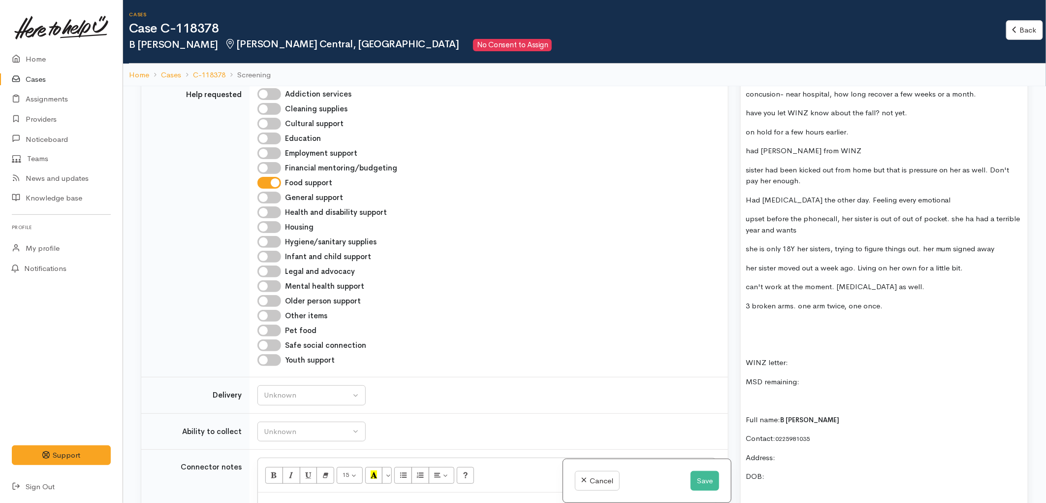
scroll to position [383, 0]
click at [711, 480] on button "Save" at bounding box center [705, 481] width 29 height 20
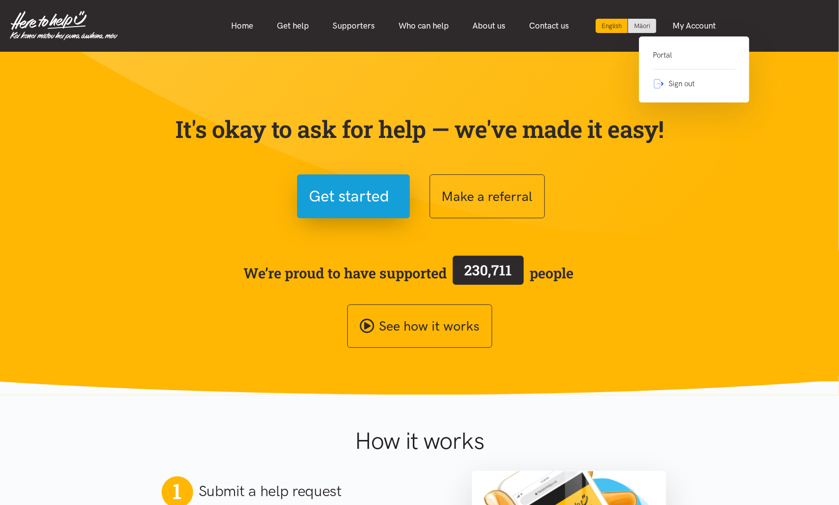
click at [667, 58] on link "Portal" at bounding box center [693, 59] width 83 height 20
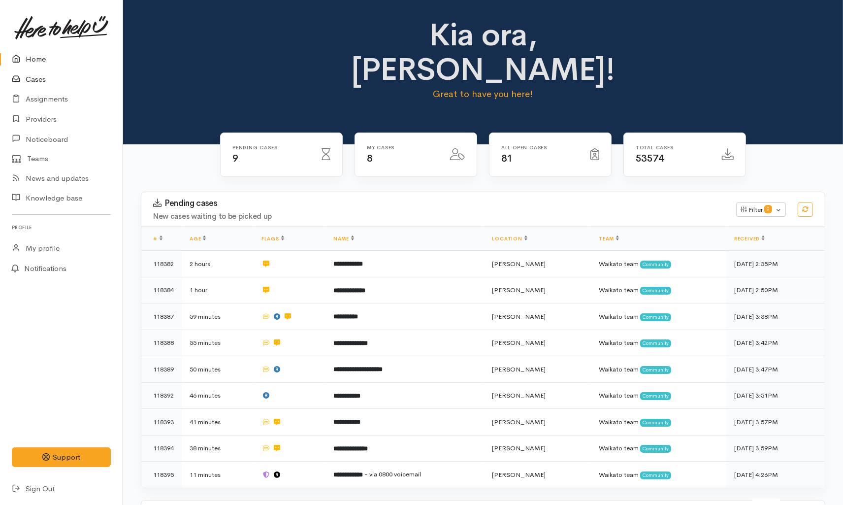
click at [33, 75] on link "Cases" at bounding box center [61, 79] width 123 height 20
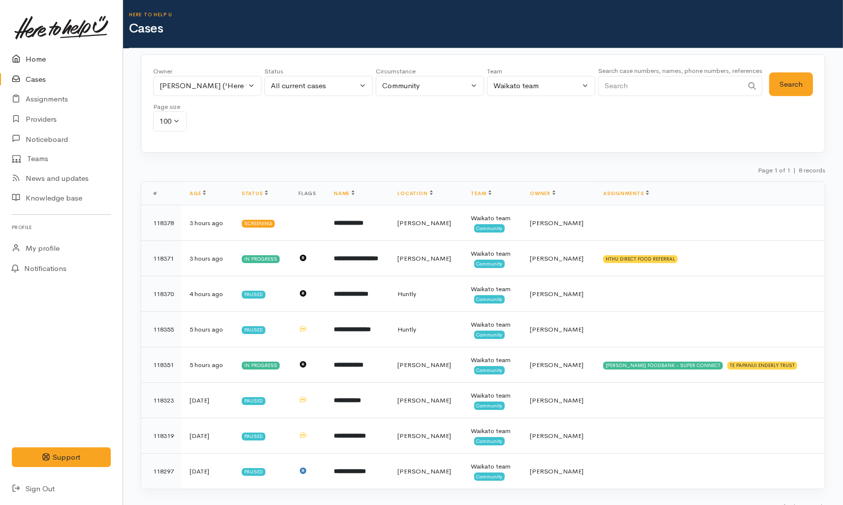
click at [33, 59] on link "Home" at bounding box center [61, 59] width 123 height 20
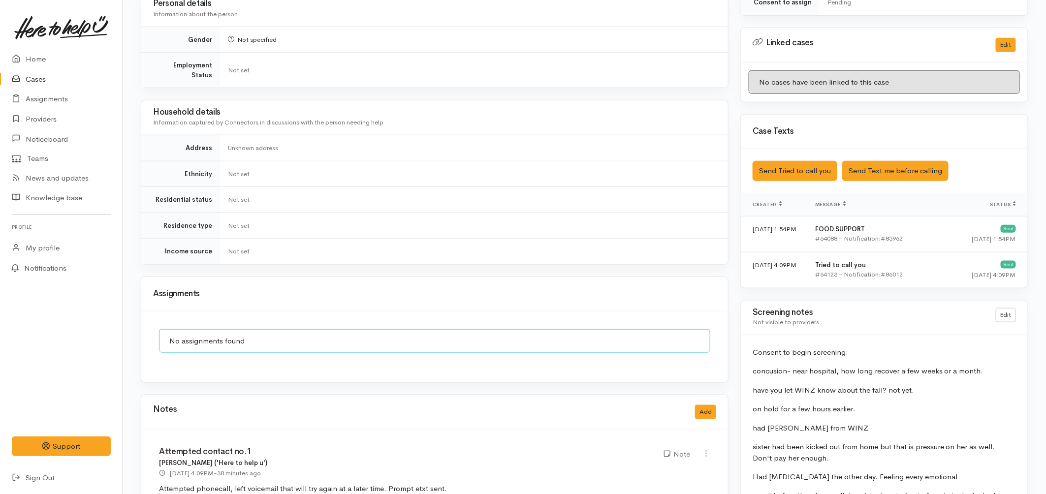
scroll to position [711, 0]
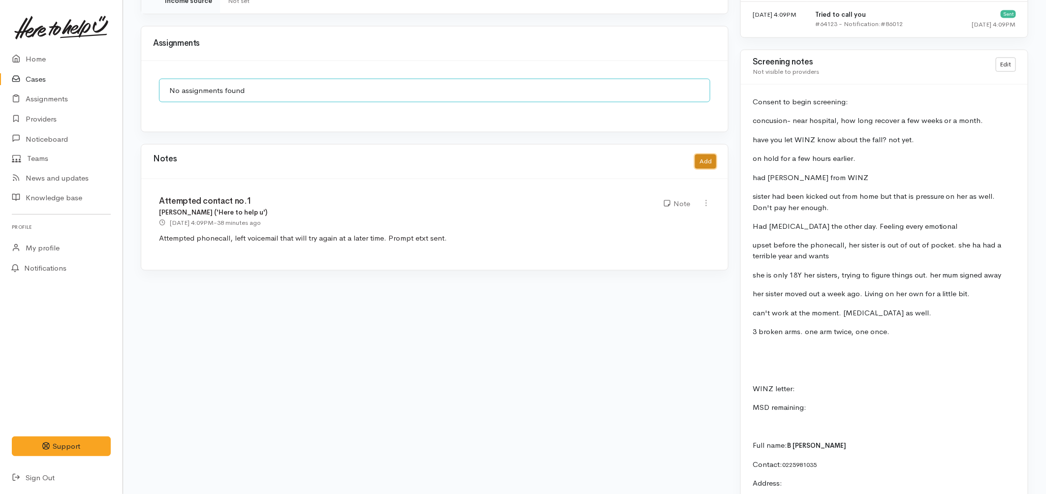
click at [703, 155] on button "Add" at bounding box center [705, 162] width 21 height 14
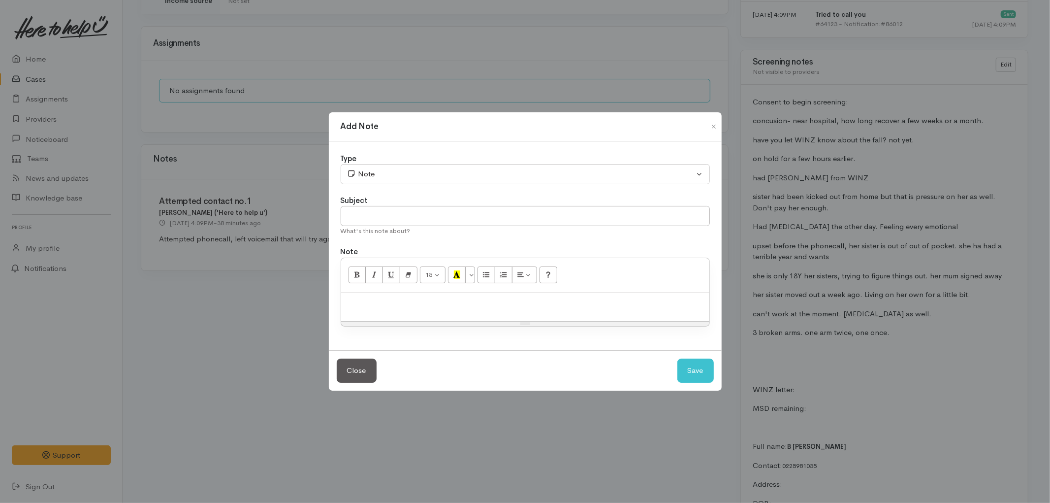
click at [444, 296] on div at bounding box center [525, 307] width 368 height 29
drag, startPoint x: 376, startPoint y: 370, endPoint x: 366, endPoint y: 365, distance: 11.0
click at [376, 370] on button "Close" at bounding box center [357, 370] width 40 height 24
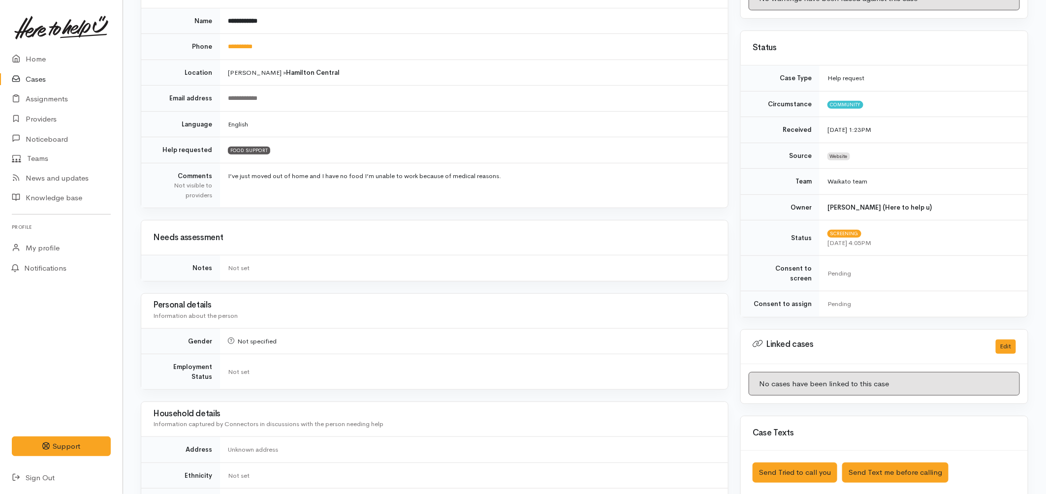
scroll to position [0, 0]
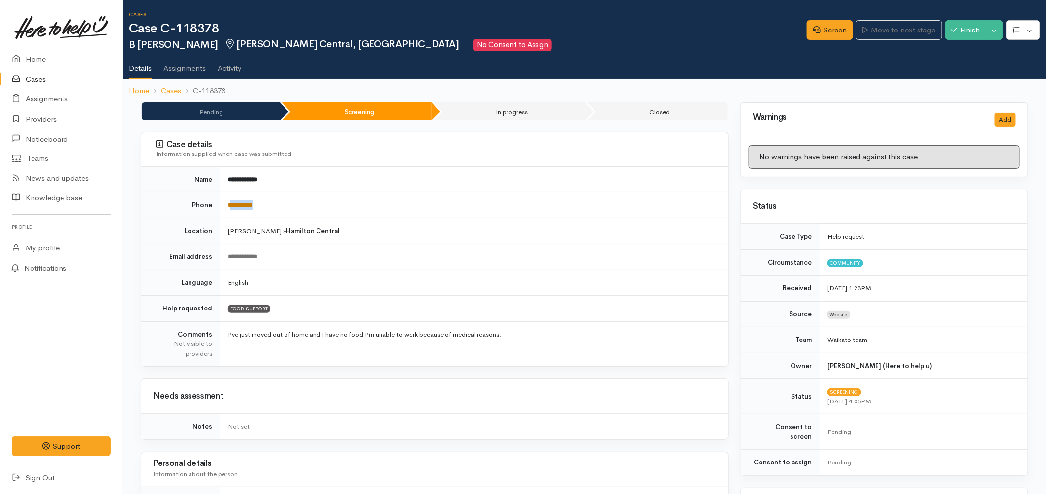
drag, startPoint x: 269, startPoint y: 211, endPoint x: 230, endPoint y: 206, distance: 39.7
click at [230, 206] on td "**********" at bounding box center [474, 206] width 508 height 26
copy link "*********"
drag, startPoint x: 220, startPoint y: 24, endPoint x: 178, endPoint y: 30, distance: 42.8
click at [178, 30] on h1 "Case C-118378" at bounding box center [468, 29] width 678 height 14
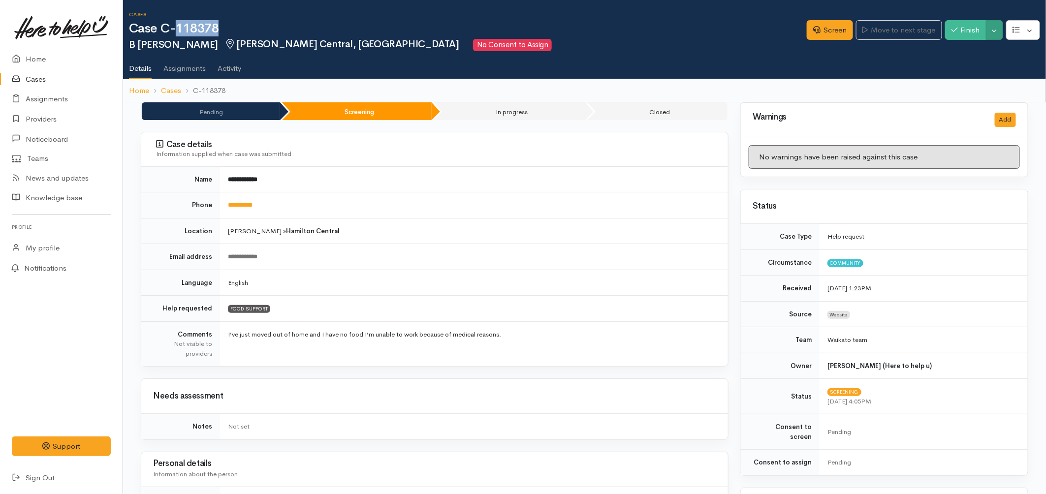
copy h1 "118378"
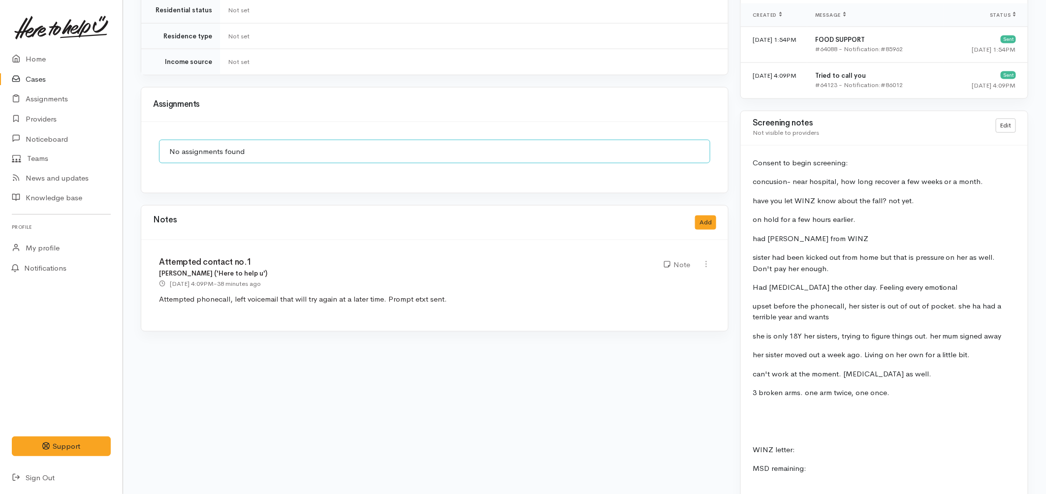
scroll to position [656, 0]
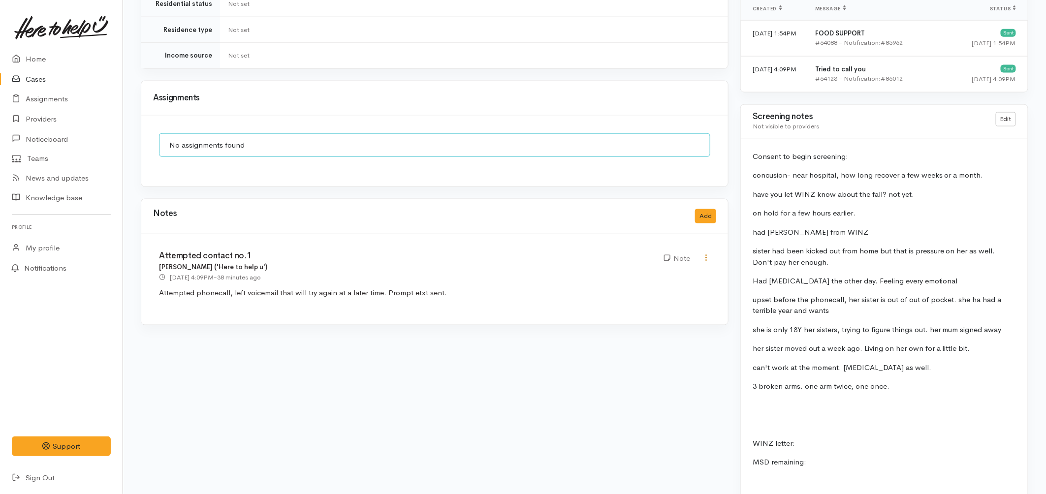
click at [708, 254] on icon at bounding box center [706, 258] width 8 height 8
click at [654, 269] on link "Edit" at bounding box center [671, 276] width 78 height 15
type input "Attempted contact no.1"
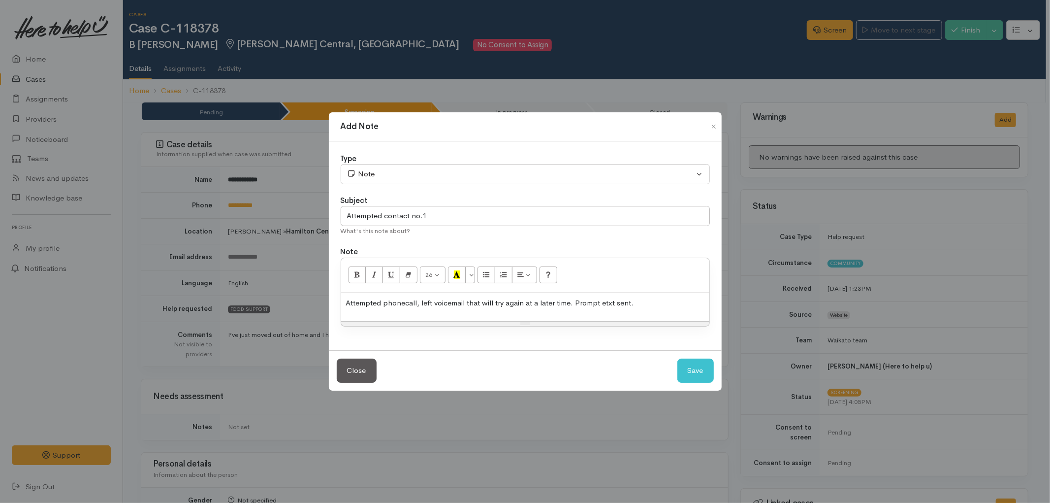
click at [664, 299] on p "Attempted phonecall, left voicemail that will try again at a later time. Prompt…" at bounding box center [525, 302] width 358 height 11
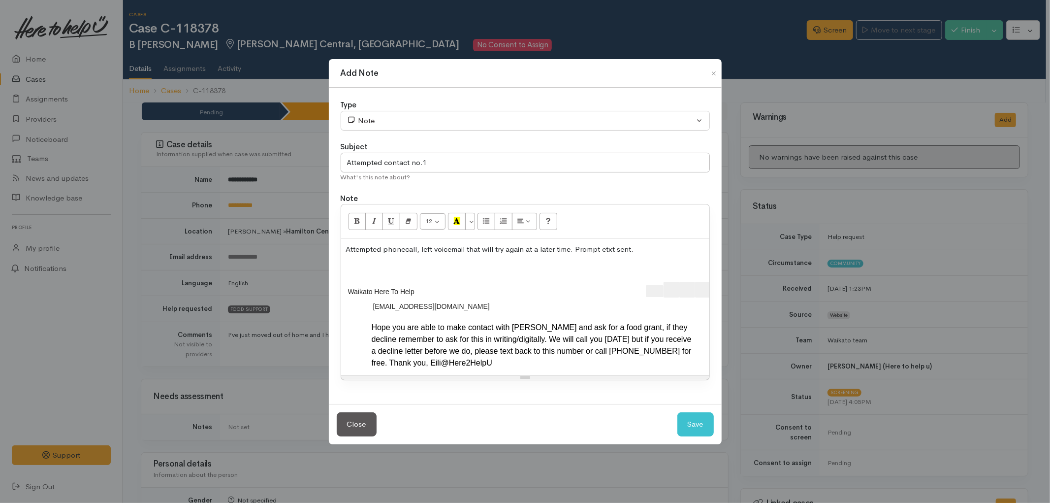
scroll to position [0, 20]
drag, startPoint x: 604, startPoint y: 286, endPoint x: 709, endPoint y: 293, distance: 105.2
click at [709, 293] on div at bounding box center [554, 291] width 309 height 19
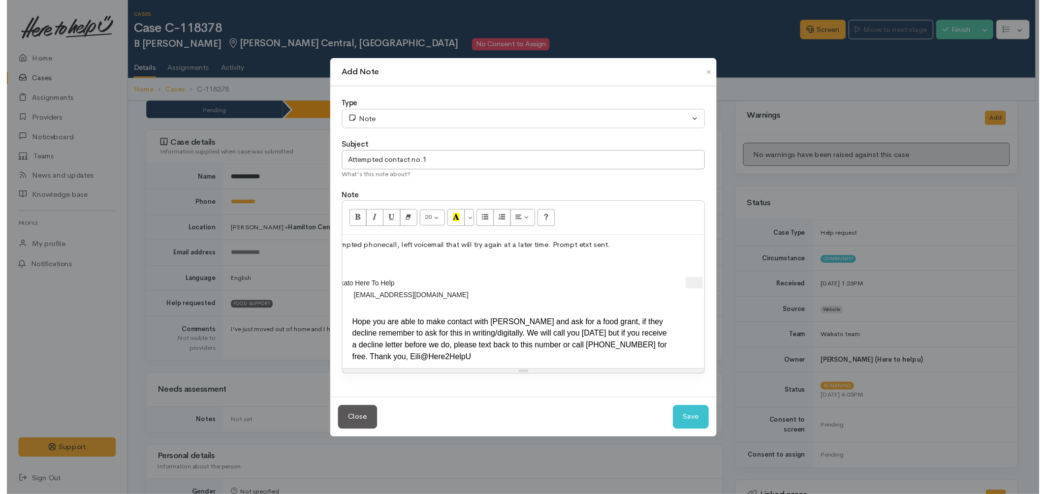
scroll to position [0, 0]
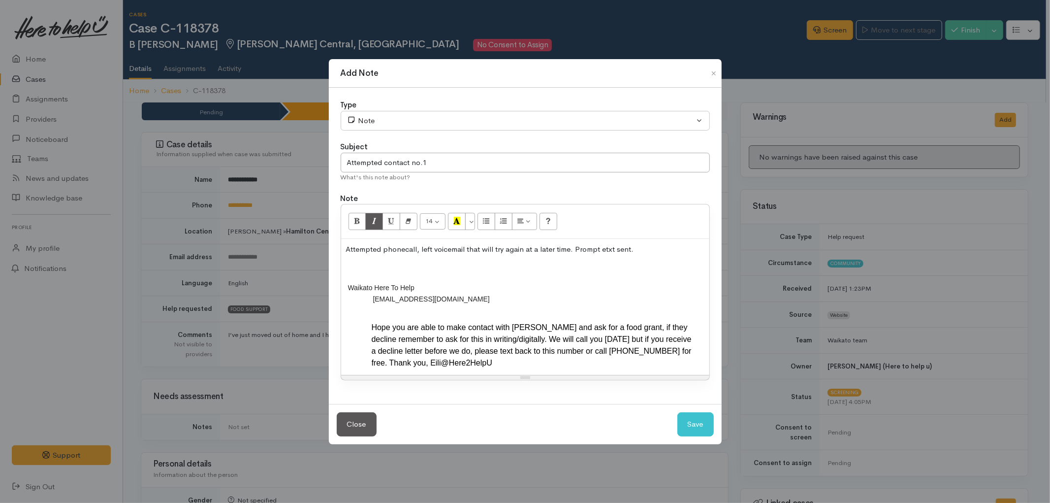
click at [439, 331] on div "Hope you are able to make contact with WINZ and ask for a food grant, if they d…" at bounding box center [534, 345] width 325 height 47
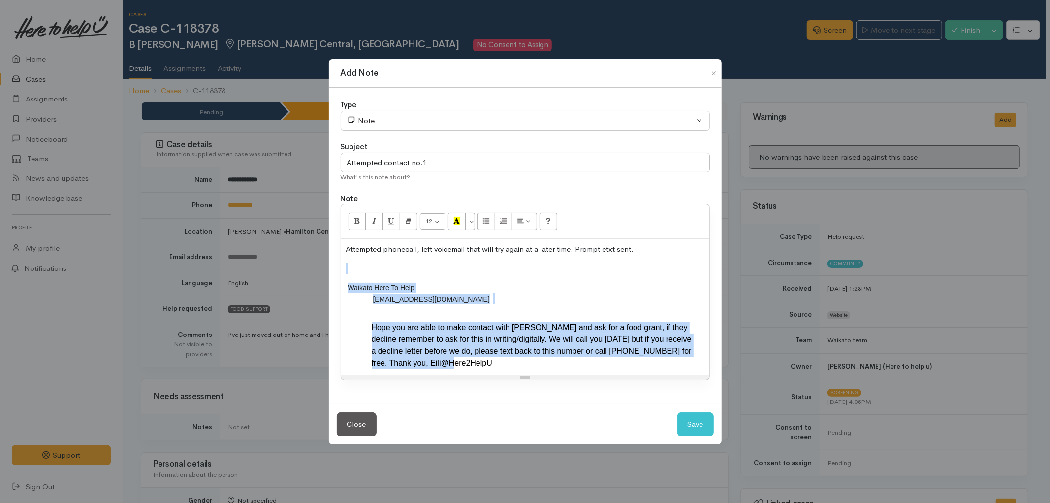
drag, startPoint x: 353, startPoint y: 274, endPoint x: 692, endPoint y: 361, distance: 350.0
click at [692, 361] on div "Attempted phonecall, left voicemail that will try again at a later time. Prompt…" at bounding box center [525, 307] width 368 height 136
copy div "Waikato Here To Help U ​ 225981035@etxt.co.nz ​ Hope you are able to make conta…"
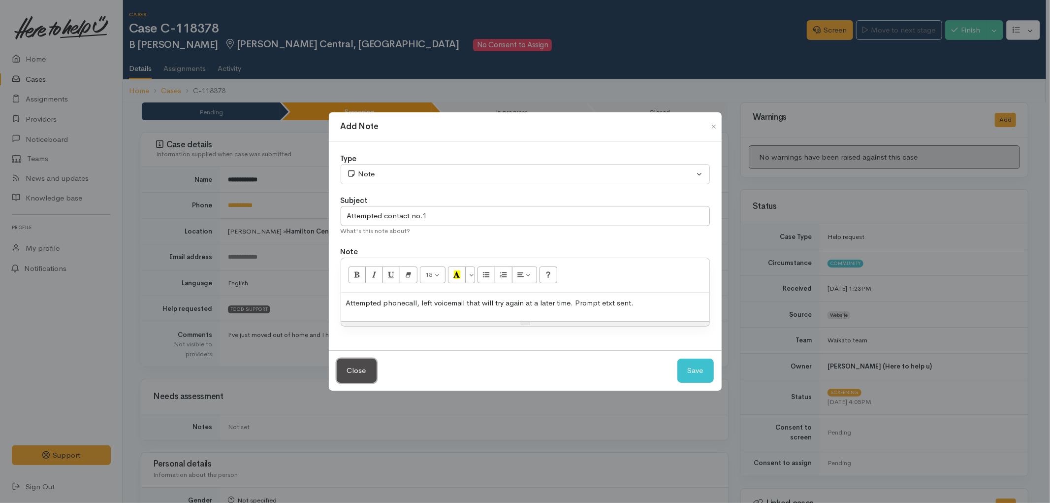
click at [342, 380] on button "Close" at bounding box center [357, 370] width 40 height 24
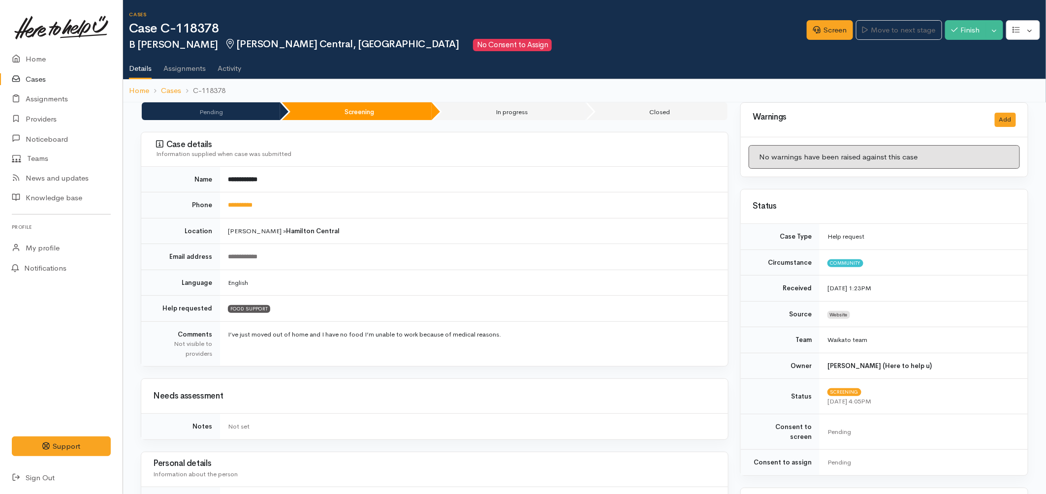
click at [45, 77] on link "Cases" at bounding box center [61, 79] width 123 height 20
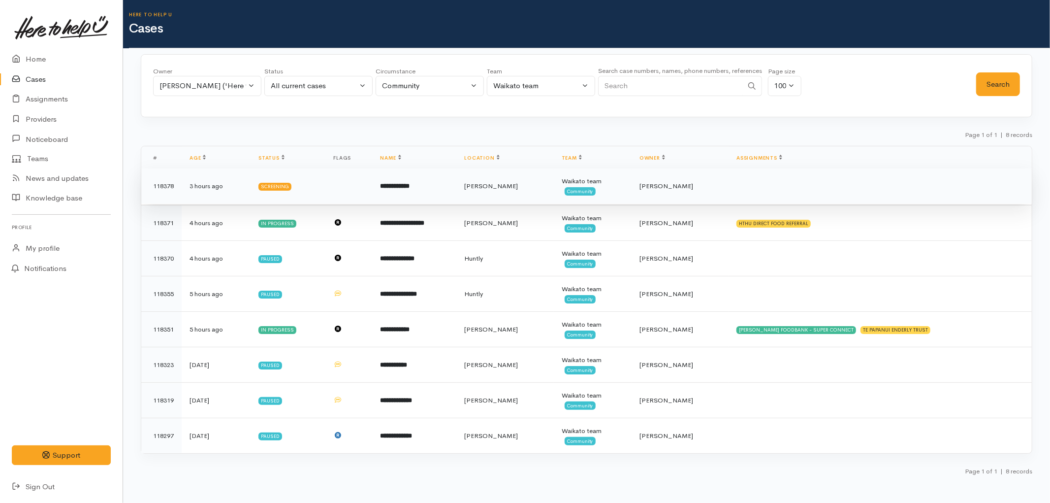
click at [394, 180] on td "**********" at bounding box center [415, 185] width 84 height 35
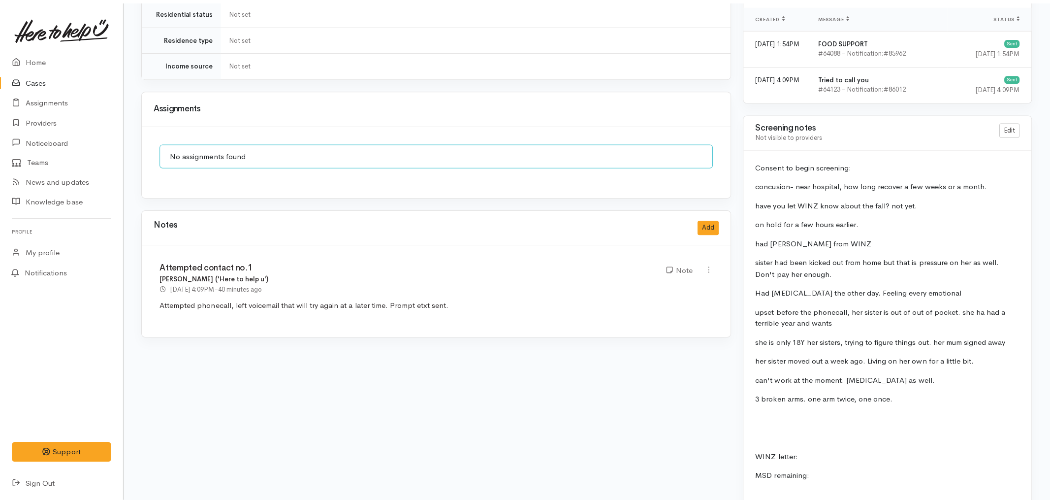
scroll to position [656, 0]
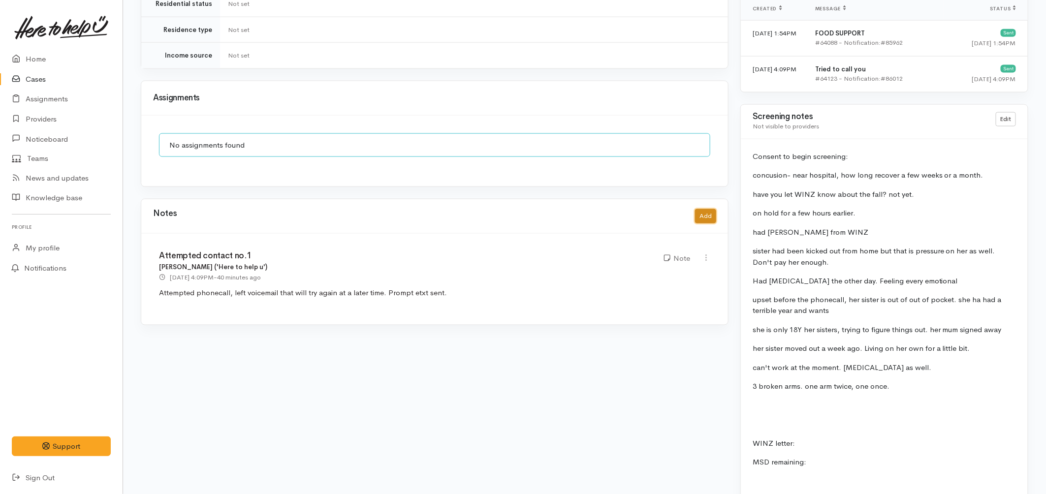
click at [703, 209] on button "Add" at bounding box center [705, 216] width 21 height 14
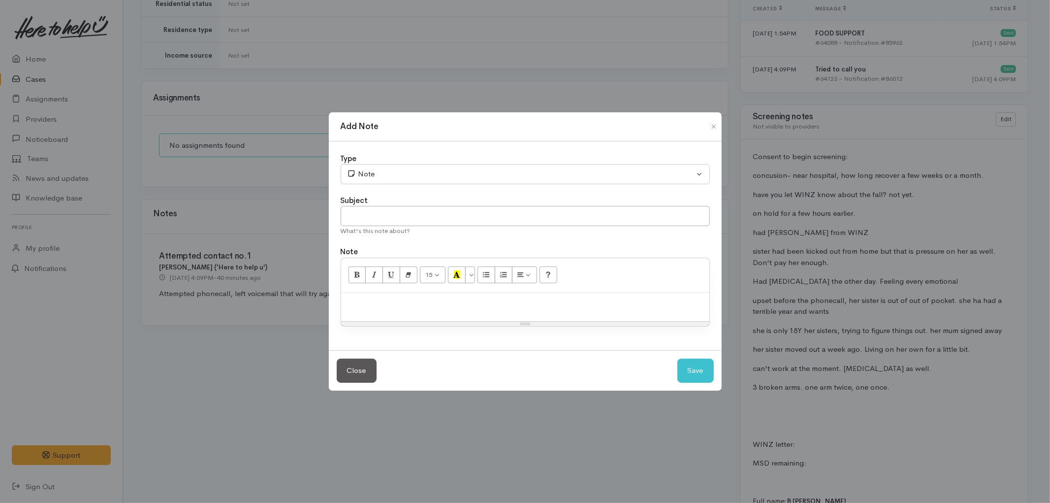
click at [414, 299] on p at bounding box center [525, 302] width 358 height 11
click at [467, 293] on div "Spoke with B, who called back." at bounding box center [525, 307] width 368 height 29
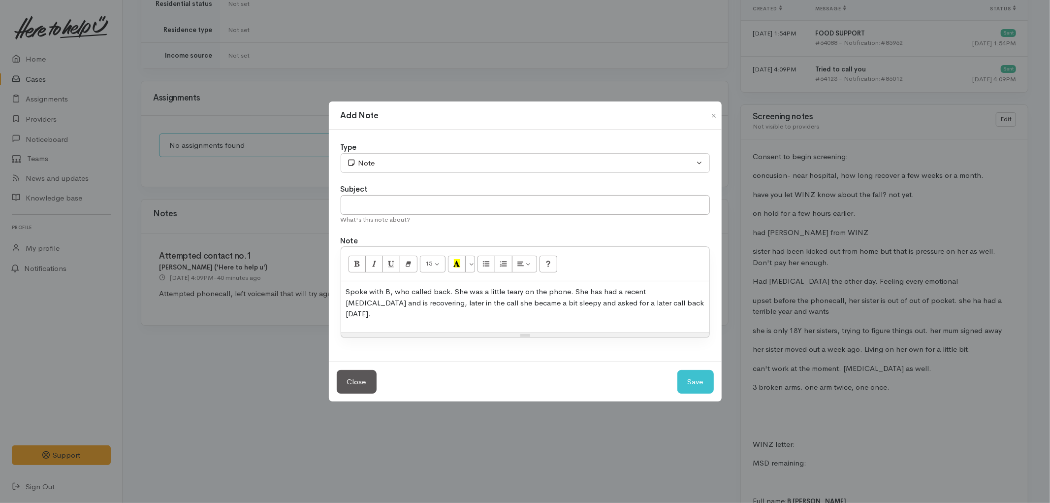
click at [662, 307] on p "Spoke with B, who called back. She was a little teary on the phone. She has had…" at bounding box center [525, 302] width 358 height 33
click at [656, 307] on p "Spoke with B, who called back. She was a little teary on the phone. She has had…" at bounding box center [525, 302] width 358 height 33
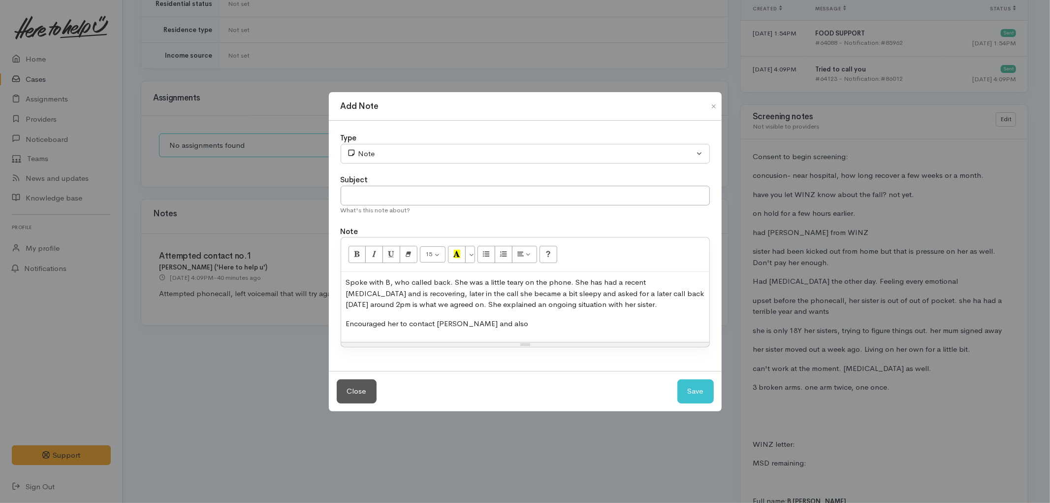
click at [518, 321] on p "Encouraged her to contact WINZ and also" at bounding box center [525, 323] width 358 height 11
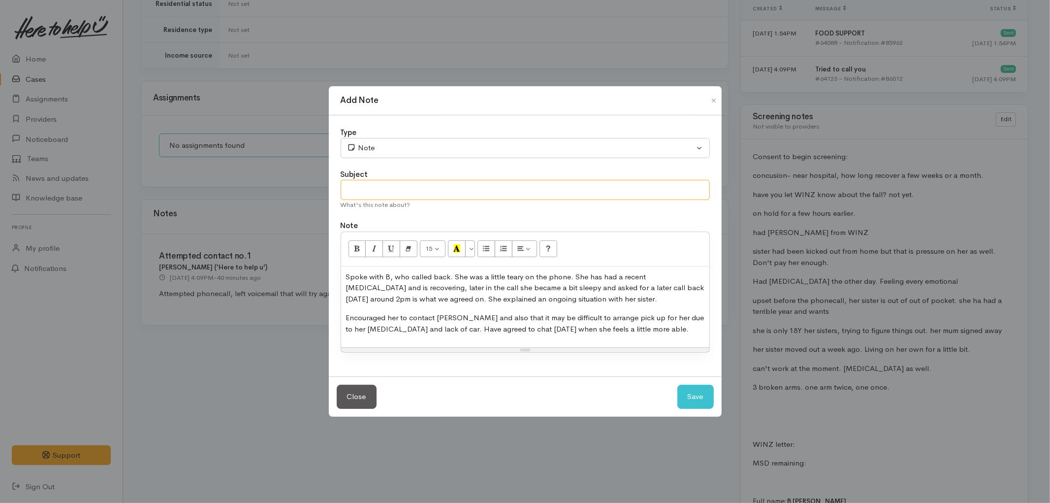
click at [491, 193] on input "text" at bounding box center [525, 190] width 369 height 20
type input "Pause for callback tomorrow 30/09/2025 at 2pm"
click at [690, 393] on button "Save" at bounding box center [696, 397] width 36 height 24
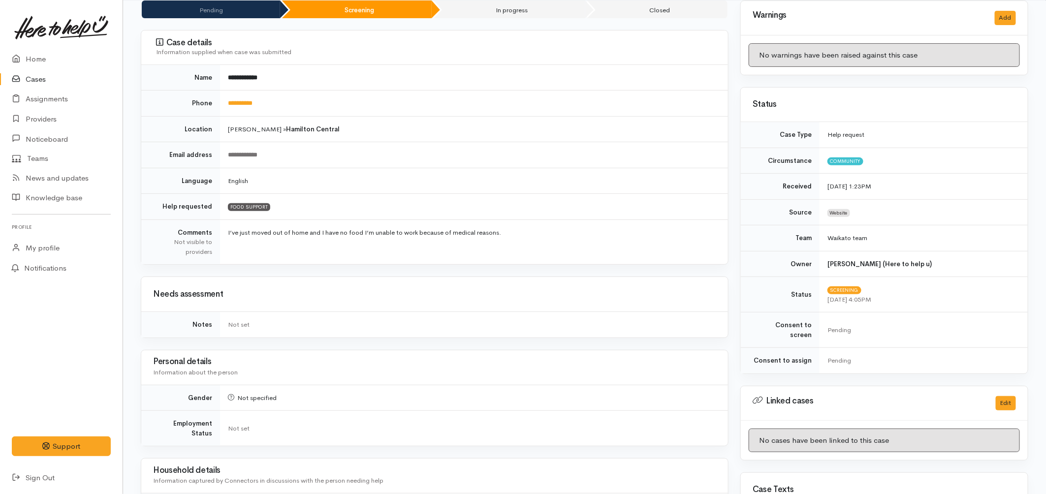
scroll to position [0, 0]
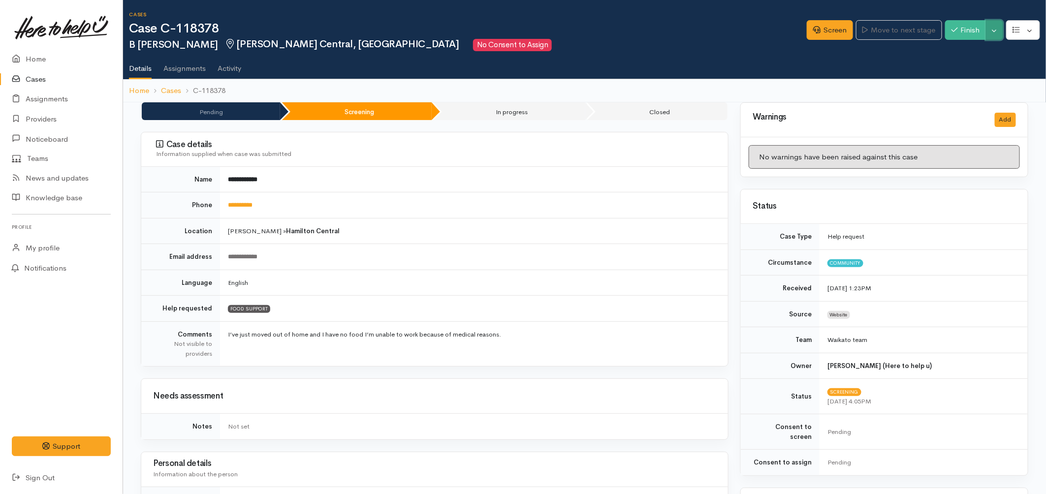
click at [1001, 31] on button "Toggle Dropdown" at bounding box center [994, 30] width 17 height 20
click at [953, 53] on link "Pause" at bounding box center [964, 52] width 78 height 15
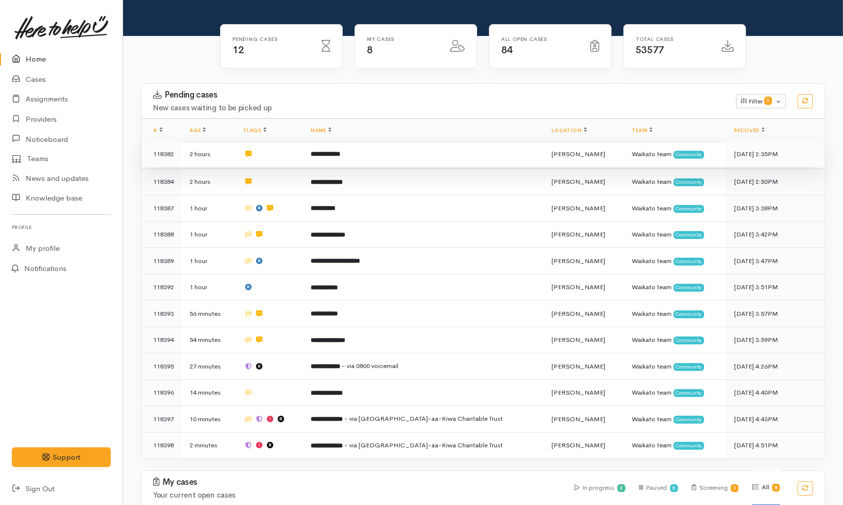
scroll to position [109, 0]
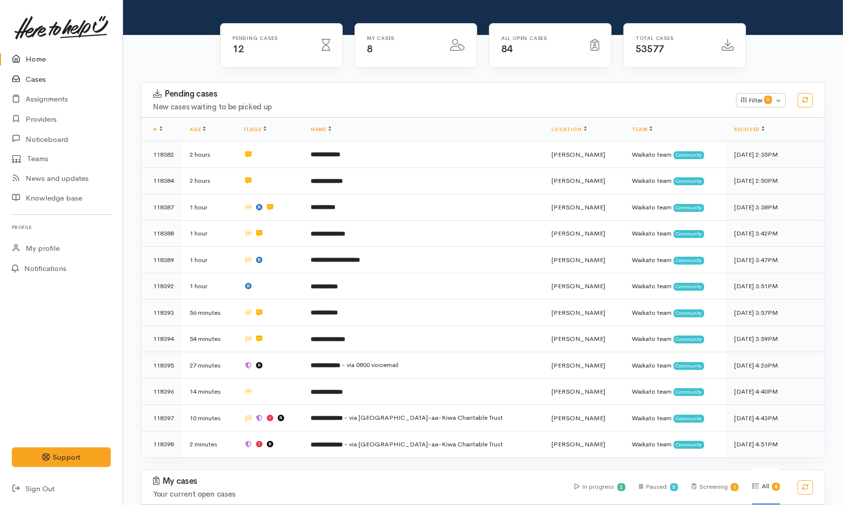
click at [43, 81] on link "Cases" at bounding box center [61, 79] width 123 height 20
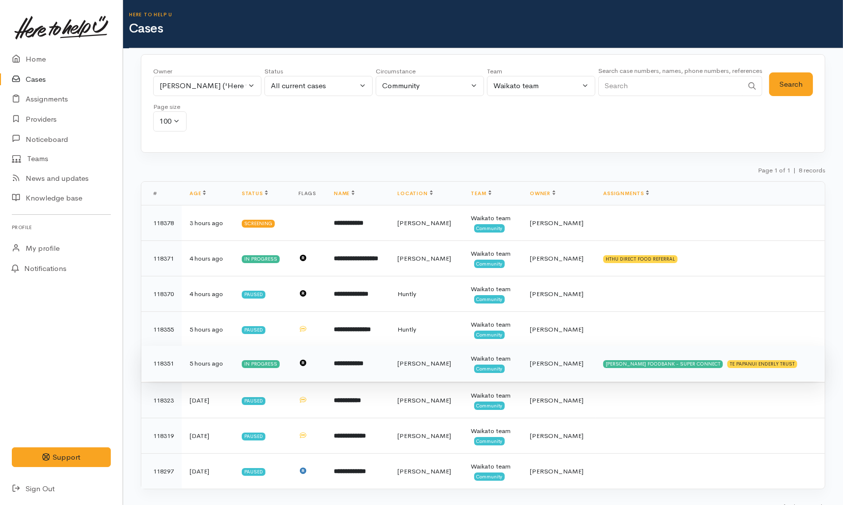
click at [382, 379] on td "**********" at bounding box center [358, 363] width 64 height 35
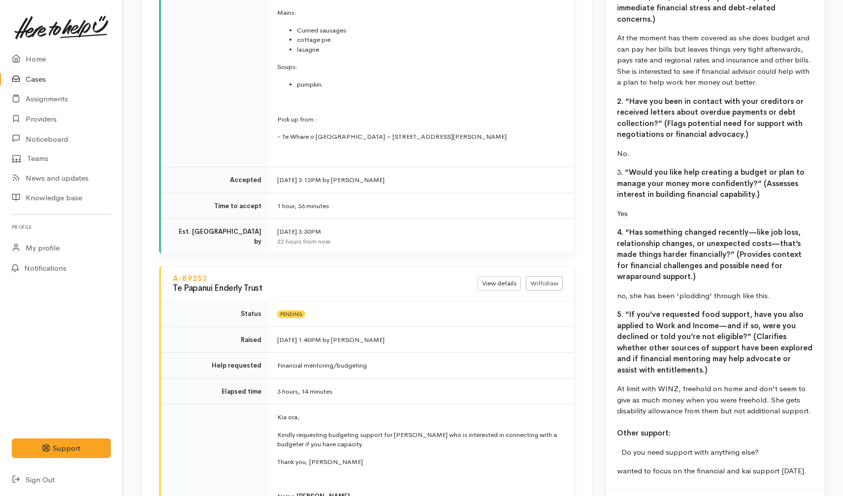
scroll to position [1422, 0]
click at [41, 83] on link "Cases" at bounding box center [61, 79] width 123 height 20
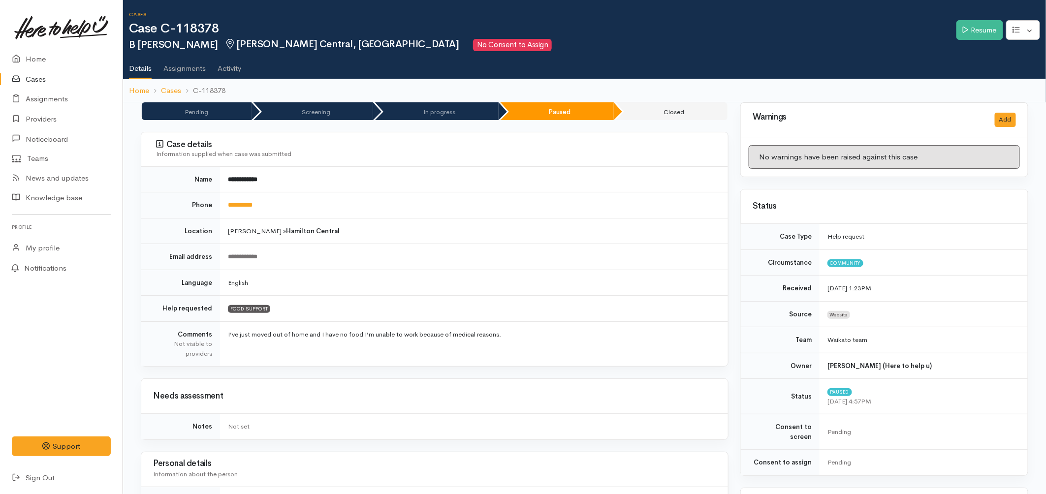
click at [61, 77] on link "Cases" at bounding box center [61, 79] width 123 height 20
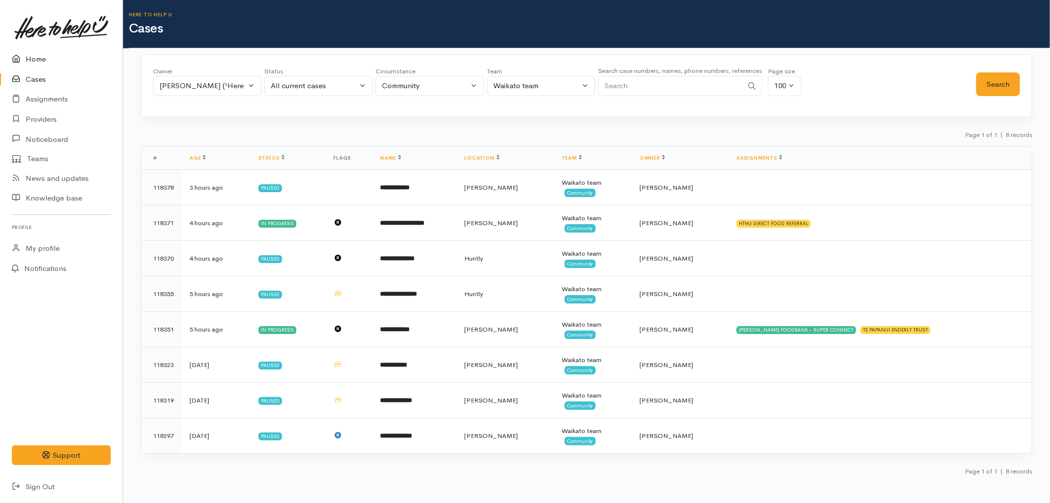
click at [30, 61] on link "Home" at bounding box center [61, 59] width 123 height 20
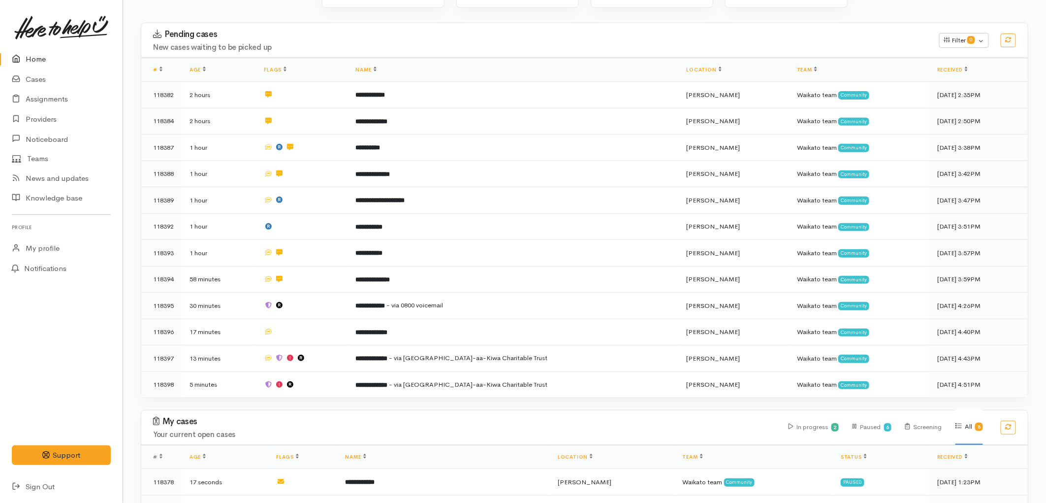
scroll to position [164, 0]
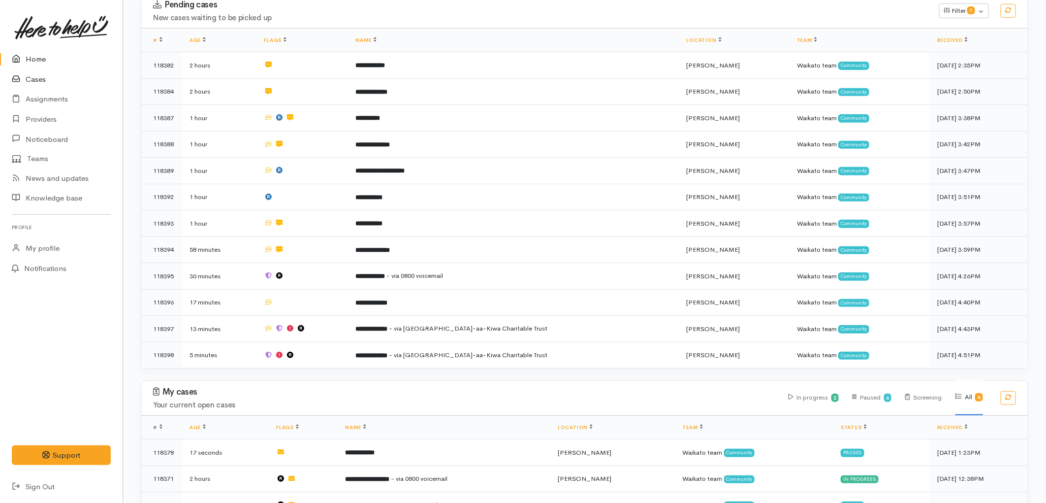
click at [41, 78] on link "Cases" at bounding box center [61, 79] width 123 height 20
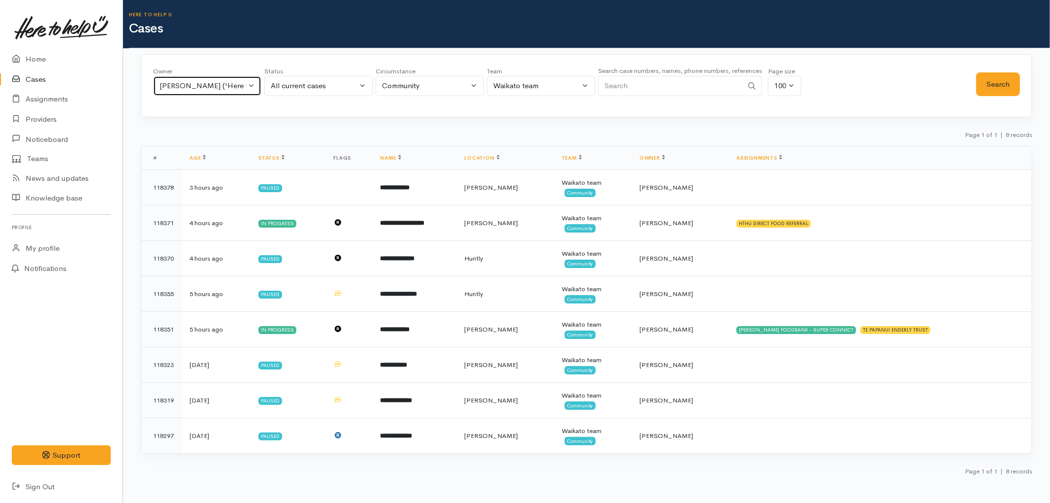
click at [227, 87] on div "Eilidh Botha ('Here to help u')" at bounding box center [203, 85] width 87 height 11
type input "nicol"
click at [229, 168] on span "Nicole Rusk ('Here to help u')" at bounding box center [230, 165] width 121 height 11
select select "2314"
click at [990, 95] on button "Search" at bounding box center [999, 84] width 44 height 24
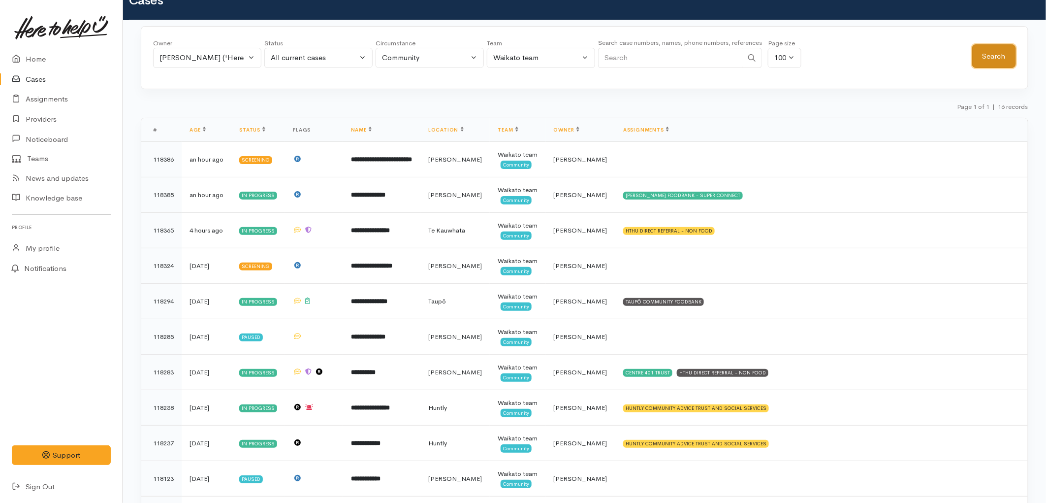
scroll to position [55, 0]
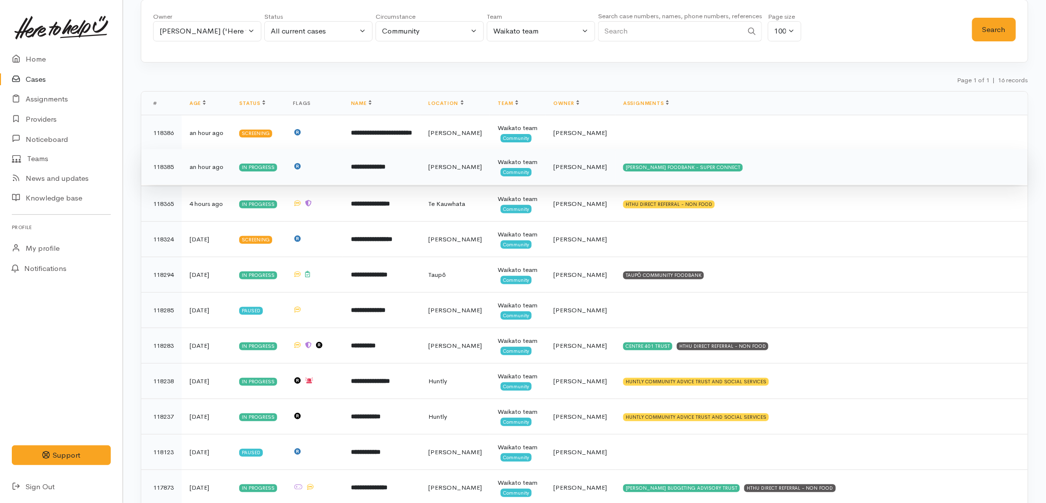
click at [463, 162] on td "[PERSON_NAME]" at bounding box center [455, 166] width 69 height 35
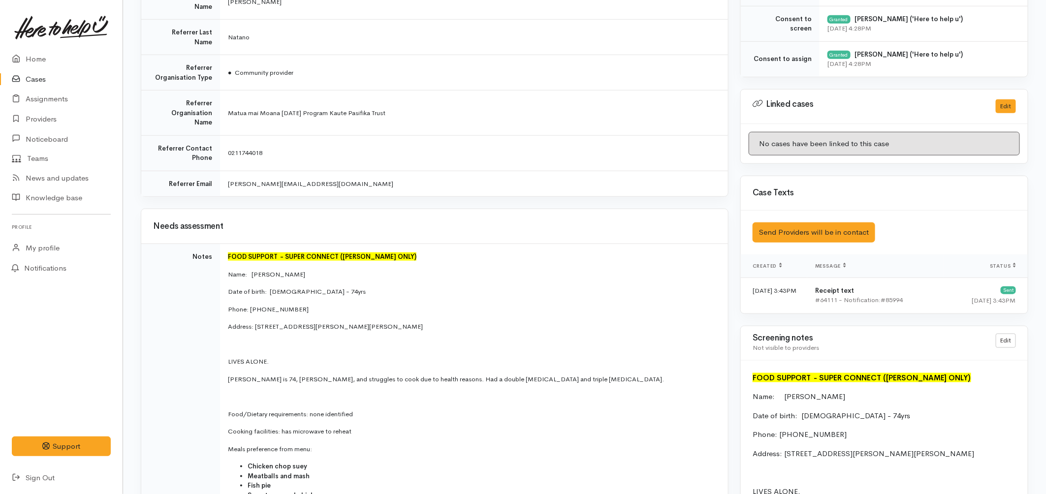
scroll to position [492, 0]
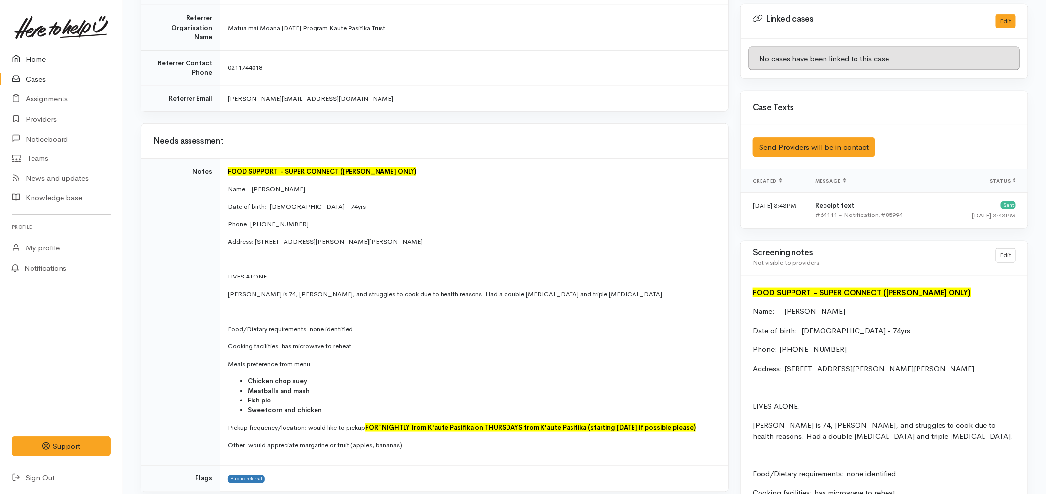
click at [31, 60] on link "Home" at bounding box center [61, 59] width 123 height 20
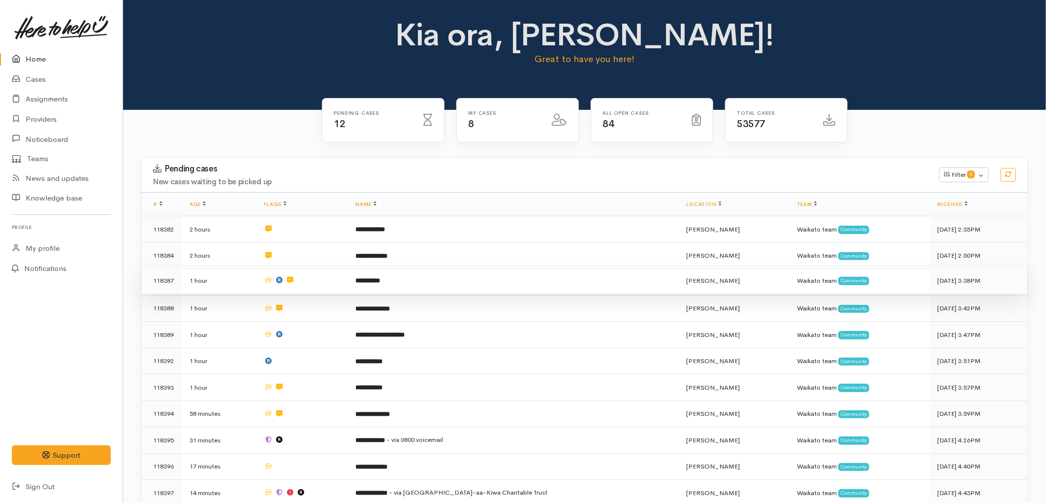
click at [442, 285] on td "**********" at bounding box center [513, 280] width 331 height 27
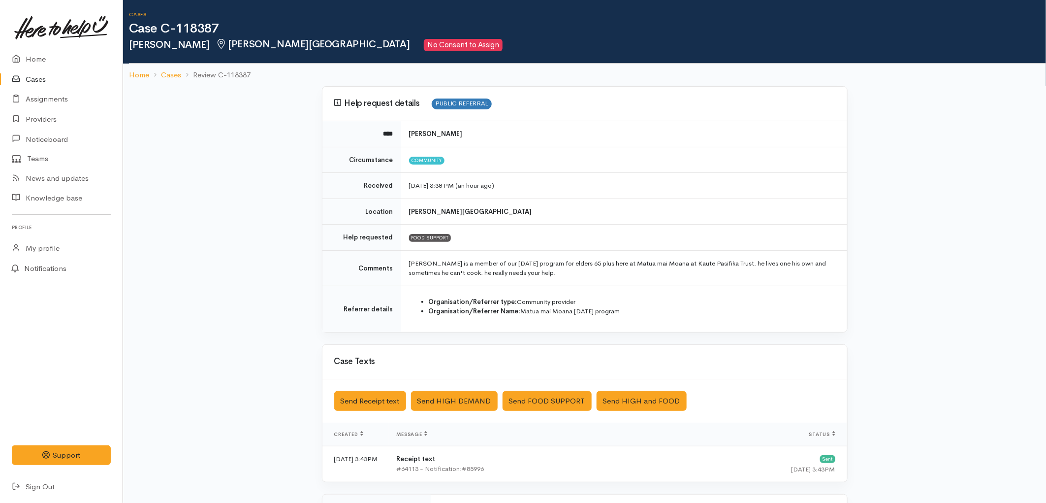
scroll to position [55, 0]
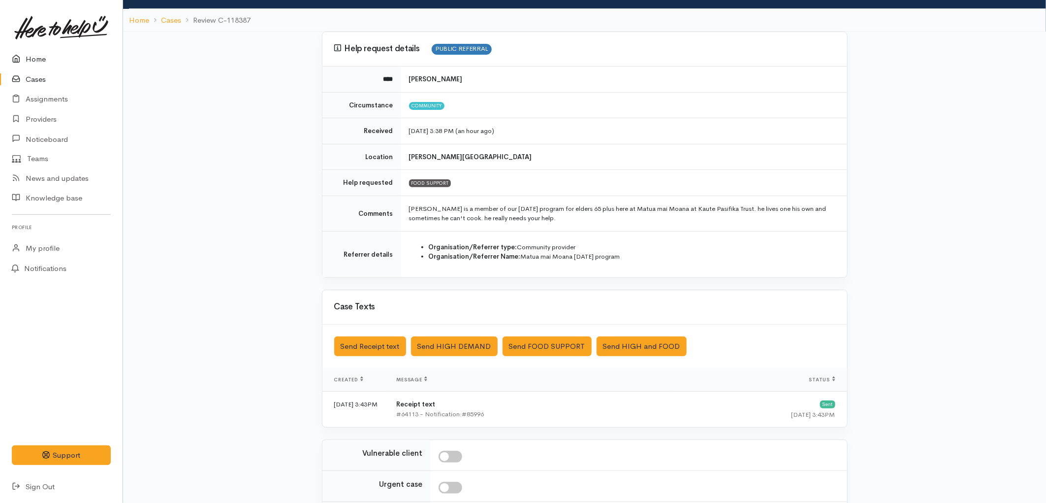
click at [23, 63] on icon at bounding box center [19, 59] width 14 height 12
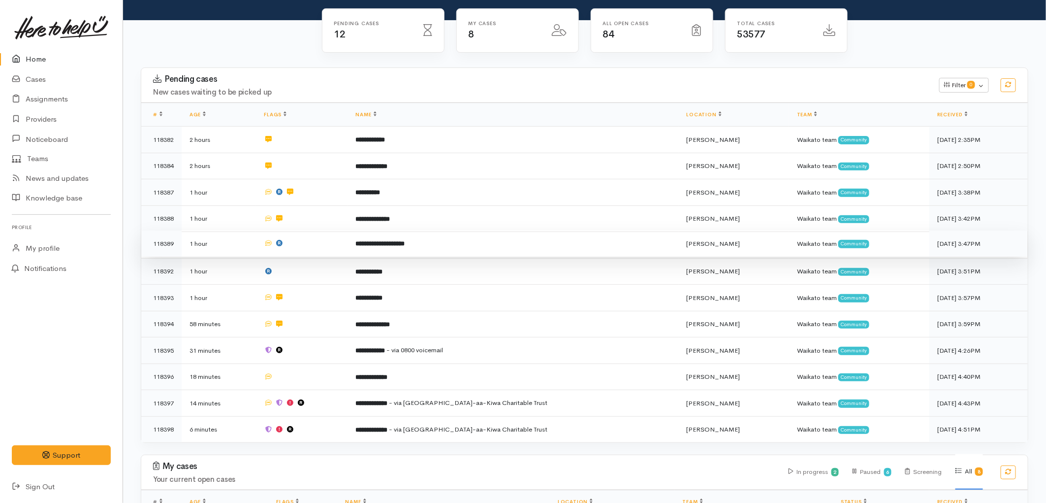
scroll to position [109, 0]
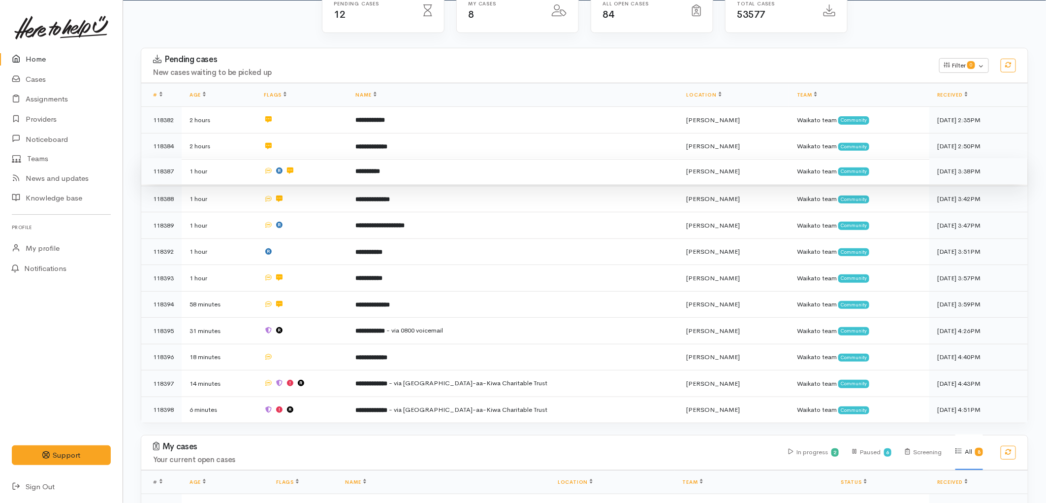
click at [346, 173] on td at bounding box center [302, 171] width 92 height 27
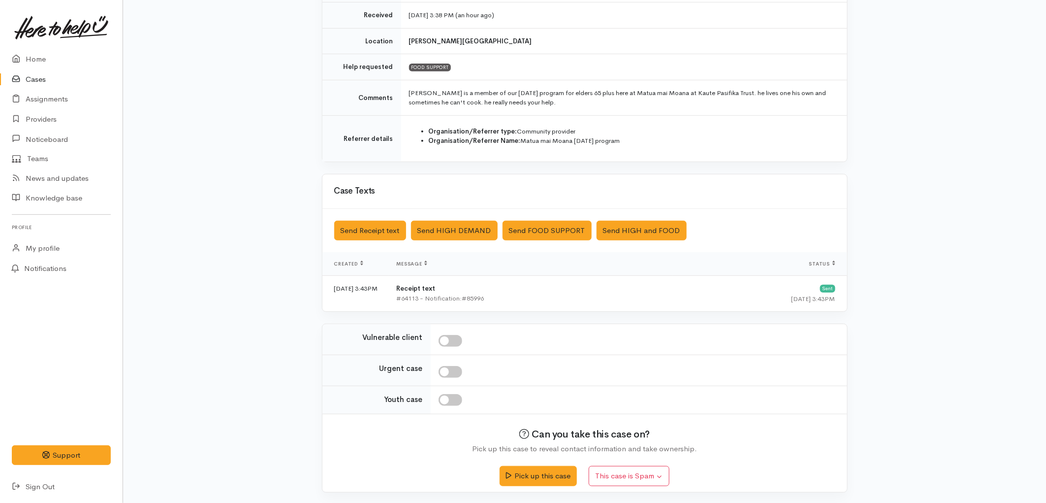
scroll to position [172, 0]
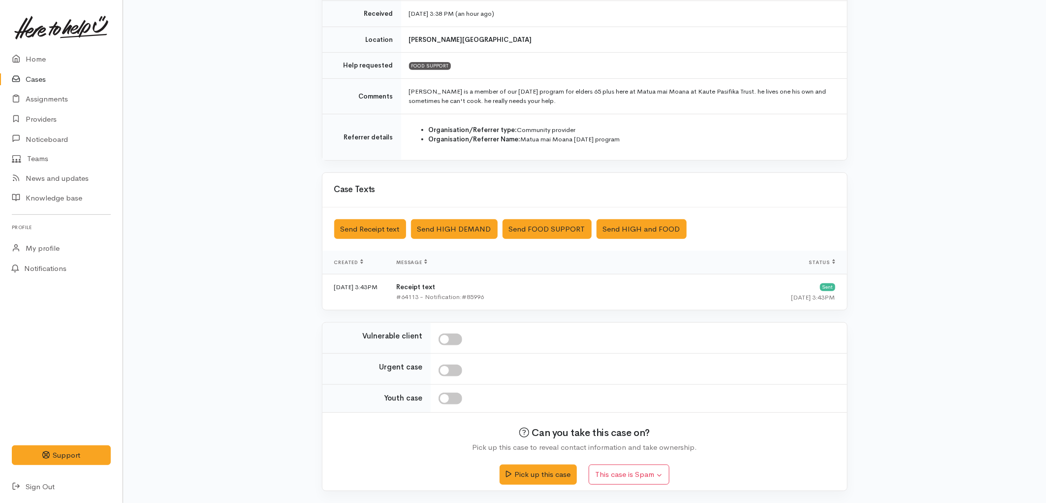
click at [32, 85] on link "Cases" at bounding box center [61, 79] width 123 height 20
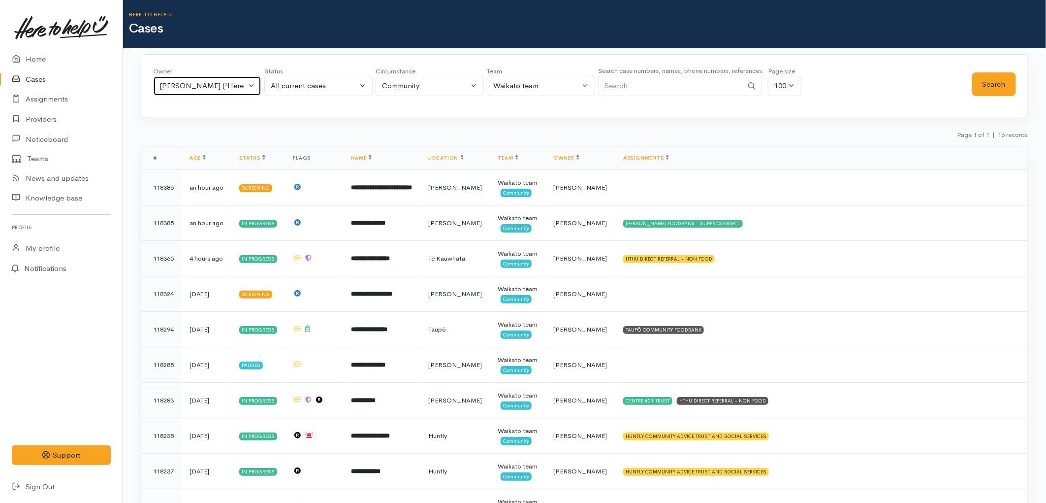
click at [211, 86] on div "[PERSON_NAME] ('Here to help u')" at bounding box center [203, 85] width 87 height 11
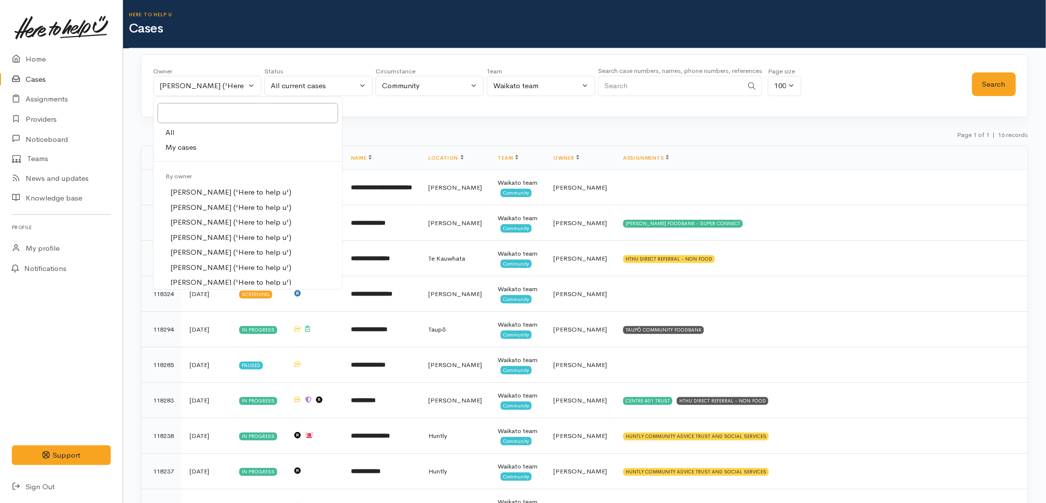
click at [197, 148] on link "My cases" at bounding box center [248, 147] width 189 height 15
select select "1648"
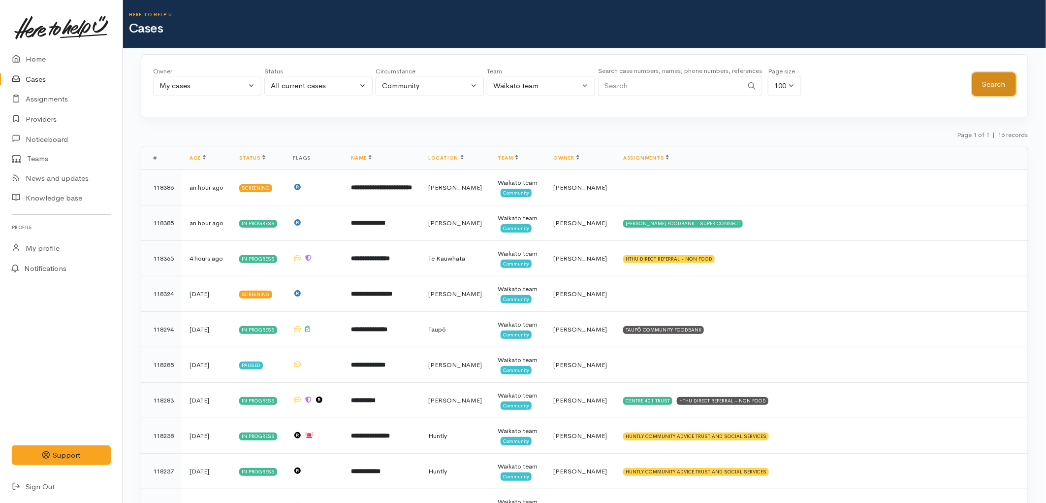
click at [1015, 84] on button "Search" at bounding box center [995, 84] width 44 height 24
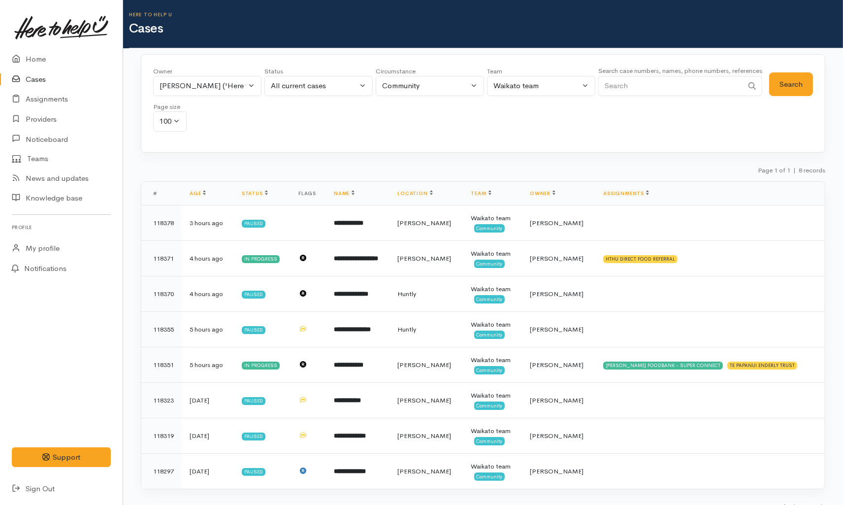
click at [58, 81] on link "Cases" at bounding box center [61, 79] width 123 height 20
click at [200, 89] on div "[PERSON_NAME] ('Here to help u')" at bounding box center [203, 85] width 87 height 11
type input "nico"
click at [256, 166] on span "[PERSON_NAME] ('Here to help u')" at bounding box center [230, 165] width 121 height 11
select select "2314"
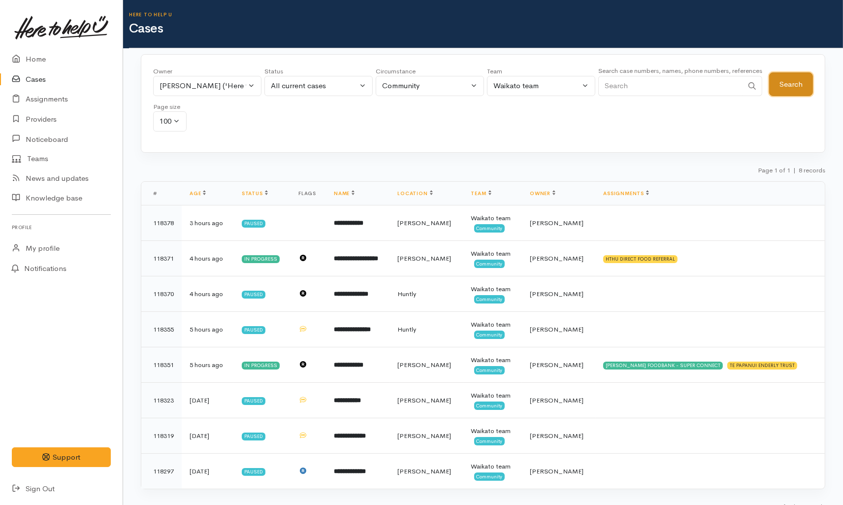
click at [774, 85] on button "Search" at bounding box center [791, 84] width 44 height 24
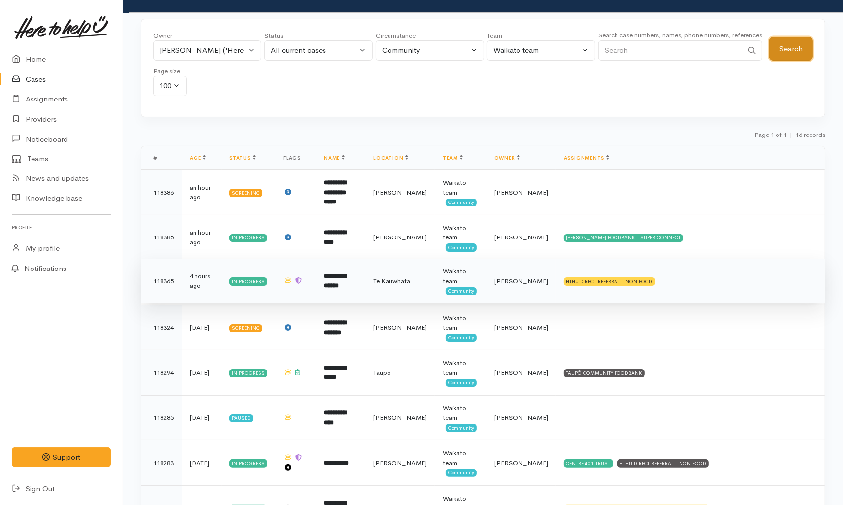
scroll to position [55, 0]
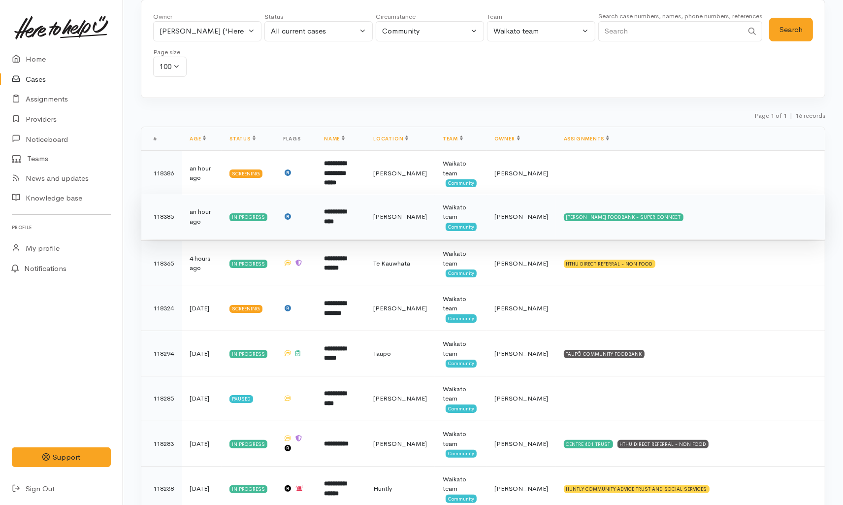
click at [422, 213] on span "[PERSON_NAME]" at bounding box center [400, 216] width 54 height 8
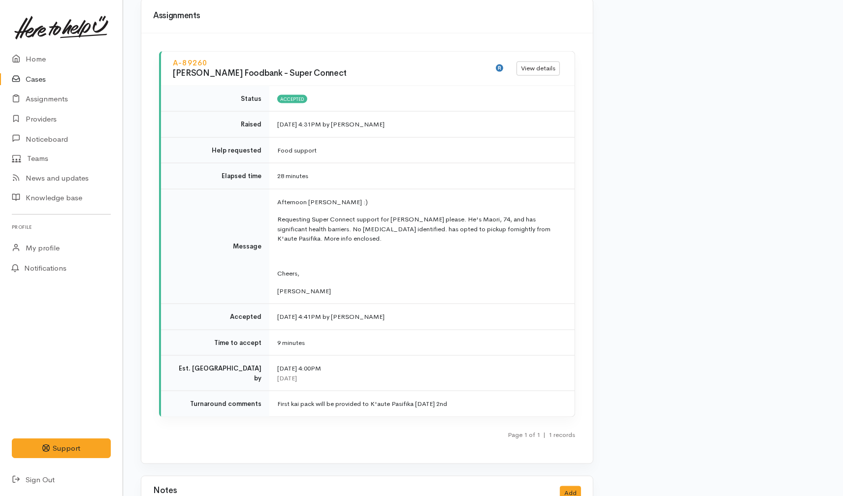
scroll to position [1368, 0]
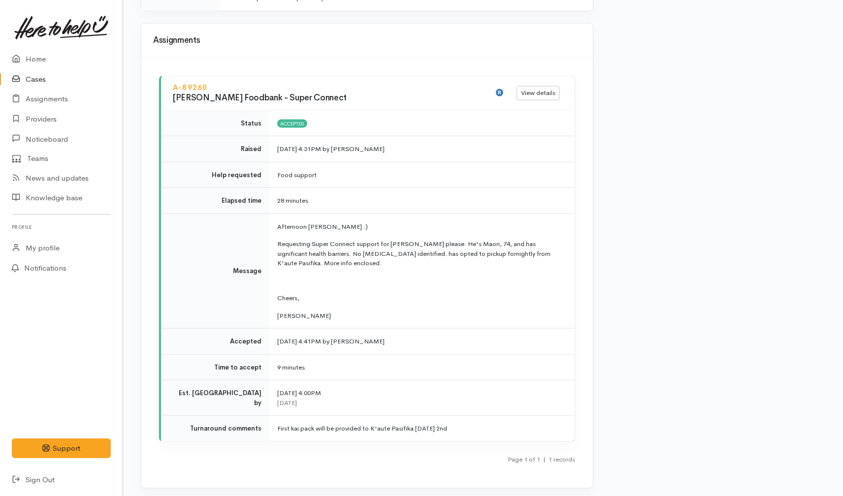
click at [35, 79] on link "Cases" at bounding box center [61, 79] width 123 height 20
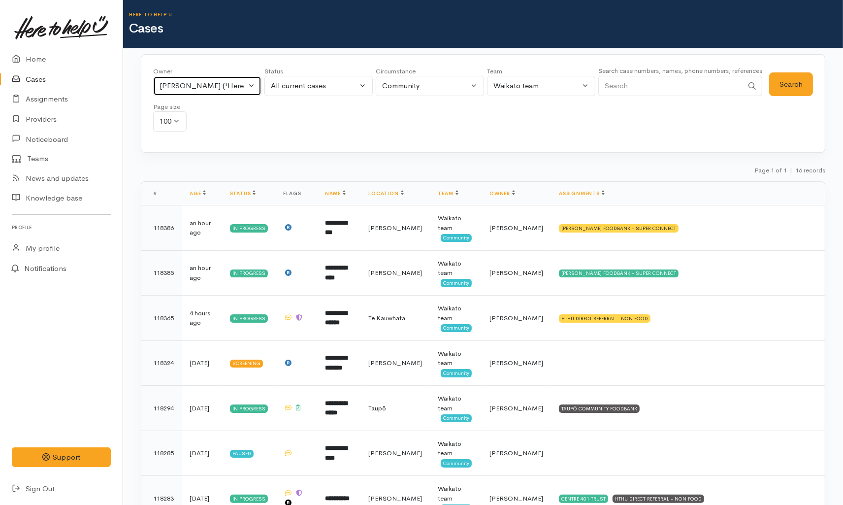
click at [200, 86] on div "[PERSON_NAME] ('Here to help u')" at bounding box center [203, 85] width 87 height 11
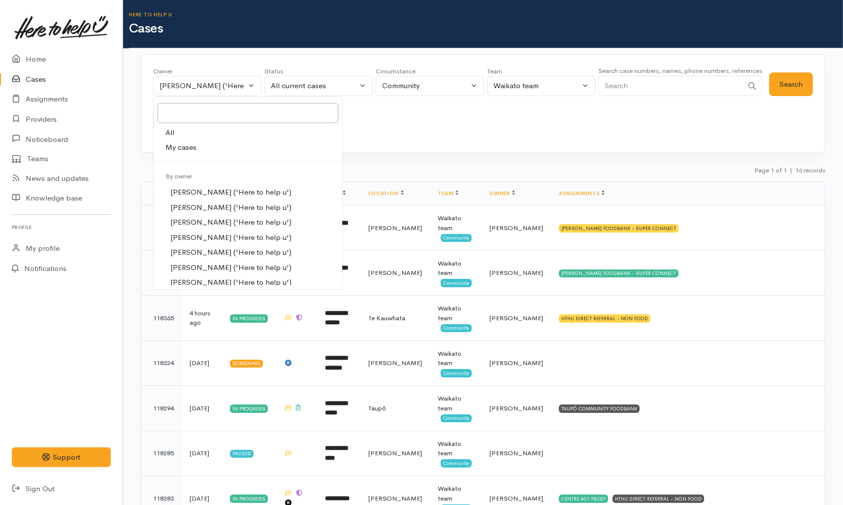
click at [202, 150] on link "My cases" at bounding box center [248, 147] width 189 height 15
select select "1648"
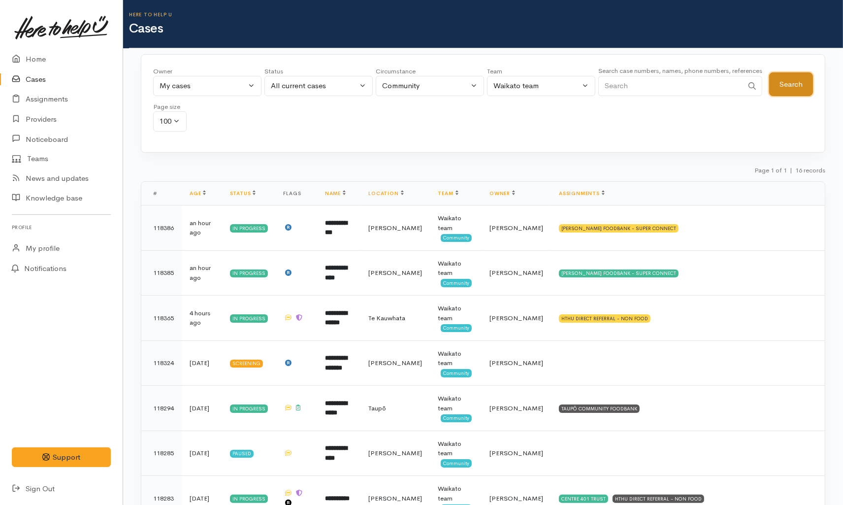
click at [788, 76] on button "Search" at bounding box center [791, 84] width 44 height 24
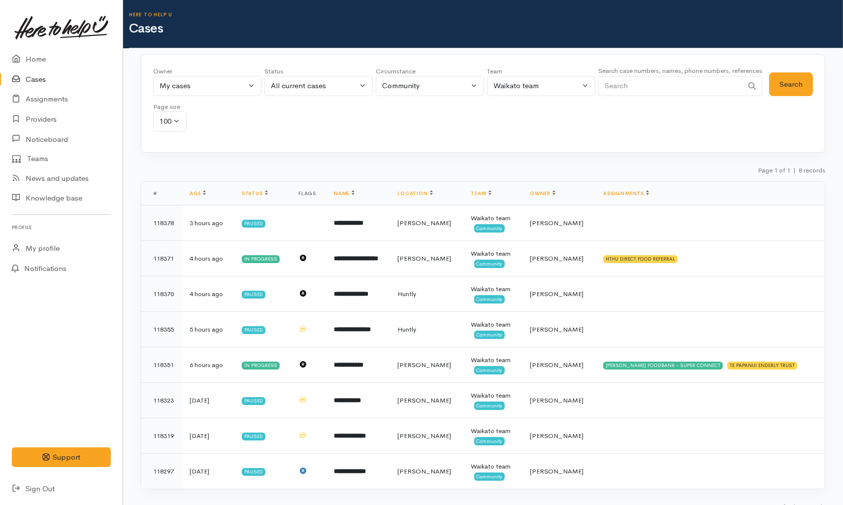
click at [38, 81] on link "Cases" at bounding box center [61, 79] width 123 height 20
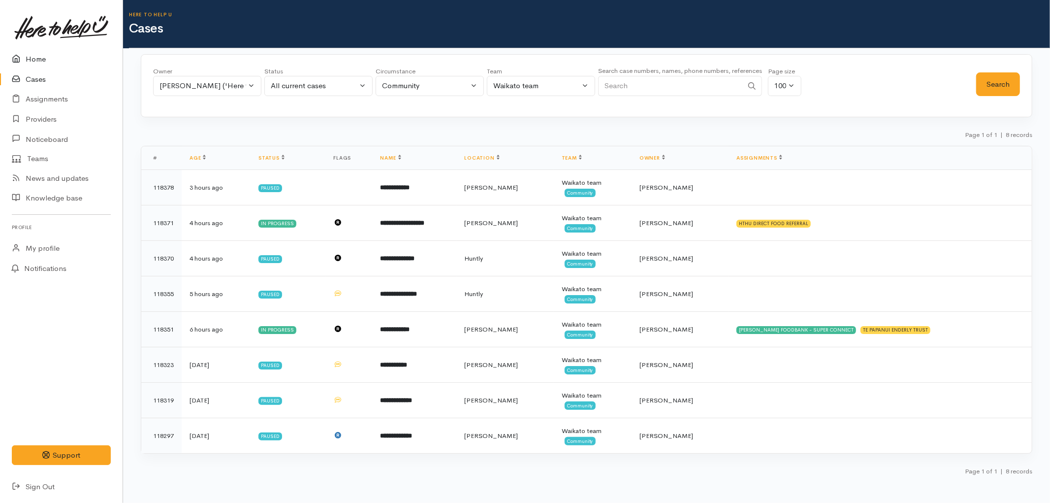
click at [39, 65] on link "Home" at bounding box center [61, 59] width 123 height 20
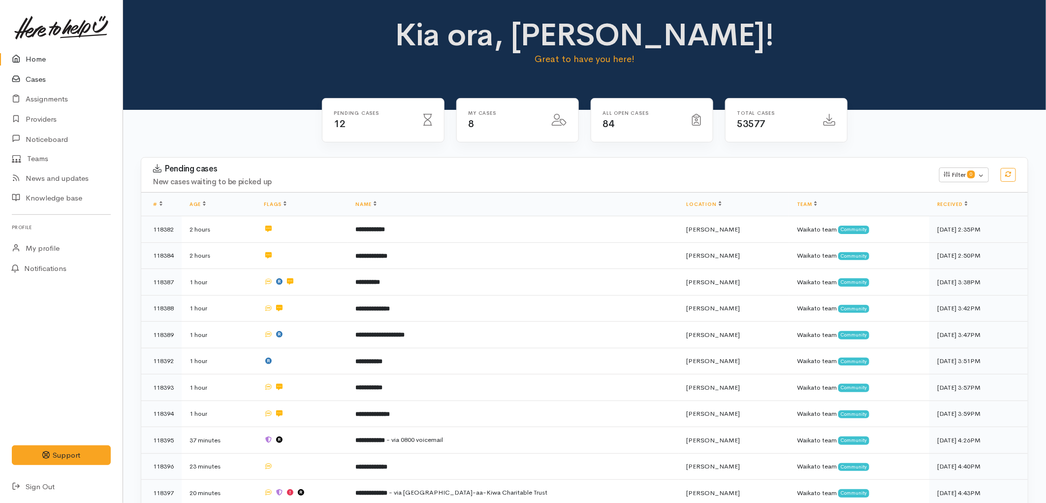
click at [38, 80] on link "Cases" at bounding box center [61, 79] width 123 height 20
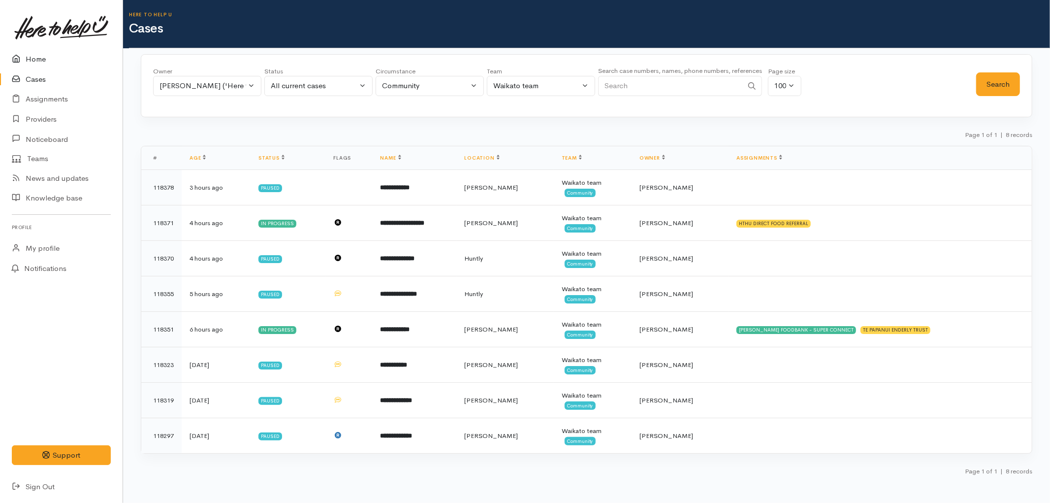
click at [38, 64] on link "Home" at bounding box center [61, 59] width 123 height 20
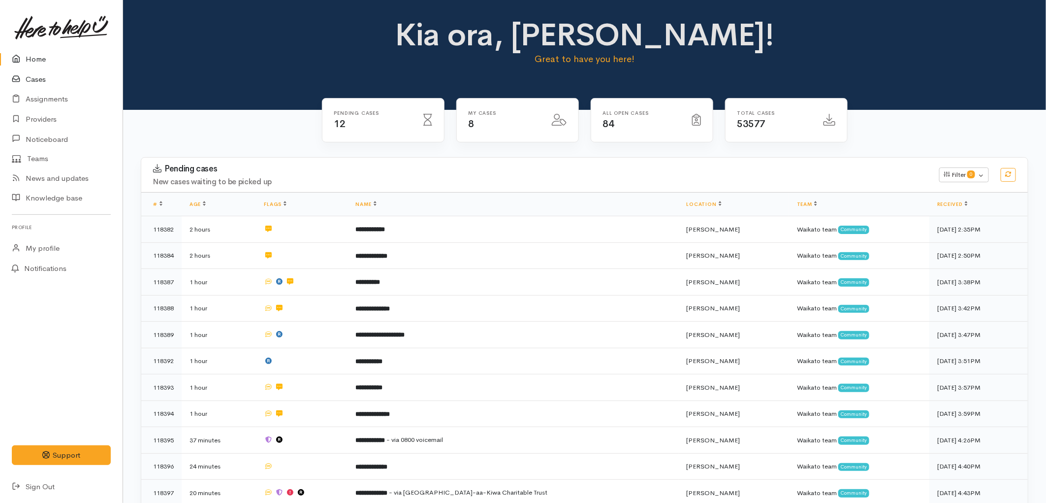
click at [40, 76] on link "Cases" at bounding box center [61, 79] width 123 height 20
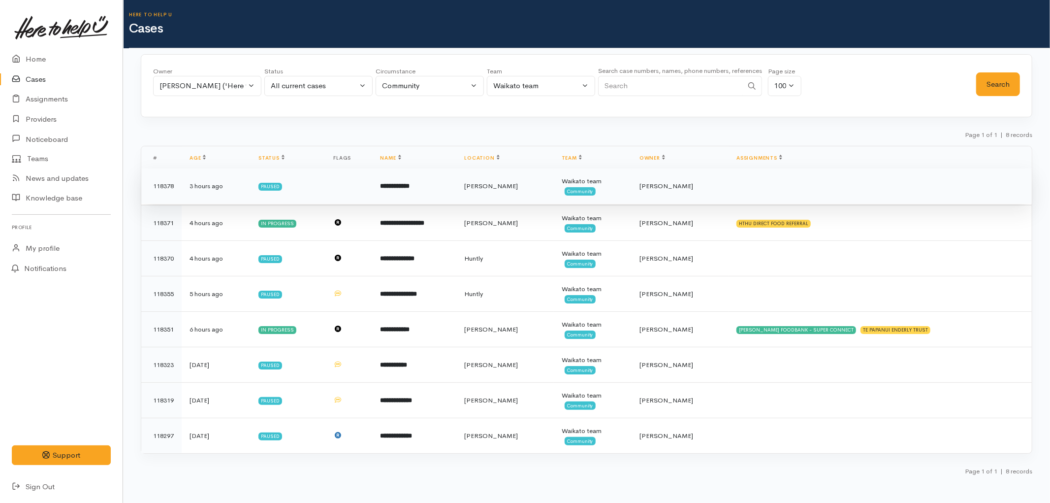
click at [554, 178] on td "[PERSON_NAME]" at bounding box center [504, 185] width 97 height 35
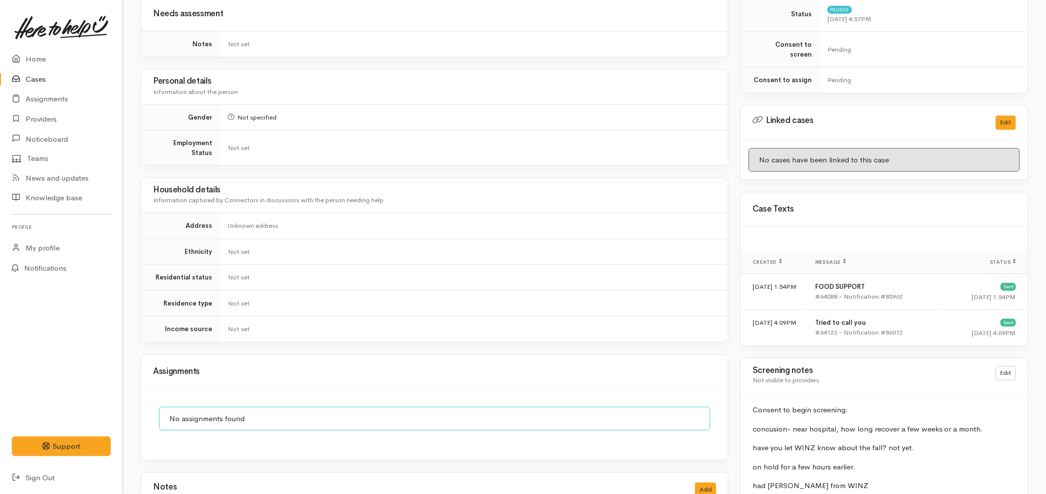
scroll to position [711, 0]
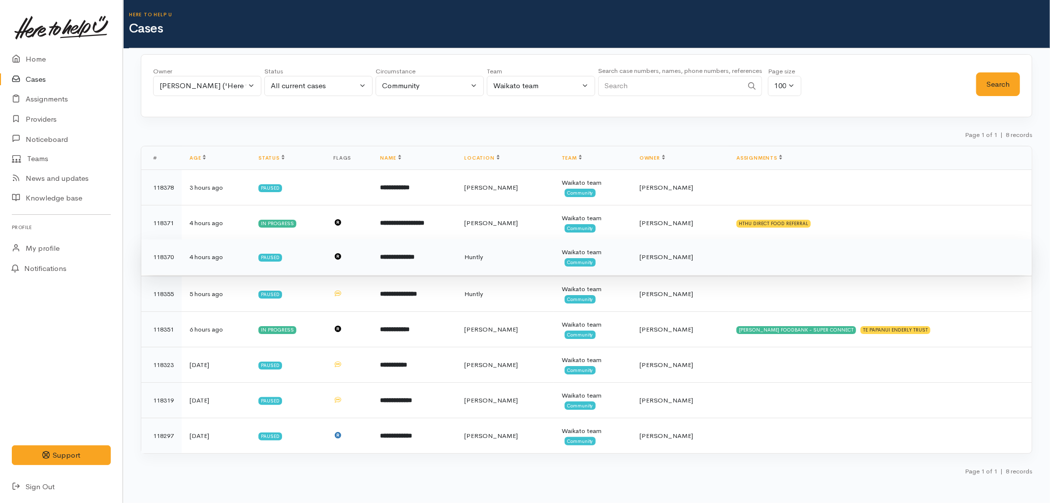
click at [420, 247] on td "**********" at bounding box center [415, 256] width 84 height 35
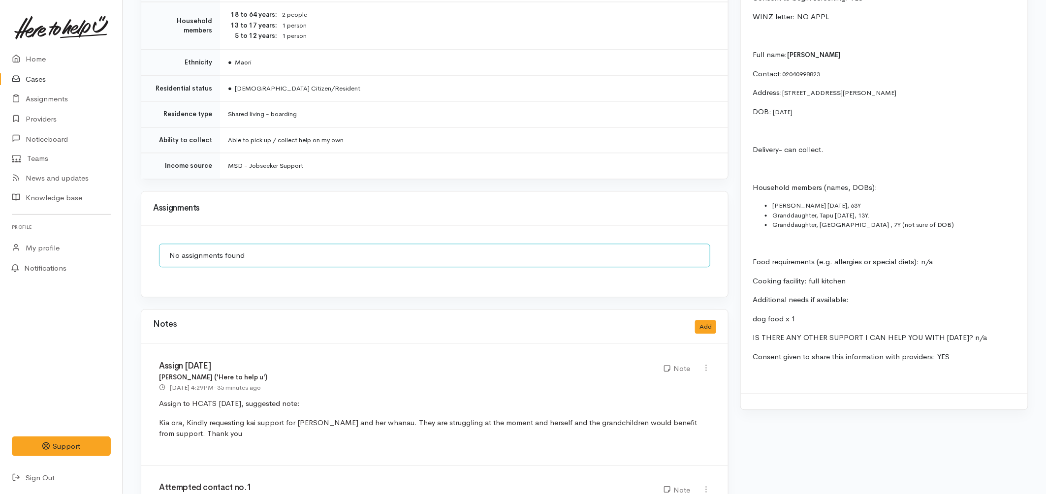
scroll to position [1172, 0]
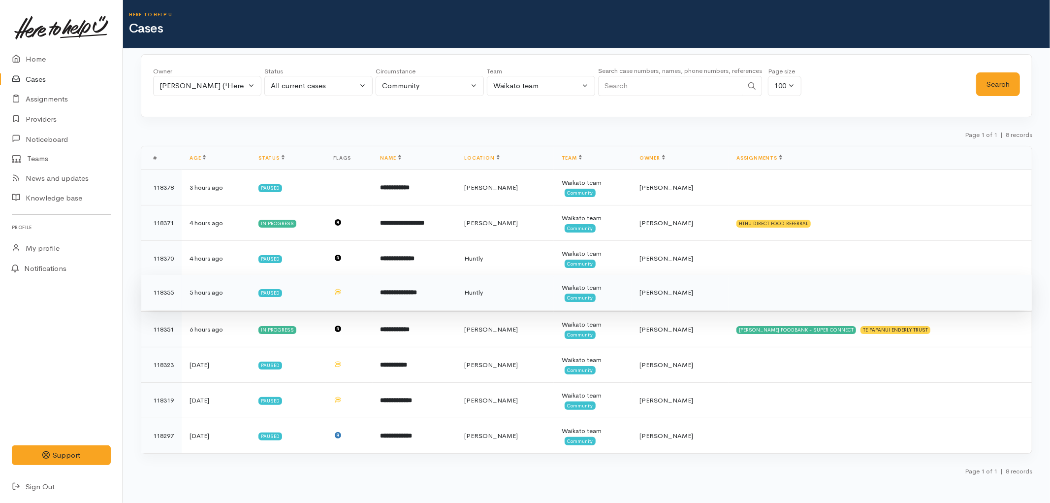
click at [446, 299] on td "**********" at bounding box center [415, 292] width 84 height 35
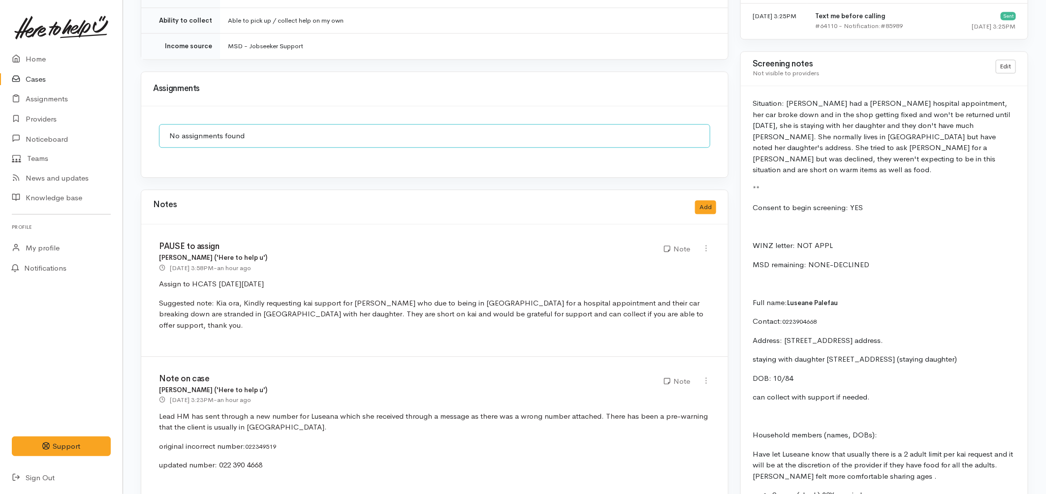
scroll to position [1368, 0]
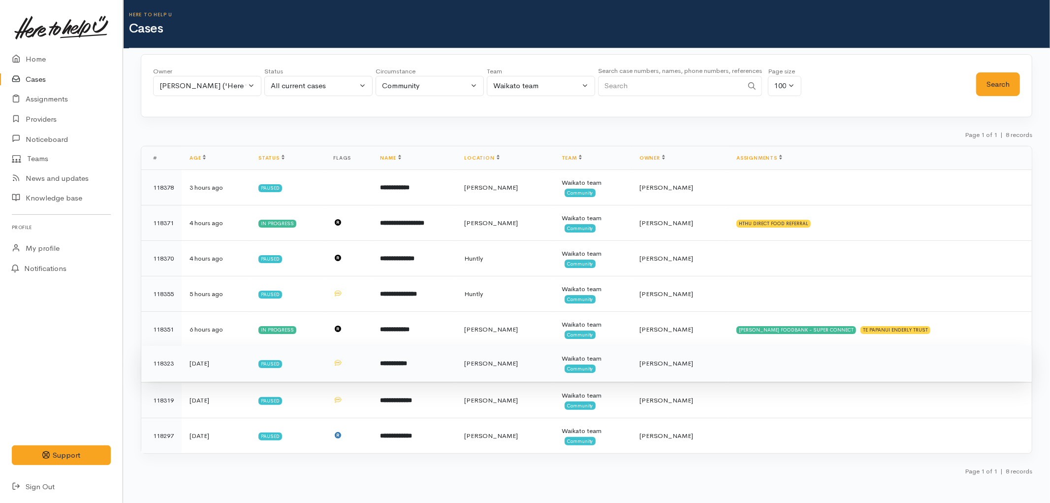
click at [407, 373] on td "**********" at bounding box center [415, 363] width 84 height 35
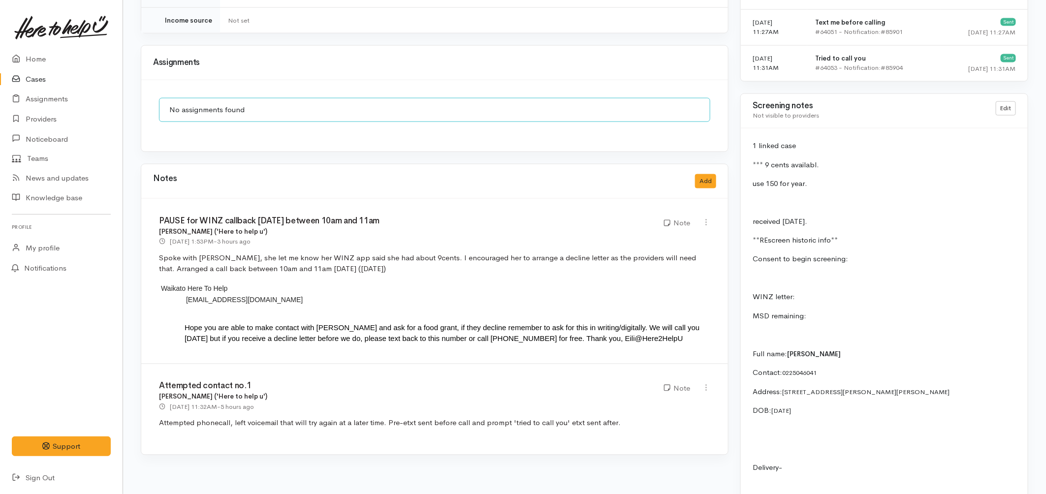
scroll to position [711, 0]
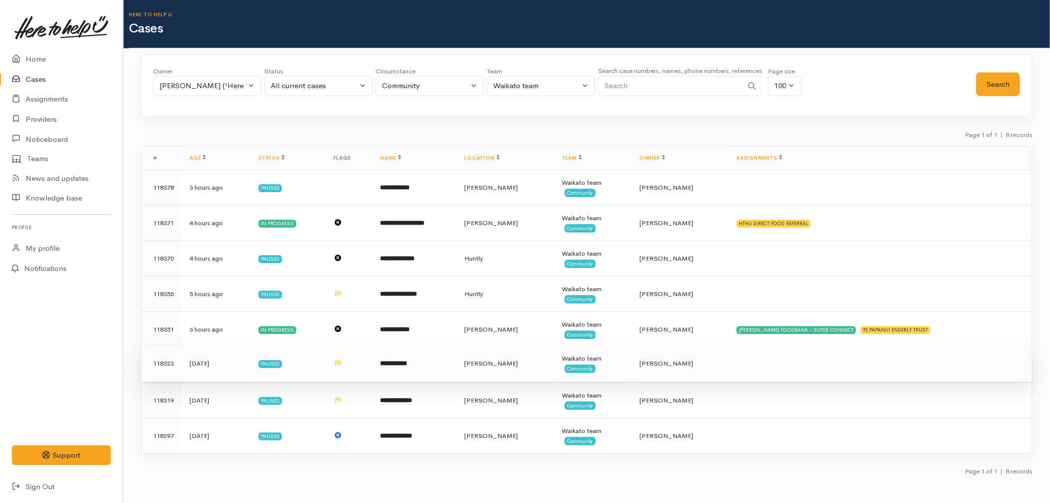
click at [391, 350] on td "**********" at bounding box center [415, 363] width 84 height 35
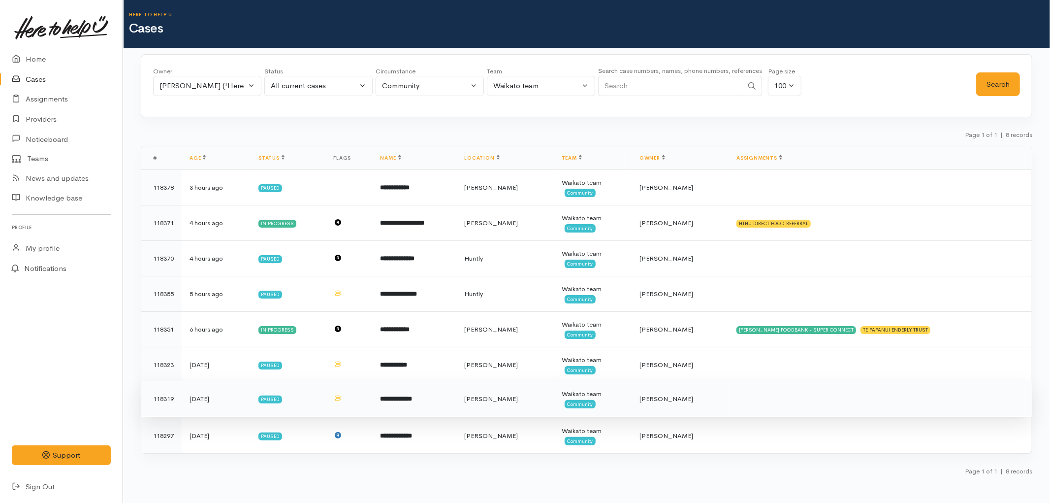
click at [413, 398] on b "**********" at bounding box center [397, 398] width 32 height 6
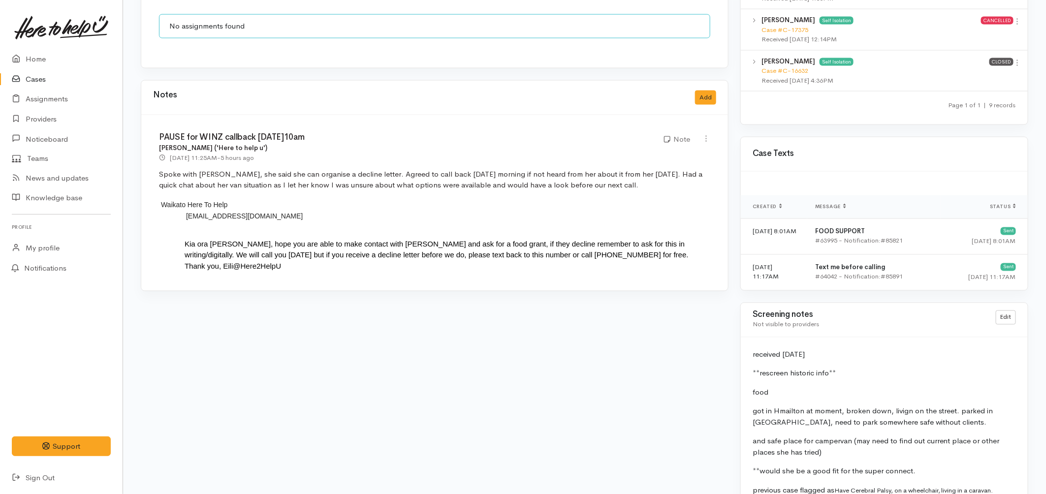
scroll to position [766, 0]
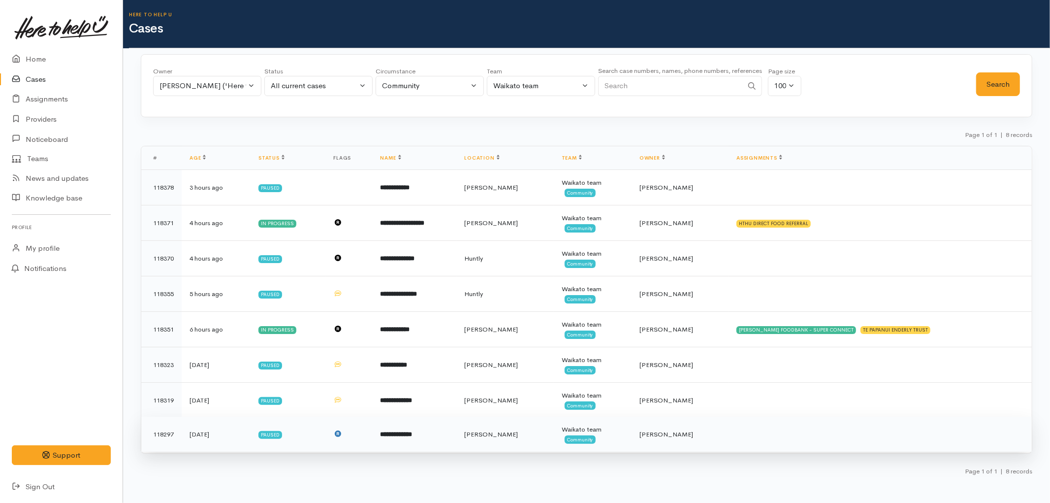
click at [413, 432] on b "**********" at bounding box center [397, 434] width 32 height 6
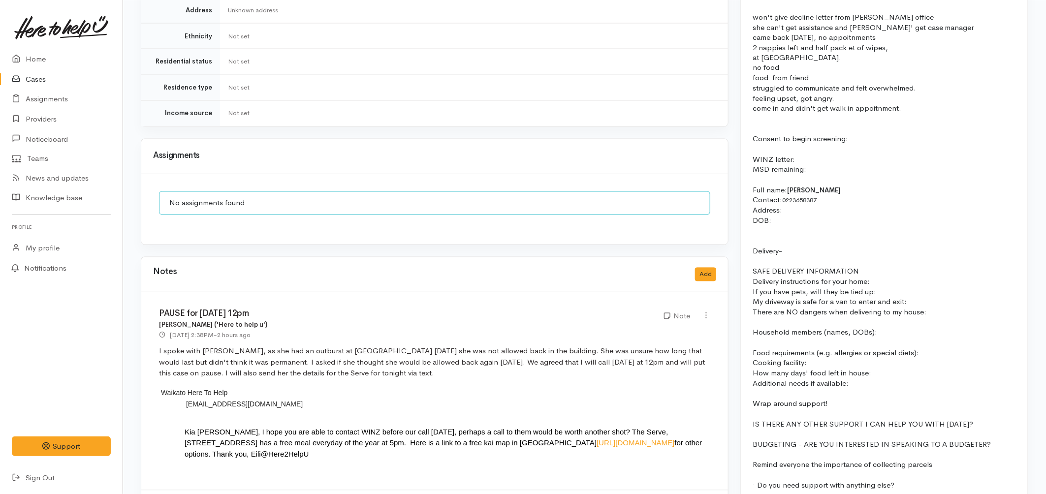
scroll to position [1040, 0]
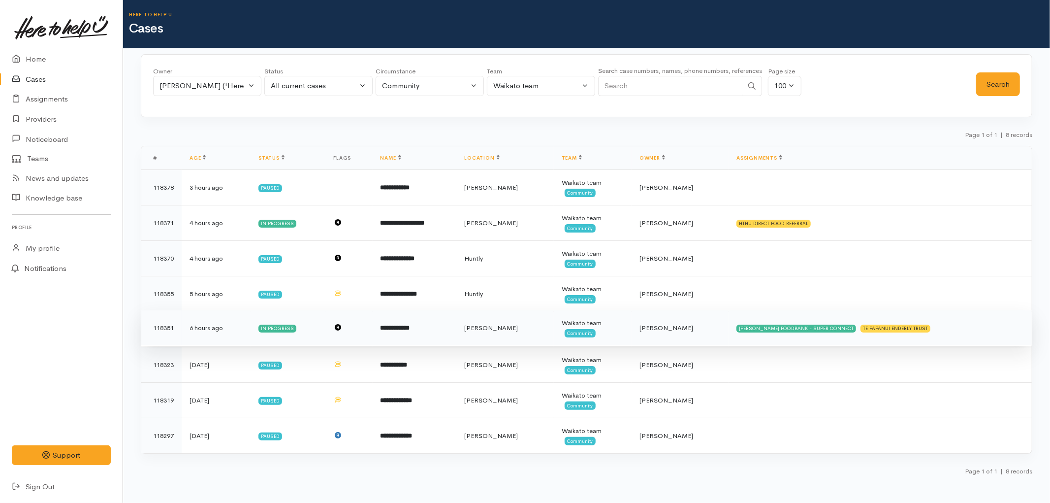
click at [616, 333] on td "Waikato team Community" at bounding box center [593, 327] width 78 height 35
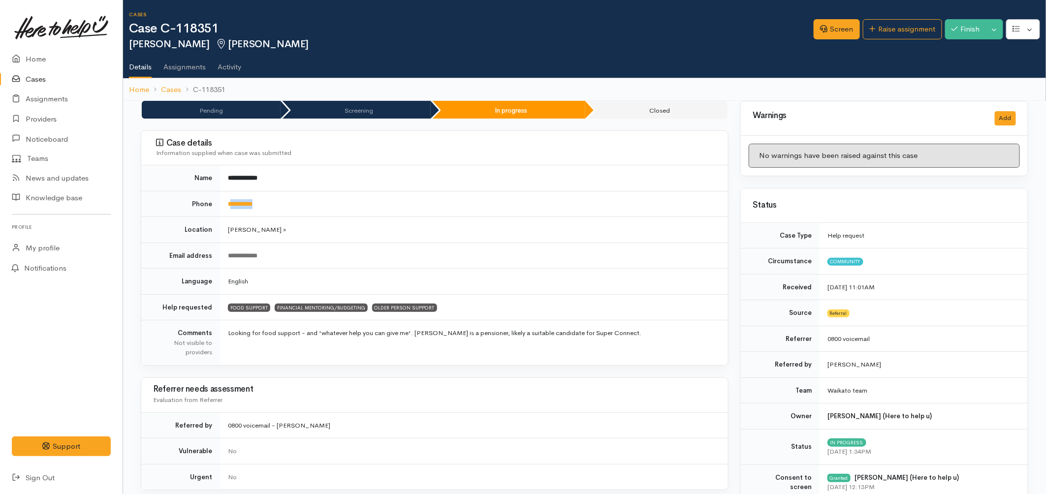
drag, startPoint x: 273, startPoint y: 201, endPoint x: 230, endPoint y: 208, distance: 43.0
click at [230, 208] on td "**********" at bounding box center [474, 204] width 508 height 26
copy link "*********"
drag, startPoint x: 220, startPoint y: 27, endPoint x: 176, endPoint y: 25, distance: 43.9
click at [176, 25] on h1 "Case C-118351" at bounding box center [471, 29] width 685 height 14
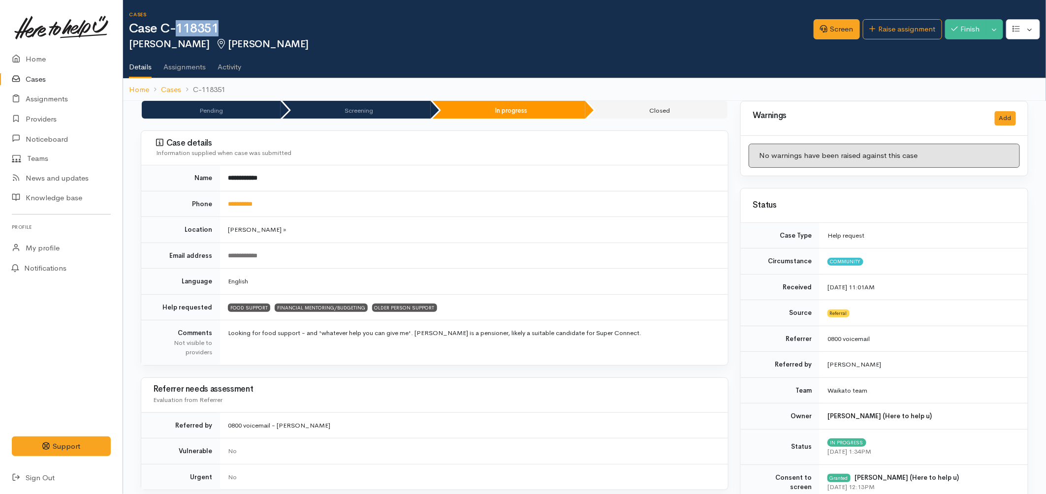
copy h1 "118351"
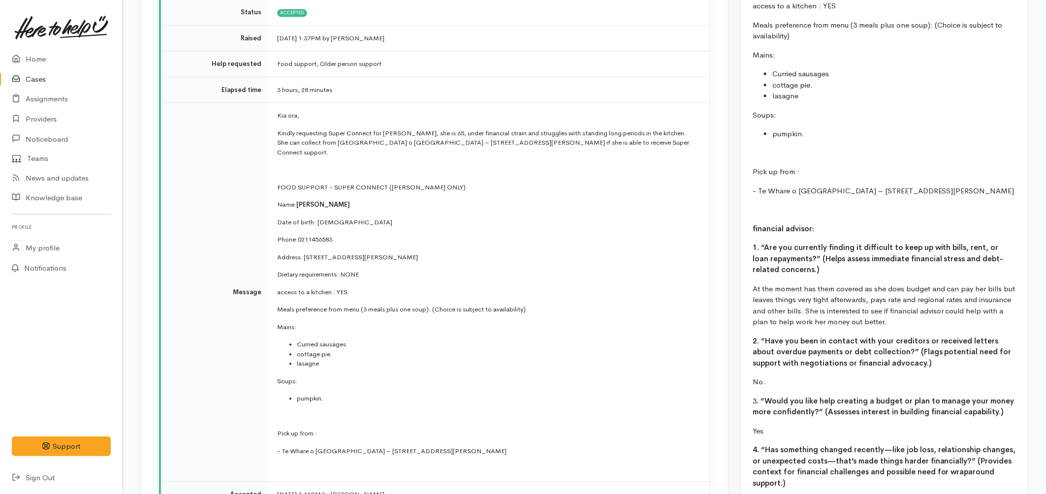
scroll to position [1094, 0]
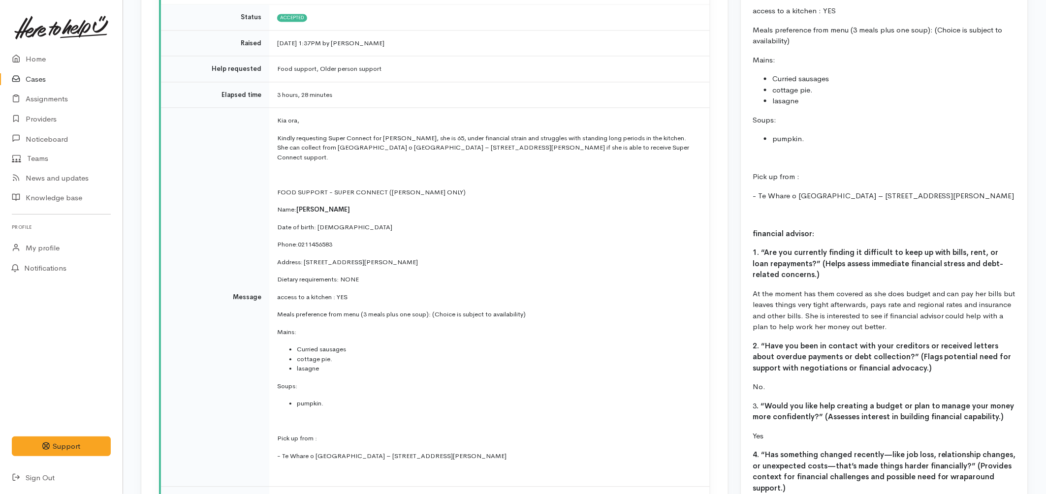
click at [31, 79] on link "Cases" at bounding box center [61, 79] width 123 height 20
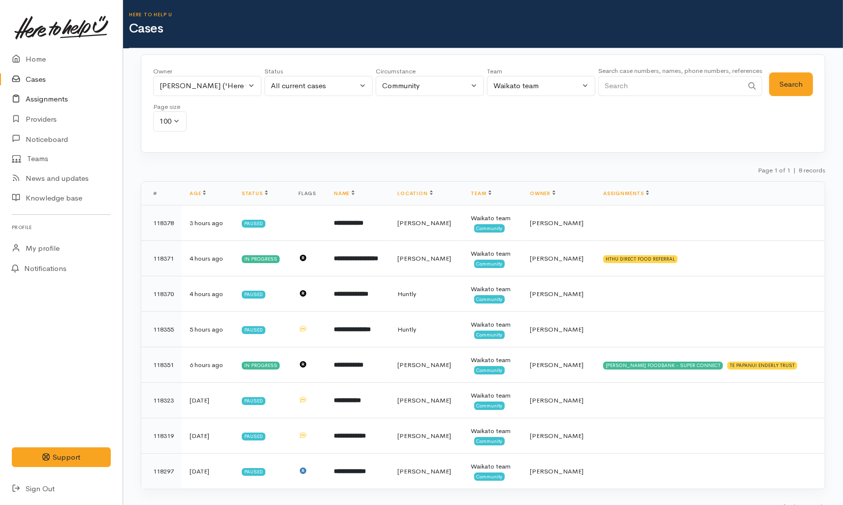
click at [45, 93] on link "Assignments" at bounding box center [61, 99] width 123 height 20
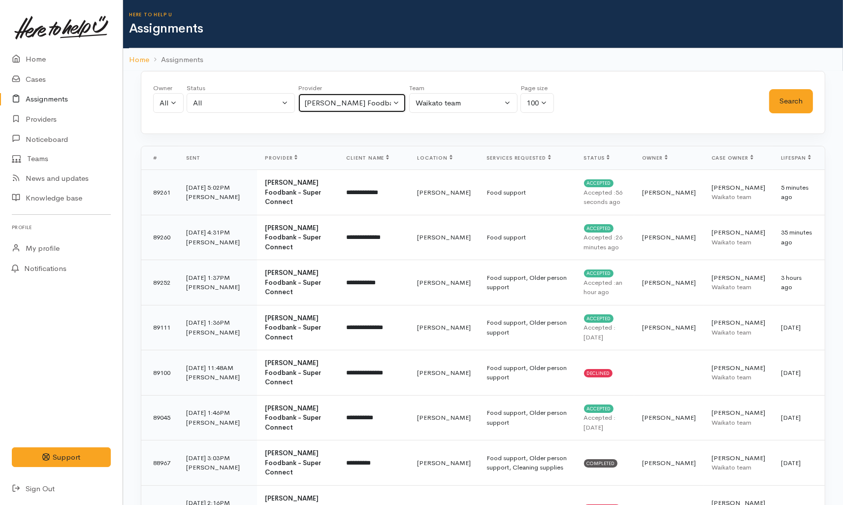
click at [355, 104] on div "[PERSON_NAME] Foodbank - Super Connect" at bounding box center [347, 103] width 87 height 11
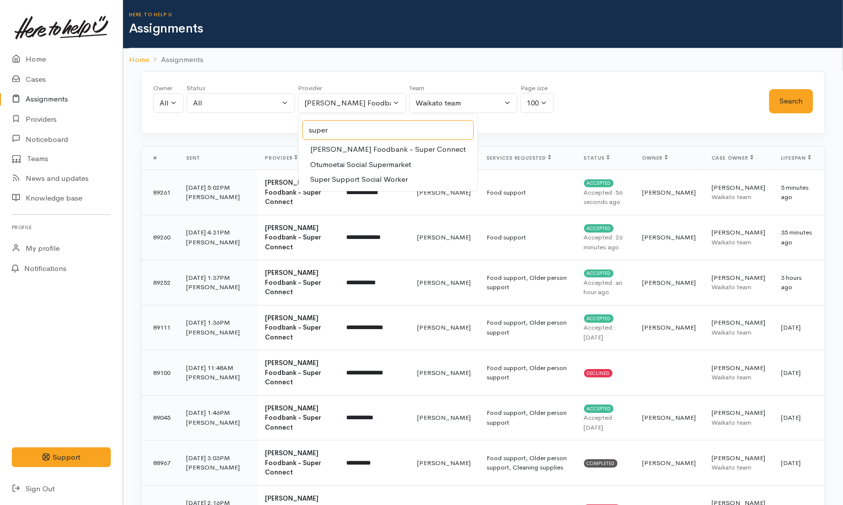
type input "super"
click at [374, 150] on span "[PERSON_NAME] Foodbank - Super Connect" at bounding box center [388, 149] width 156 height 11
select select "59"
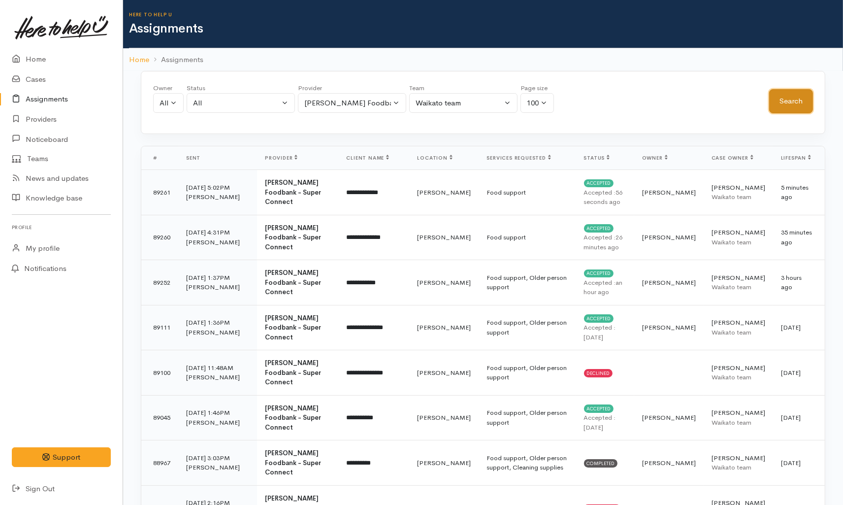
click at [775, 105] on button "Search" at bounding box center [791, 101] width 44 height 24
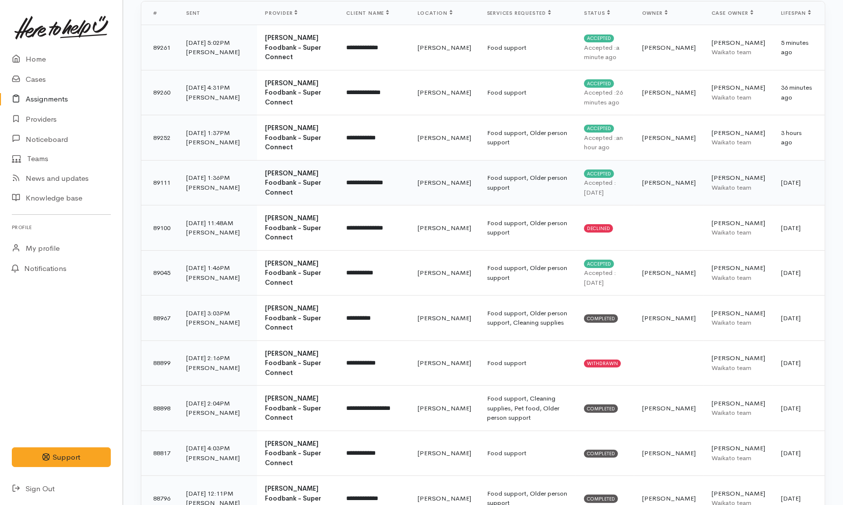
scroll to position [164, 0]
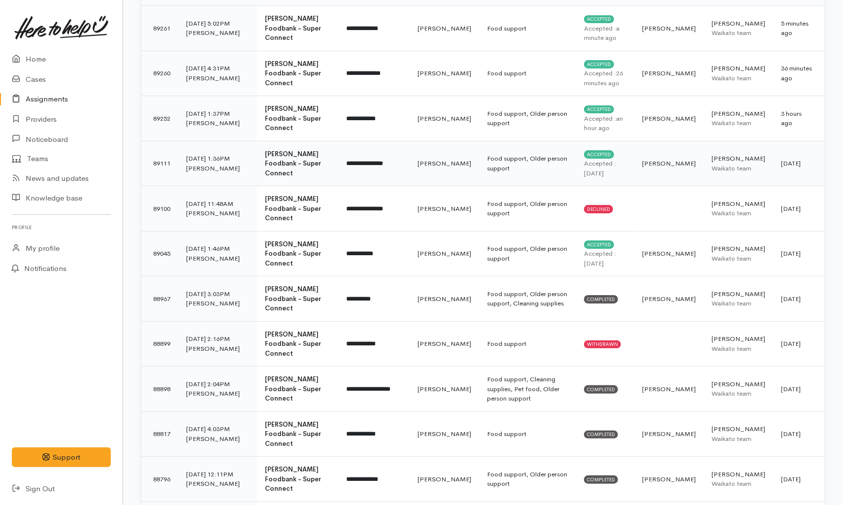
click at [539, 170] on td "Food support, Older person support" at bounding box center [527, 163] width 97 height 45
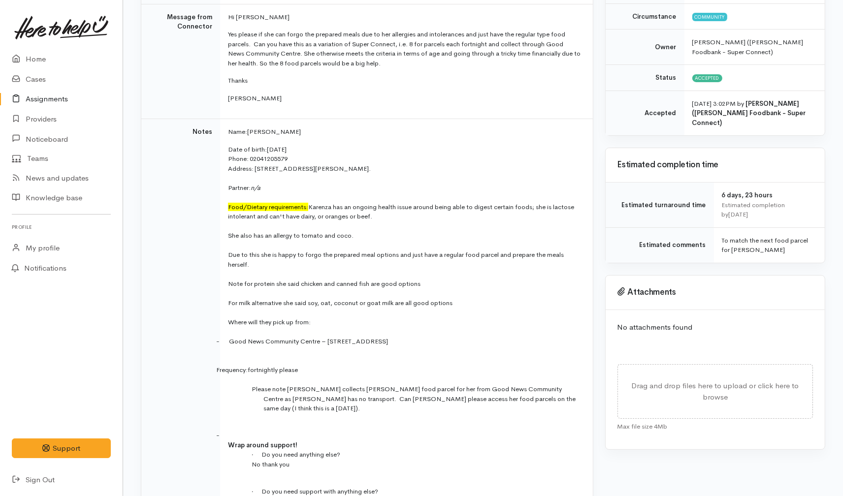
scroll to position [164, 0]
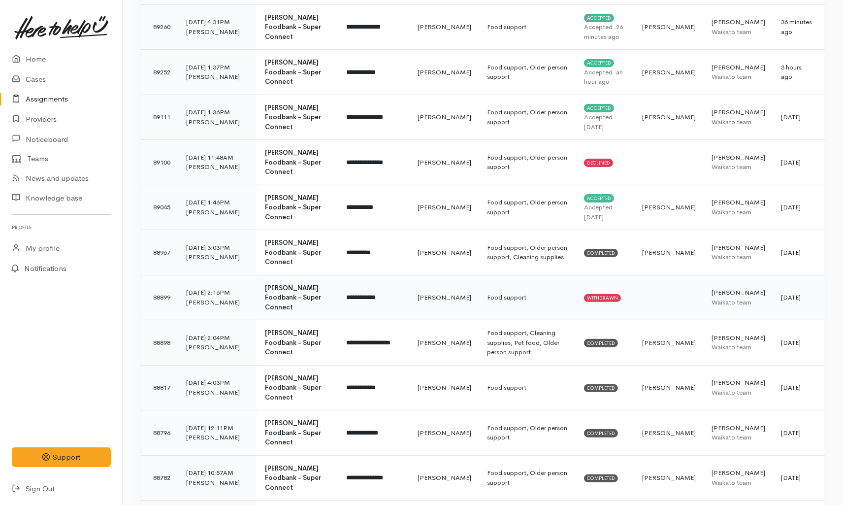
scroll to position [55, 0]
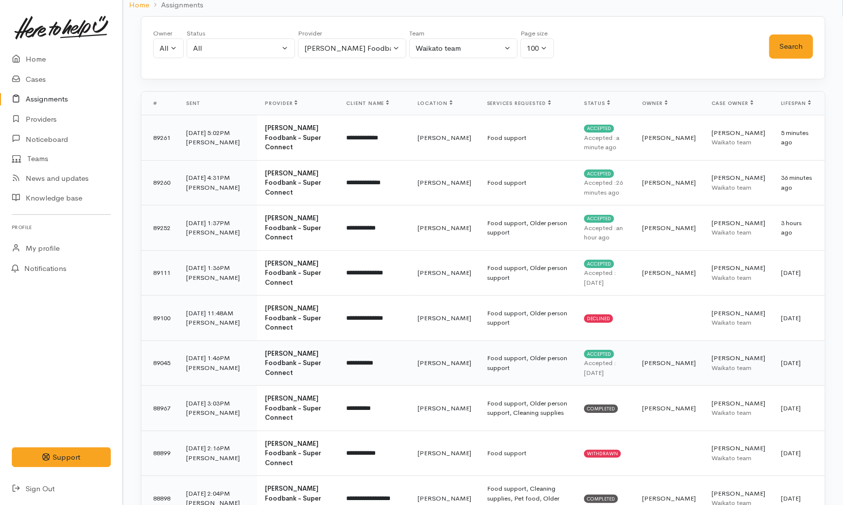
click at [491, 356] on td "Food support, Older person support" at bounding box center [527, 362] width 97 height 45
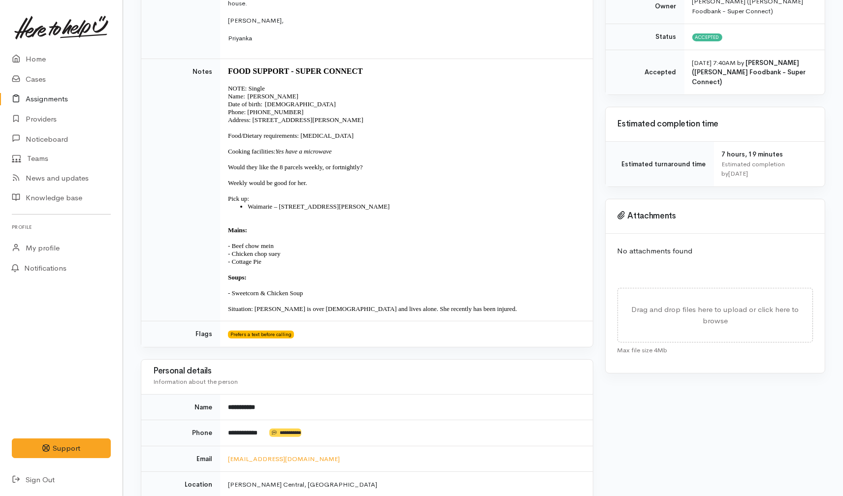
scroll to position [127, 0]
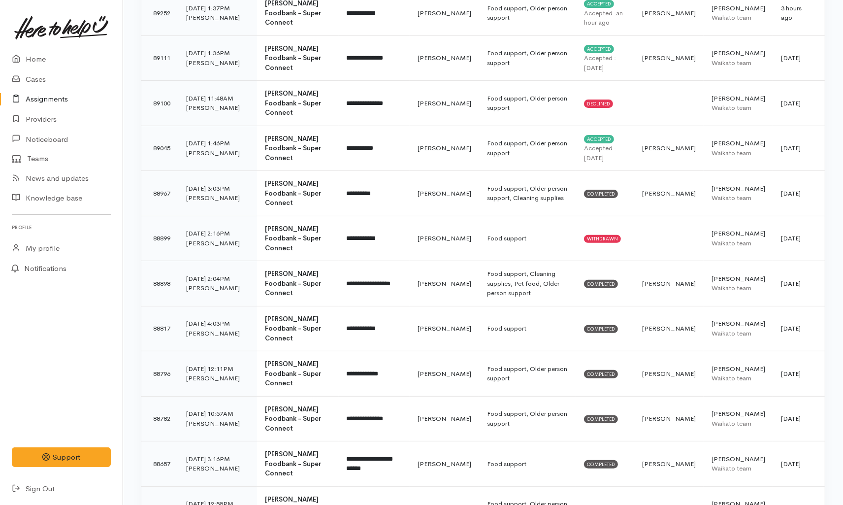
scroll to position [273, 0]
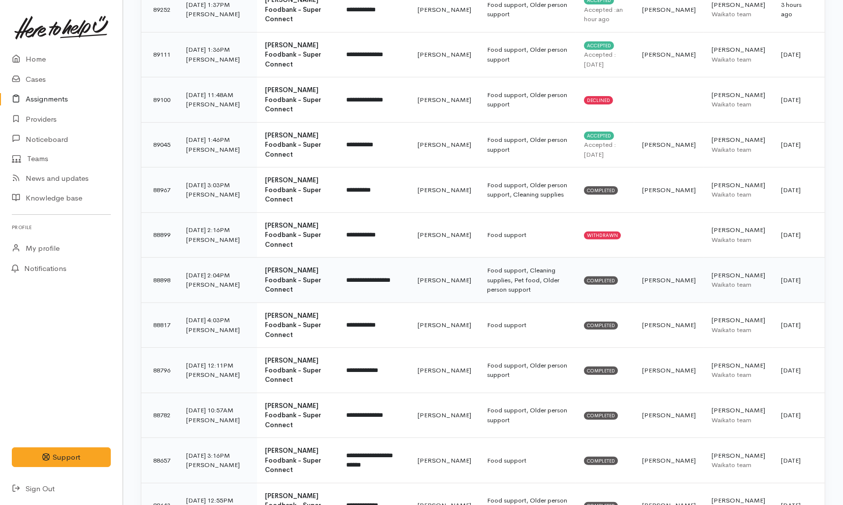
click at [479, 258] on td "Food support, Cleaning supplies, Pet food, Older person support" at bounding box center [527, 280] width 97 height 45
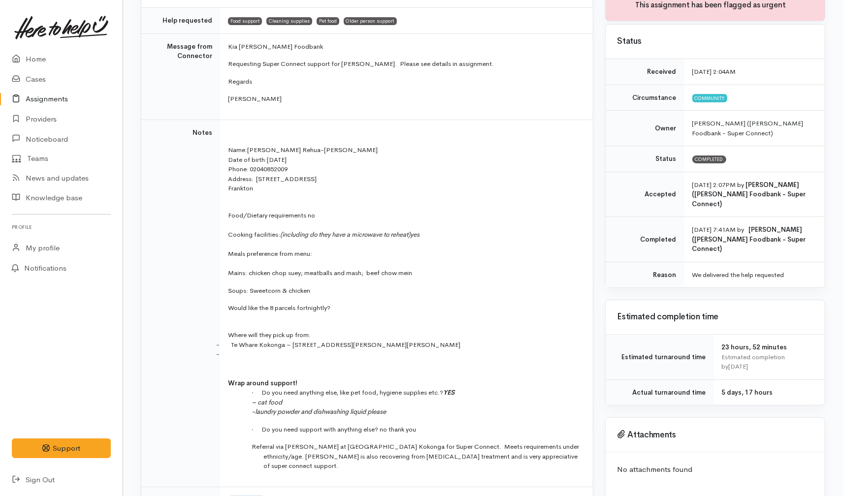
scroll to position [109, 0]
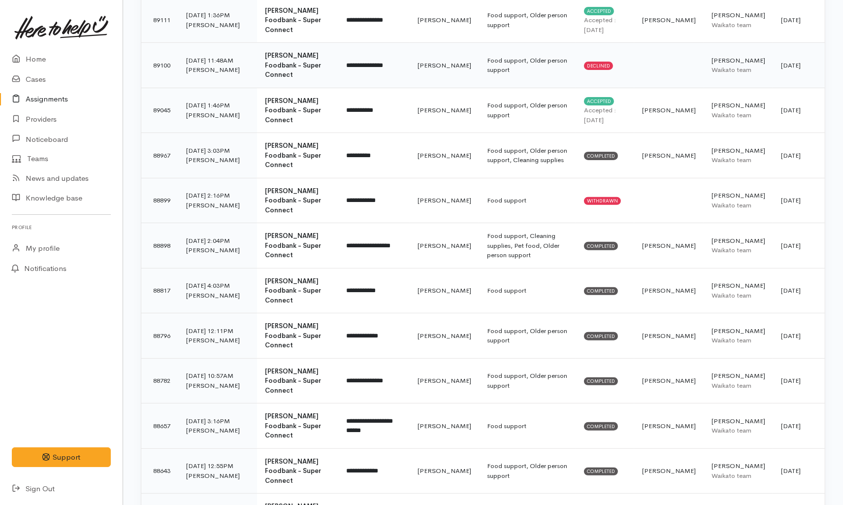
scroll to position [309, 0]
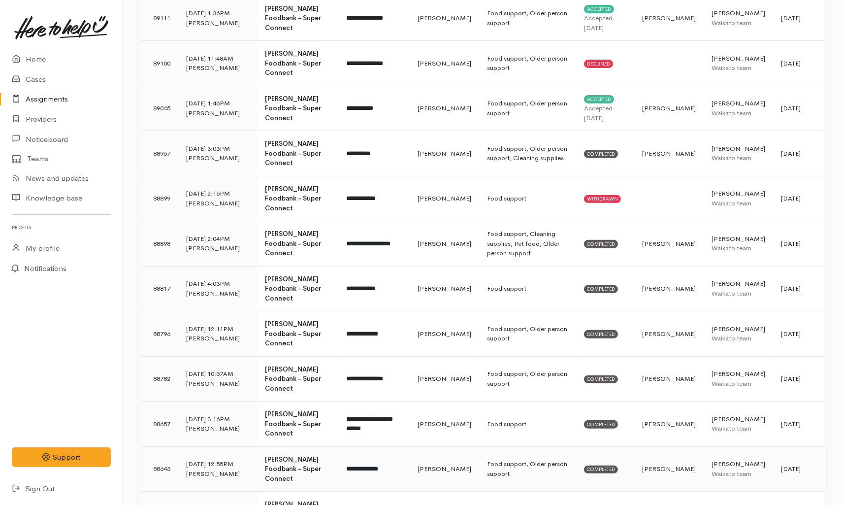
click at [422, 446] on td "[PERSON_NAME]" at bounding box center [444, 468] width 69 height 45
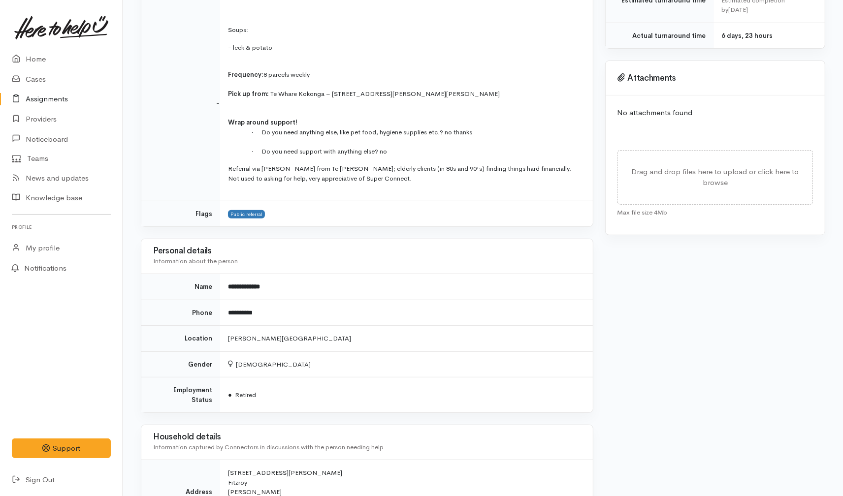
scroll to position [328, 0]
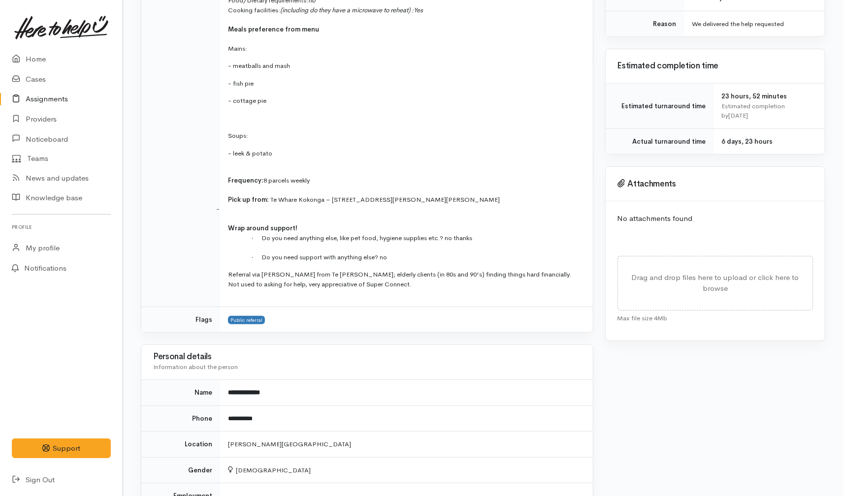
drag, startPoint x: 227, startPoint y: 176, endPoint x: 315, endPoint y: 176, distance: 88.1
click at [315, 176] on td "Name: Joan Thompson Date of birth: 22/2/1949 Phone:   07 8438764 Address:   203…" at bounding box center [406, 113] width 373 height 387
copy p "Frequency: 8 parcels weekly"
click at [388, 165] on td "Name: Joan Thompson Date of birth: 22/2/1949 Phone:   07 8438764 Address:   203…" at bounding box center [406, 113] width 373 height 387
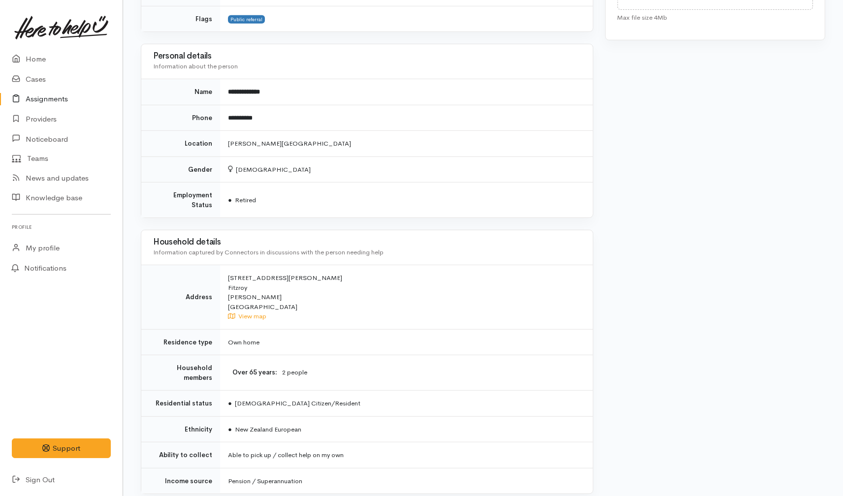
scroll to position [630, 0]
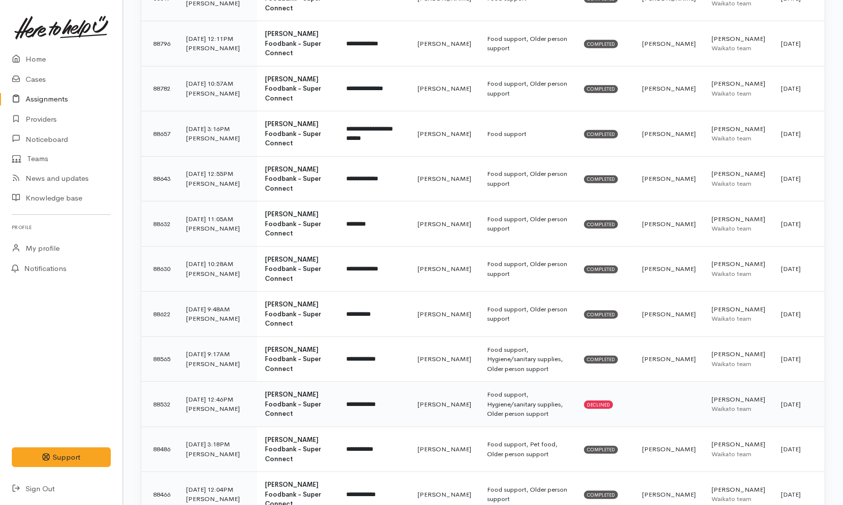
scroll to position [565, 0]
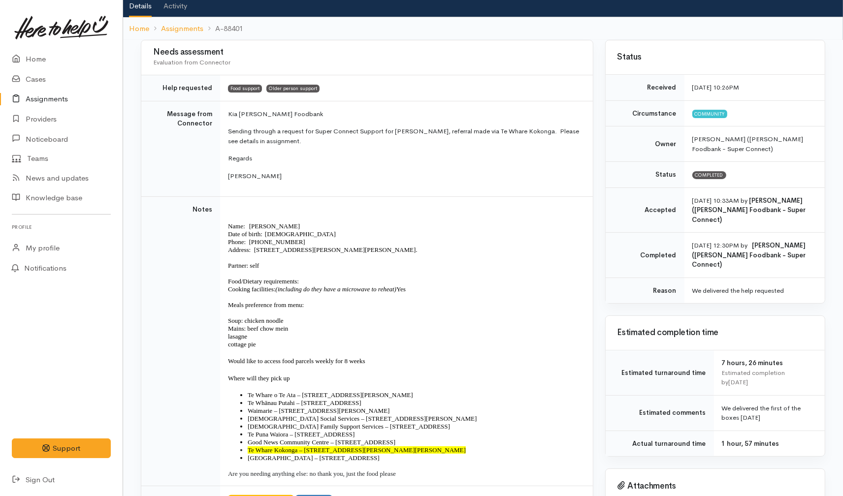
scroll to position [55, 0]
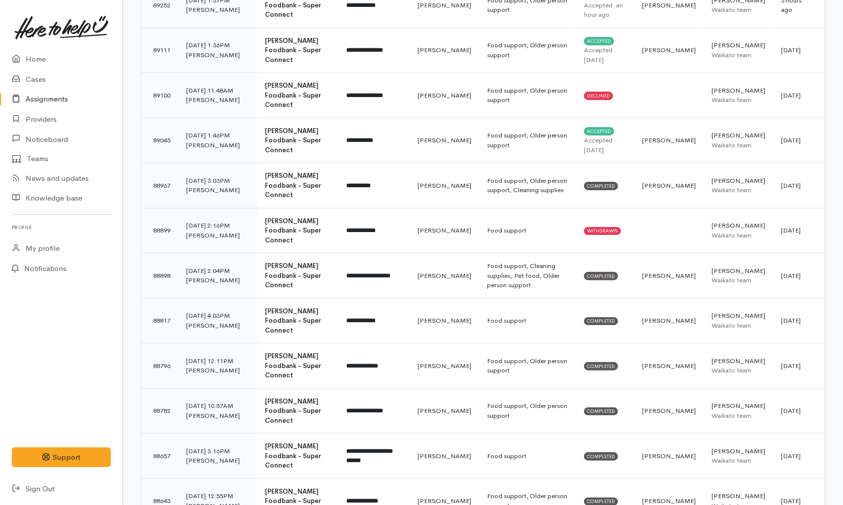
scroll to position [237, 0]
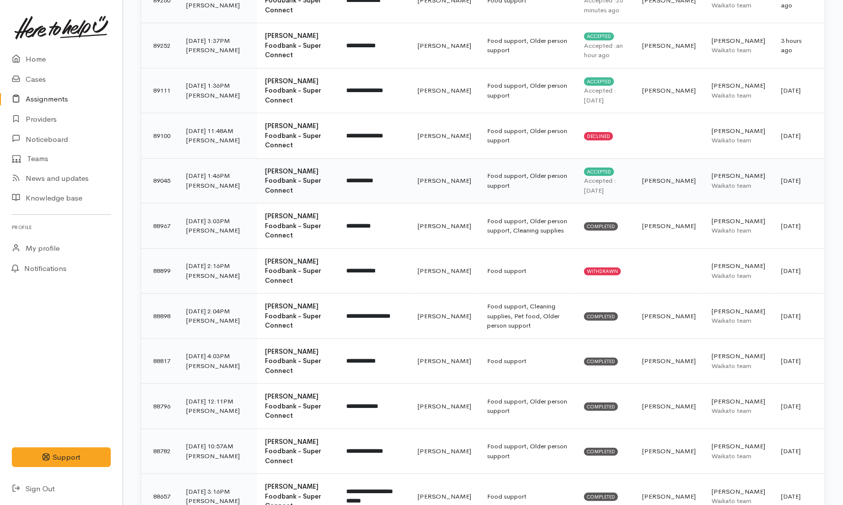
click at [485, 175] on td "Food support, Older person support" at bounding box center [527, 180] width 97 height 45
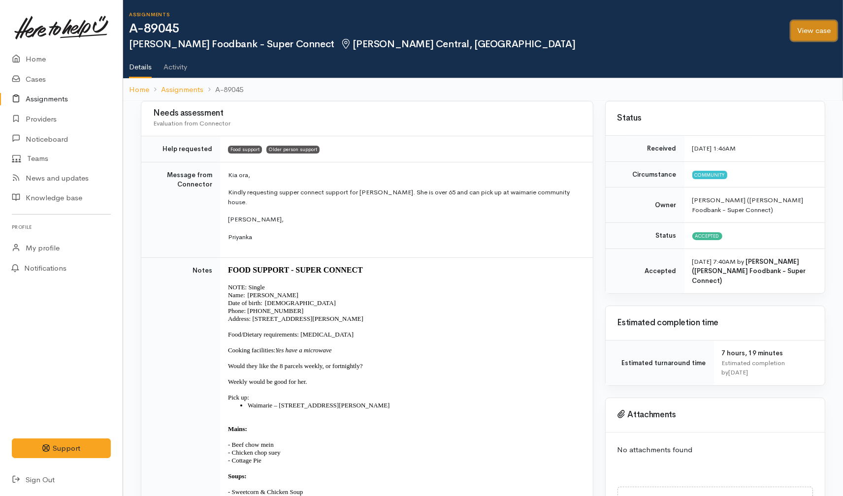
click at [801, 31] on link "View case" at bounding box center [814, 31] width 46 height 20
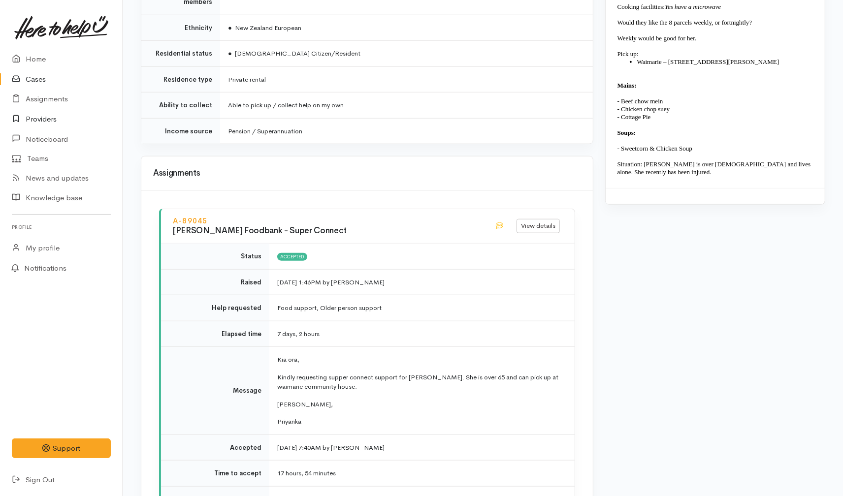
scroll to position [888, 0]
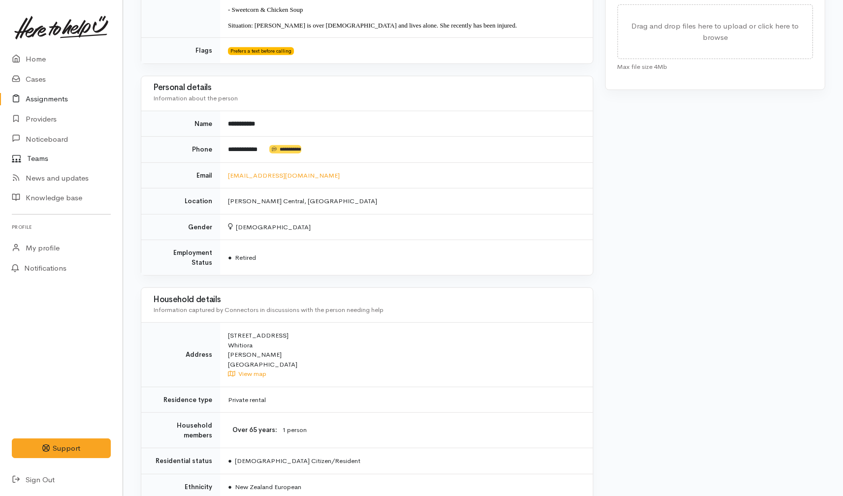
scroll to position [492, 0]
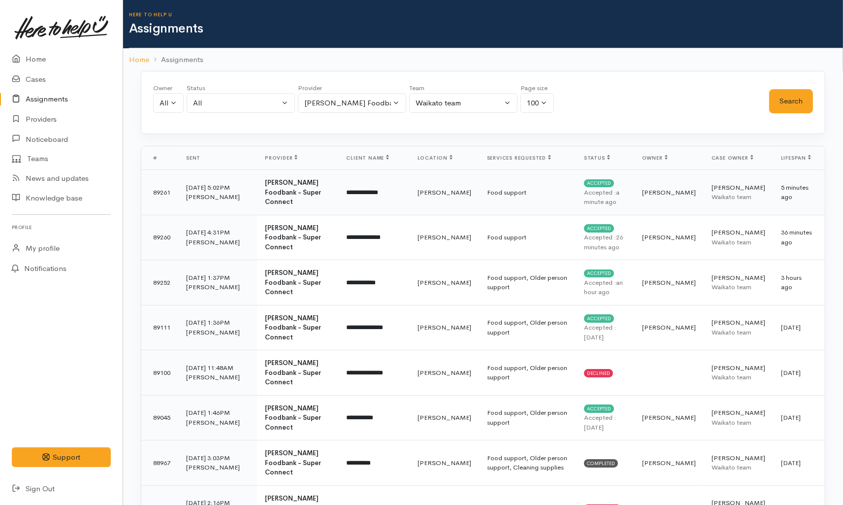
click at [430, 193] on td "[PERSON_NAME]" at bounding box center [444, 192] width 69 height 45
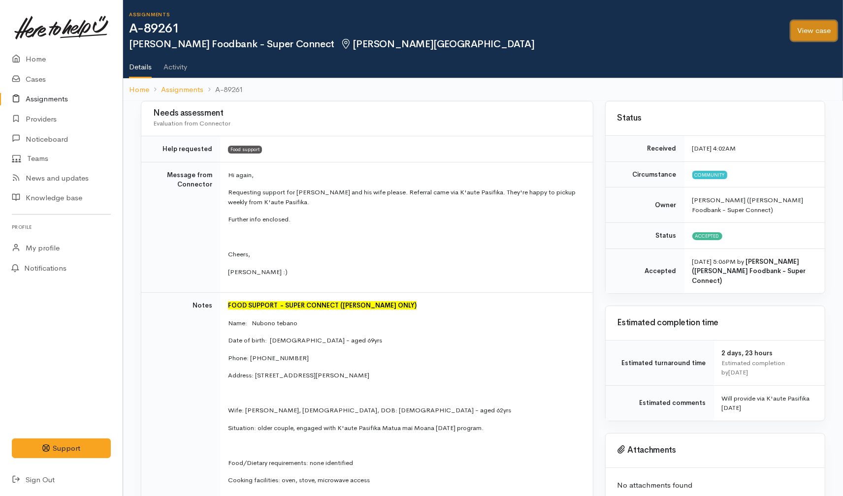
click at [824, 30] on link "View case" at bounding box center [814, 31] width 46 height 20
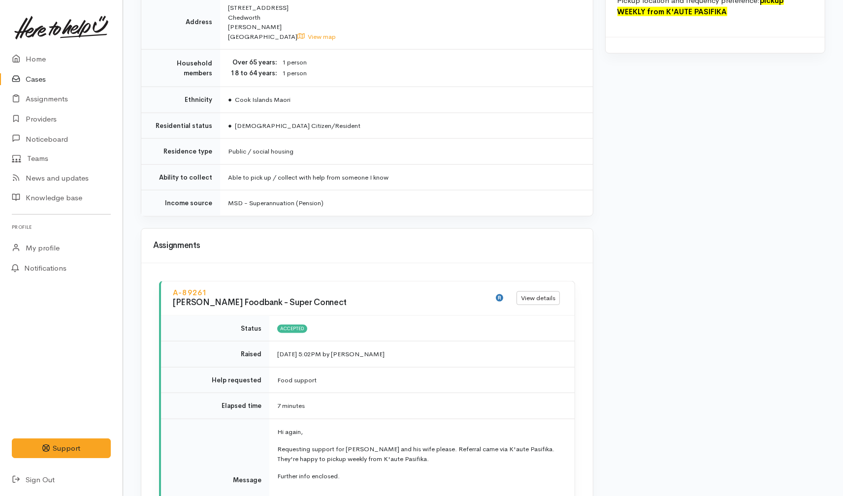
scroll to position [1140, 0]
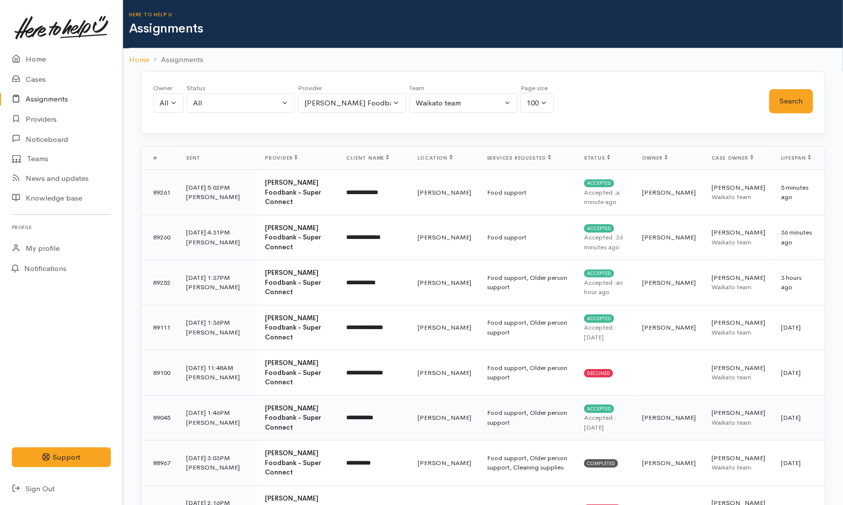
click at [500, 402] on td "Food support, Older person support" at bounding box center [527, 417] width 97 height 45
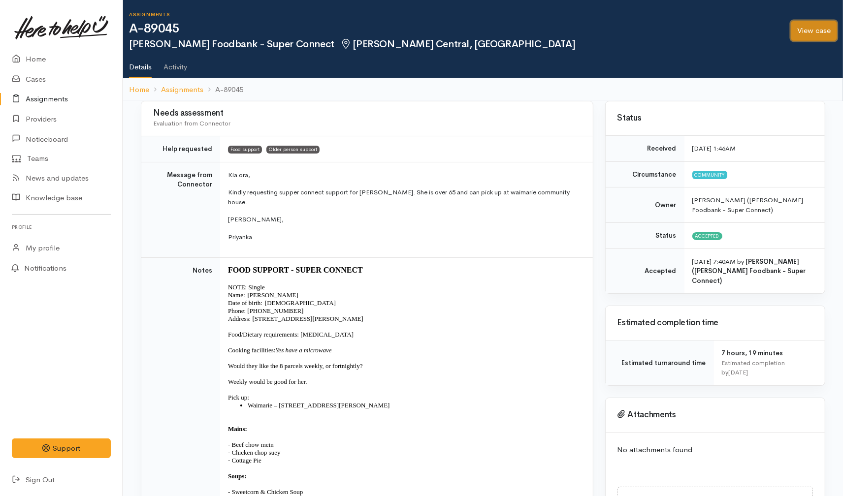
click at [805, 32] on link "View case" at bounding box center [814, 31] width 46 height 20
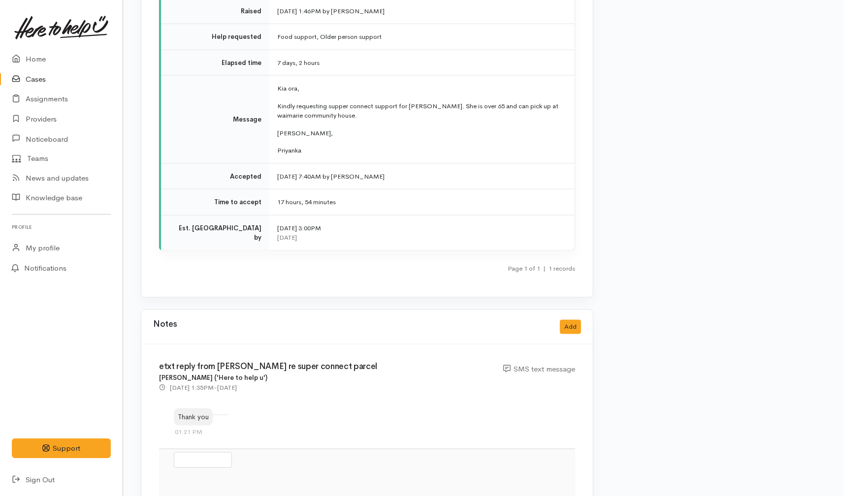
scroll to position [1435, 0]
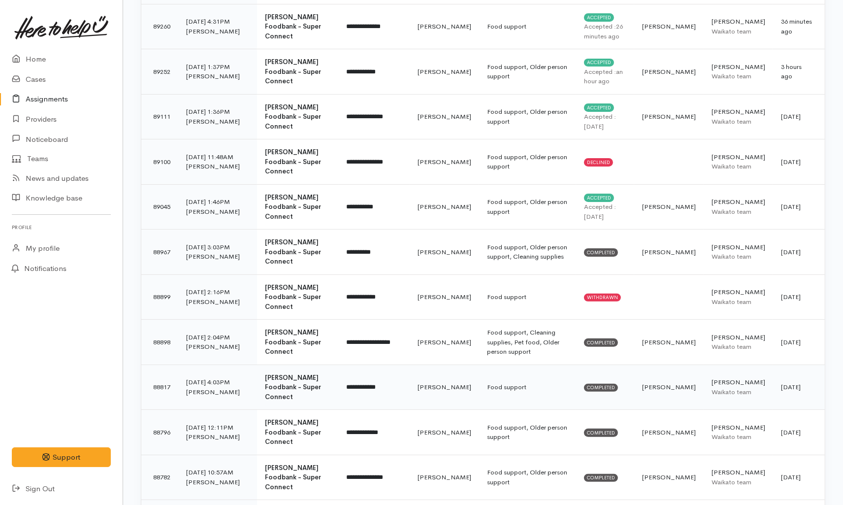
scroll to position [219, 0]
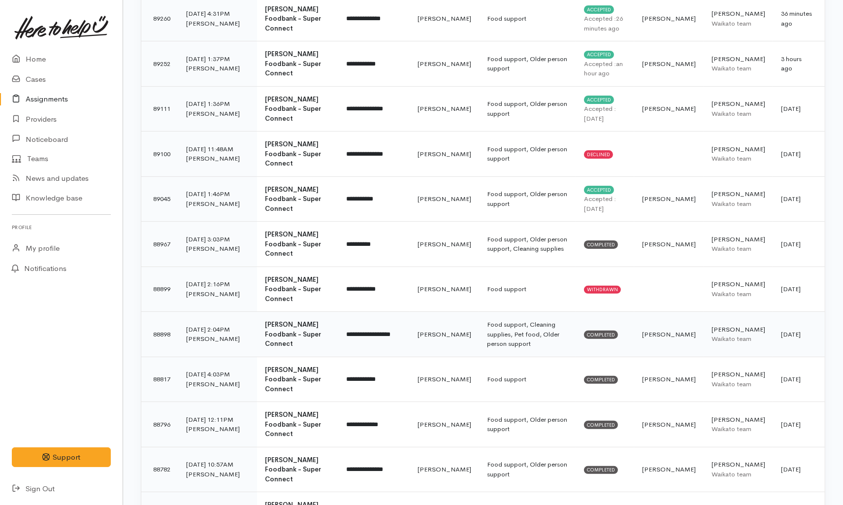
click at [436, 312] on td "[PERSON_NAME]" at bounding box center [444, 334] width 69 height 45
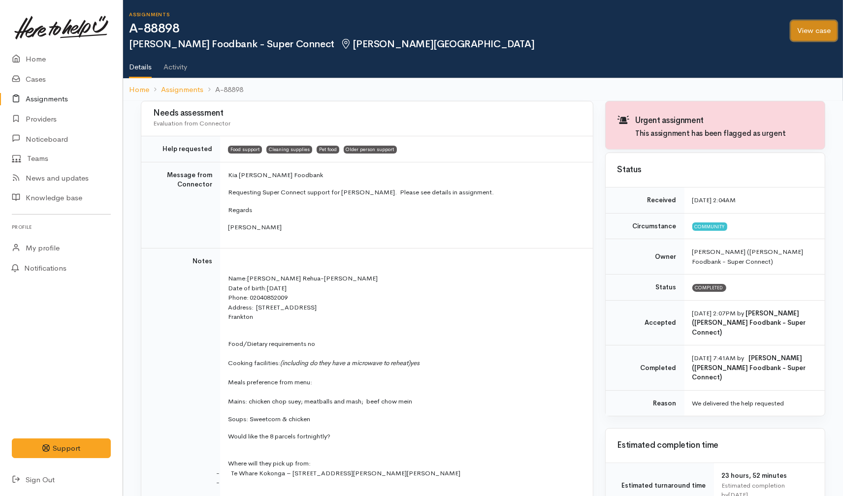
click at [827, 25] on link "View case" at bounding box center [814, 31] width 46 height 20
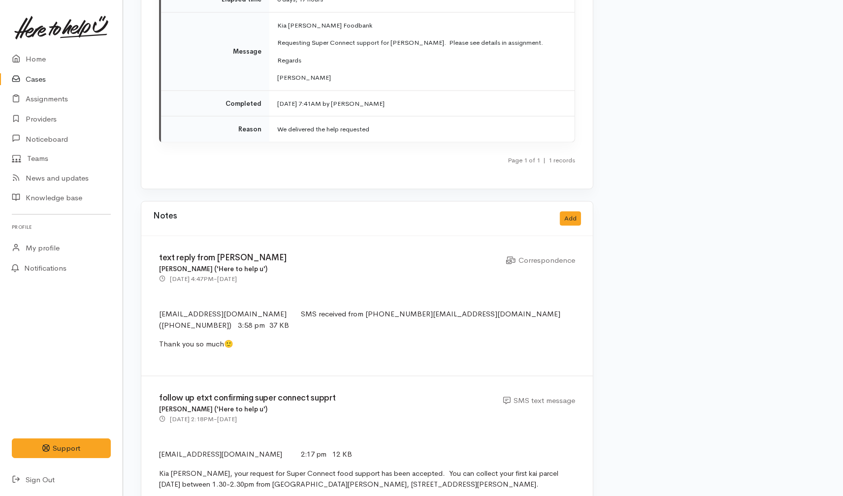
scroll to position [1695, 0]
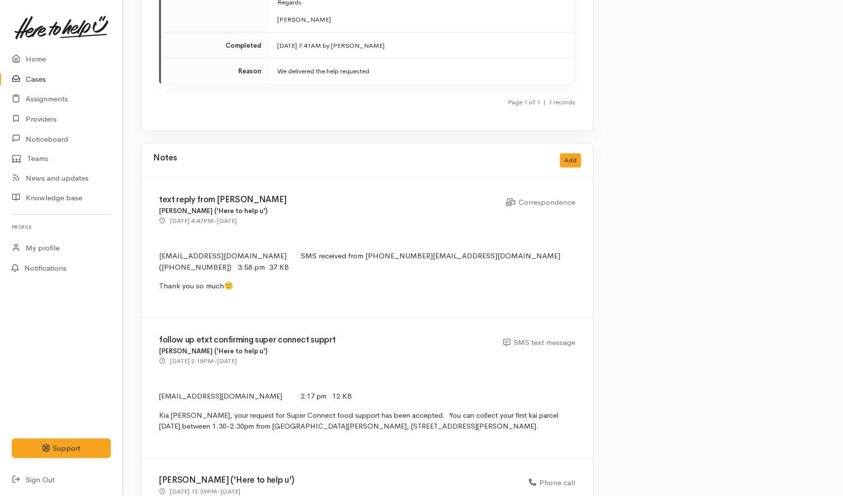
click at [368, 412] on span "Kia ora Janira, your request for Super Connect food support has been accepted. …" at bounding box center [358, 422] width 399 height 20
click at [208, 412] on span "Kia ora Janira, your request for Super Connect food support has been accepted. …" at bounding box center [358, 422] width 399 height 20
drag, startPoint x: 207, startPoint y: 361, endPoint x: 419, endPoint y: 362, distance: 211.8
click at [419, 412] on span "Kia ora Janira, your request for Super Connect food support has been accepted. …" at bounding box center [358, 422] width 399 height 20
copy span "your request for Super Connect food support has been accepted."
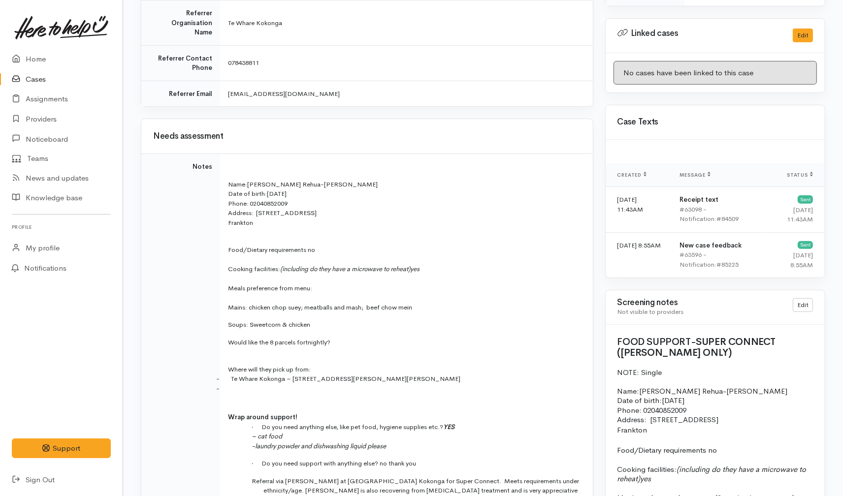
scroll to position [491, 0]
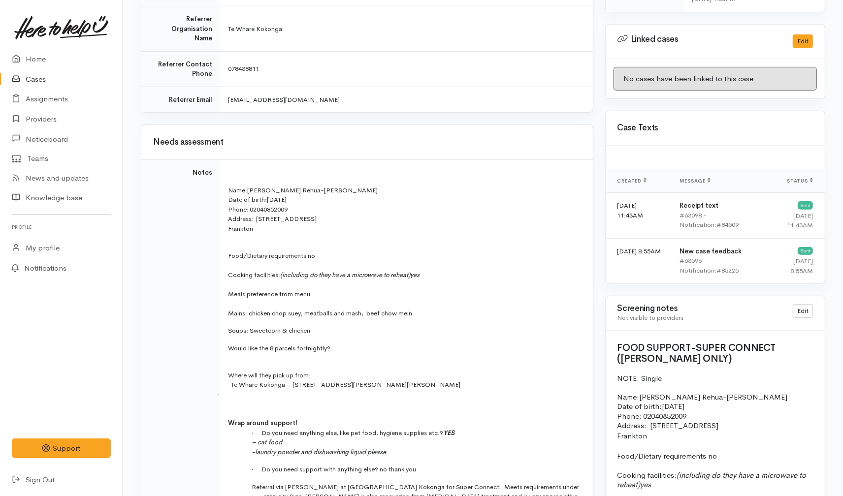
click at [38, 76] on link "Cases" at bounding box center [61, 79] width 123 height 20
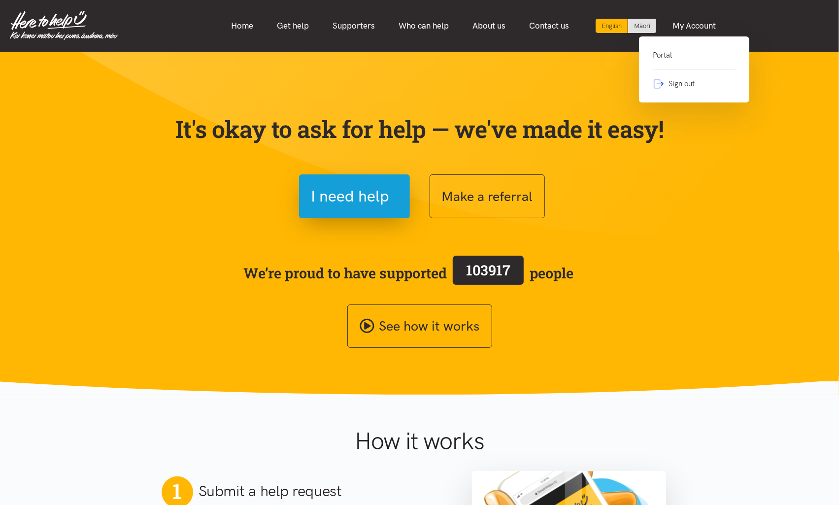
click at [668, 62] on link "Portal" at bounding box center [693, 59] width 83 height 20
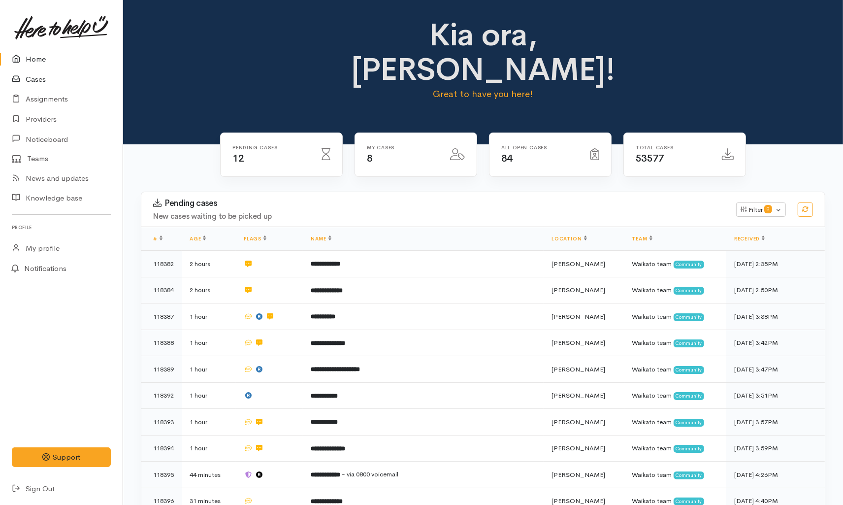
click at [33, 75] on link "Cases" at bounding box center [61, 79] width 123 height 20
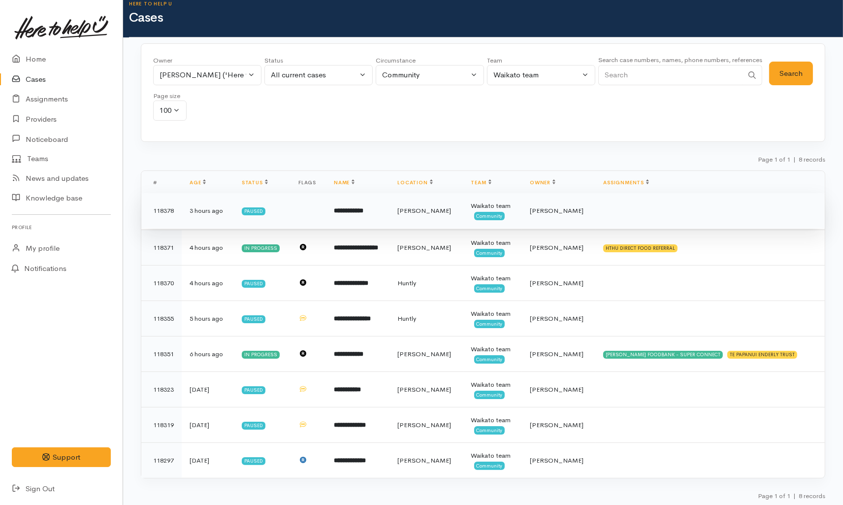
scroll to position [13, 0]
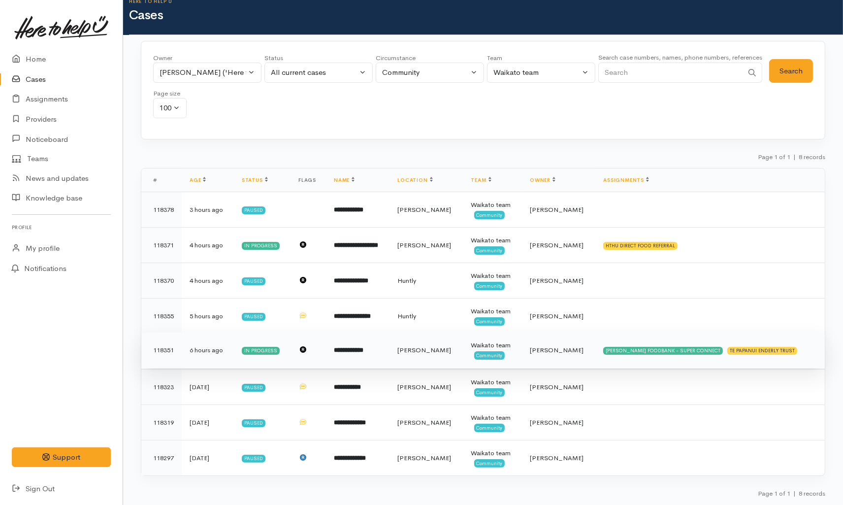
click at [390, 360] on td "**********" at bounding box center [358, 349] width 64 height 35
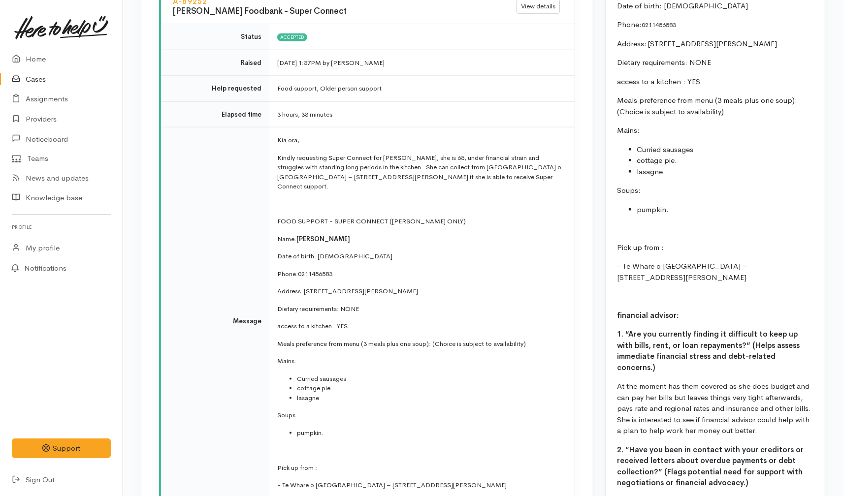
scroll to position [1044, 0]
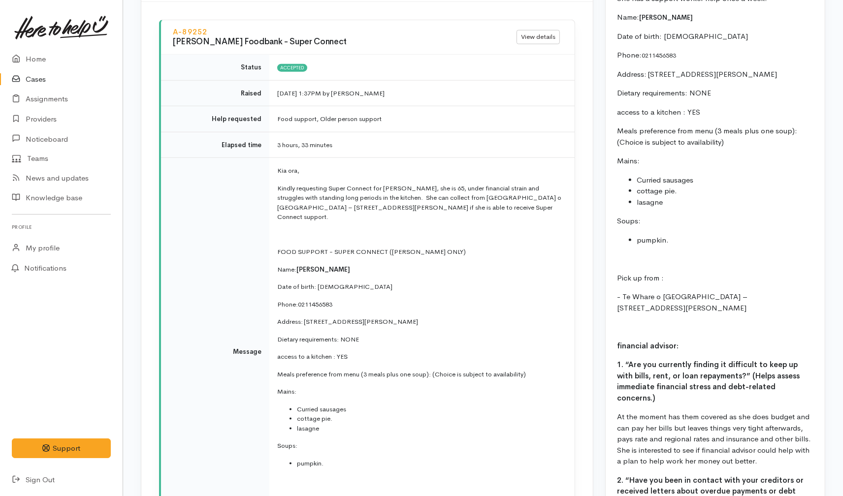
click at [47, 78] on link "Cases" at bounding box center [61, 79] width 123 height 20
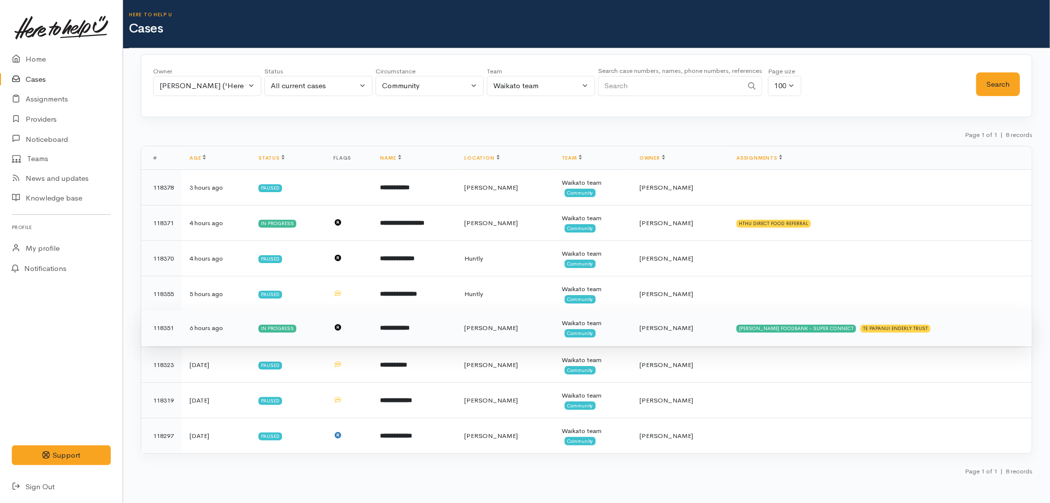
click at [410, 330] on b "**********" at bounding box center [396, 328] width 30 height 6
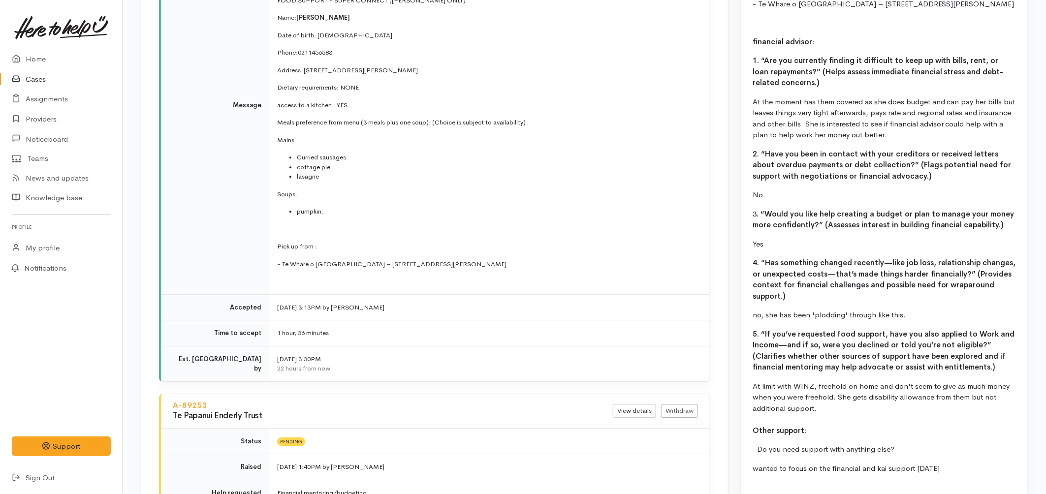
scroll to position [1261, 0]
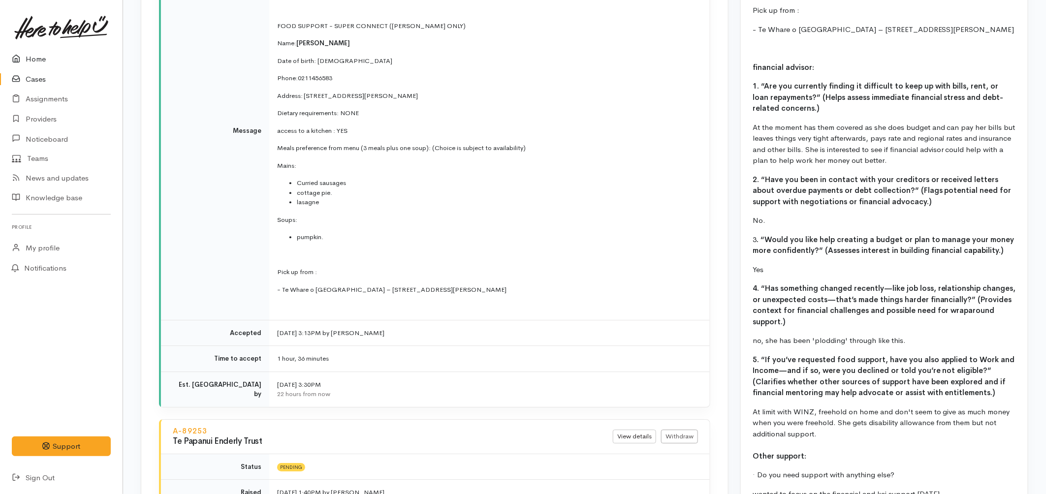
click at [54, 54] on link "Home" at bounding box center [61, 59] width 123 height 20
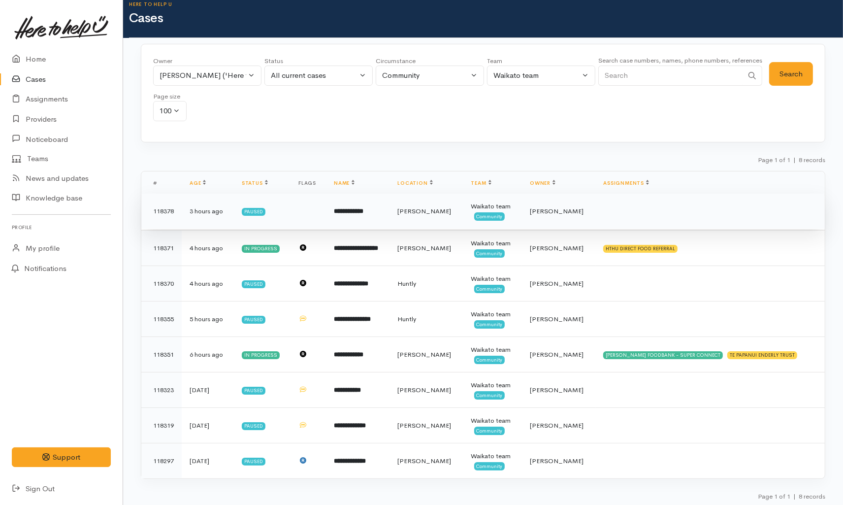
scroll to position [13, 0]
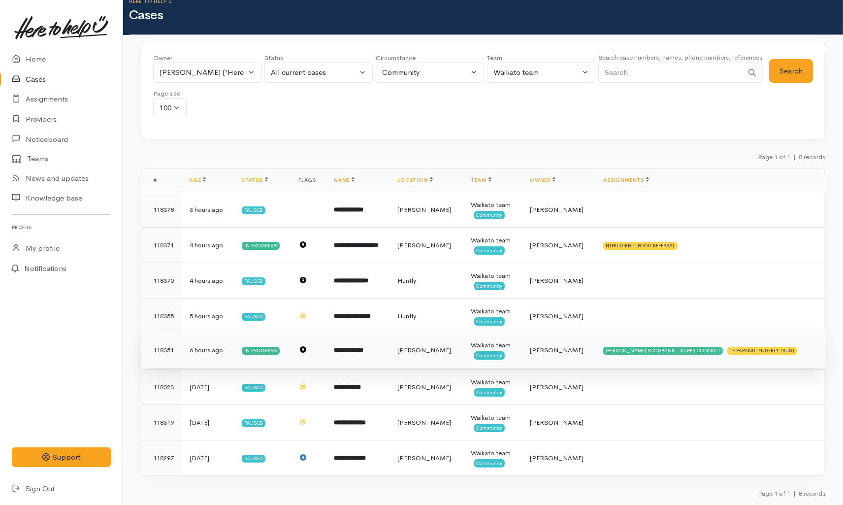
click at [382, 359] on td "**********" at bounding box center [358, 349] width 64 height 35
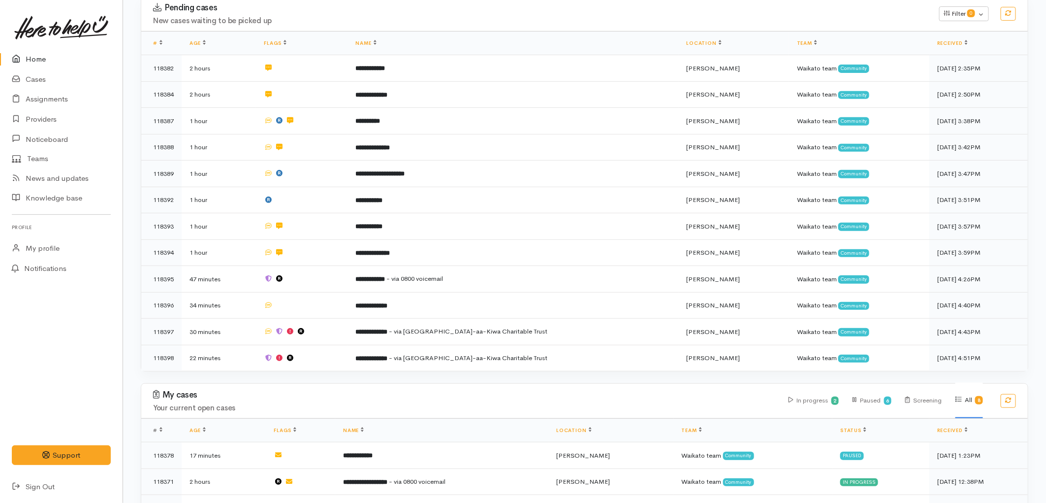
scroll to position [164, 0]
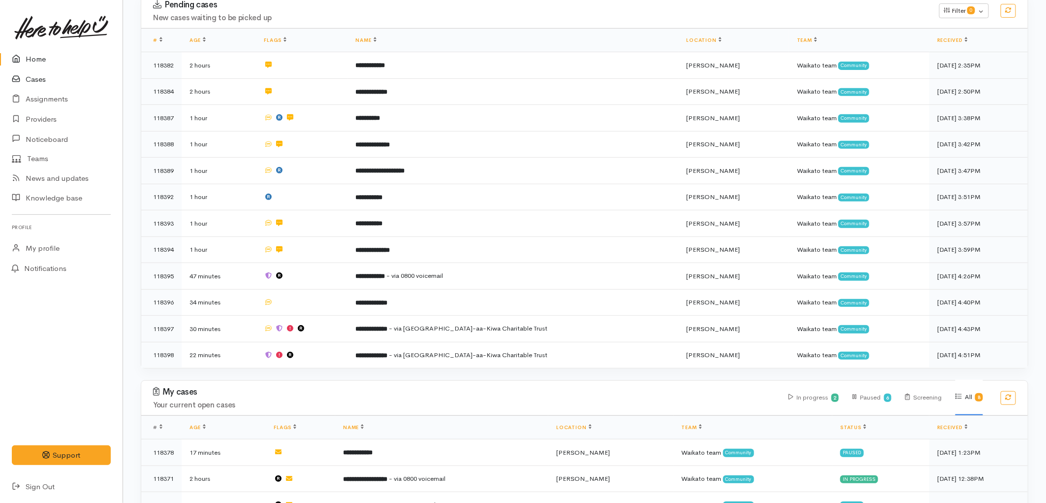
click at [55, 79] on link "Cases" at bounding box center [61, 79] width 123 height 20
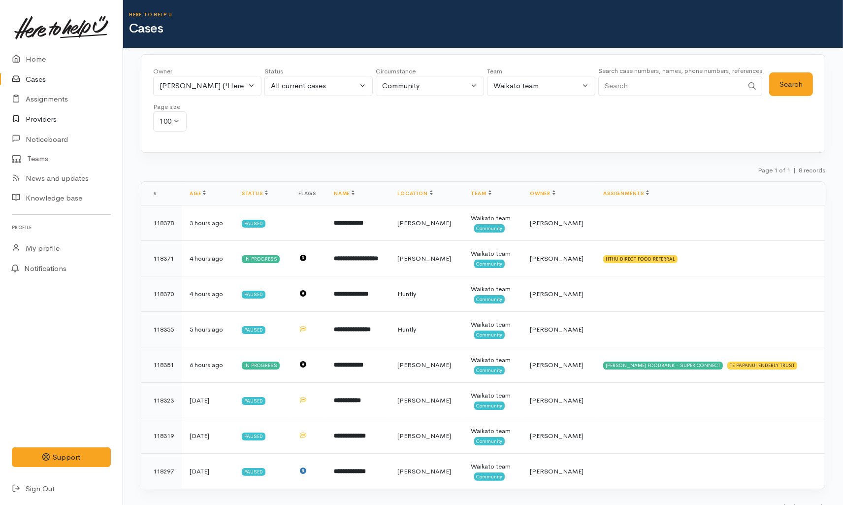
click at [53, 117] on link "Providers" at bounding box center [61, 119] width 123 height 20
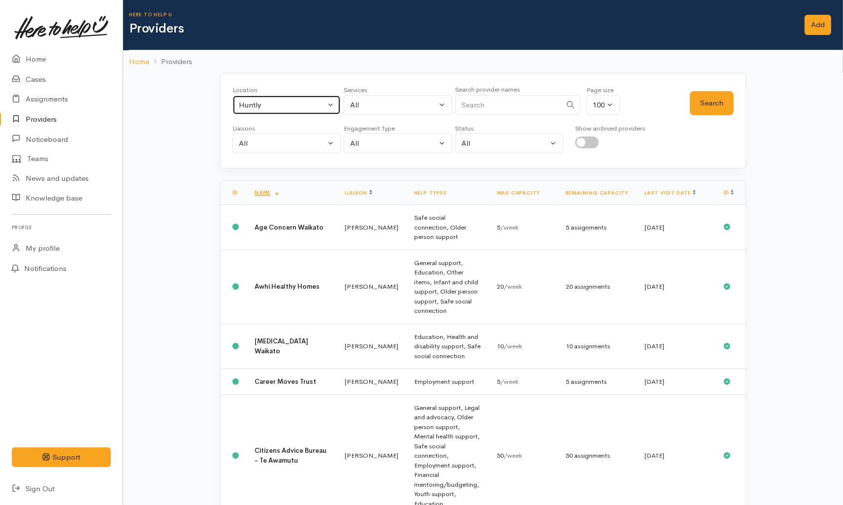
click at [299, 104] on div "Huntly" at bounding box center [282, 104] width 87 height 11
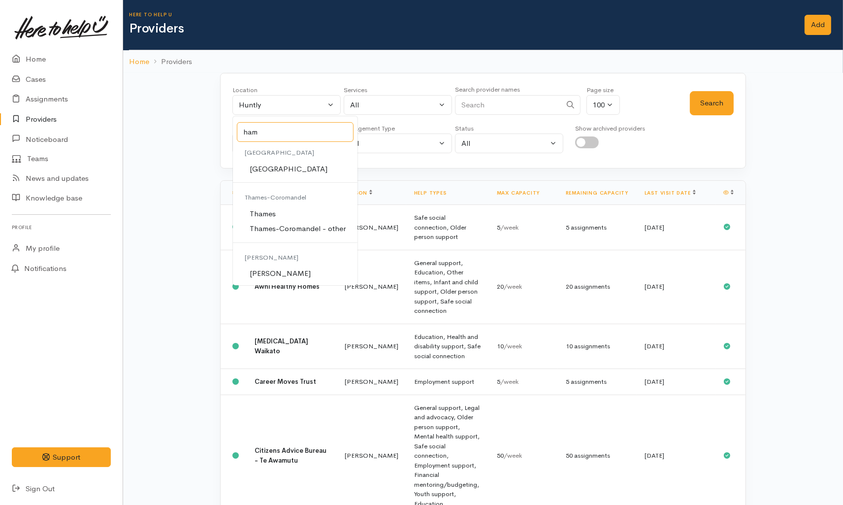
type input "ham"
drag, startPoint x: 284, startPoint y: 269, endPoint x: 373, endPoint y: 127, distance: 168.3
click at [283, 269] on link "[PERSON_NAME]" at bounding box center [295, 273] width 125 height 15
select select "1"
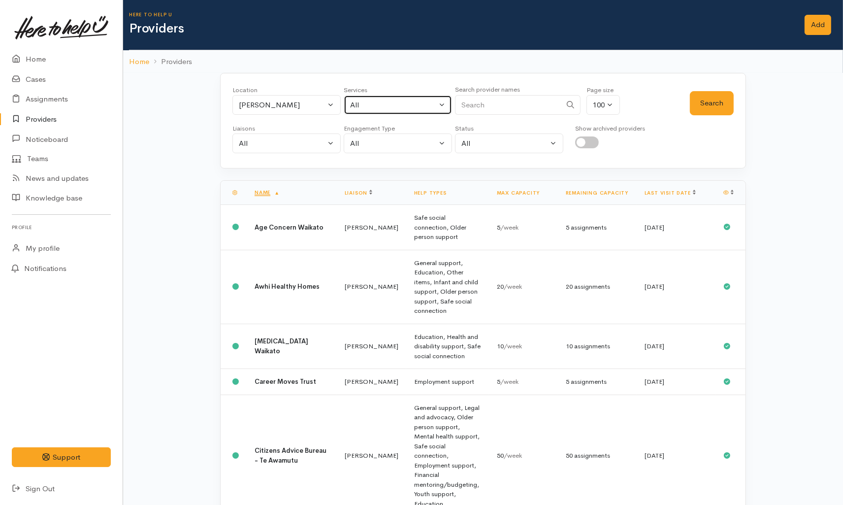
click at [404, 97] on button "All" at bounding box center [398, 105] width 108 height 20
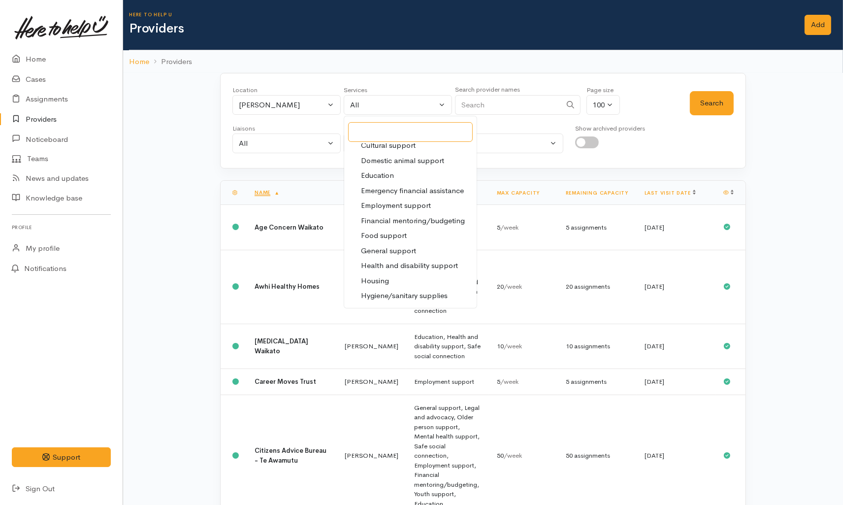
scroll to position [55, 0]
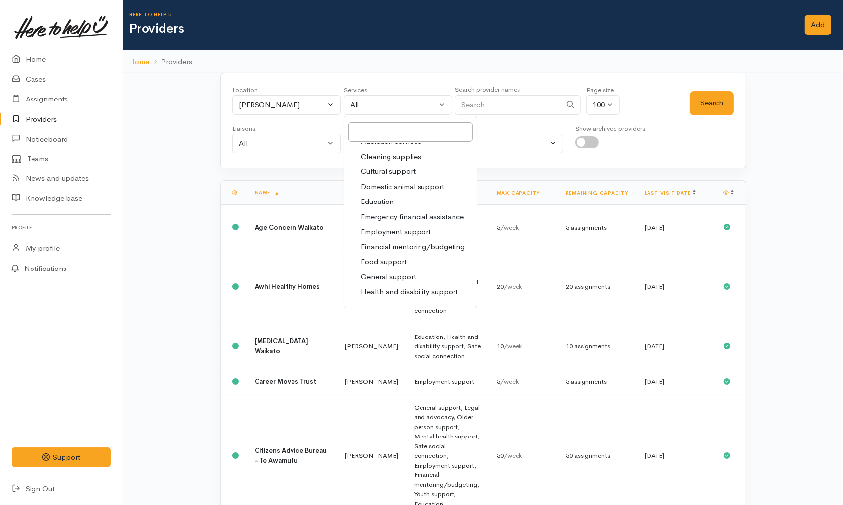
click at [395, 262] on span "Food support" at bounding box center [384, 261] width 46 height 11
select select "3"
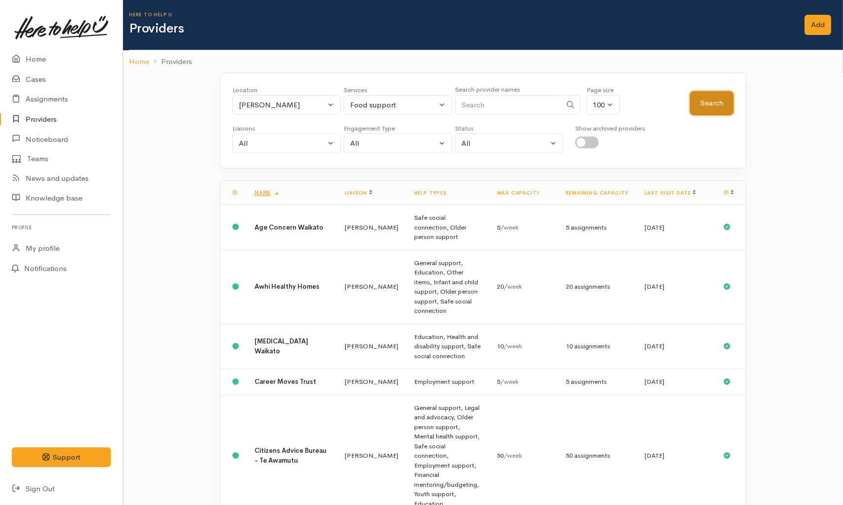
click at [693, 102] on button "Search" at bounding box center [712, 103] width 44 height 24
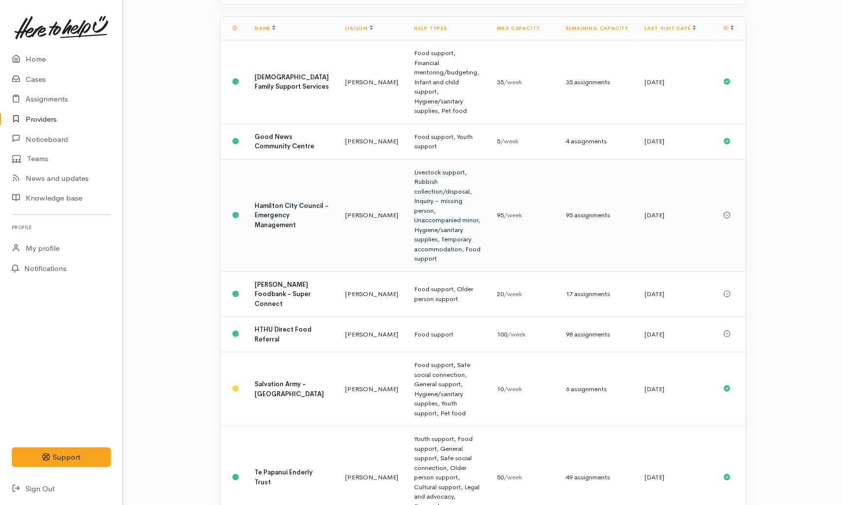
scroll to position [219, 0]
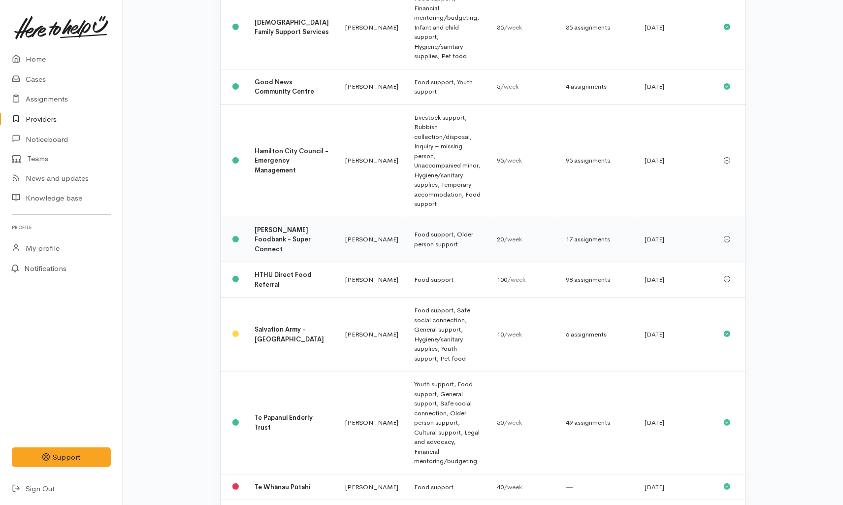
click at [412, 217] on td "Food support, Older person support" at bounding box center [448, 239] width 82 height 45
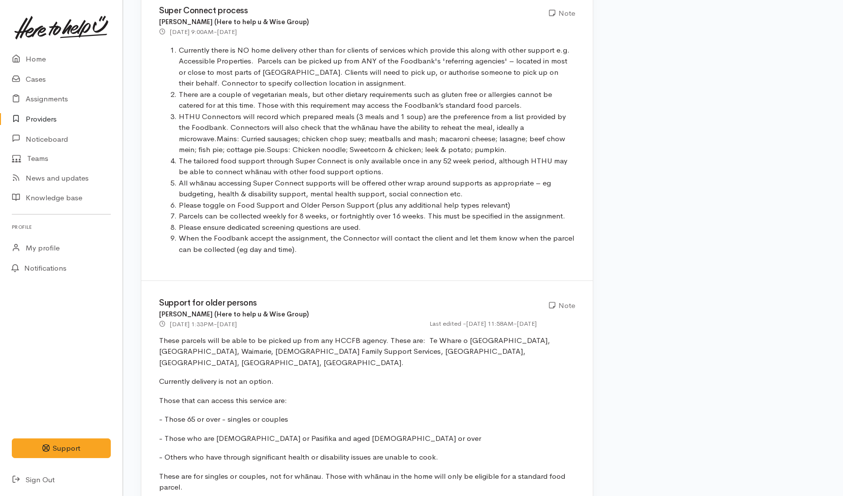
scroll to position [656, 0]
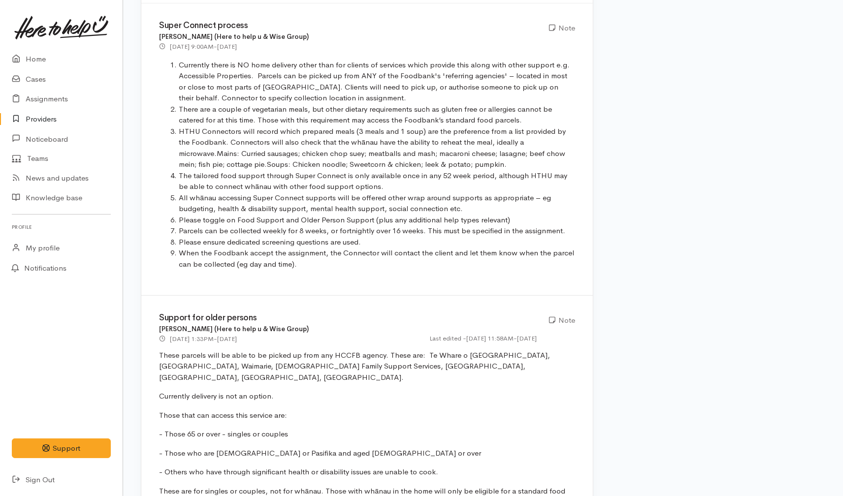
click at [46, 115] on link "Providers" at bounding box center [61, 119] width 123 height 20
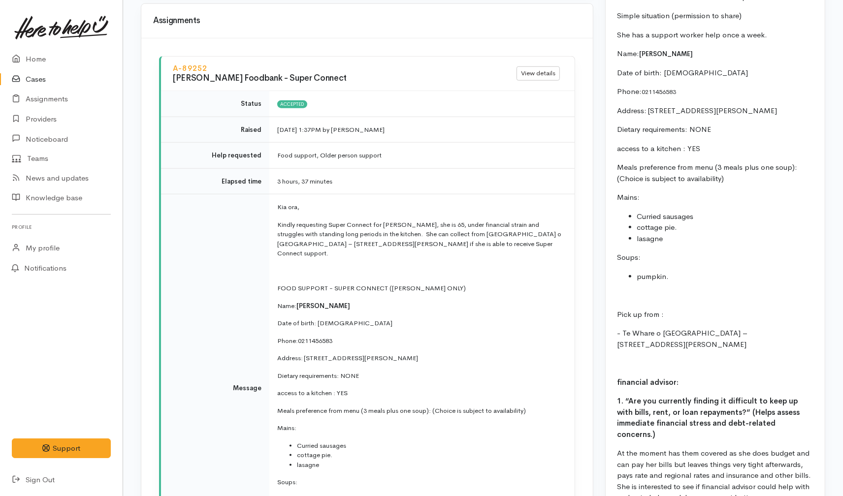
scroll to position [985, 0]
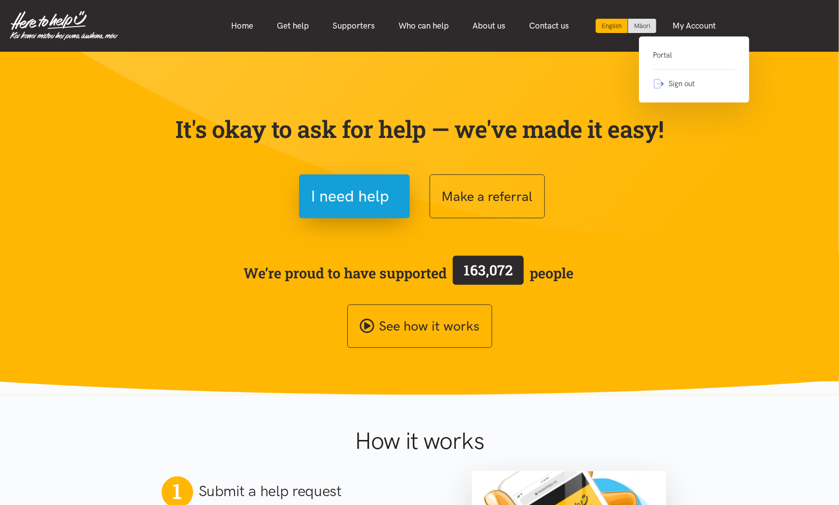
click at [675, 54] on link "Portal" at bounding box center [693, 59] width 83 height 20
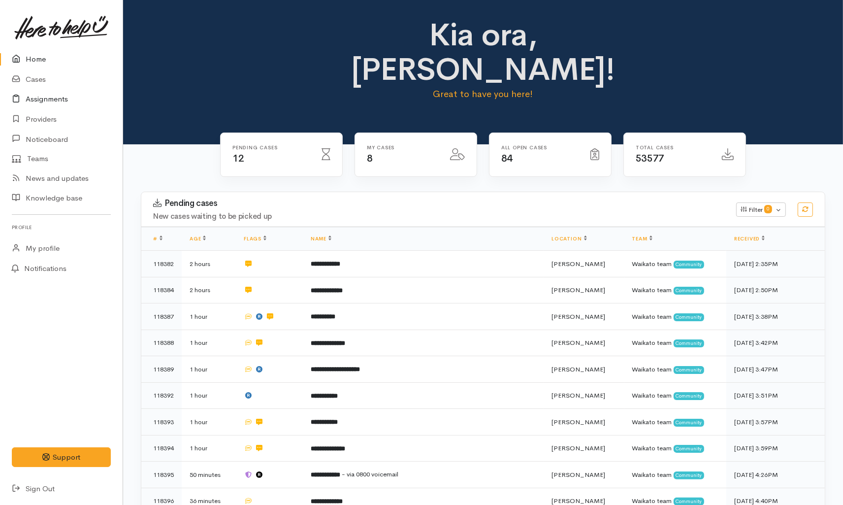
click at [45, 96] on link "Assignments" at bounding box center [61, 99] width 123 height 20
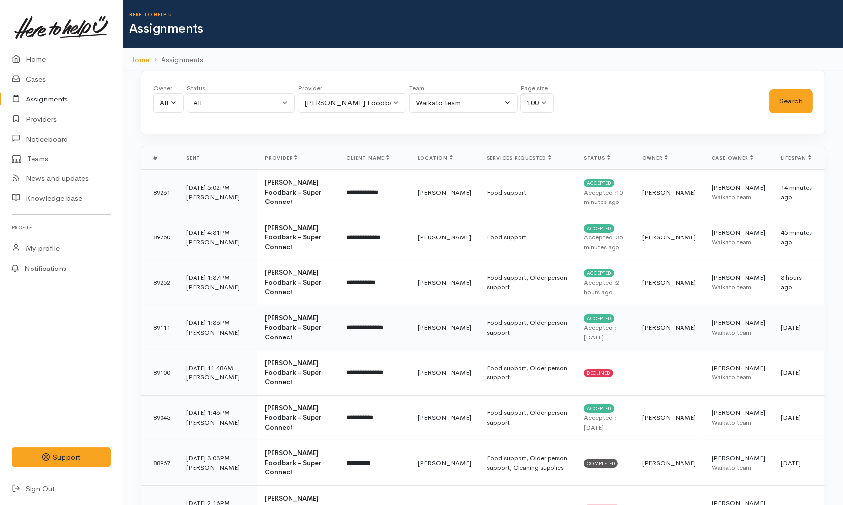
click at [435, 331] on td "[PERSON_NAME]" at bounding box center [444, 327] width 69 height 45
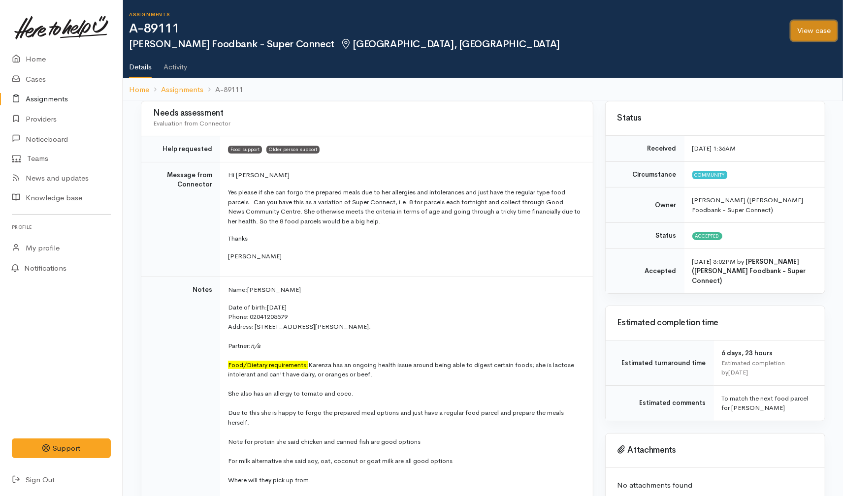
click at [800, 27] on link "View case" at bounding box center [814, 31] width 46 height 20
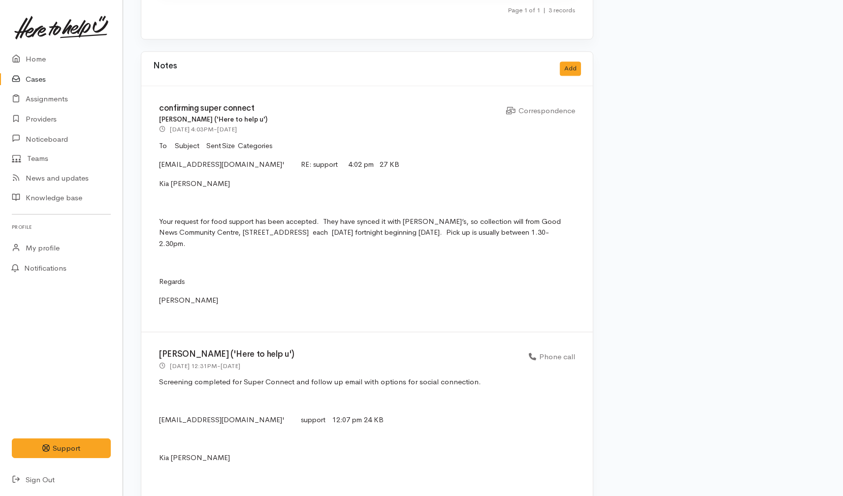
scroll to position [2520, 0]
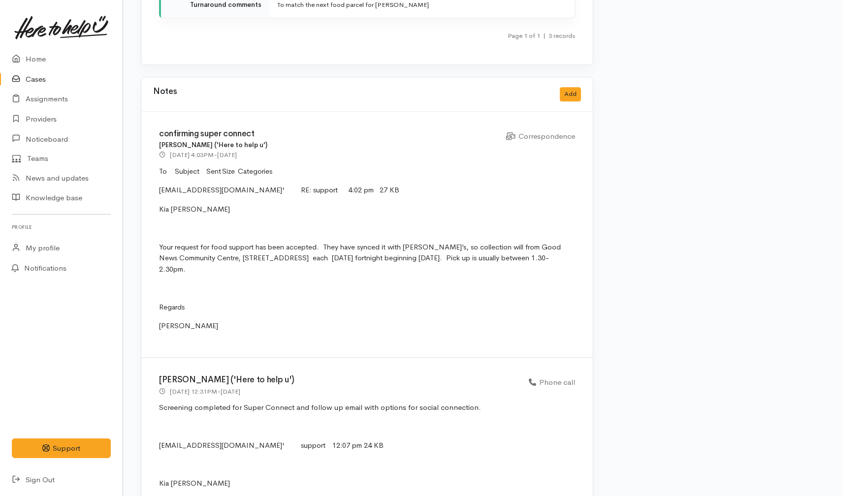
click at [47, 79] on link "Cases" at bounding box center [61, 79] width 123 height 20
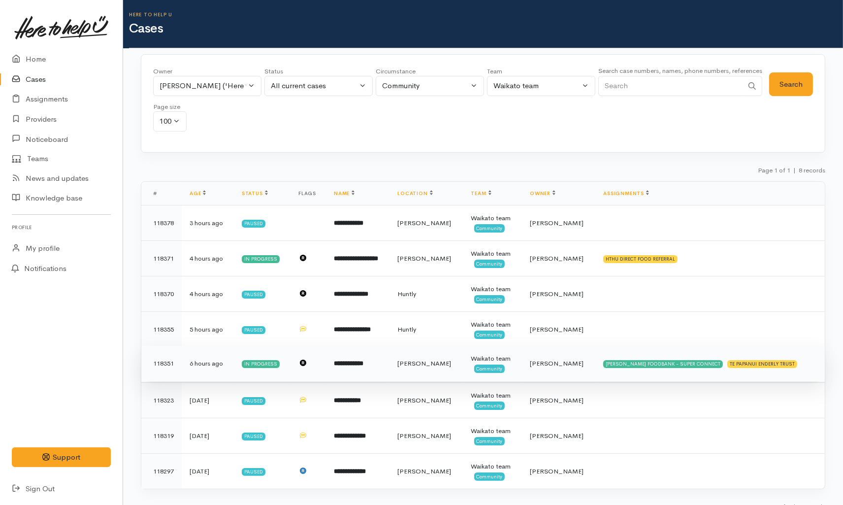
click at [326, 370] on td at bounding box center [308, 363] width 35 height 35
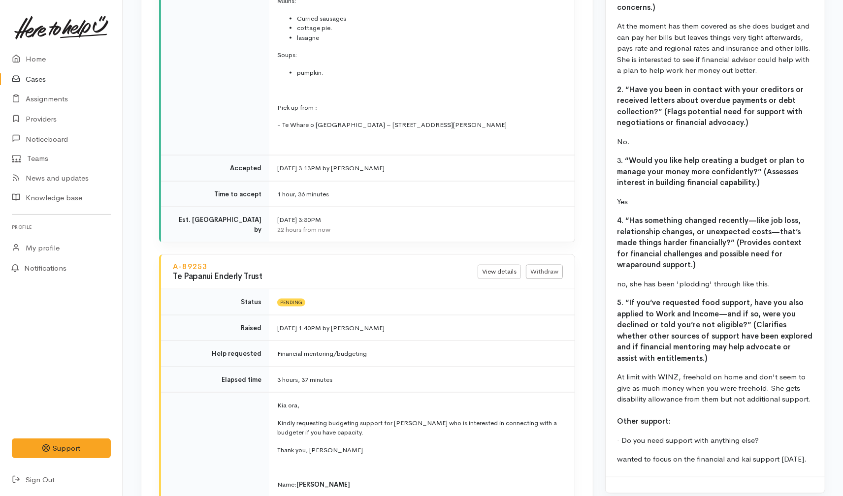
scroll to position [1422, 0]
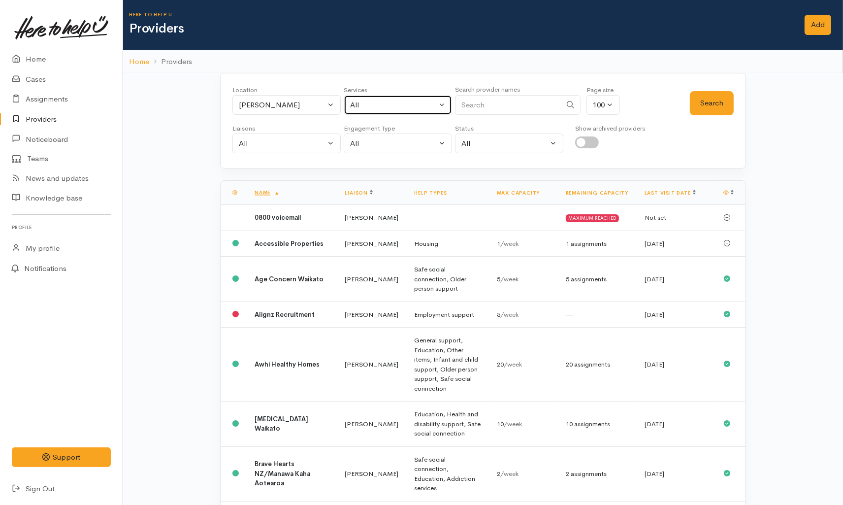
click at [355, 101] on div "All" at bounding box center [393, 104] width 87 height 11
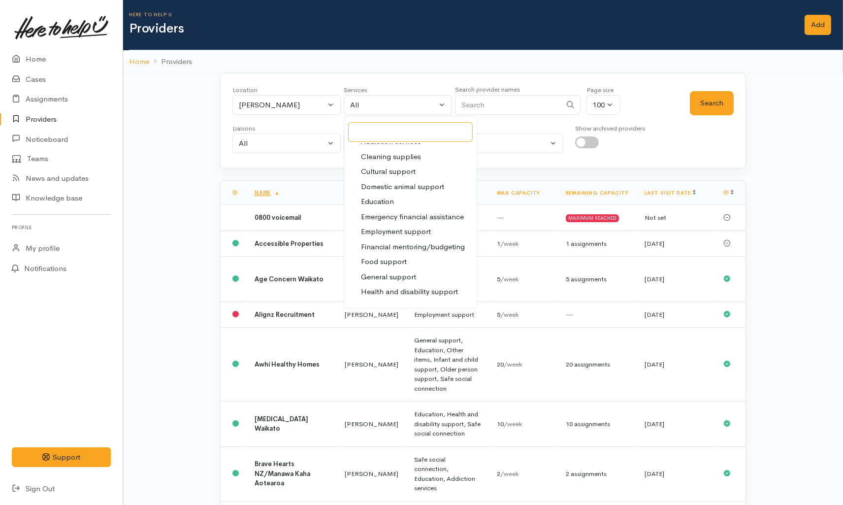
scroll to position [109, 0]
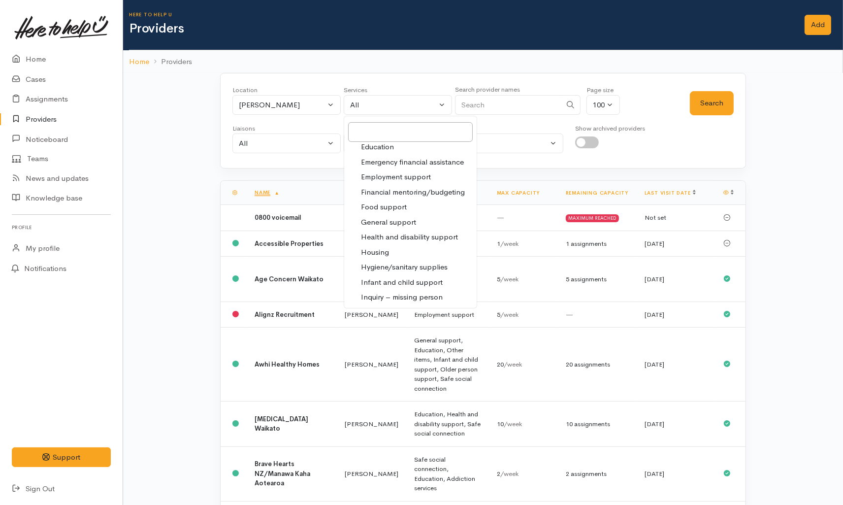
click at [383, 207] on span "Food support" at bounding box center [384, 206] width 46 height 11
select select "3"
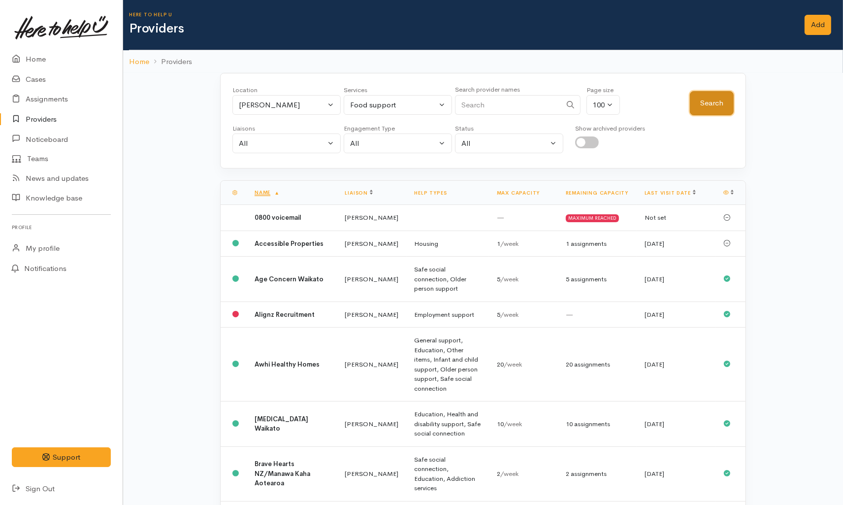
click at [708, 96] on button "Search" at bounding box center [712, 103] width 44 height 24
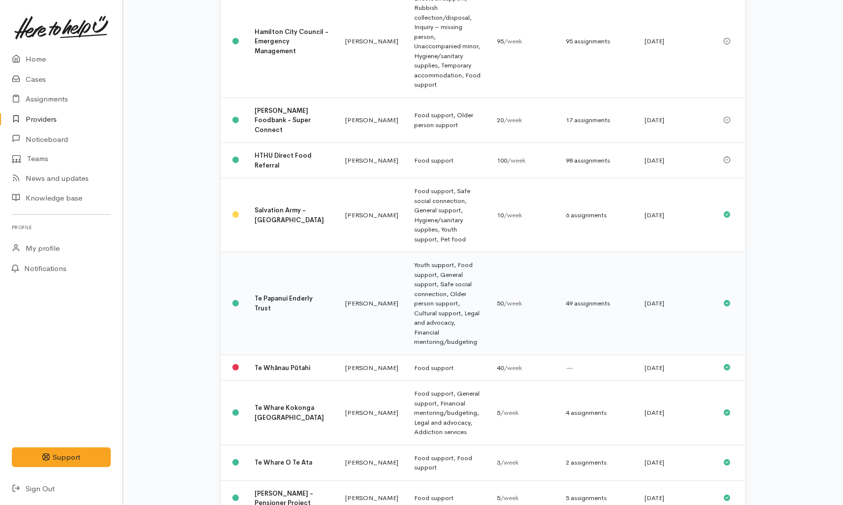
scroll to position [347, 0]
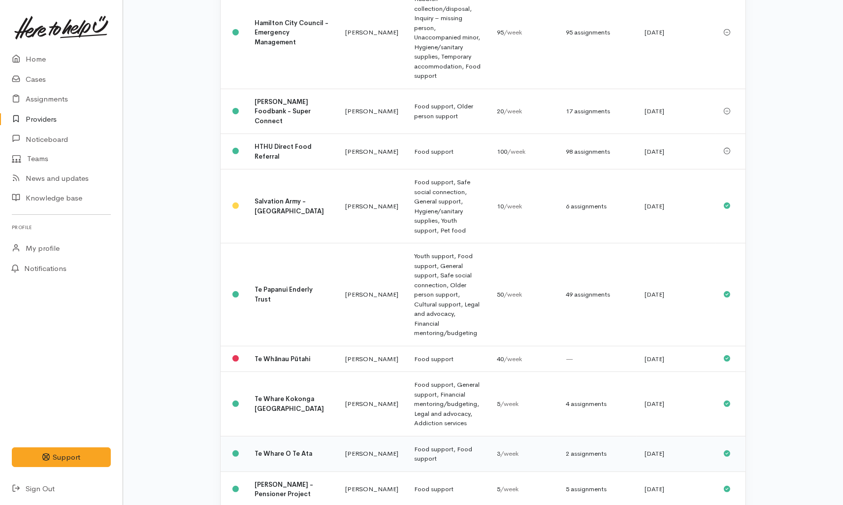
click at [296, 436] on td "Te Whare O Te Ata" at bounding box center [292, 453] width 91 height 35
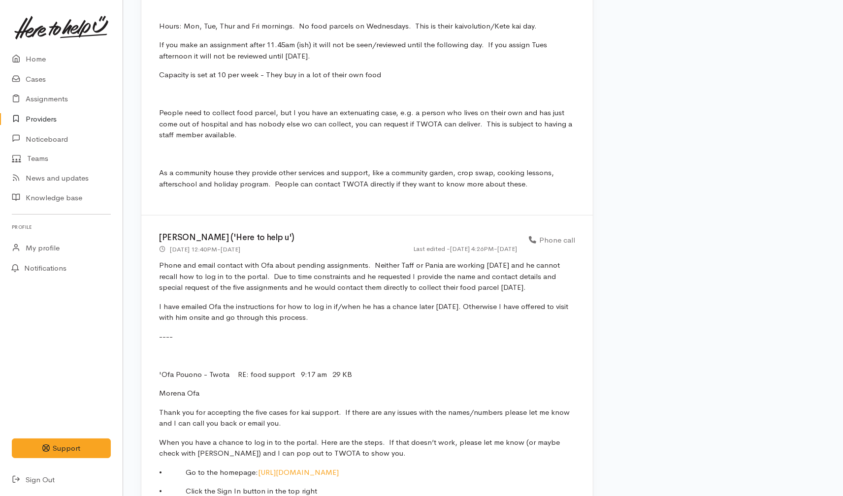
scroll to position [820, 0]
click at [43, 58] on link "Home" at bounding box center [61, 59] width 123 height 20
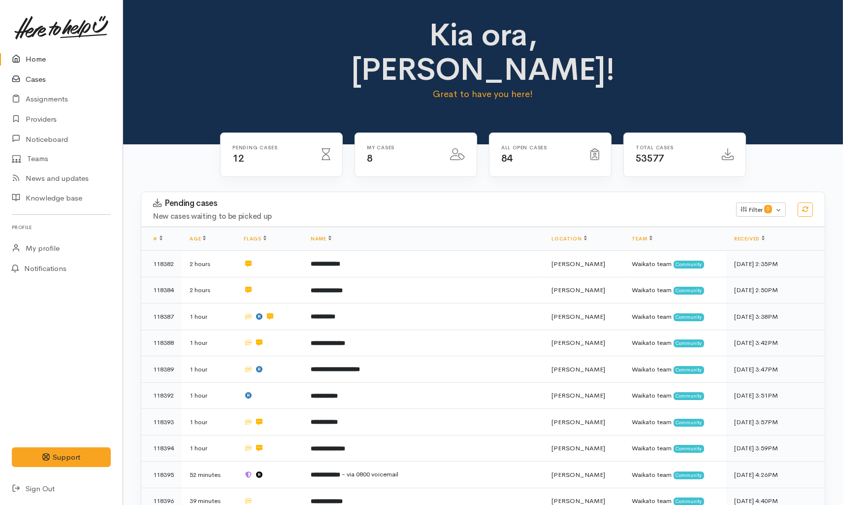
click at [43, 86] on link "Cases" at bounding box center [61, 79] width 123 height 20
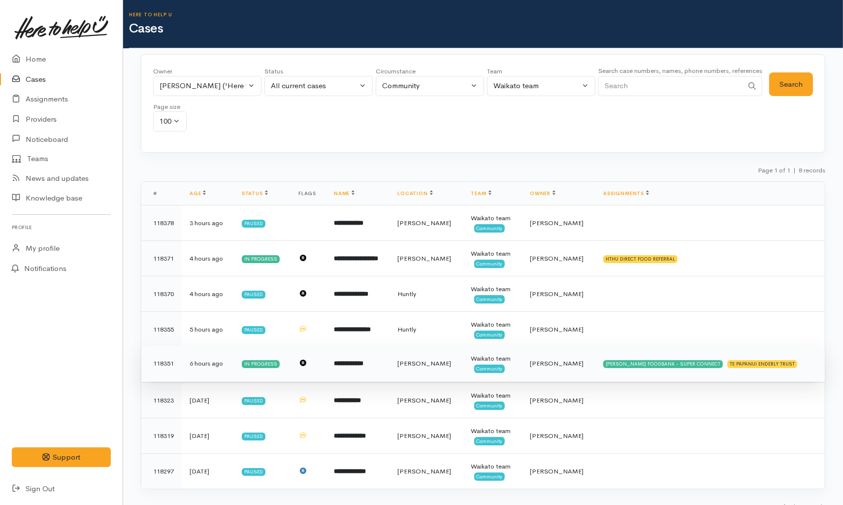
click at [390, 368] on td "**********" at bounding box center [358, 363] width 64 height 35
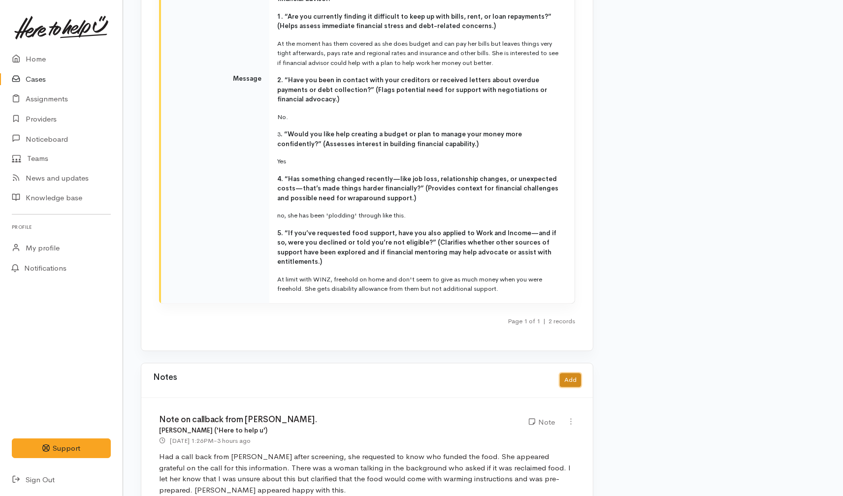
click at [574, 373] on button "Add" at bounding box center [570, 380] width 21 height 14
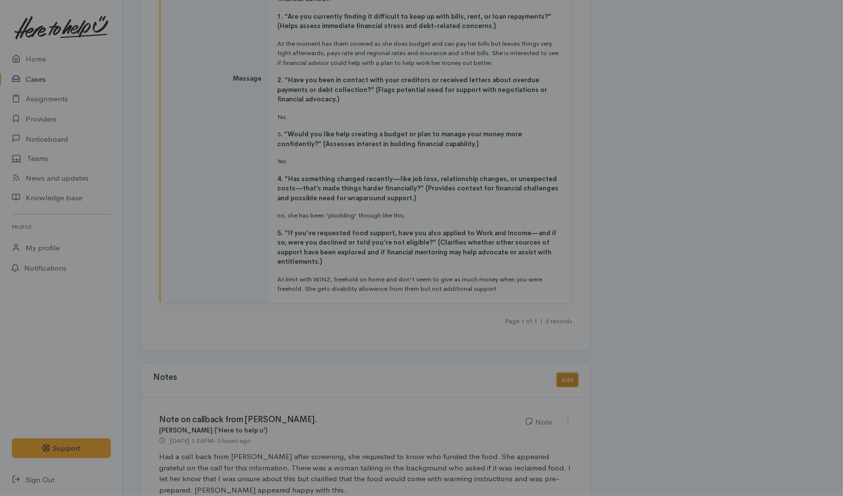
scroll to position [1966, 0]
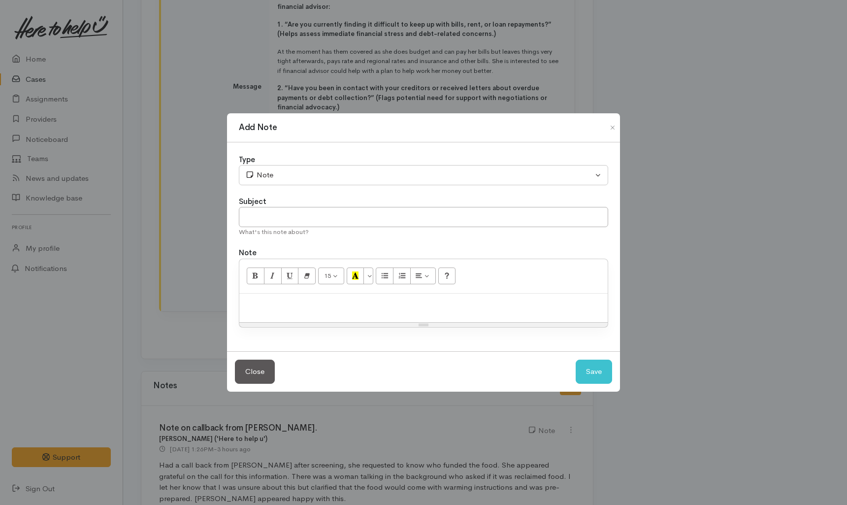
click at [343, 307] on p at bounding box center [423, 303] width 358 height 11
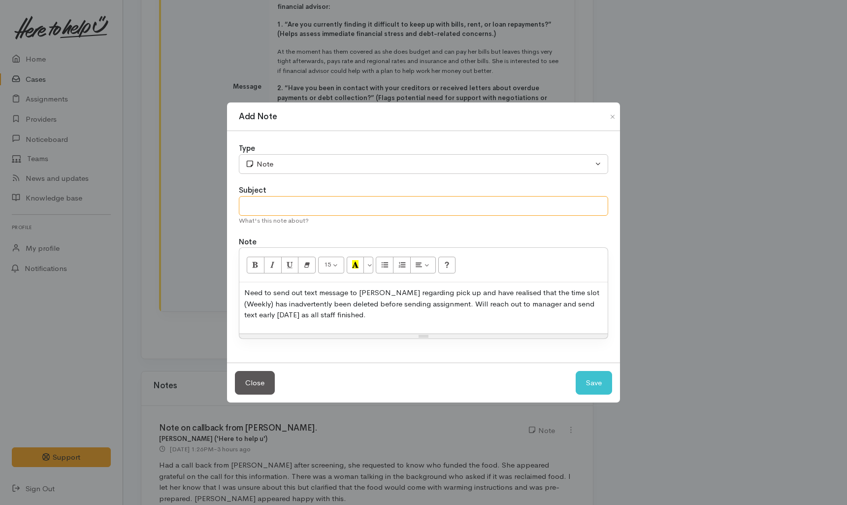
click at [386, 203] on input "text" at bounding box center [423, 206] width 369 height 20
drag, startPoint x: 386, startPoint y: 203, endPoint x: 231, endPoint y: 204, distance: 154.6
click at [231, 204] on div "Type Correspondence Discussion Email Note Phone call SMS text message Note Subj…" at bounding box center [423, 246] width 393 height 231
type input "IMPORTANT NOTE"
click at [348, 317] on p "Need to send out text message to Sandra regarding pick up and have realised tha…" at bounding box center [423, 303] width 358 height 33
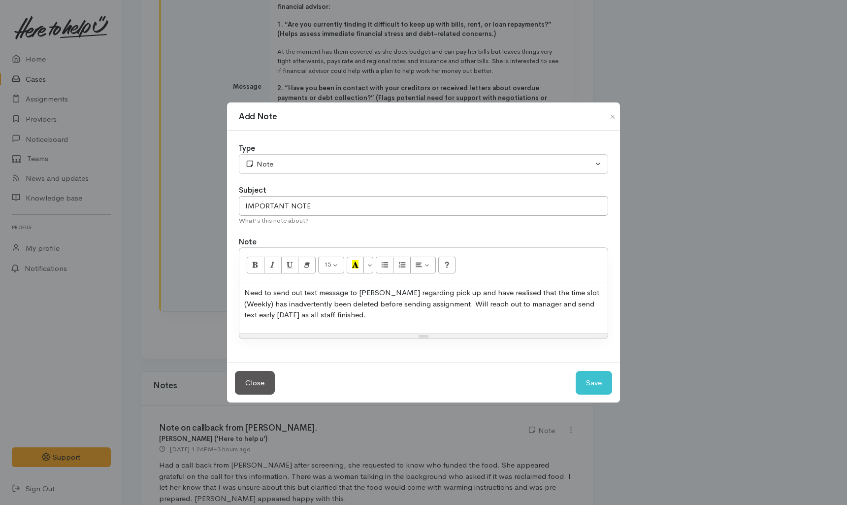
click at [342, 313] on p "Need to send out text message to Sandra regarding pick up and have realised tha…" at bounding box center [423, 303] width 358 height 33
click at [579, 379] on button "Save" at bounding box center [594, 383] width 36 height 24
